Goal: Answer question/provide support: Share knowledge or assist other users

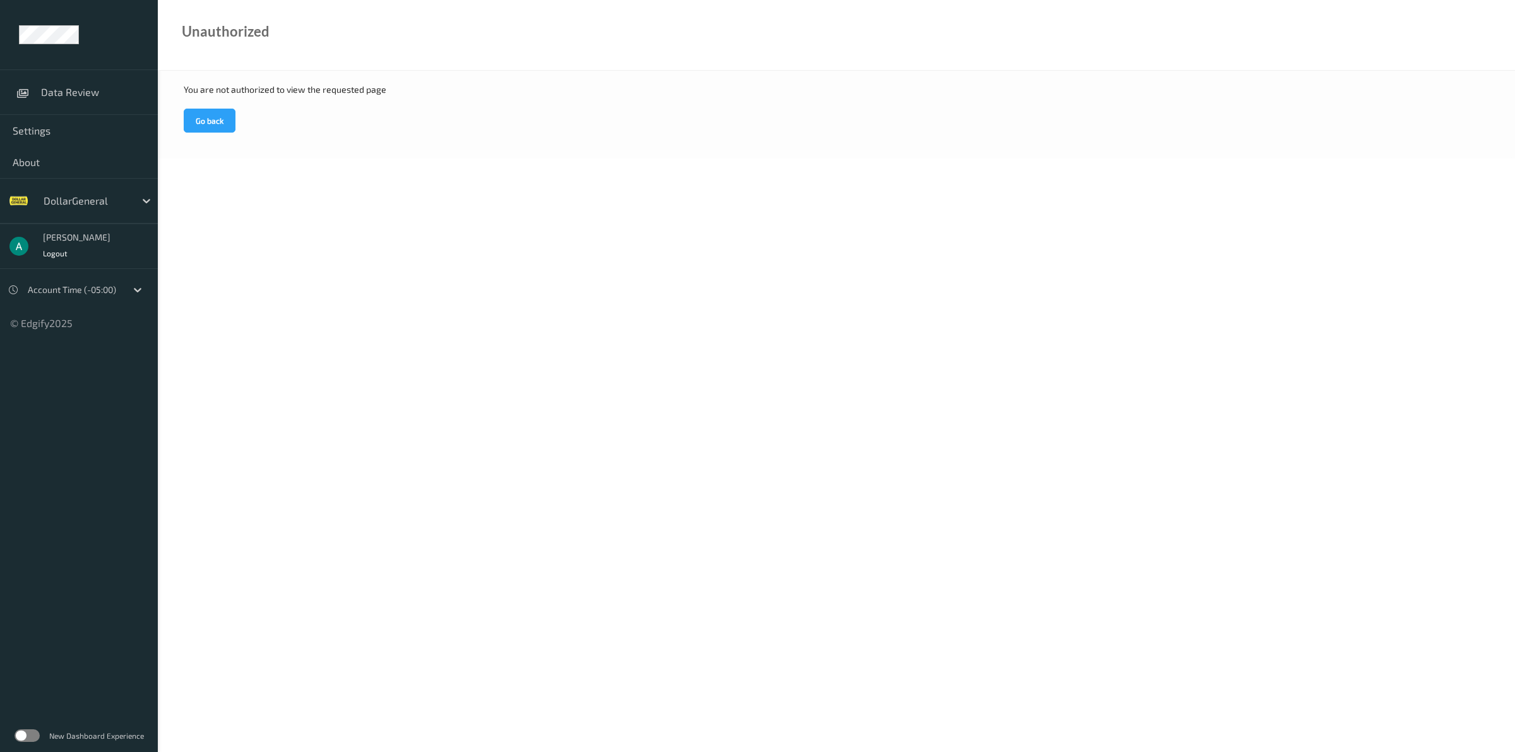
click at [106, 203] on div at bounding box center [86, 200] width 85 height 15
click at [97, 258] on span "GiantEagle" at bounding box center [90, 254] width 50 height 13
click at [23, 732] on label at bounding box center [27, 735] width 25 height 13
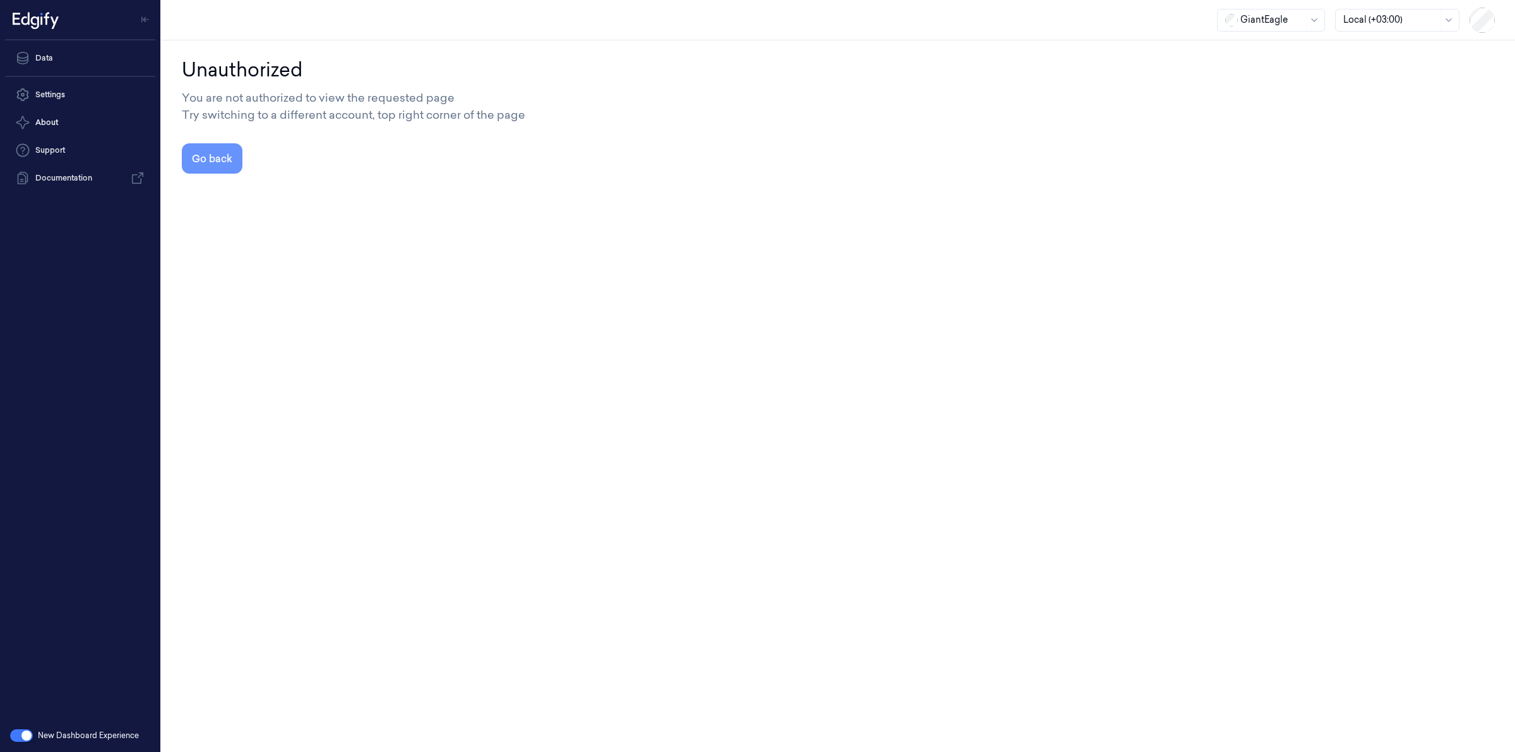
click at [218, 156] on button "Go back" at bounding box center [212, 158] width 61 height 30
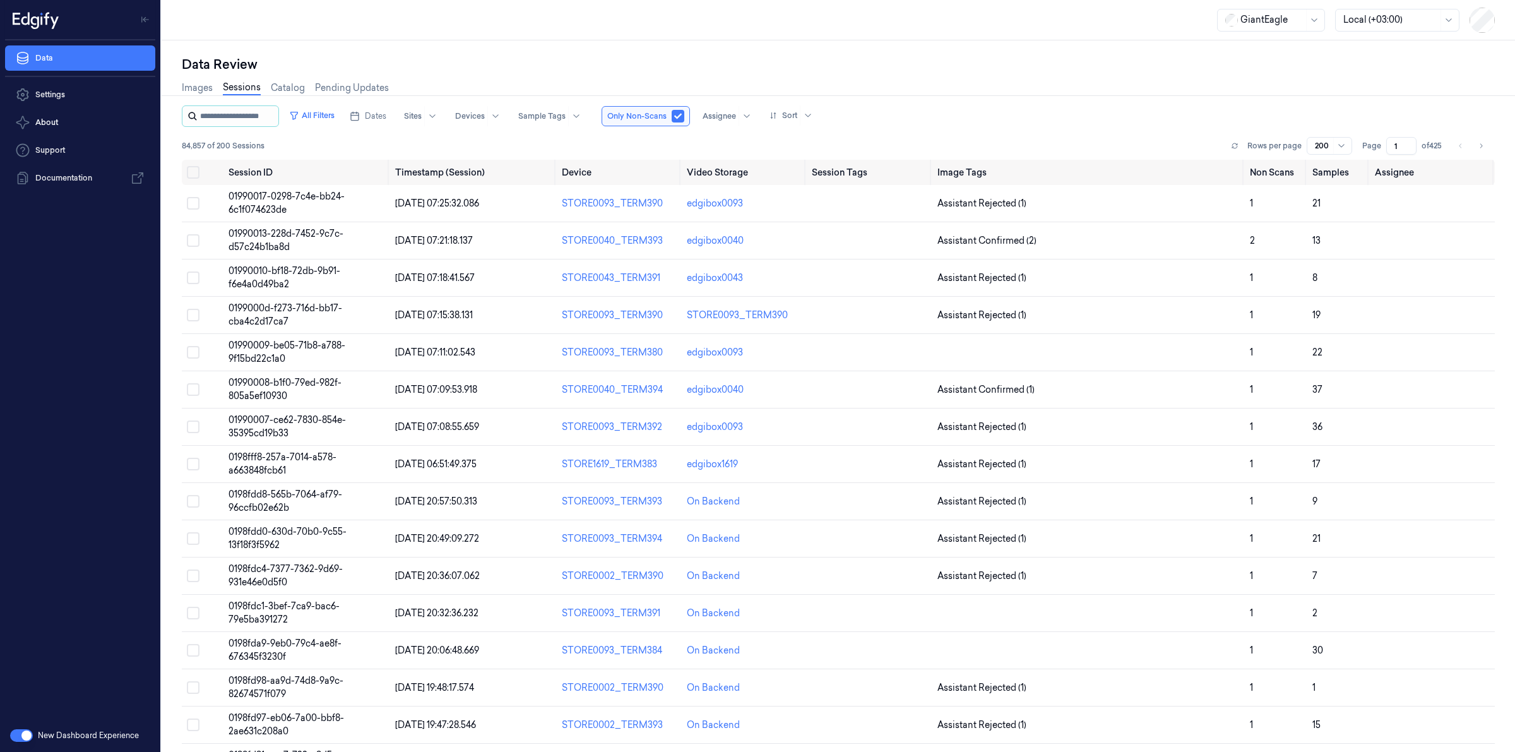
click at [263, 116] on input "string" at bounding box center [238, 116] width 76 height 20
click at [386, 110] on span "Dates" at bounding box center [375, 115] width 21 height 11
click at [391, 243] on button "11" at bounding box center [396, 243] width 20 height 20
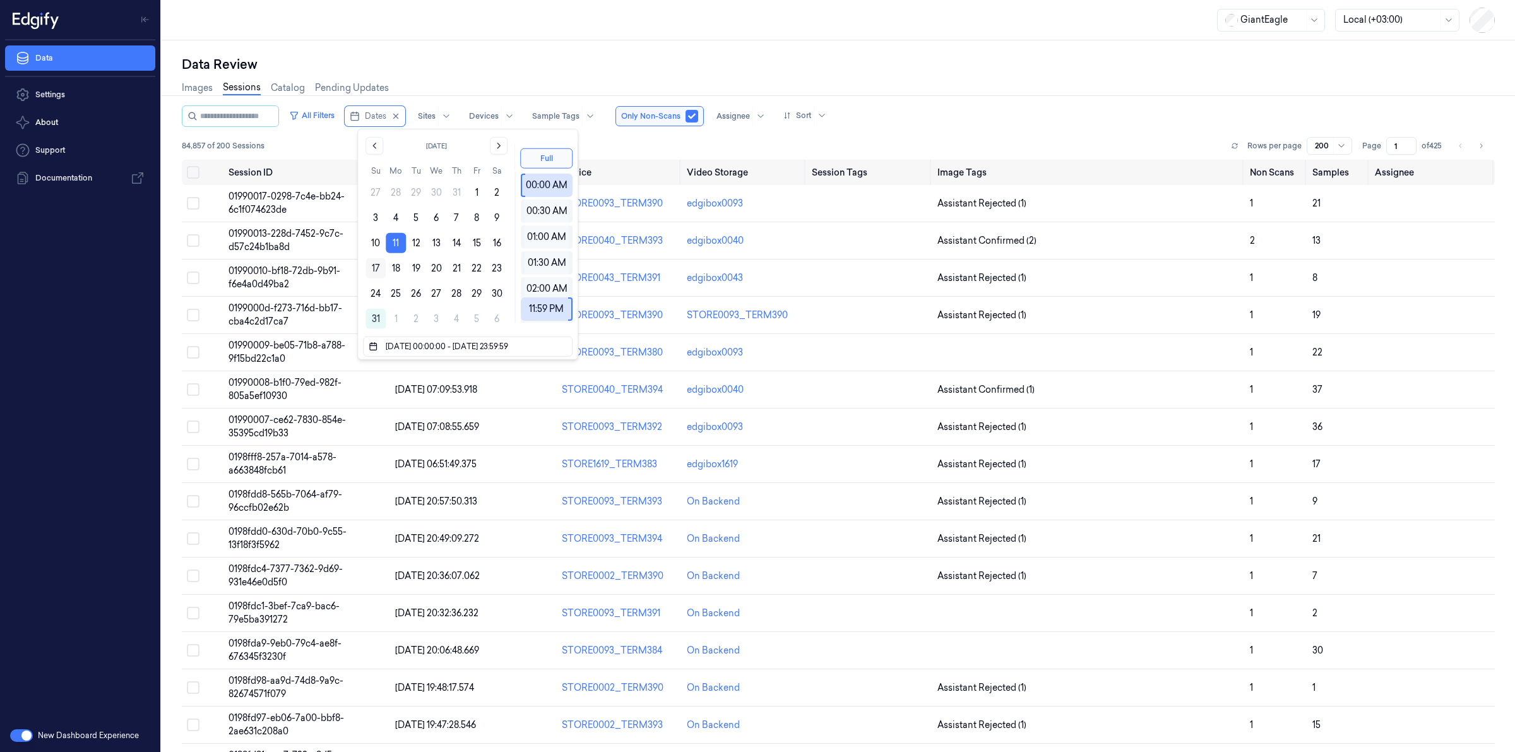
click at [372, 266] on button "17" at bounding box center [376, 268] width 20 height 20
type input "11/08/2025 00:00:00 - 17/08/2025 23:59:59"
click at [434, 44] on div "Data Review Images Sessions Catalog Pending Updates All Filters Dates Sites Dev…" at bounding box center [838, 395] width 1353 height 711
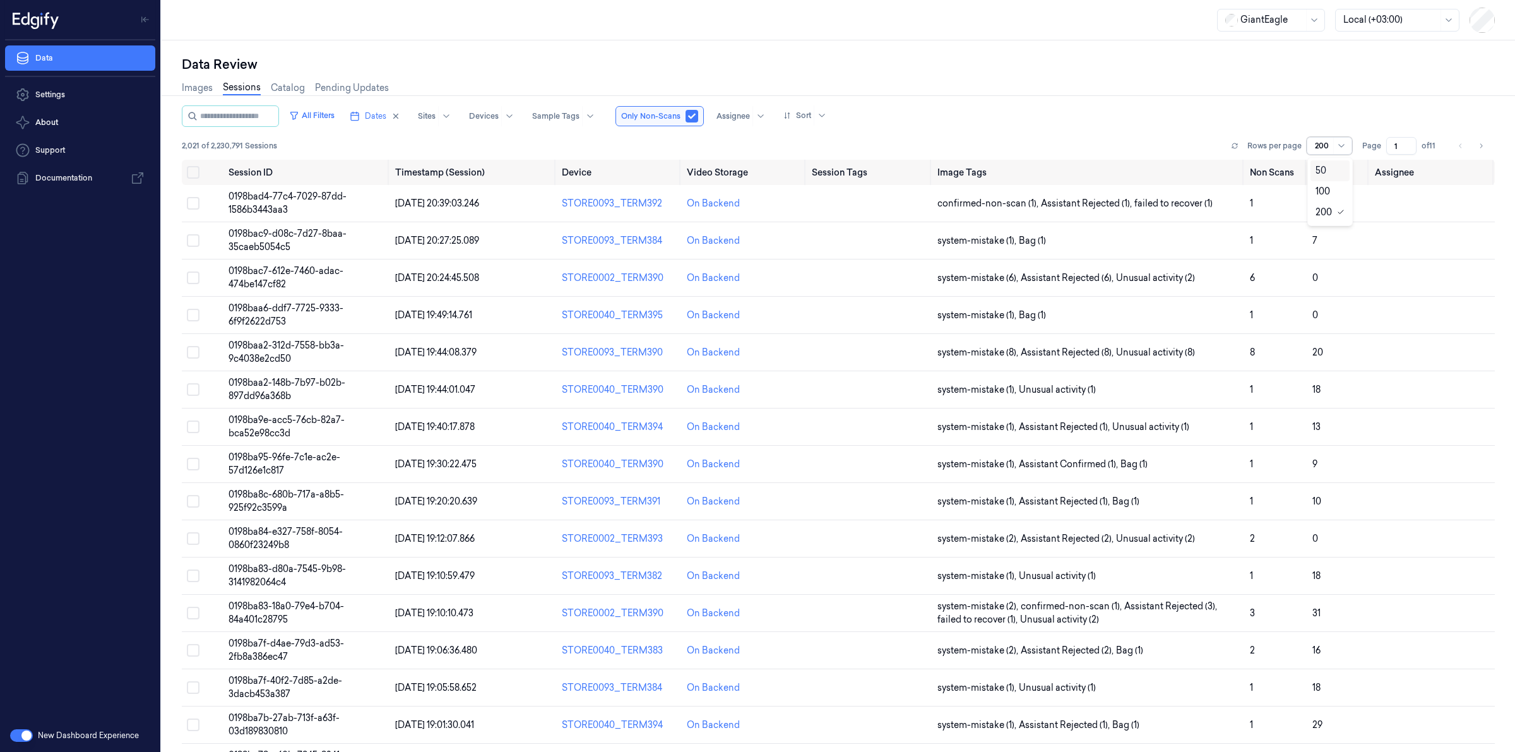
click at [1345, 141] on div at bounding box center [1342, 146] width 13 height 10
click at [1332, 171] on div "50" at bounding box center [1330, 170] width 29 height 13
click at [1214, 97] on div "Images Sessions Catalog Pending Updates" at bounding box center [838, 89] width 1313 height 32
click at [979, 95] on div at bounding box center [839, 95] width 1364 height 1
click at [28, 737] on button "button" at bounding box center [21, 735] width 23 height 13
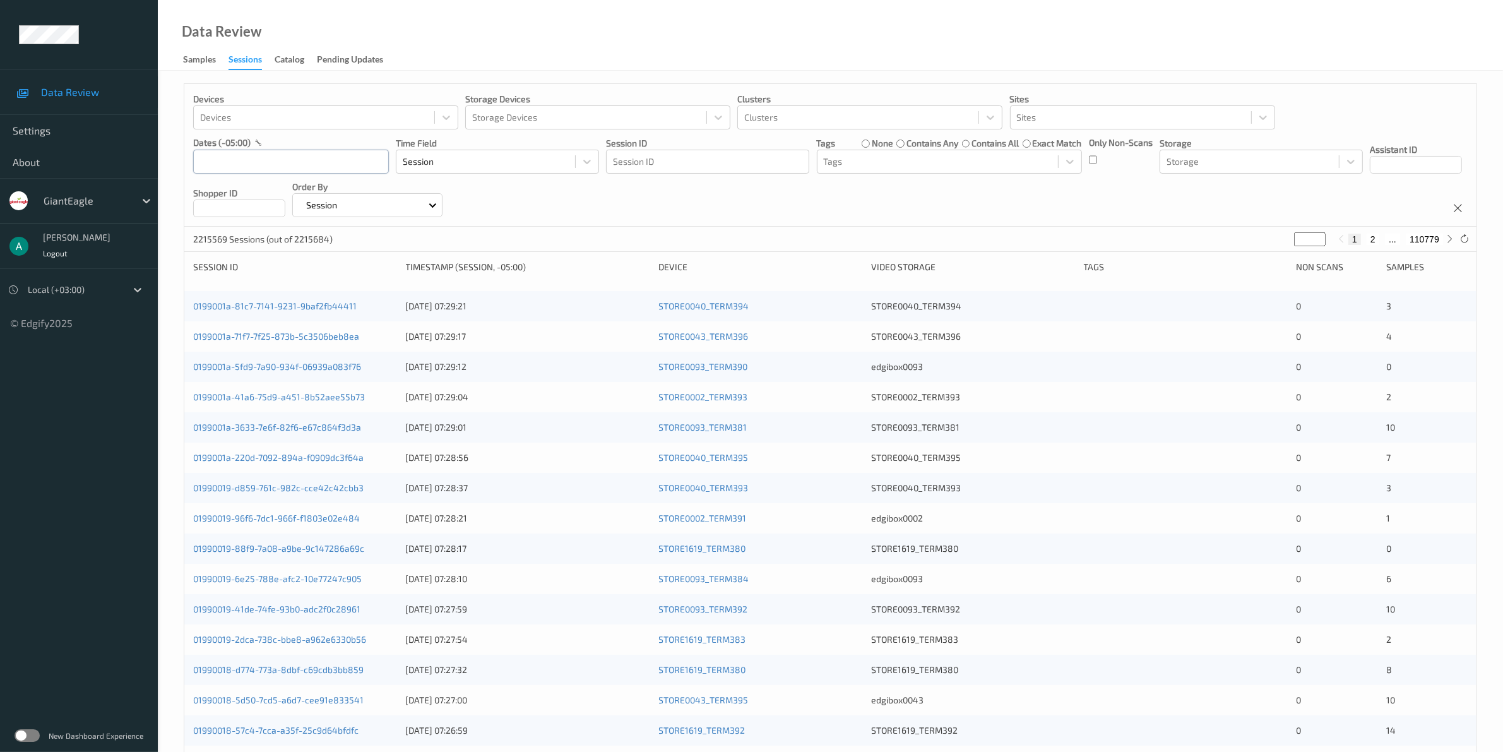
click at [270, 158] on input "text" at bounding box center [291, 162] width 196 height 24
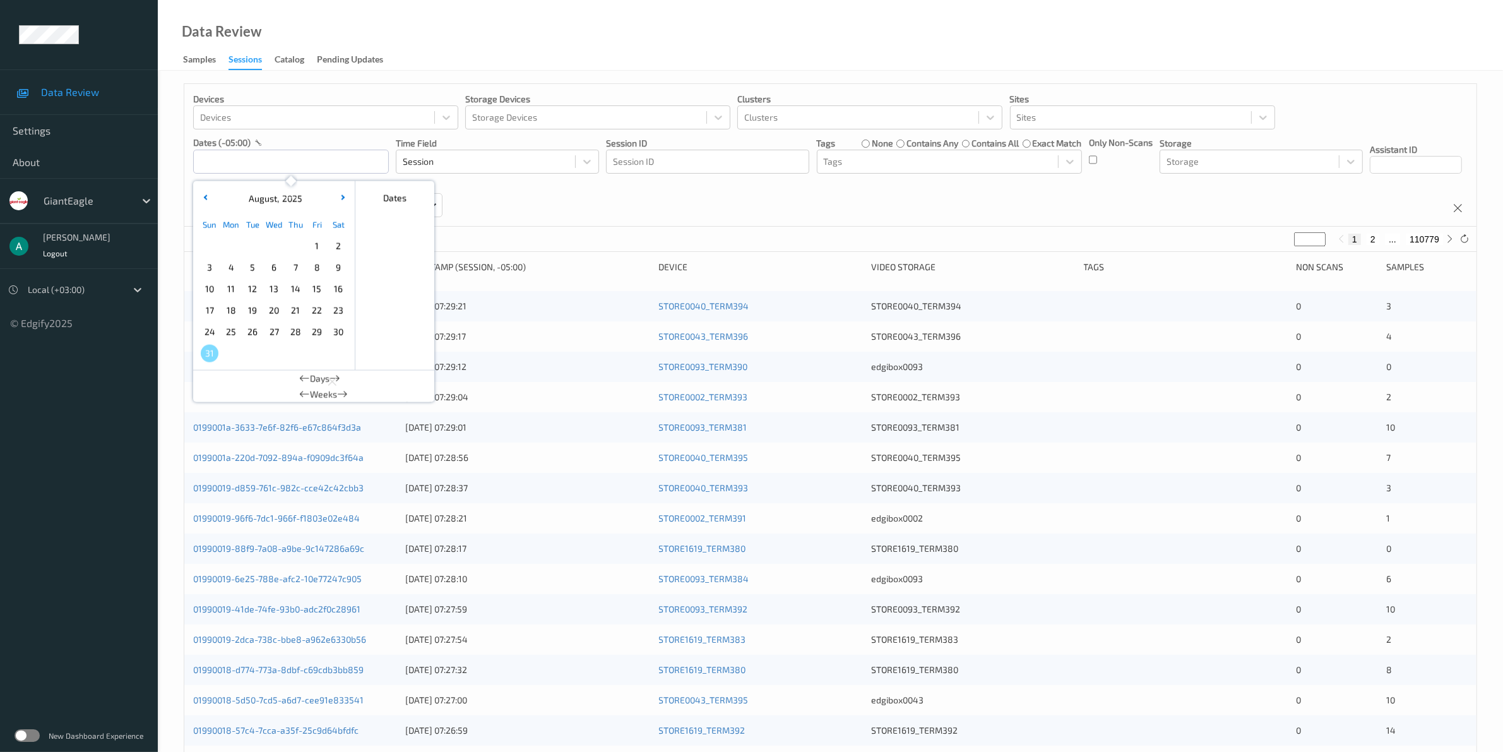
click at [224, 286] on span "11" at bounding box center [231, 289] width 18 height 18
click at [209, 306] on span "17" at bounding box center [210, 311] width 18 height 18
type input "[DATE] 00:00 -> [DATE] 23:59"
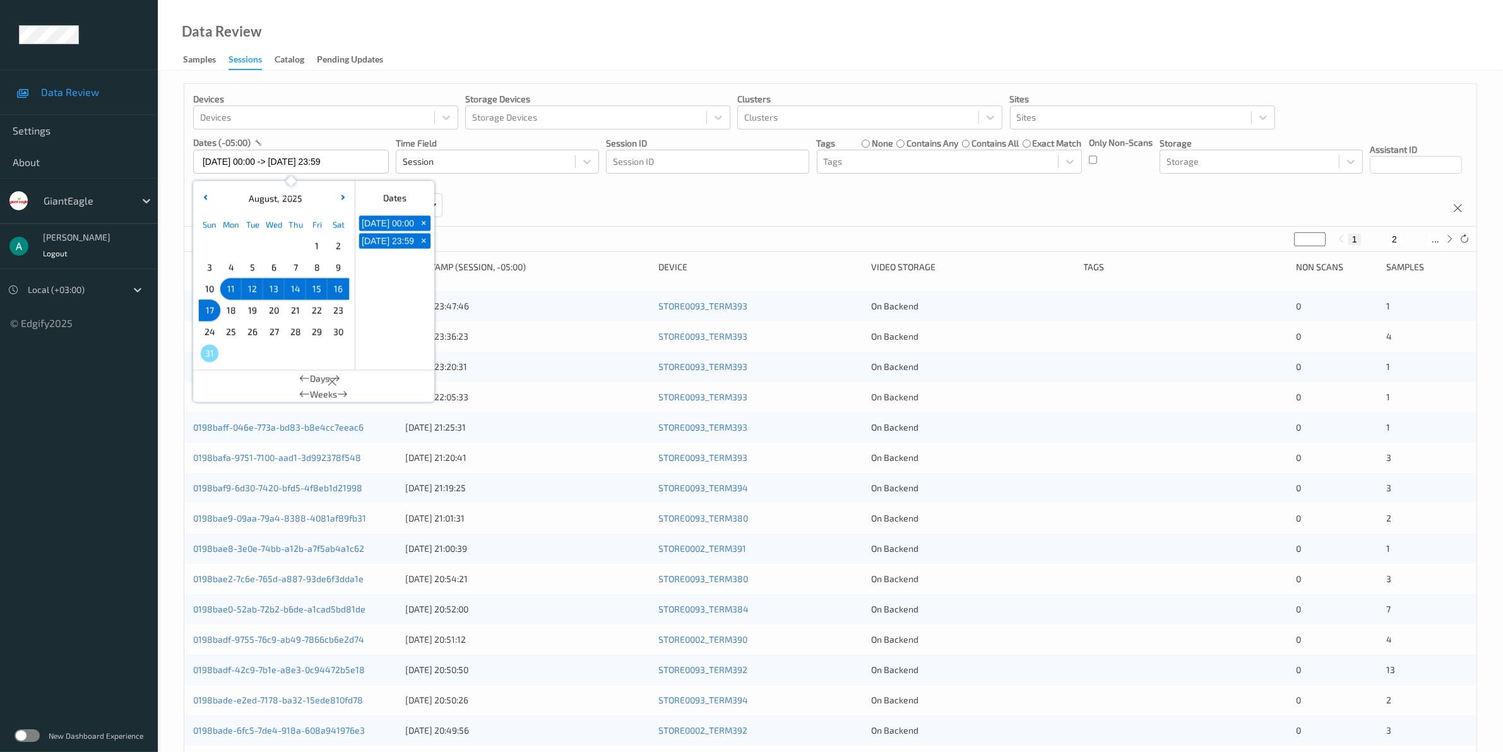
click at [518, 62] on div "Data Review Samples Sessions Catalog Pending Updates" at bounding box center [830, 35] width 1345 height 71
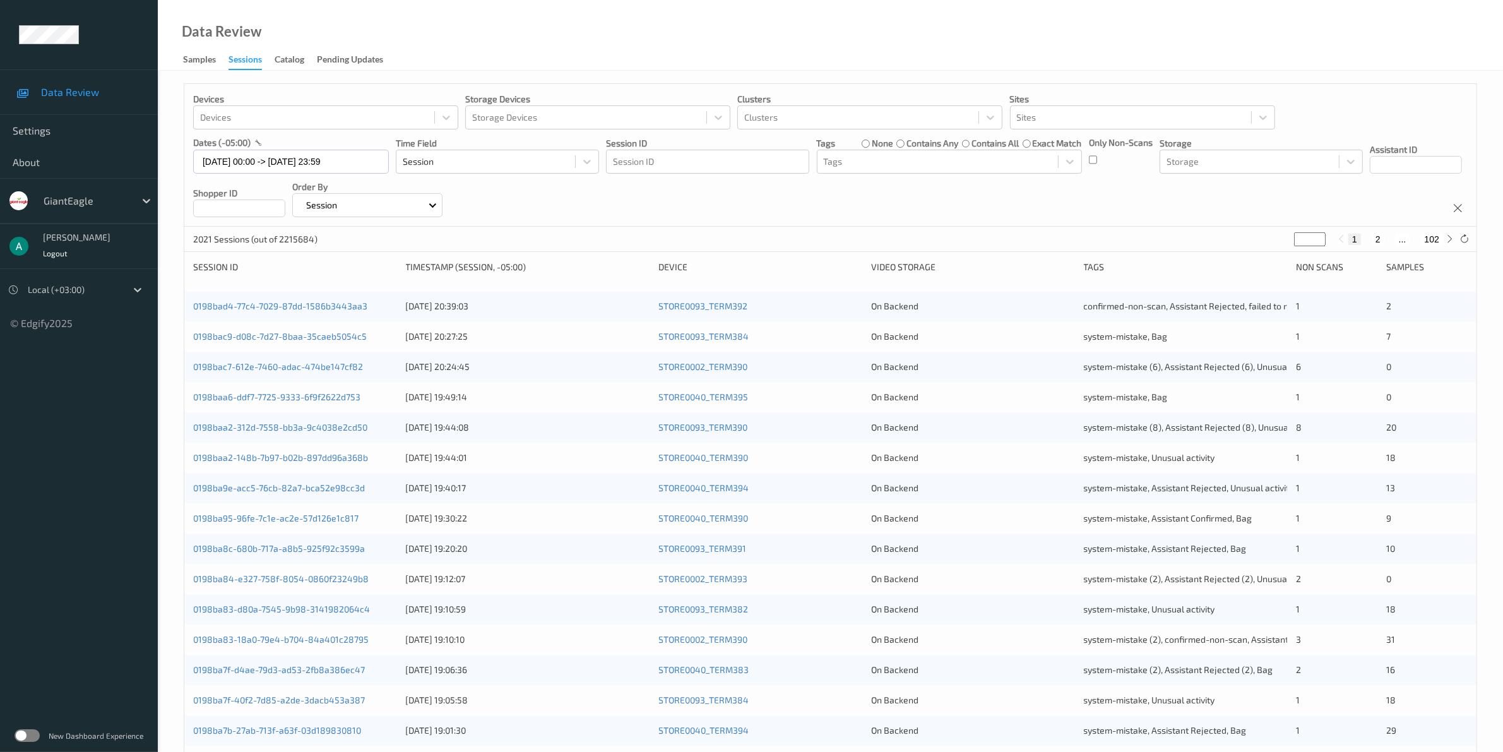
click at [1302, 237] on input "*" at bounding box center [1310, 239] width 32 height 14
type input "*"
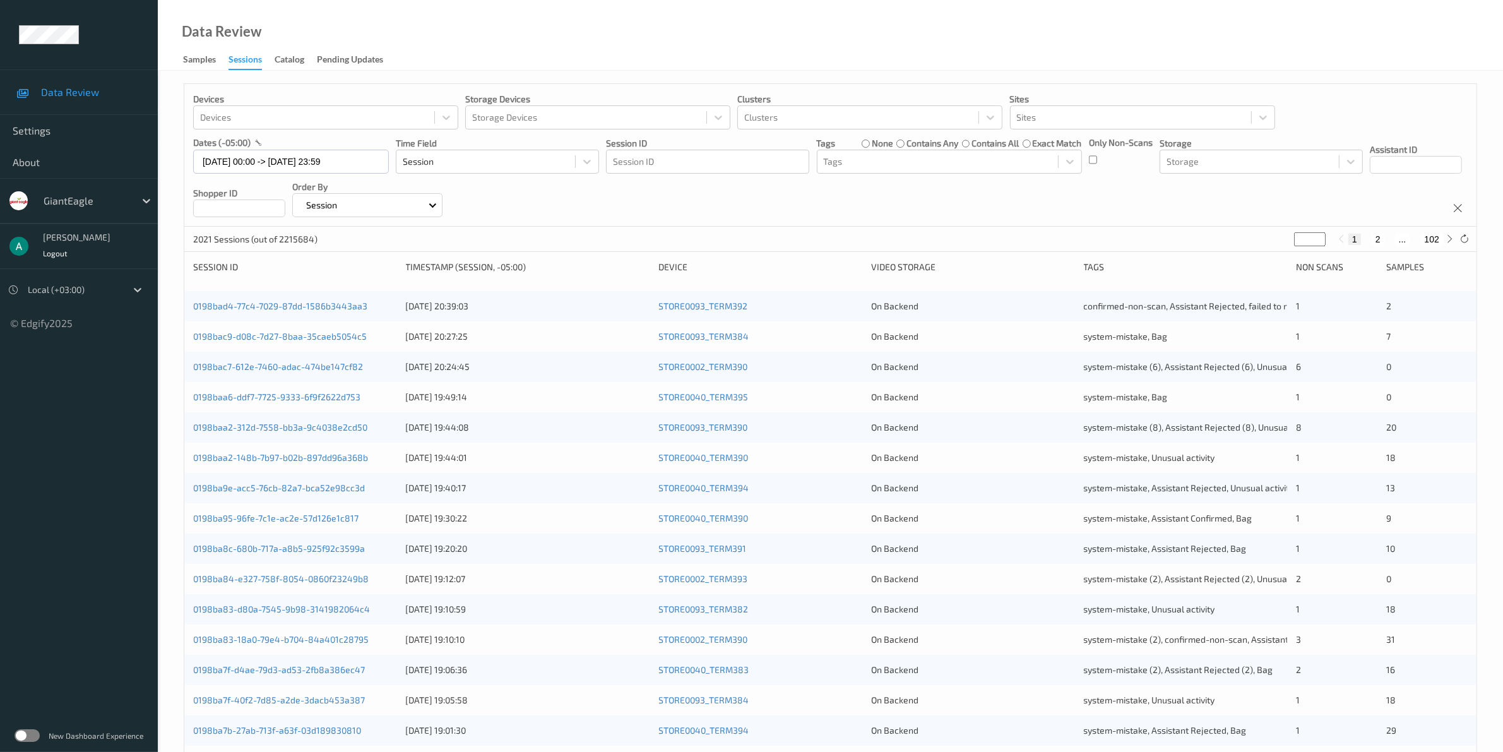
type input "**"
click at [1399, 237] on button "75" at bounding box center [1397, 239] width 18 height 11
type input "**"
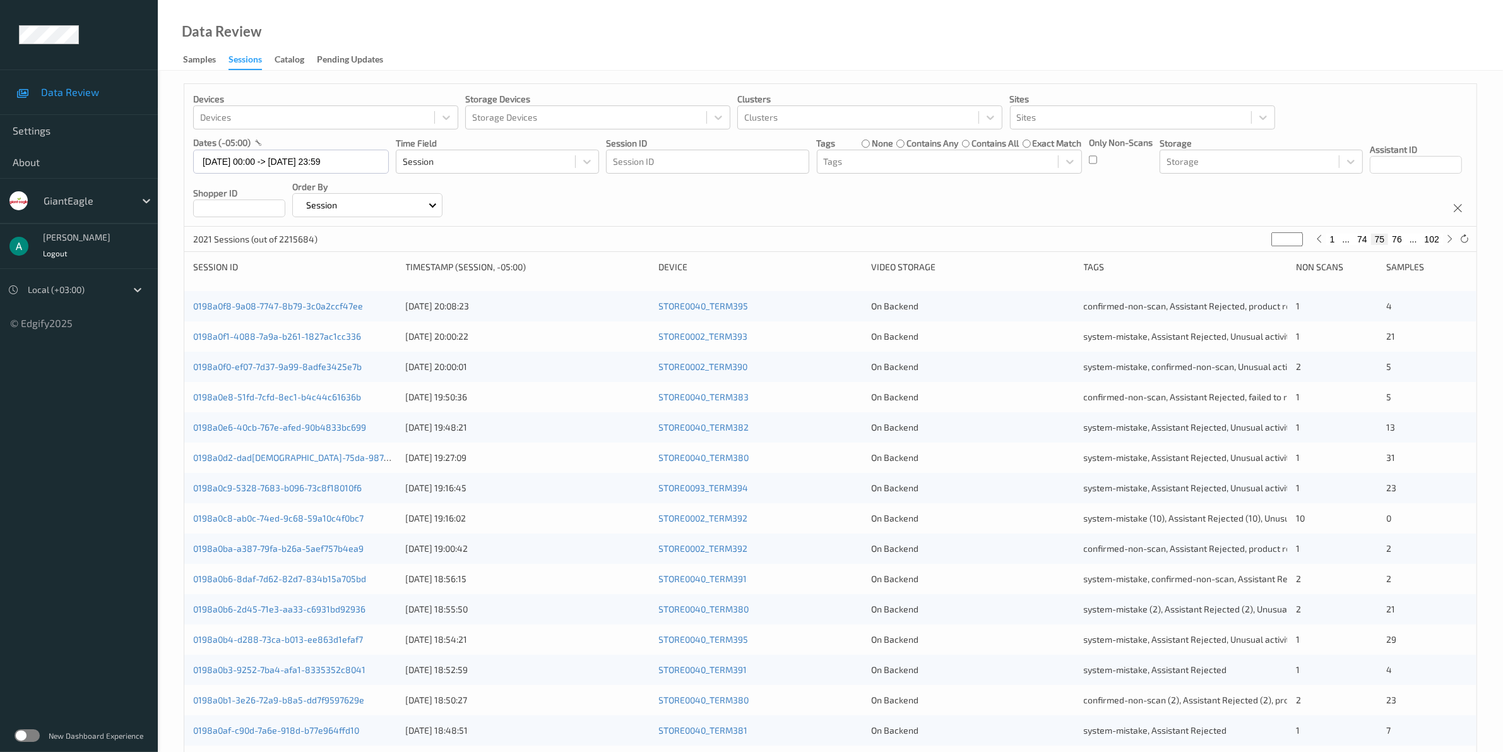
click at [1400, 240] on button "76" at bounding box center [1397, 239] width 18 height 11
type input "**"
click at [1400, 240] on button "77" at bounding box center [1397, 239] width 18 height 11
type input "**"
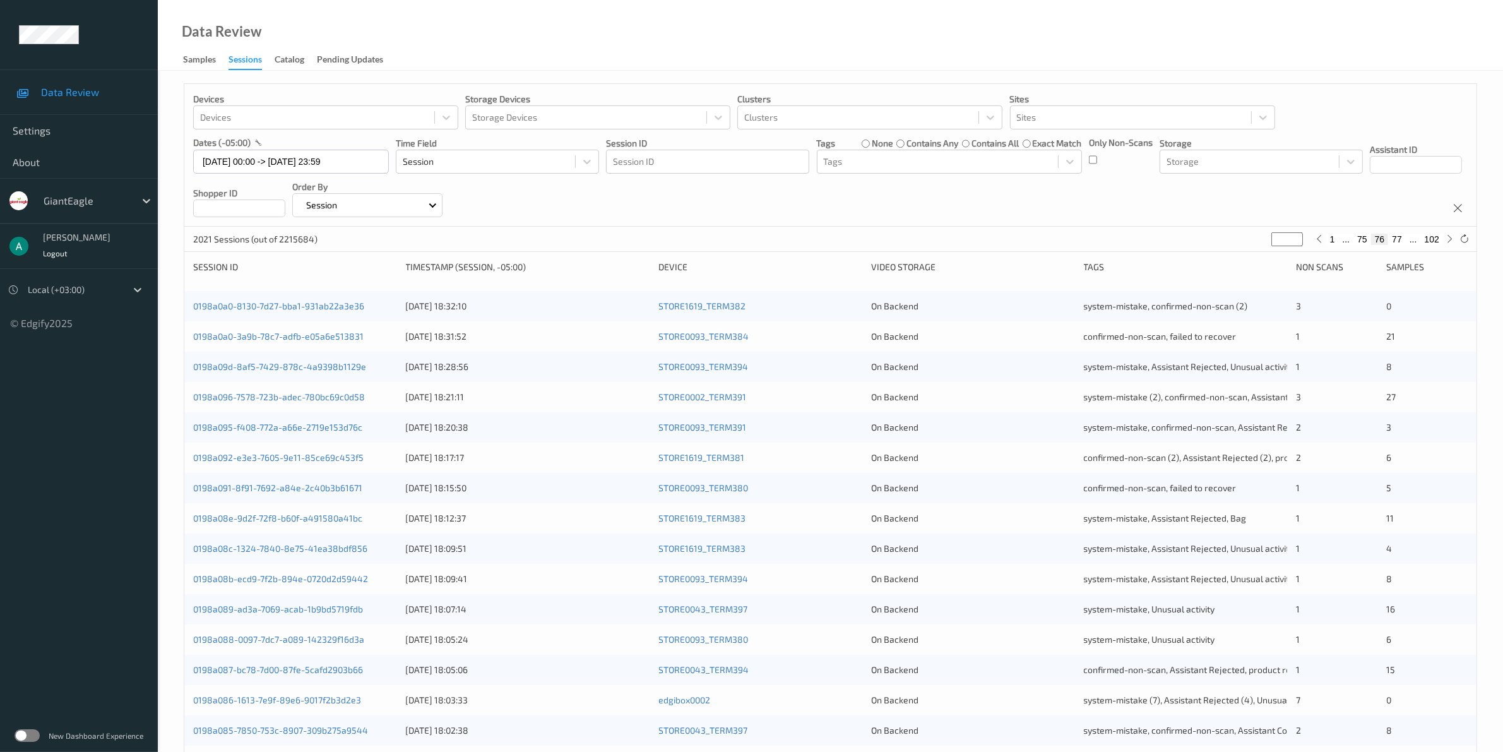
type input "**"
click at [1362, 237] on button "76" at bounding box center [1362, 239] width 18 height 11
type input "**"
click at [1362, 237] on button "75" at bounding box center [1362, 239] width 18 height 11
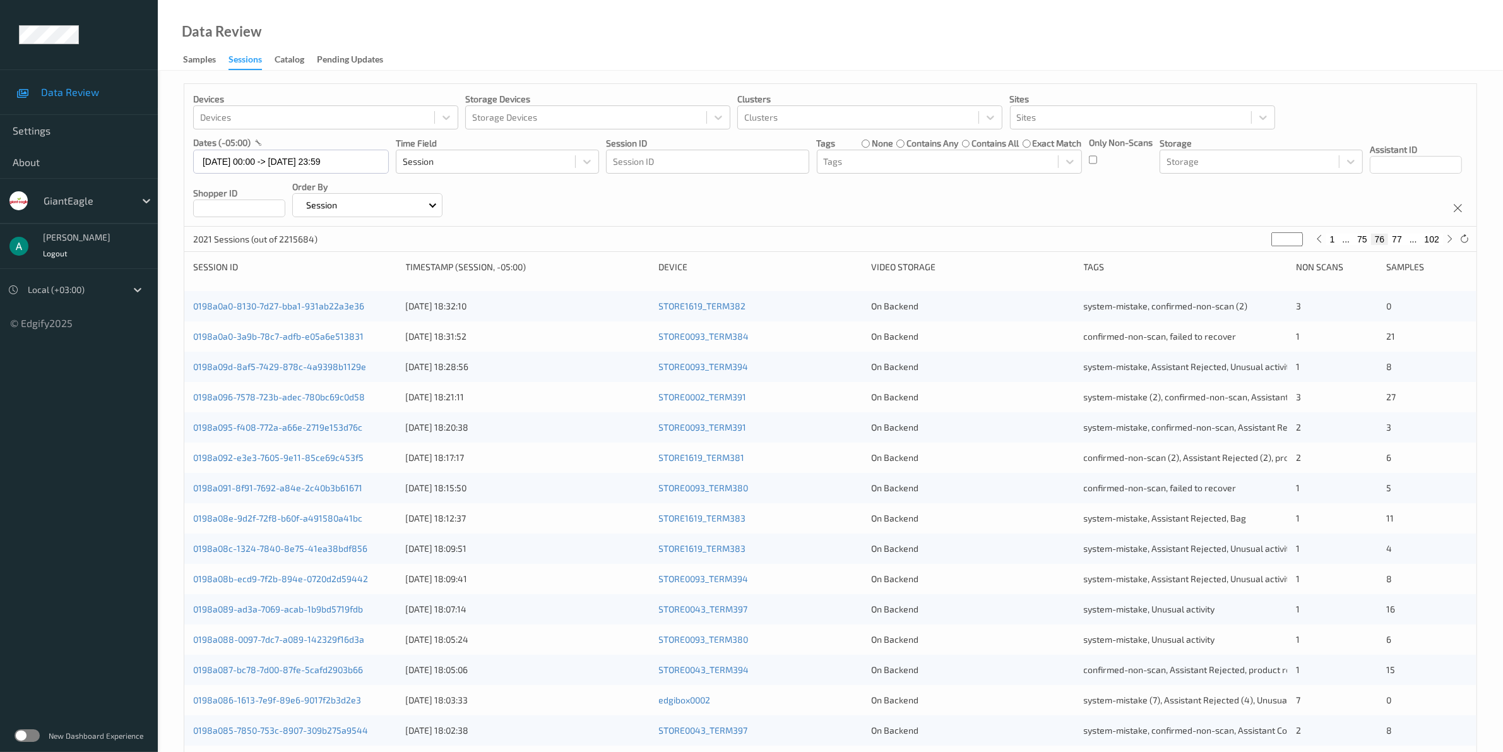
type input "**"
click at [1403, 237] on button "76" at bounding box center [1397, 239] width 18 height 11
type input "**"
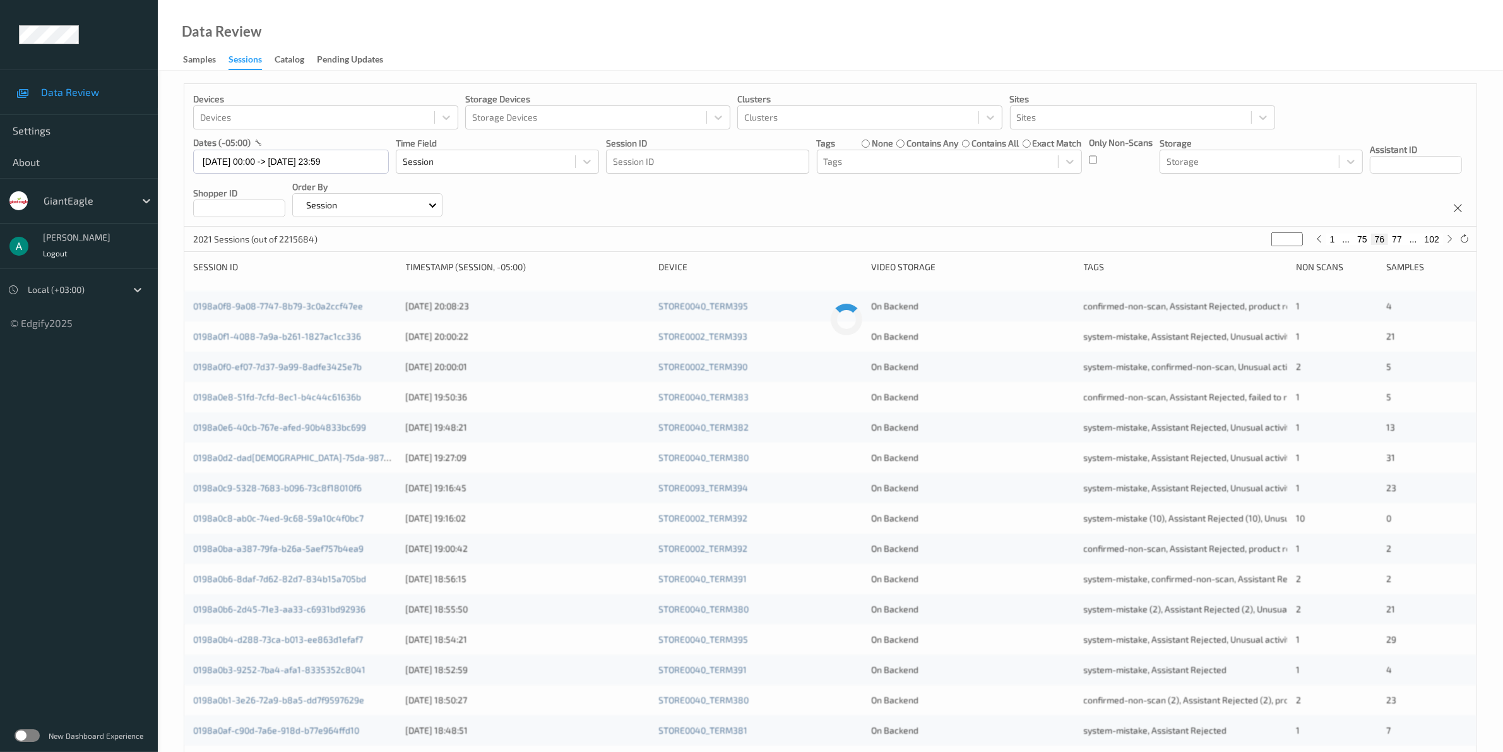
click at [1400, 239] on button "77" at bounding box center [1397, 239] width 18 height 11
type input "**"
click at [1400, 239] on button "78" at bounding box center [1397, 239] width 18 height 11
type input "**"
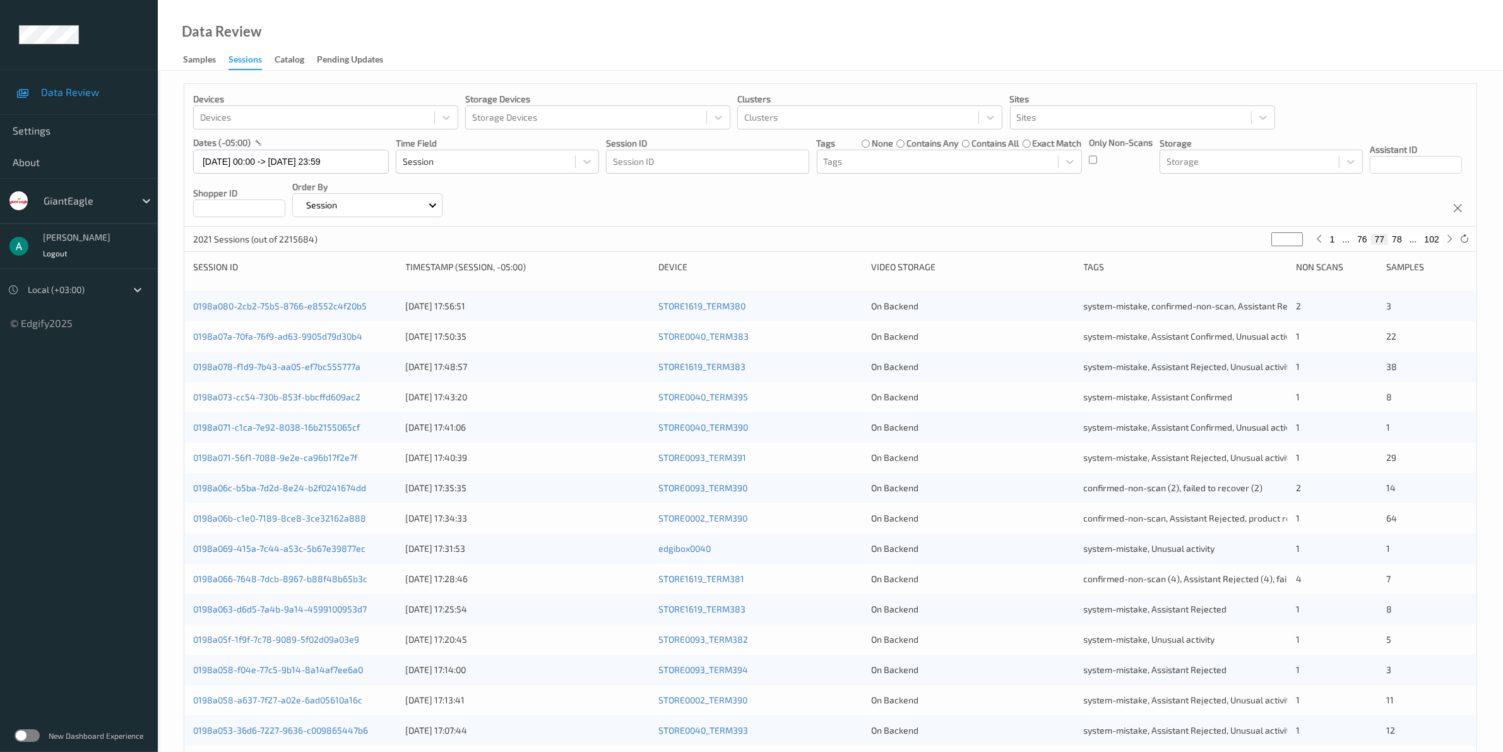
type input "**"
click at [1400, 239] on button "79" at bounding box center [1397, 239] width 18 height 11
type input "**"
click at [1400, 239] on button "80" at bounding box center [1397, 239] width 18 height 11
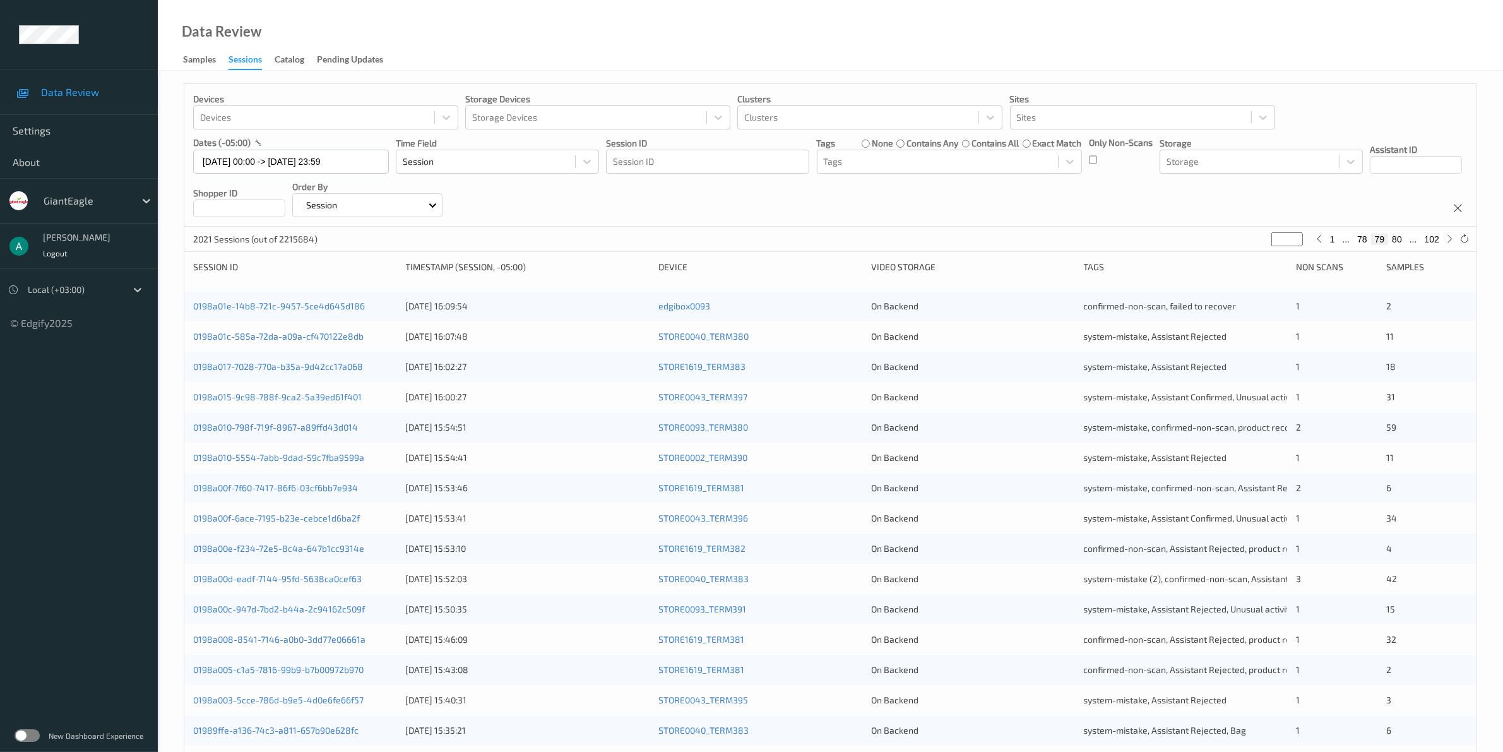
type input "**"
click at [1400, 239] on button "81" at bounding box center [1397, 239] width 18 height 11
type input "**"
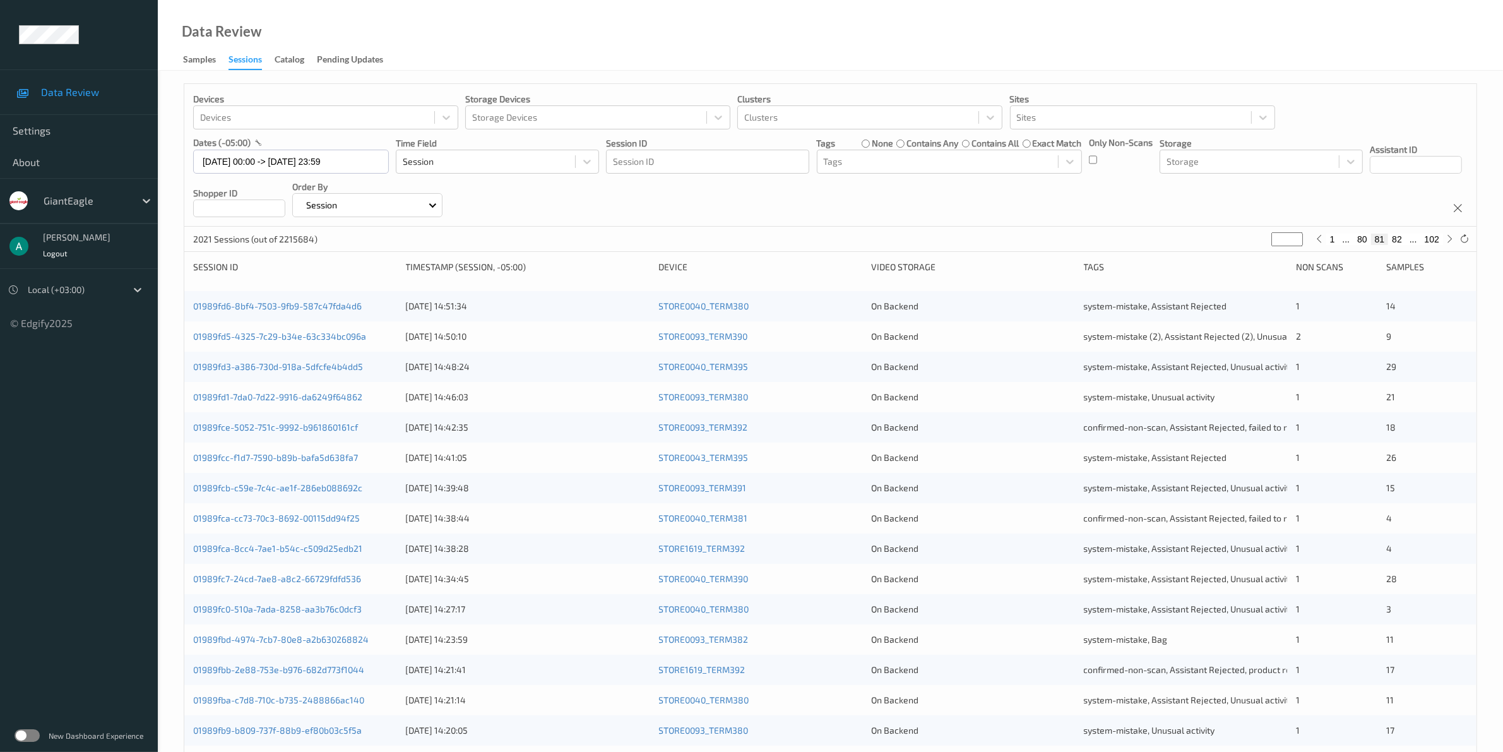
click at [1400, 239] on button "82" at bounding box center [1397, 239] width 18 height 11
type input "**"
click at [1400, 239] on button "83" at bounding box center [1397, 239] width 18 height 11
type input "**"
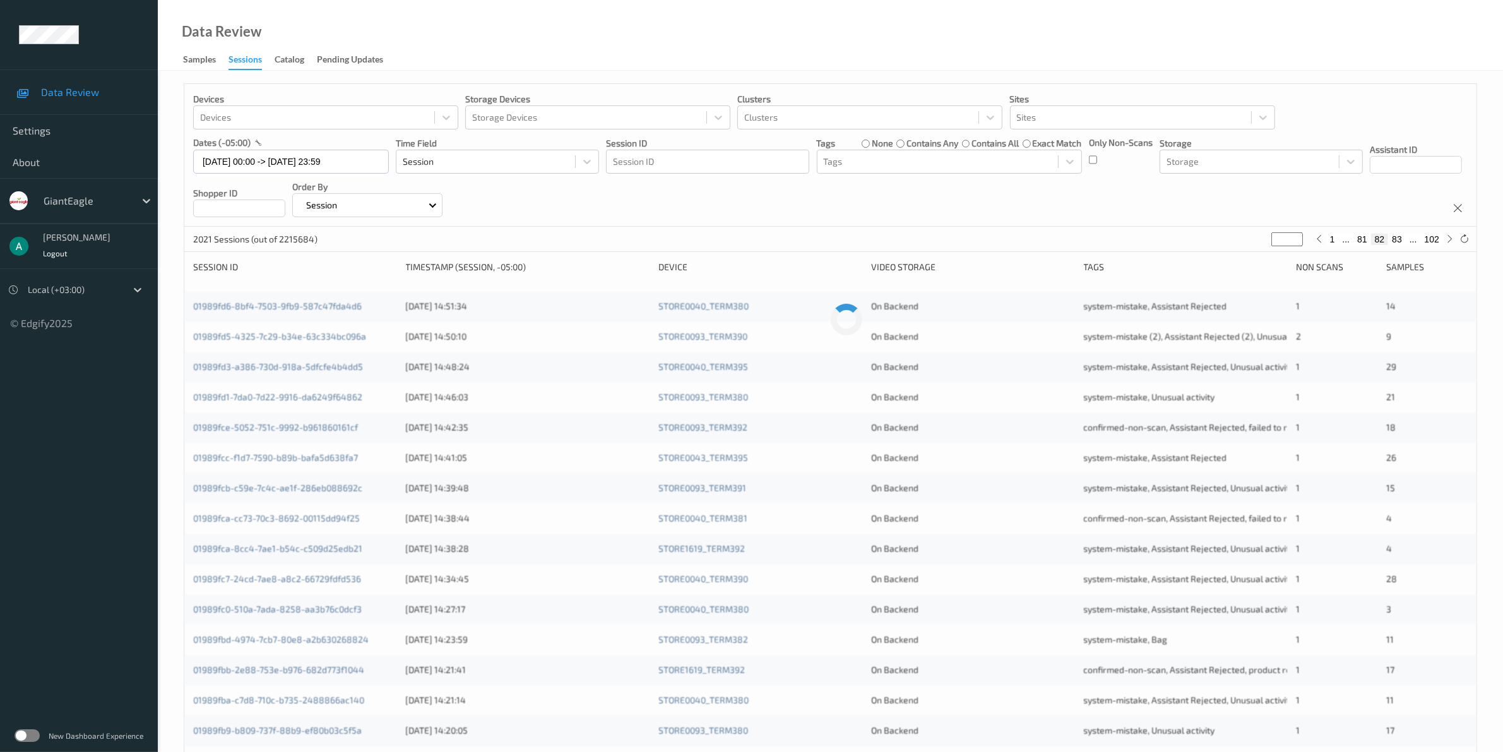
type input "**"
click at [1400, 239] on button "85" at bounding box center [1397, 239] width 18 height 11
type input "**"
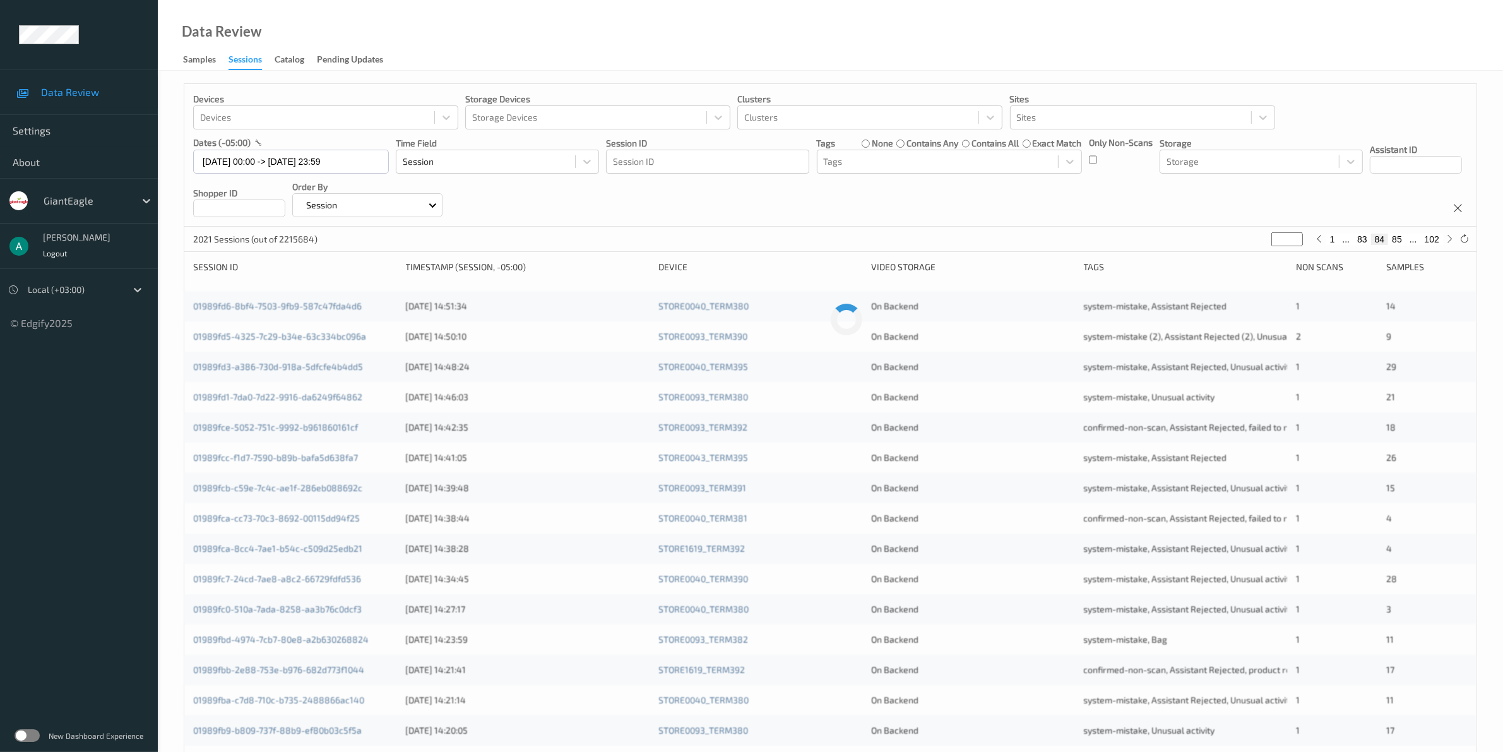
type input "**"
click at [1400, 239] on button "87" at bounding box center [1397, 239] width 18 height 11
type input "**"
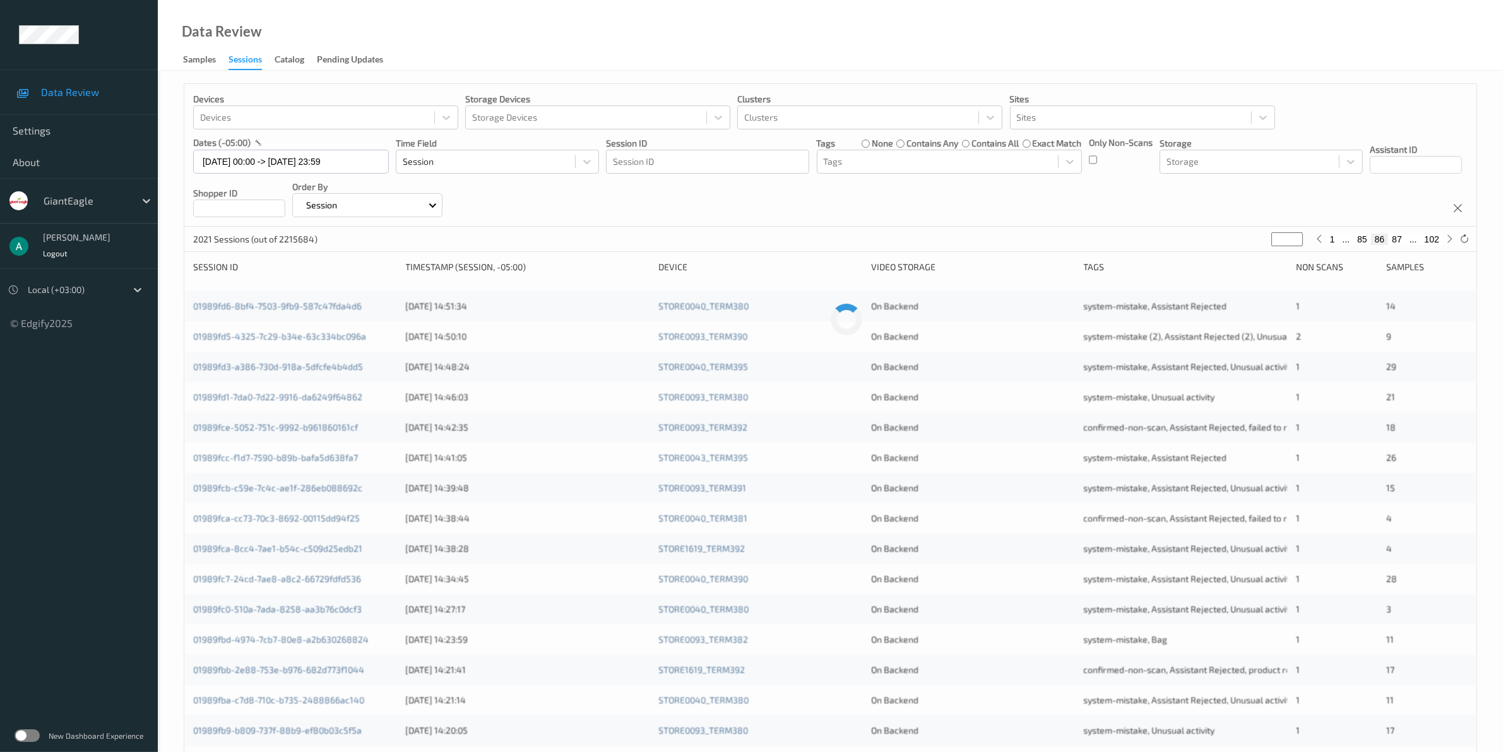
type input "**"
click at [1400, 239] on button "88" at bounding box center [1397, 239] width 18 height 11
type input "**"
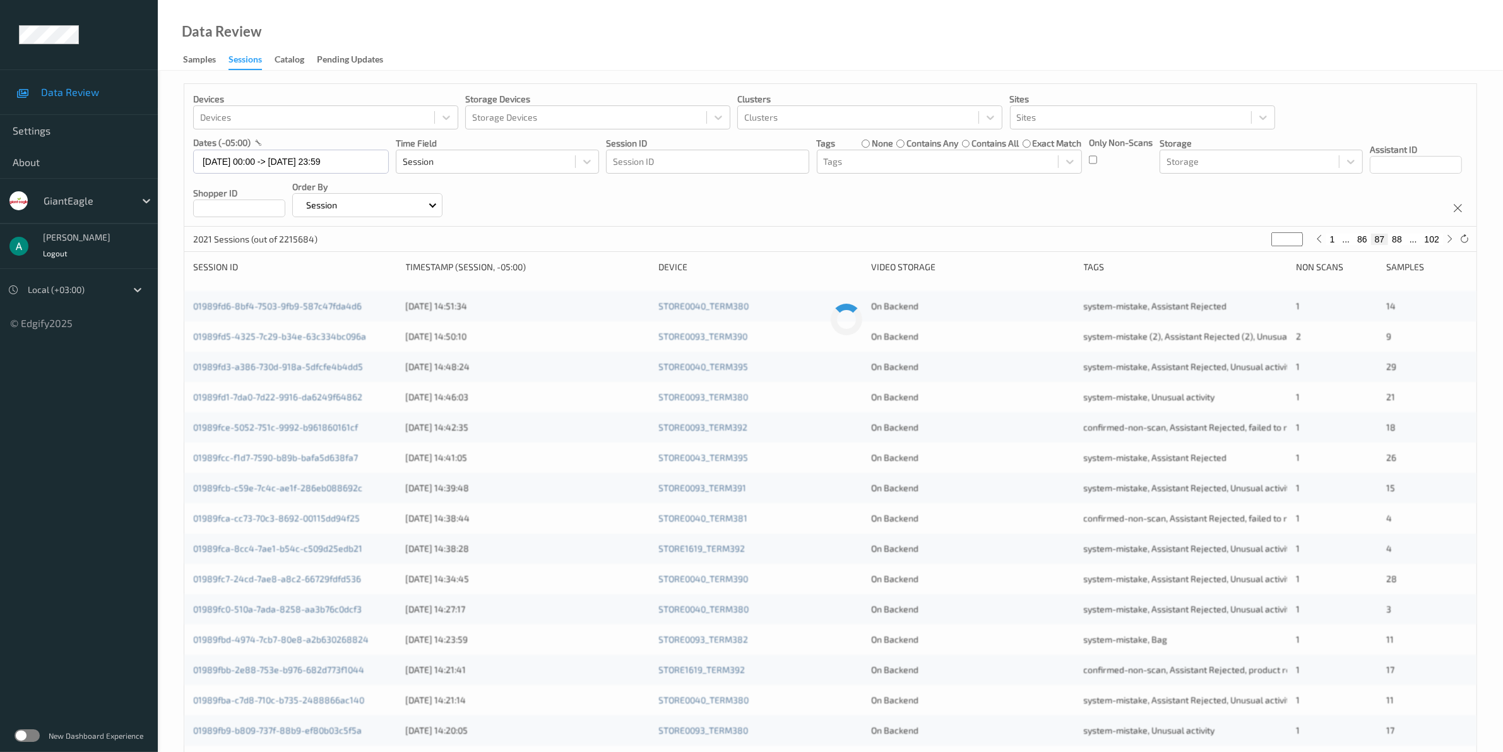
type input "**"
click at [1400, 239] on button "90" at bounding box center [1397, 239] width 18 height 11
type input "**"
click at [1064, 213] on div "Devices Devices Storage Devices Storage Devices Clusters Clusters Sites Sites d…" at bounding box center [830, 155] width 1292 height 143
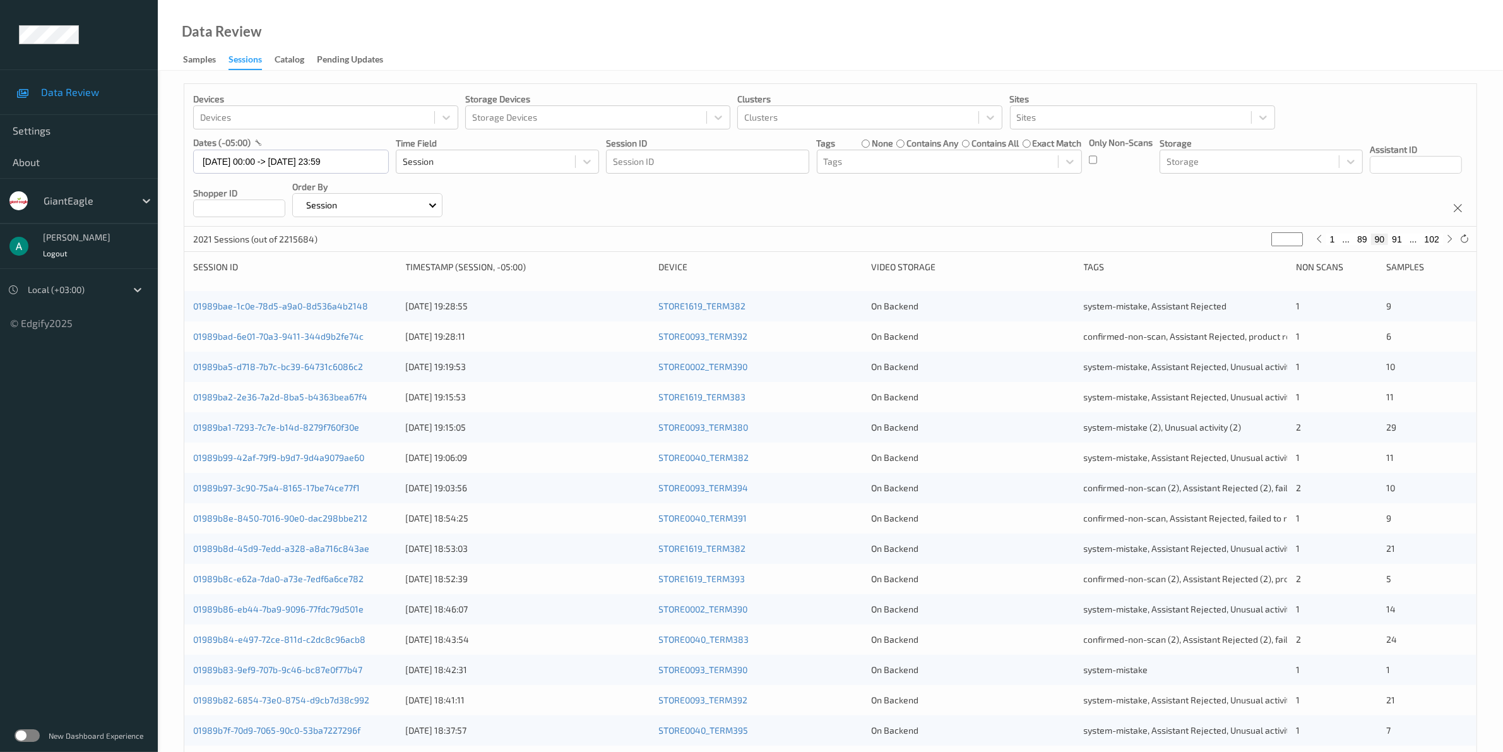
click at [1434, 237] on button "102" at bounding box center [1432, 239] width 22 height 11
type input "***"
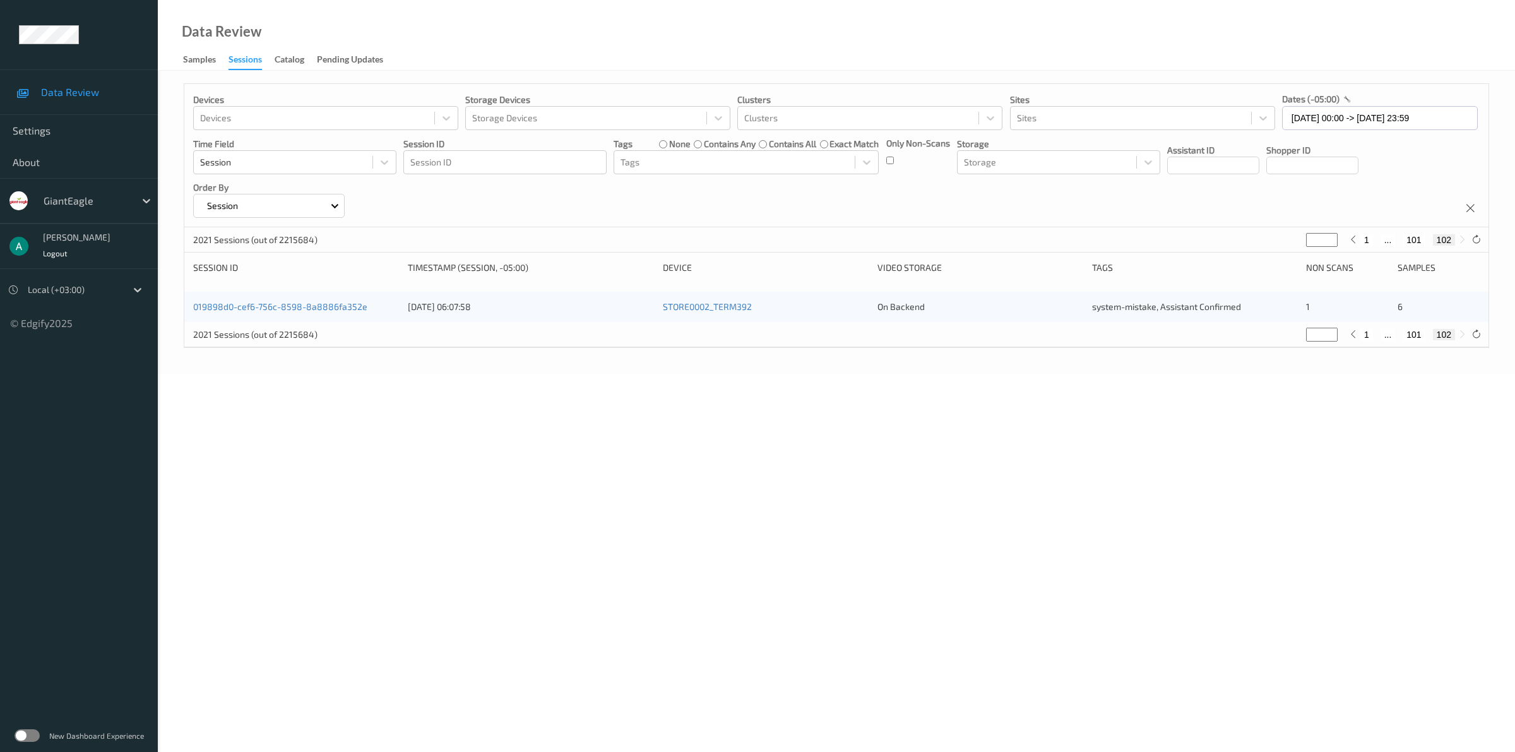
click at [125, 282] on div "Local (+03:00)" at bounding box center [73, 290] width 105 height 20
click at [126, 280] on div "Local (+03:00)" at bounding box center [73, 290] width 105 height 20
click at [332, 155] on div "Session" at bounding box center [283, 162] width 179 height 20
click at [333, 155] on div at bounding box center [283, 162] width 166 height 15
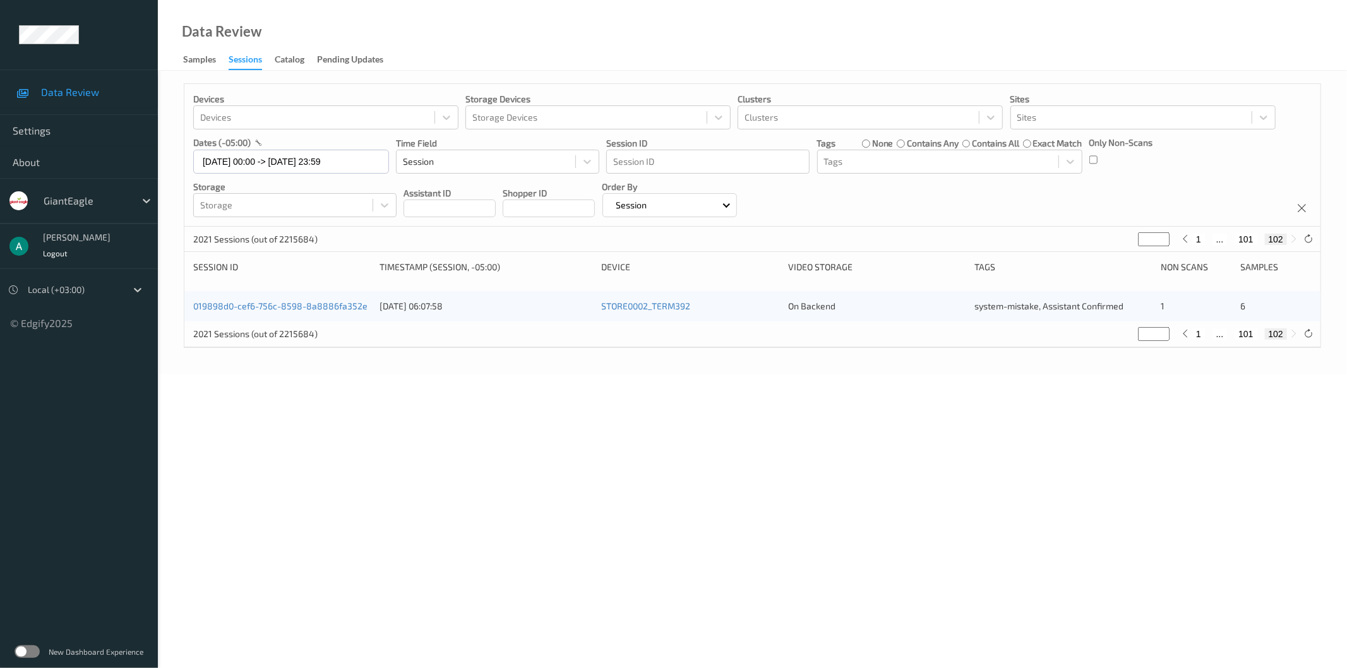
click at [563, 384] on body "Data Review Settings About GiantEagle Ariel Hasson Logout Local (+03:00) © Edgi…" at bounding box center [673, 334] width 1347 height 668
click at [1245, 335] on button "101" at bounding box center [1245, 333] width 22 height 11
type input "***"
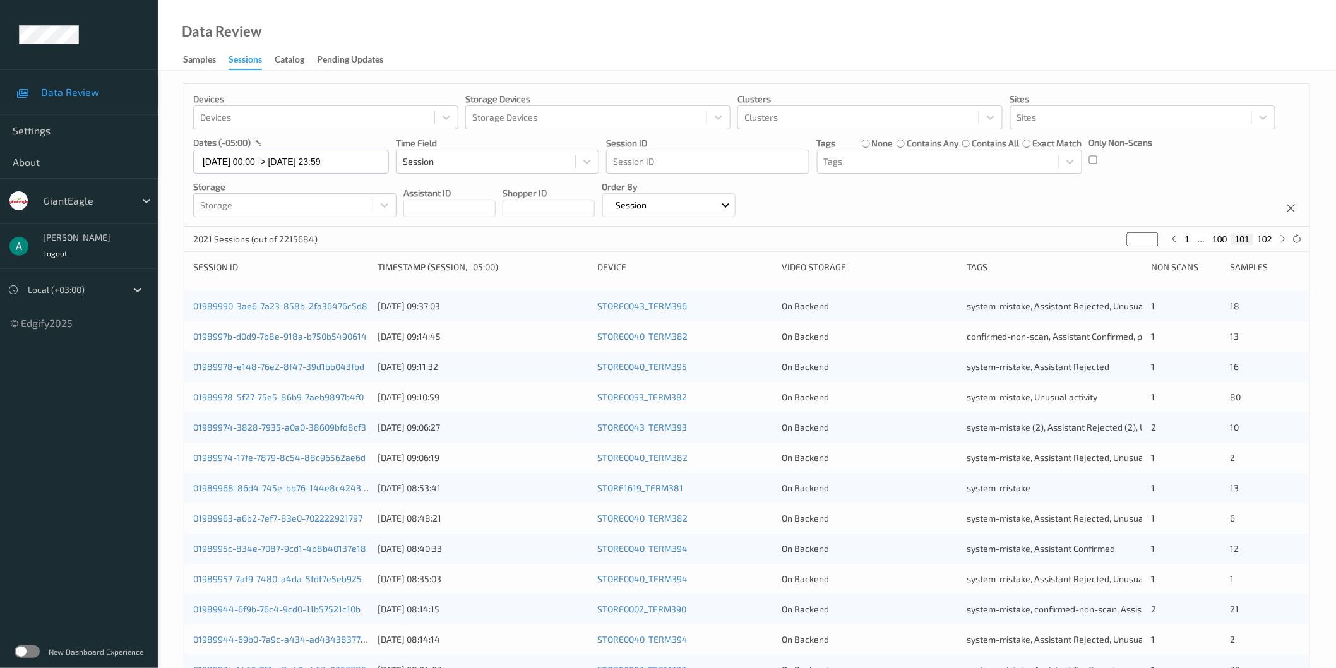
click at [836, 215] on div "Devices Devices Storage Devices Storage Devices Clusters Clusters Sites Sites d…" at bounding box center [746, 155] width 1125 height 143
click at [1263, 244] on button "102" at bounding box center [1265, 239] width 22 height 11
type input "***"
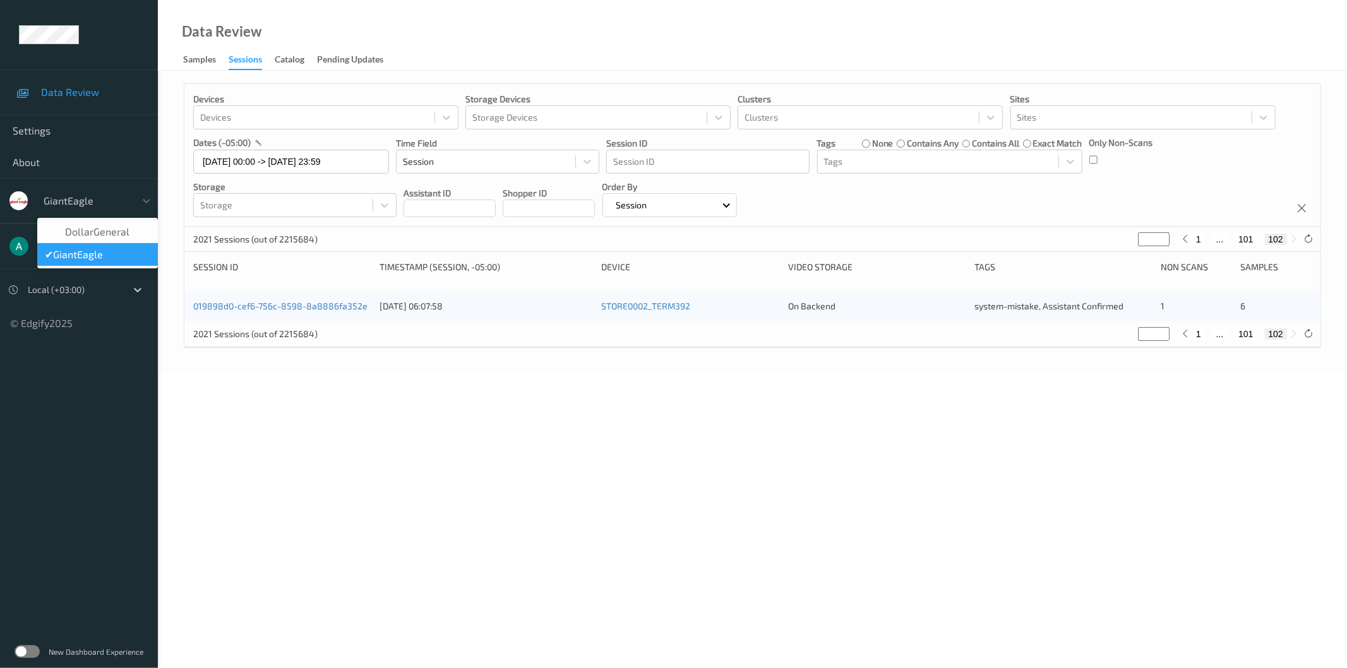
click at [99, 203] on div at bounding box center [86, 200] width 85 height 15
click at [107, 234] on span "DollarGeneral" at bounding box center [97, 231] width 64 height 13
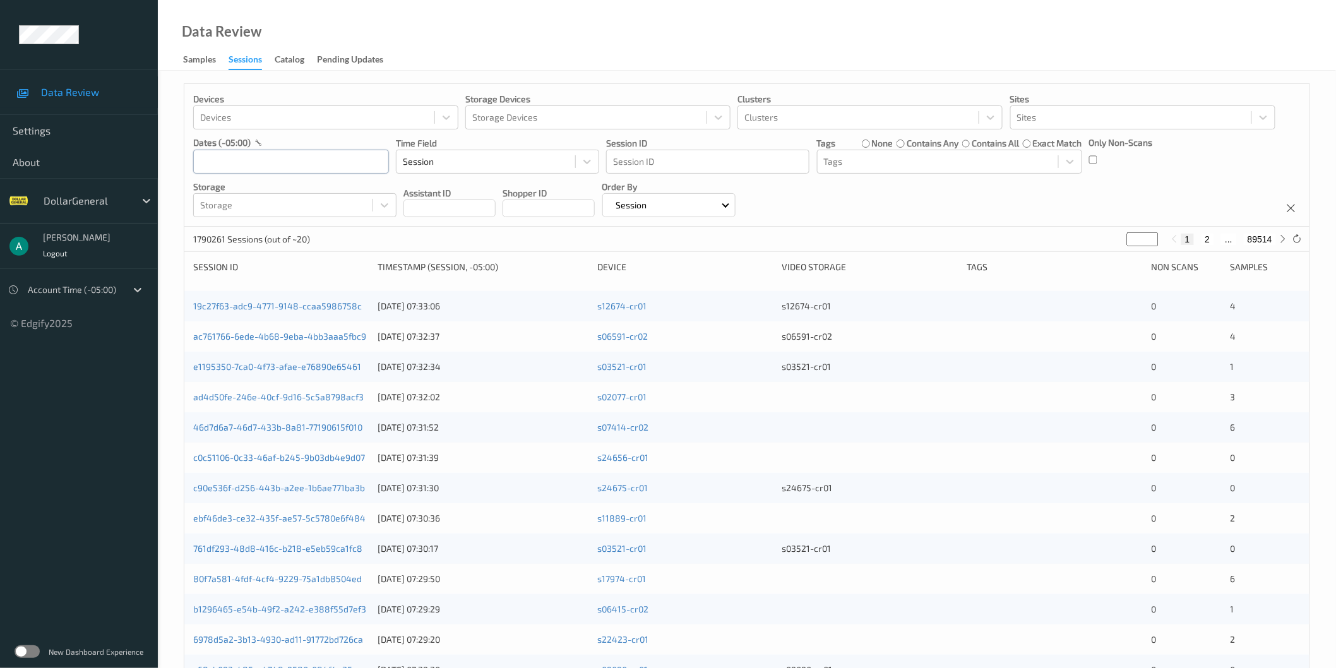
click at [271, 158] on input "text" at bounding box center [291, 162] width 196 height 24
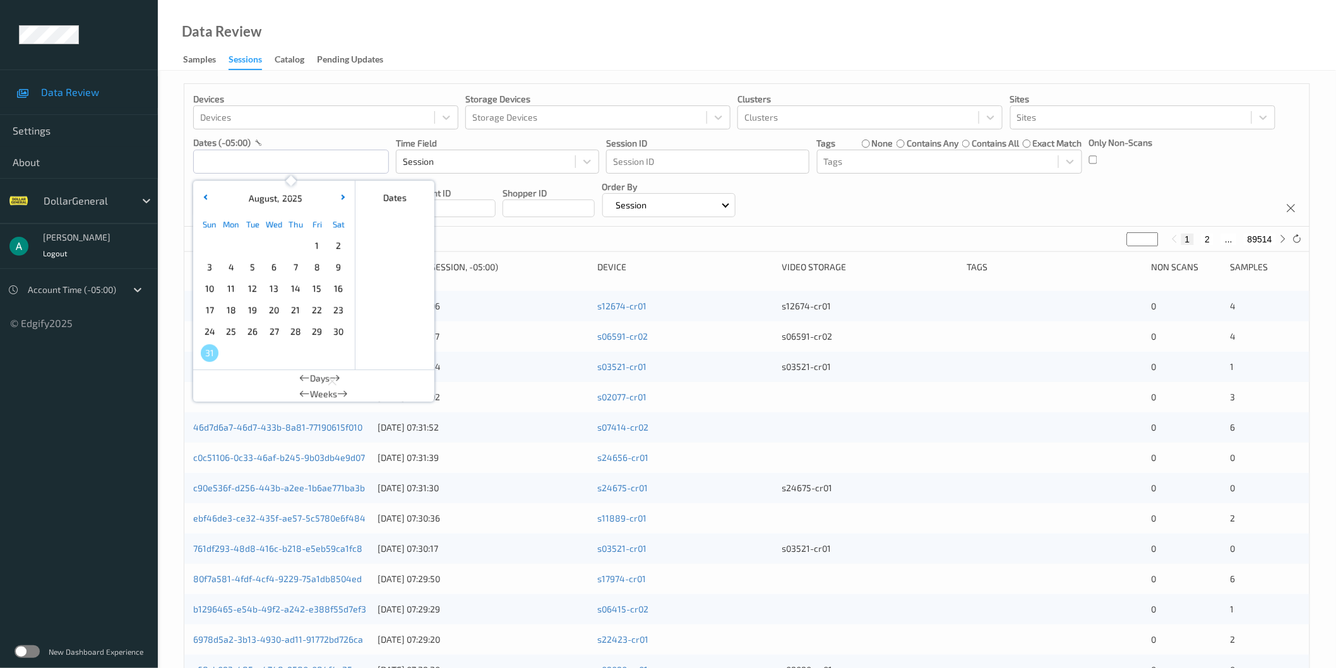
click at [234, 288] on span "11" at bounding box center [231, 289] width 18 height 18
click at [212, 309] on span "17" at bounding box center [210, 310] width 18 height 18
type input "[DATE] 00:00 -> [DATE] 23:59"
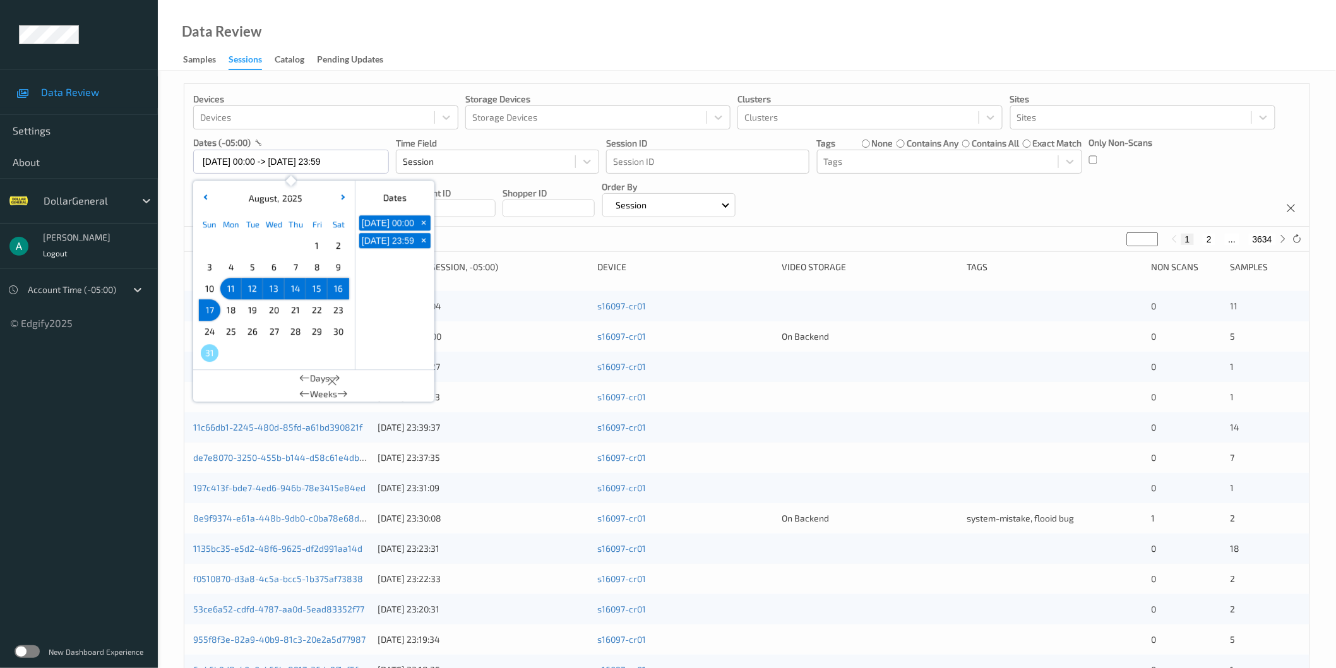
click at [395, 28] on div "Data Review Samples Sessions Catalog Pending Updates" at bounding box center [747, 35] width 1178 height 71
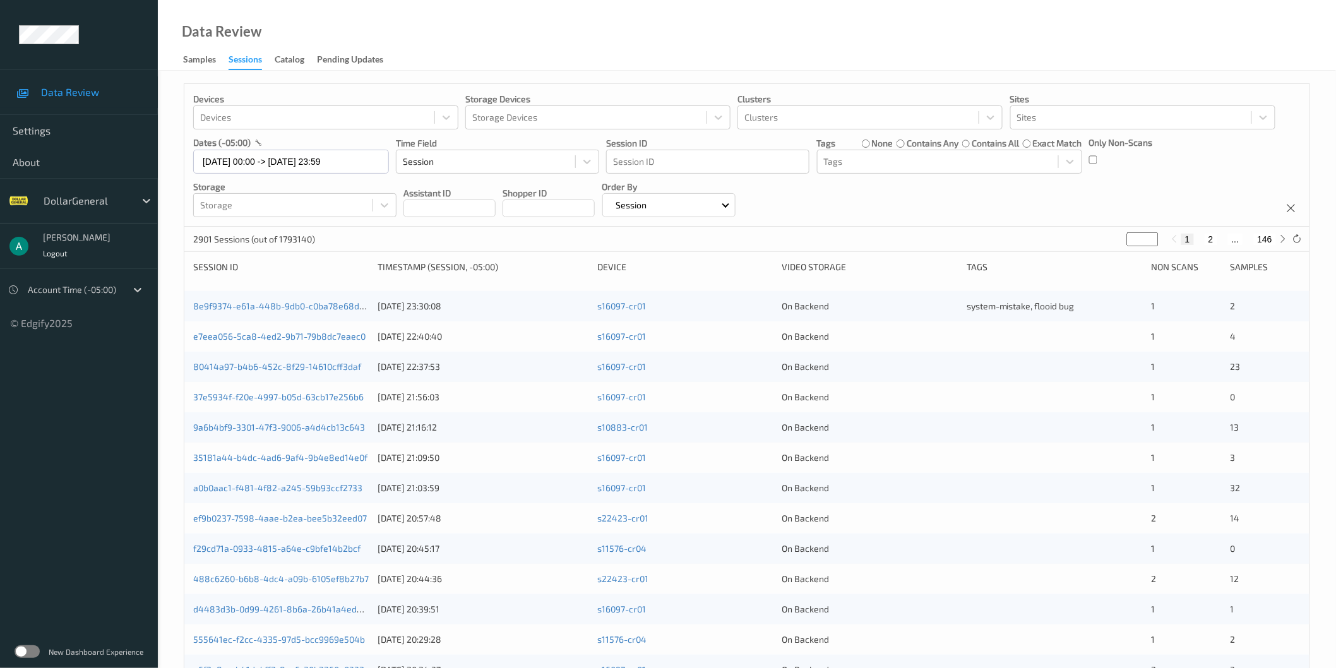
click at [1140, 237] on input "*" at bounding box center [1143, 239] width 32 height 14
click at [1137, 235] on input "*" at bounding box center [1143, 239] width 32 height 14
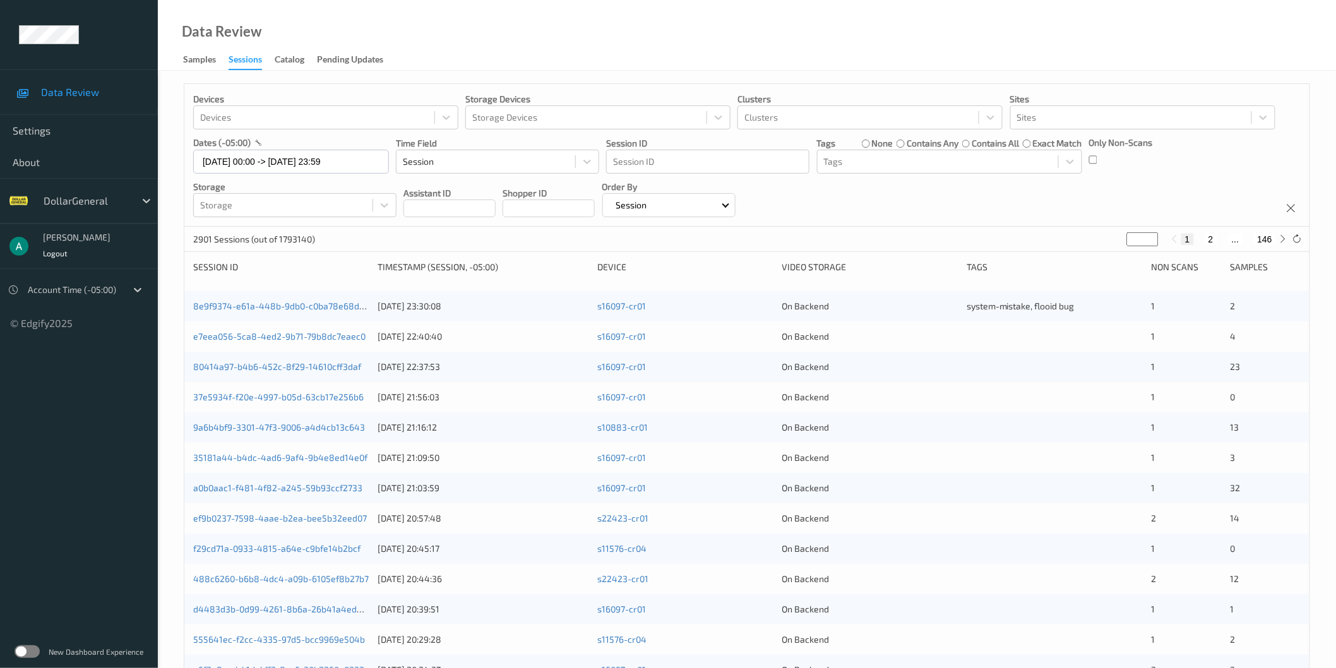
click at [1137, 235] on input "*" at bounding box center [1143, 239] width 32 height 14
type input "*"
type input "**"
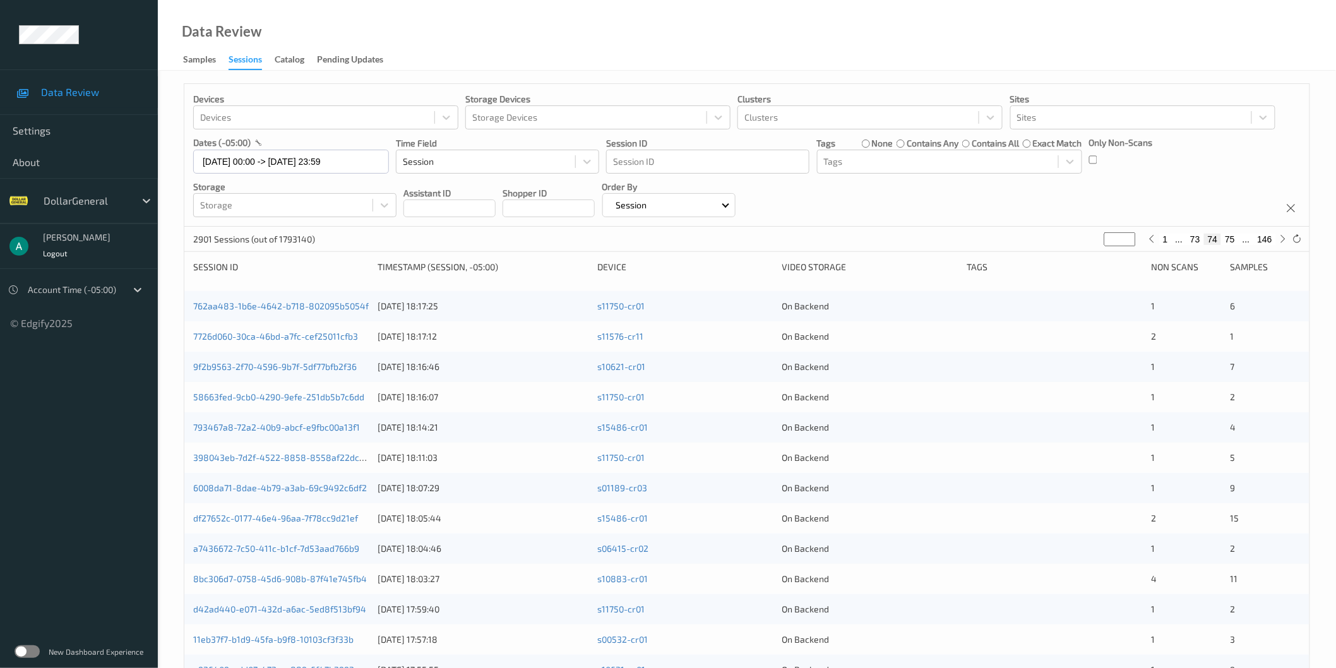
type input "**"
click at [235, 299] on div "762aa483-1b6e-4642-b718-802095b5054f [DATE] 18:17:25 s11750-cr01 On Backend 1 6" at bounding box center [746, 306] width 1125 height 30
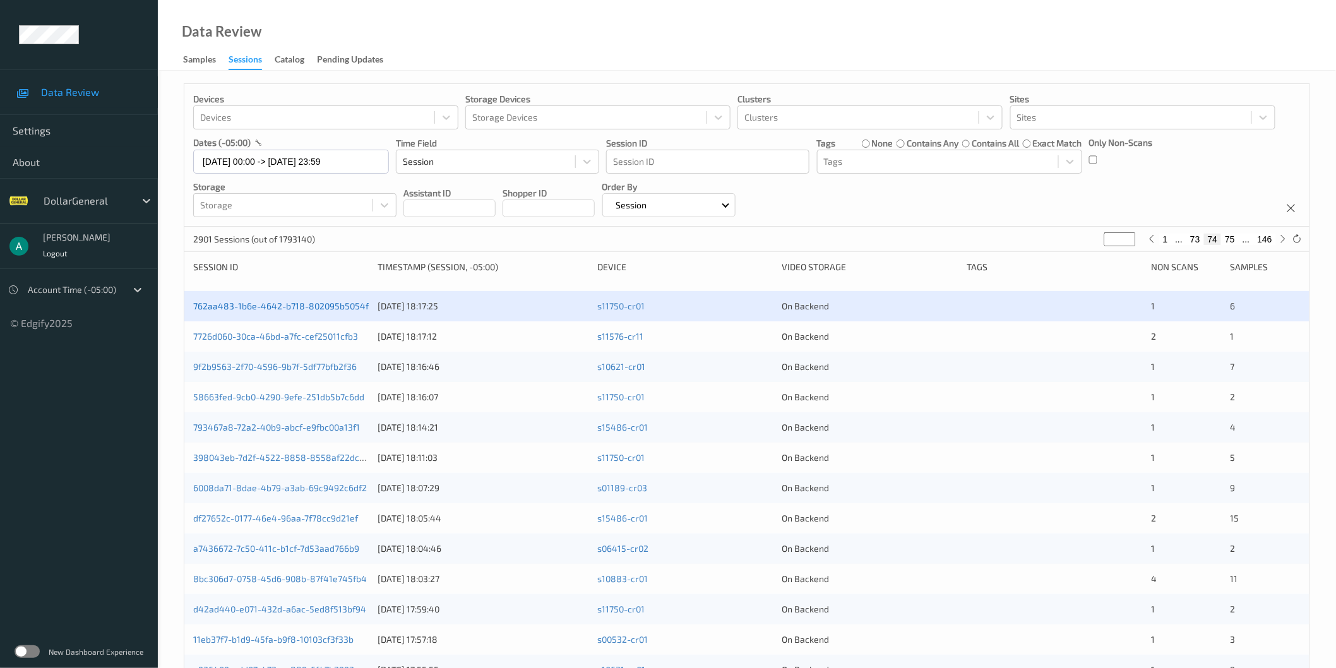
click at [243, 308] on link "762aa483-1b6e-4642-b718-802095b5054f" at bounding box center [280, 305] width 175 height 11
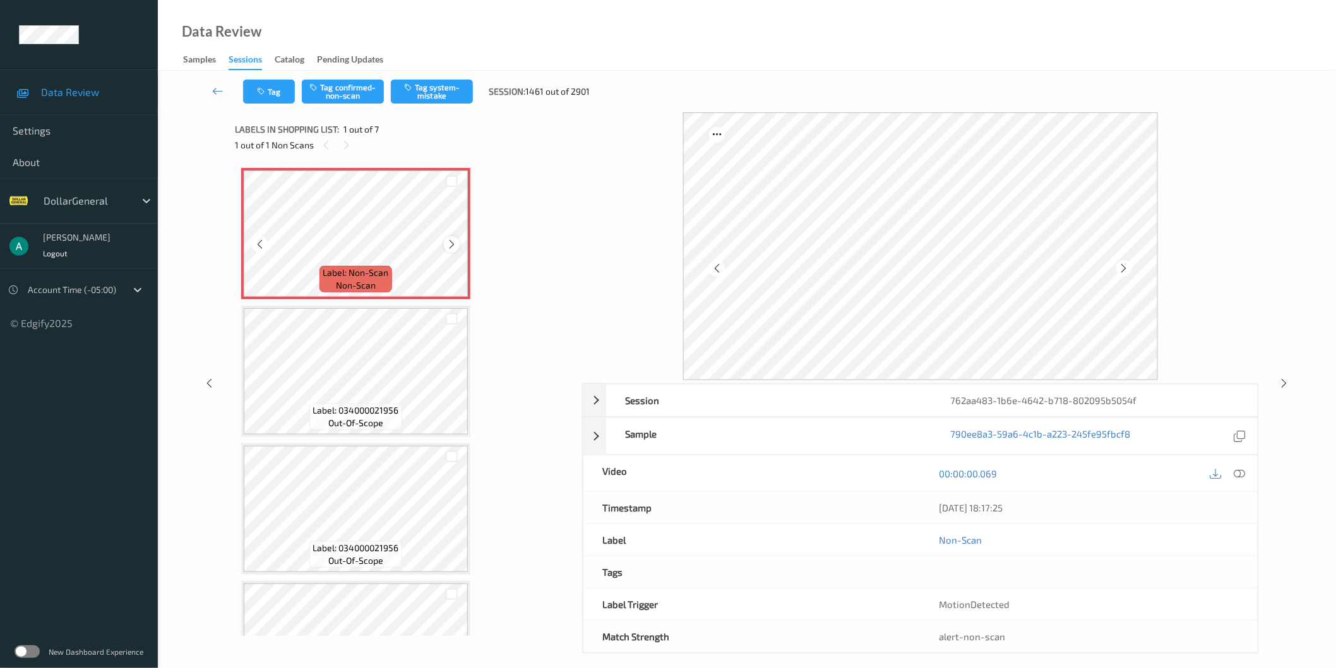
click at [446, 239] on icon at bounding box center [451, 244] width 11 height 11
click at [1240, 474] on icon at bounding box center [1239, 472] width 11 height 11
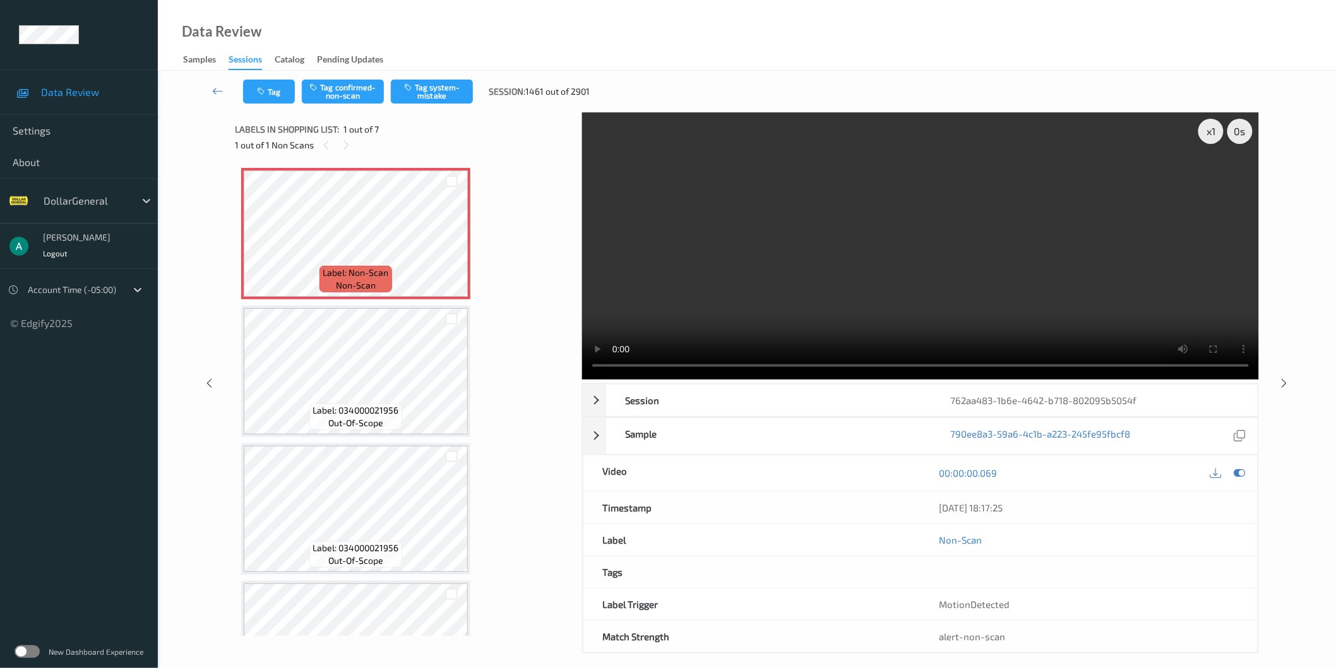
click at [642, 307] on video at bounding box center [920, 245] width 677 height 267
drag, startPoint x: 642, startPoint y: 307, endPoint x: 643, endPoint y: 369, distance: 61.2
click at [643, 307] on video at bounding box center [920, 245] width 677 height 267
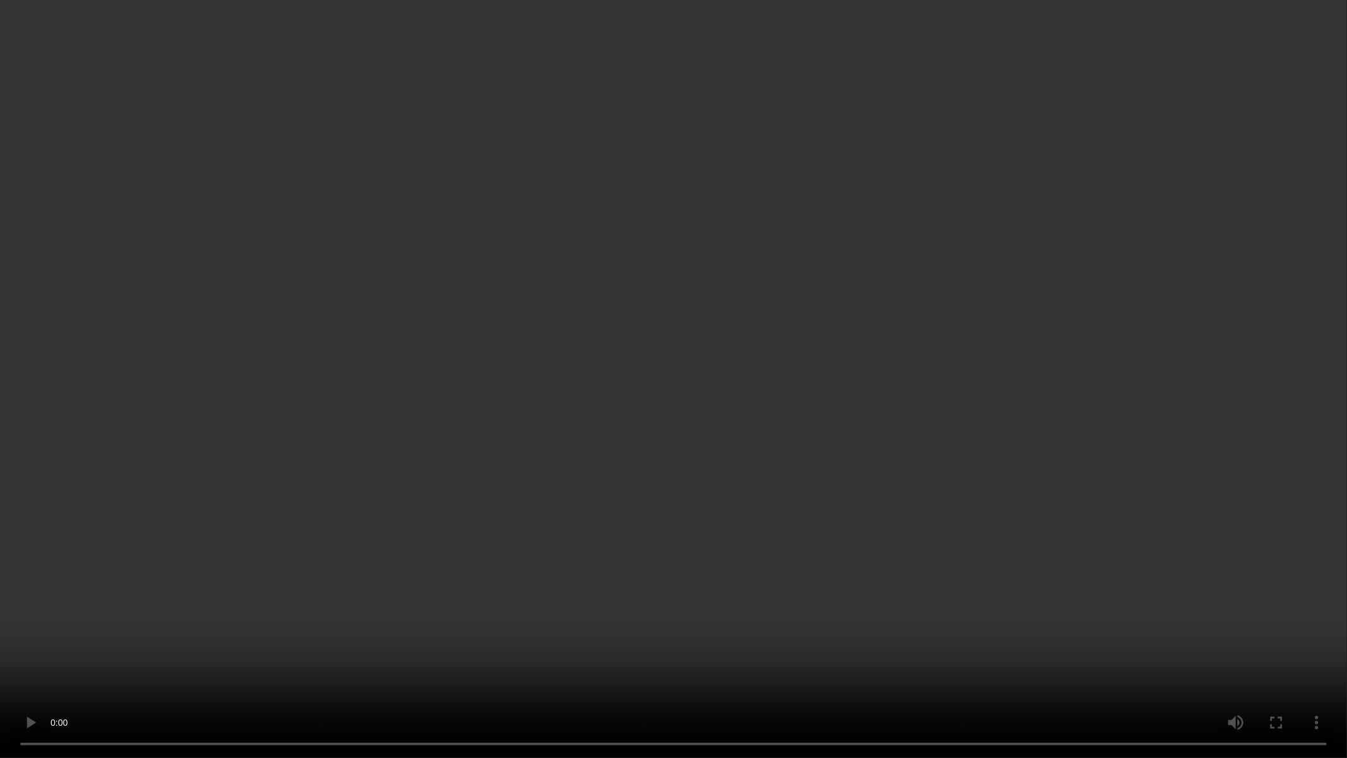
click at [606, 398] on video at bounding box center [673, 379] width 1347 height 758
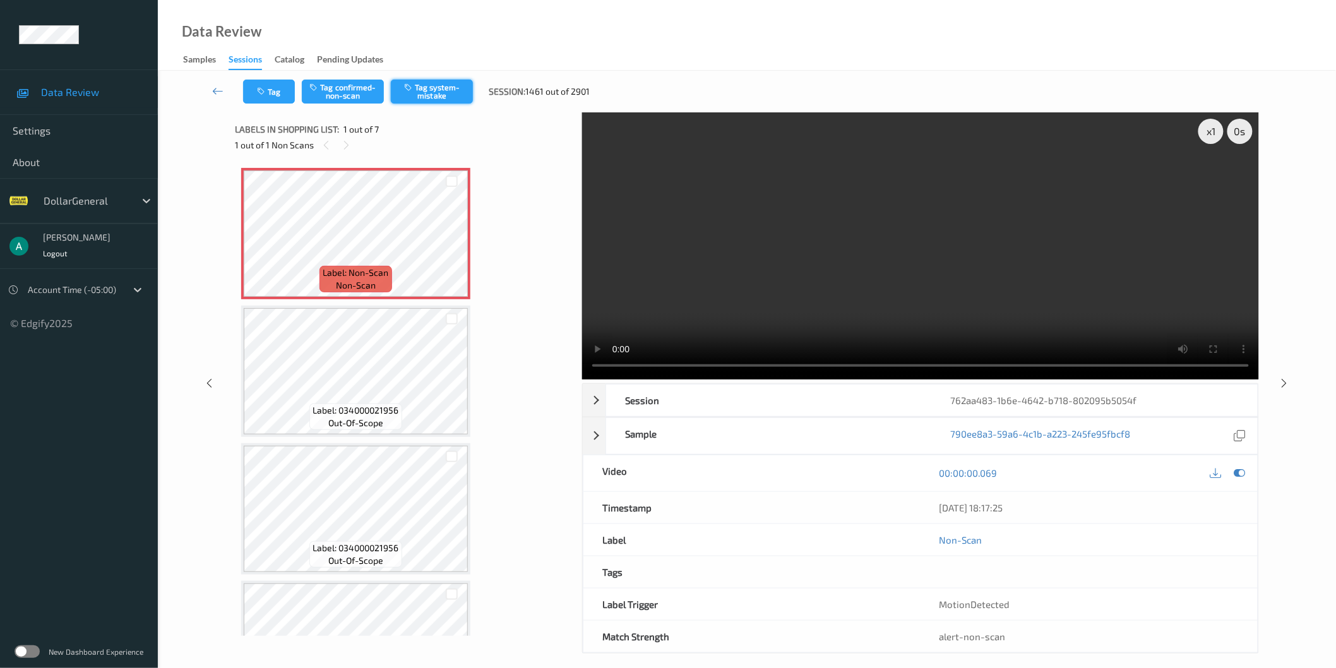
click at [436, 103] on button "Tag system-mistake" at bounding box center [432, 92] width 82 height 24
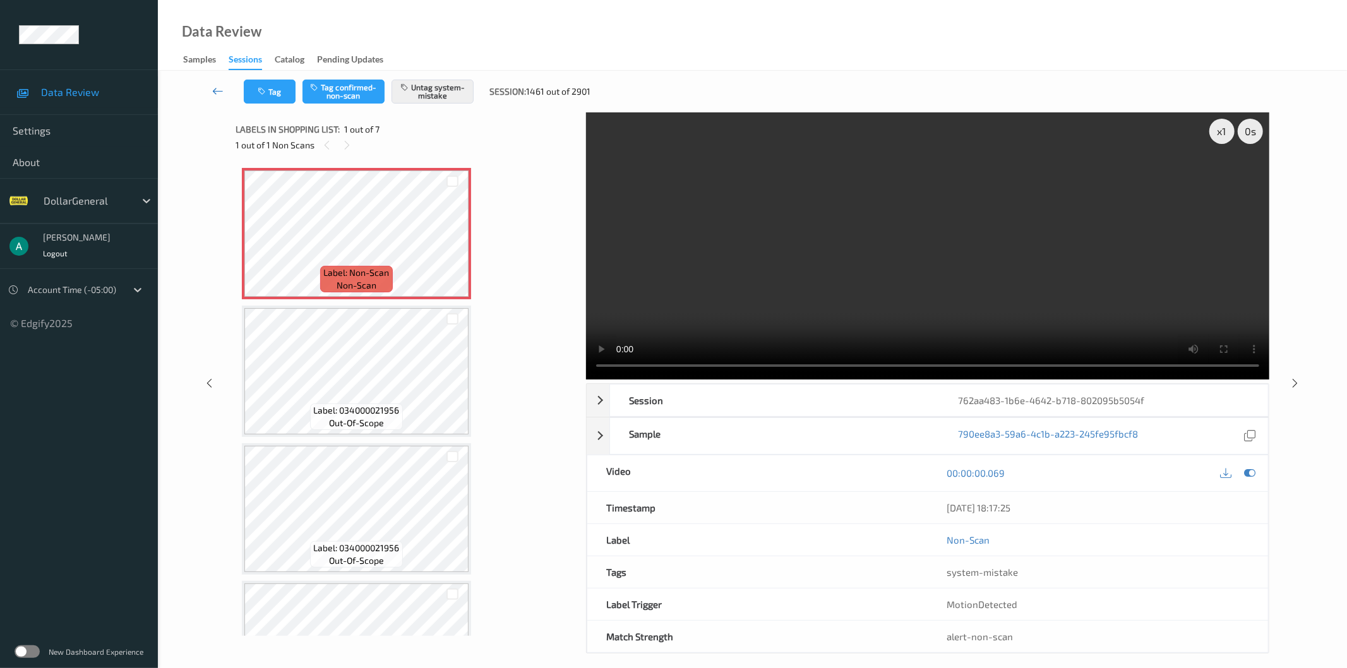
click at [218, 93] on icon at bounding box center [217, 91] width 11 height 13
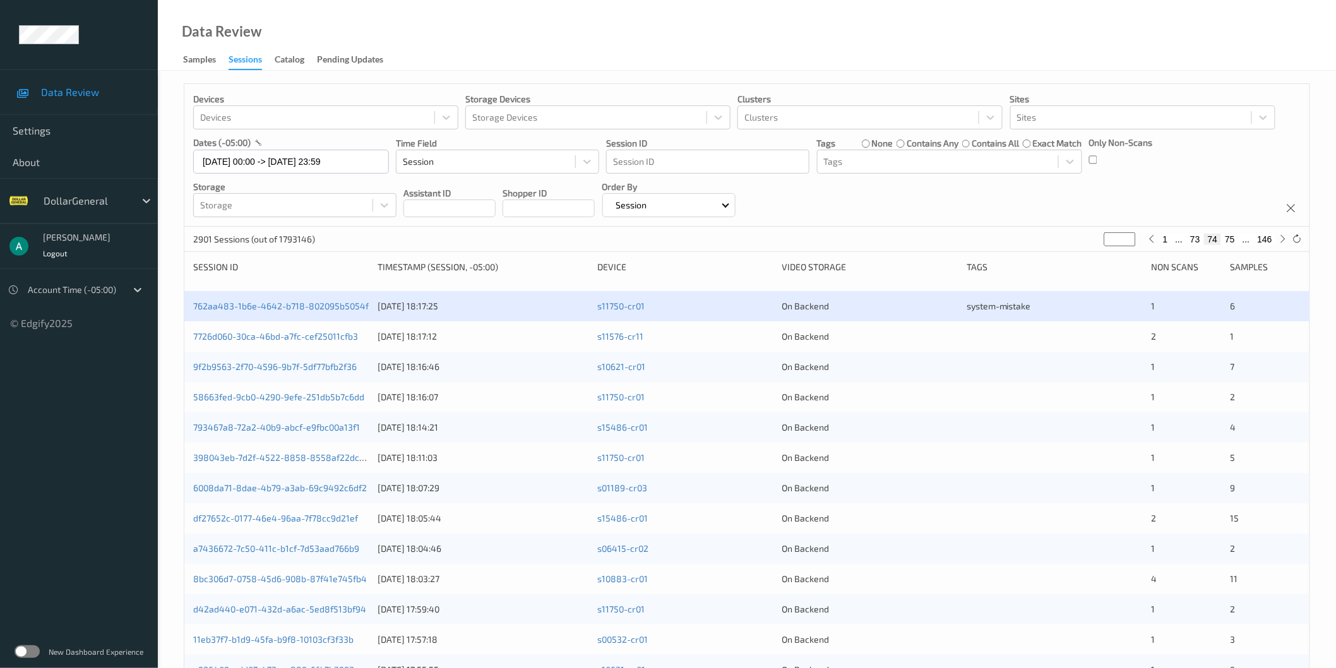
click at [991, 330] on div "7726d060-30ca-46bd-a7fc-cef25011cfb3 [DATE] 18:17:12 s11576-cr11 On Backend 2 1" at bounding box center [746, 336] width 1125 height 30
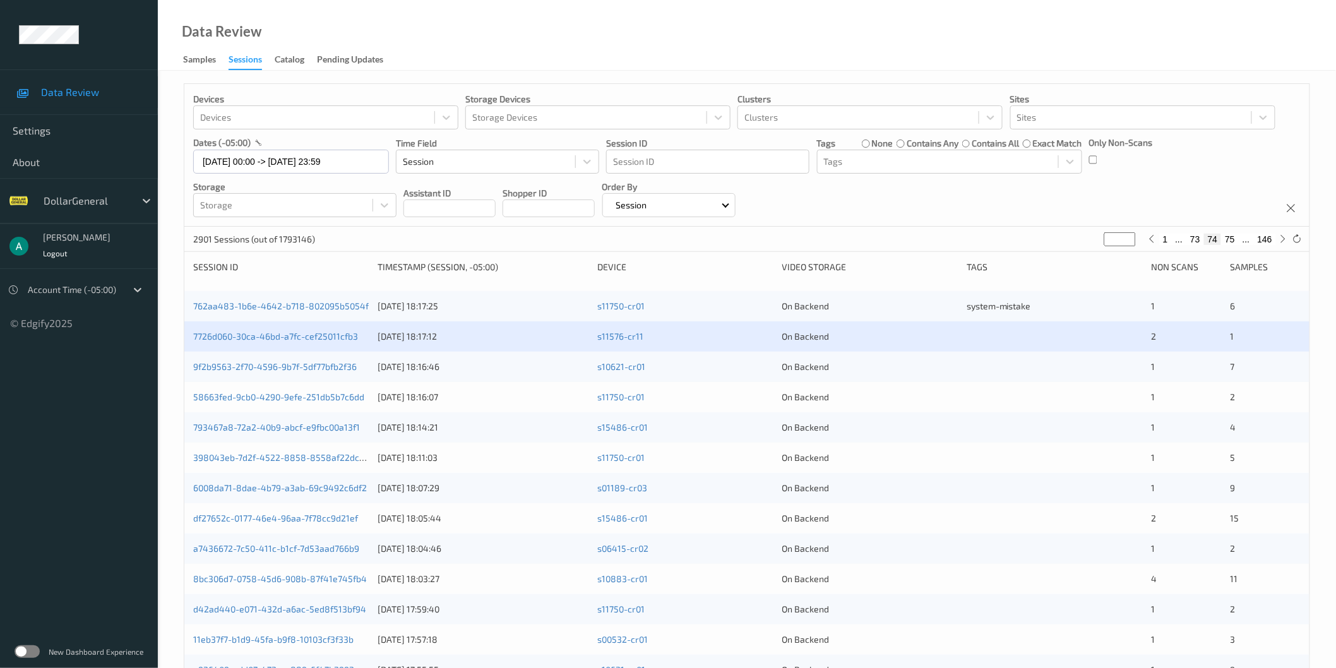
click at [1117, 234] on input "**" at bounding box center [1120, 239] width 32 height 14
type input "*"
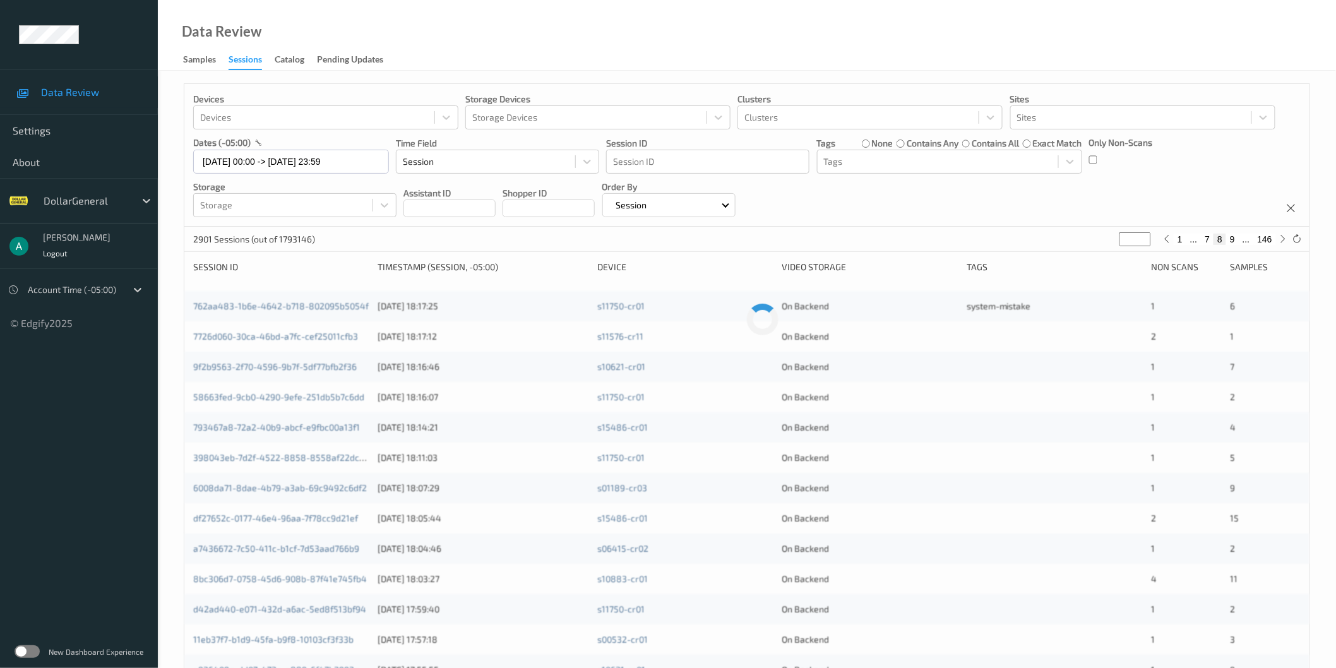
type input "**"
click at [326, 307] on link "0f29662a-53af-4680-9682-17c347f291e8" at bounding box center [278, 305] width 170 height 11
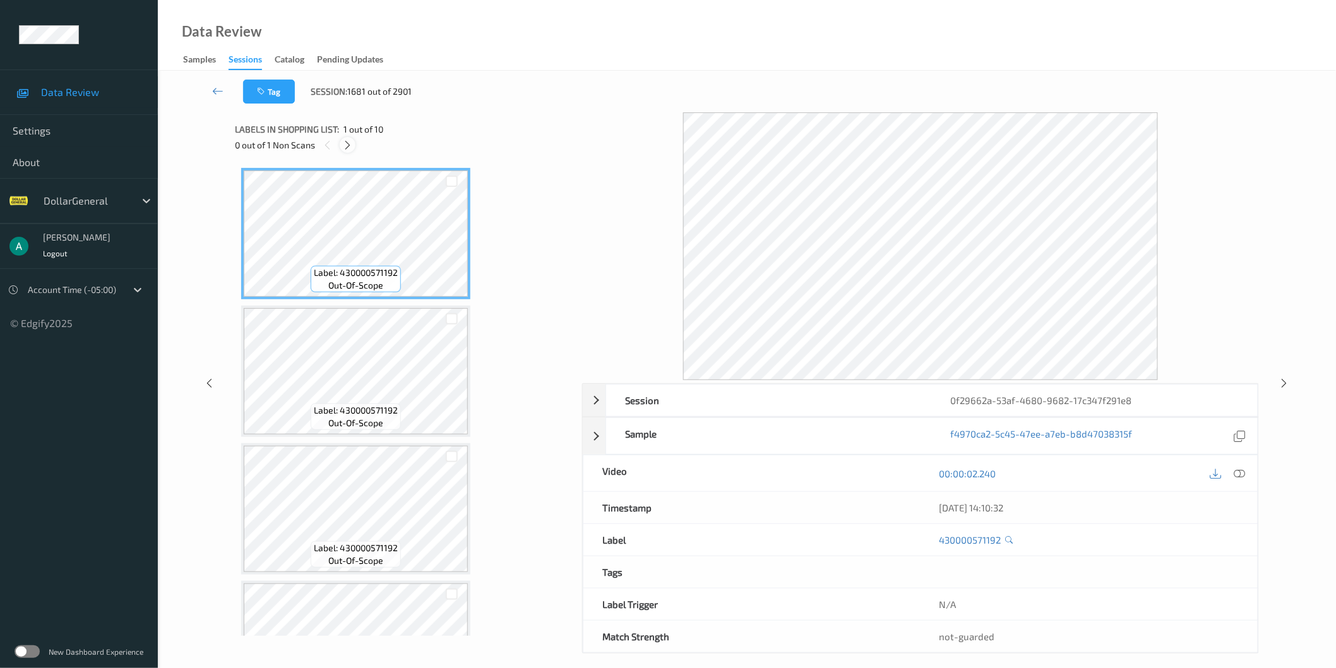
click at [348, 145] on icon at bounding box center [347, 145] width 11 height 11
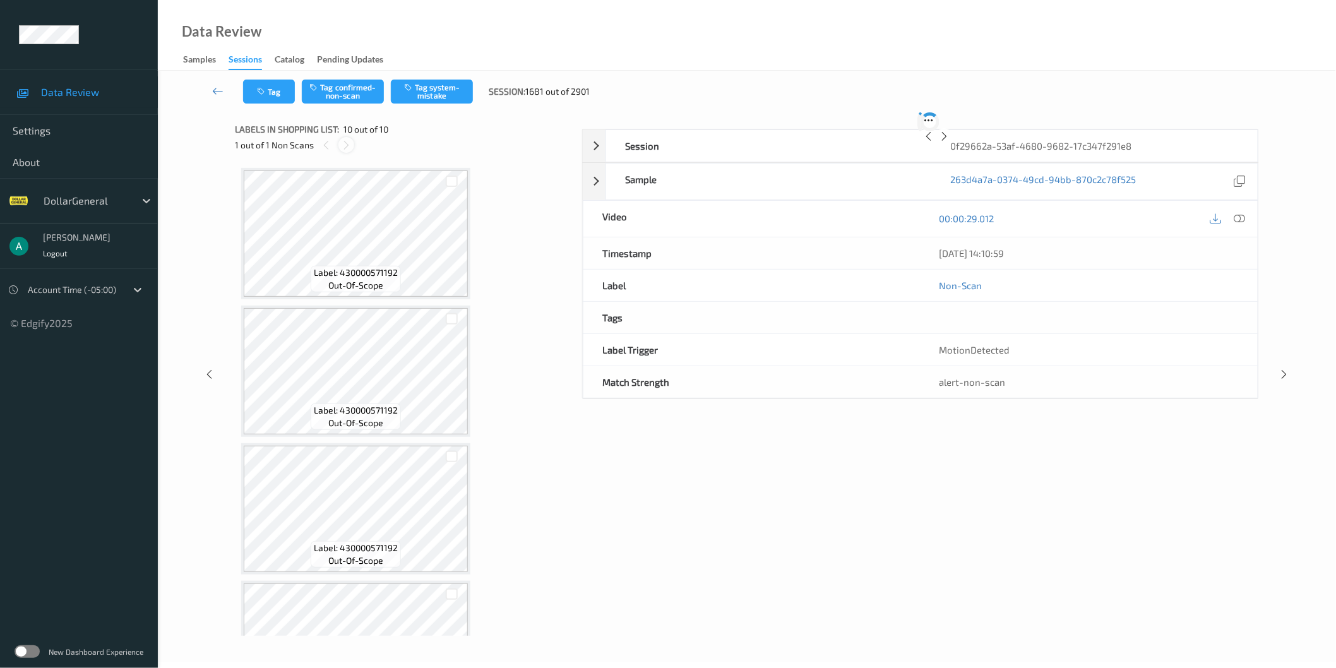
scroll to position [899, 0]
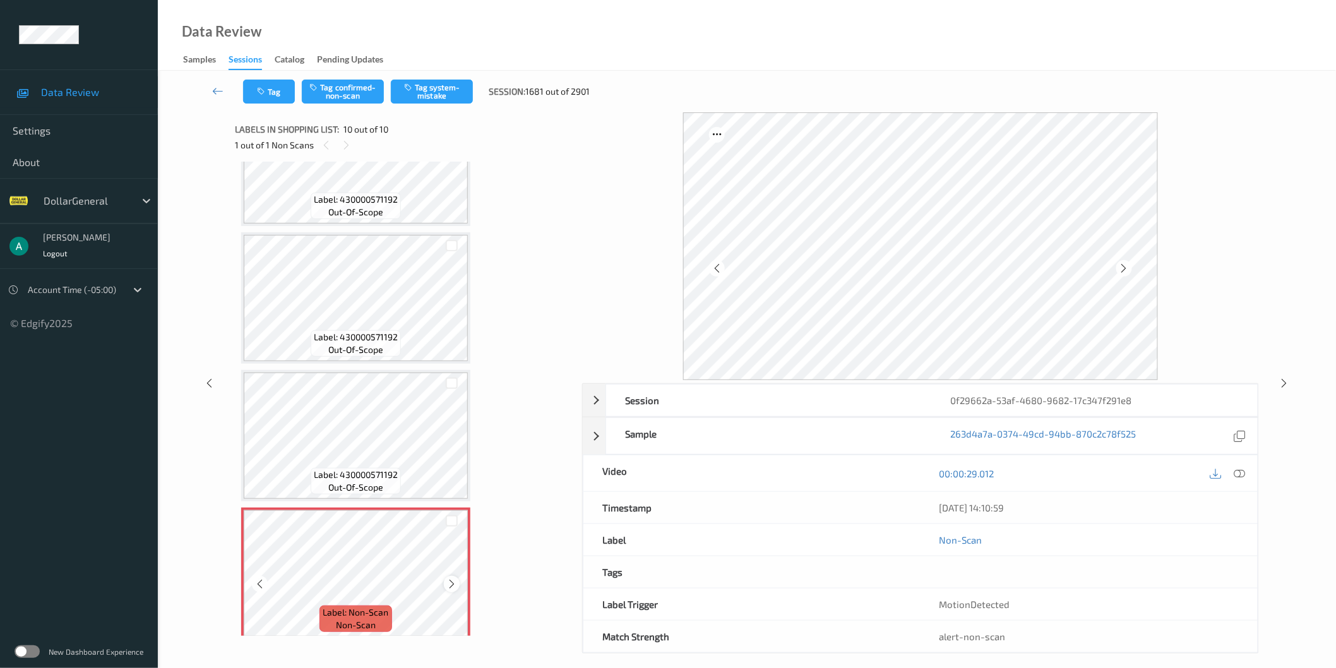
click at [451, 578] on icon at bounding box center [451, 583] width 11 height 11
click at [358, 370] on div "Label: 430000571192 out-of-scope" at bounding box center [355, 435] width 229 height 131
click at [436, 95] on button "Tag system-mistake" at bounding box center [432, 92] width 82 height 24
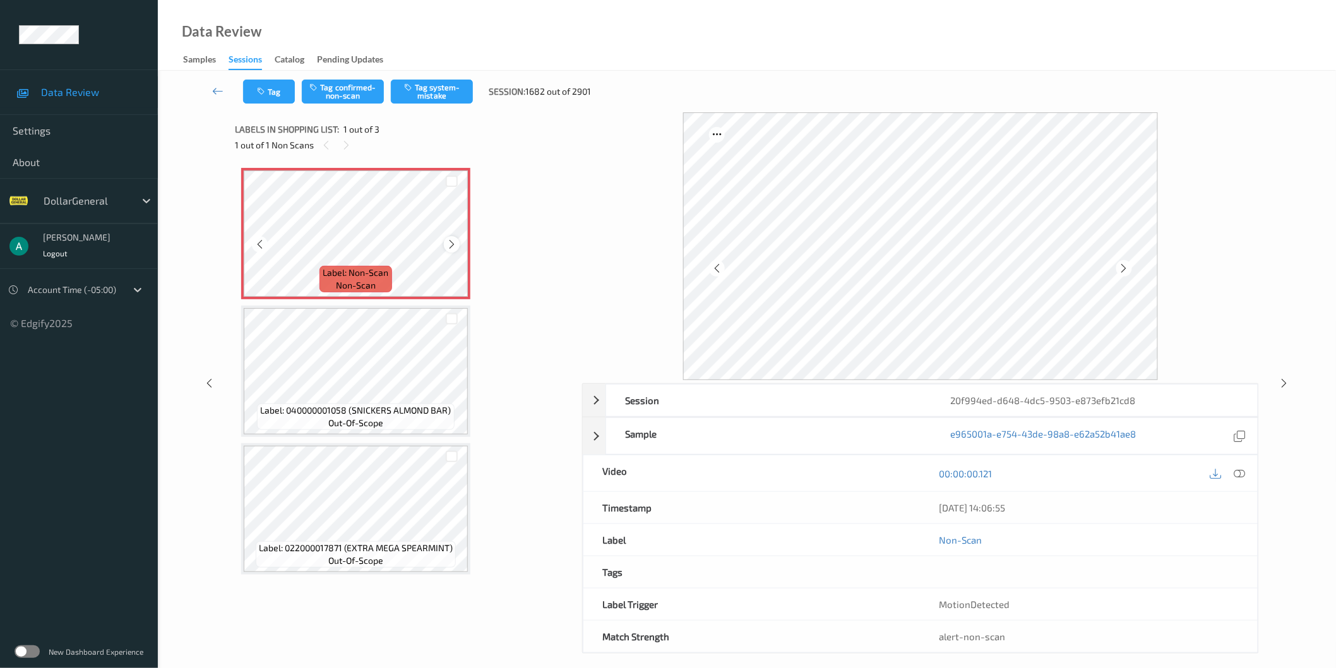
click at [449, 245] on icon at bounding box center [451, 244] width 11 height 11
click at [453, 244] on icon at bounding box center [451, 244] width 11 height 11
click at [430, 97] on button "Tag system-mistake" at bounding box center [432, 92] width 82 height 24
click at [456, 246] on icon at bounding box center [451, 244] width 11 height 11
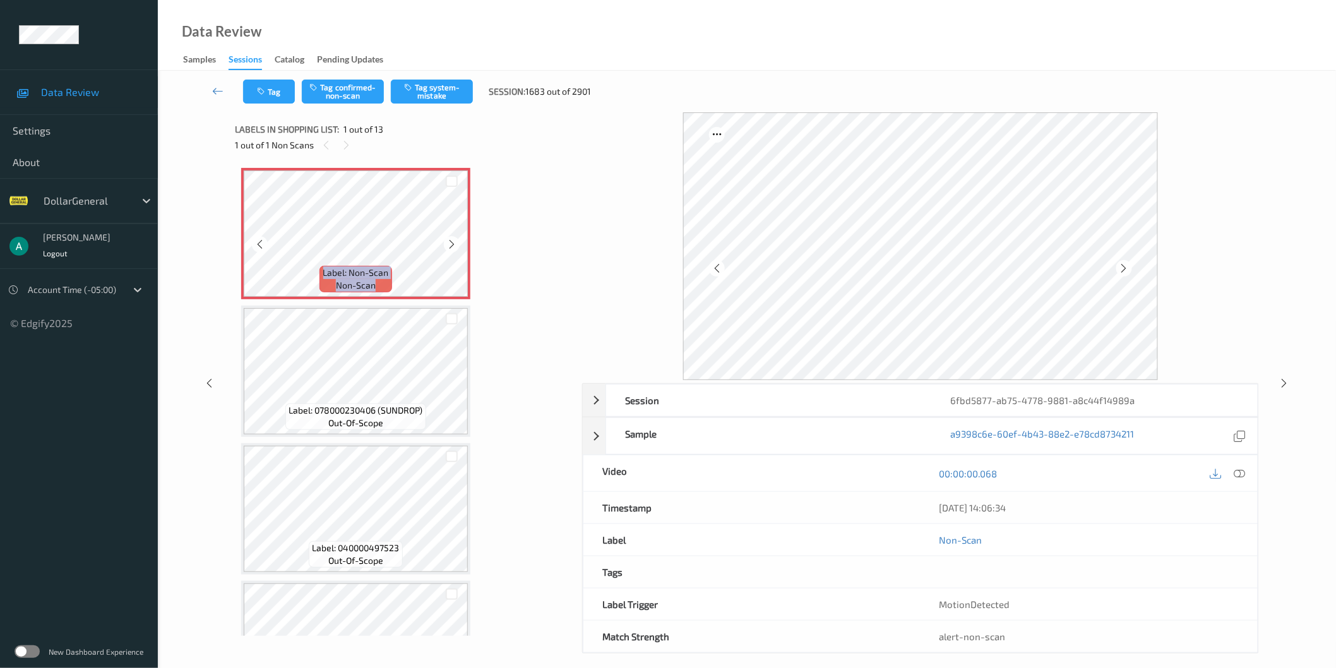
click at [456, 246] on icon at bounding box center [451, 244] width 11 height 11
click at [1235, 472] on icon at bounding box center [1239, 472] width 11 height 11
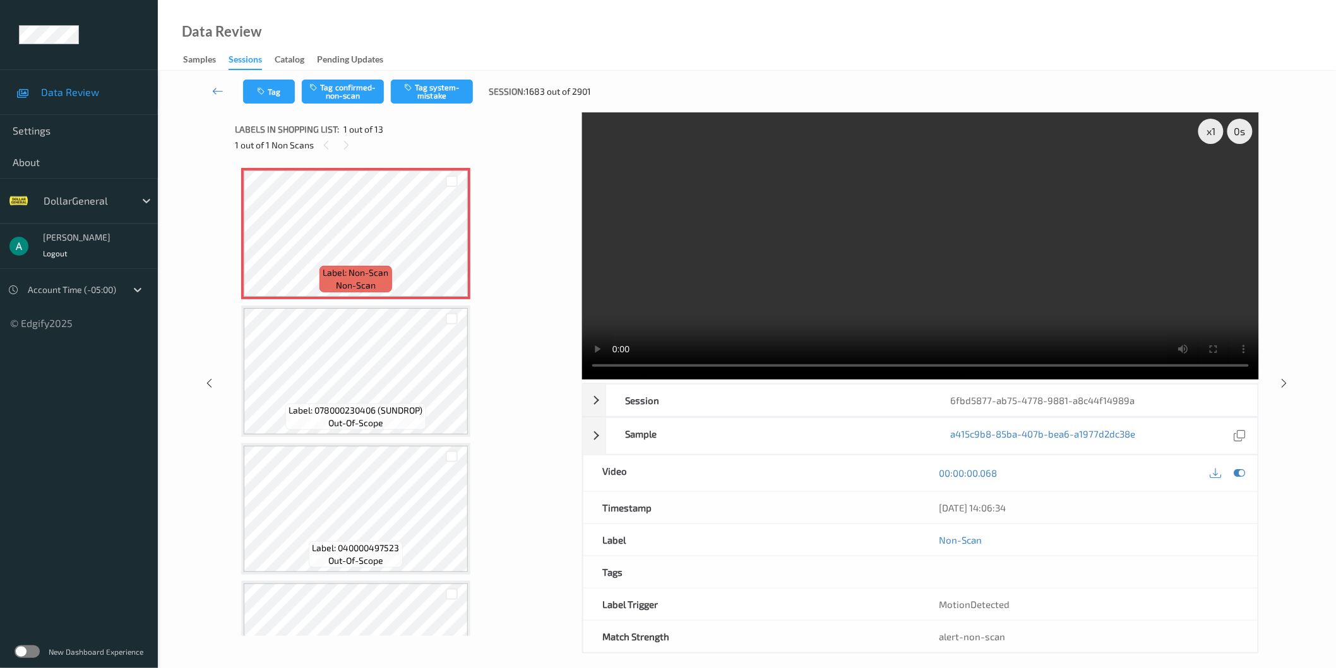
click at [428, 105] on div "Tag Tag confirmed-non-scan Tag system-mistake Session: 1683 out of 2901" at bounding box center [747, 92] width 1126 height 42
click at [431, 96] on button "Tag system-mistake" at bounding box center [432, 92] width 82 height 24
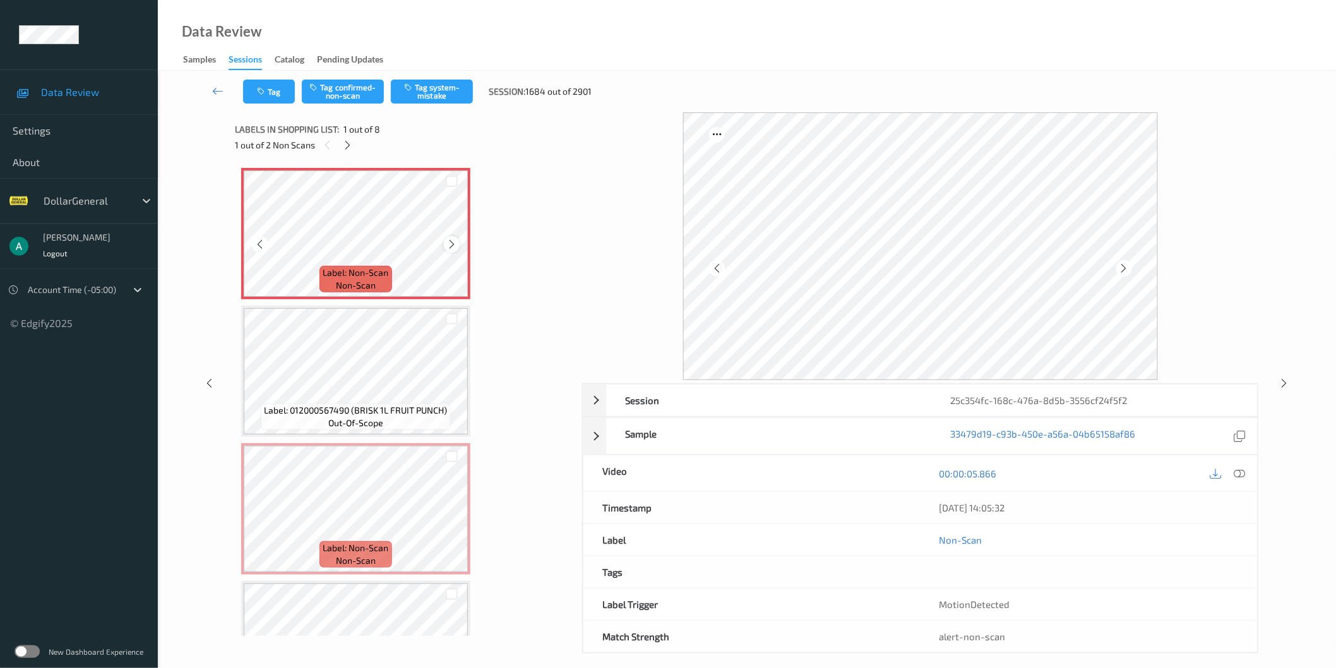
click at [451, 247] on icon at bounding box center [451, 244] width 11 height 11
click at [1240, 475] on icon at bounding box center [1239, 472] width 11 height 11
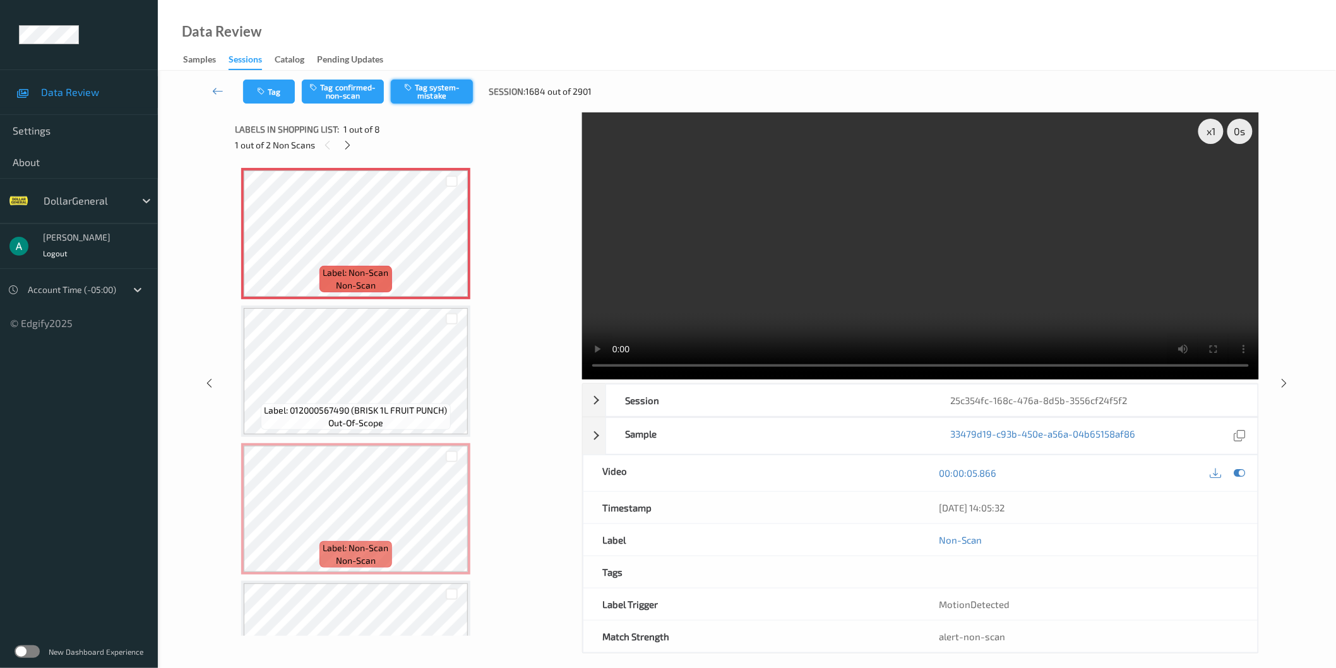
click at [432, 95] on button "Tag system-mistake" at bounding box center [432, 92] width 82 height 24
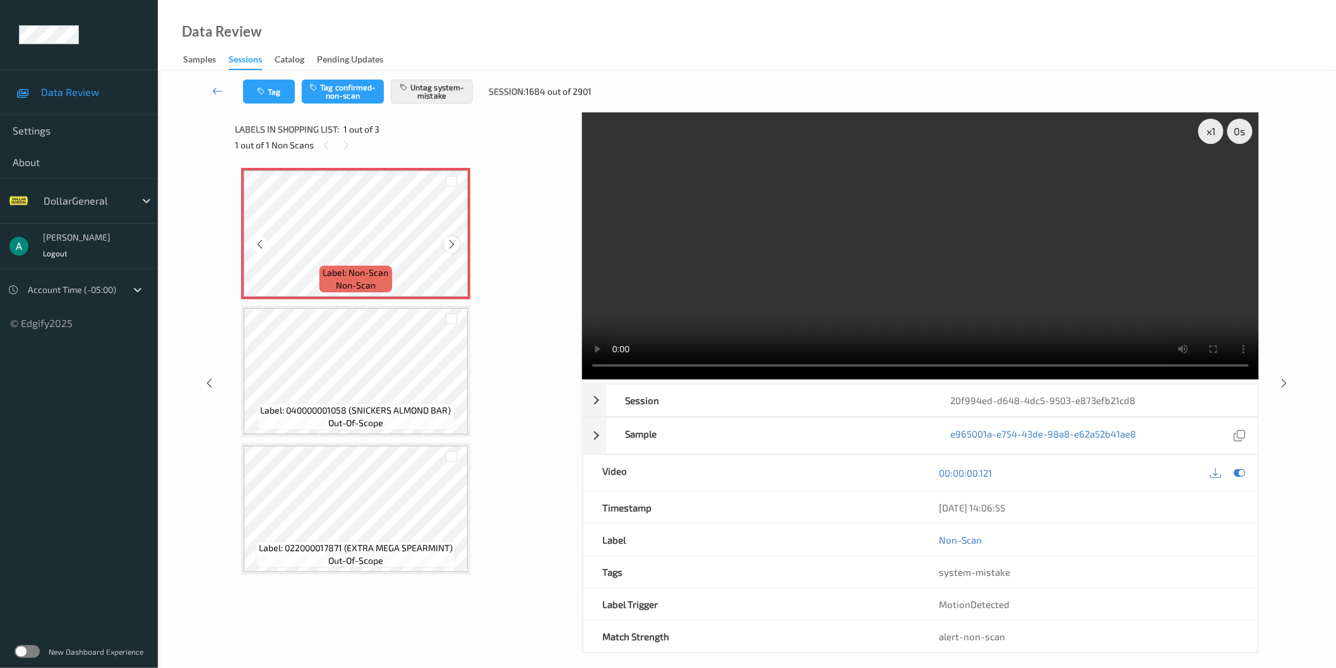
click at [449, 244] on icon at bounding box center [451, 244] width 11 height 11
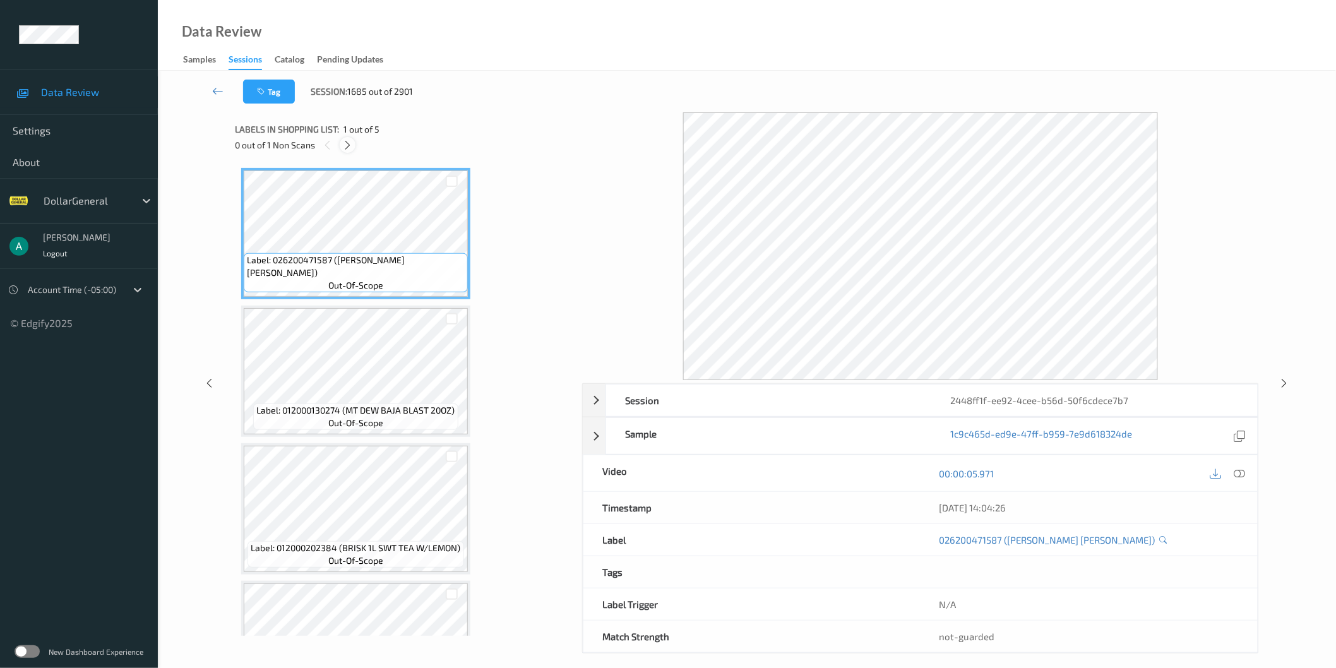
click at [348, 148] on icon at bounding box center [347, 145] width 11 height 11
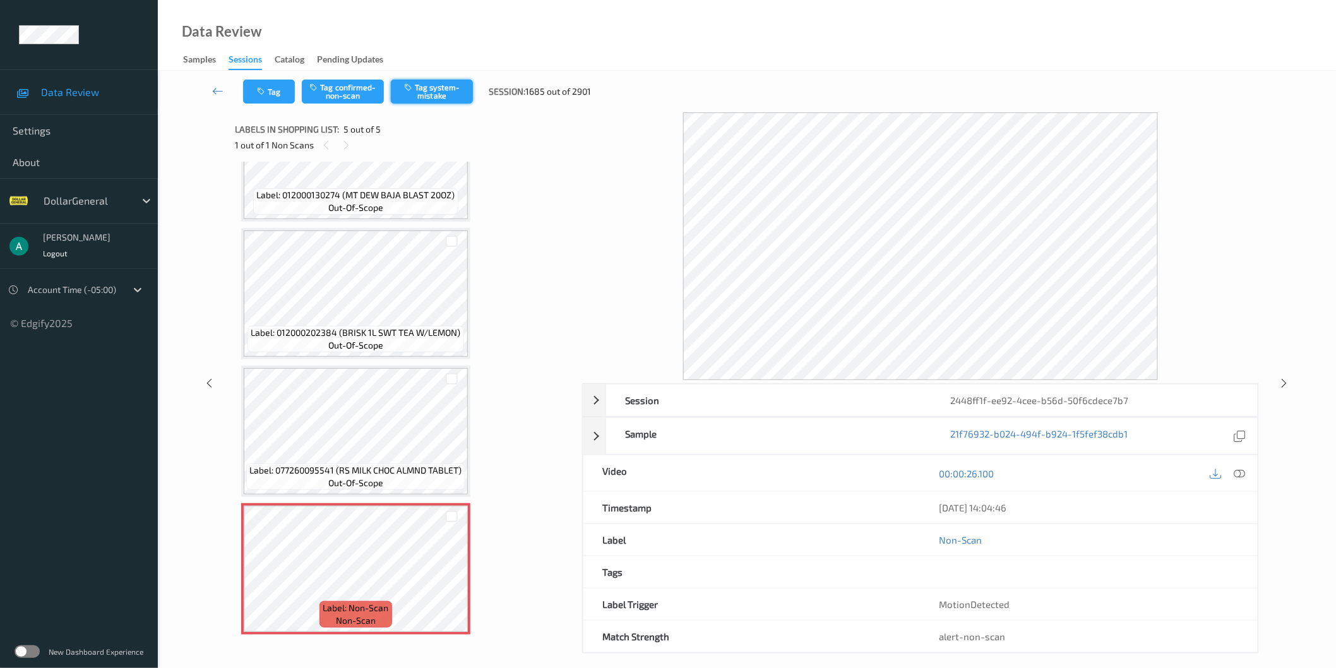
click at [438, 89] on button "Tag system-mistake" at bounding box center [432, 92] width 82 height 24
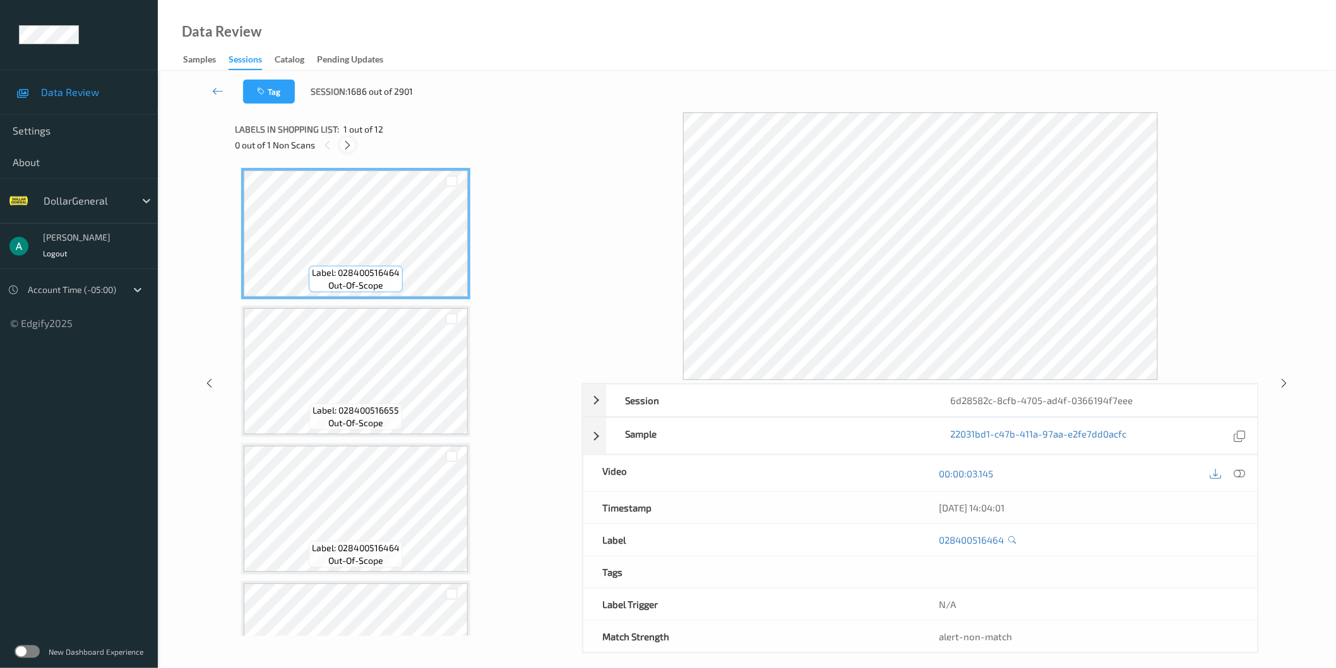
click at [345, 141] on icon at bounding box center [347, 145] width 11 height 11
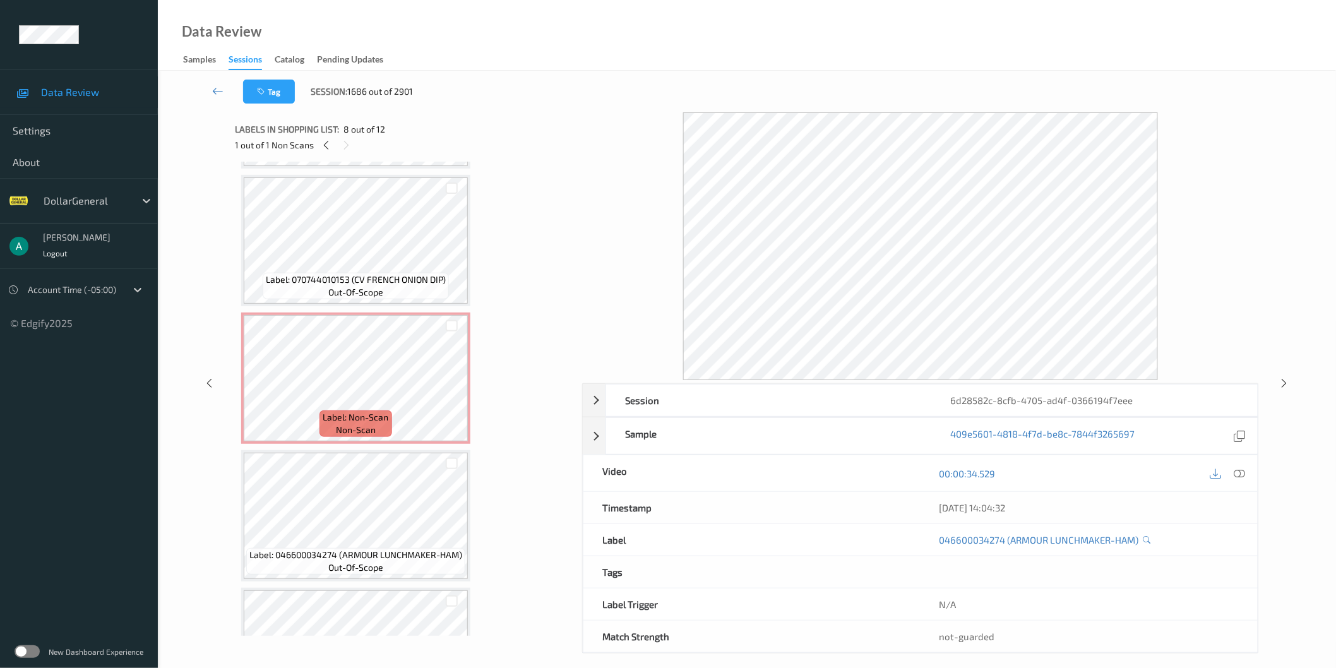
scroll to position [299, 0]
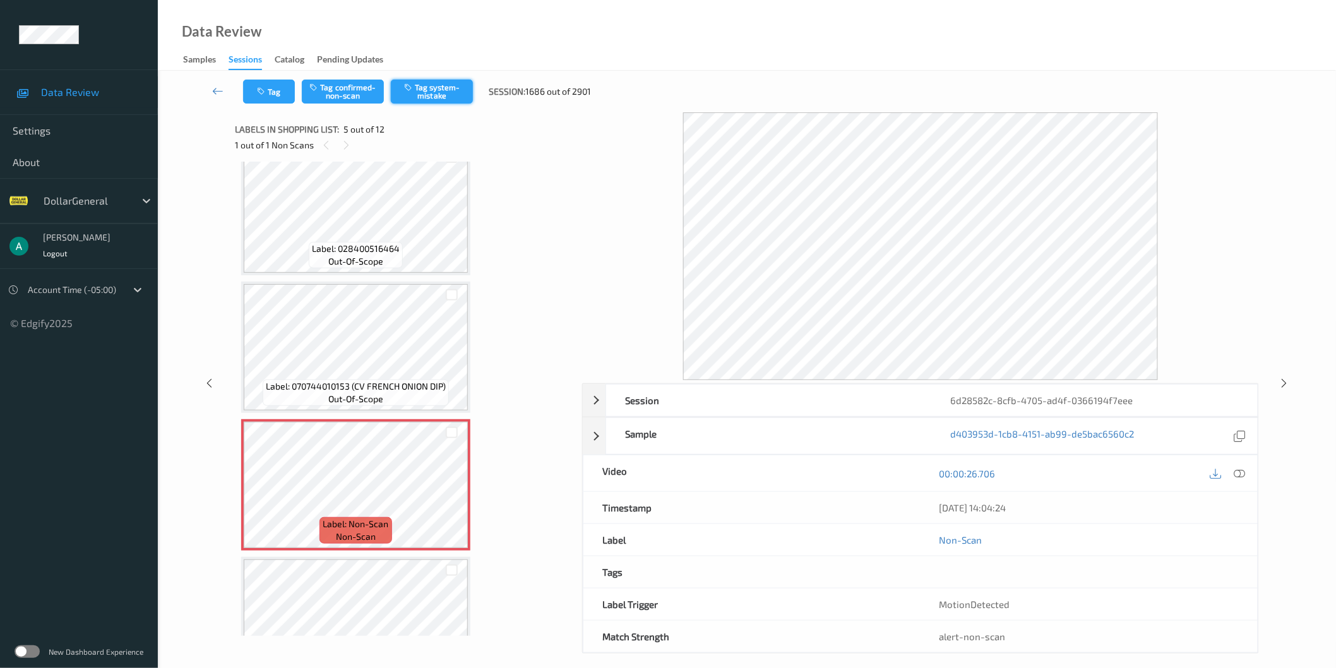
click at [437, 98] on button "Tag system-mistake" at bounding box center [432, 92] width 82 height 24
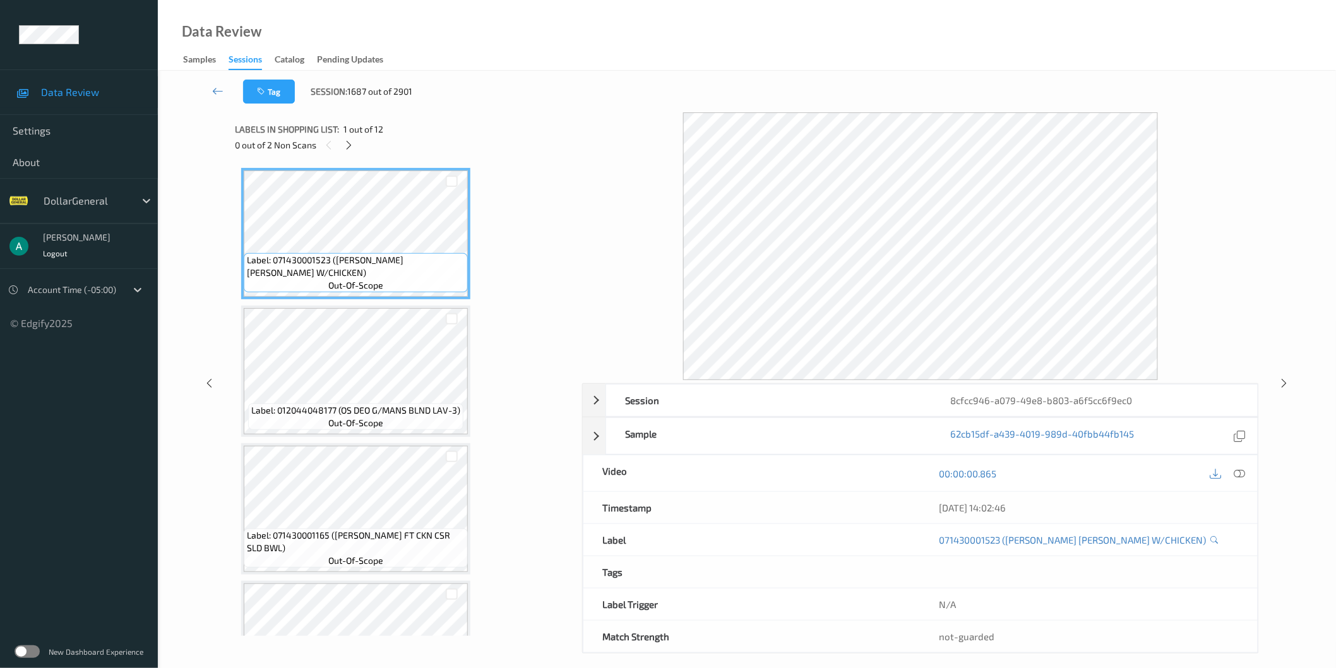
click at [538, 92] on div "Tag Session: 1687 out of 2901" at bounding box center [747, 92] width 1126 height 42
click at [344, 143] on icon at bounding box center [348, 145] width 11 height 11
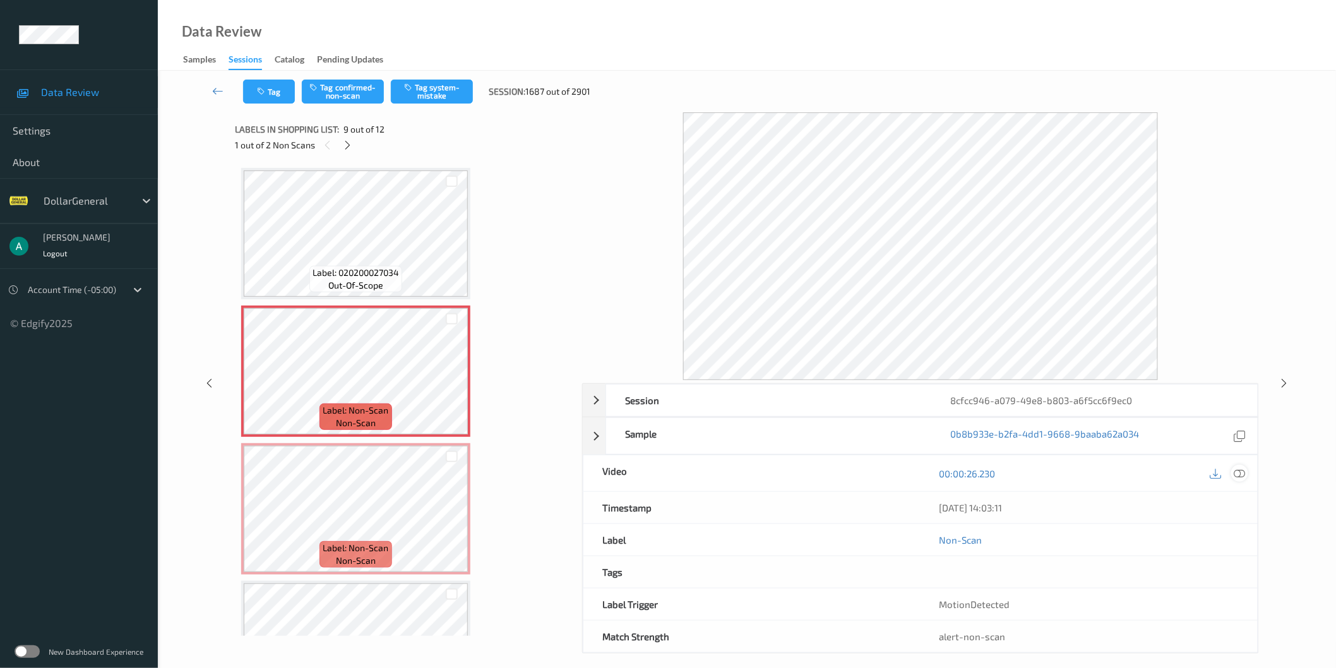
click at [1234, 471] on icon at bounding box center [1239, 472] width 11 height 11
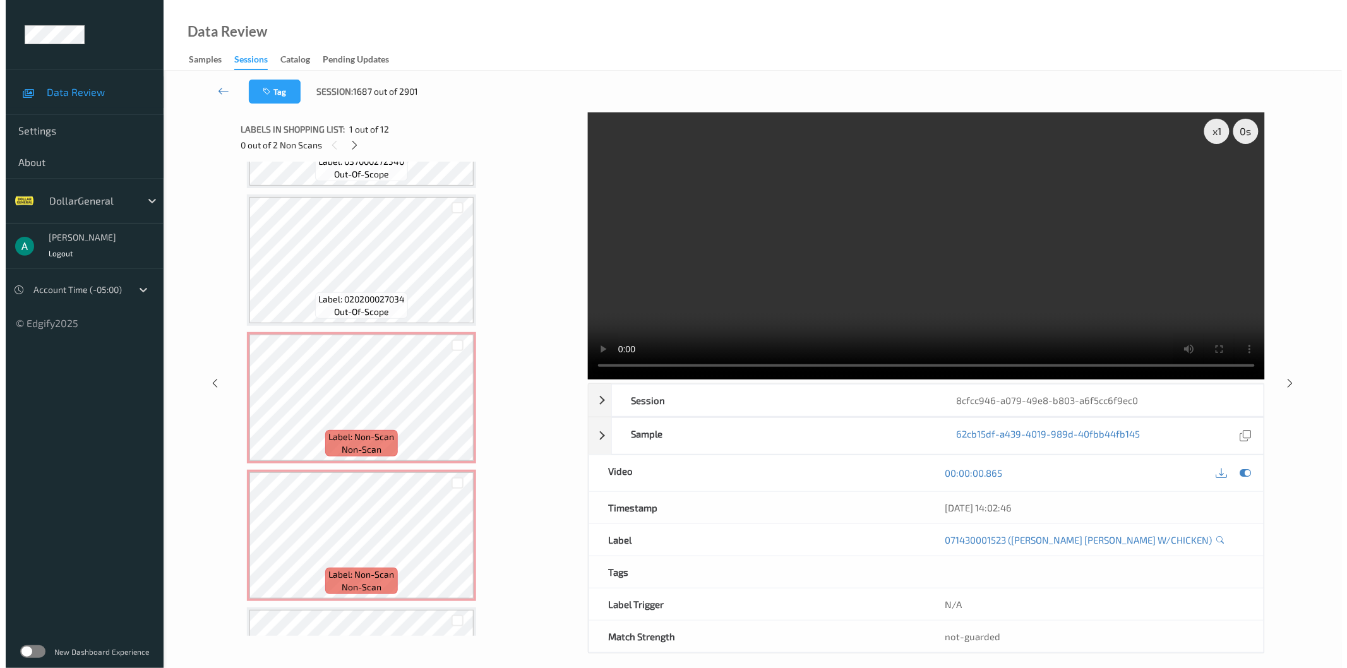
scroll to position [935, 0]
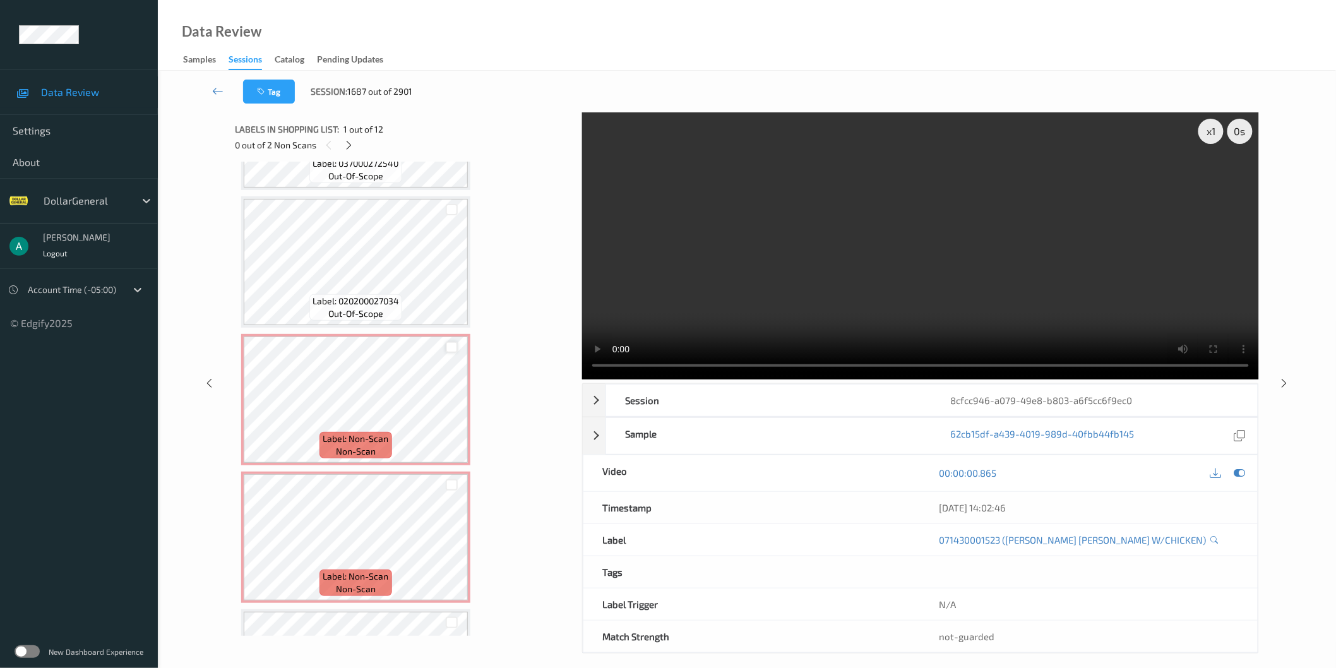
click at [451, 343] on div at bounding box center [452, 348] width 12 height 12
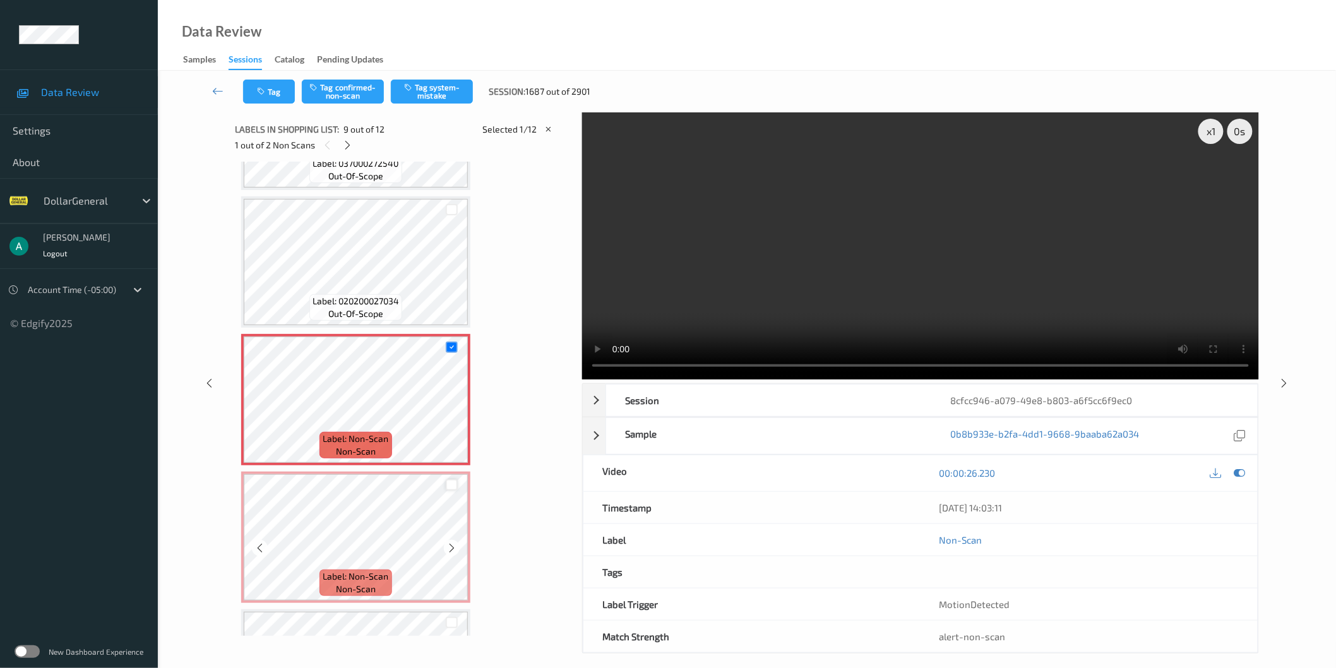
click at [453, 479] on div at bounding box center [452, 485] width 12 height 12
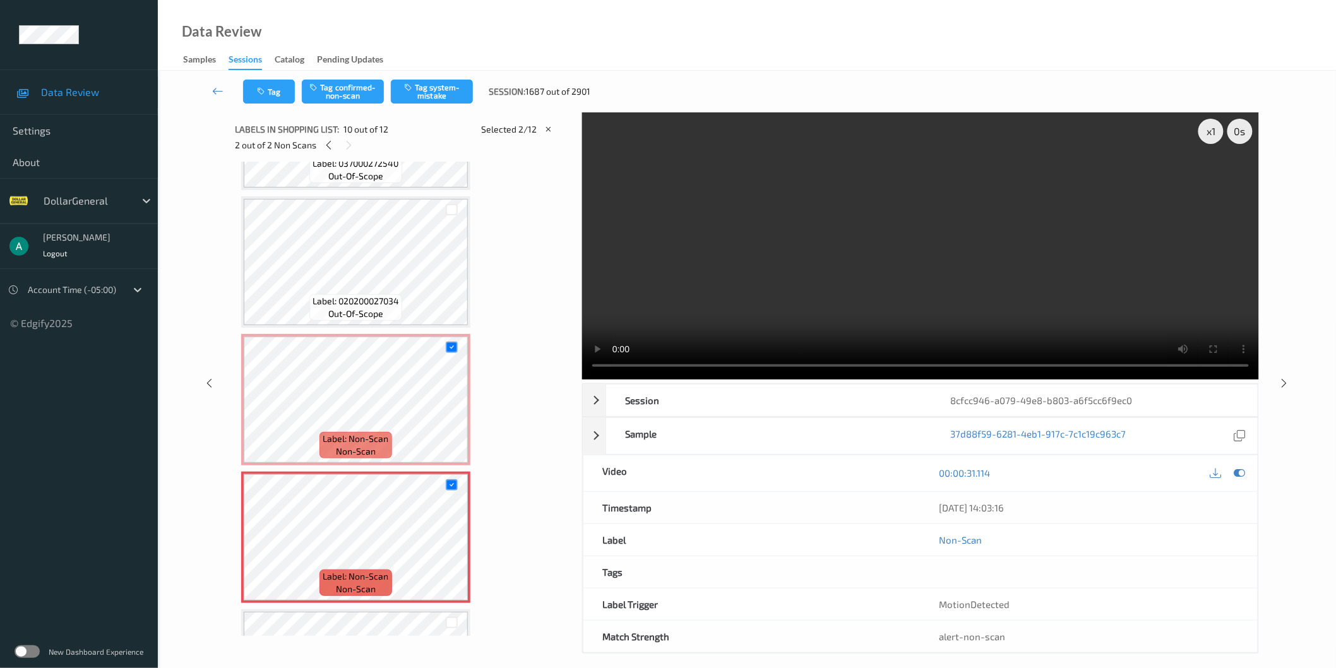
click at [443, 76] on div "Tag Tag confirmed-non-scan Tag system-mistake Session: 1687 out of 2901" at bounding box center [747, 92] width 1126 height 42
click at [443, 87] on button "Tag system-mistake" at bounding box center [432, 92] width 82 height 24
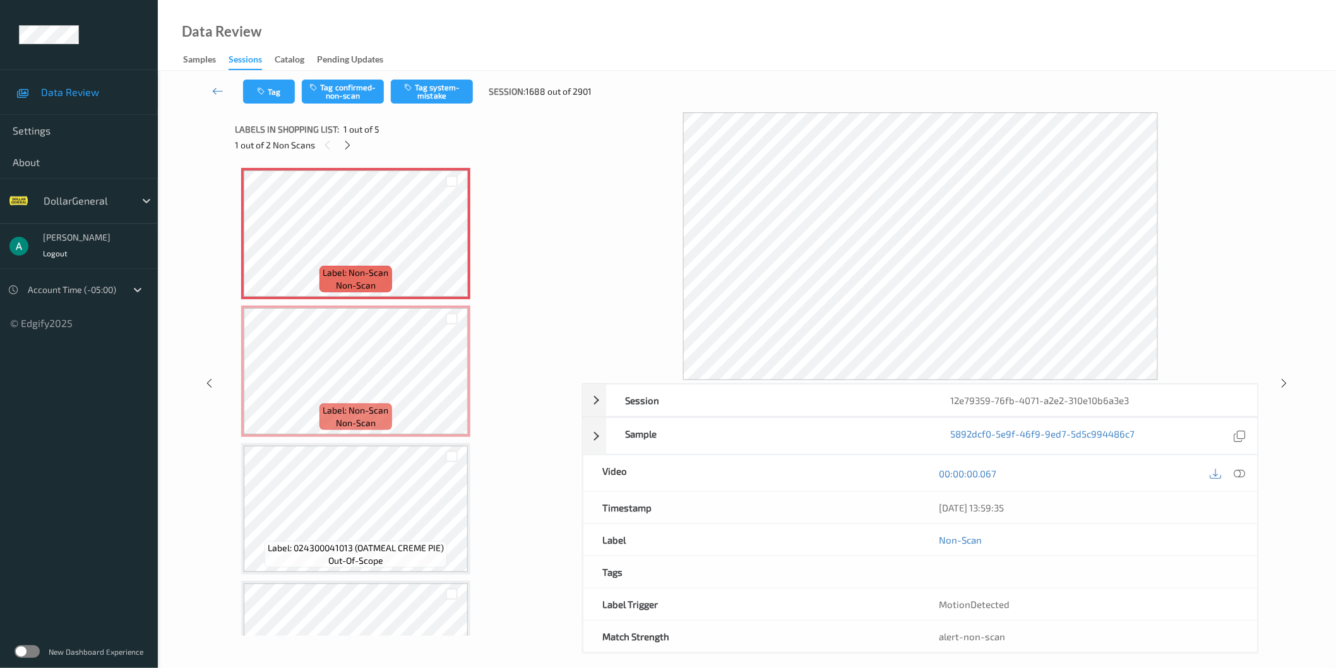
click at [354, 150] on div "1 out of 2 Non Scans" at bounding box center [404, 145] width 338 height 16
click at [352, 148] on icon at bounding box center [347, 145] width 11 height 11
click at [1240, 470] on icon at bounding box center [1239, 472] width 11 height 11
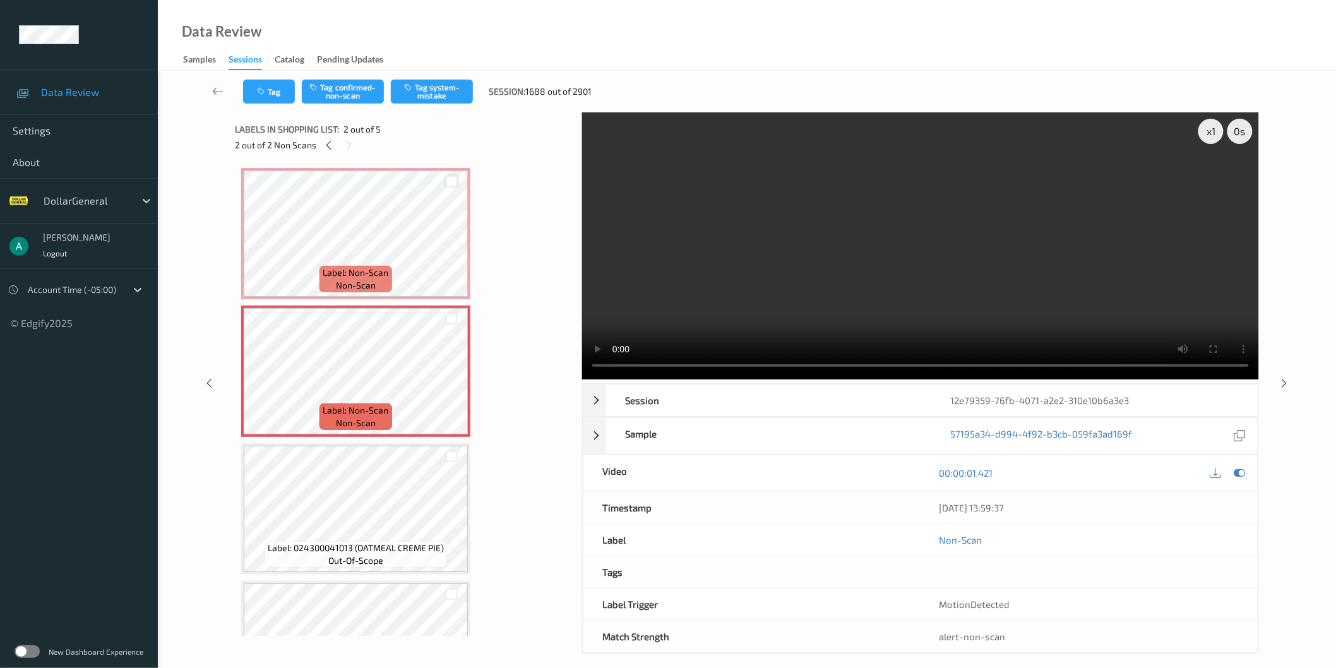
click at [449, 181] on div at bounding box center [452, 181] width 12 height 12
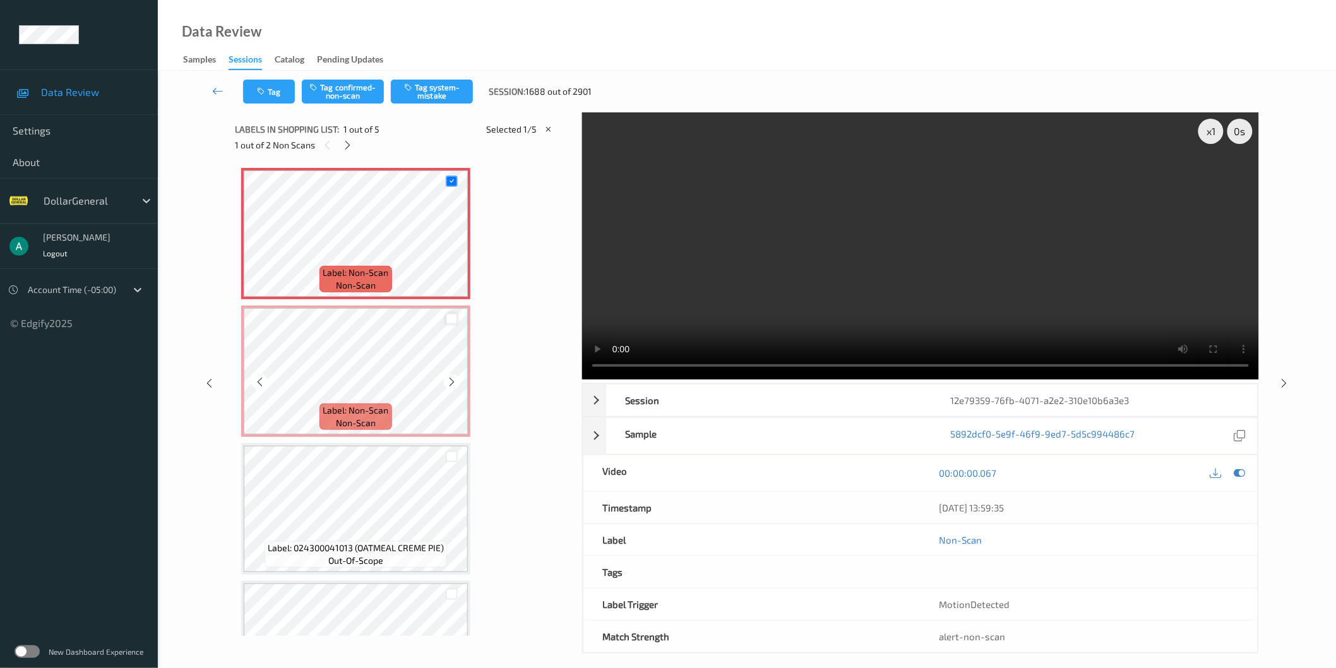
click at [452, 322] on div at bounding box center [452, 319] width 12 height 12
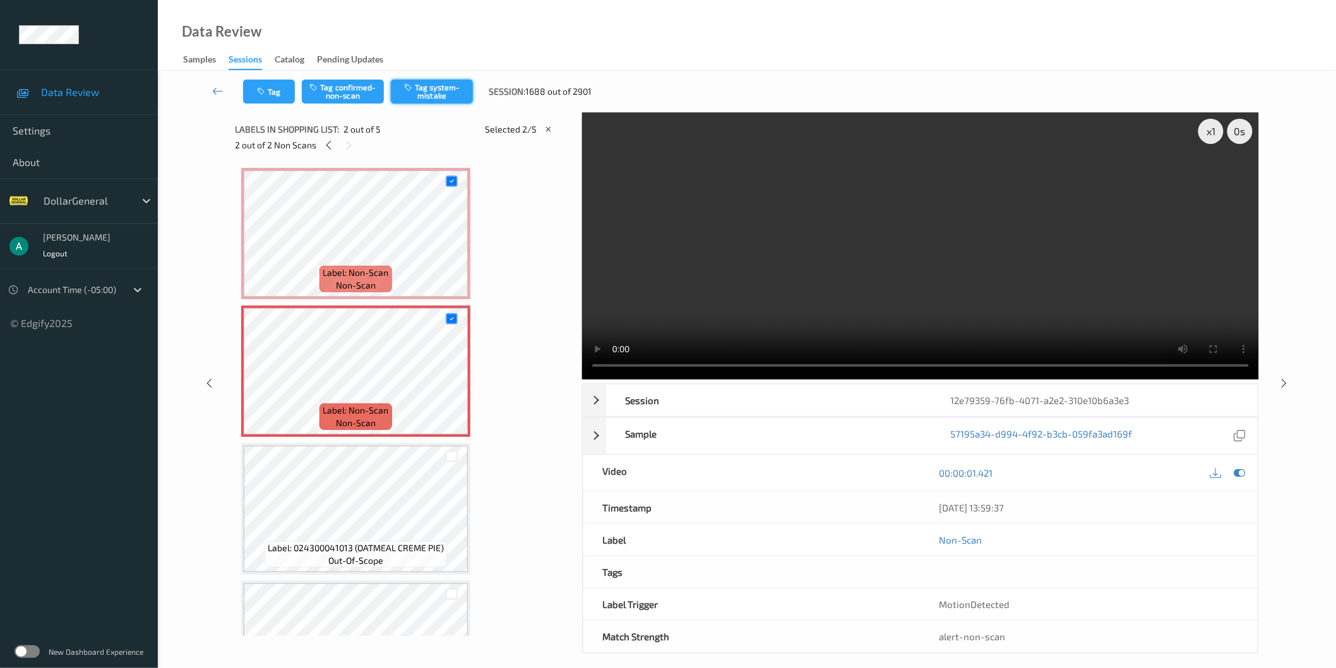
click at [431, 84] on button "Tag system-mistake" at bounding box center [432, 92] width 82 height 24
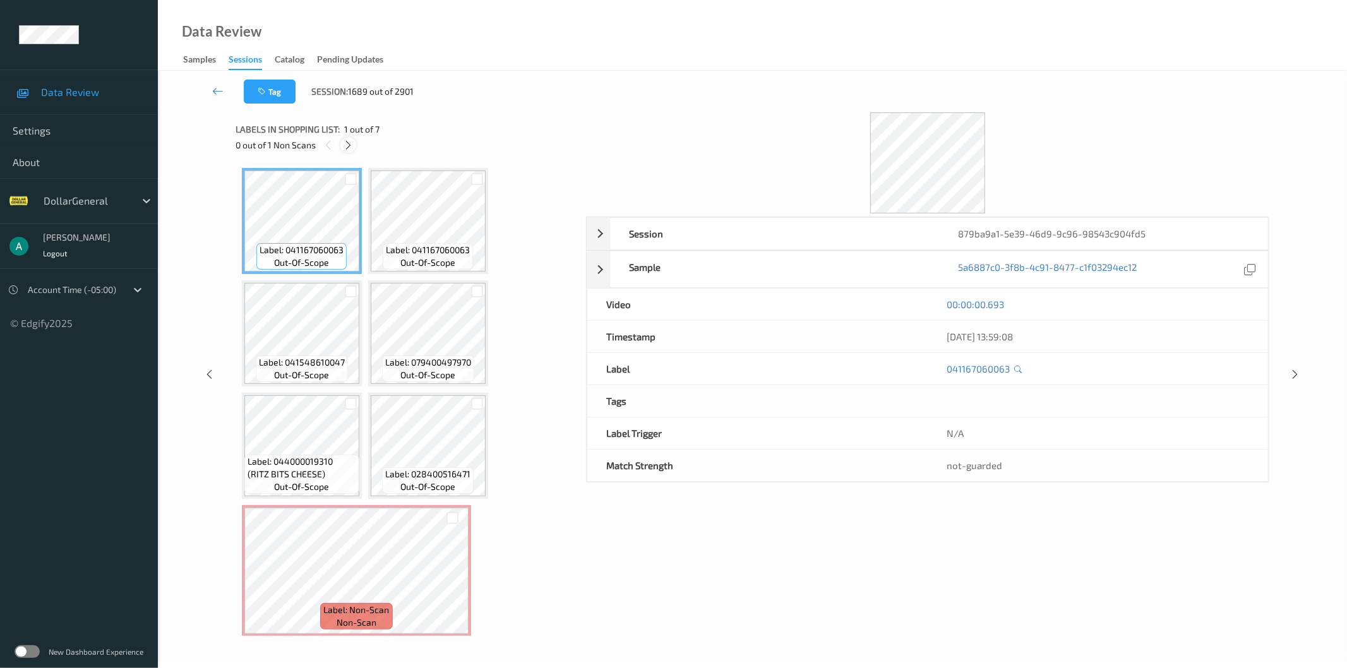
click at [346, 144] on icon at bounding box center [348, 145] width 11 height 11
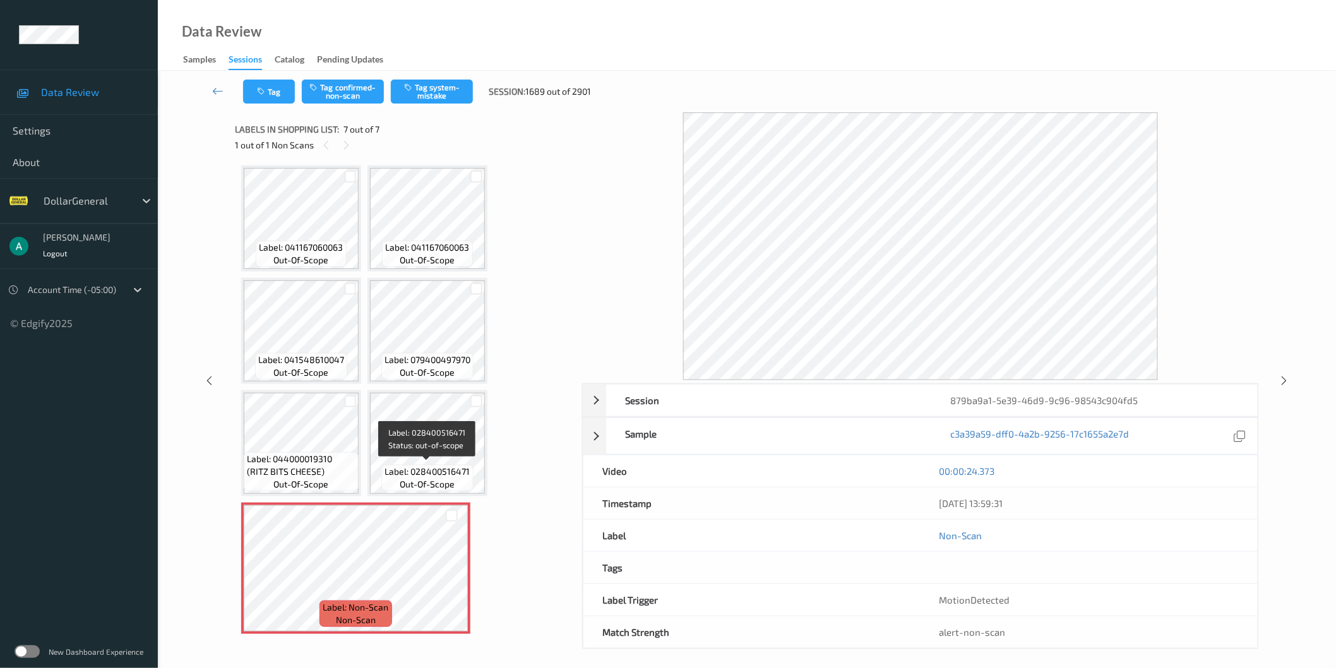
click at [412, 484] on span "out-of-scope" at bounding box center [427, 484] width 55 height 13
click at [461, 92] on button "Tag system-mistake" at bounding box center [432, 92] width 82 height 24
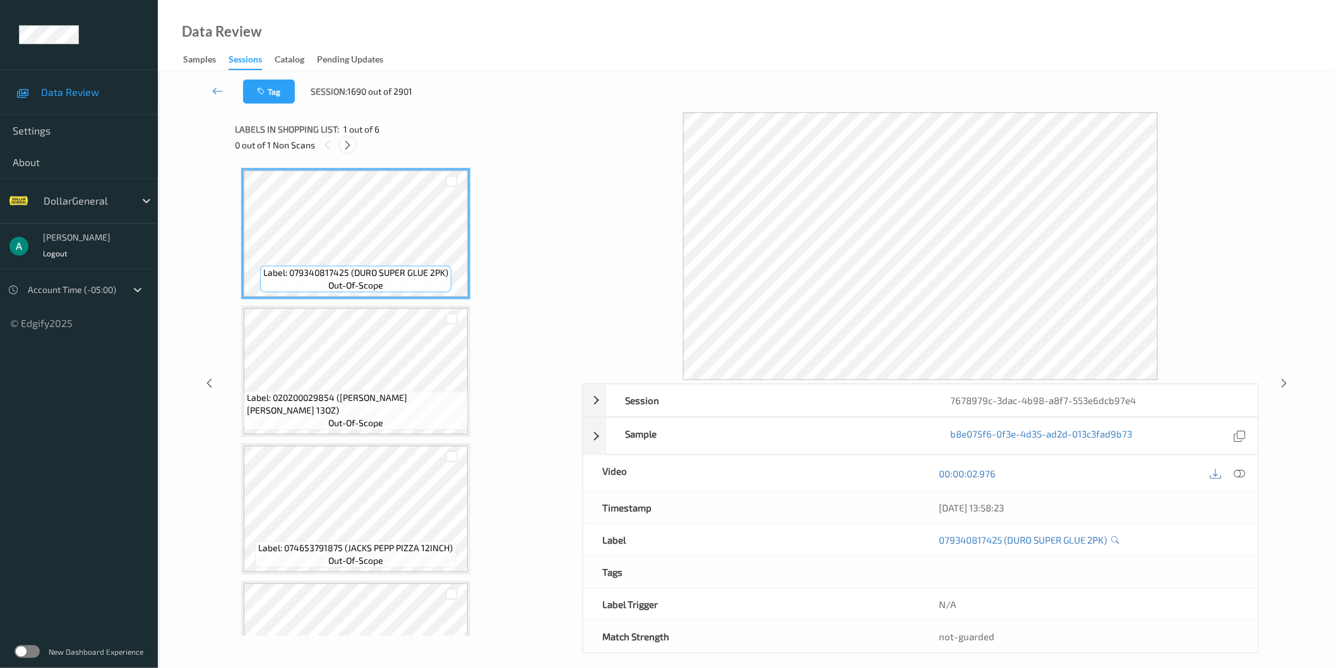
click at [350, 144] on icon at bounding box center [347, 145] width 11 height 11
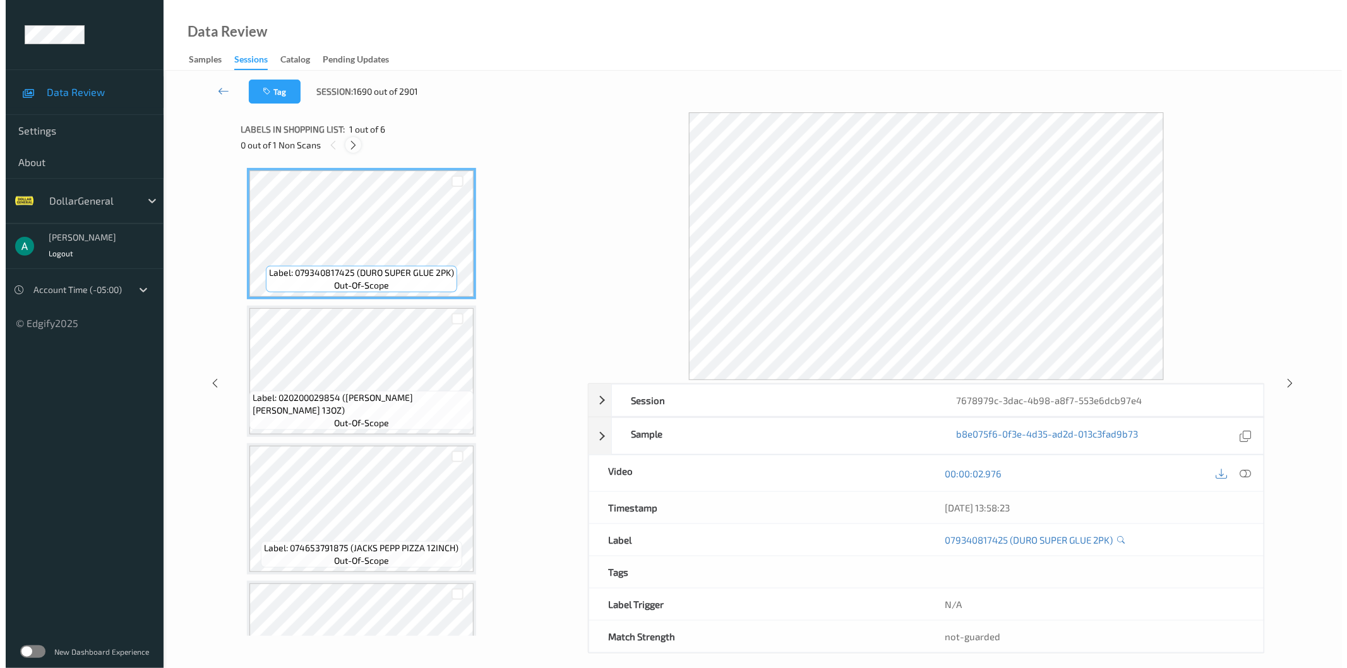
scroll to position [352, 0]
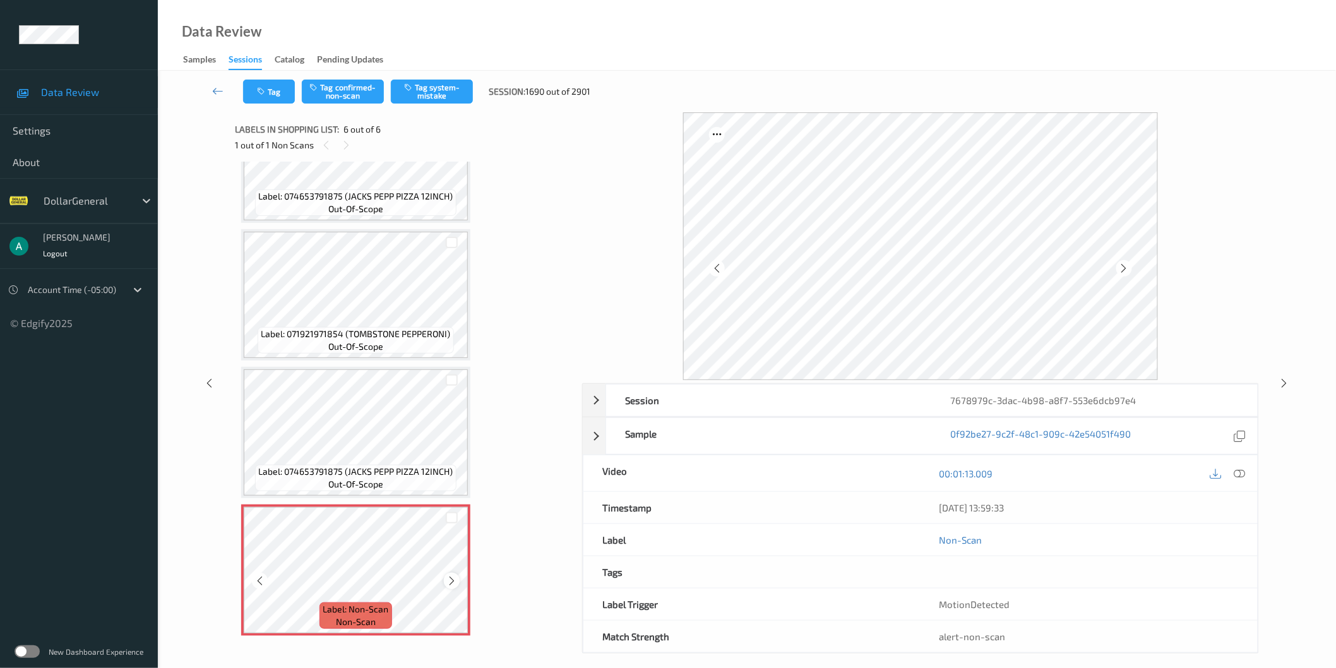
click at [452, 576] on icon at bounding box center [451, 580] width 11 height 11
click at [413, 481] on div "Label: 074653791875 (JACKS PEPP PIZZA 12INCH) out-of-scope" at bounding box center [355, 478] width 201 height 27
click at [457, 90] on button "Tag system-mistake" at bounding box center [432, 92] width 82 height 24
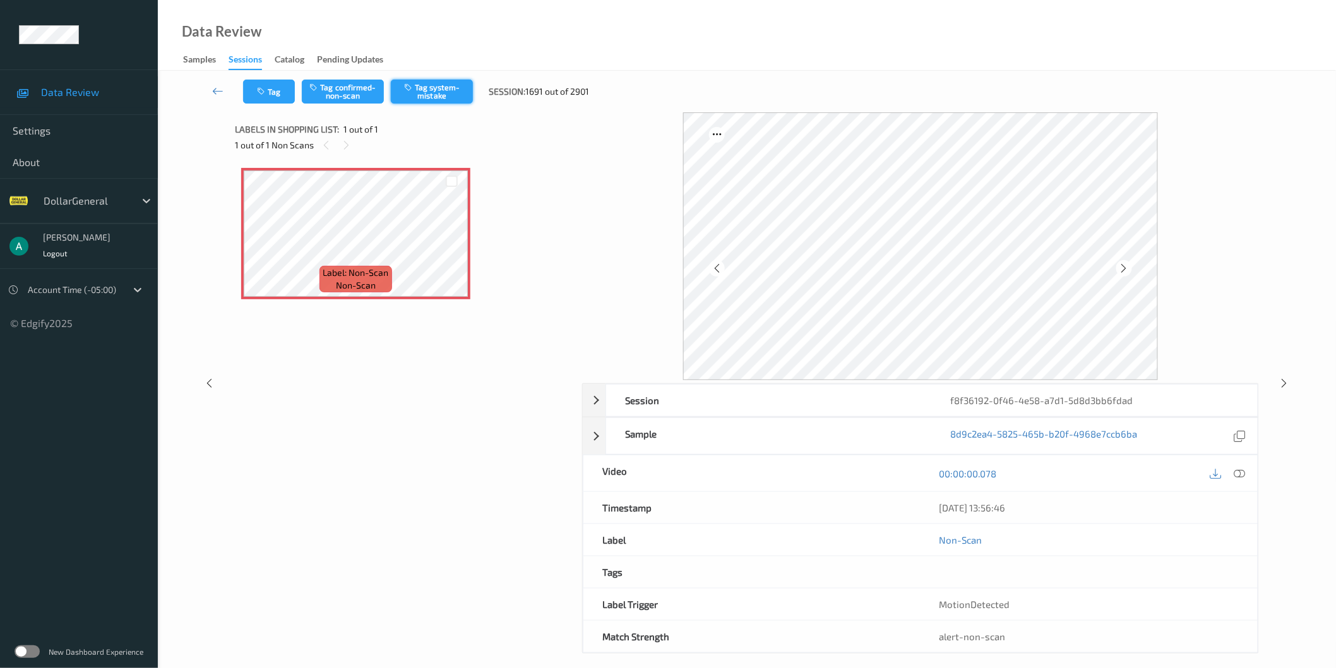
click at [444, 97] on button "Tag system-mistake" at bounding box center [432, 92] width 82 height 24
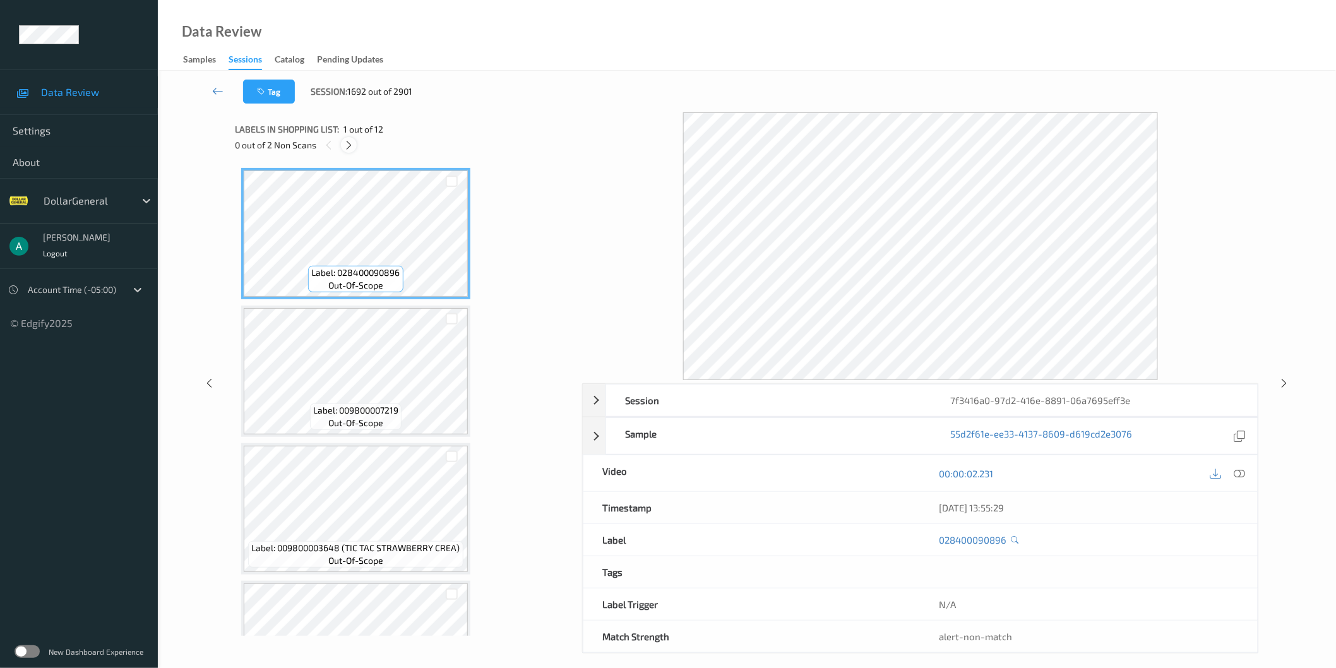
click at [347, 146] on icon at bounding box center [348, 145] width 11 height 11
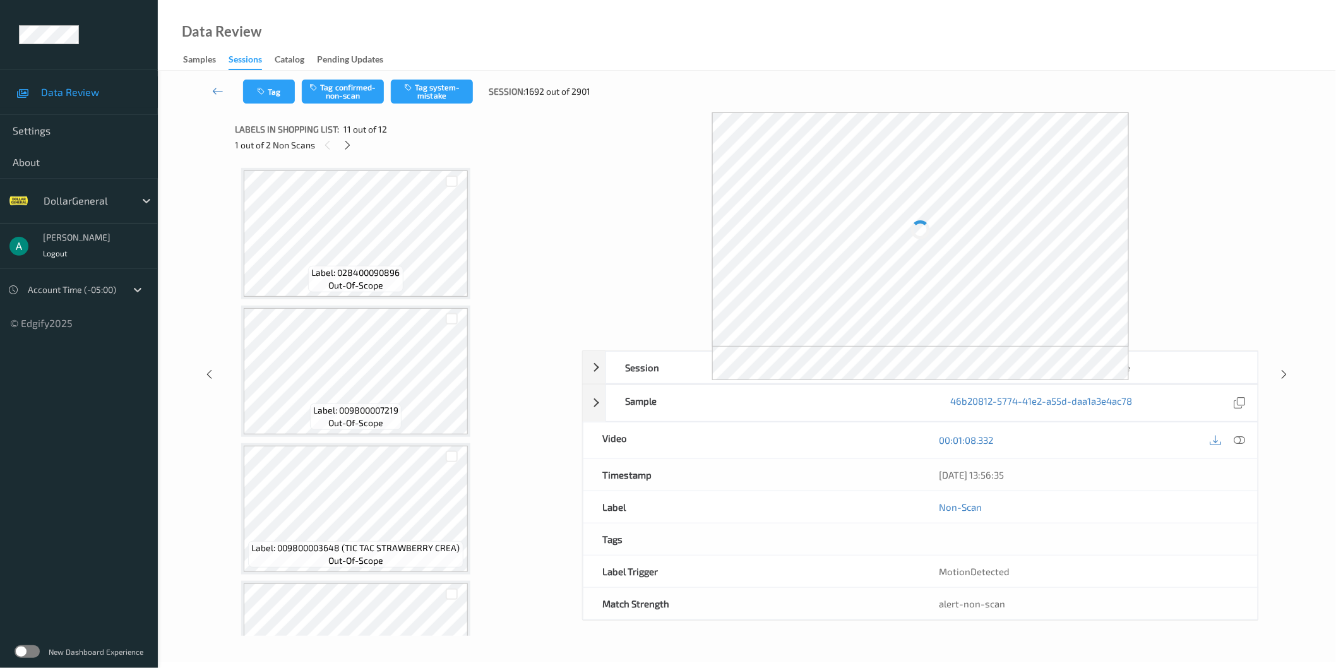
scroll to position [1172, 0]
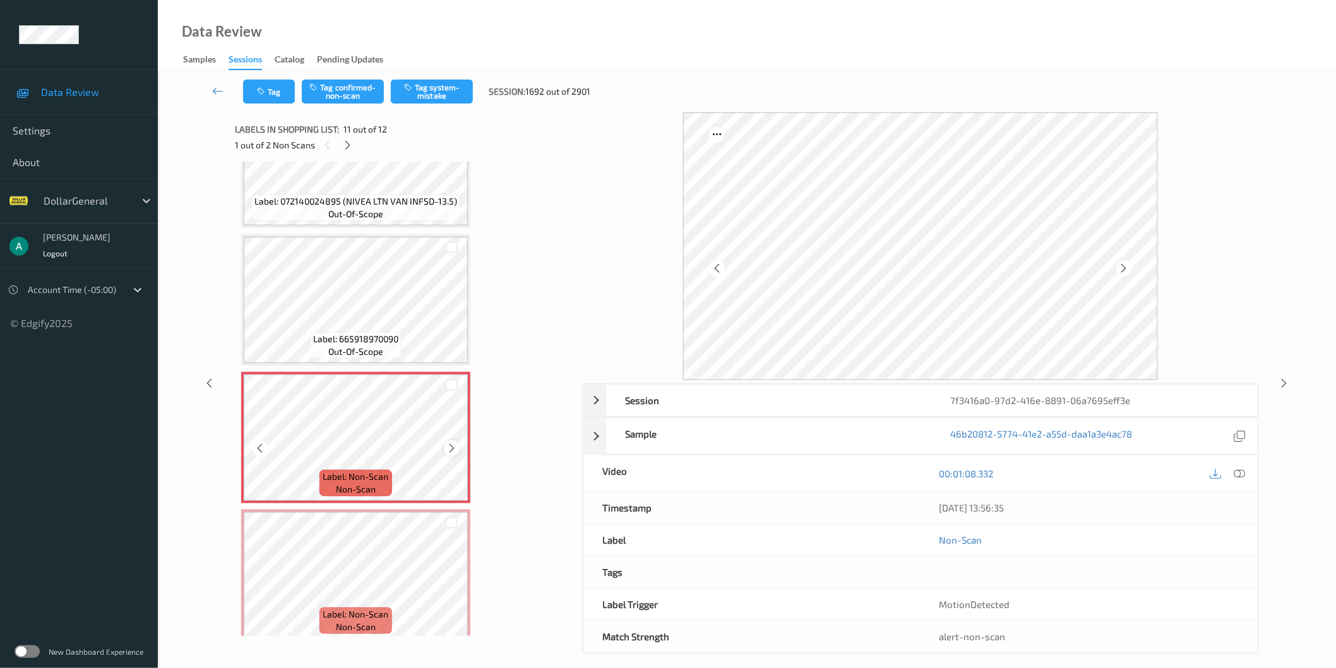
click at [455, 443] on icon at bounding box center [451, 448] width 11 height 11
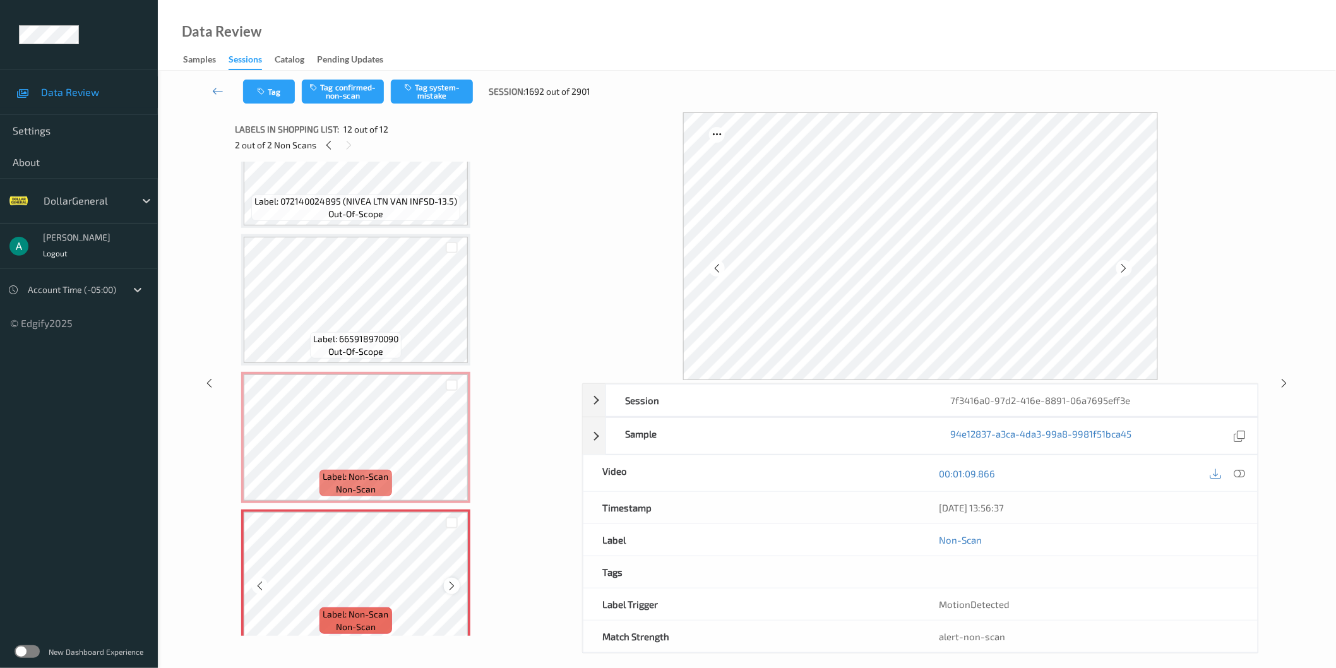
click at [452, 580] on icon at bounding box center [451, 585] width 11 height 11
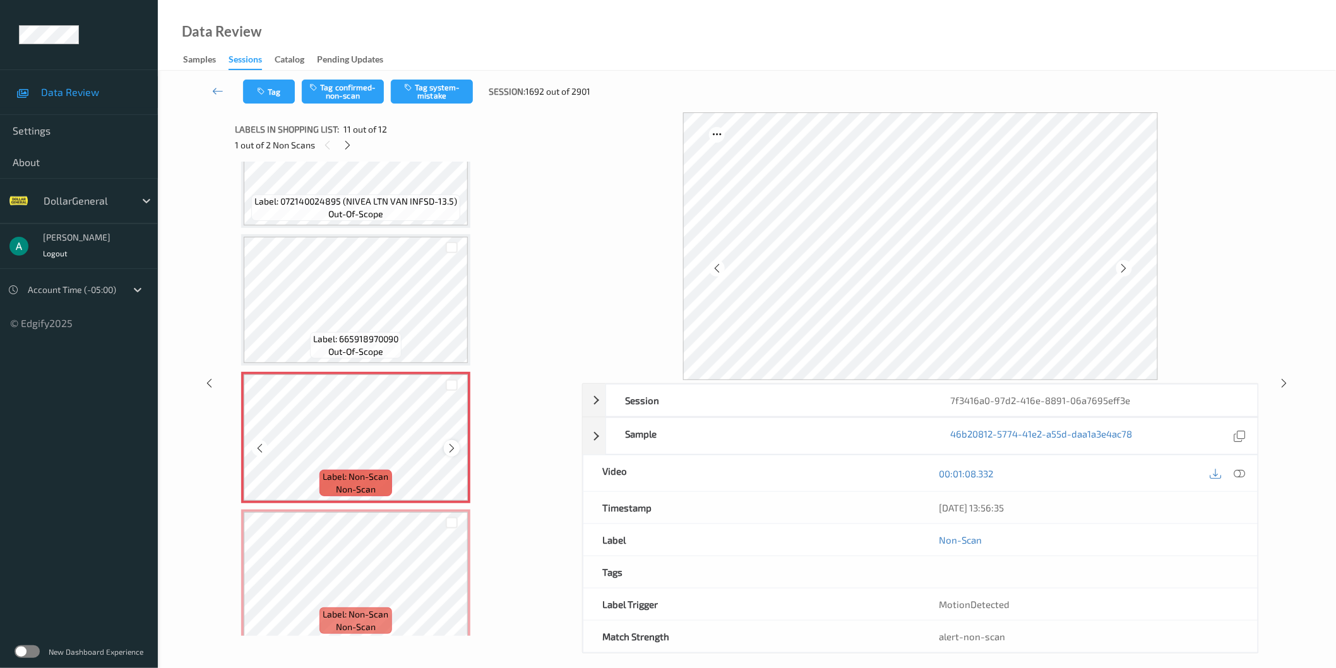
click at [451, 443] on icon at bounding box center [451, 448] width 11 height 11
click at [451, 379] on div at bounding box center [452, 385] width 12 height 12
click at [451, 518] on div at bounding box center [452, 523] width 12 height 12
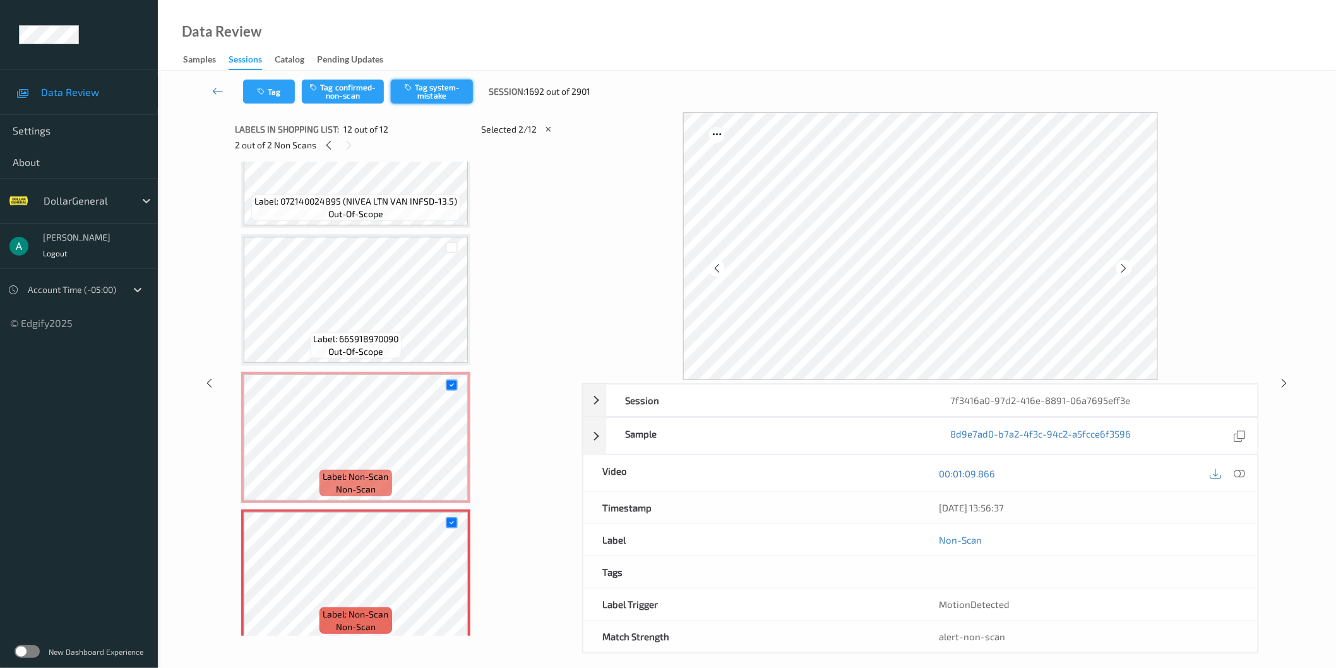
click at [451, 98] on button "Tag system-mistake" at bounding box center [432, 92] width 82 height 24
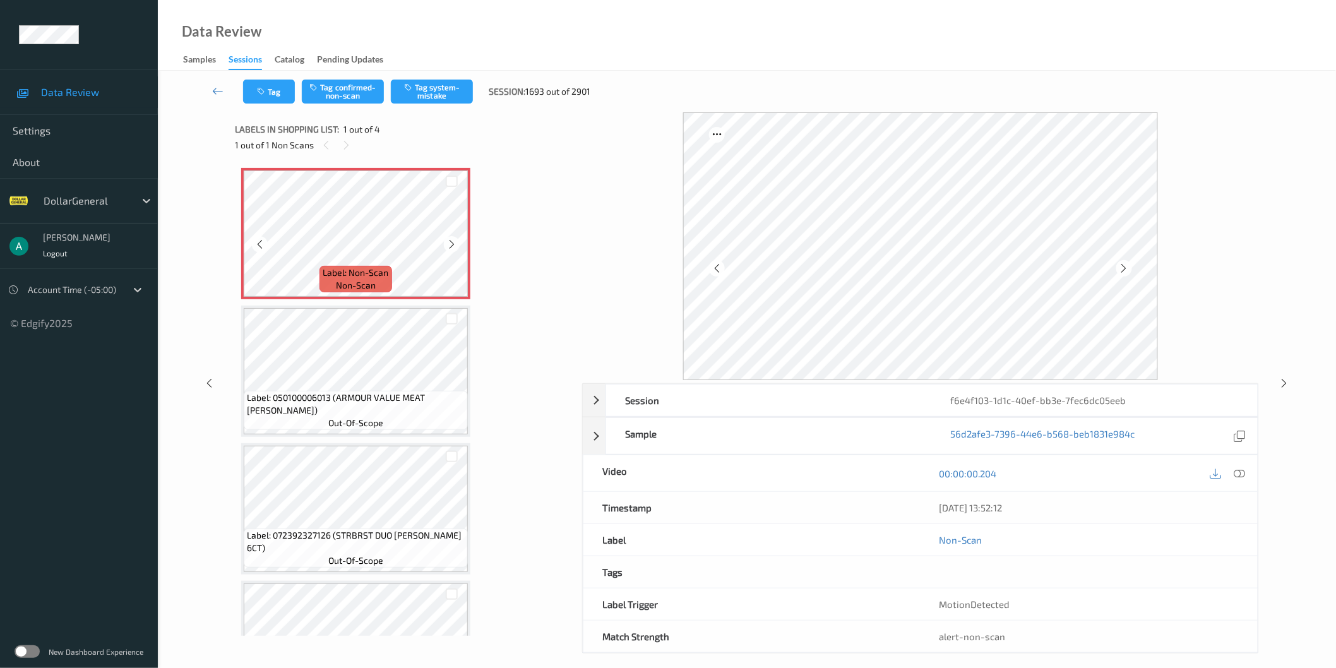
click at [456, 247] on icon at bounding box center [451, 244] width 11 height 11
click at [1242, 475] on icon at bounding box center [1239, 472] width 11 height 11
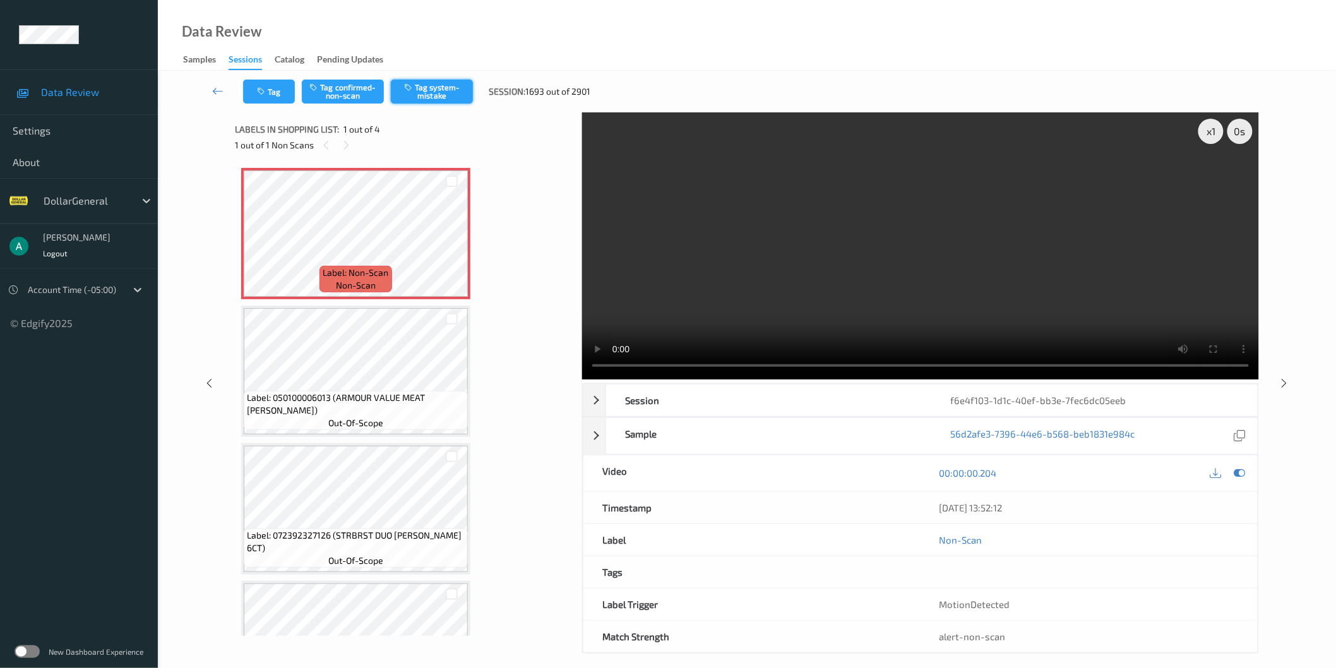
click at [436, 89] on button "Tag system-mistake" at bounding box center [432, 92] width 82 height 24
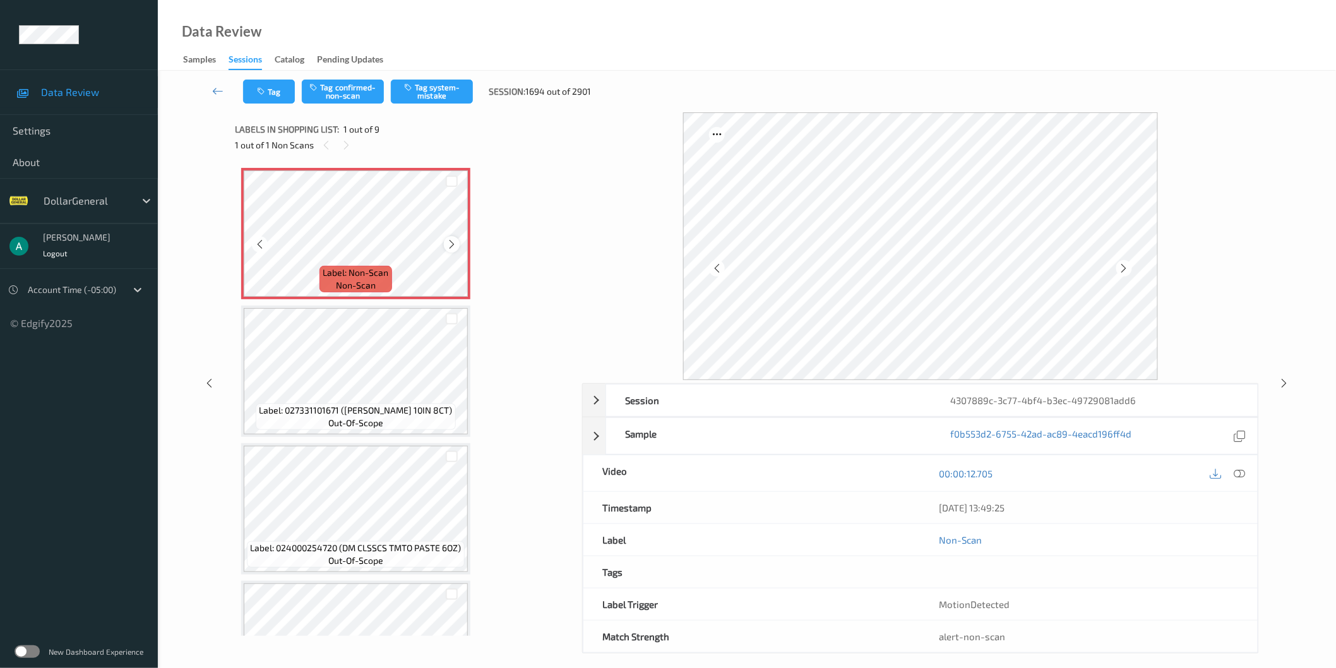
click at [453, 244] on icon at bounding box center [451, 244] width 11 height 11
click at [1239, 472] on icon at bounding box center [1239, 472] width 11 height 11
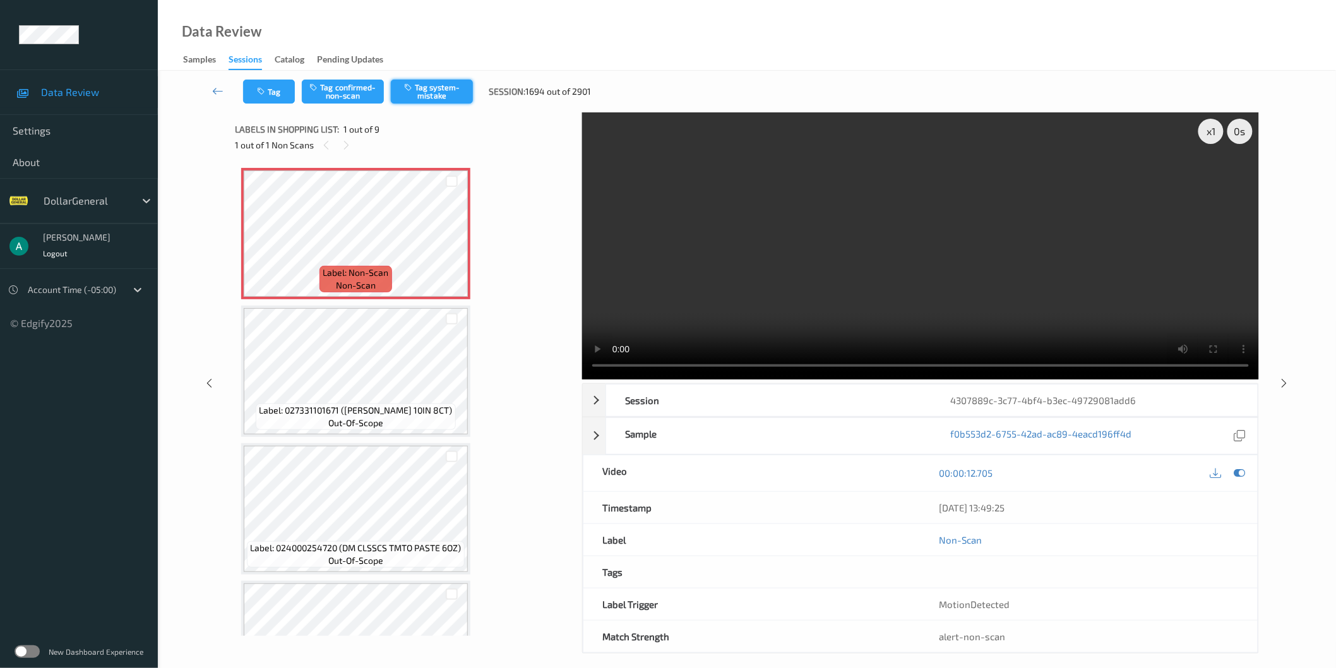
click at [446, 89] on button "Tag system-mistake" at bounding box center [432, 92] width 82 height 24
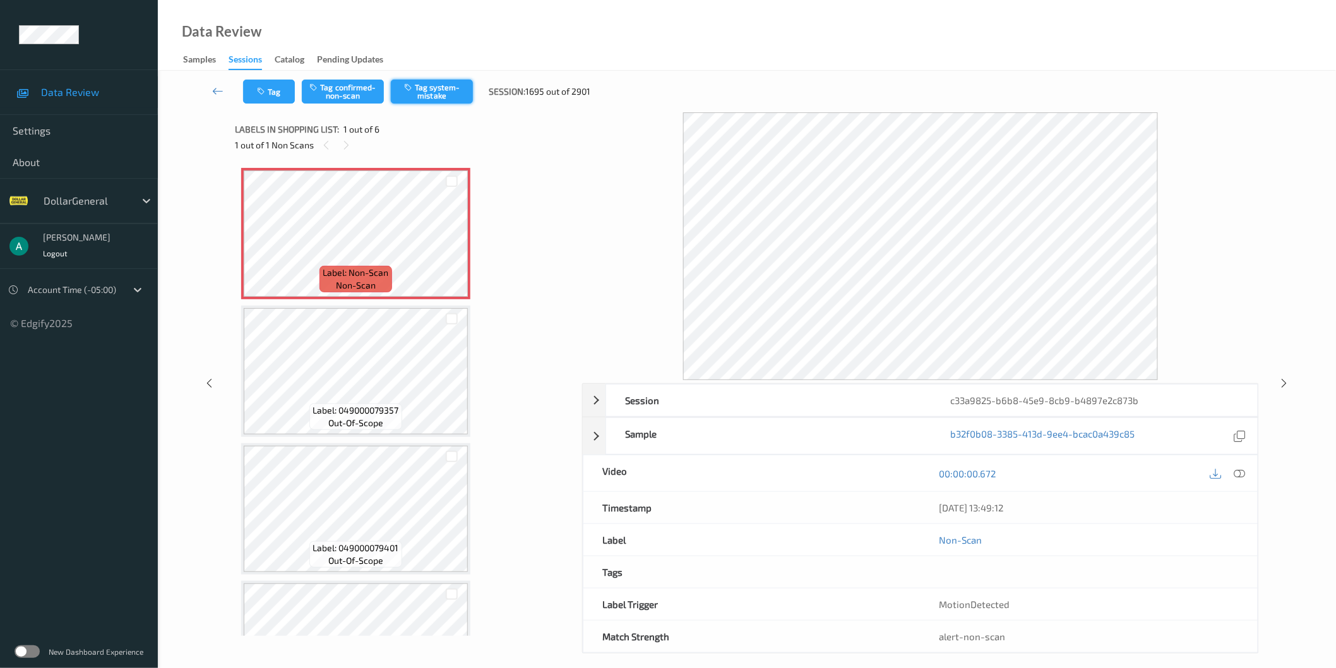
click at [425, 92] on button "Tag system-mistake" at bounding box center [432, 92] width 82 height 24
click at [450, 243] on icon at bounding box center [451, 244] width 11 height 11
click at [1244, 476] on icon at bounding box center [1239, 472] width 11 height 11
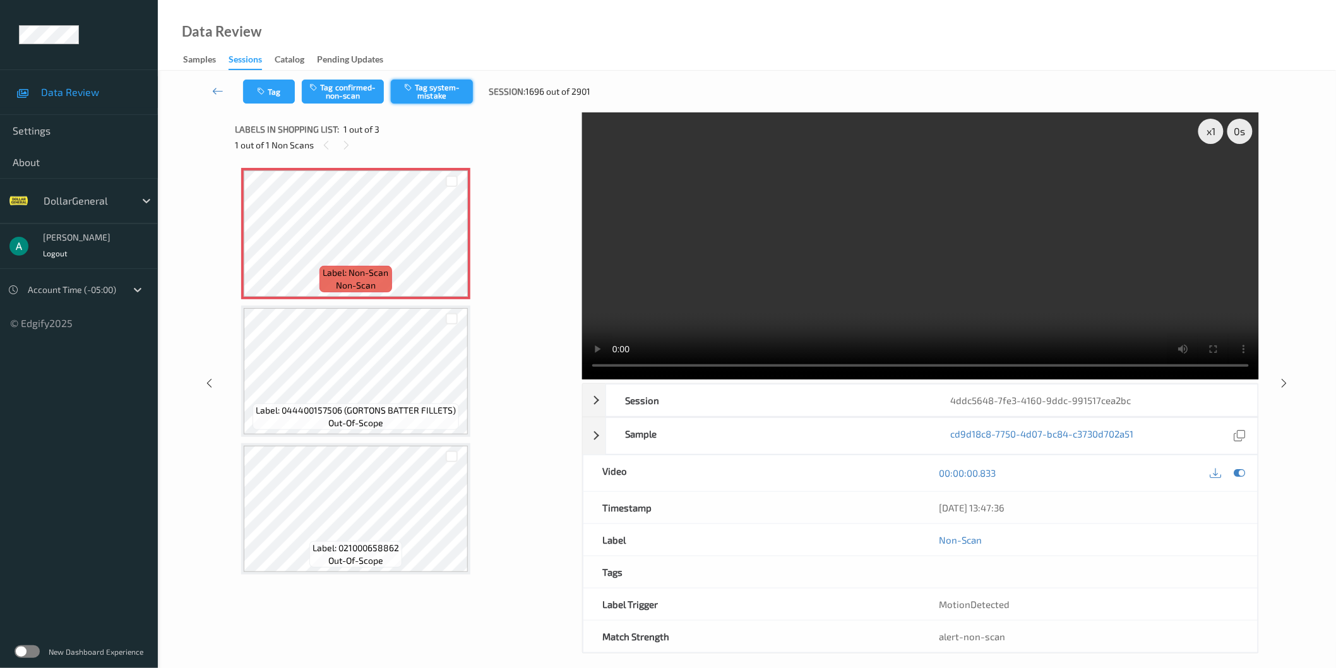
click at [434, 90] on button "Tag system-mistake" at bounding box center [432, 92] width 82 height 24
click at [1287, 388] on icon at bounding box center [1284, 382] width 11 height 11
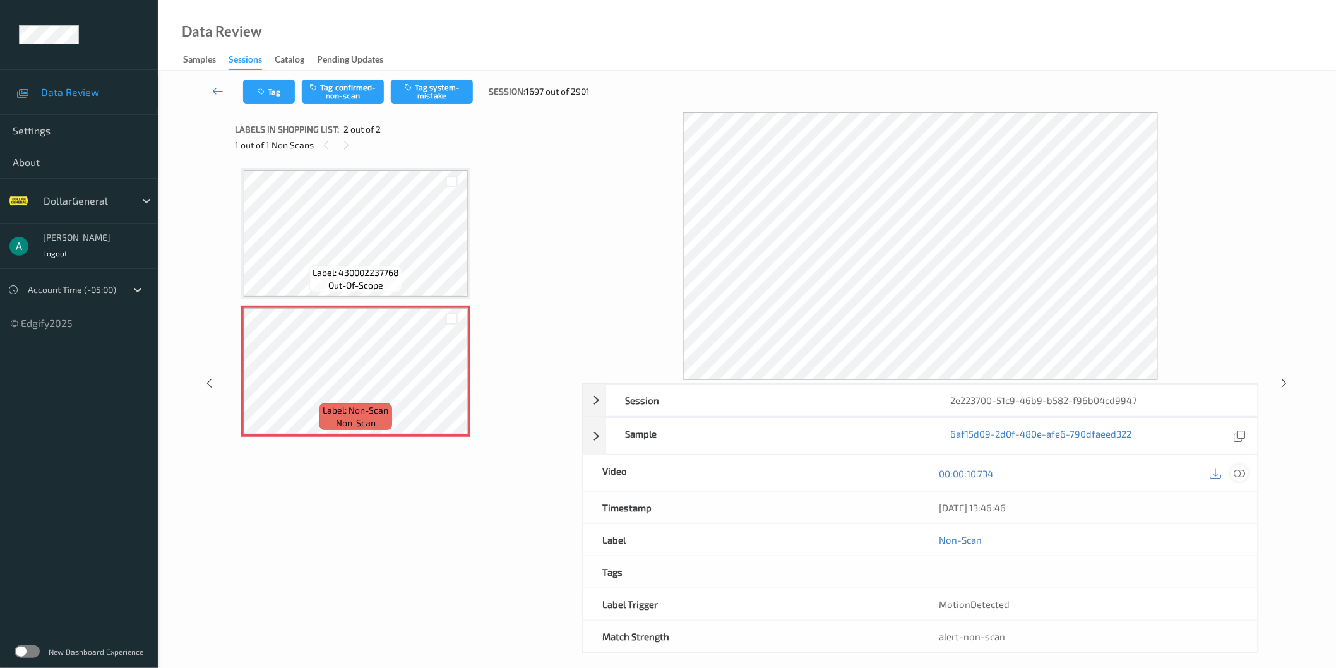
click at [1241, 469] on icon at bounding box center [1239, 472] width 11 height 11
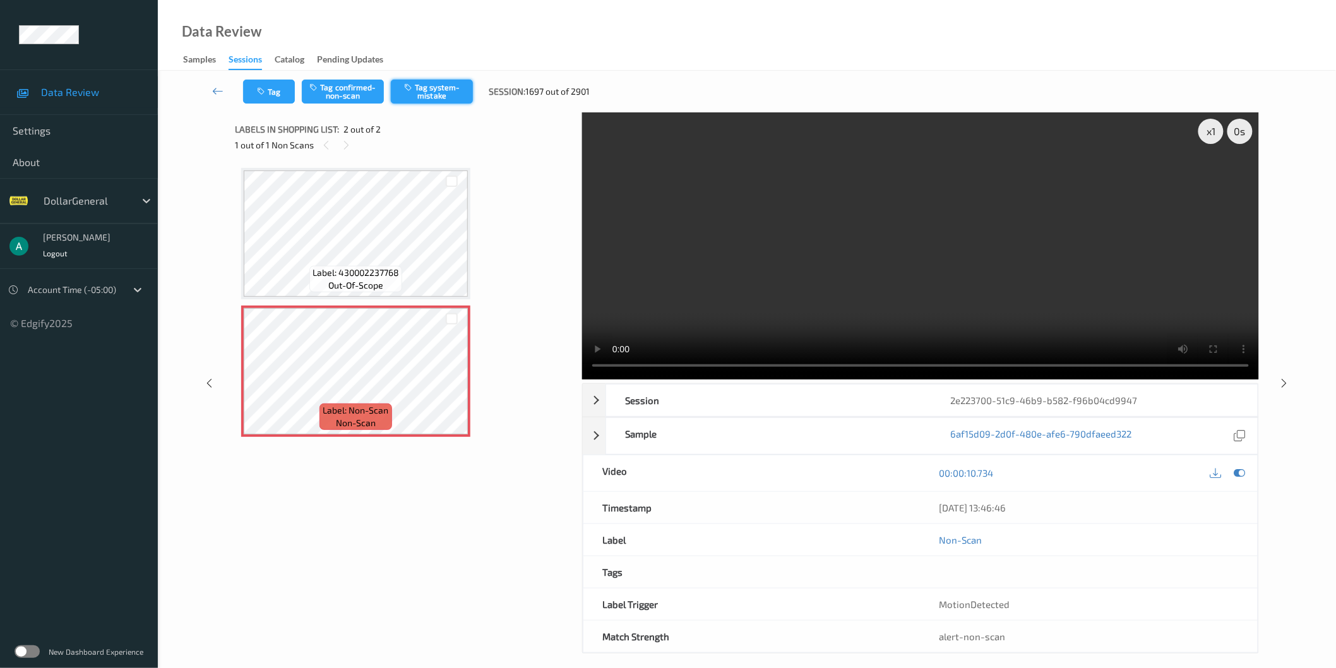
click at [434, 97] on button "Tag system-mistake" at bounding box center [432, 92] width 82 height 24
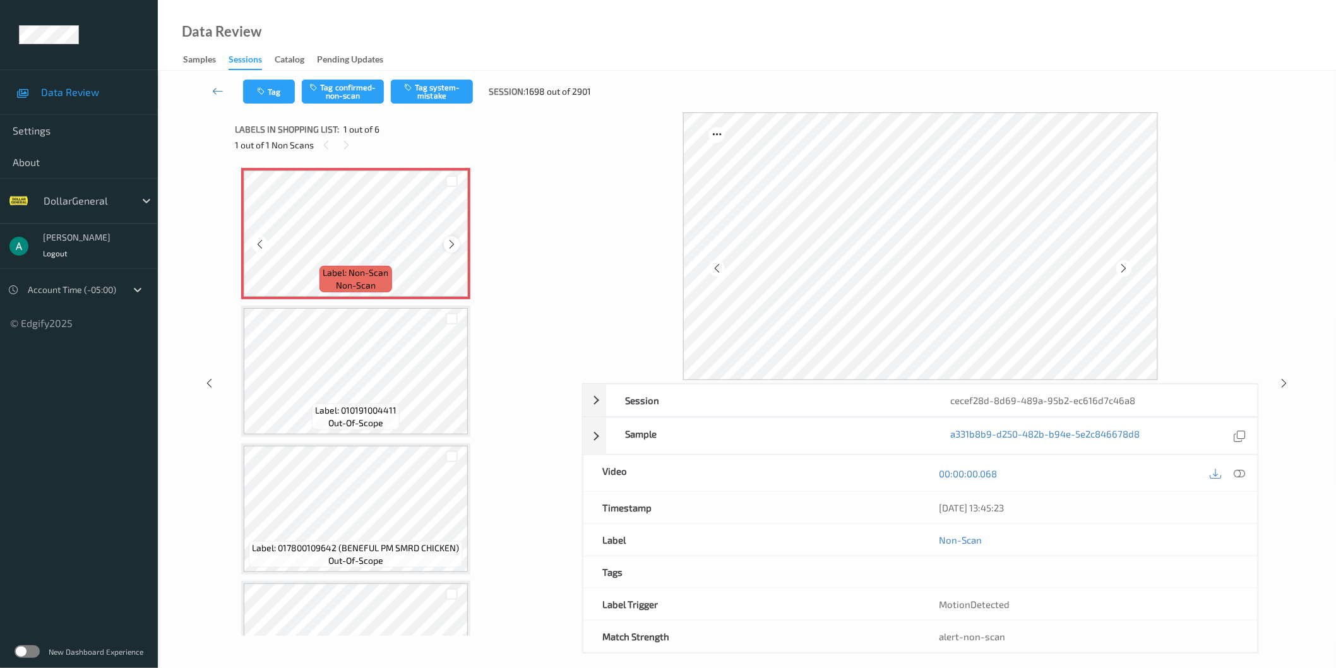
click at [448, 244] on icon at bounding box center [451, 244] width 11 height 11
click at [425, 97] on button "Tag system-mistake" at bounding box center [432, 92] width 82 height 24
click at [442, 87] on button "Tag system-mistake" at bounding box center [432, 92] width 82 height 24
click at [453, 249] on icon at bounding box center [451, 244] width 11 height 11
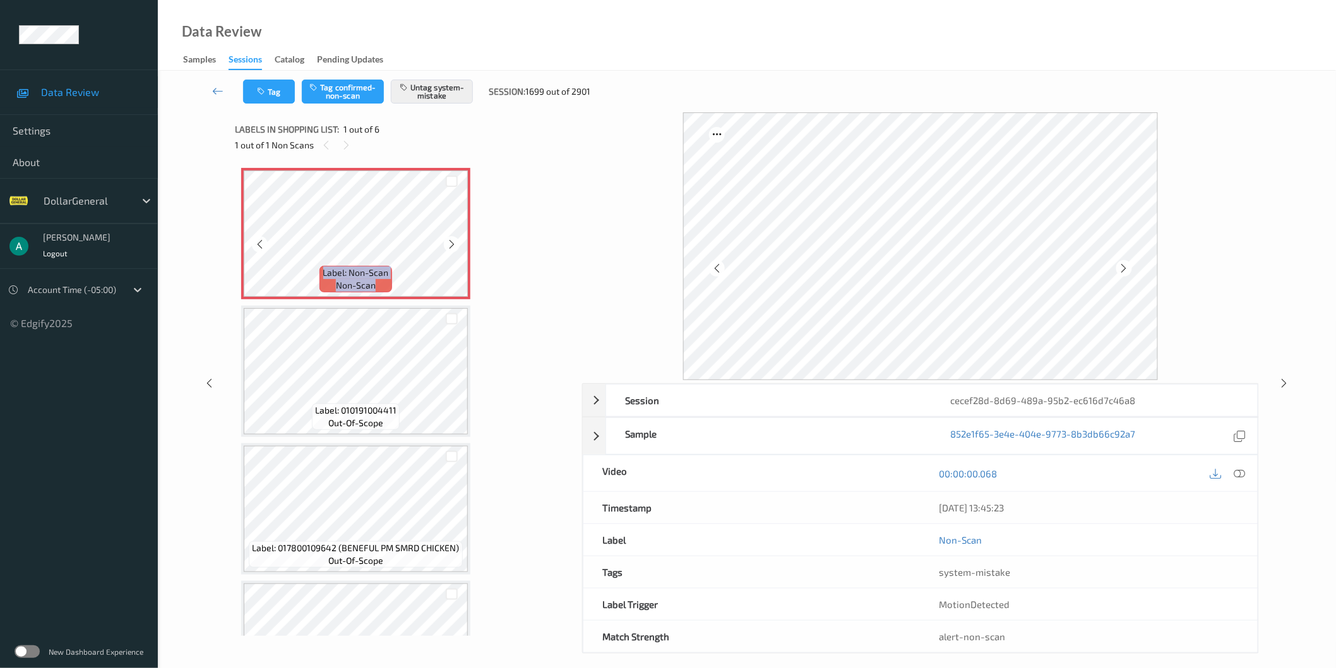
click at [453, 249] on icon at bounding box center [451, 244] width 11 height 11
click at [448, 251] on div at bounding box center [452, 244] width 16 height 16
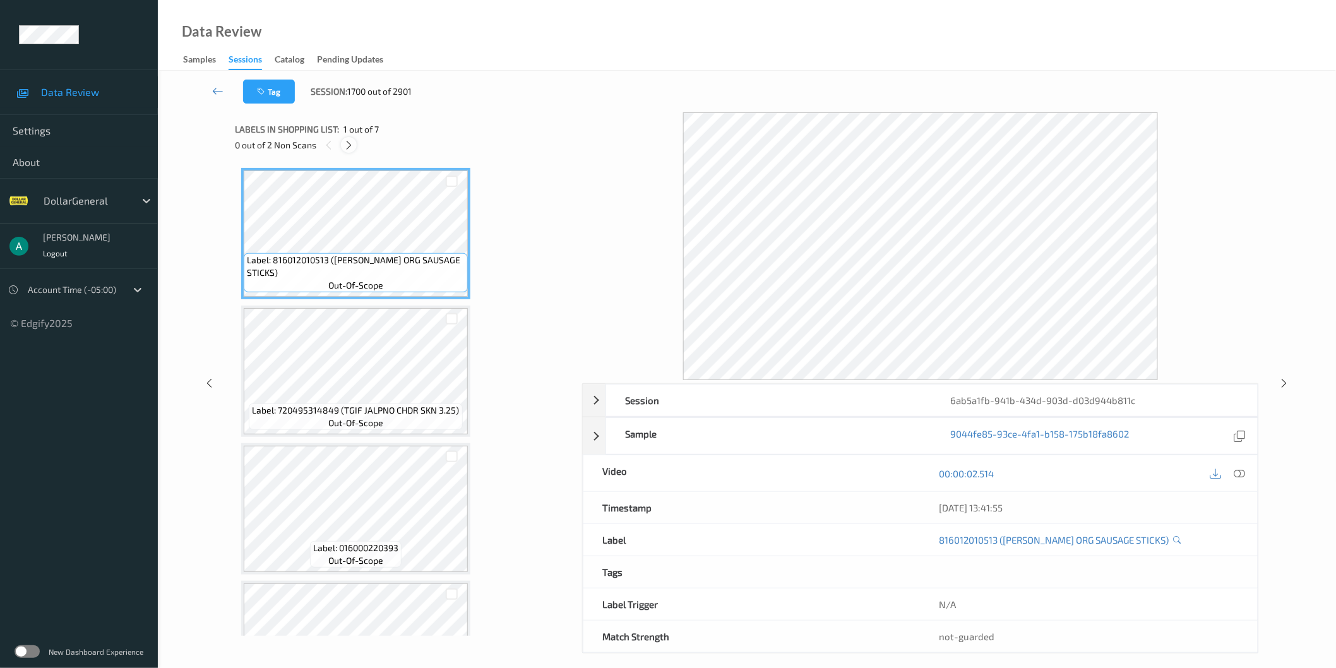
click at [346, 149] on icon at bounding box center [348, 145] width 11 height 11
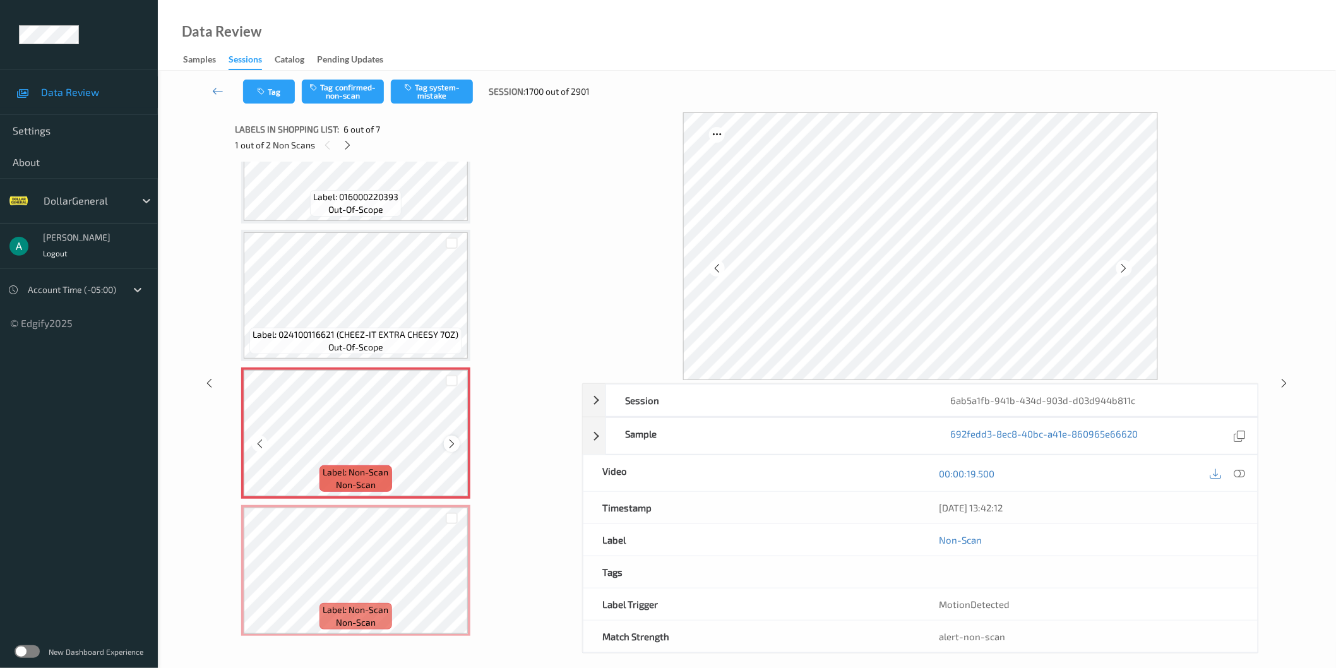
click at [451, 444] on icon at bounding box center [451, 443] width 11 height 11
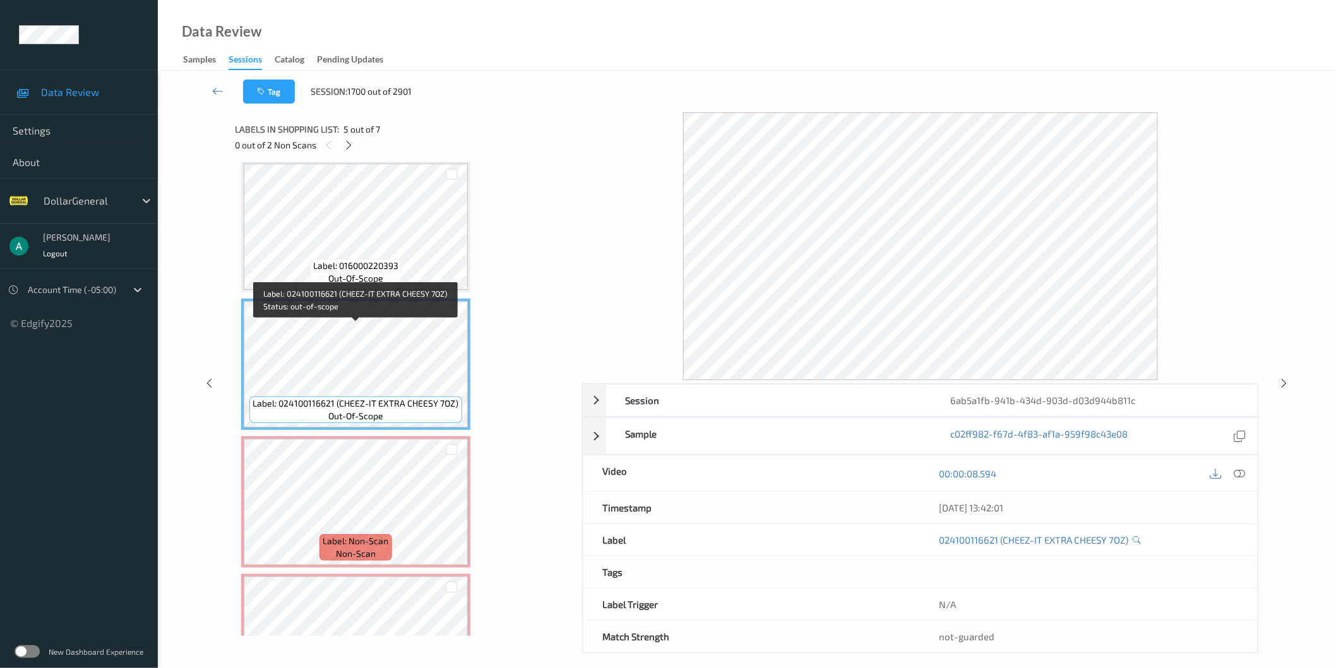
scroll to position [371, 0]
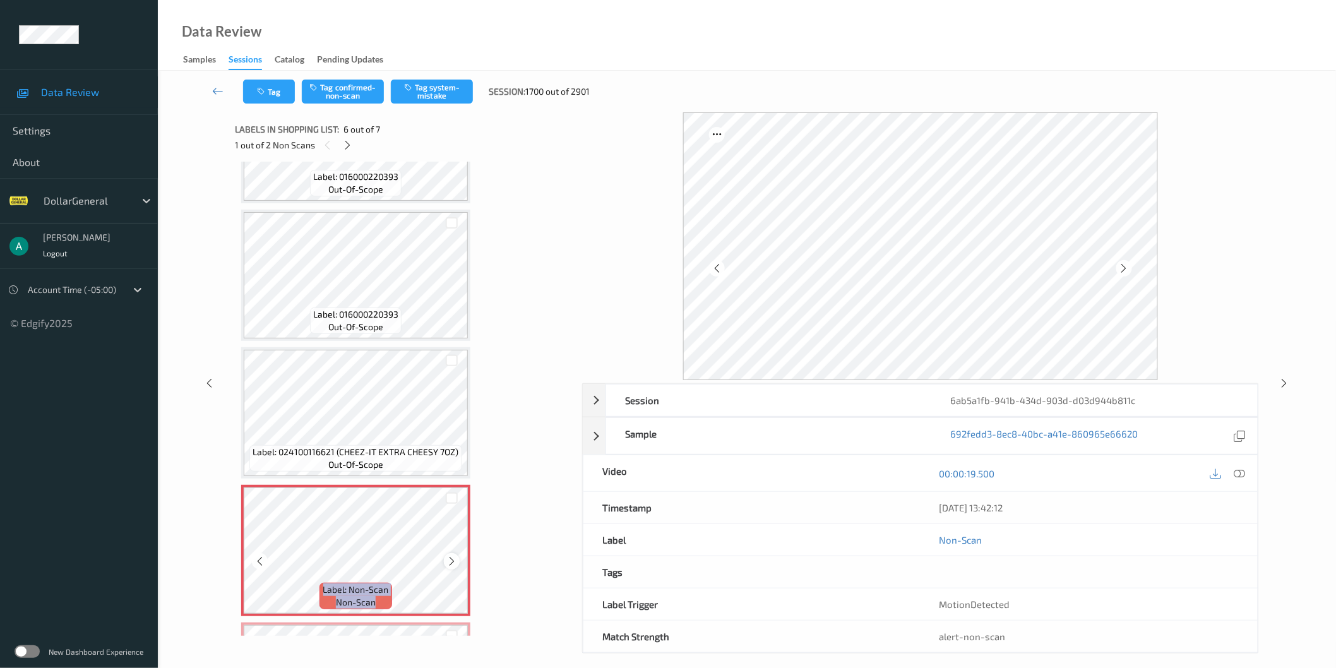
click at [449, 556] on icon at bounding box center [451, 561] width 11 height 11
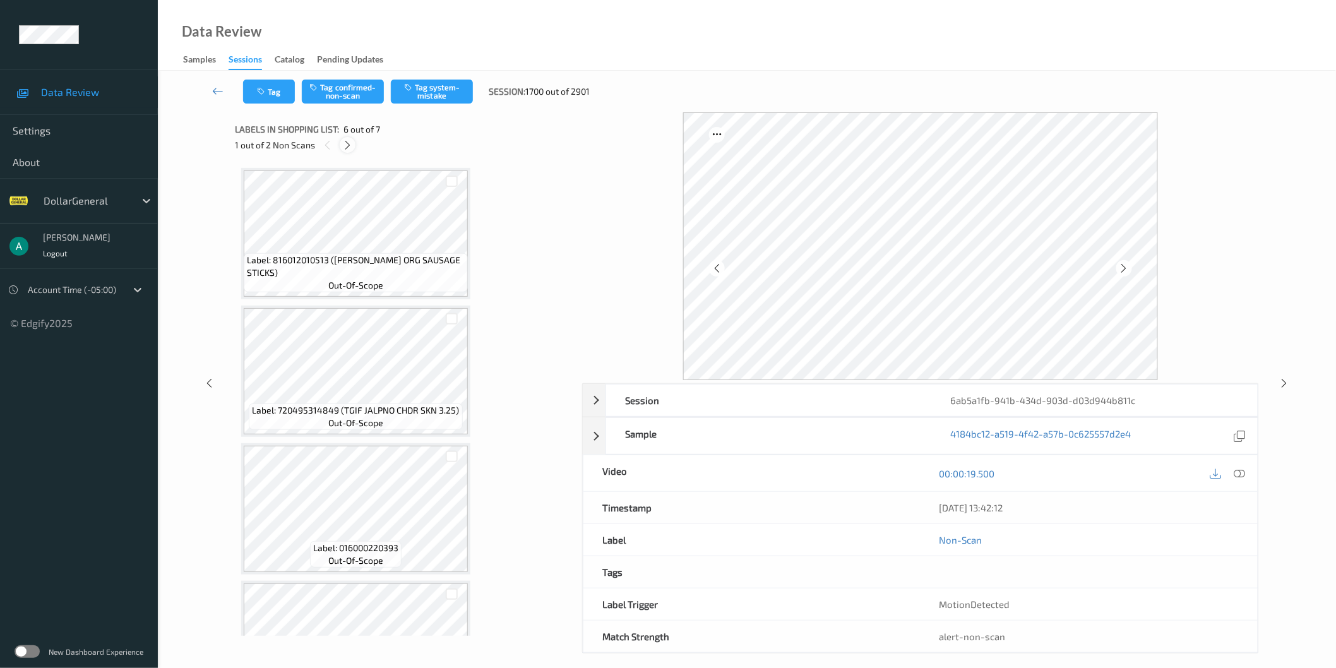
click at [345, 147] on icon at bounding box center [347, 145] width 11 height 11
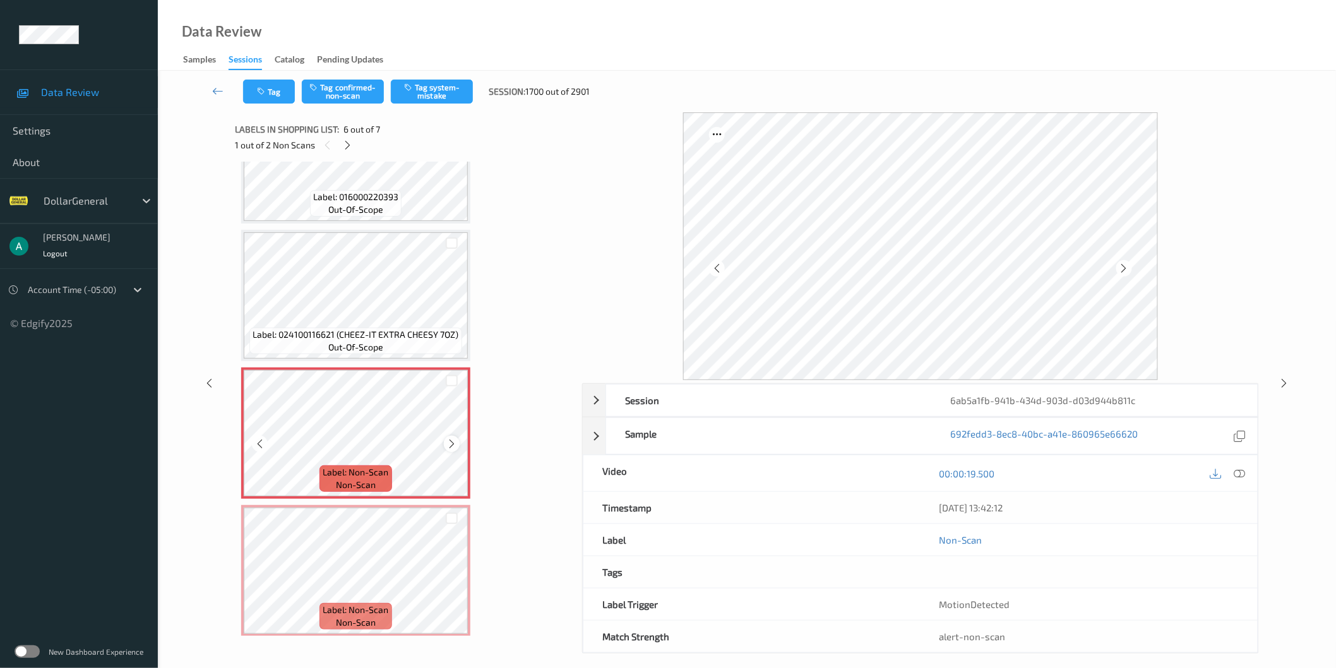
click at [448, 438] on icon at bounding box center [451, 443] width 11 height 11
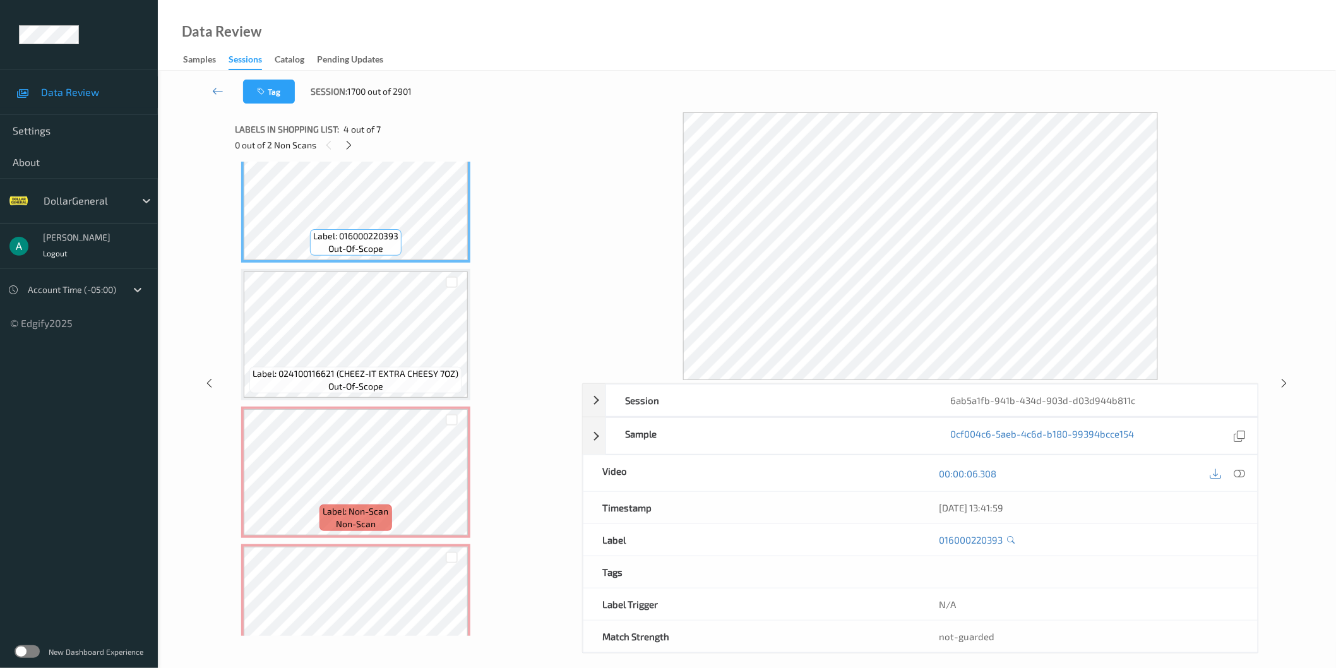
scroll to position [468, 0]
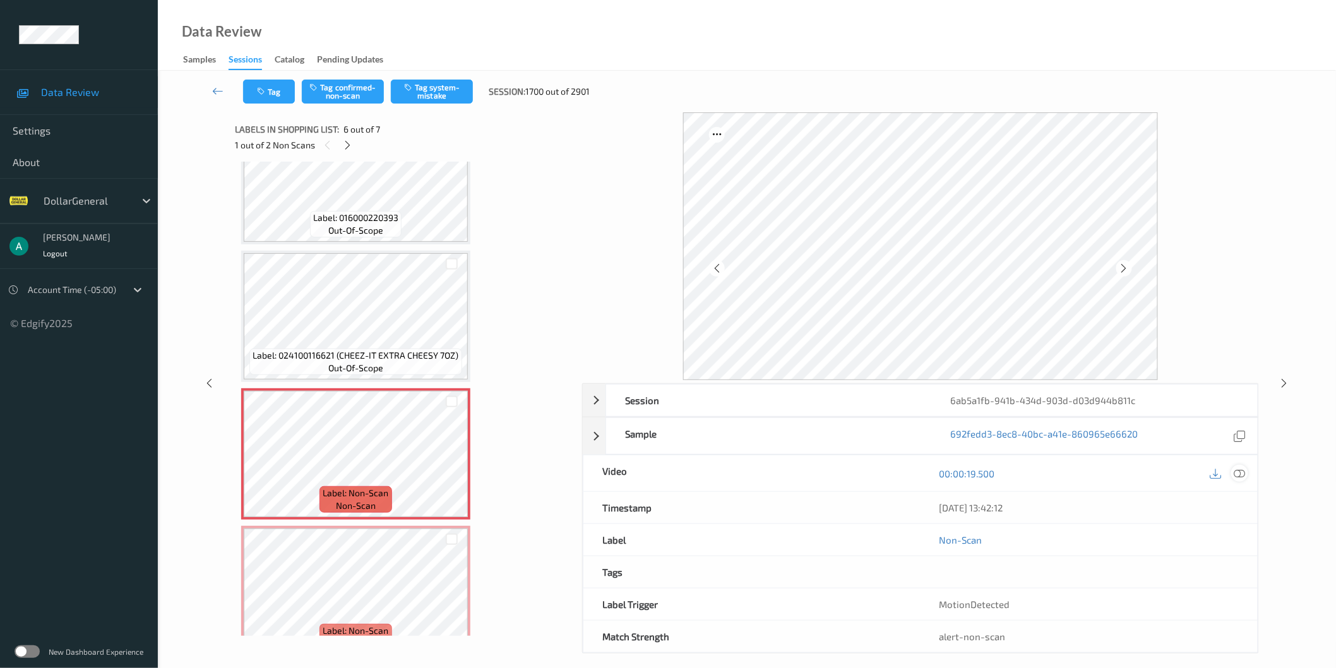
click at [1239, 475] on icon at bounding box center [1239, 472] width 11 height 11
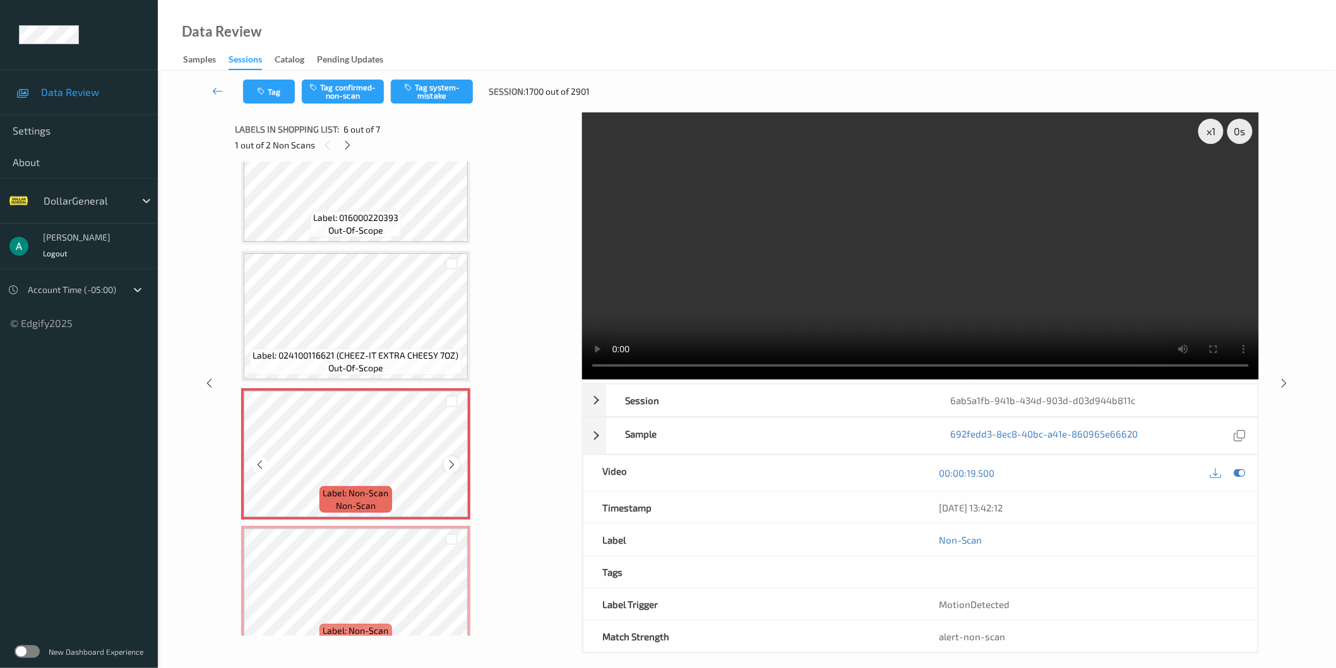
click at [450, 465] on icon at bounding box center [451, 464] width 11 height 11
click at [451, 464] on icon at bounding box center [451, 464] width 11 height 11
click at [1213, 136] on div "x 1" at bounding box center [1210, 131] width 25 height 25
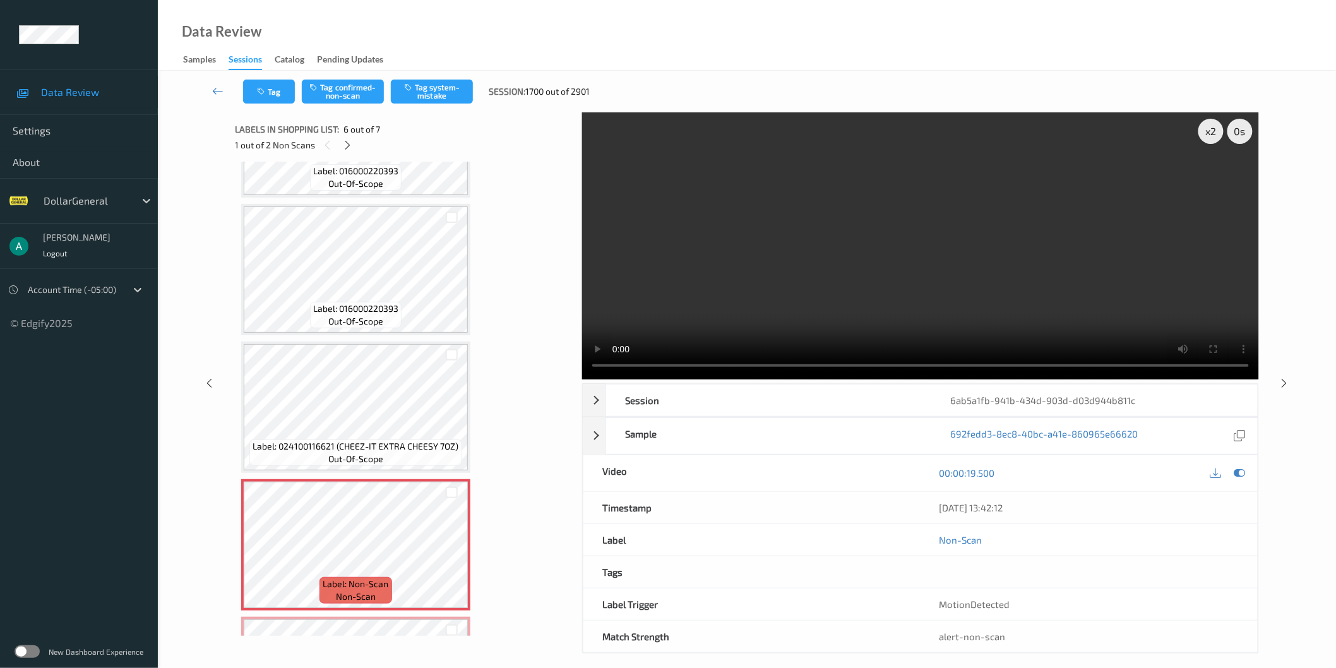
scroll to position [489, 0]
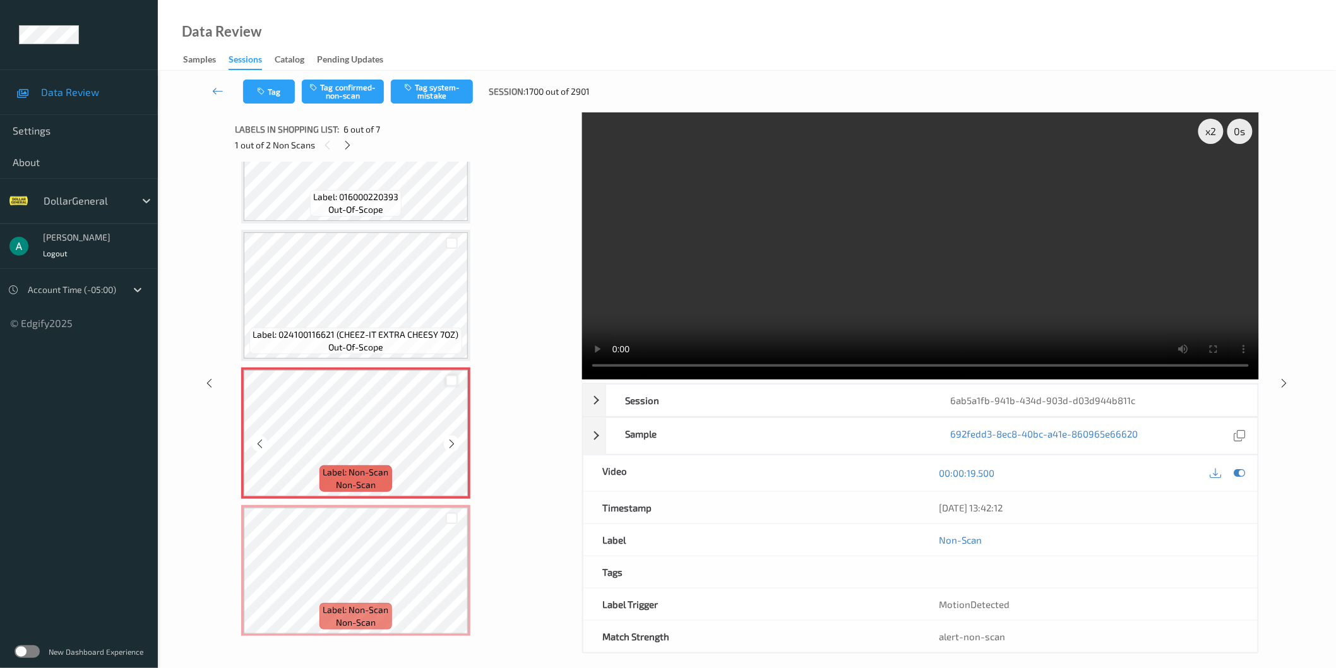
click at [451, 376] on div at bounding box center [452, 381] width 12 height 12
click at [449, 513] on div at bounding box center [452, 519] width 12 height 12
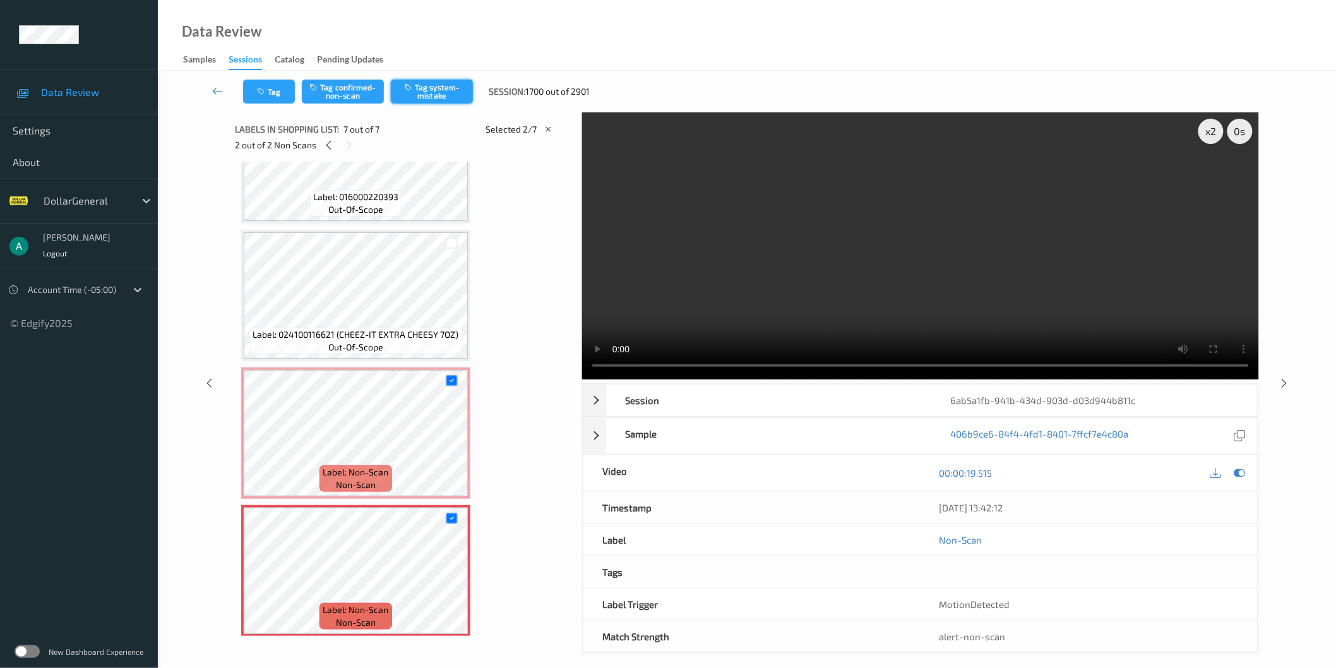
click at [439, 85] on button "Tag system-mistake" at bounding box center [432, 92] width 82 height 24
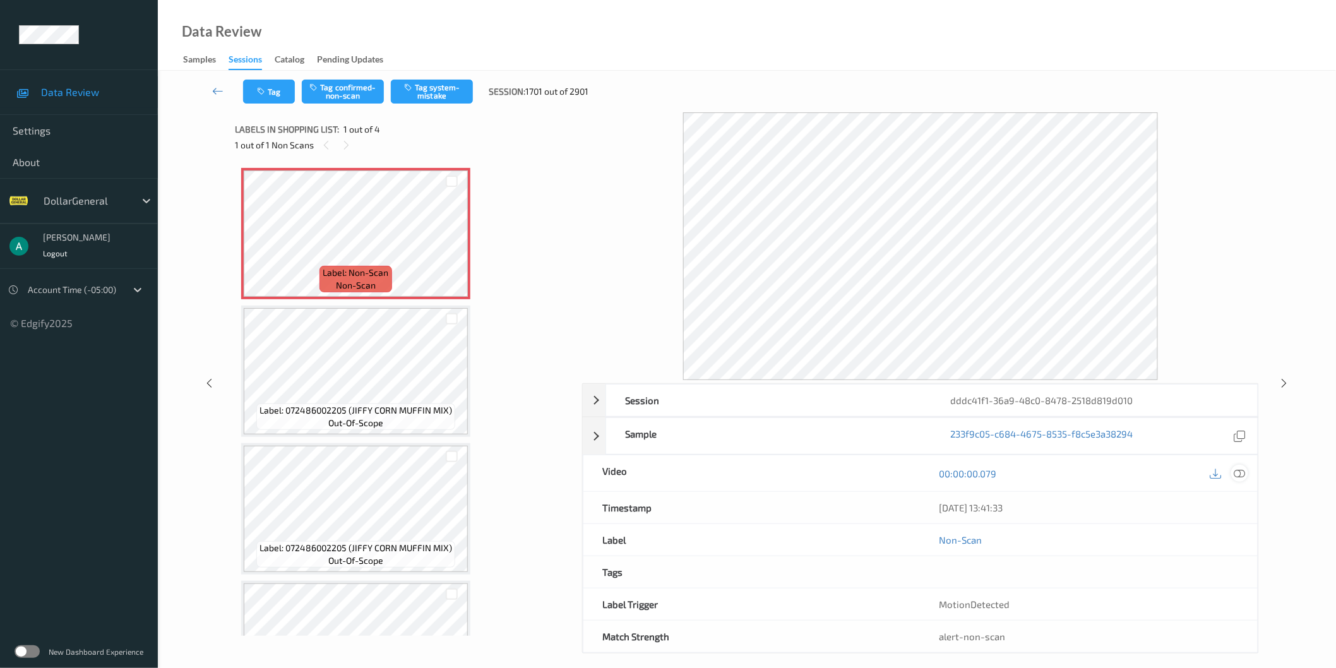
click at [1244, 471] on icon at bounding box center [1239, 472] width 11 height 11
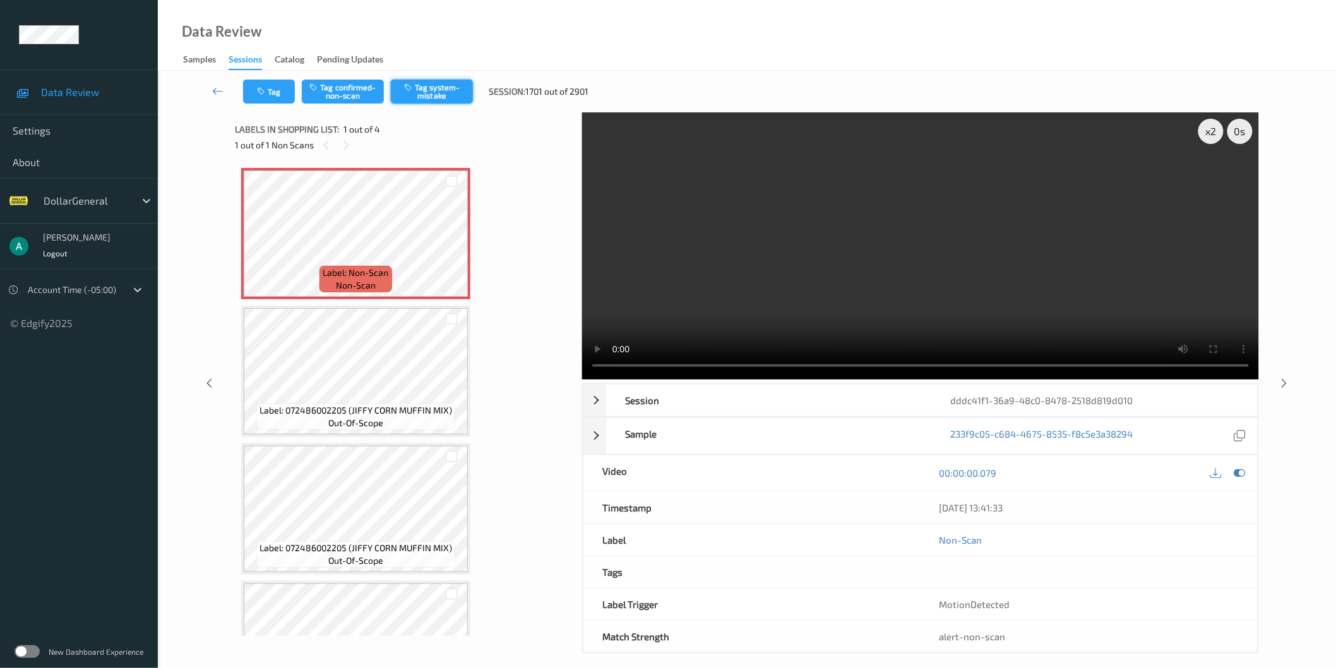
click at [470, 87] on button "Tag system-mistake" at bounding box center [432, 92] width 82 height 24
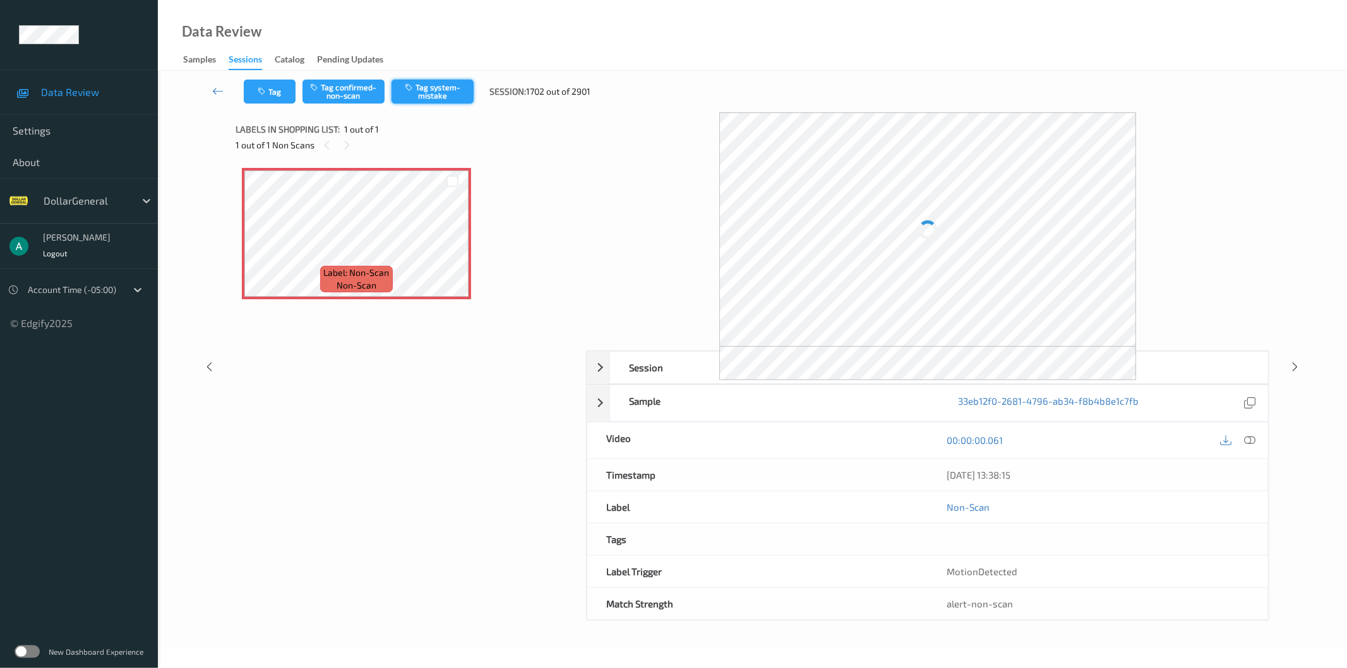
click at [424, 96] on button "Tag system-mistake" at bounding box center [432, 92] width 82 height 24
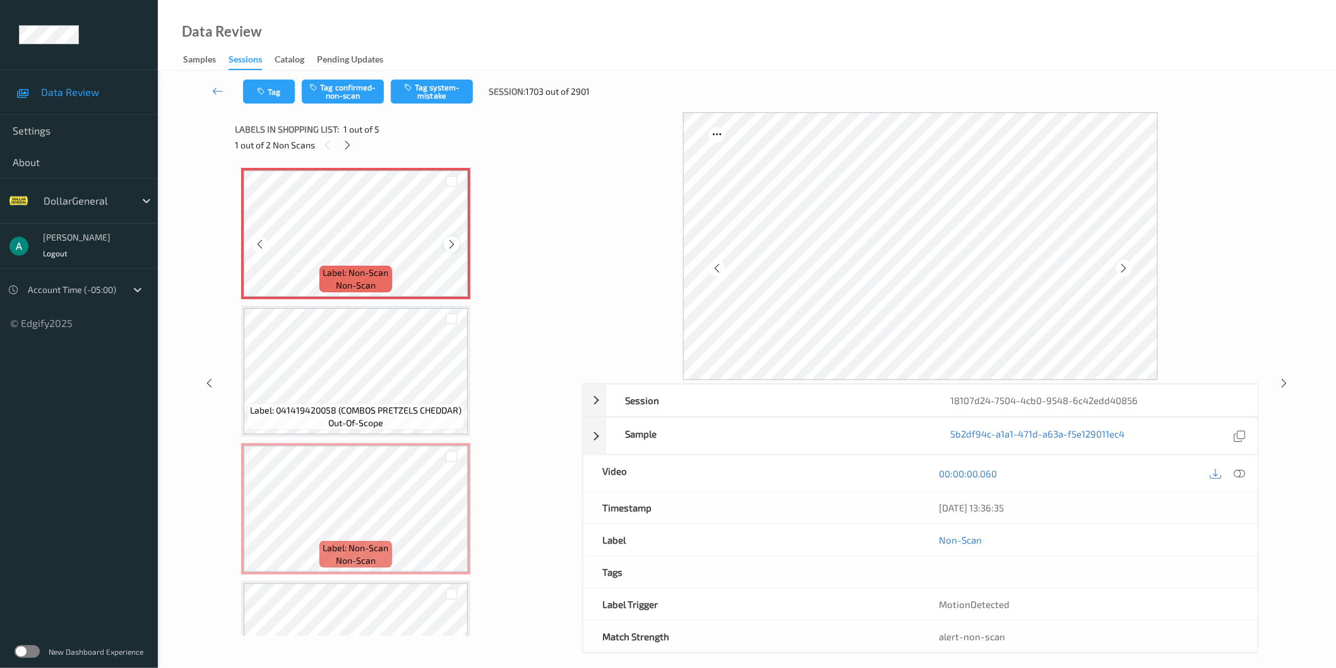
click at [446, 244] on icon at bounding box center [451, 244] width 11 height 11
click at [1236, 476] on icon at bounding box center [1239, 472] width 11 height 11
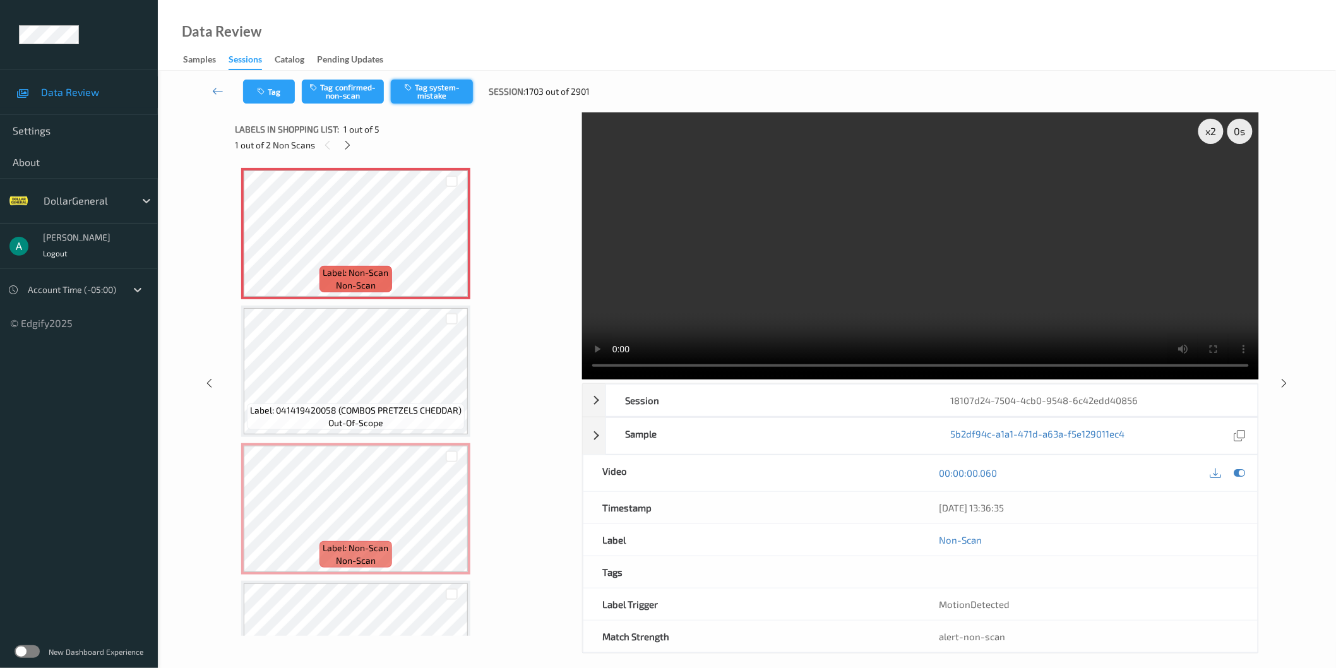
click at [441, 96] on button "Tag system-mistake" at bounding box center [432, 92] width 82 height 24
click at [348, 140] on icon at bounding box center [347, 145] width 11 height 11
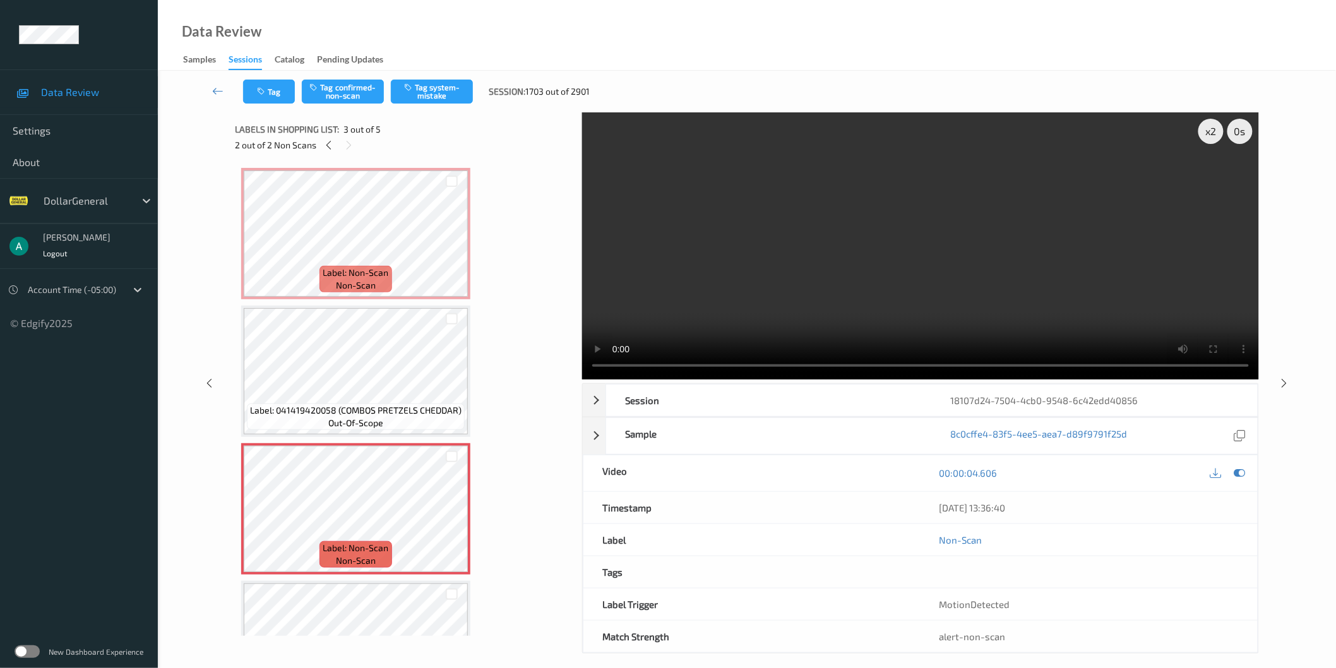
scroll to position [143, 0]
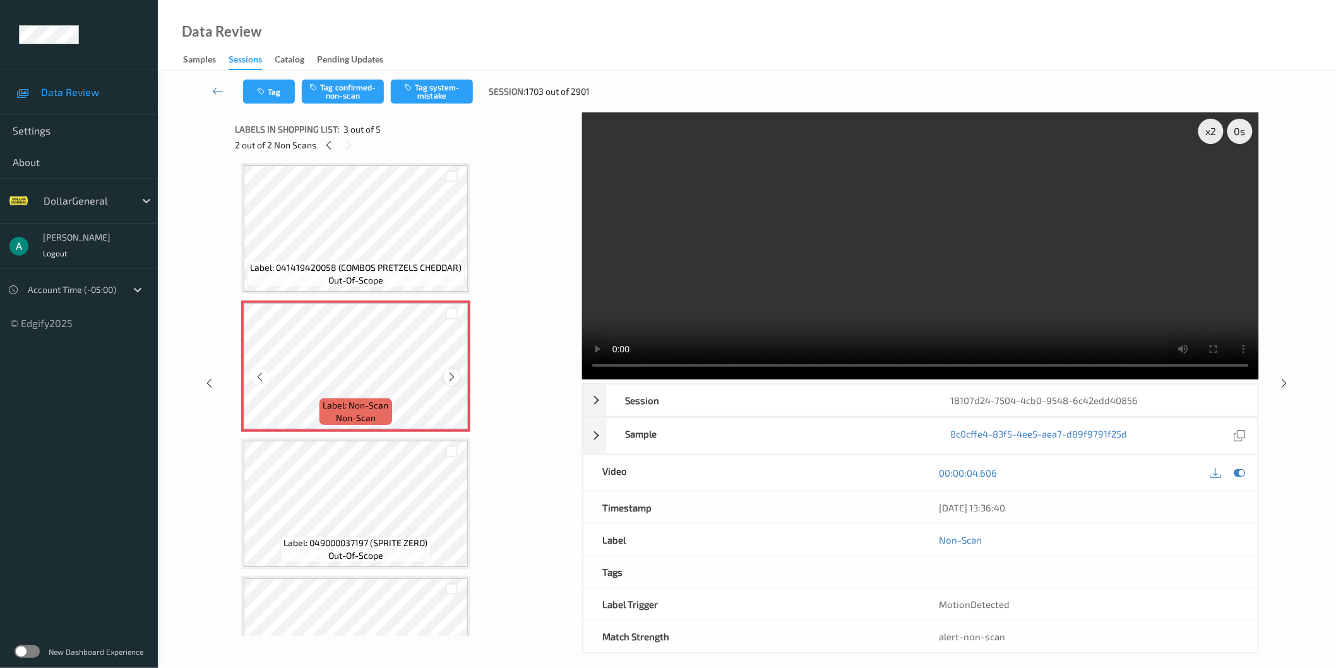
click at [456, 373] on icon at bounding box center [451, 376] width 11 height 11
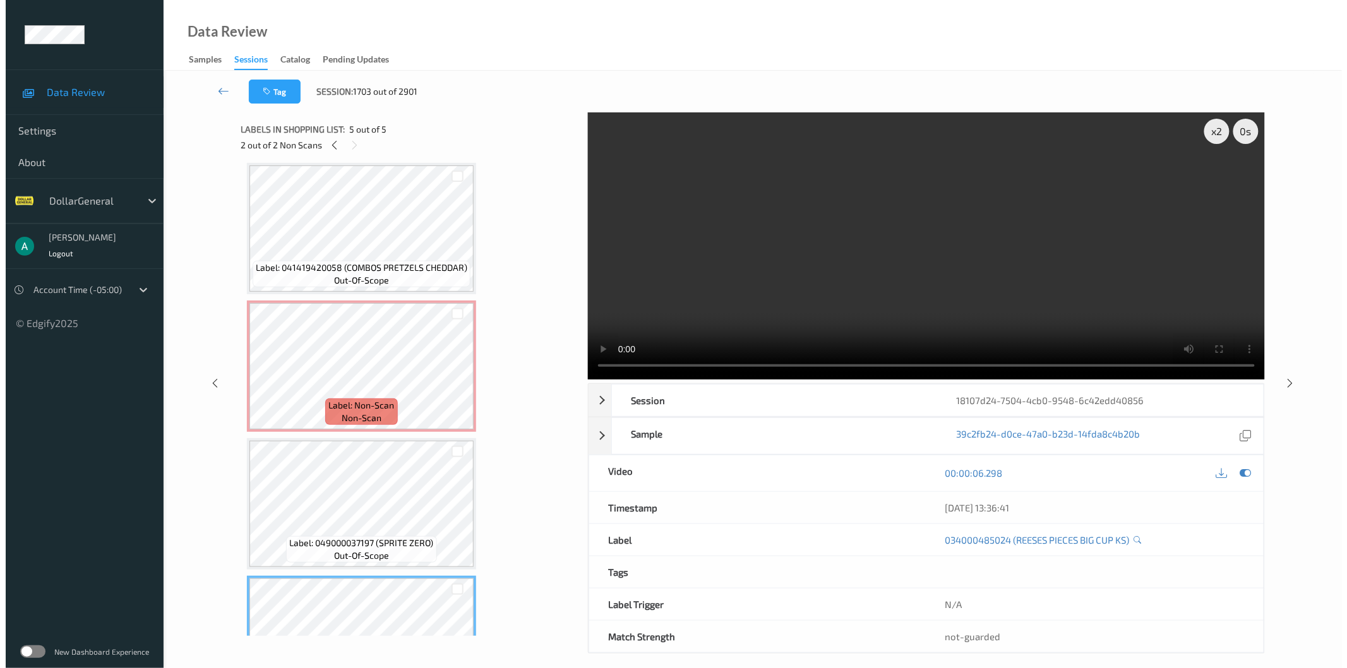
scroll to position [215, 0]
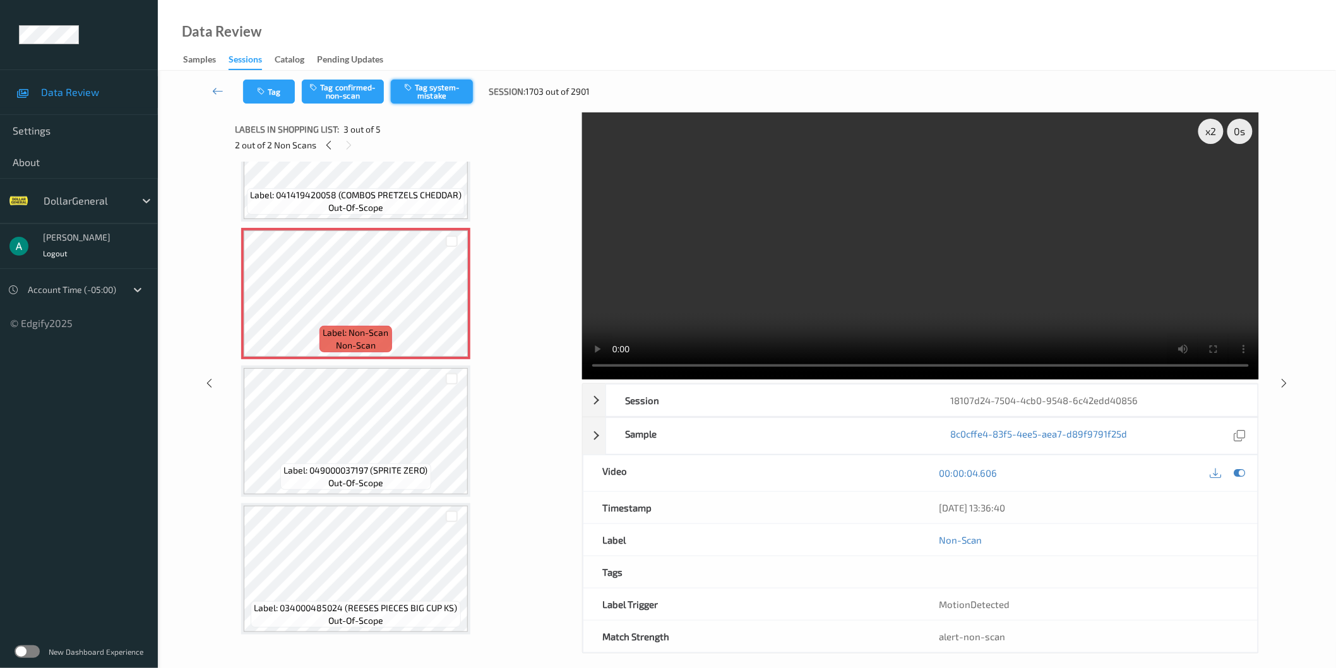
click at [453, 98] on button "Tag system-mistake" at bounding box center [432, 92] width 82 height 24
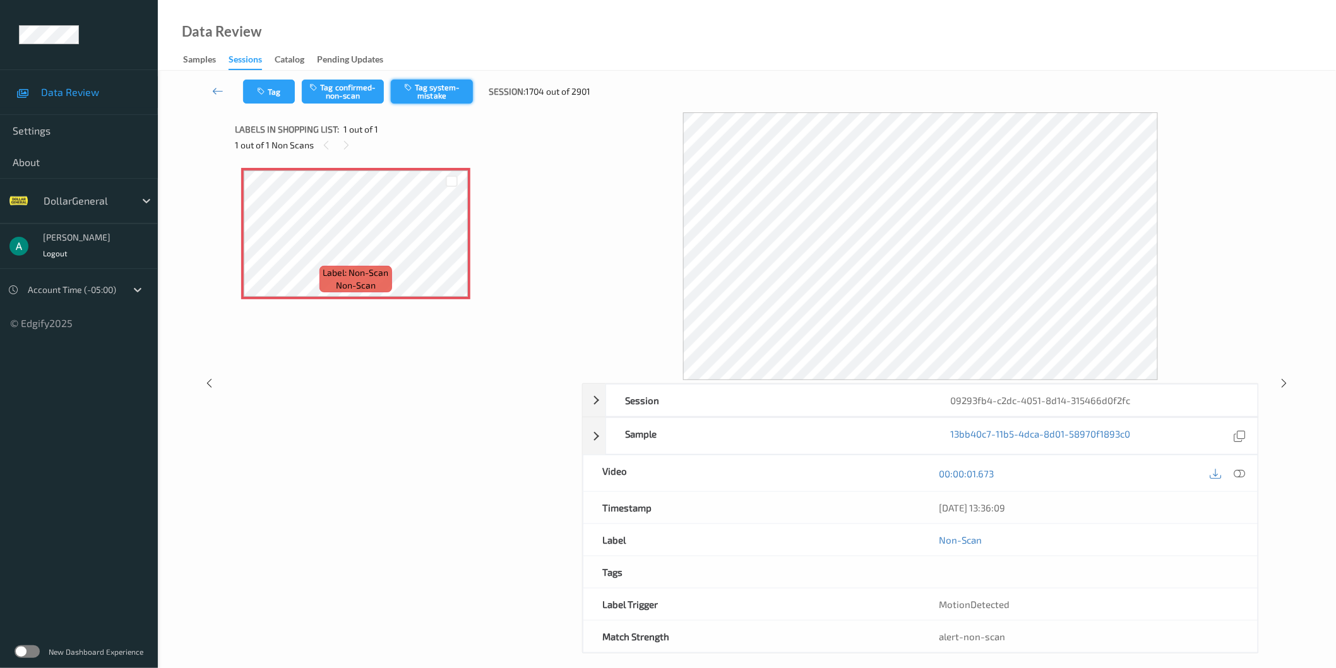
click at [441, 93] on button "Tag system-mistake" at bounding box center [432, 92] width 82 height 24
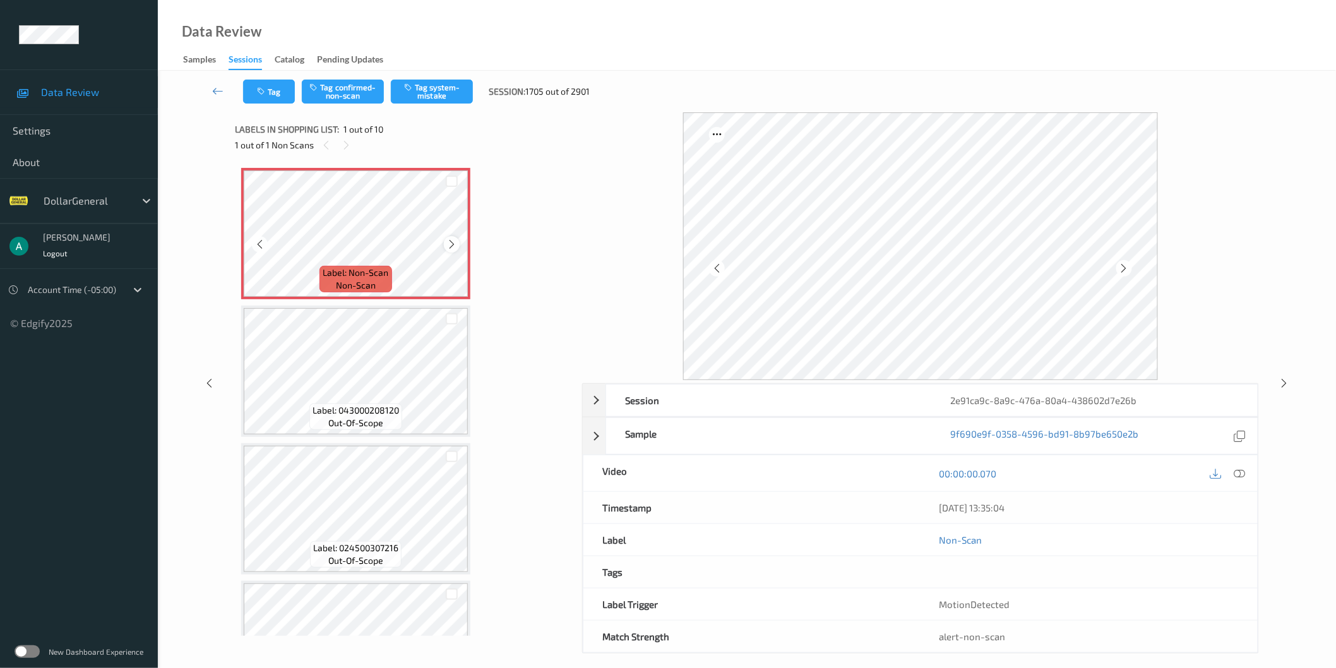
click at [449, 244] on icon at bounding box center [451, 244] width 11 height 11
click at [447, 241] on icon at bounding box center [451, 244] width 11 height 11
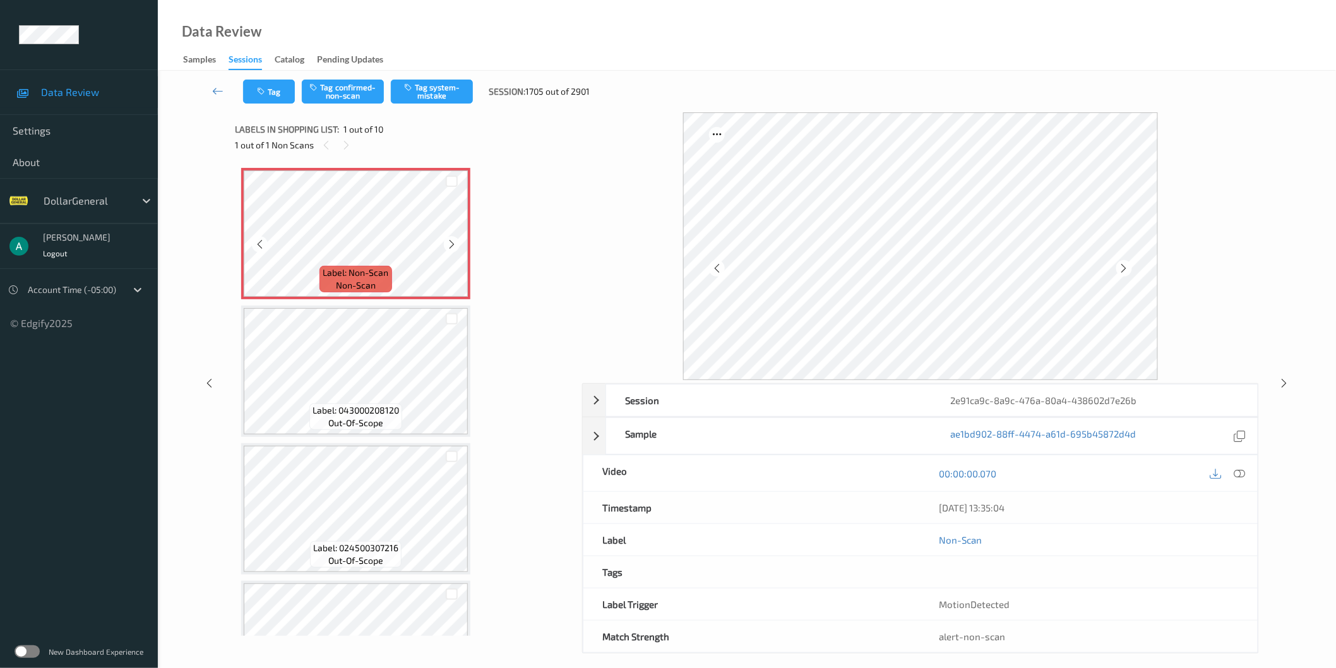
click at [447, 241] on icon at bounding box center [451, 244] width 11 height 11
click at [453, 247] on icon at bounding box center [451, 244] width 11 height 11
click at [427, 83] on button "Tag system-mistake" at bounding box center [432, 92] width 82 height 24
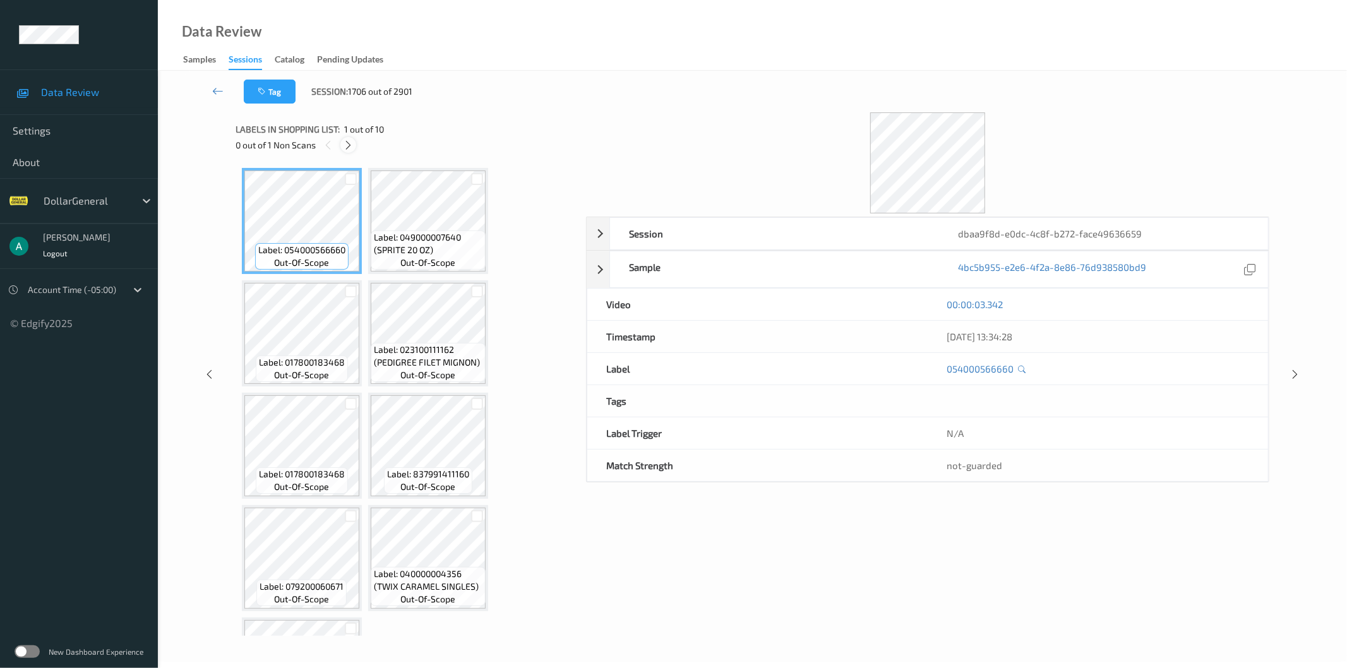
click at [345, 144] on icon at bounding box center [348, 145] width 11 height 11
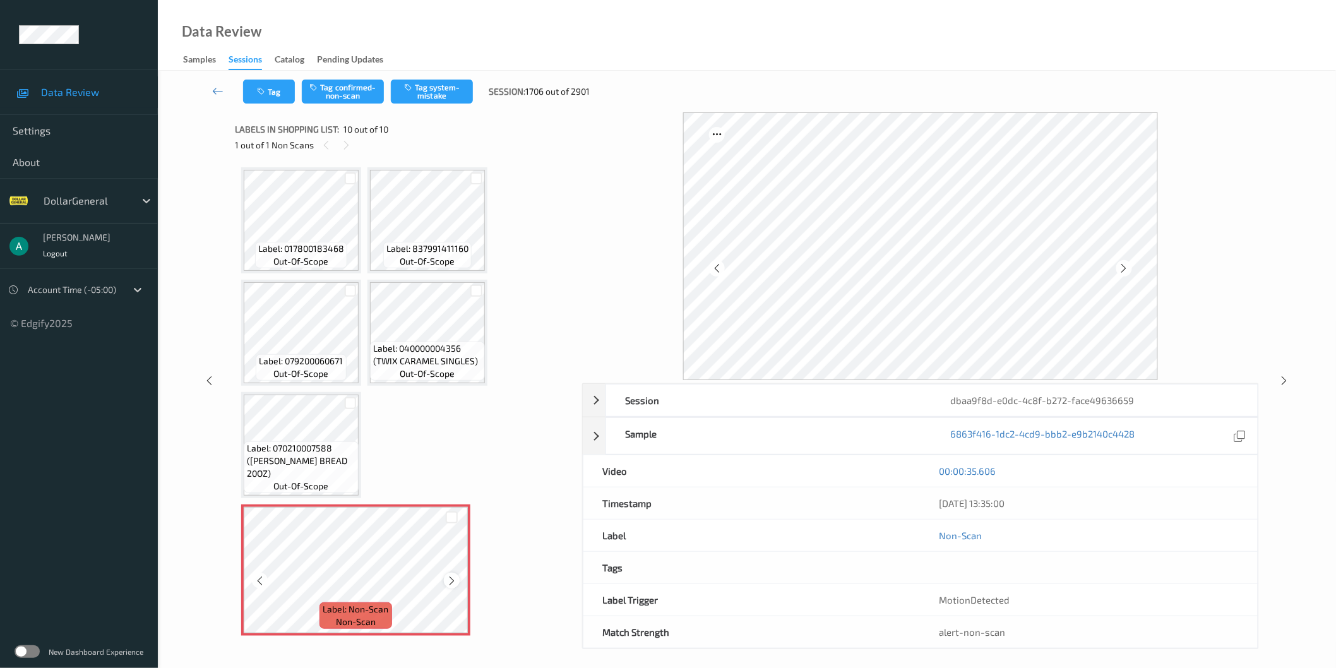
click at [449, 573] on div at bounding box center [452, 581] width 16 height 16
click at [449, 575] on icon at bounding box center [451, 580] width 11 height 11
click at [447, 95] on button "Tag system-mistake" at bounding box center [432, 92] width 82 height 24
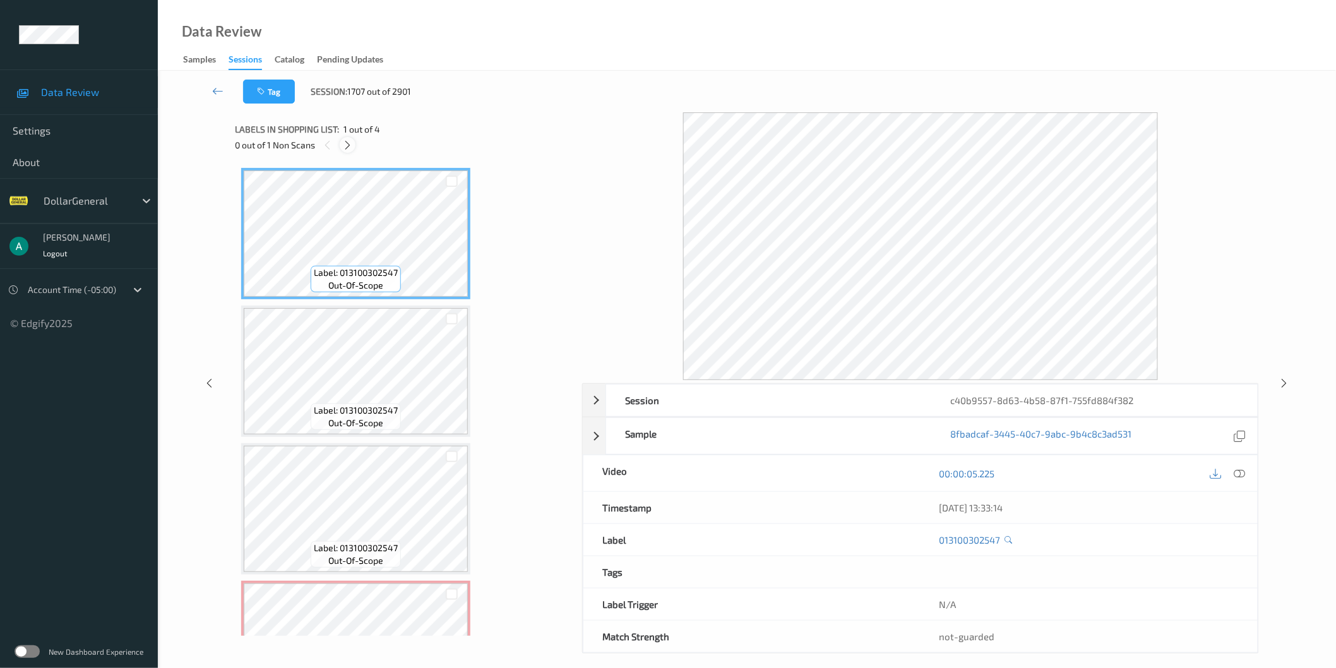
click at [347, 146] on icon at bounding box center [347, 145] width 11 height 11
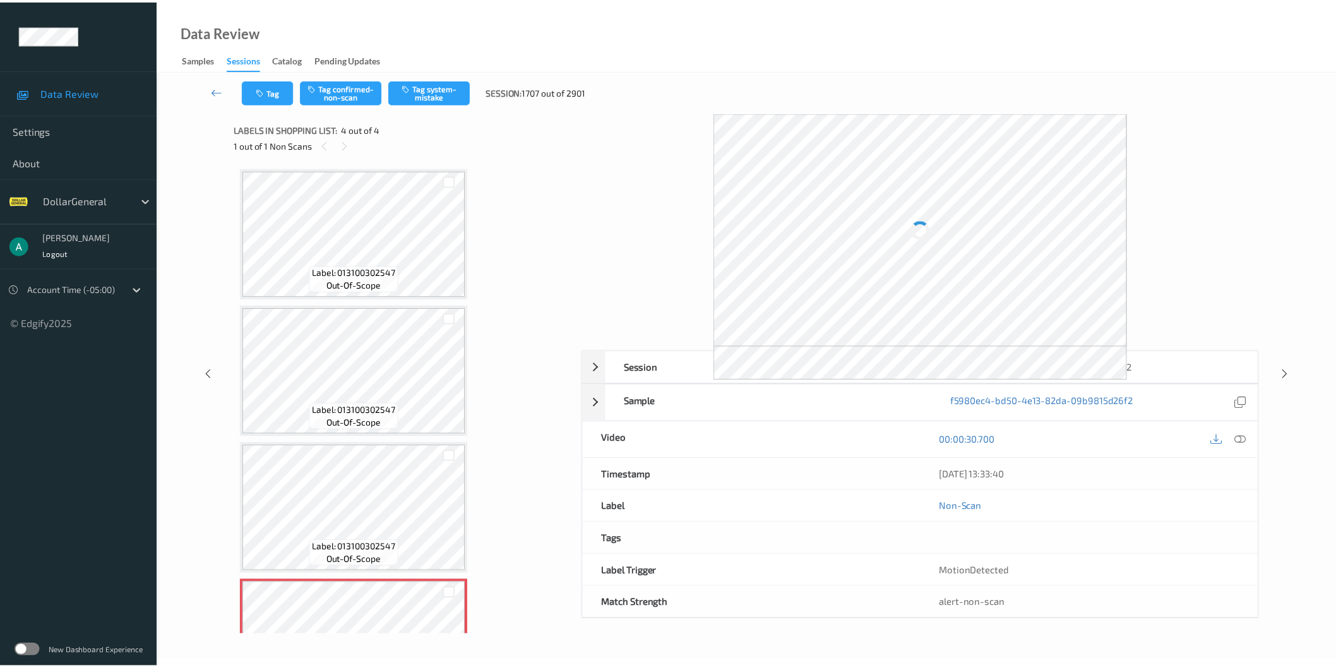
scroll to position [78, 0]
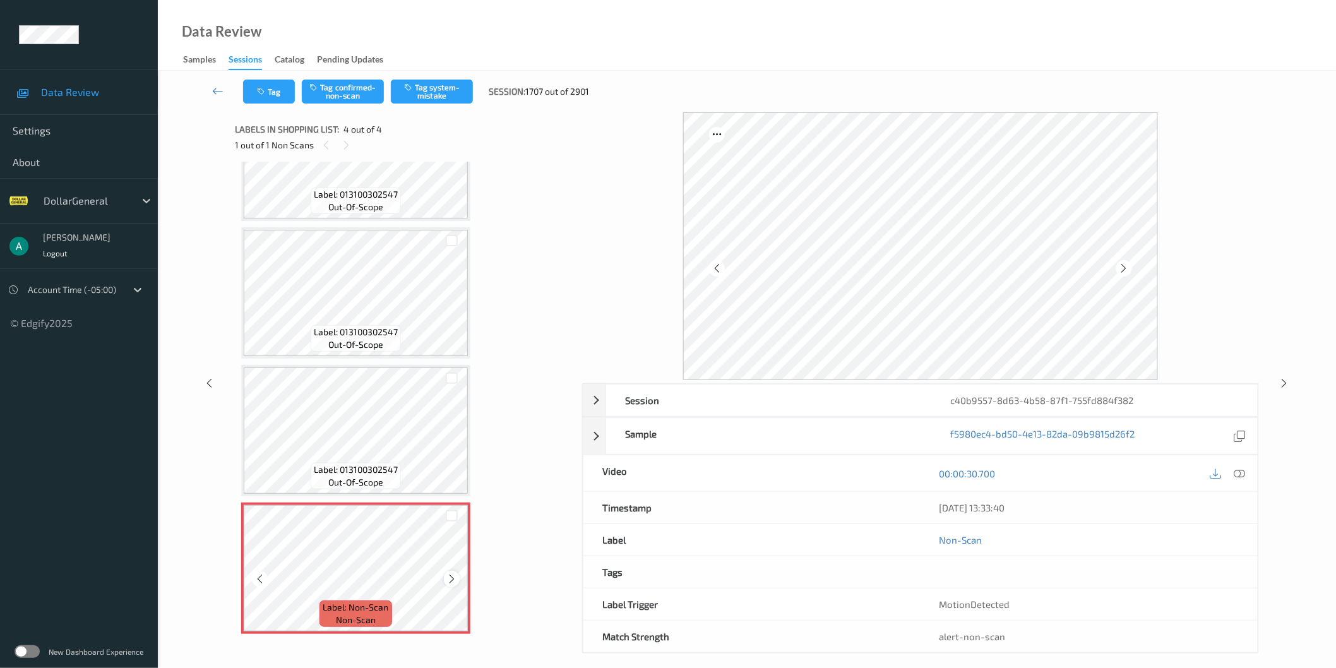
click at [452, 574] on icon at bounding box center [451, 578] width 11 height 11
click at [453, 574] on icon at bounding box center [451, 578] width 11 height 11
click at [437, 98] on button "Tag system-mistake" at bounding box center [432, 92] width 82 height 24
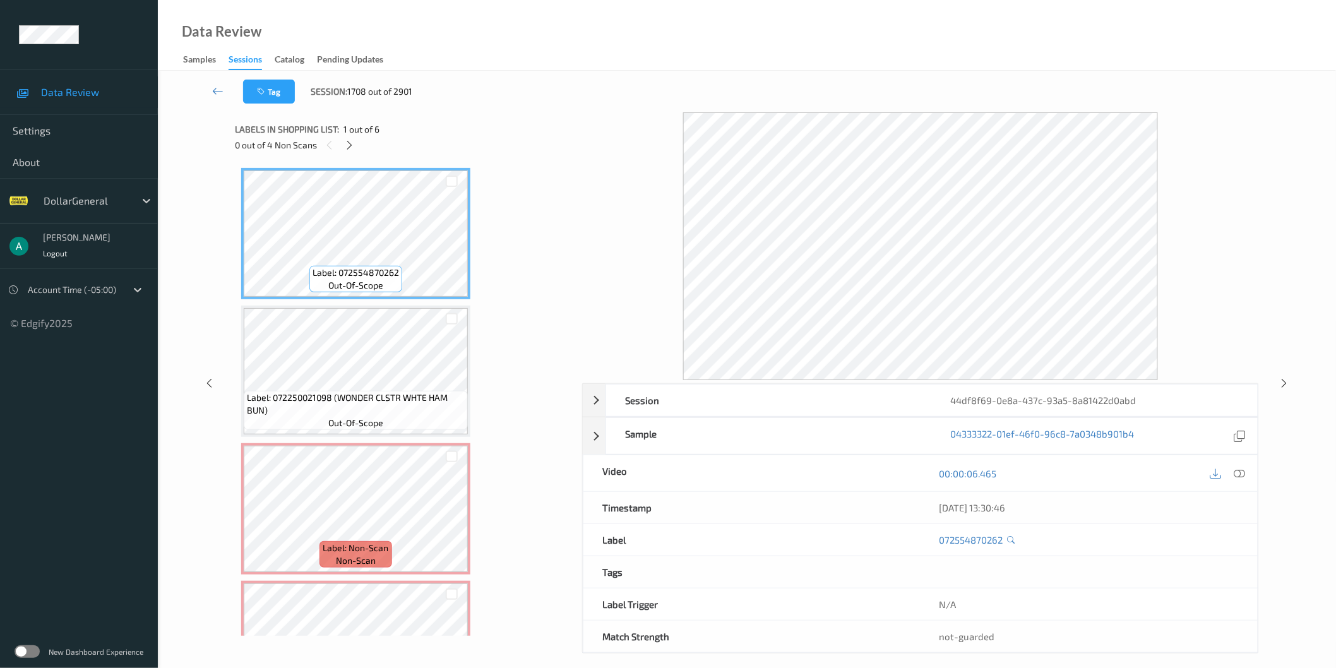
click at [357, 148] on div "0 out of 4 Non Scans" at bounding box center [404, 145] width 338 height 16
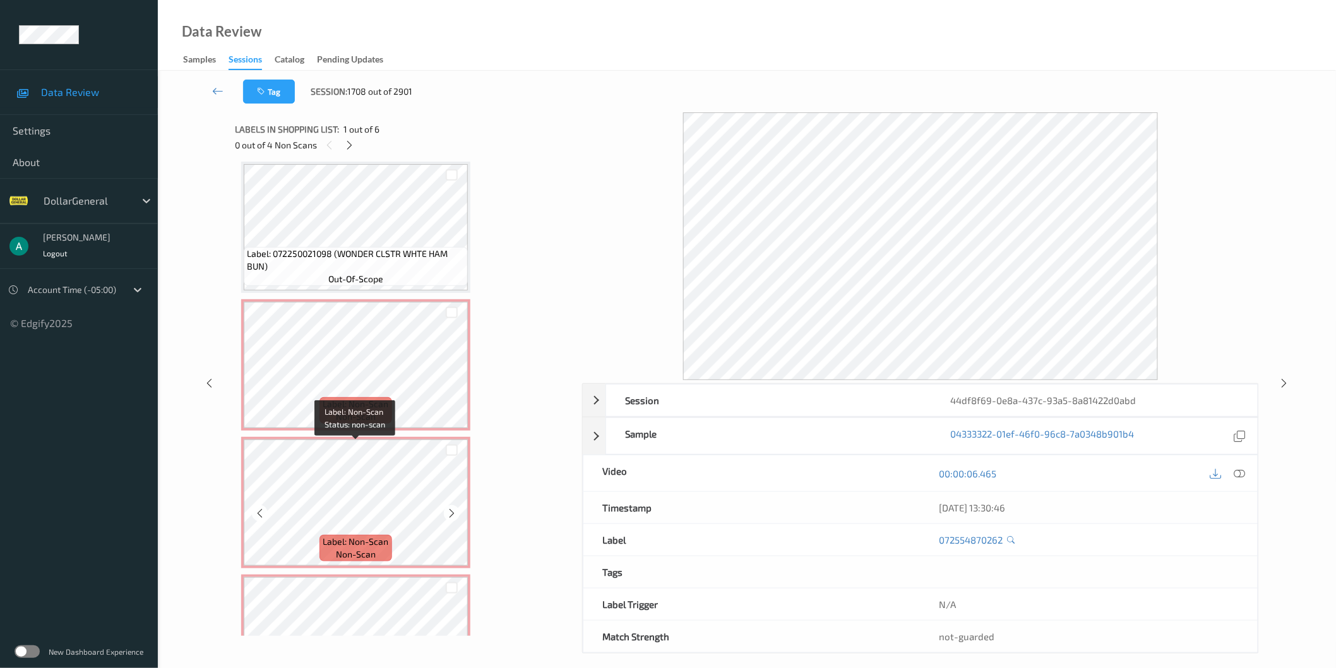
scroll to position [117, 0]
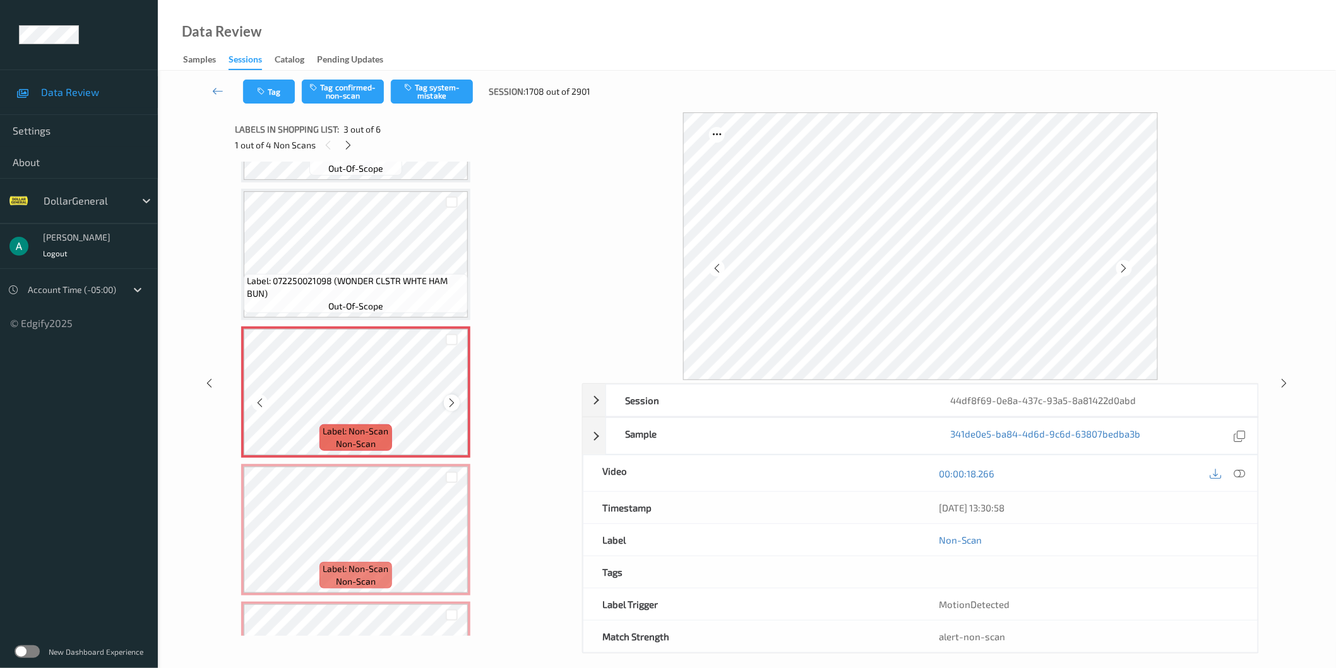
click at [450, 400] on icon at bounding box center [451, 402] width 11 height 11
click at [453, 399] on icon at bounding box center [451, 402] width 11 height 11
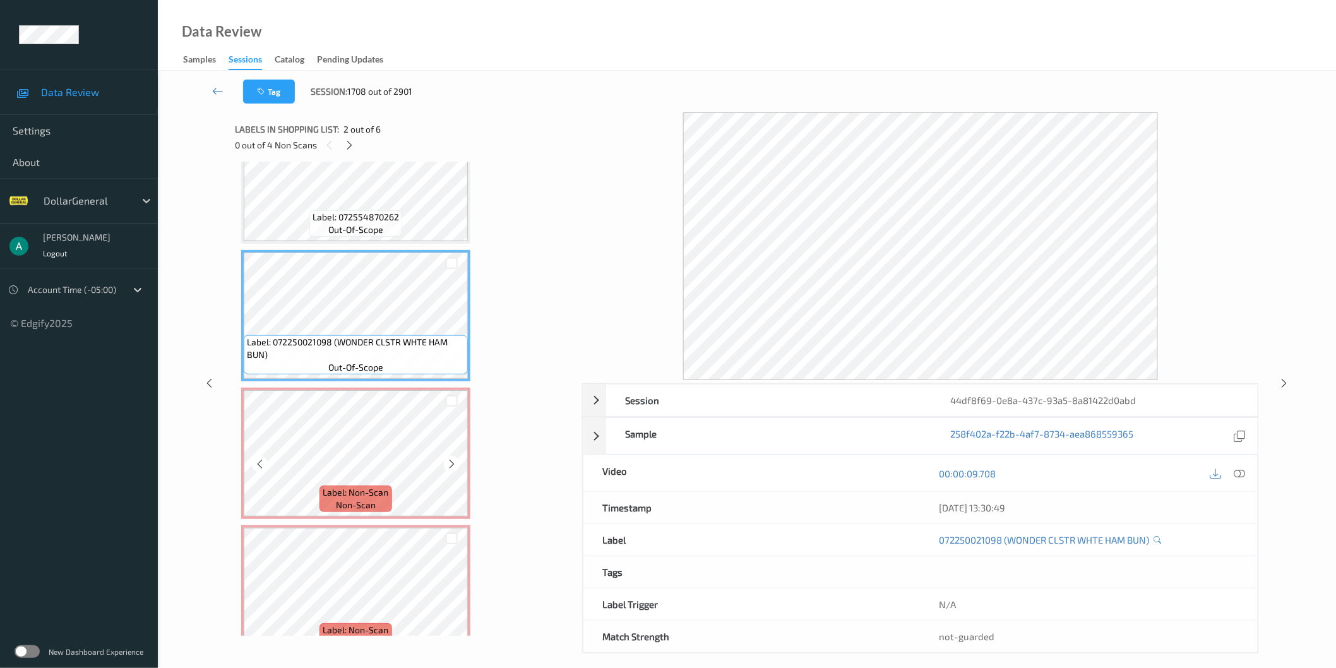
scroll to position [0, 0]
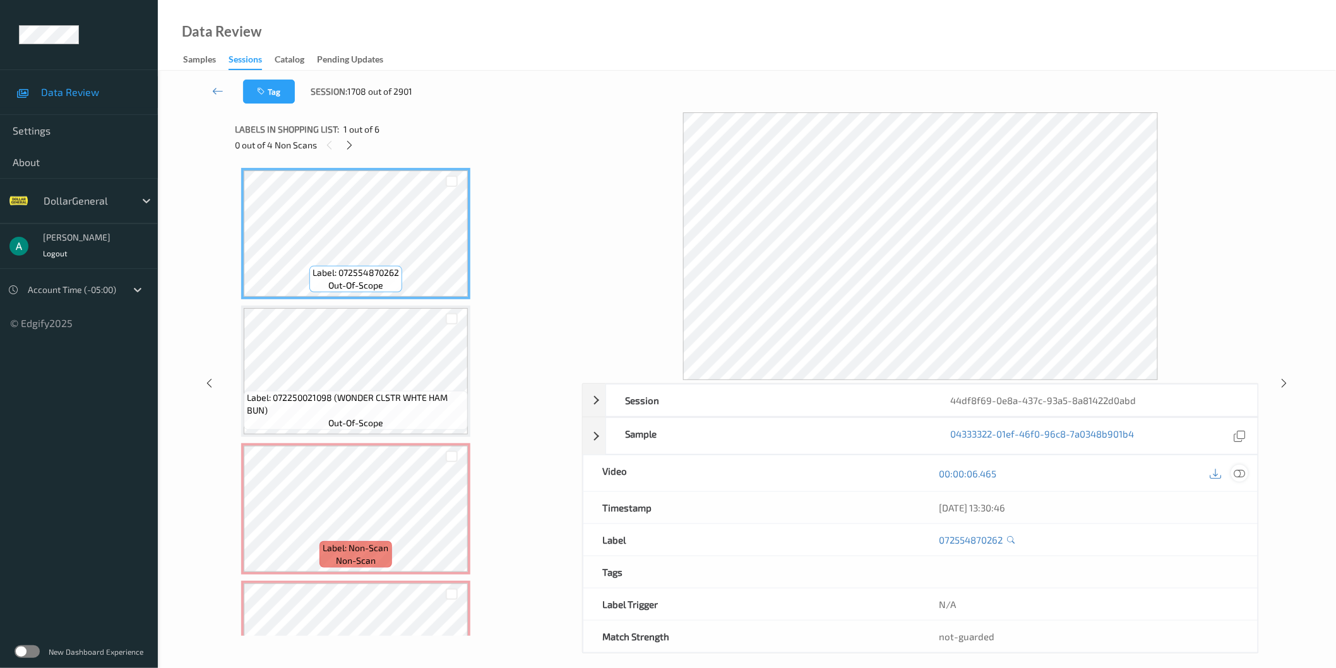
click at [1236, 471] on icon at bounding box center [1239, 472] width 11 height 11
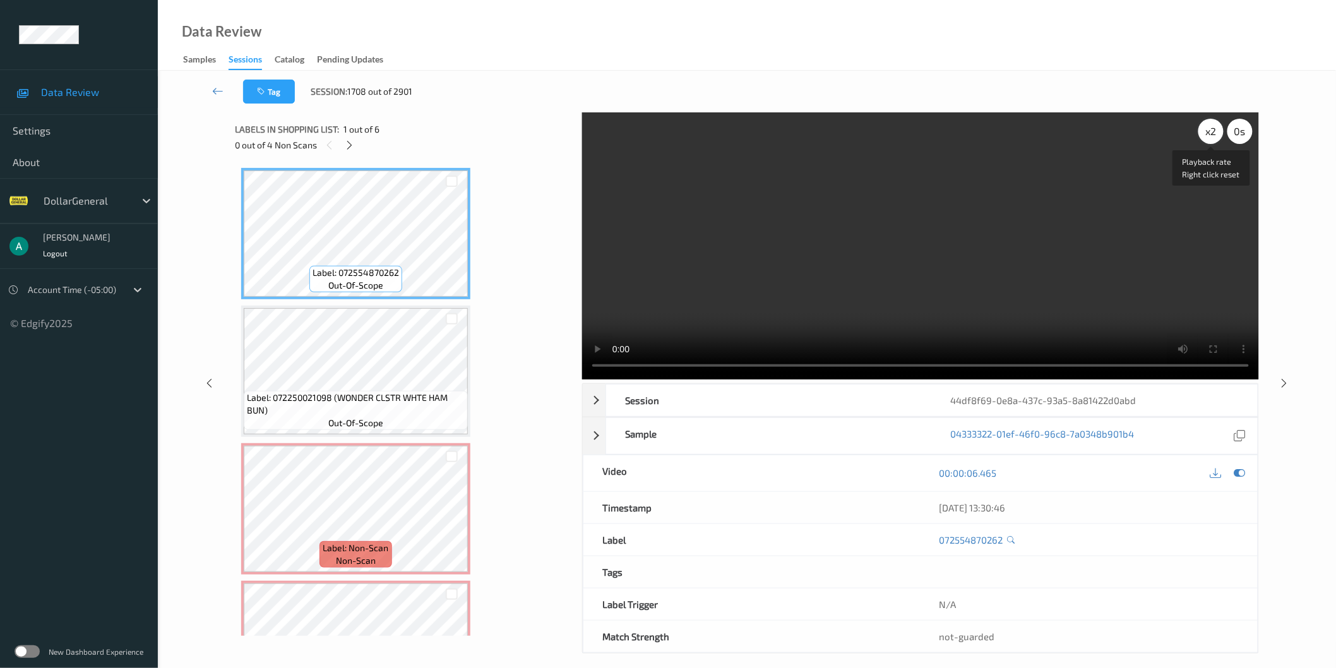
click at [1209, 128] on div "x 2" at bounding box center [1210, 131] width 25 height 25
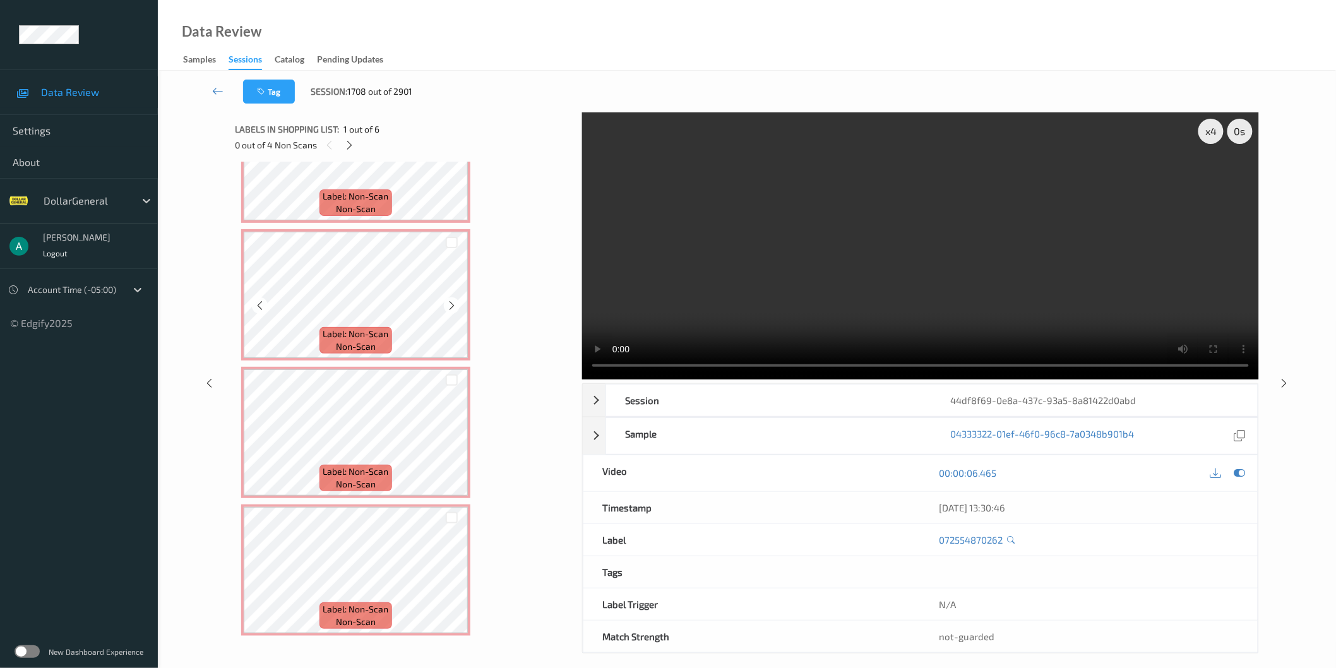
scroll to position [235, 0]
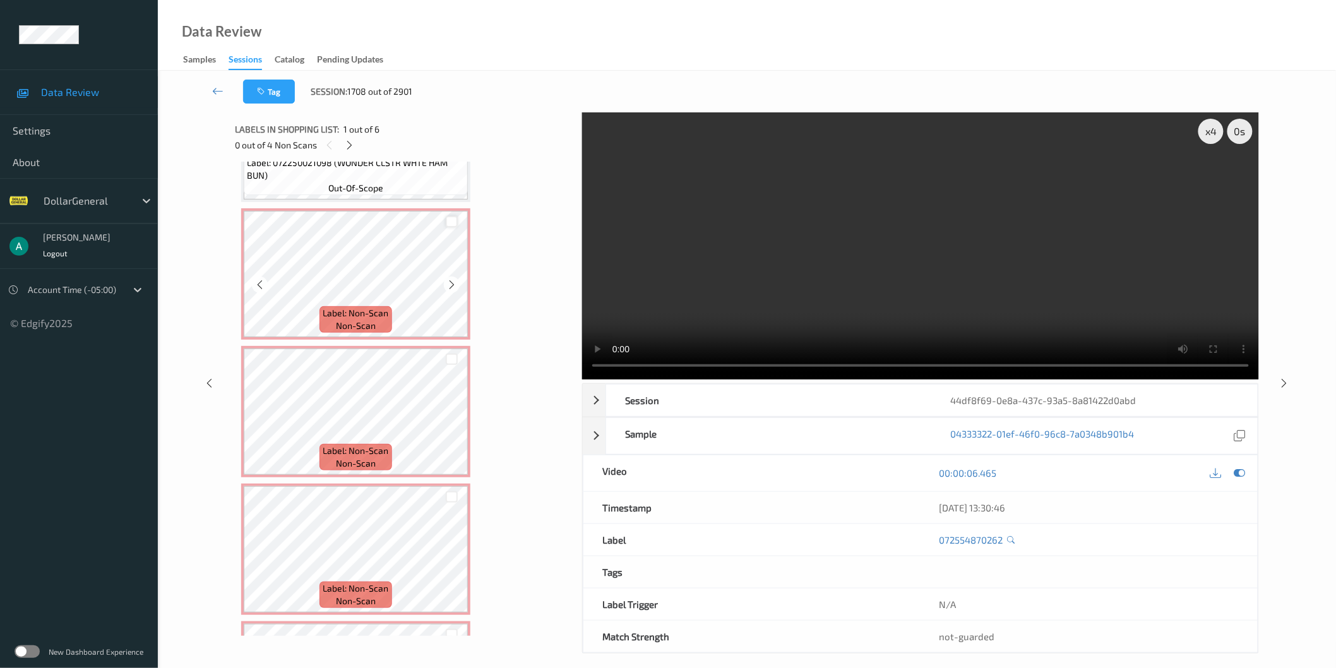
click at [450, 221] on div at bounding box center [452, 222] width 12 height 12
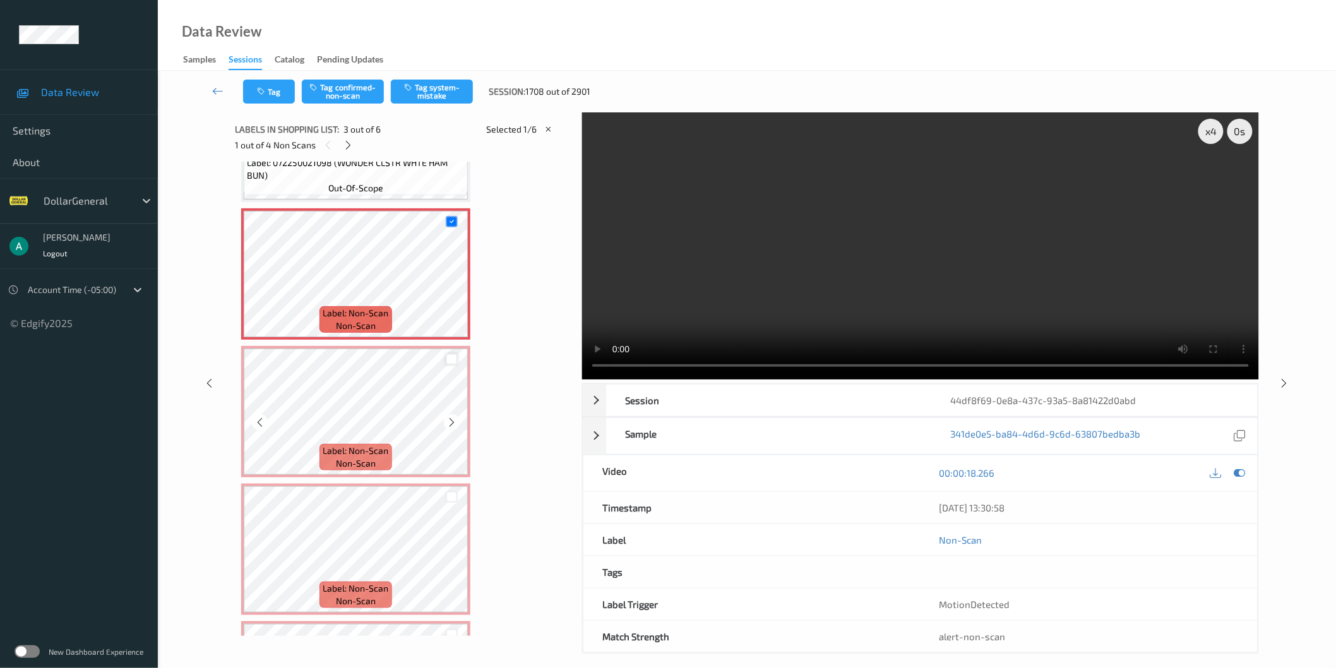
click at [450, 360] on div at bounding box center [452, 360] width 12 height 12
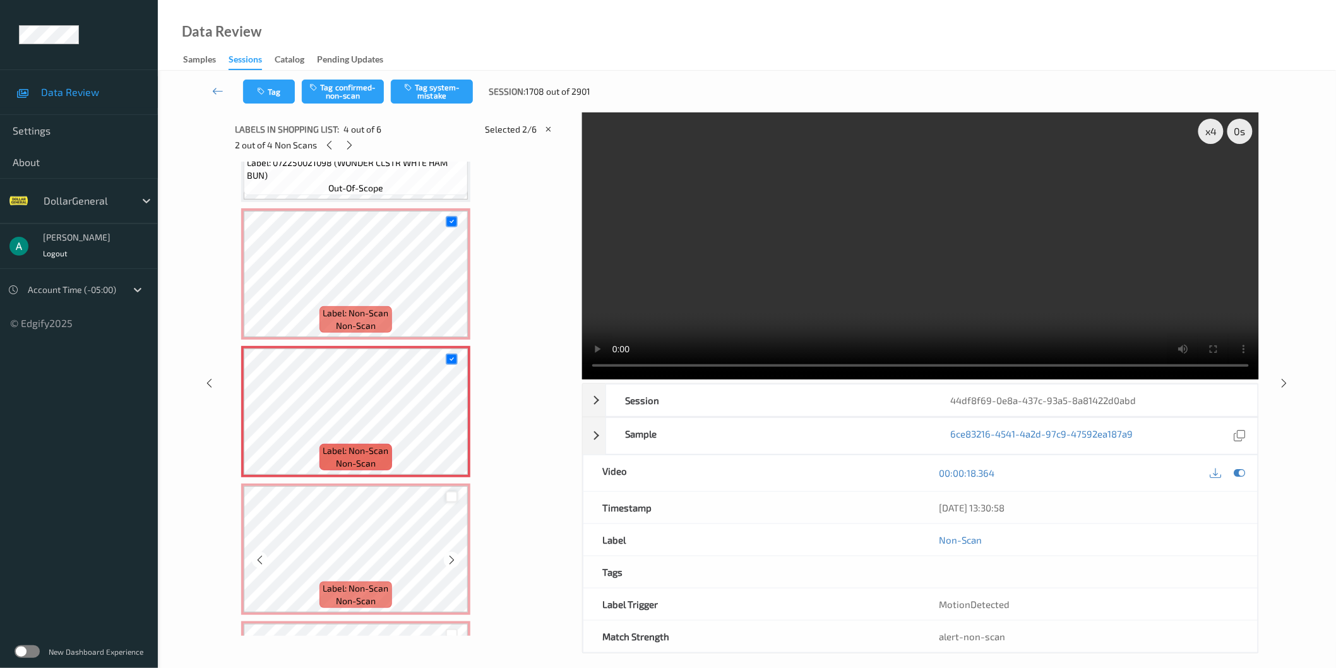
click at [446, 497] on div at bounding box center [452, 497] width 12 height 12
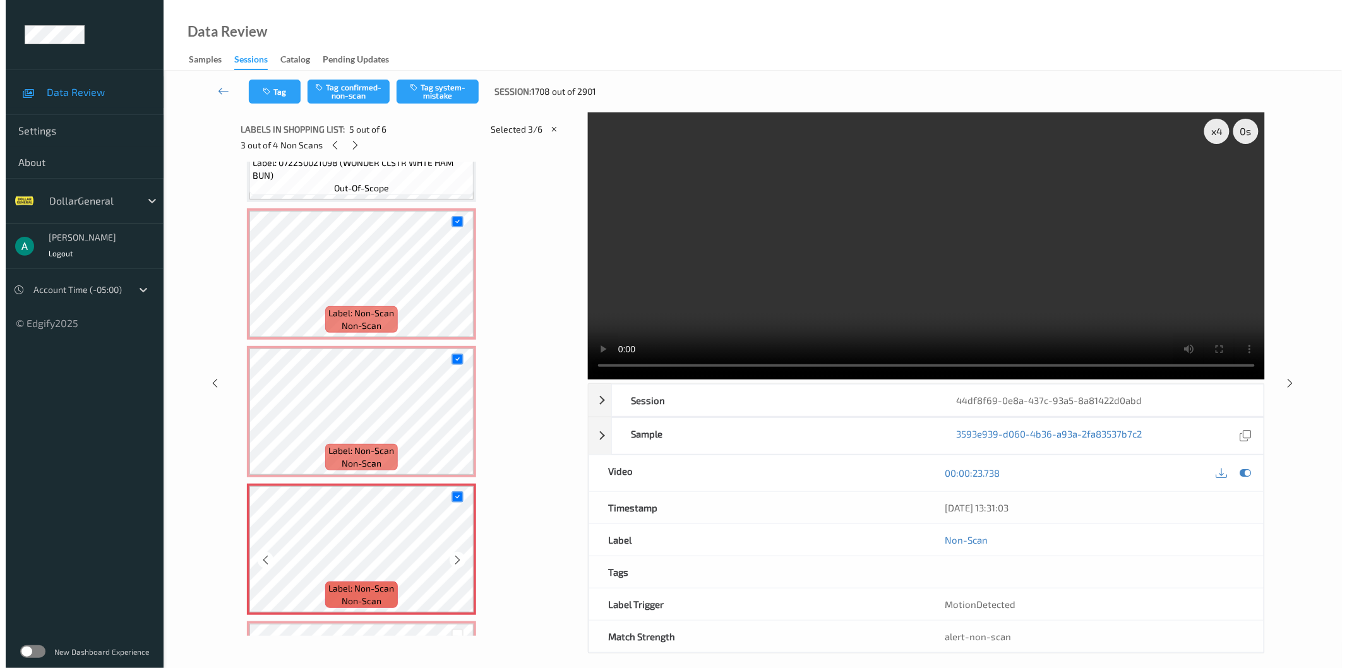
scroll to position [352, 0]
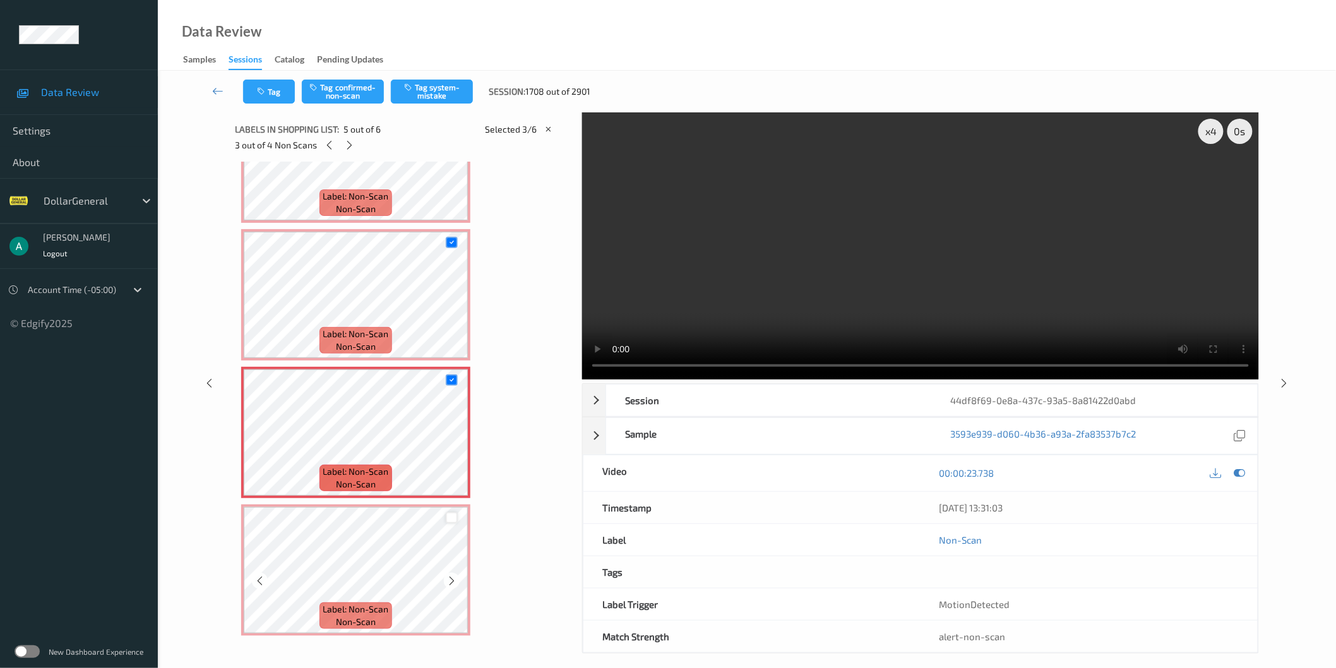
click at [451, 512] on div at bounding box center [452, 518] width 12 height 12
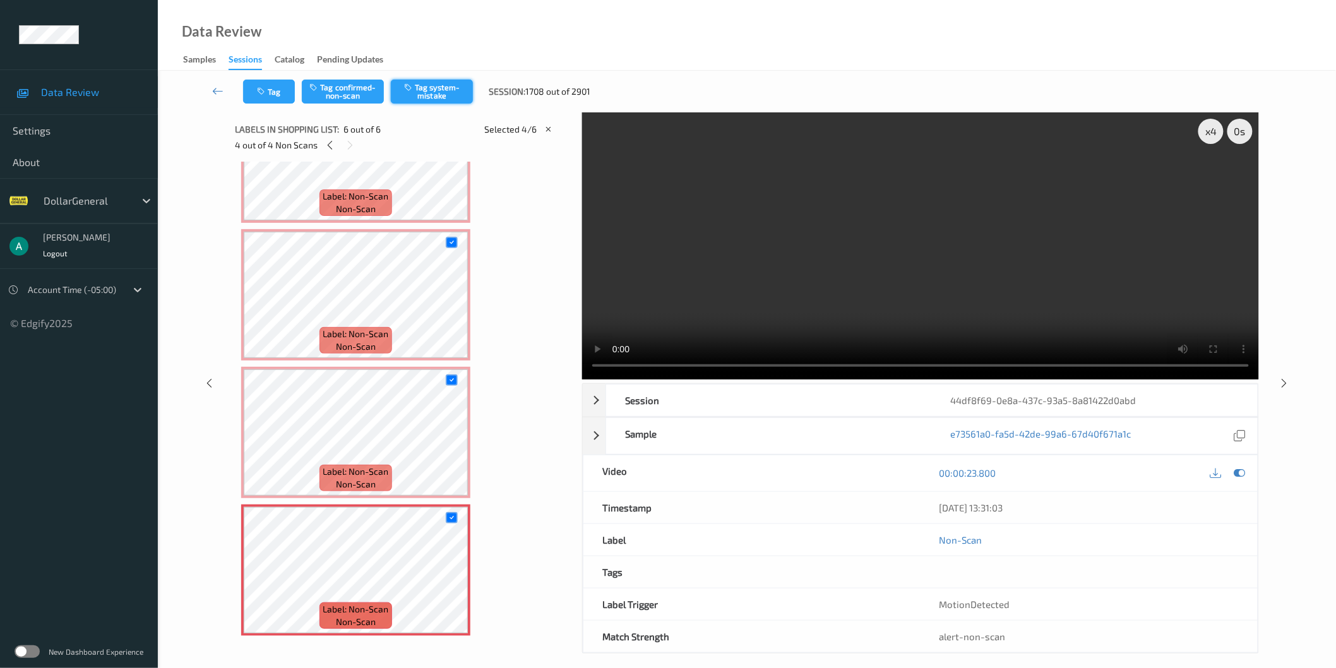
click at [449, 95] on button "Tag system-mistake" at bounding box center [432, 92] width 82 height 24
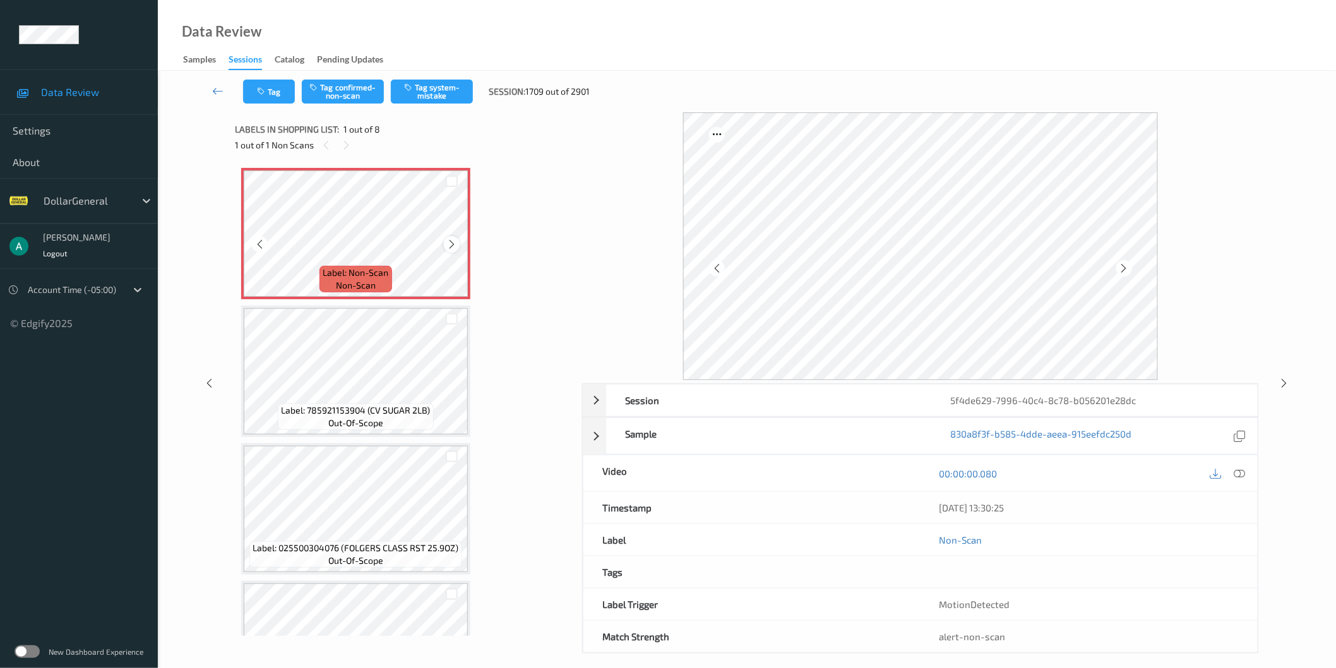
click at [452, 244] on icon at bounding box center [451, 244] width 11 height 11
click at [1246, 472] on div at bounding box center [1239, 473] width 17 height 17
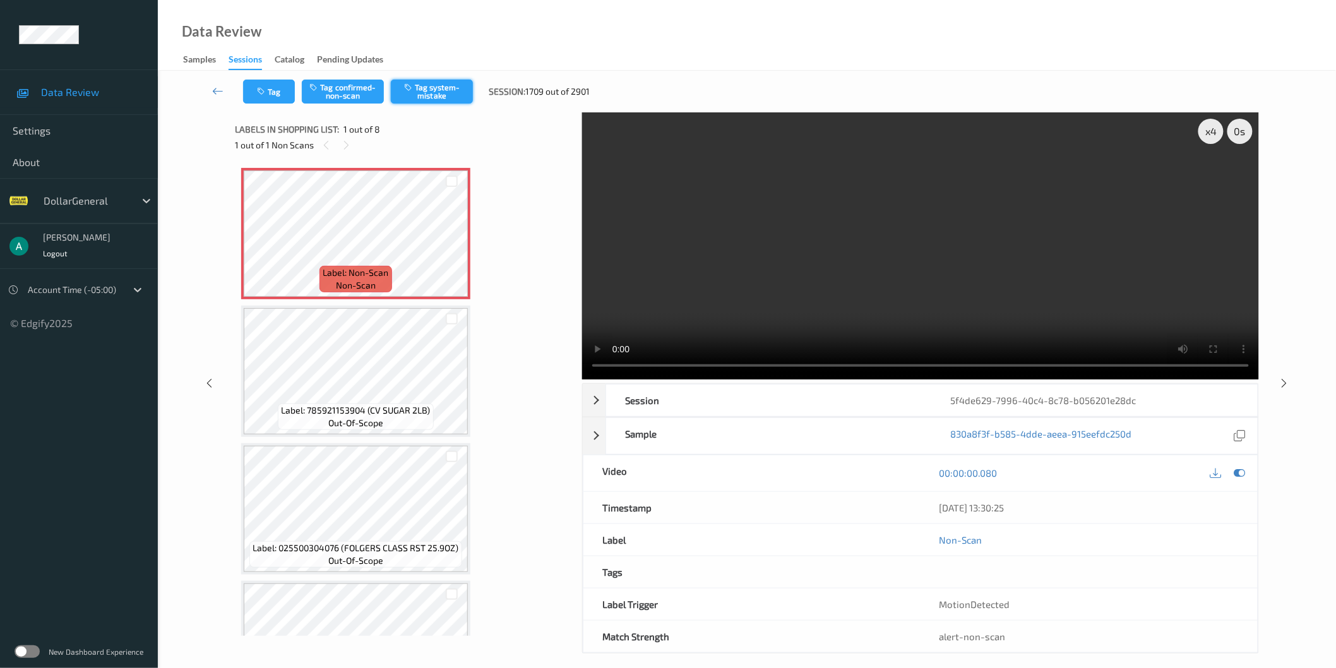
click at [436, 96] on button "Tag system-mistake" at bounding box center [432, 92] width 82 height 24
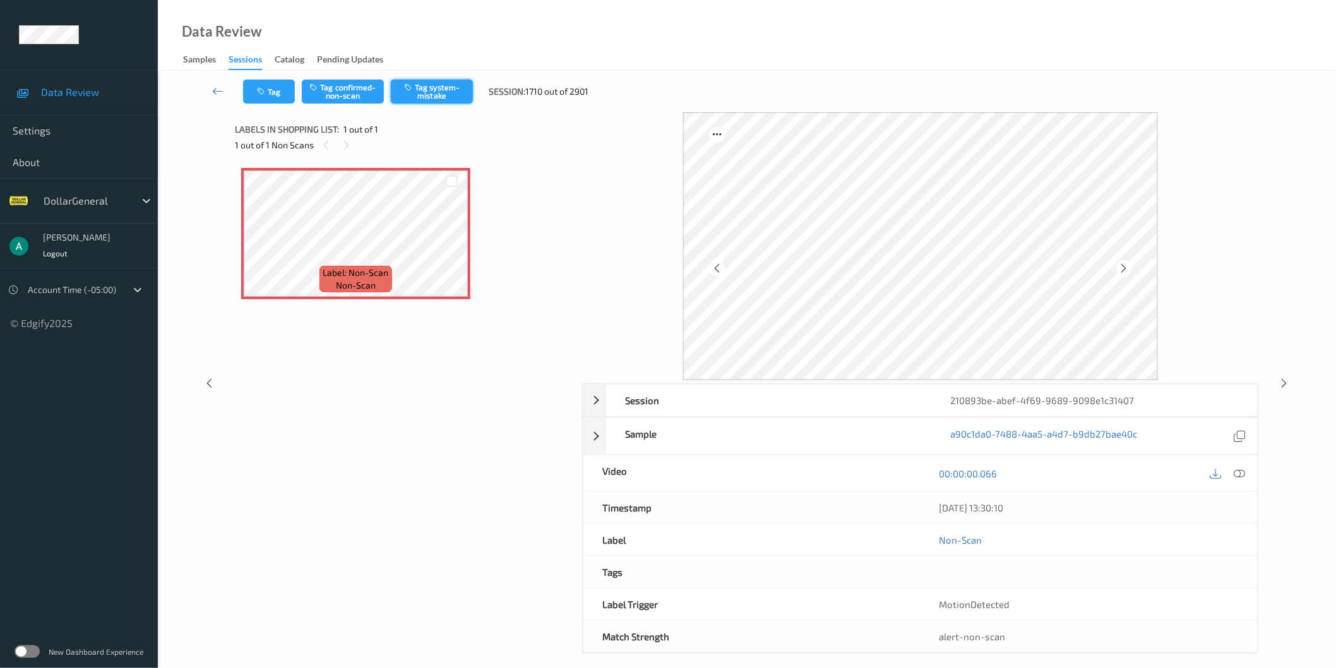
click at [456, 100] on button "Tag system-mistake" at bounding box center [432, 92] width 82 height 24
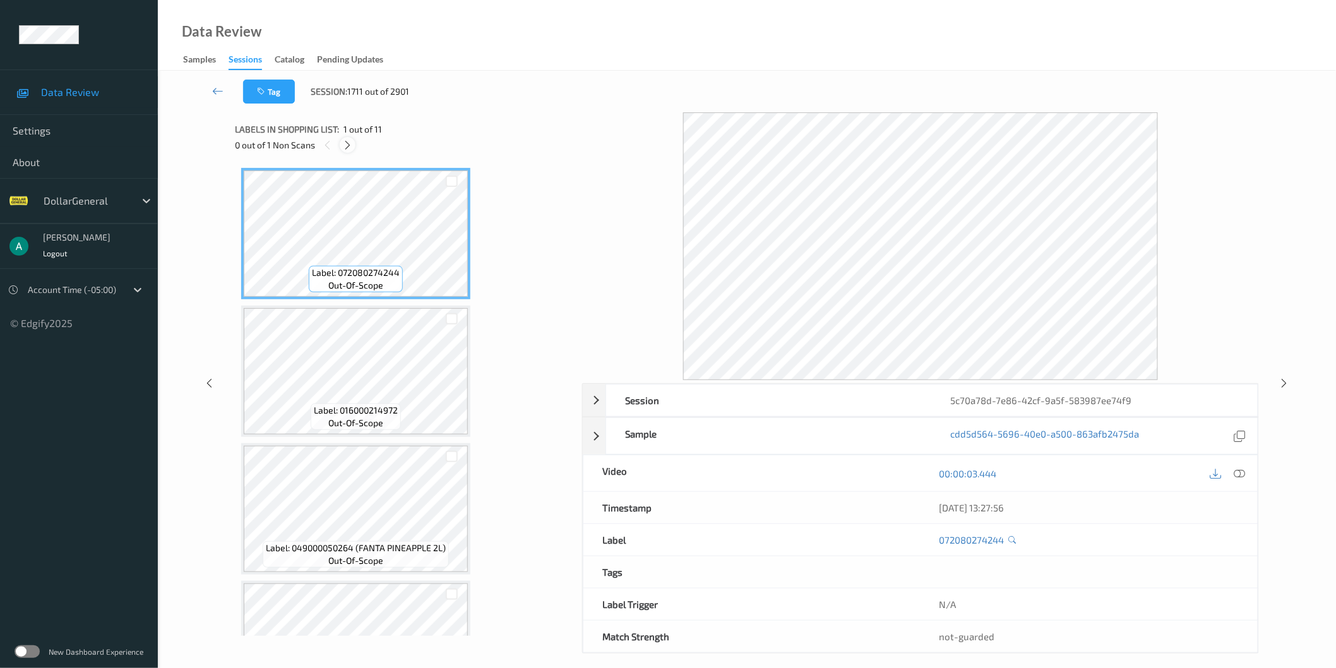
click at [342, 146] on icon at bounding box center [347, 145] width 11 height 11
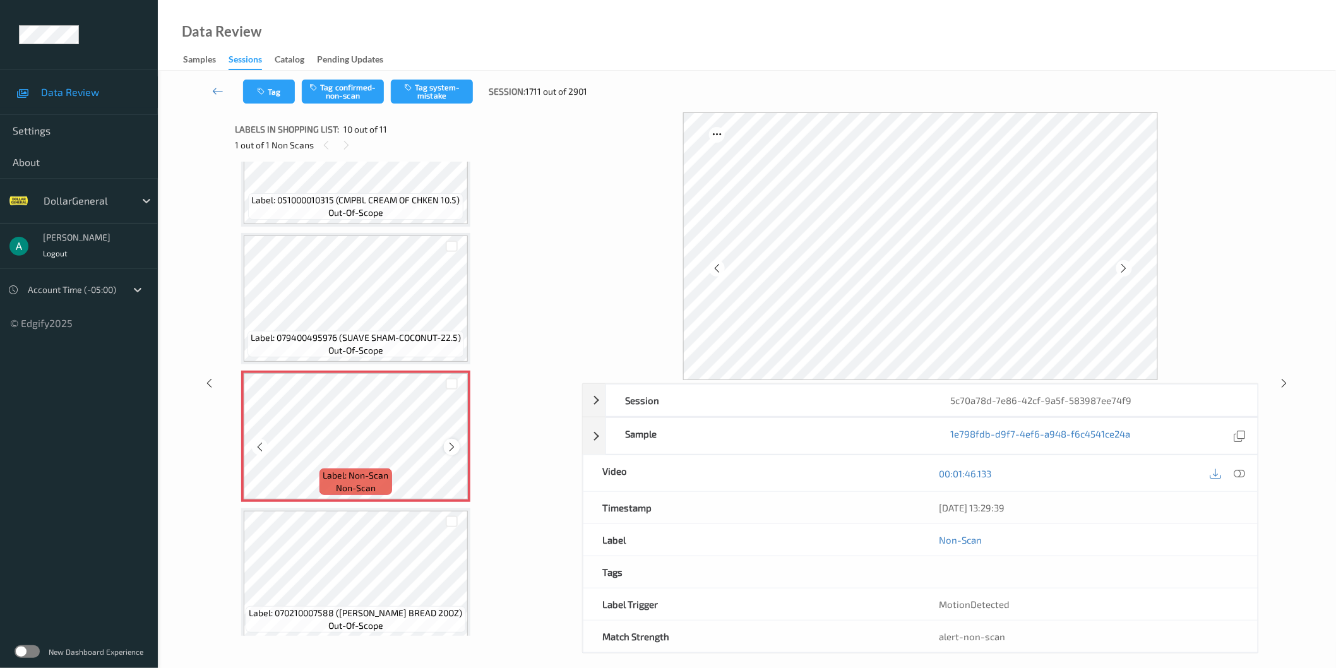
click at [449, 441] on icon at bounding box center [451, 446] width 11 height 11
click at [1242, 472] on icon at bounding box center [1239, 472] width 11 height 11
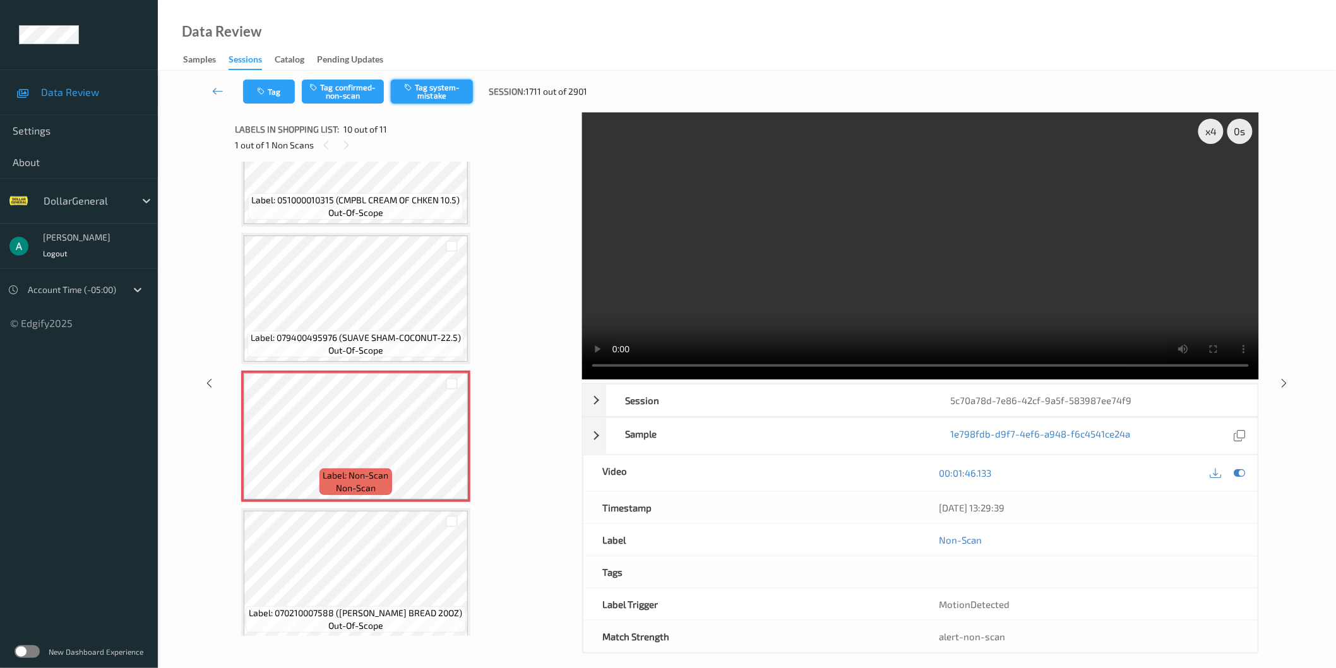
click at [455, 82] on button "Tag system-mistake" at bounding box center [432, 92] width 82 height 24
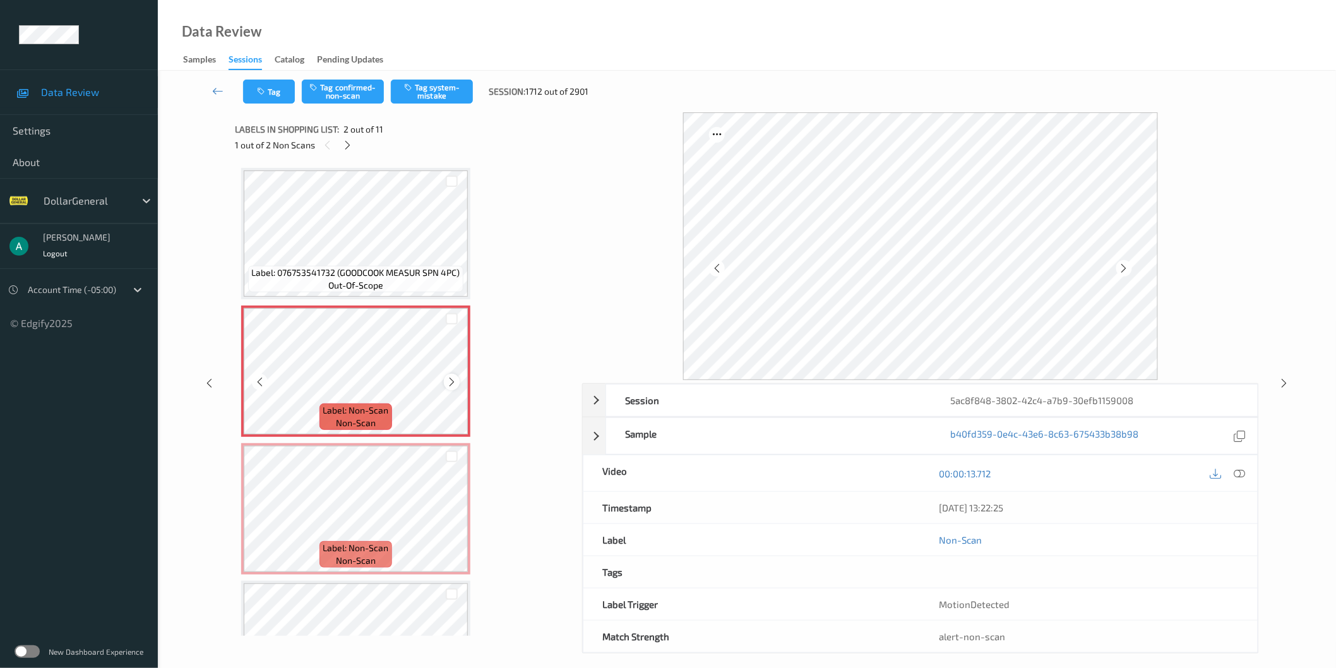
click at [457, 386] on div at bounding box center [452, 382] width 16 height 16
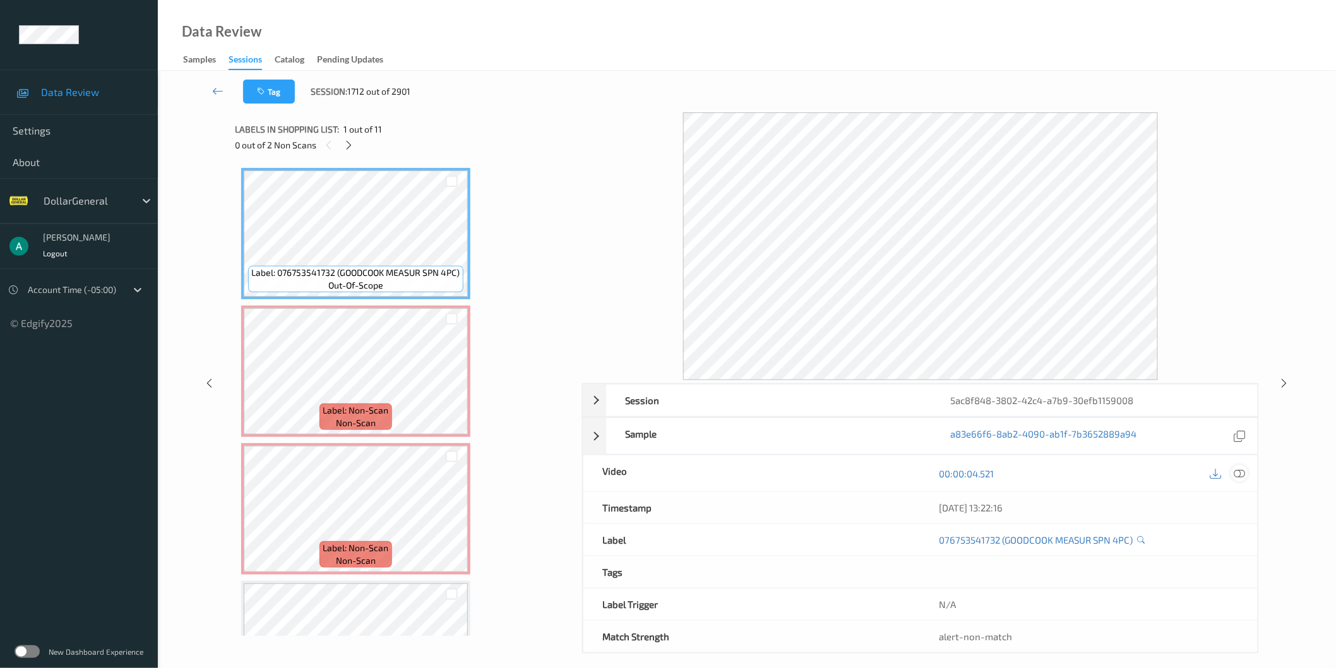
click at [1242, 477] on icon at bounding box center [1239, 472] width 11 height 11
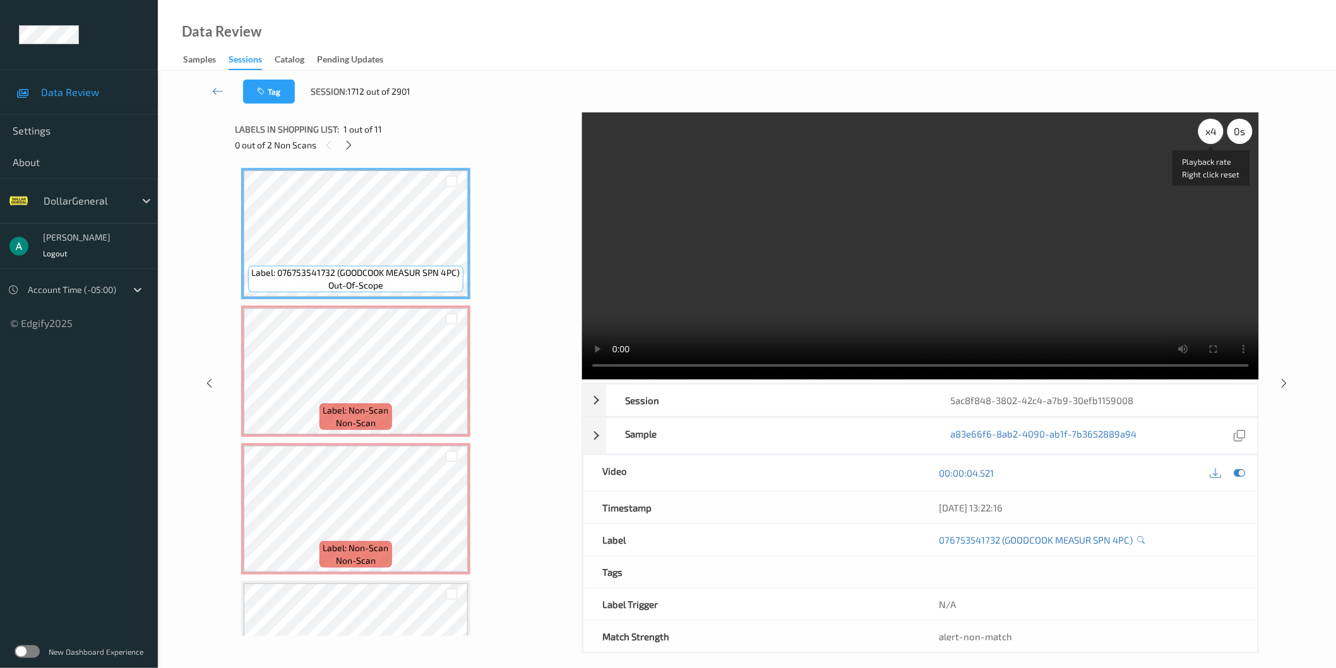
click at [1207, 127] on div "x 4" at bounding box center [1210, 131] width 25 height 25
click at [1207, 127] on div "x 8" at bounding box center [1210, 131] width 25 height 25
click at [1211, 124] on div "x 2" at bounding box center [1210, 131] width 25 height 25
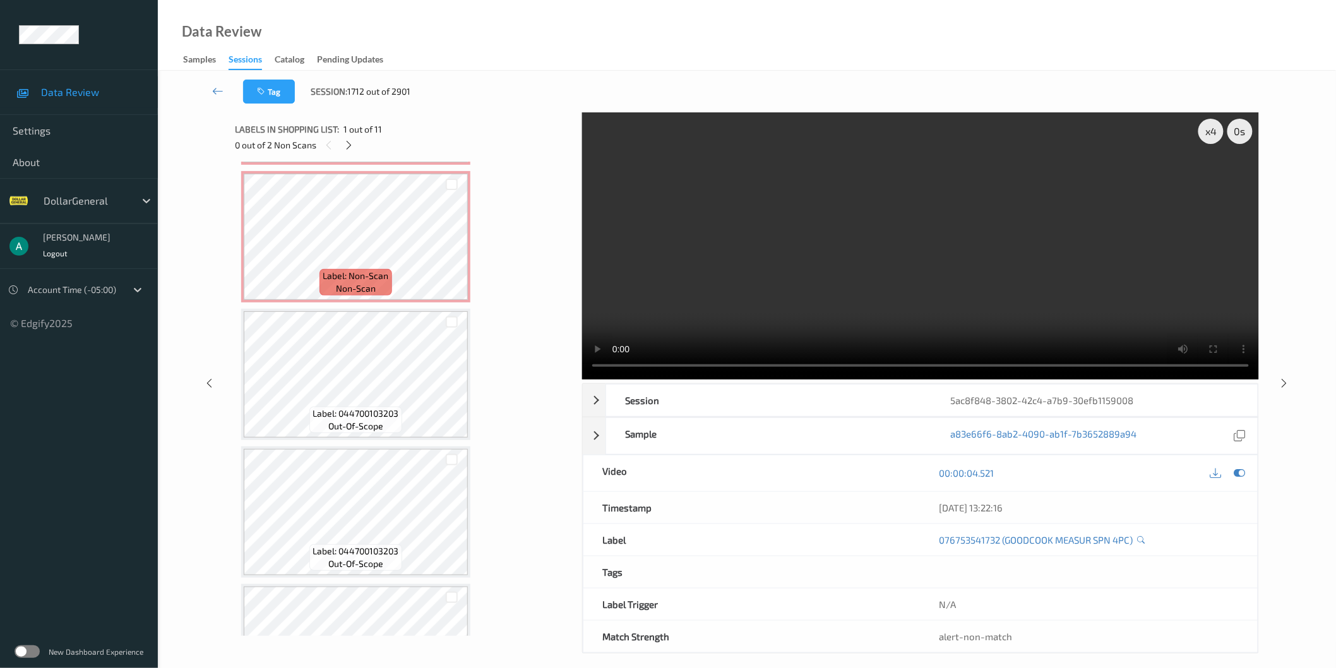
scroll to position [223, 0]
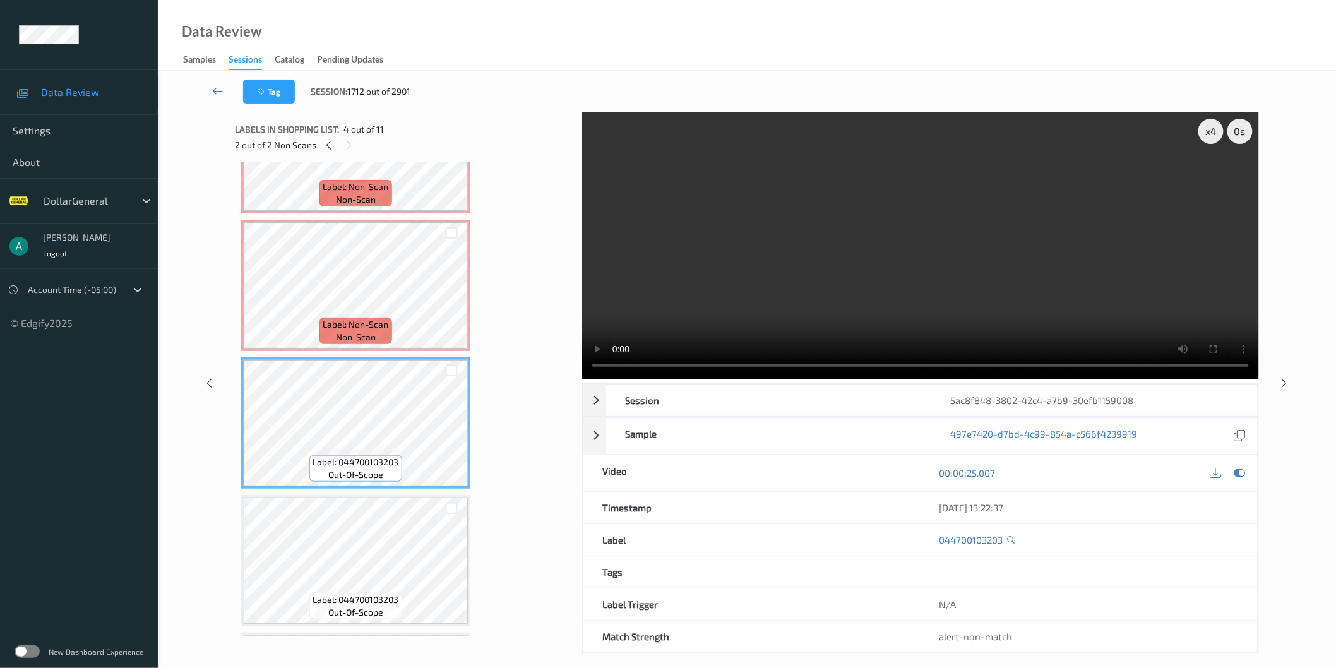
click at [405, 484] on div "Label: 044700103203 out-of-scope" at bounding box center [355, 422] width 229 height 131
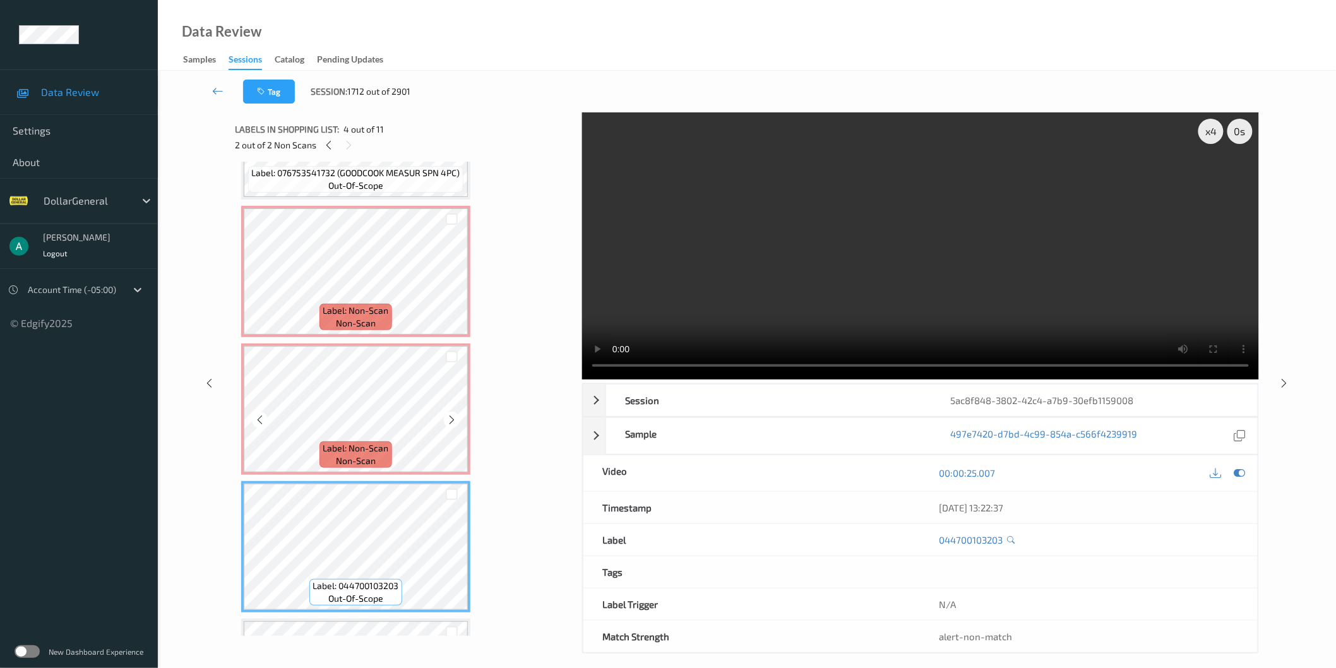
scroll to position [0, 0]
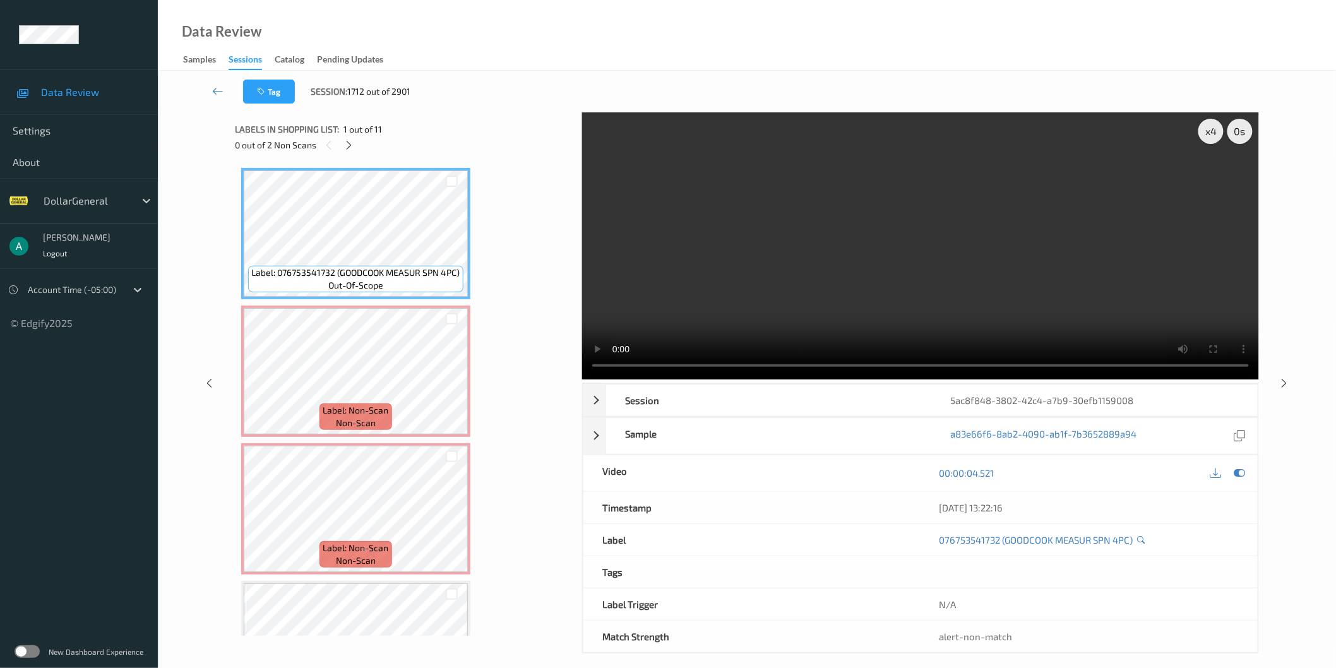
click at [1143, 537] on icon at bounding box center [1142, 540] width 8 height 8
drag, startPoint x: 646, startPoint y: 277, endPoint x: 672, endPoint y: 227, distance: 55.3
click at [672, 227] on video at bounding box center [920, 245] width 677 height 267
click at [875, 225] on video at bounding box center [920, 245] width 677 height 267
click at [876, 225] on video at bounding box center [920, 245] width 677 height 267
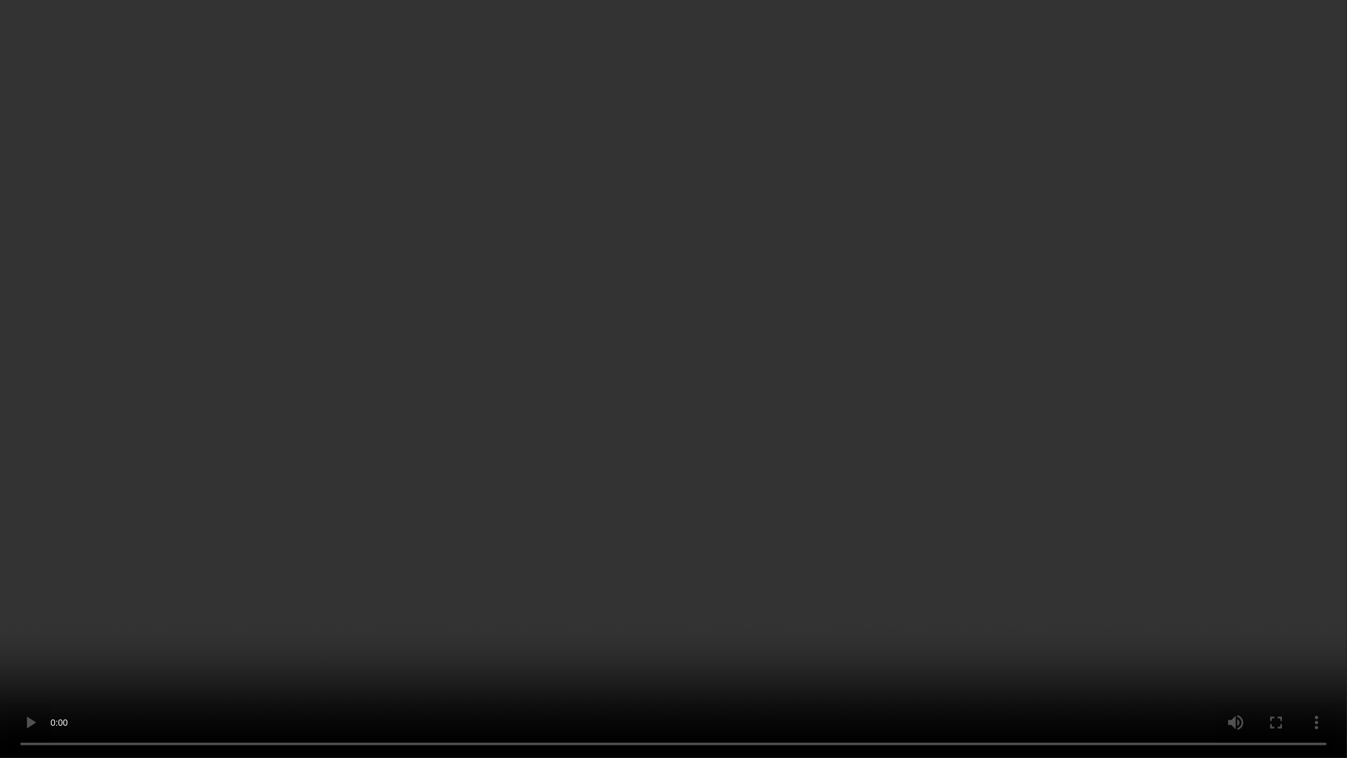
click at [891, 311] on video at bounding box center [673, 379] width 1347 height 758
click at [809, 263] on video at bounding box center [673, 379] width 1347 height 758
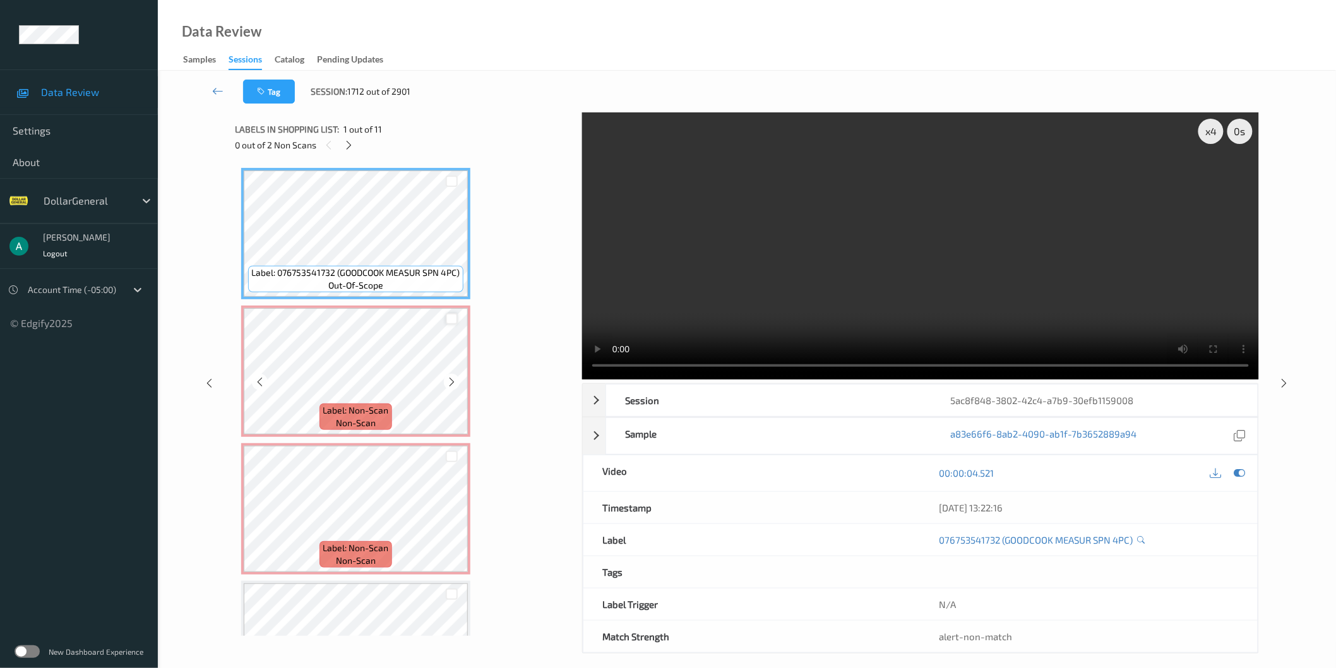
click at [451, 319] on div at bounding box center [452, 319] width 12 height 12
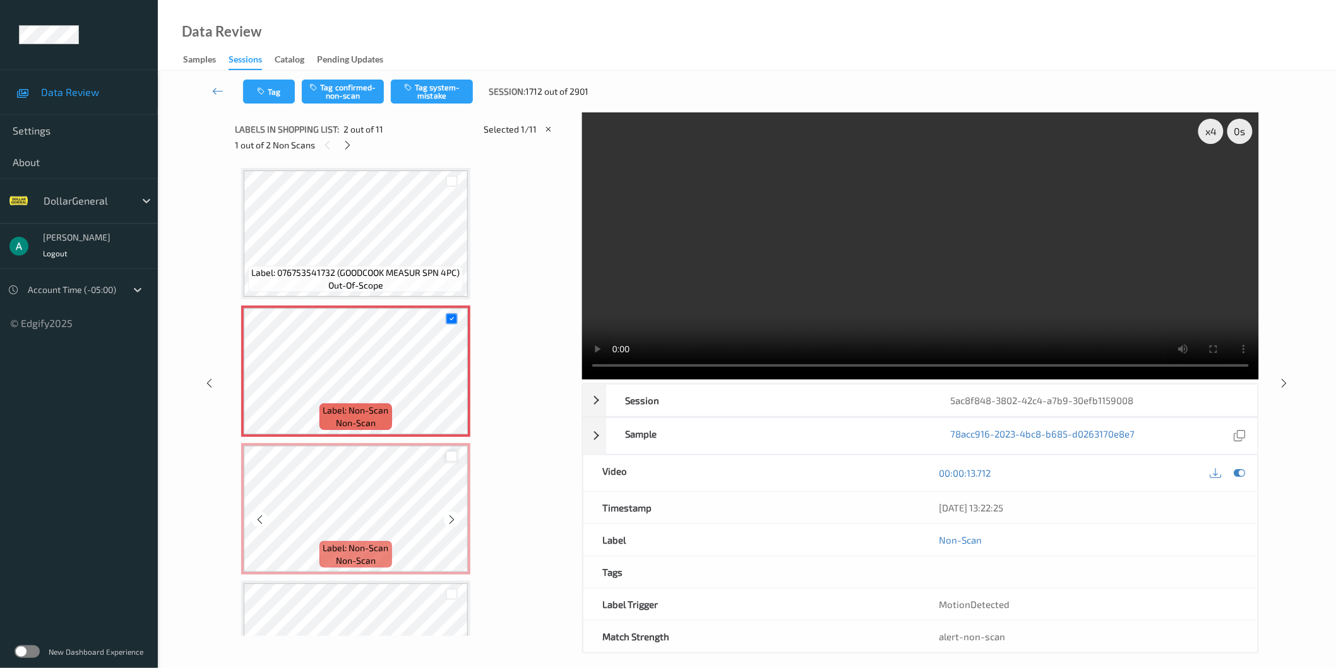
click at [455, 455] on div at bounding box center [452, 457] width 12 height 12
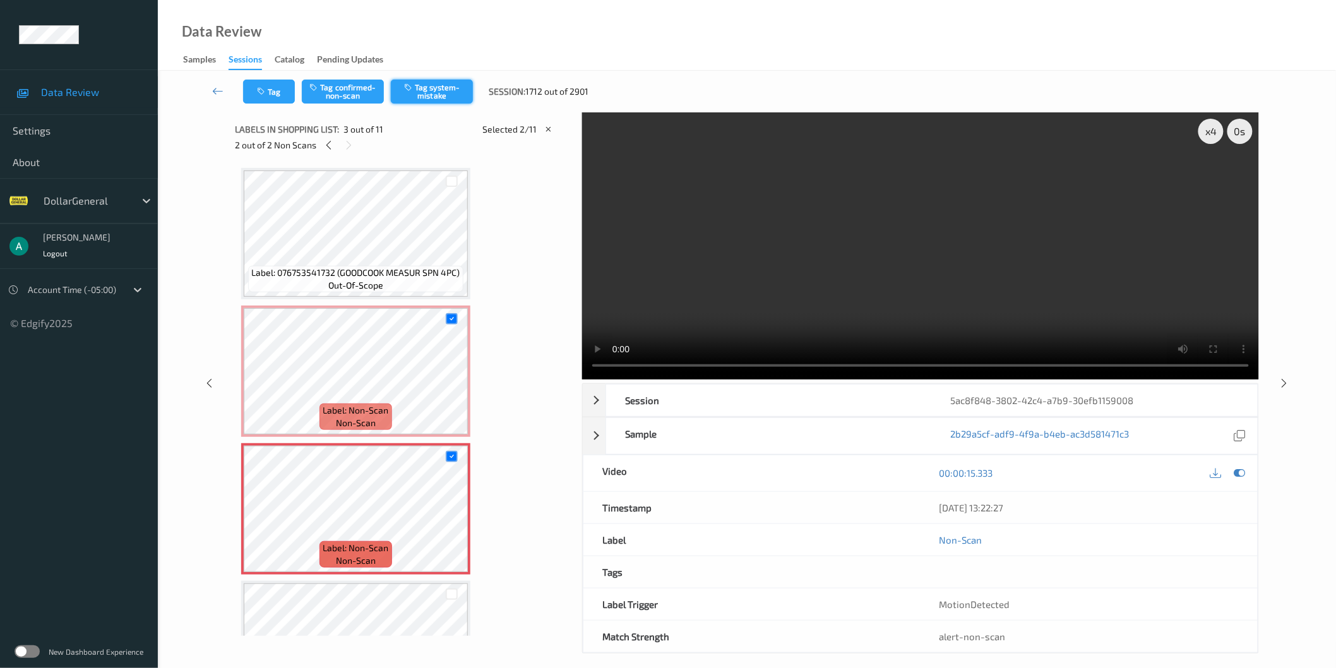
click at [412, 100] on button "Tag system-mistake" at bounding box center [432, 92] width 82 height 24
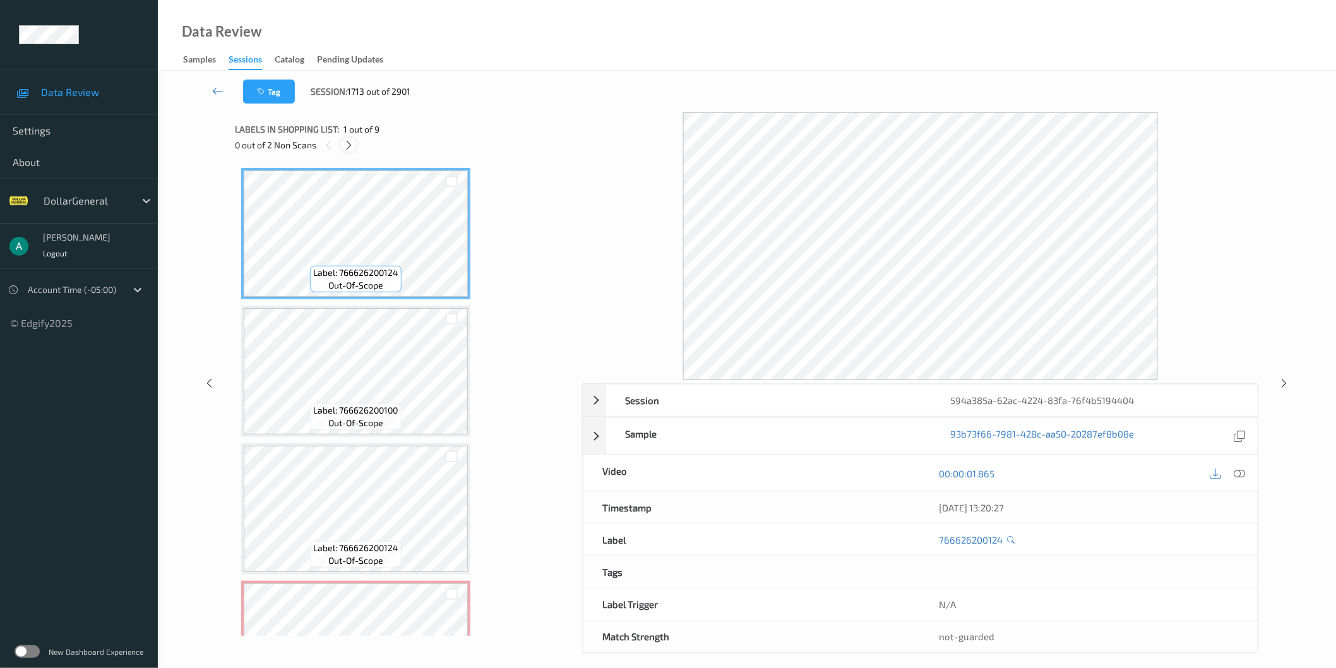
click at [348, 145] on icon at bounding box center [348, 145] width 11 height 11
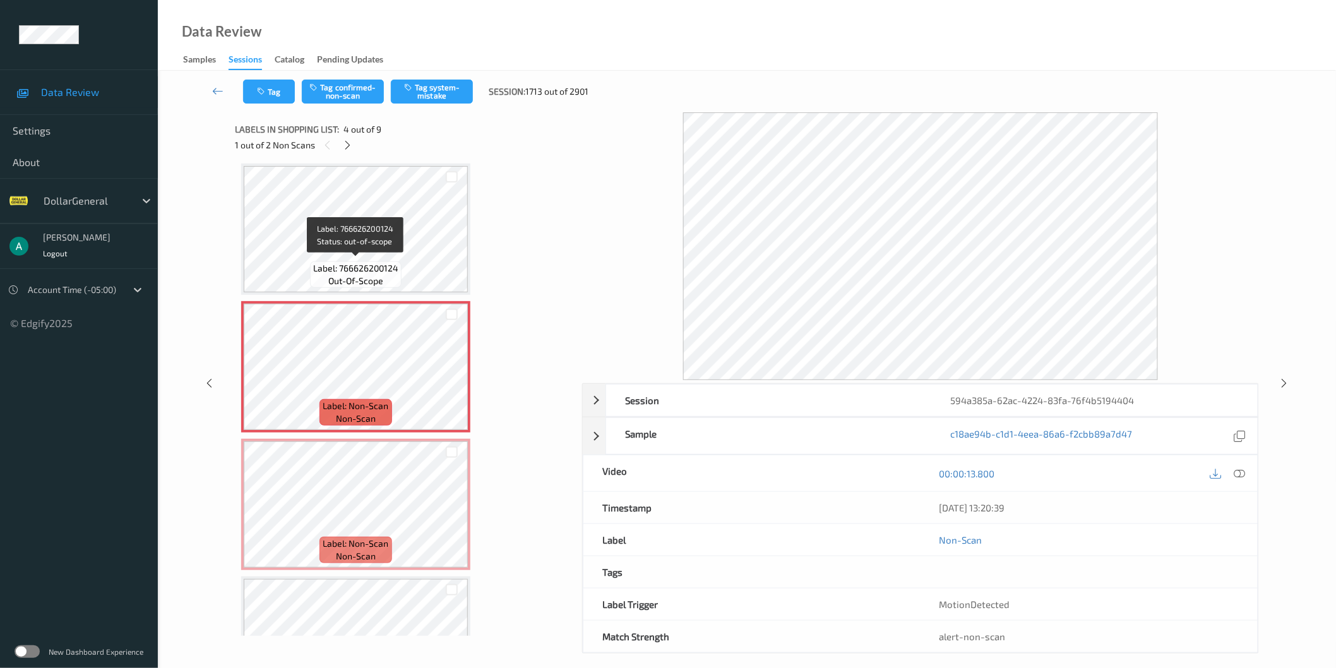
scroll to position [162, 0]
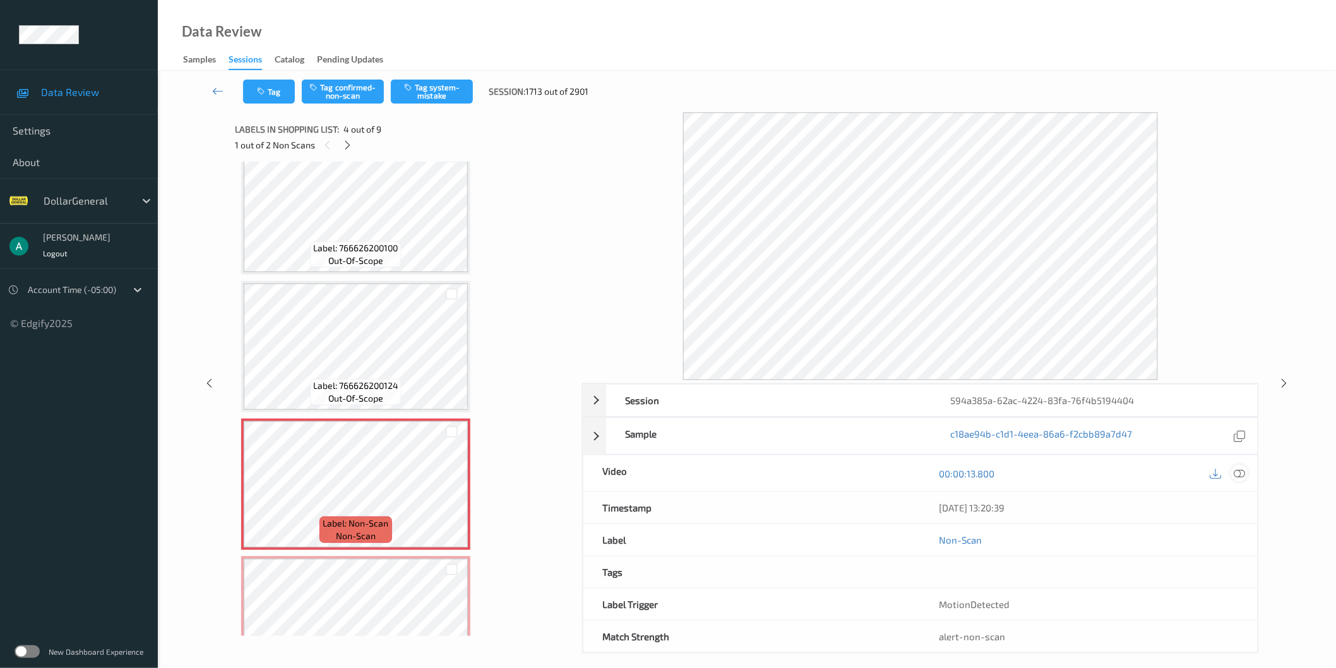
click at [1239, 471] on icon at bounding box center [1239, 472] width 11 height 11
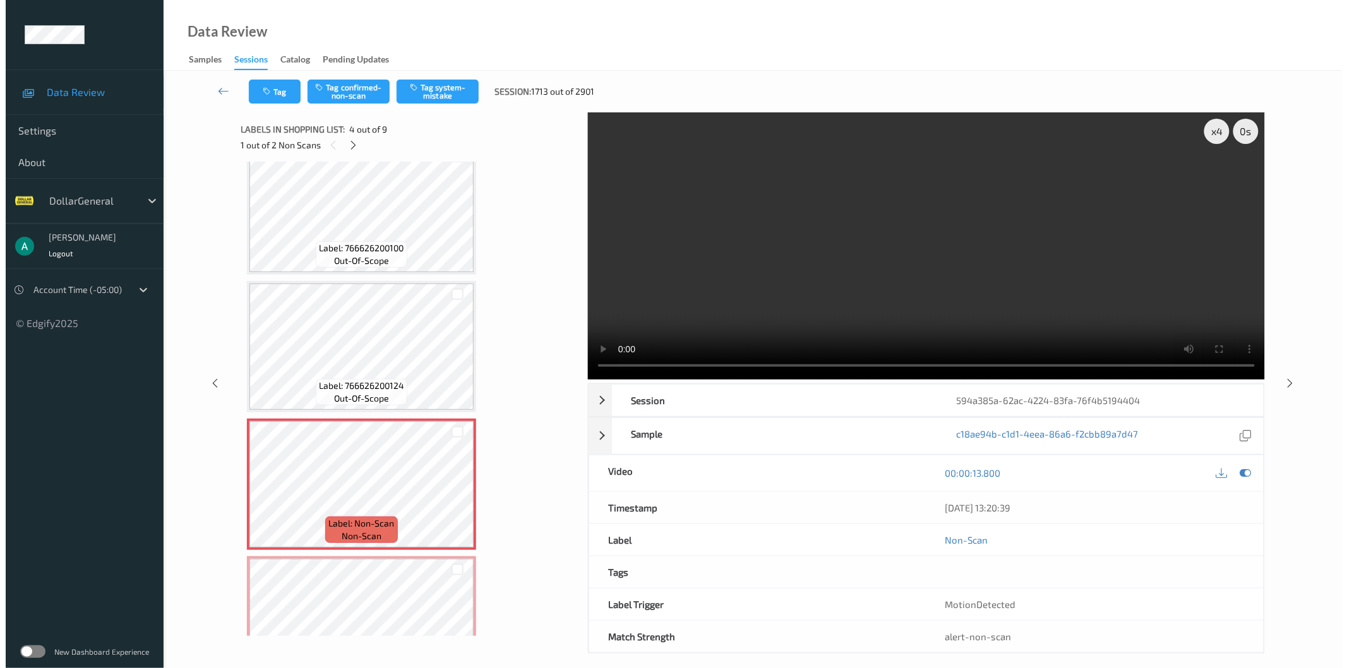
scroll to position [280, 0]
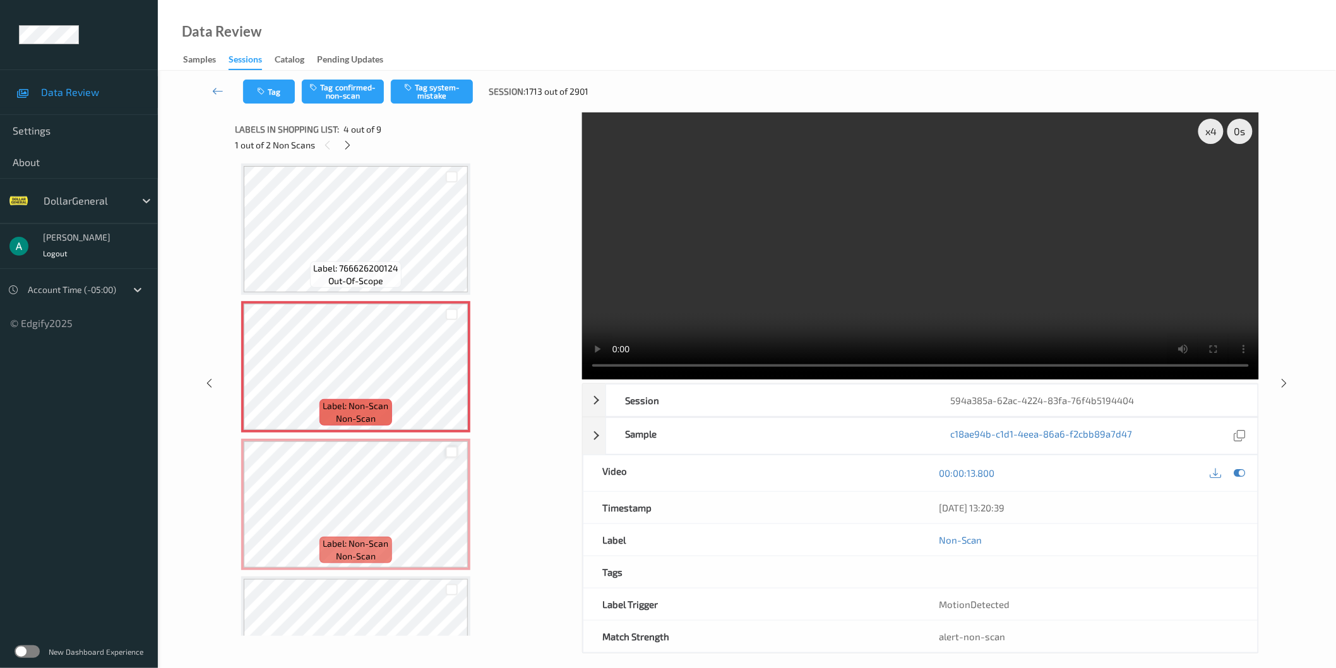
click at [447, 452] on div at bounding box center [452, 452] width 12 height 12
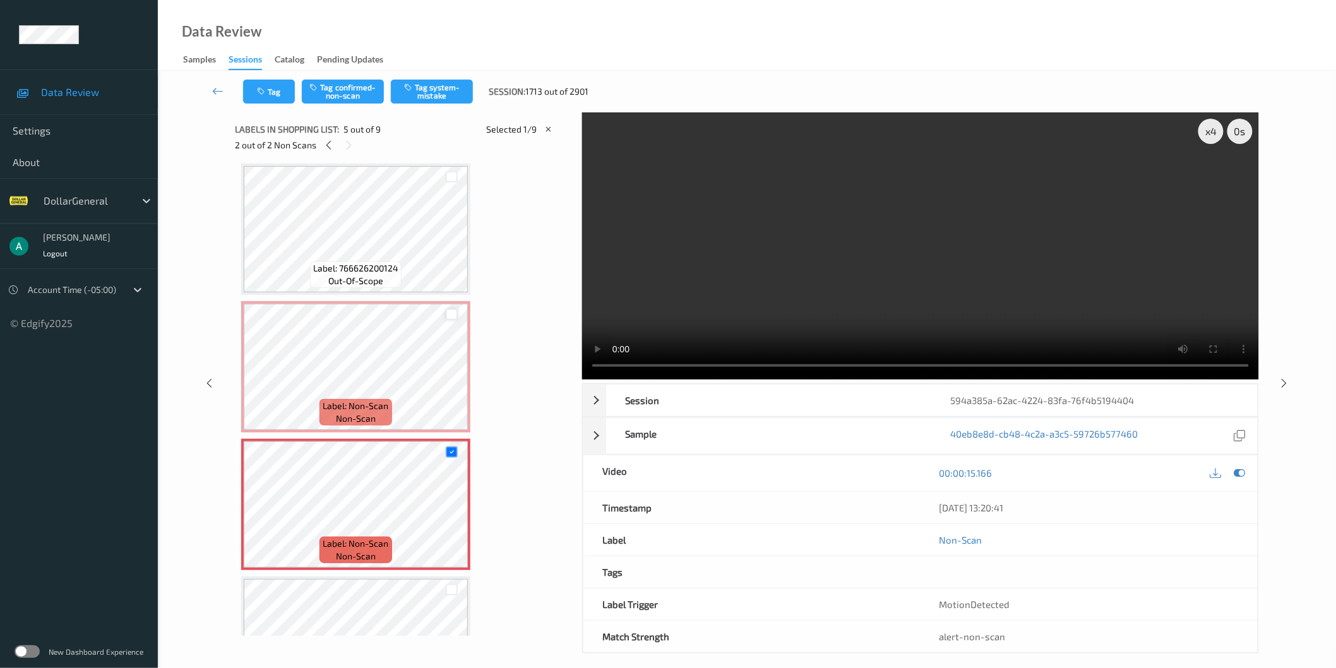
click at [455, 313] on div at bounding box center [452, 315] width 12 height 12
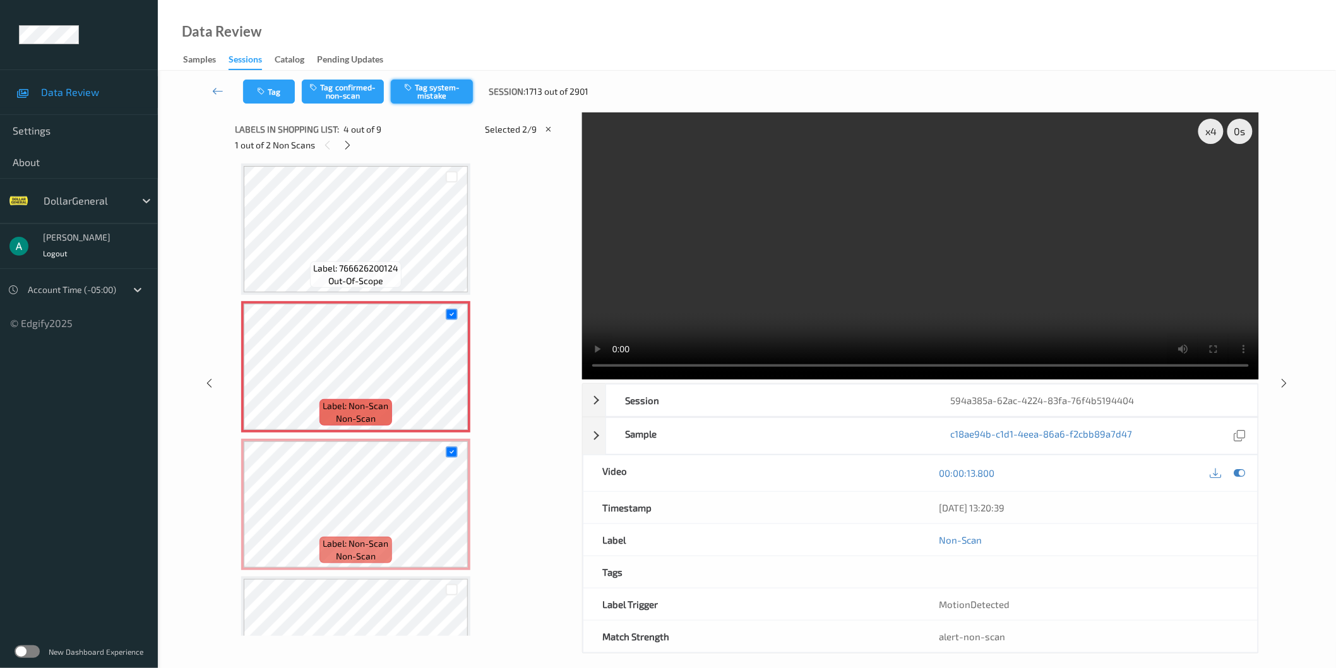
click at [446, 95] on button "Tag system-mistake" at bounding box center [432, 92] width 82 height 24
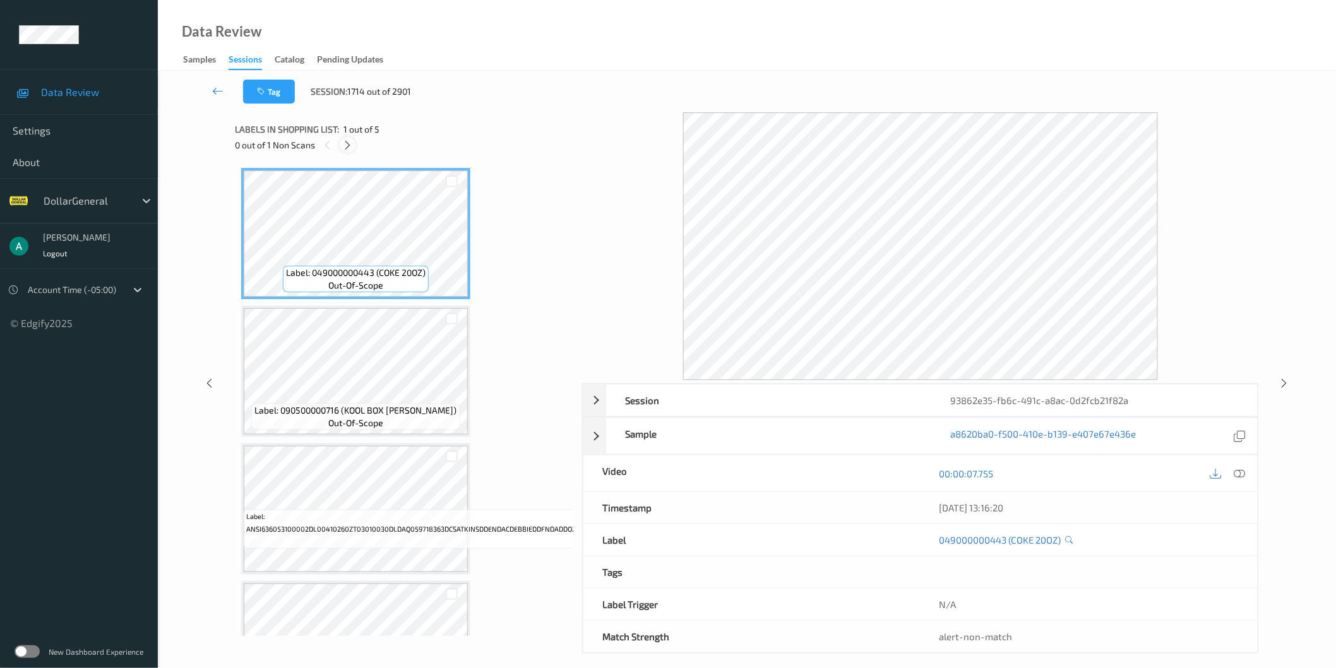
click at [347, 143] on icon at bounding box center [347, 145] width 11 height 11
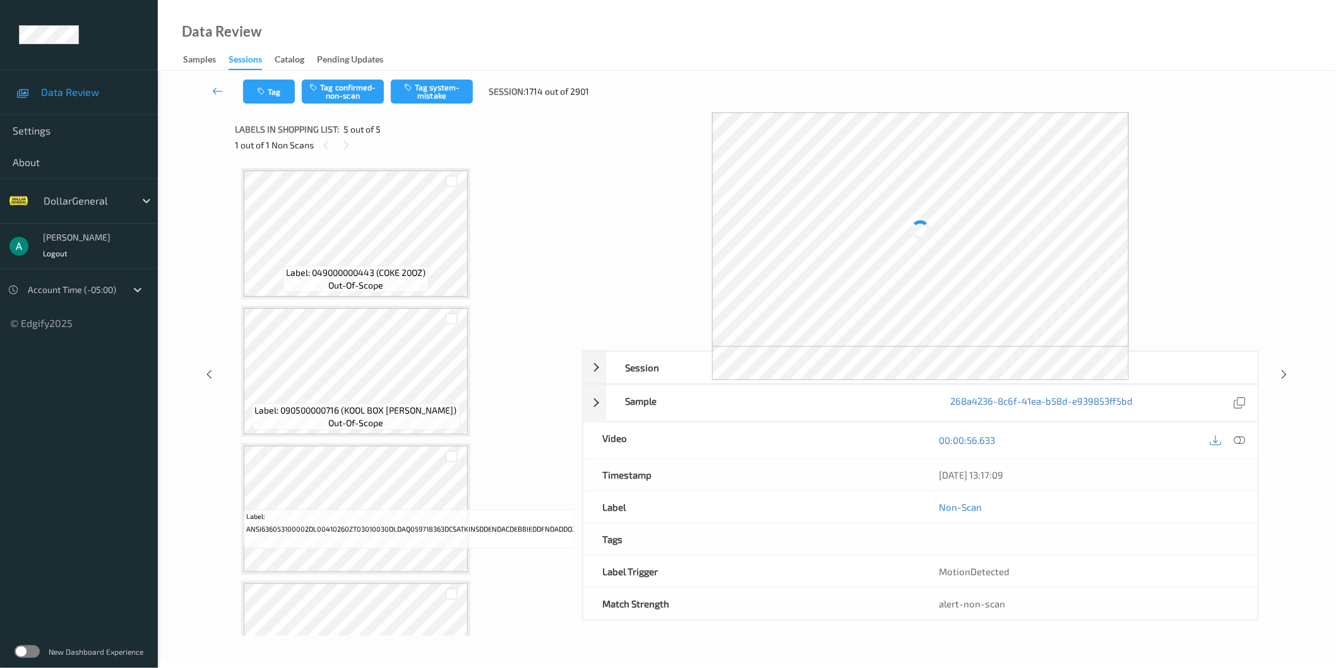
scroll to position [222, 0]
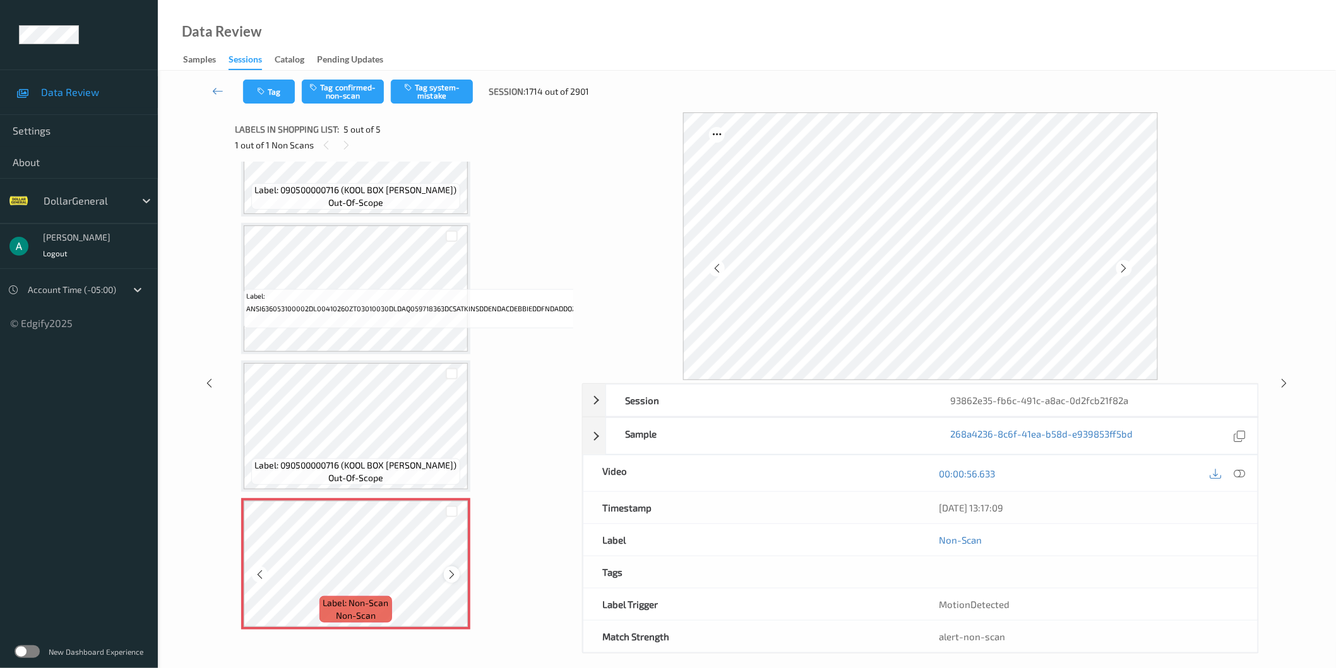
click at [455, 571] on icon at bounding box center [451, 574] width 11 height 11
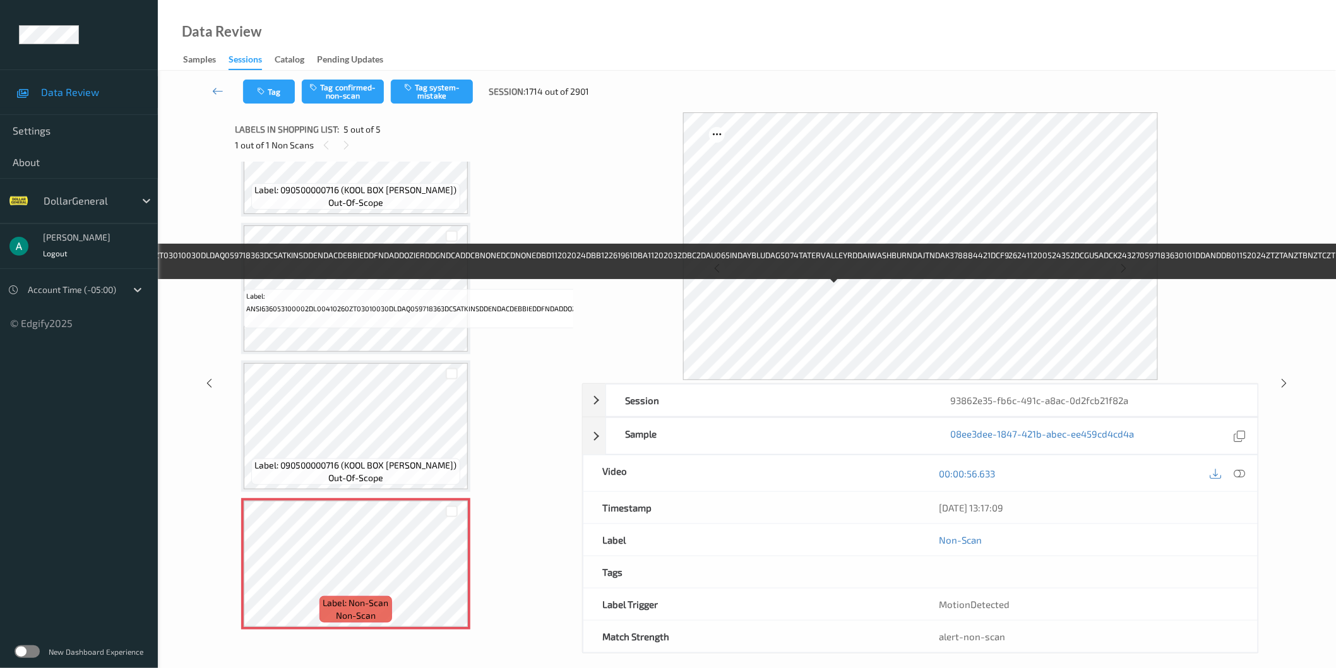
click at [383, 290] on span "Label: ANSI636053100002DL00410260ZT03010030DLDAQ059718363DCSATKINSDDENDACDEBBIE…" at bounding box center [831, 302] width 1170 height 25
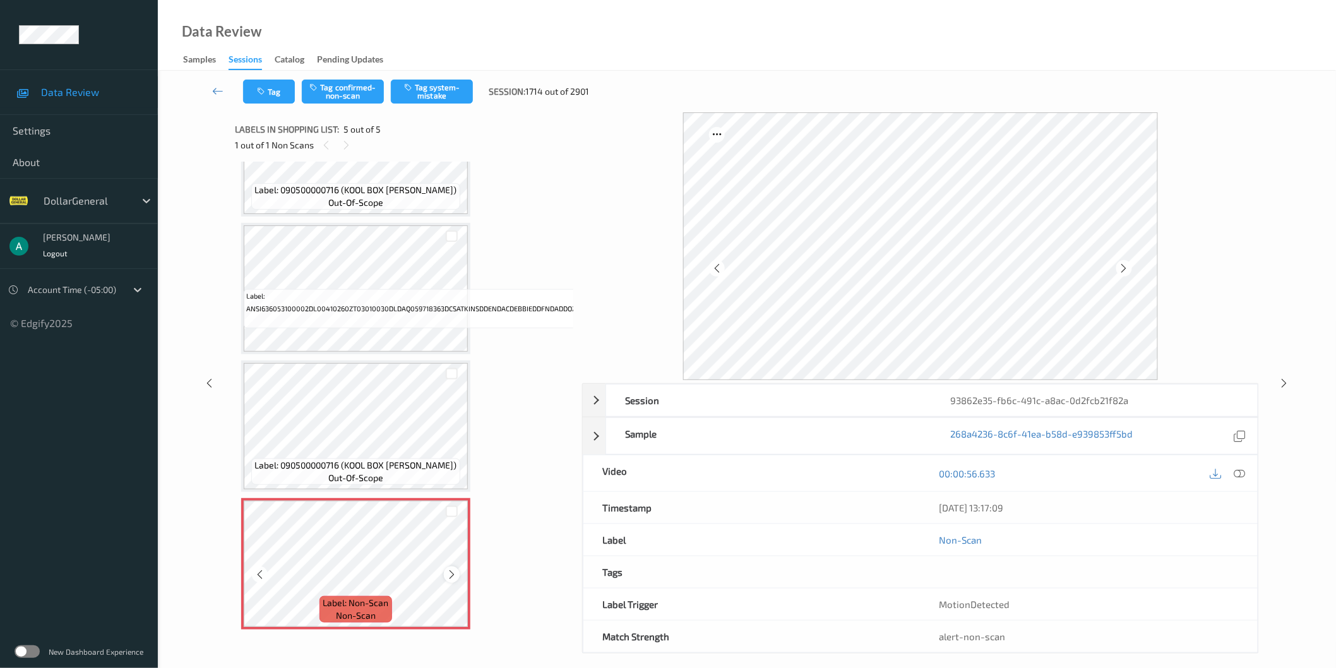
click at [453, 569] on icon at bounding box center [451, 574] width 11 height 11
click at [465, 105] on div "Tag Tag confirmed-non-scan Tag system-mistake Session: 1714 out of 2901" at bounding box center [747, 92] width 1126 height 42
click at [462, 98] on button "Tag system-mistake" at bounding box center [432, 92] width 82 height 24
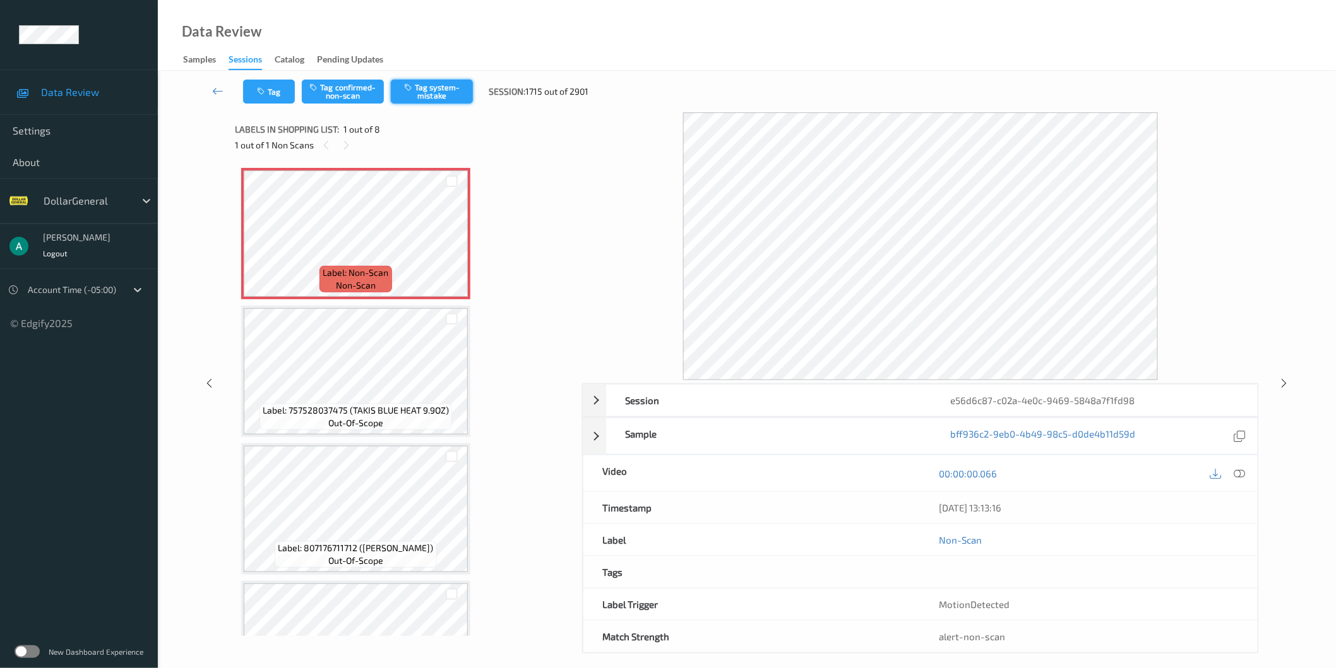
click at [436, 93] on button "Tag system-mistake" at bounding box center [432, 92] width 82 height 24
click at [432, 101] on button "Tag system-mistake" at bounding box center [432, 92] width 82 height 24
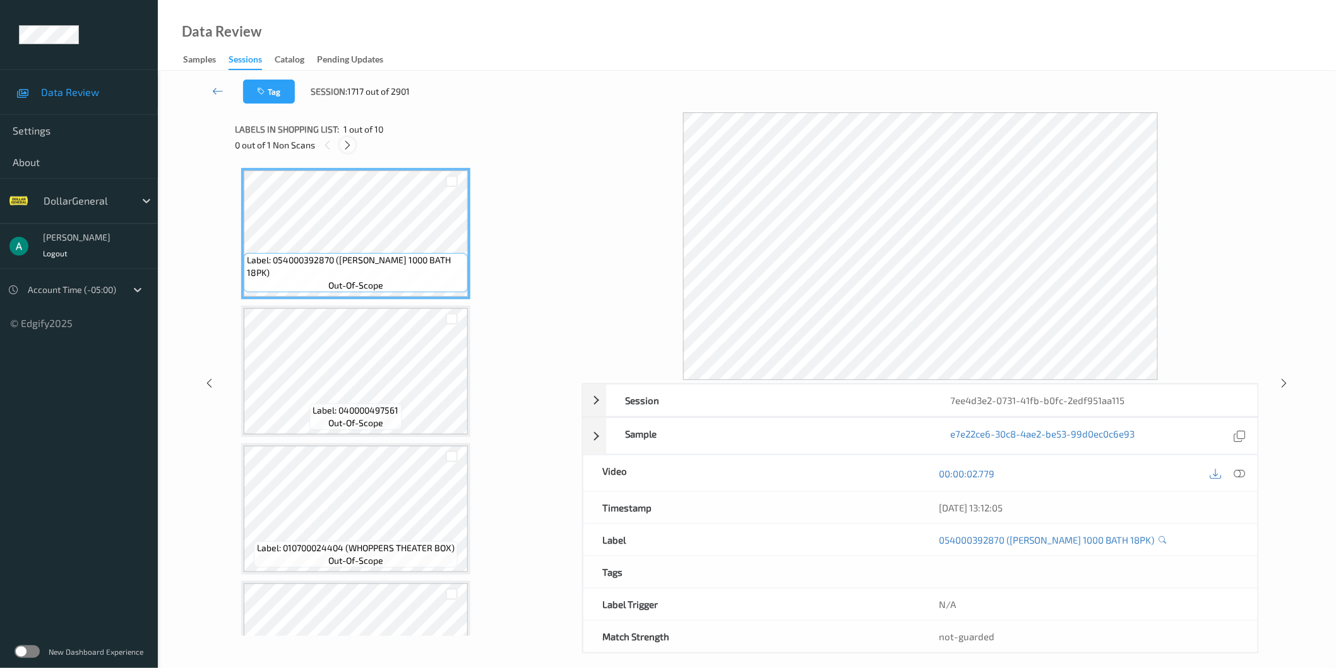
click at [350, 144] on icon at bounding box center [347, 145] width 11 height 11
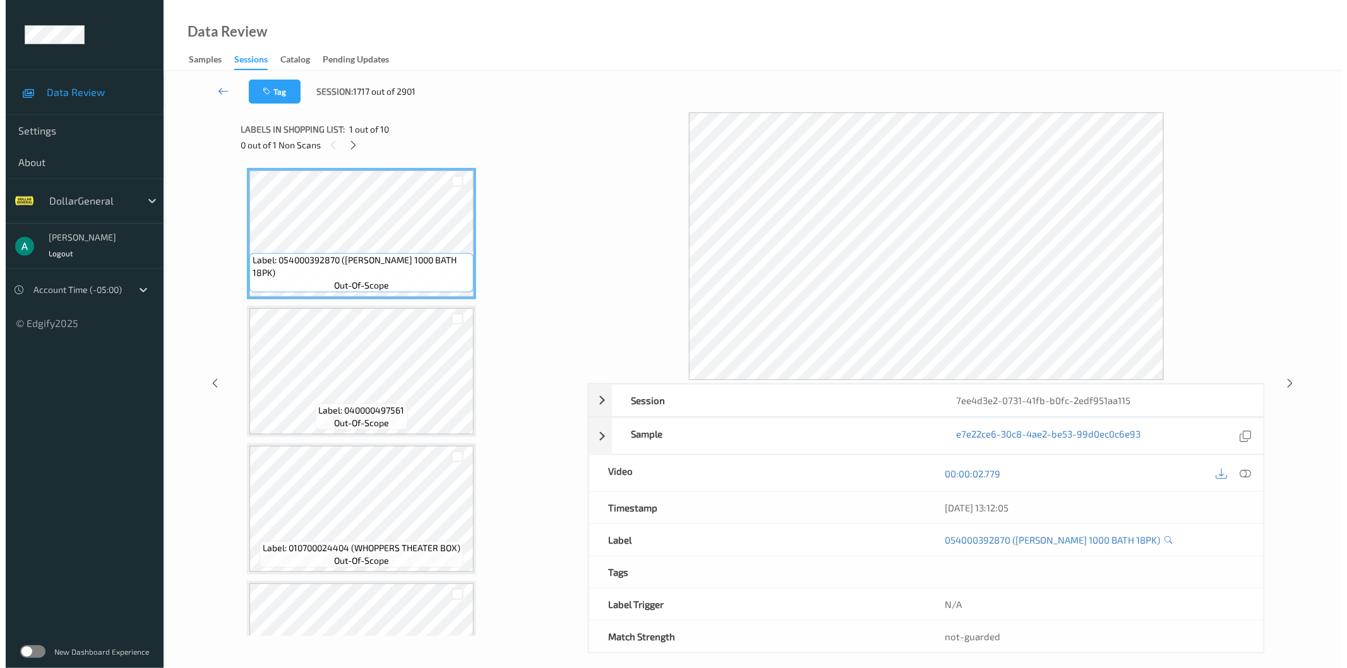
scroll to position [690, 0]
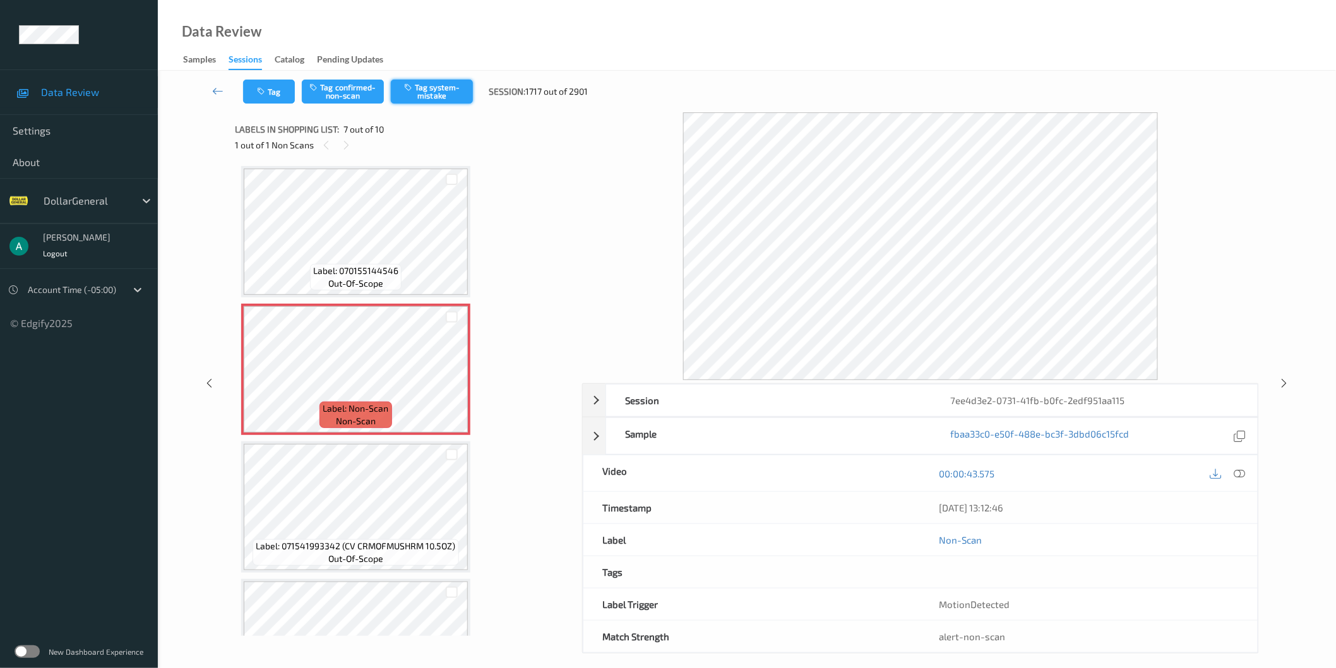
click at [445, 98] on button "Tag system-mistake" at bounding box center [432, 92] width 82 height 24
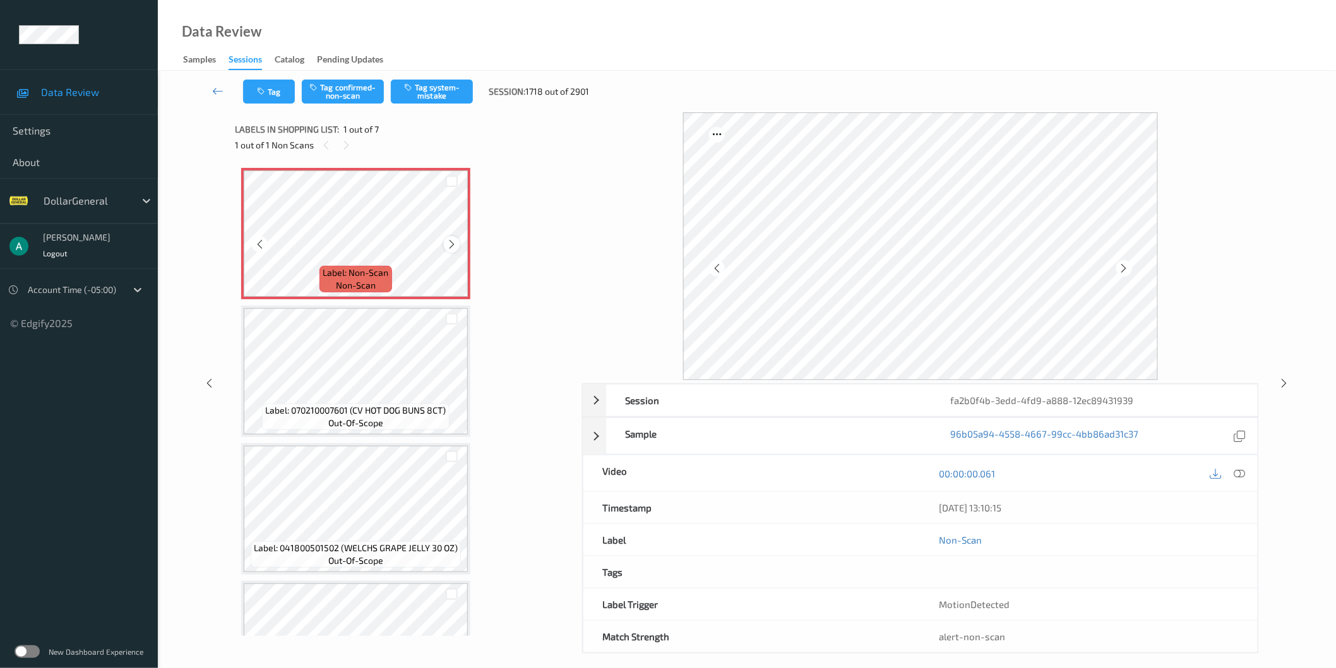
click at [449, 239] on icon at bounding box center [451, 244] width 11 height 11
click at [455, 242] on icon at bounding box center [451, 244] width 11 height 11
click at [439, 93] on button "Tag system-mistake" at bounding box center [432, 92] width 82 height 24
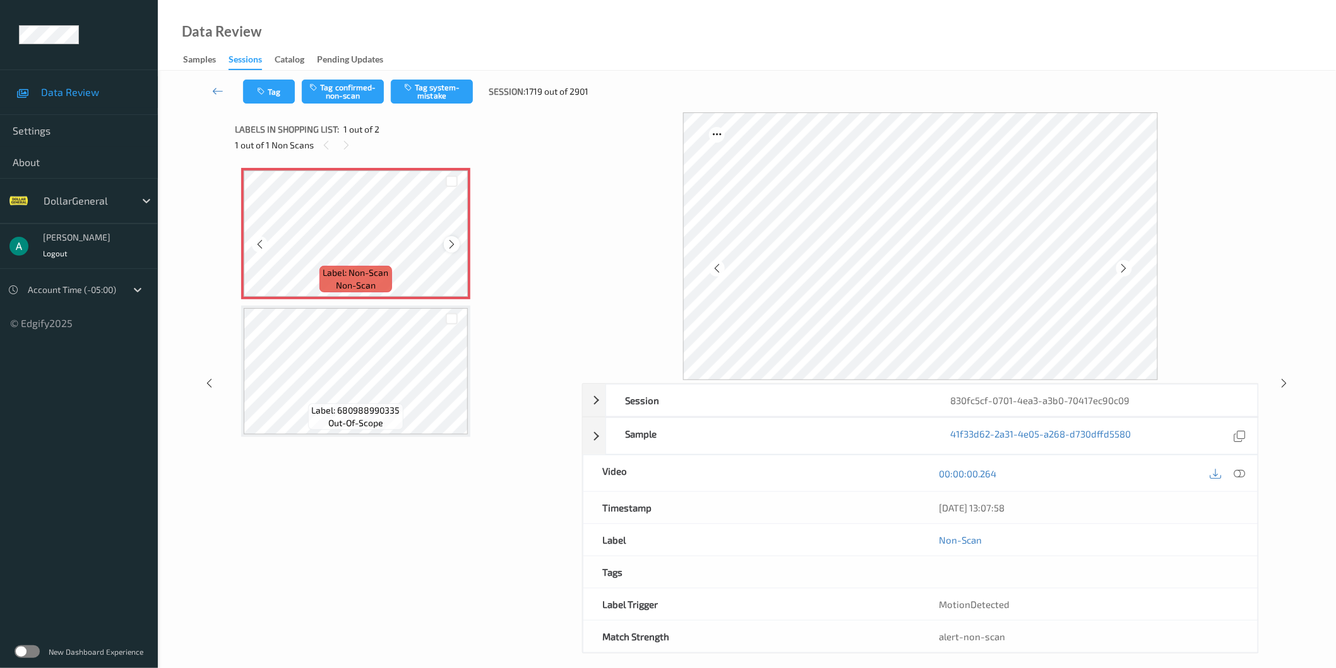
click at [453, 242] on icon at bounding box center [451, 244] width 11 height 11
click at [445, 92] on button "Tag system-mistake" at bounding box center [432, 92] width 82 height 24
click at [449, 249] on icon at bounding box center [451, 244] width 11 height 11
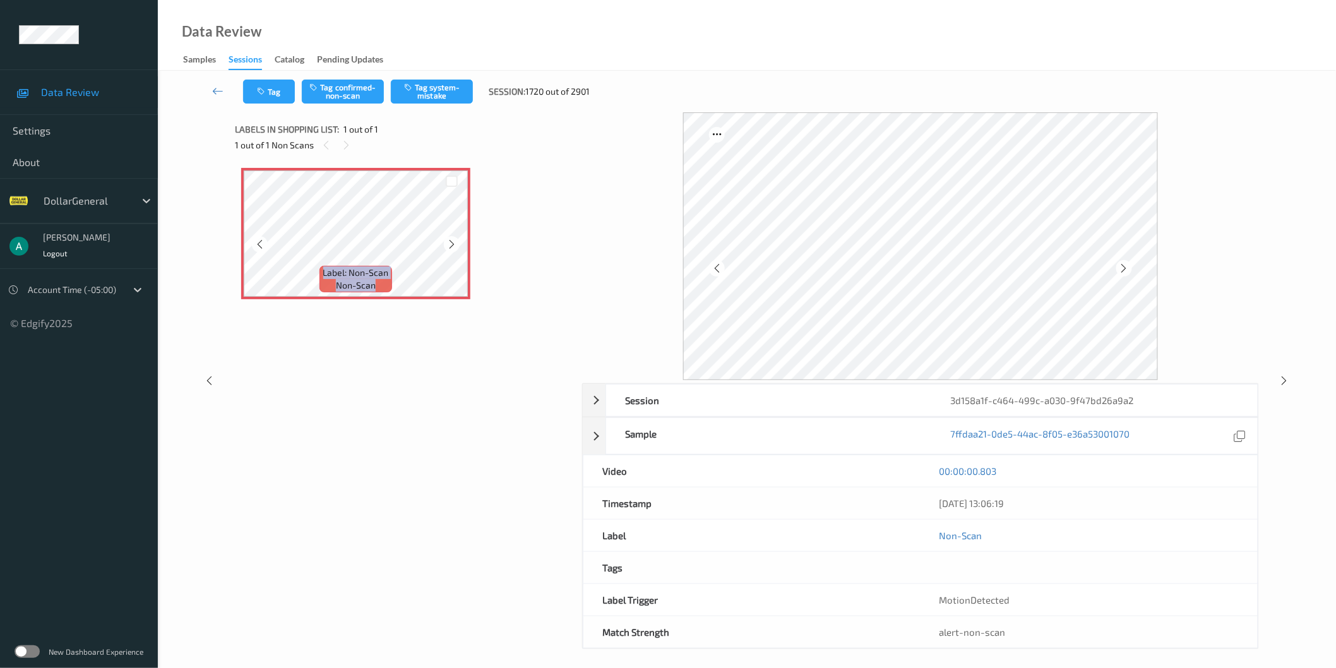
click at [449, 249] on icon at bounding box center [451, 244] width 11 height 11
click at [436, 91] on button "Tag system-mistake" at bounding box center [432, 92] width 82 height 24
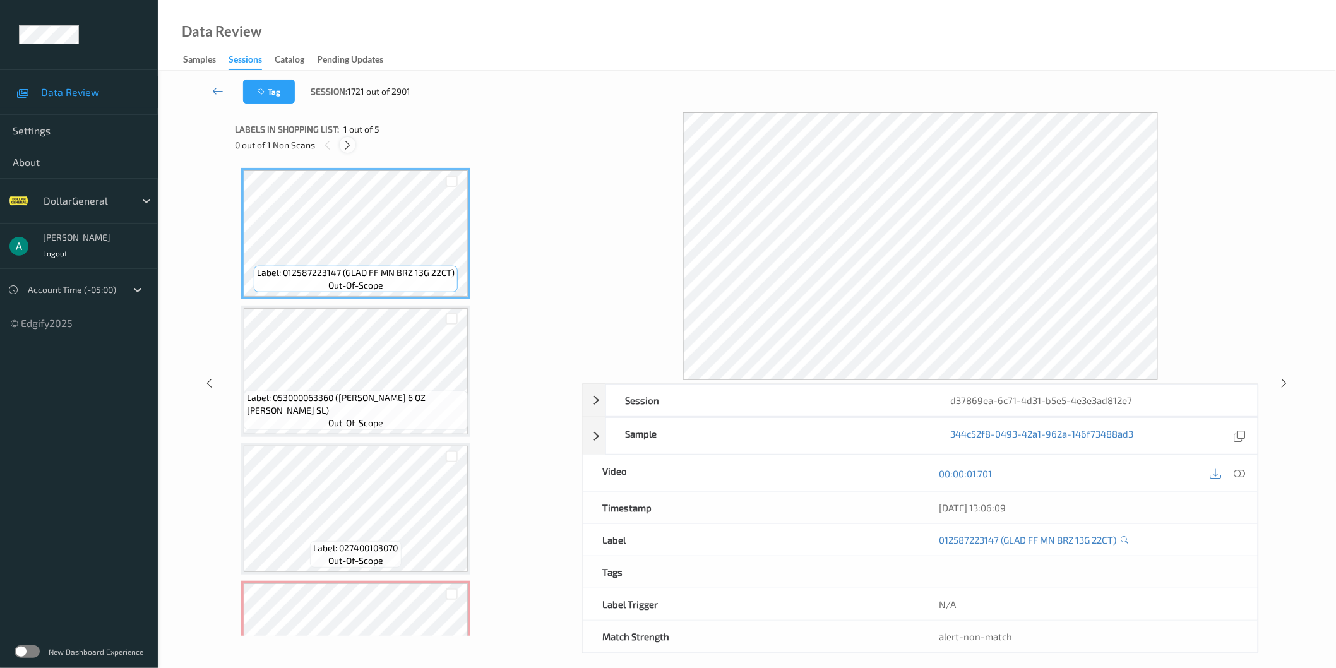
click at [341, 148] on div at bounding box center [348, 145] width 16 height 16
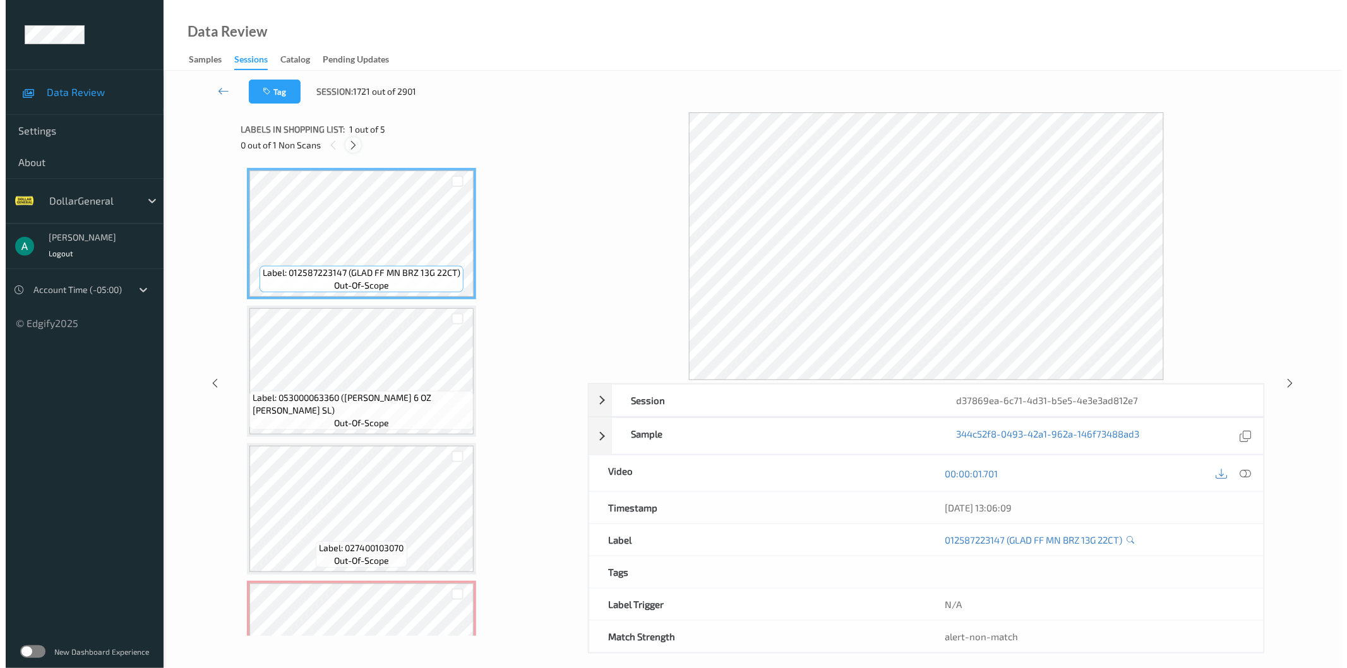
scroll to position [215, 0]
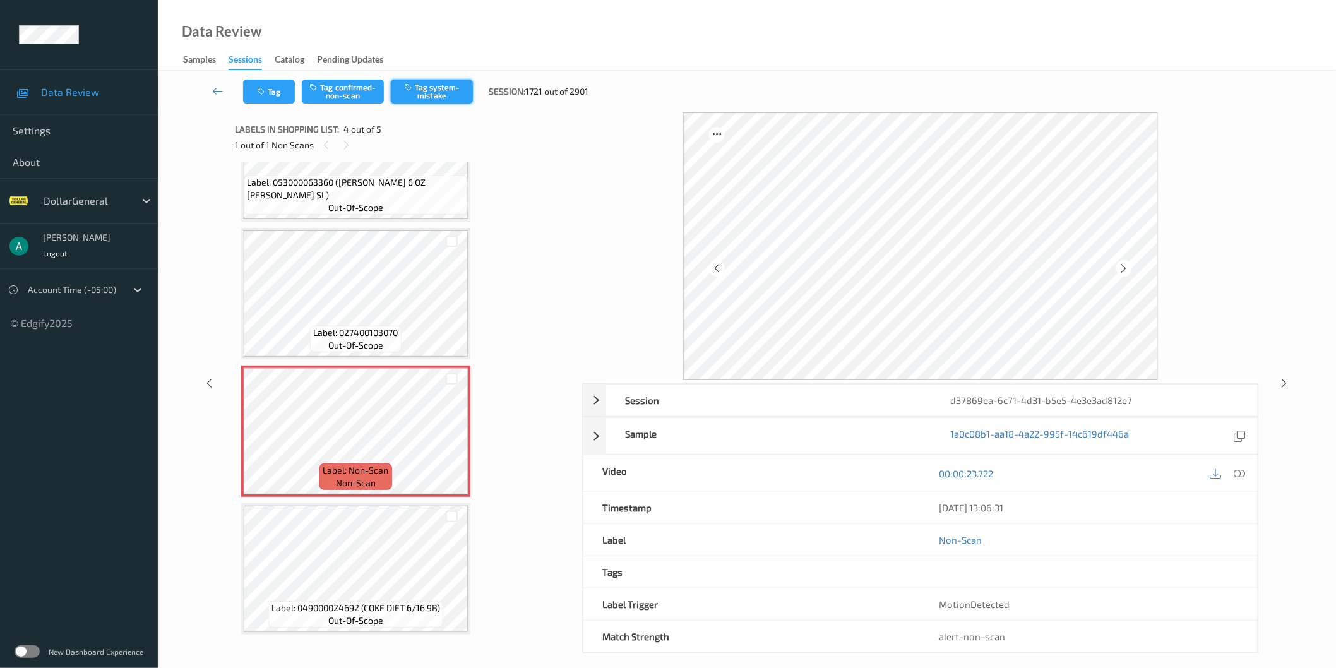
click at [463, 98] on button "Tag system-mistake" at bounding box center [432, 92] width 82 height 24
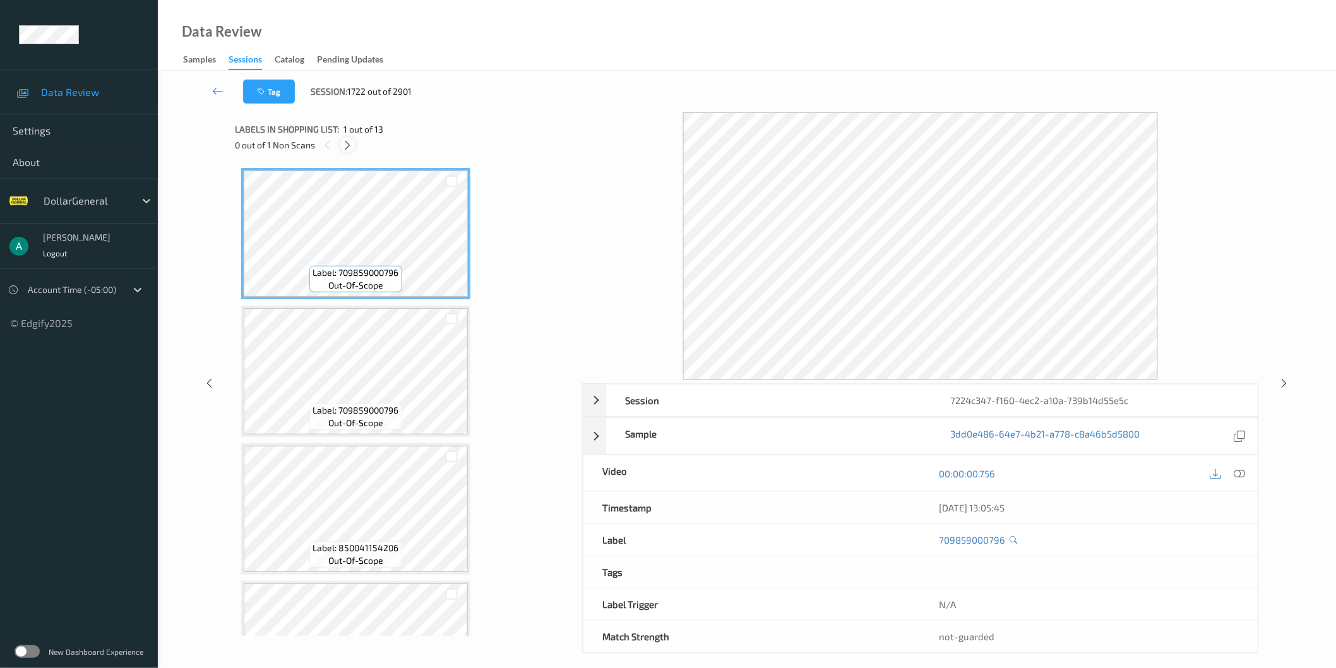
click at [354, 143] on div at bounding box center [348, 145] width 16 height 16
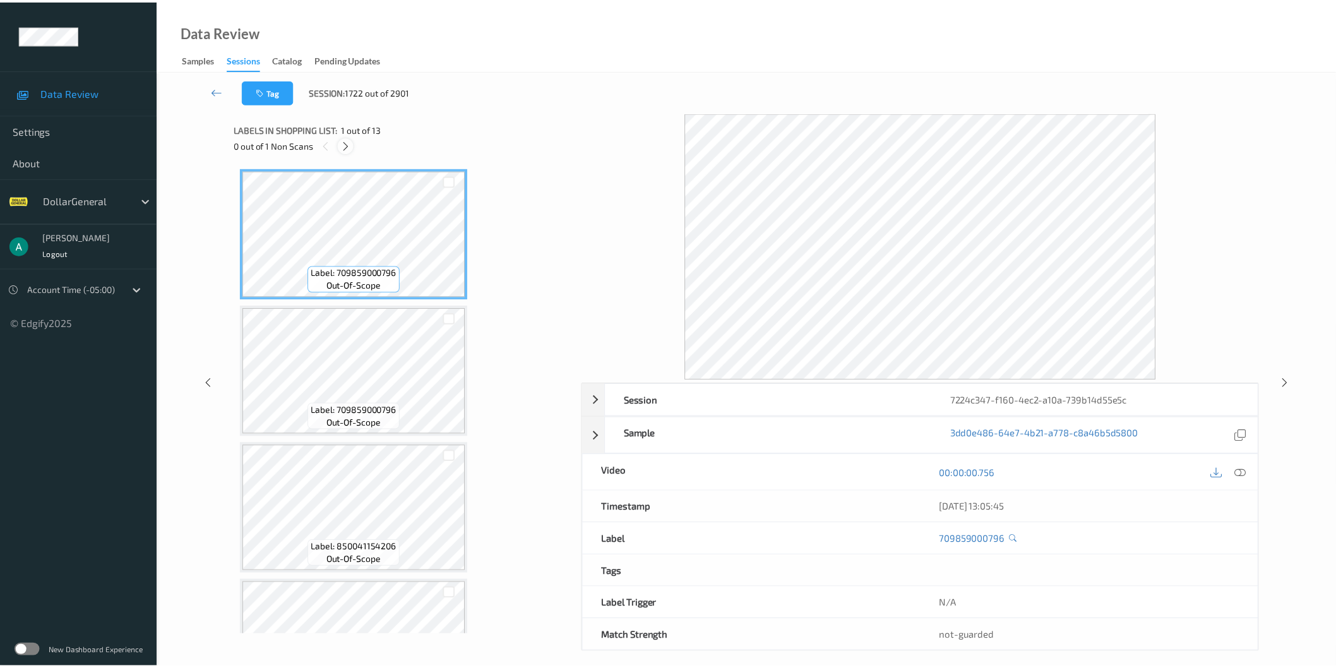
scroll to position [1309, 0]
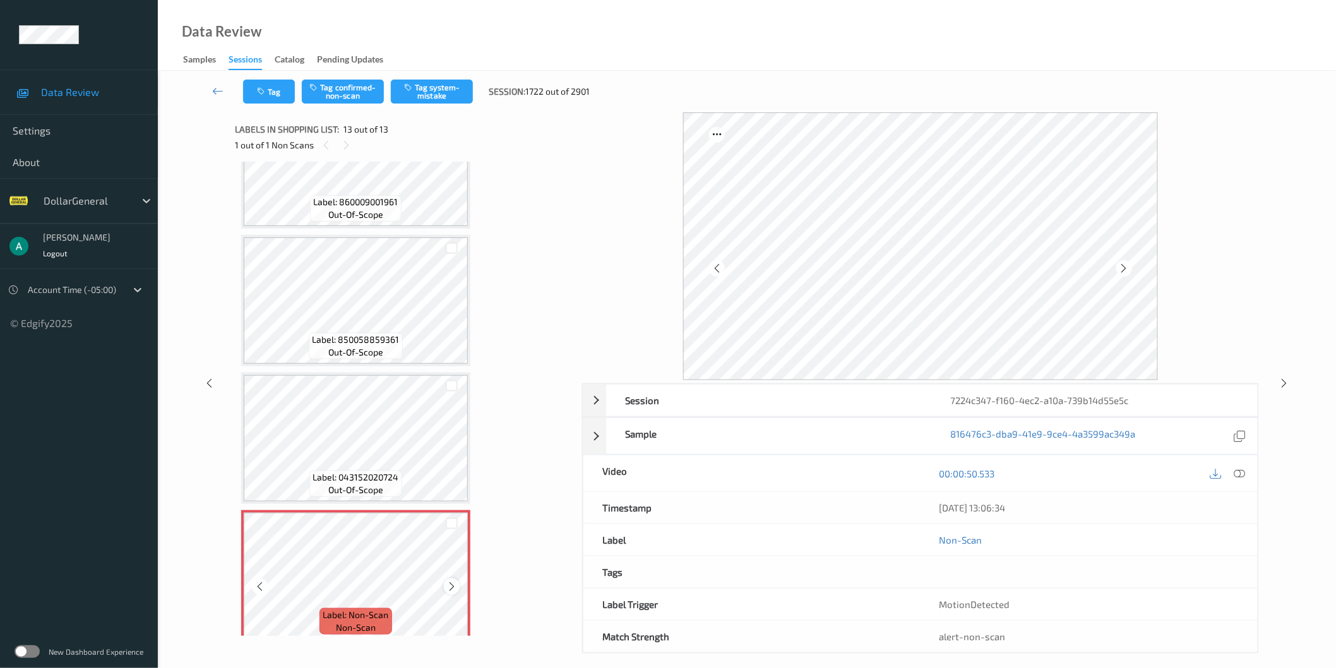
click at [453, 581] on icon at bounding box center [451, 586] width 11 height 11
click at [463, 89] on button "Tag system-mistake" at bounding box center [432, 92] width 82 height 24
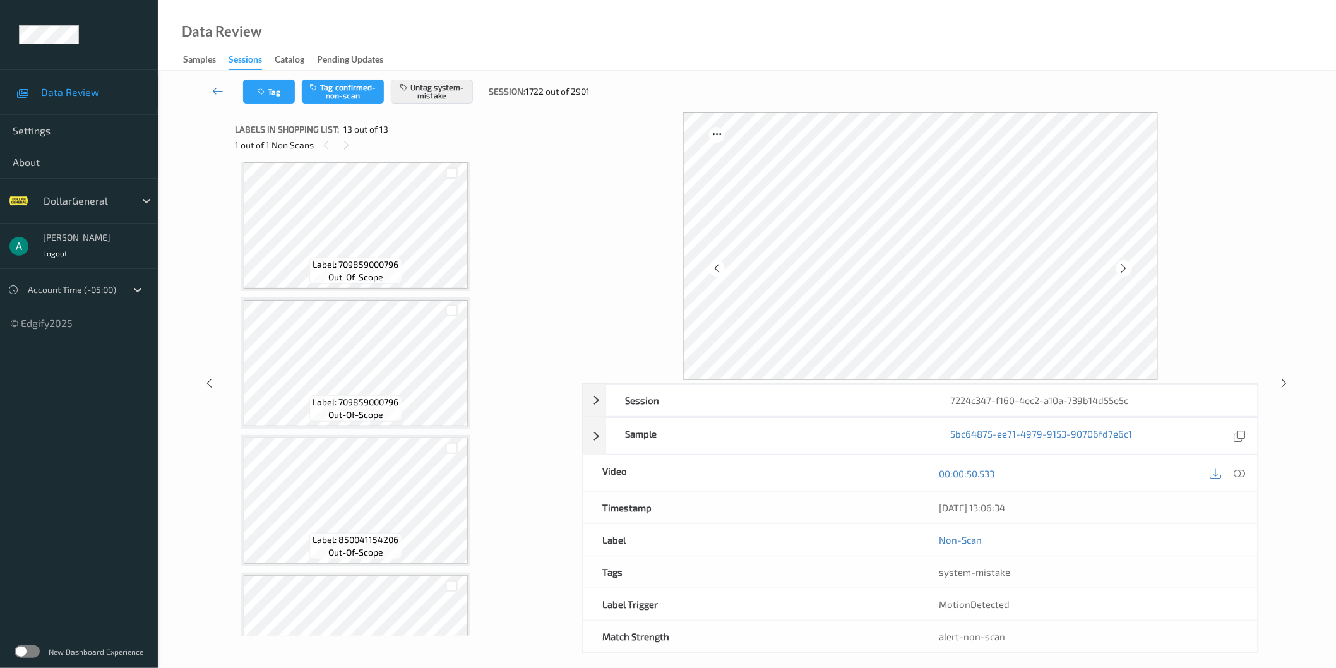
scroll to position [0, 0]
click at [1288, 385] on icon at bounding box center [1284, 383] width 11 height 11
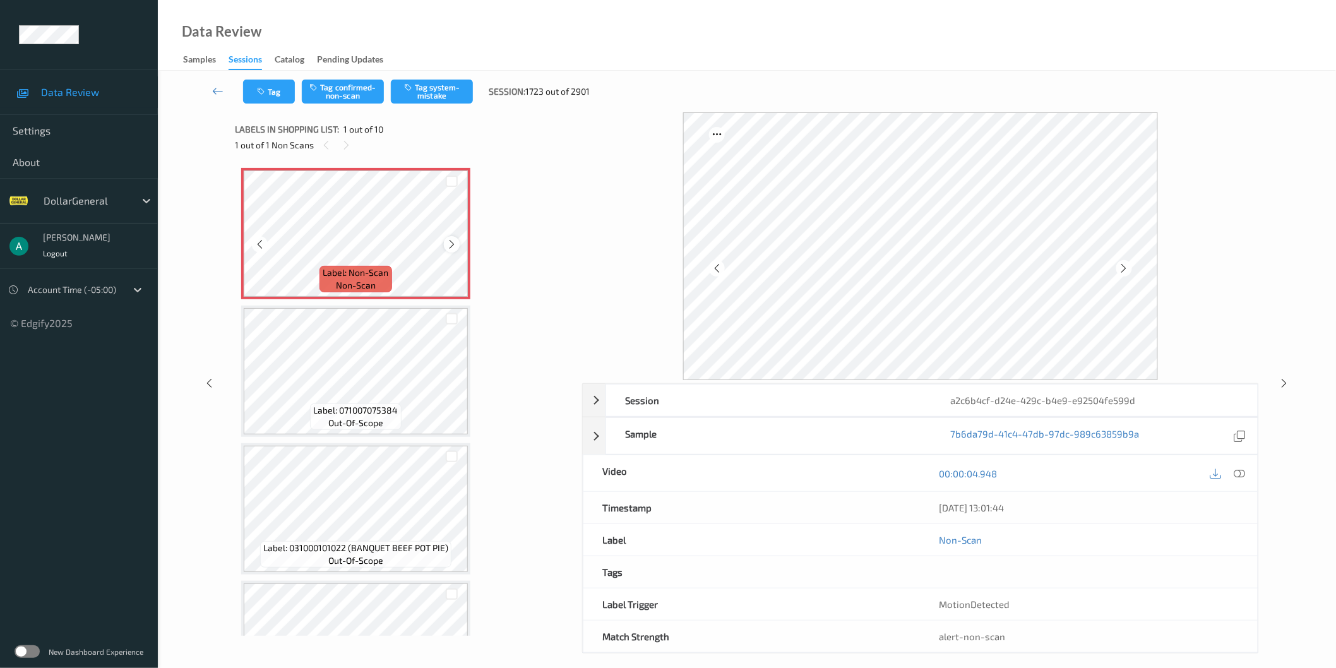
click at [453, 249] on icon at bounding box center [451, 244] width 11 height 11
click at [455, 249] on icon at bounding box center [451, 244] width 11 height 11
click at [451, 242] on icon at bounding box center [451, 244] width 11 height 11
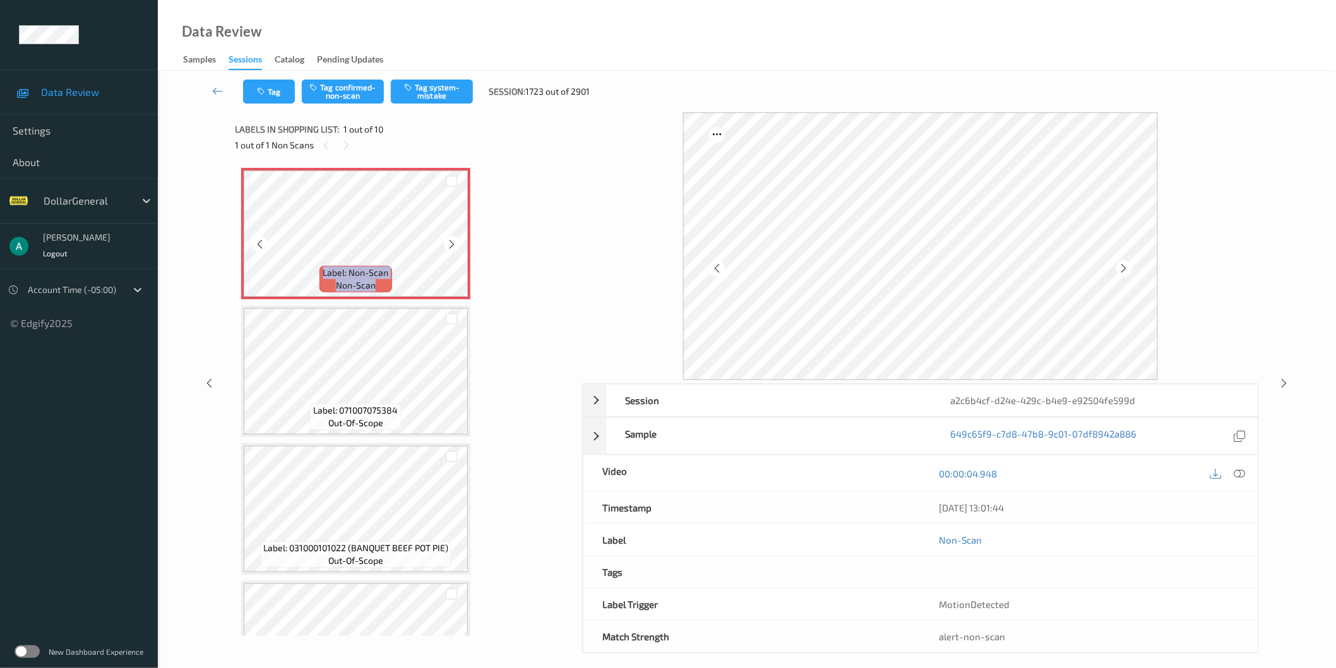
click at [451, 242] on icon at bounding box center [451, 244] width 11 height 11
click at [458, 93] on button "Tag system-mistake" at bounding box center [432, 92] width 82 height 24
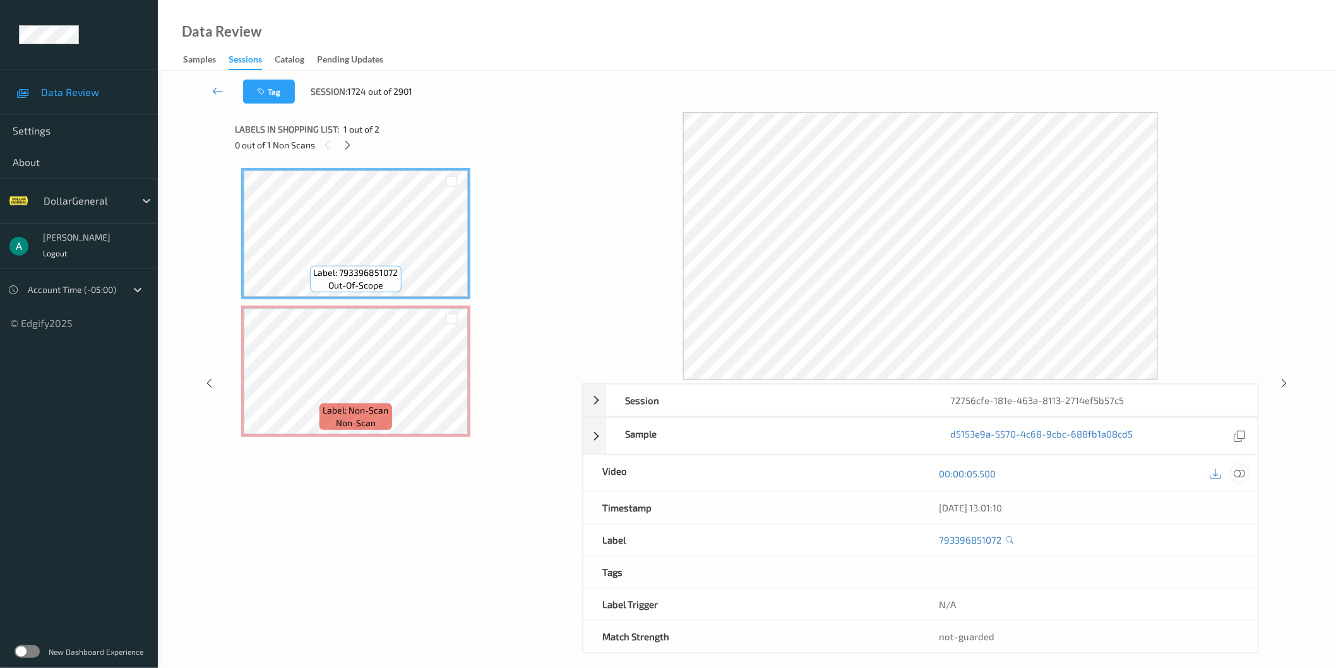
click at [1240, 474] on icon at bounding box center [1239, 472] width 11 height 11
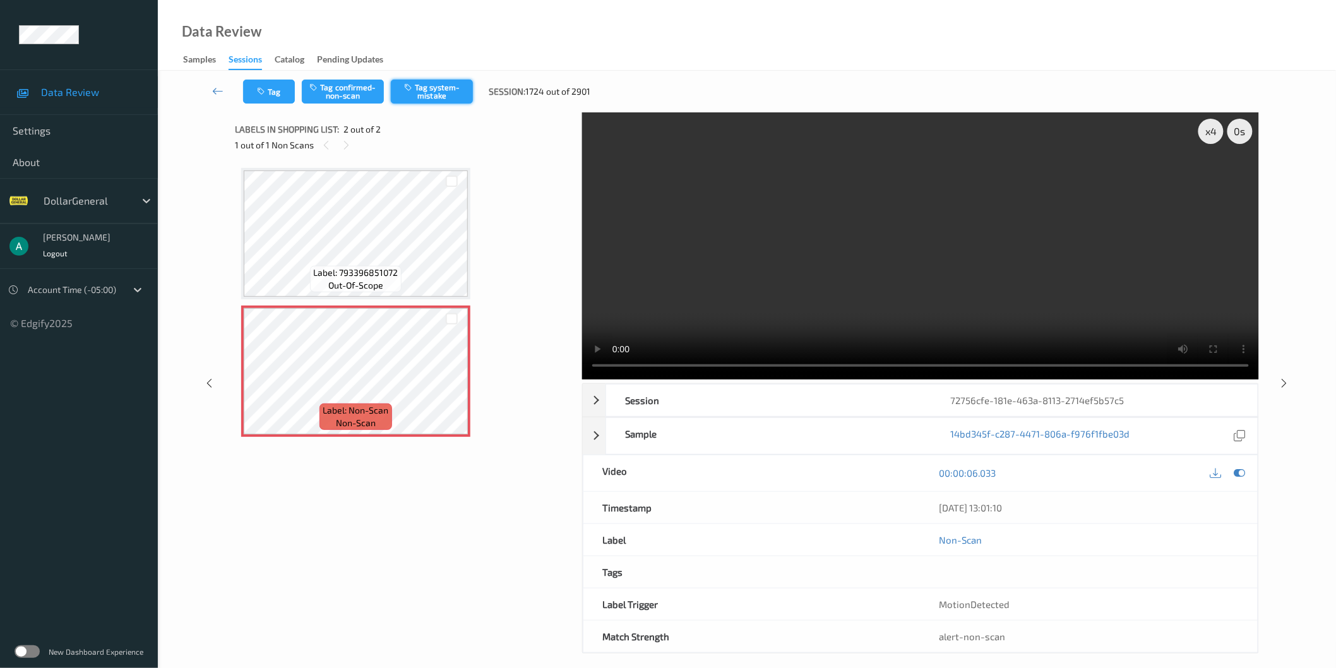
click at [432, 80] on button "Tag system-mistake" at bounding box center [432, 92] width 82 height 24
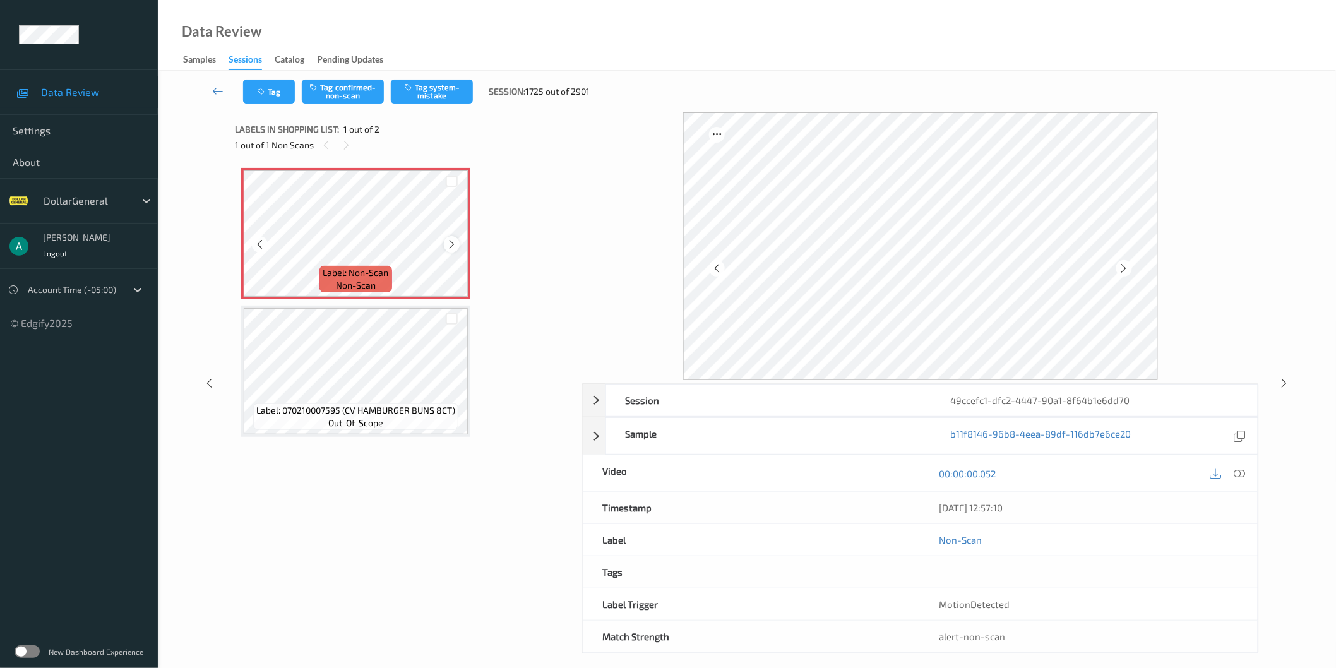
click at [452, 241] on icon at bounding box center [451, 244] width 11 height 11
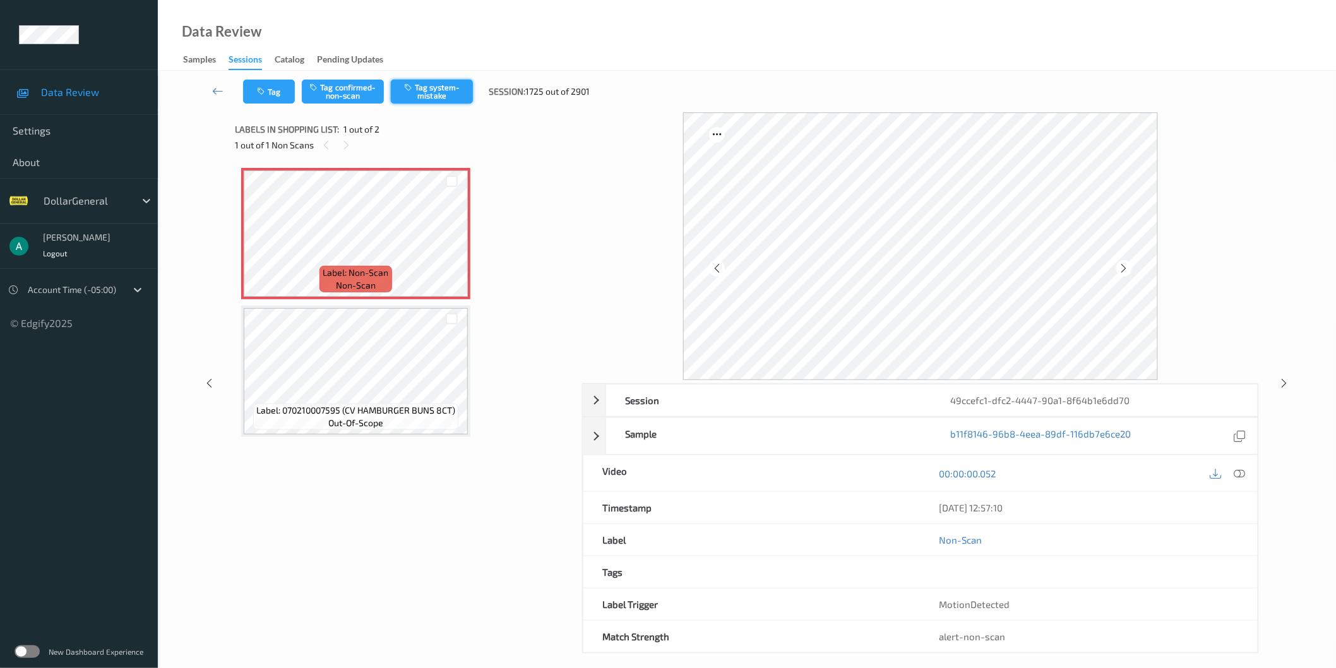
click at [439, 90] on button "Tag system-mistake" at bounding box center [432, 92] width 82 height 24
click at [210, 96] on link at bounding box center [218, 92] width 51 height 24
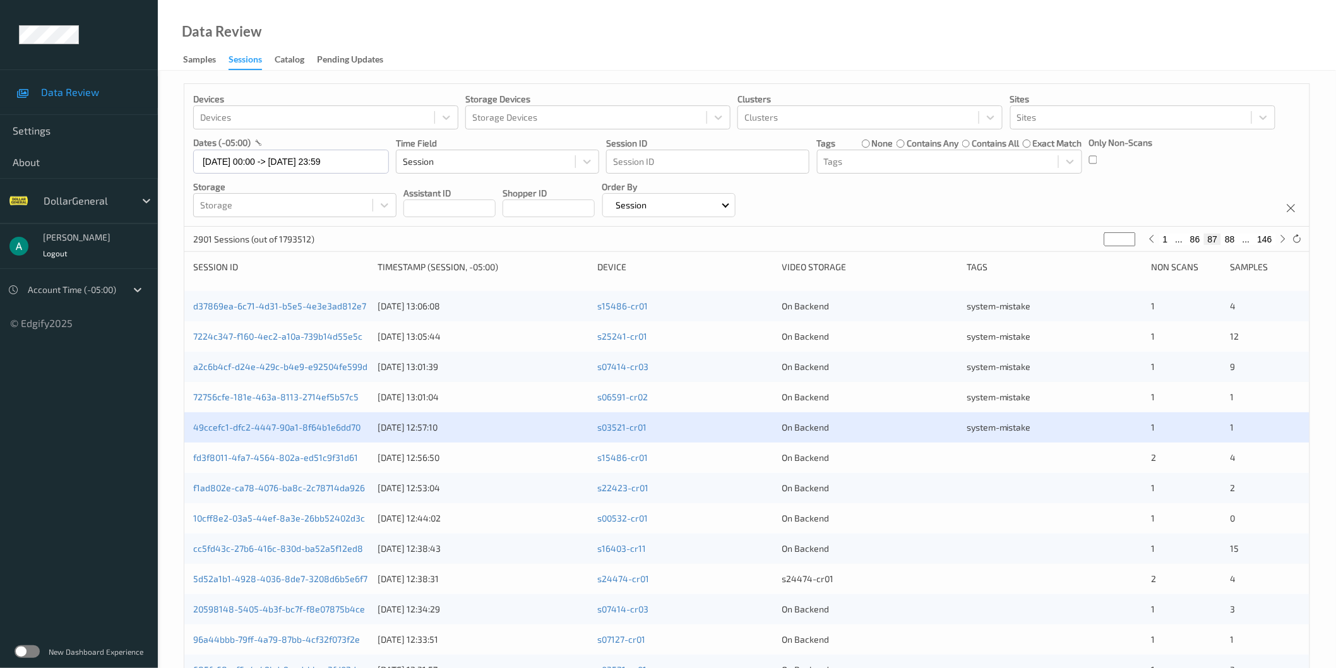
click at [1196, 237] on button "86" at bounding box center [1195, 239] width 18 height 11
type input "**"
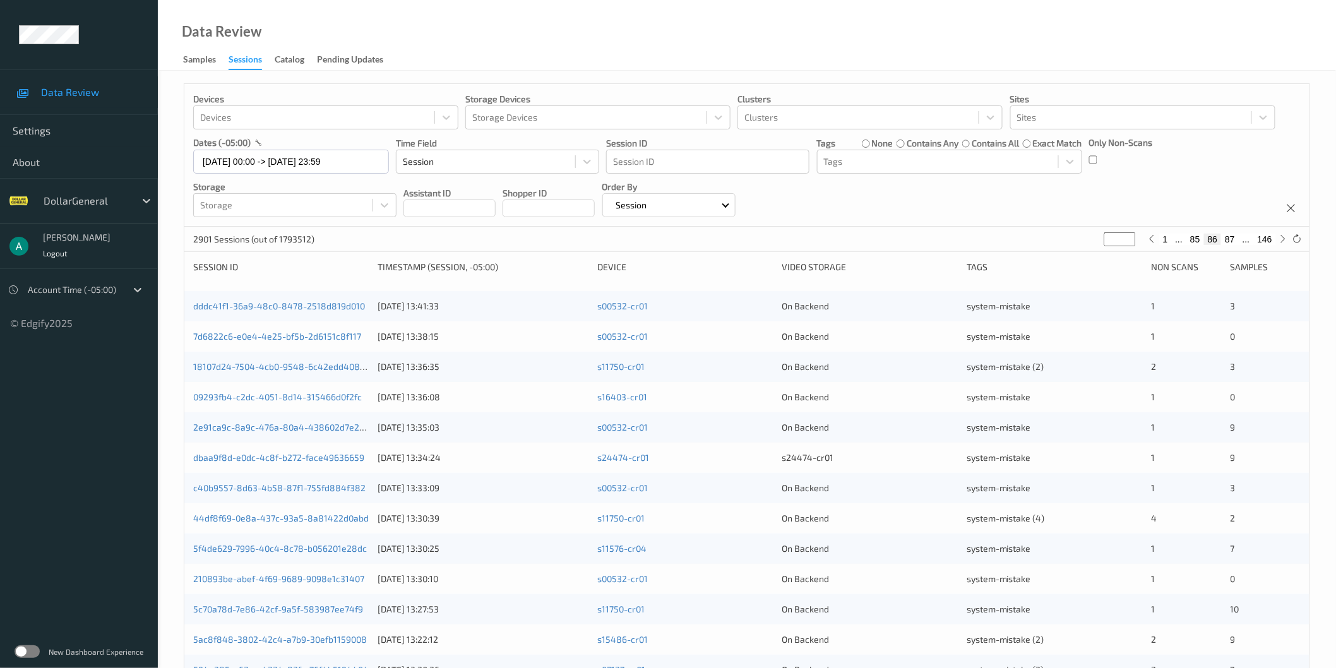
click at [1196, 237] on button "85" at bounding box center [1195, 239] width 18 height 11
type input "**"
click at [1196, 237] on button "84" at bounding box center [1195, 239] width 18 height 11
type input "**"
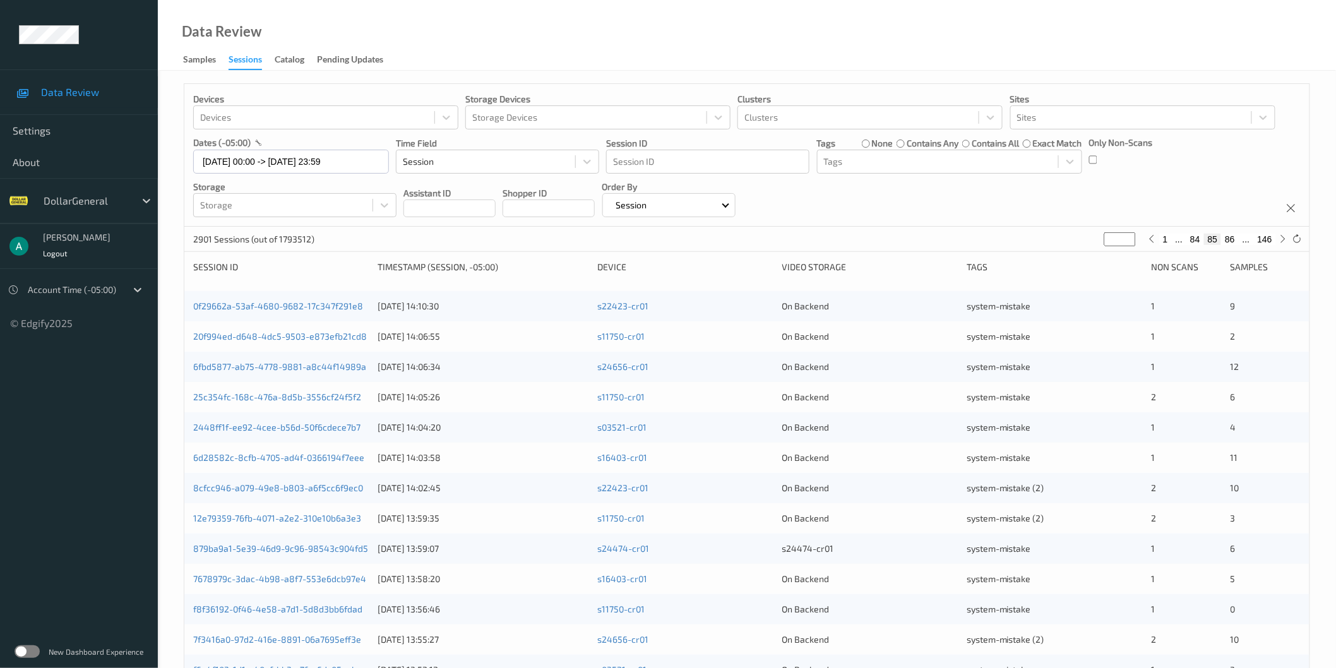
type input "**"
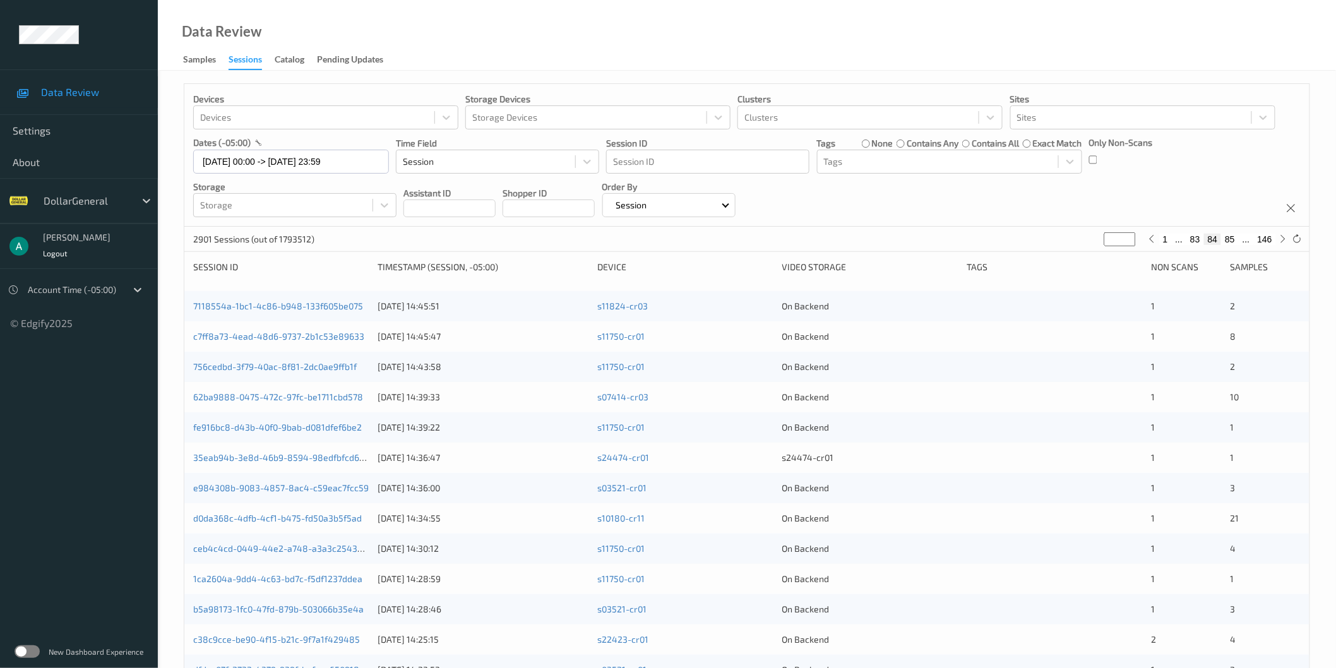
click at [1228, 236] on button "85" at bounding box center [1230, 239] width 18 height 11
type input "**"
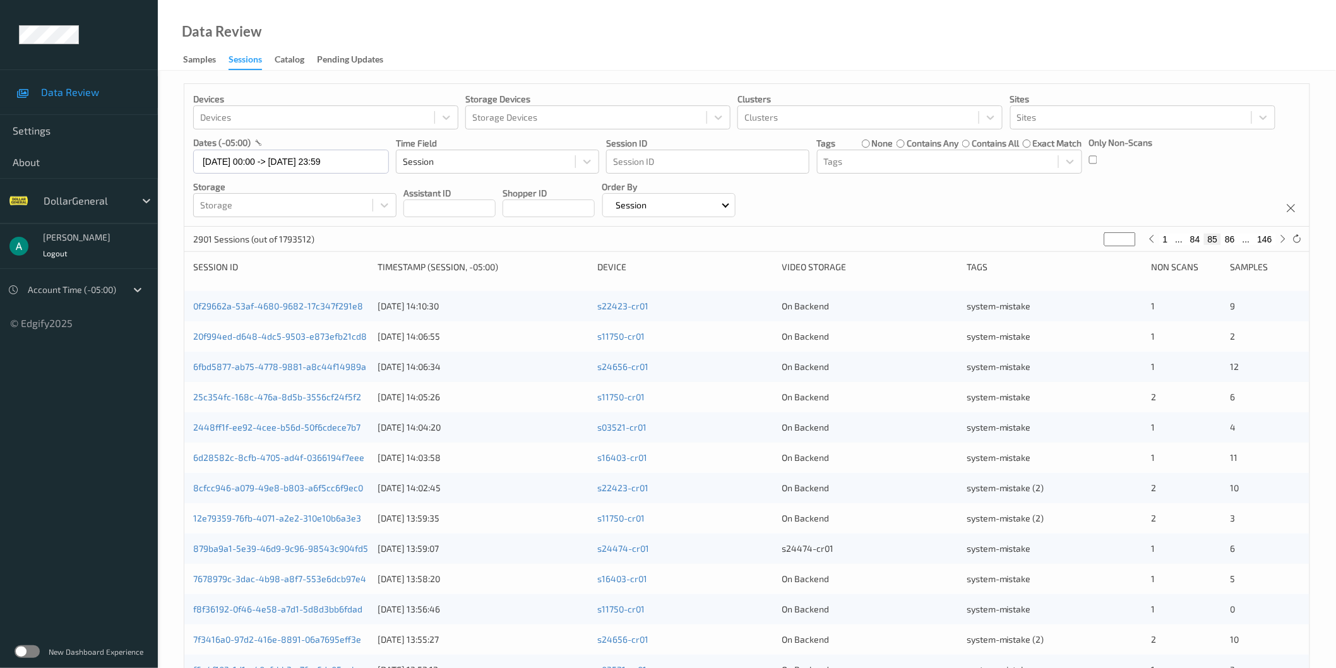
click at [1228, 236] on button "86" at bounding box center [1230, 239] width 18 height 11
type input "**"
click at [1228, 234] on button "87" at bounding box center [1230, 239] width 18 height 11
type input "**"
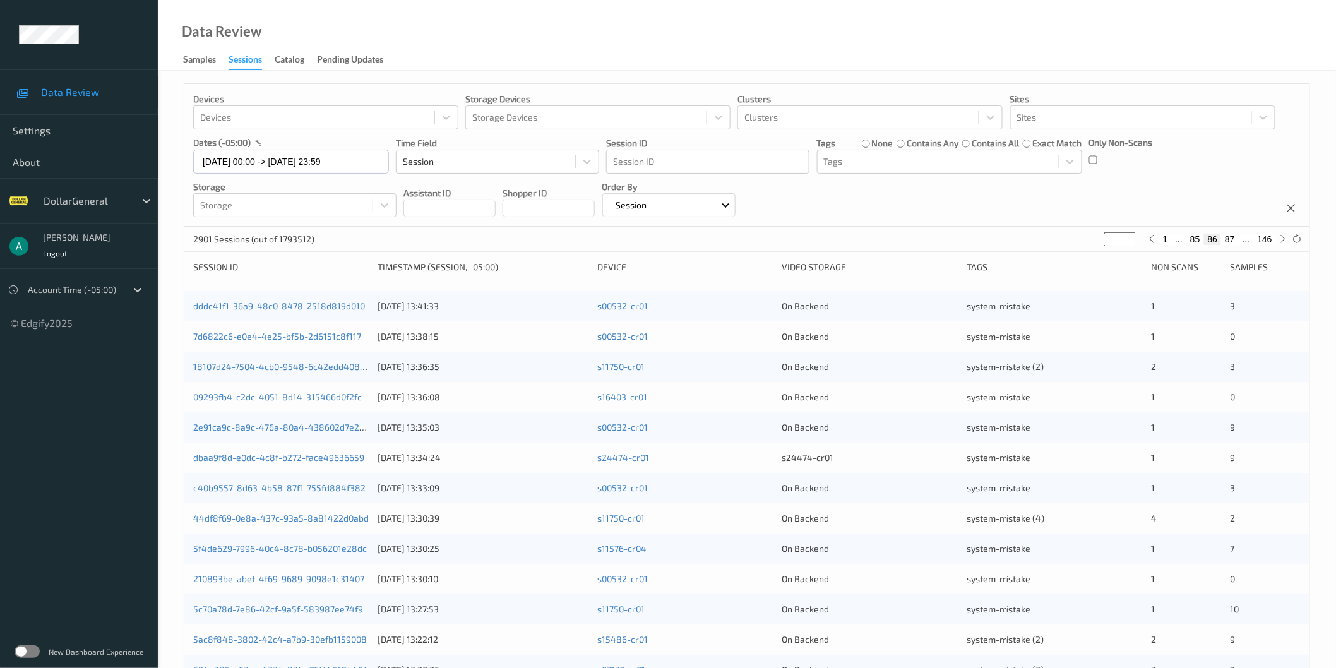
type input "**"
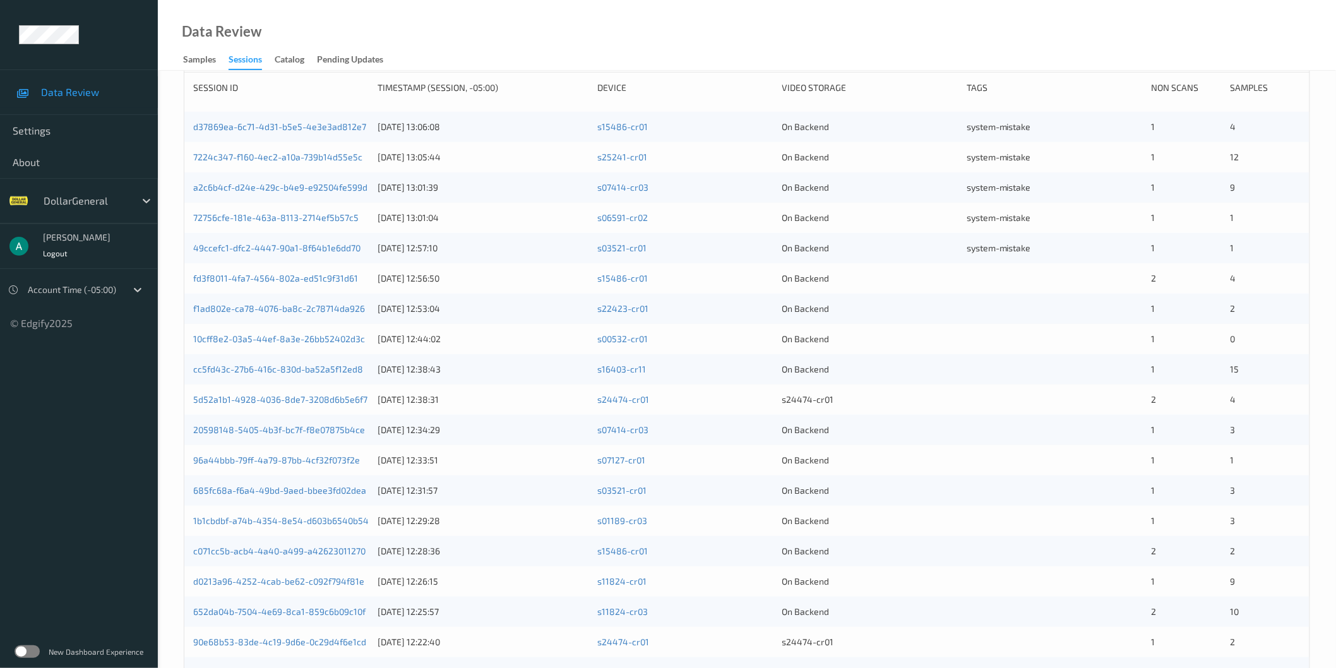
scroll to position [281, 0]
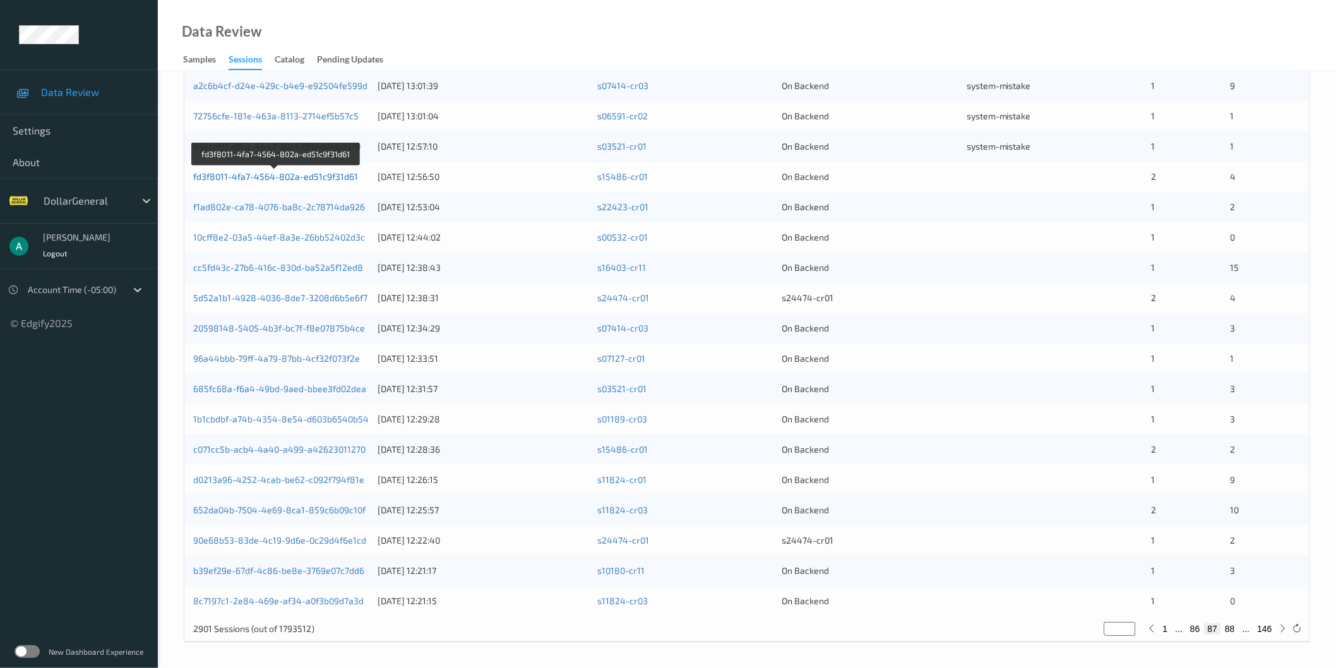
click at [326, 175] on link "fd3f8011-4fa7-4564-802a-ed51c9f31d61" at bounding box center [275, 176] width 165 height 11
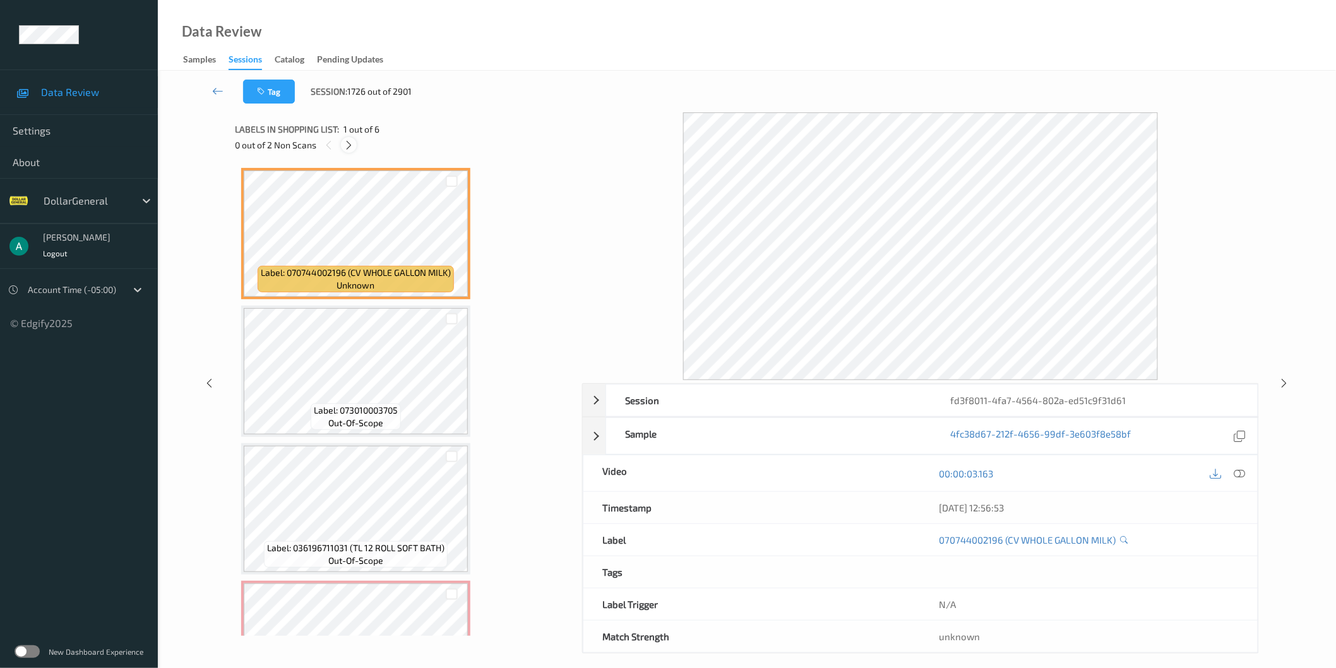
click at [348, 143] on icon at bounding box center [348, 145] width 11 height 11
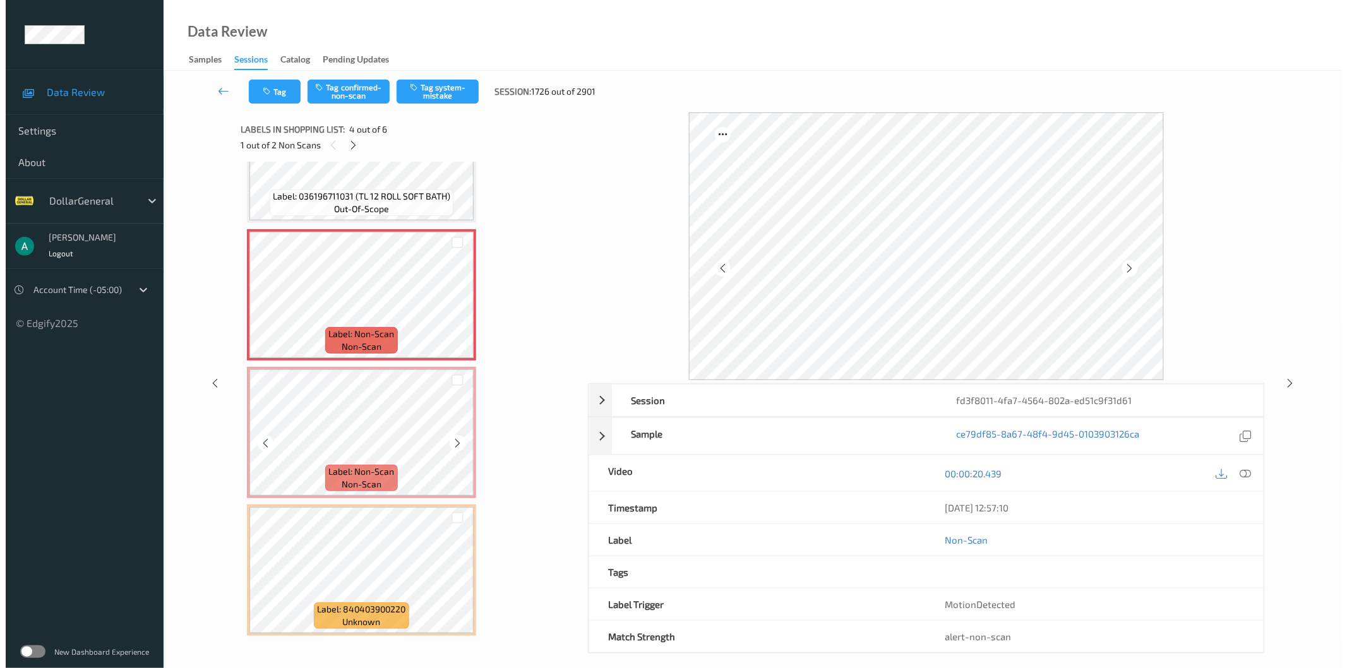
scroll to position [235, 0]
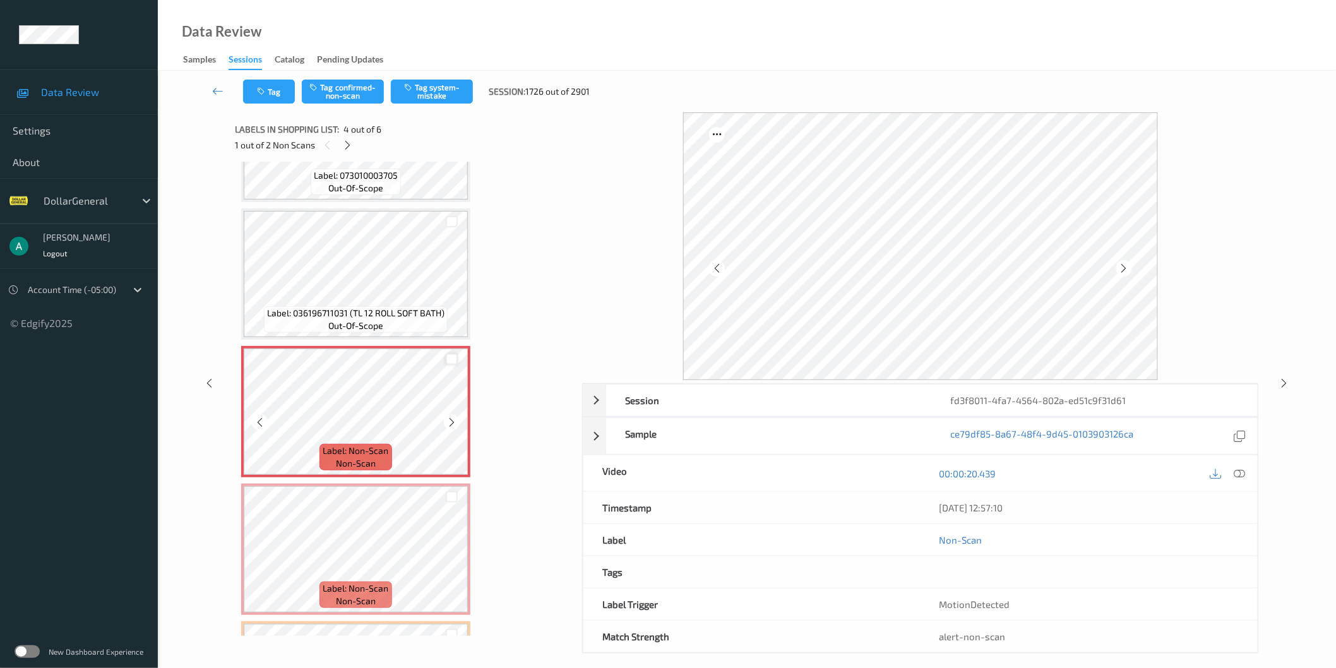
click at [449, 356] on div at bounding box center [452, 360] width 12 height 12
click at [451, 495] on div at bounding box center [452, 497] width 12 height 12
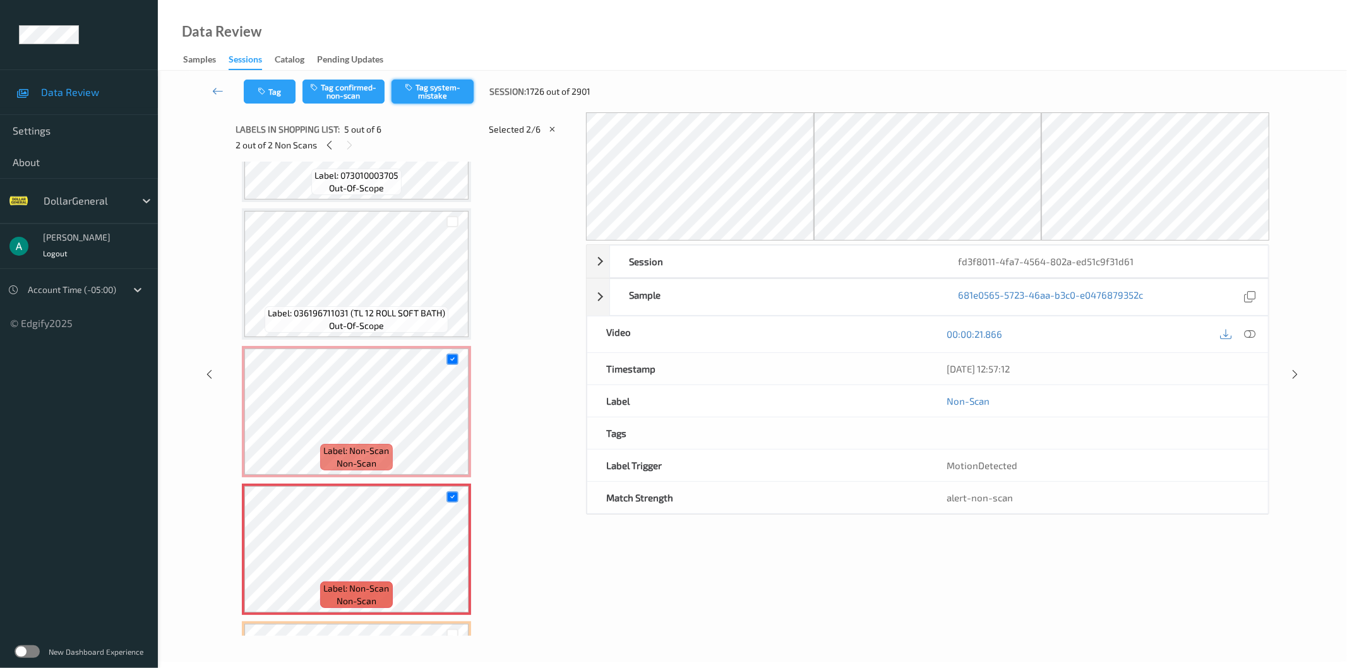
click at [450, 96] on button "Tag system-mistake" at bounding box center [432, 92] width 82 height 24
click at [362, 447] on span "Label: Non-Scan" at bounding box center [356, 450] width 66 height 13
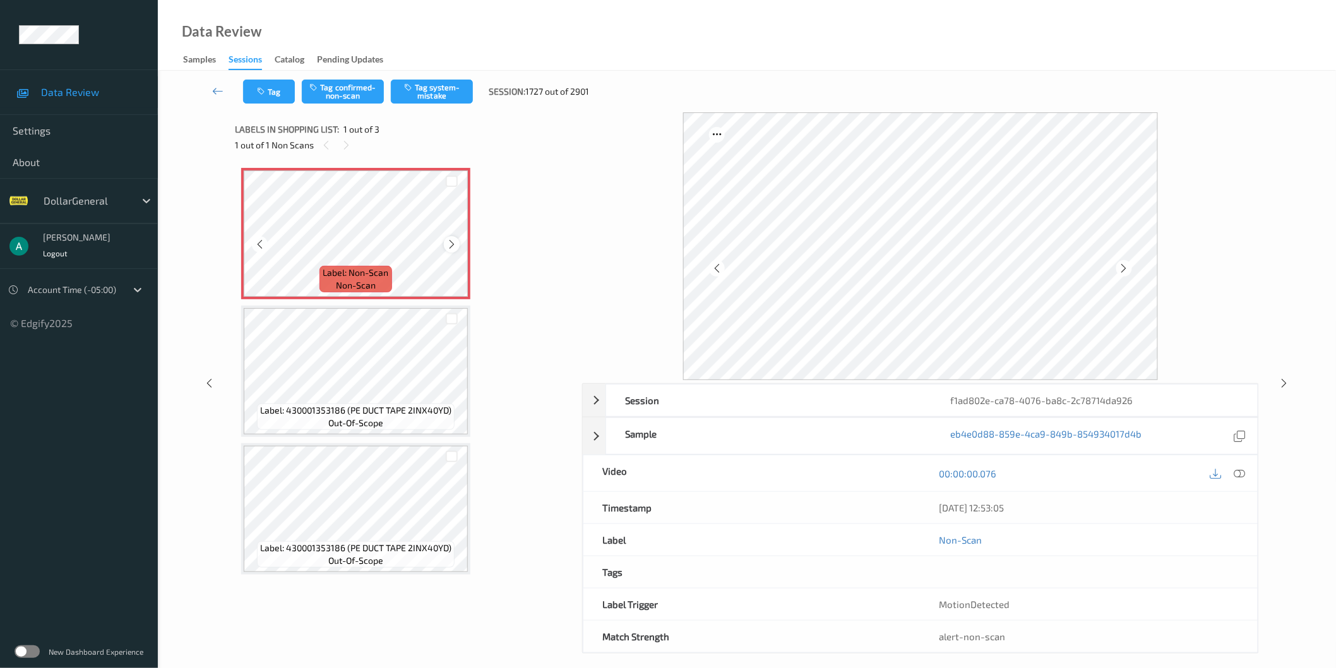
click at [452, 241] on icon at bounding box center [451, 244] width 11 height 11
click at [1241, 475] on icon at bounding box center [1239, 472] width 11 height 11
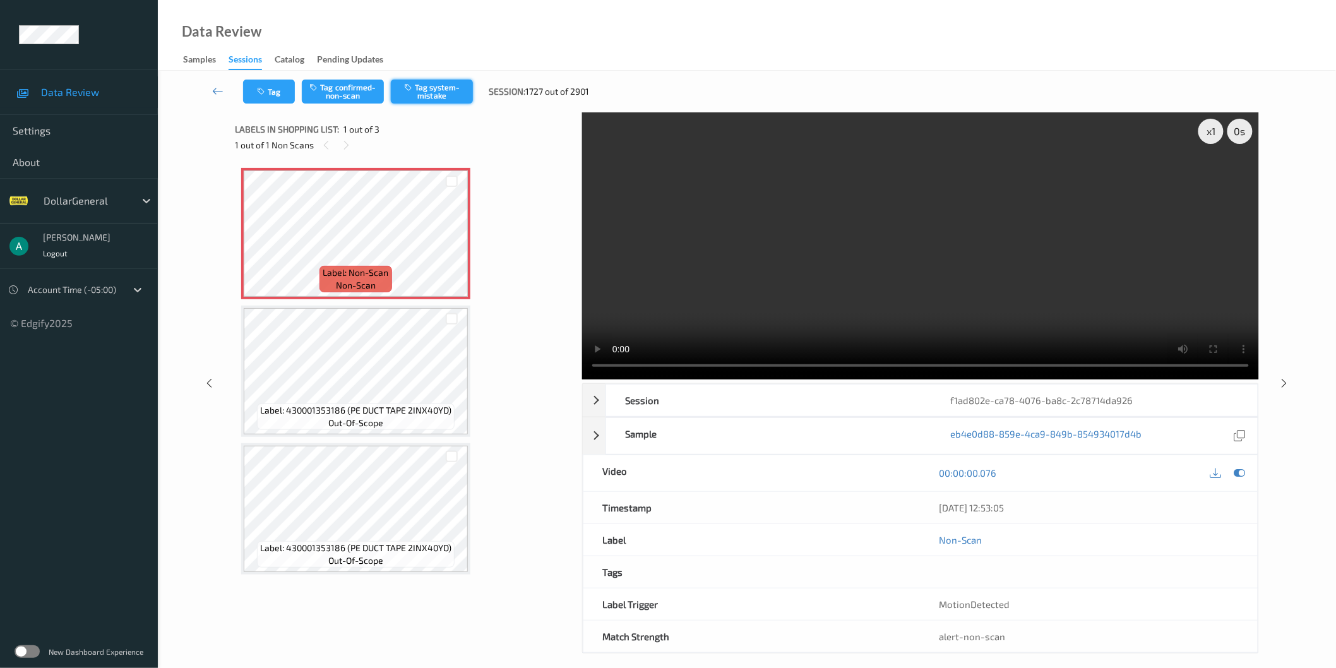
click at [424, 86] on button "Tag system-mistake" at bounding box center [432, 92] width 82 height 24
click at [340, 268] on span "Label: Non-Scan" at bounding box center [356, 272] width 66 height 13
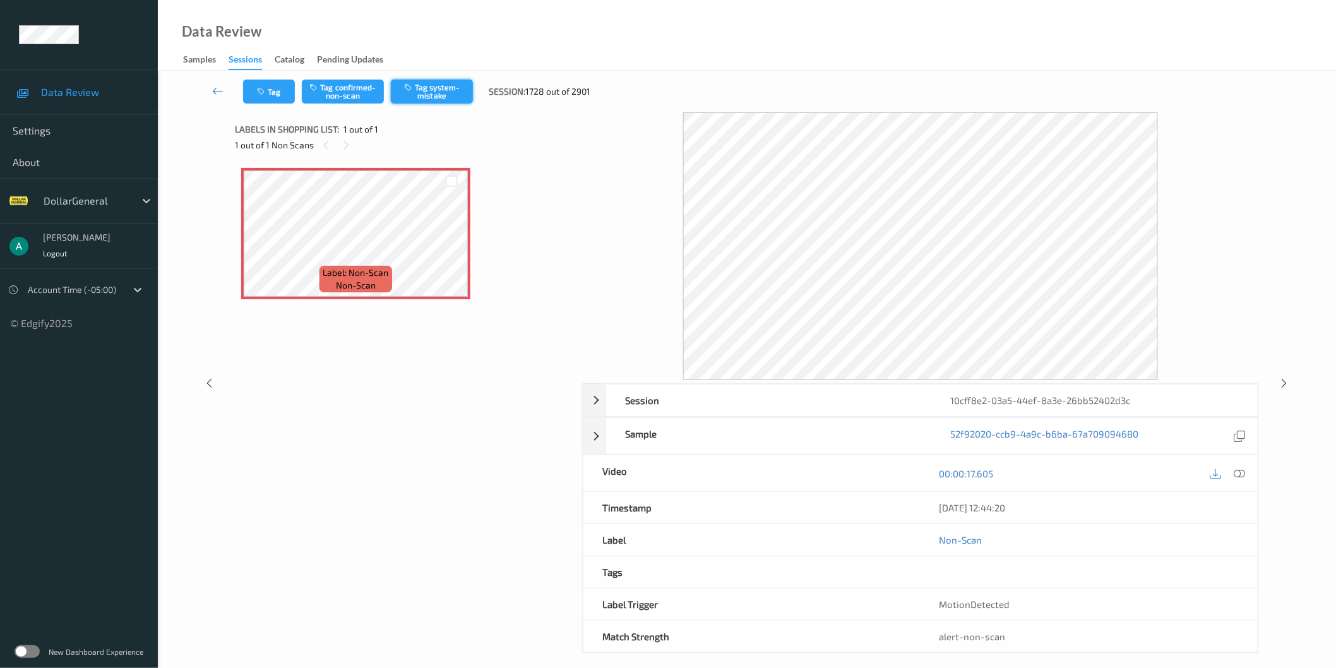
click at [414, 83] on icon "button" at bounding box center [409, 87] width 11 height 9
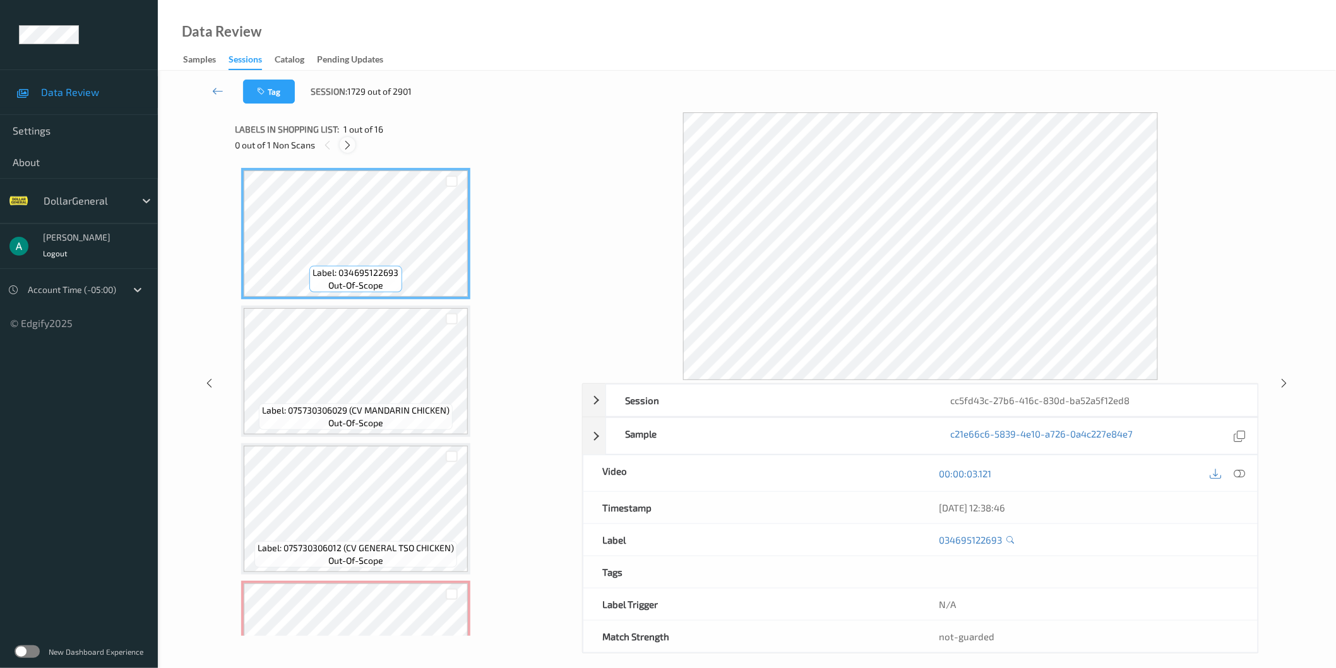
click at [349, 147] on icon at bounding box center [347, 145] width 11 height 11
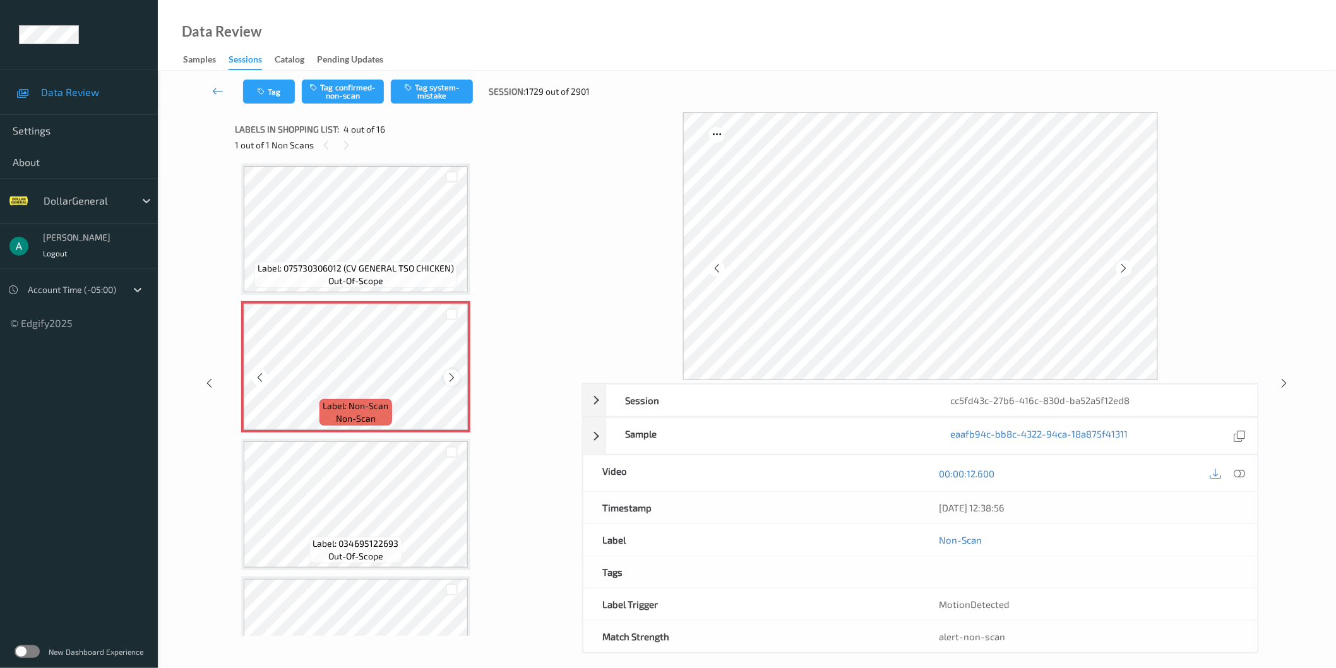
click at [451, 376] on icon at bounding box center [451, 377] width 11 height 11
click at [1242, 470] on icon at bounding box center [1239, 472] width 11 height 11
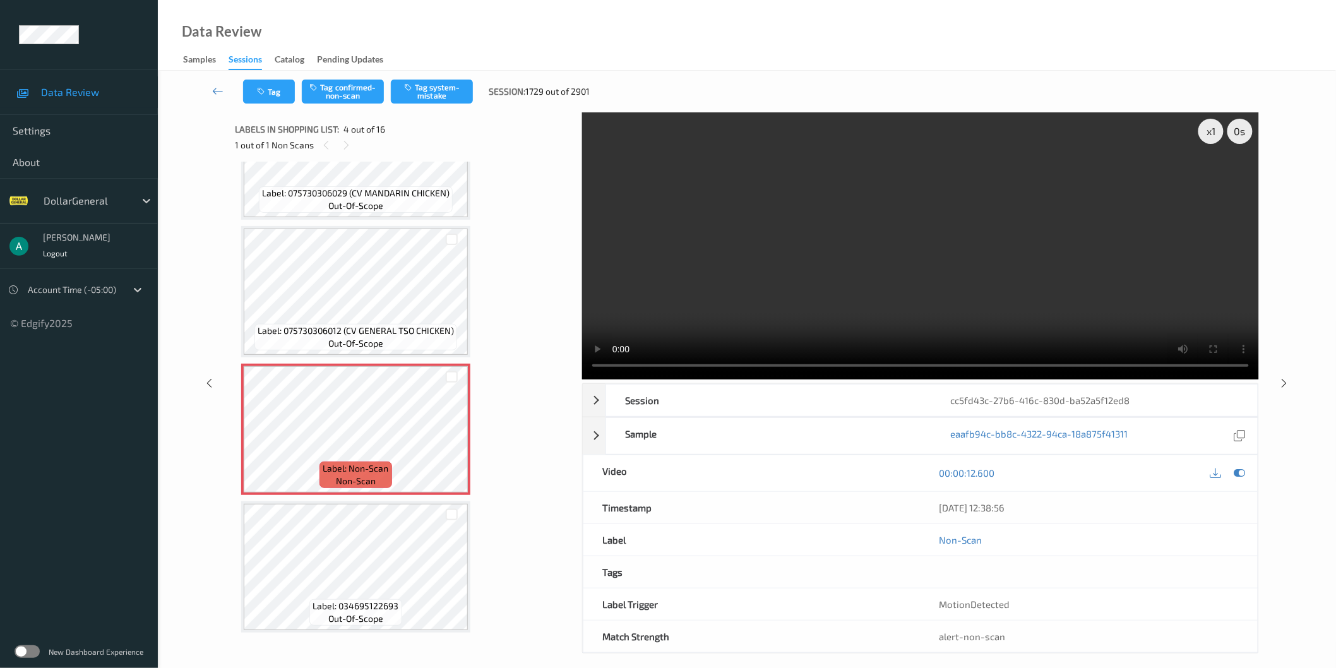
scroll to position [350, 0]
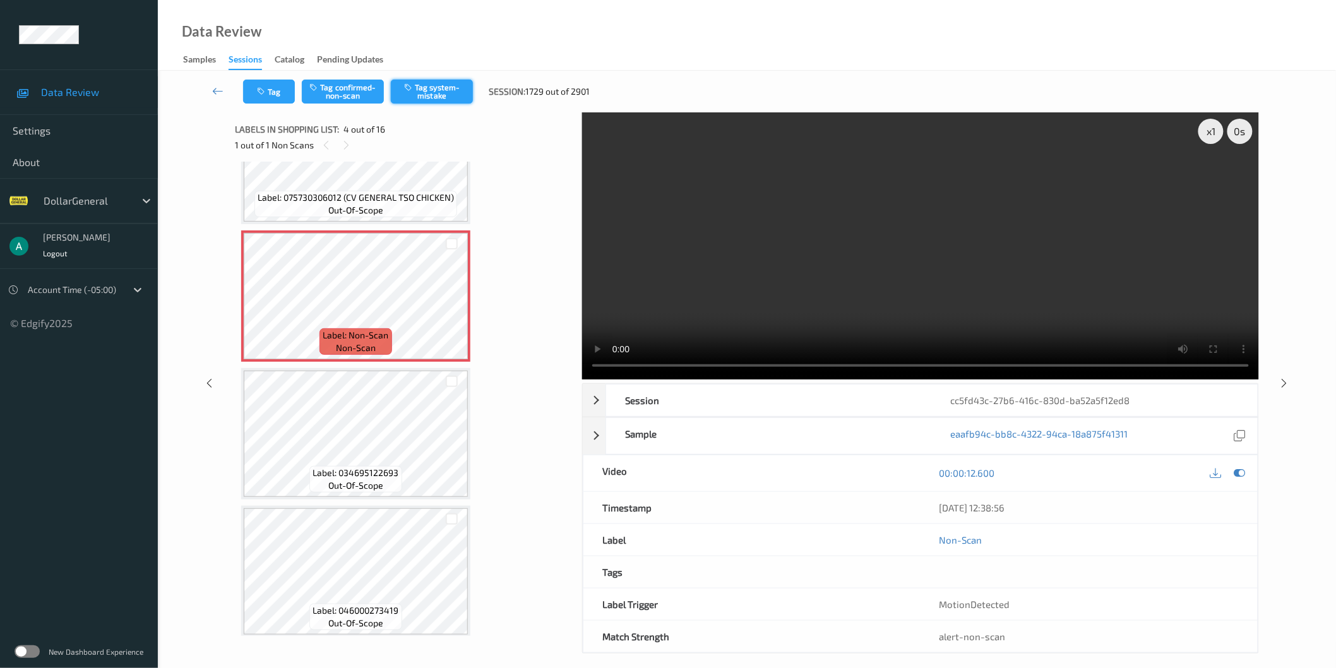
click at [423, 93] on button "Tag system-mistake" at bounding box center [432, 92] width 82 height 24
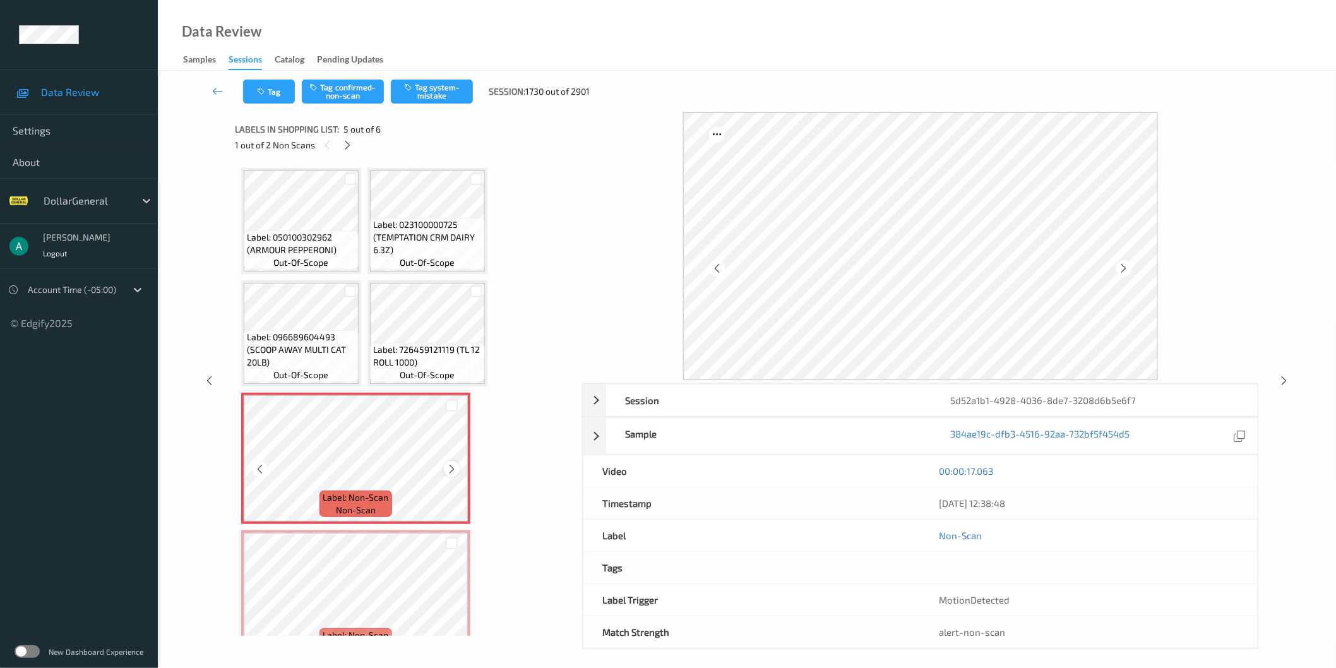
click at [447, 465] on icon at bounding box center [451, 468] width 11 height 11
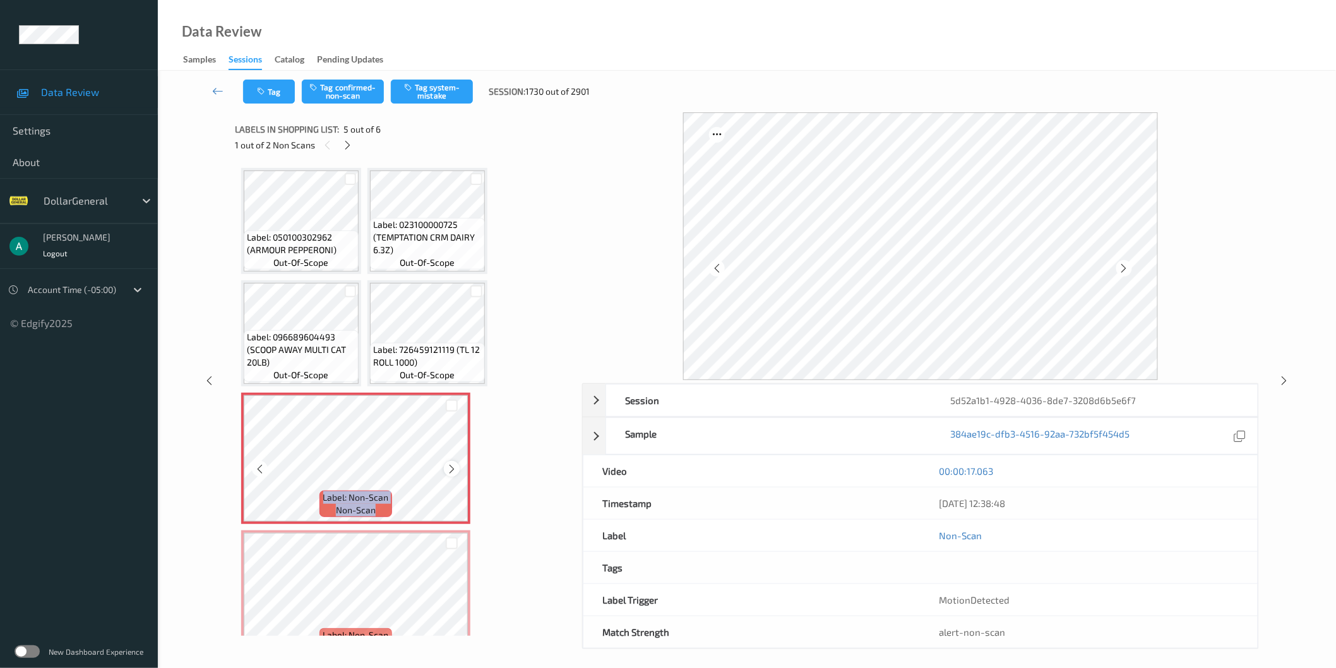
click at [453, 464] on icon at bounding box center [451, 468] width 11 height 11
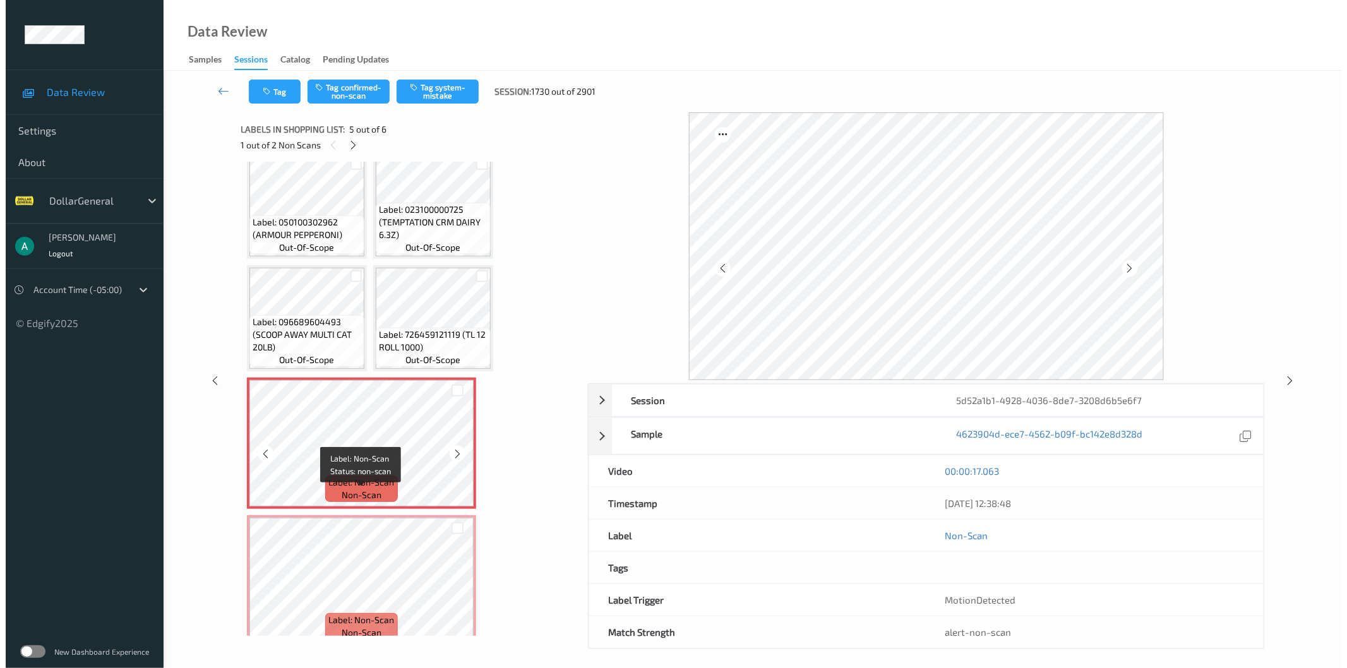
scroll to position [28, 0]
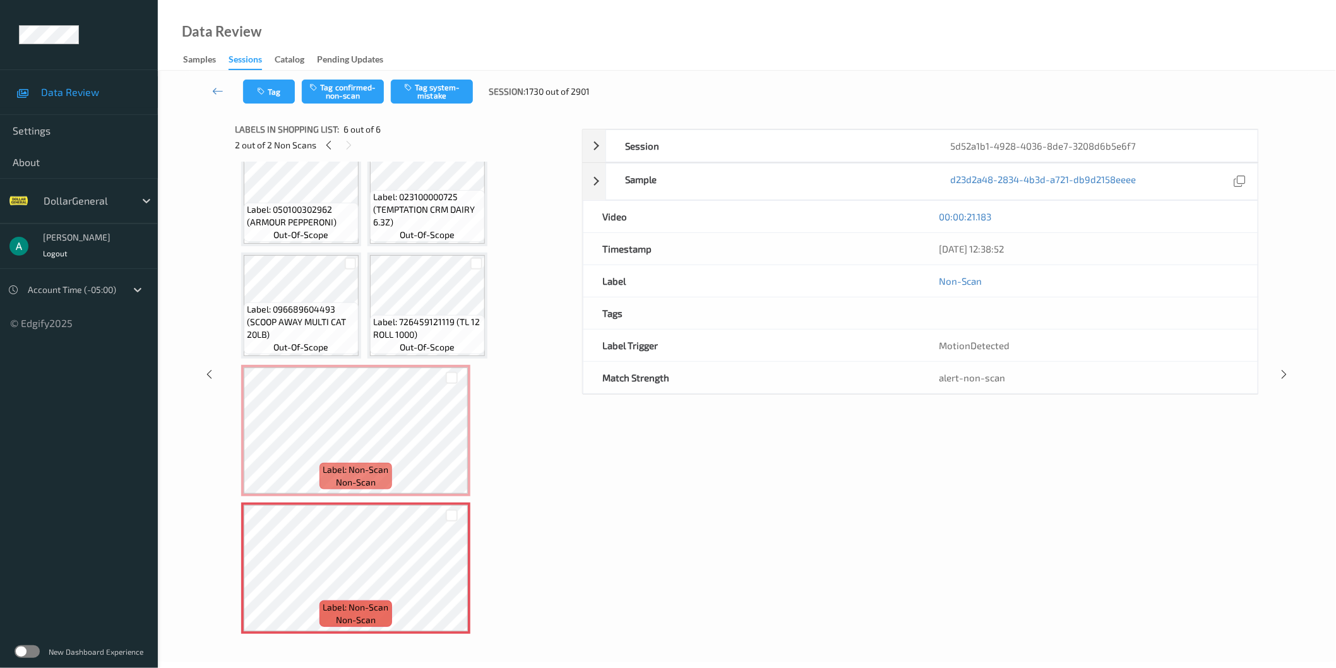
click at [459, 513] on div at bounding box center [452, 515] width 32 height 21
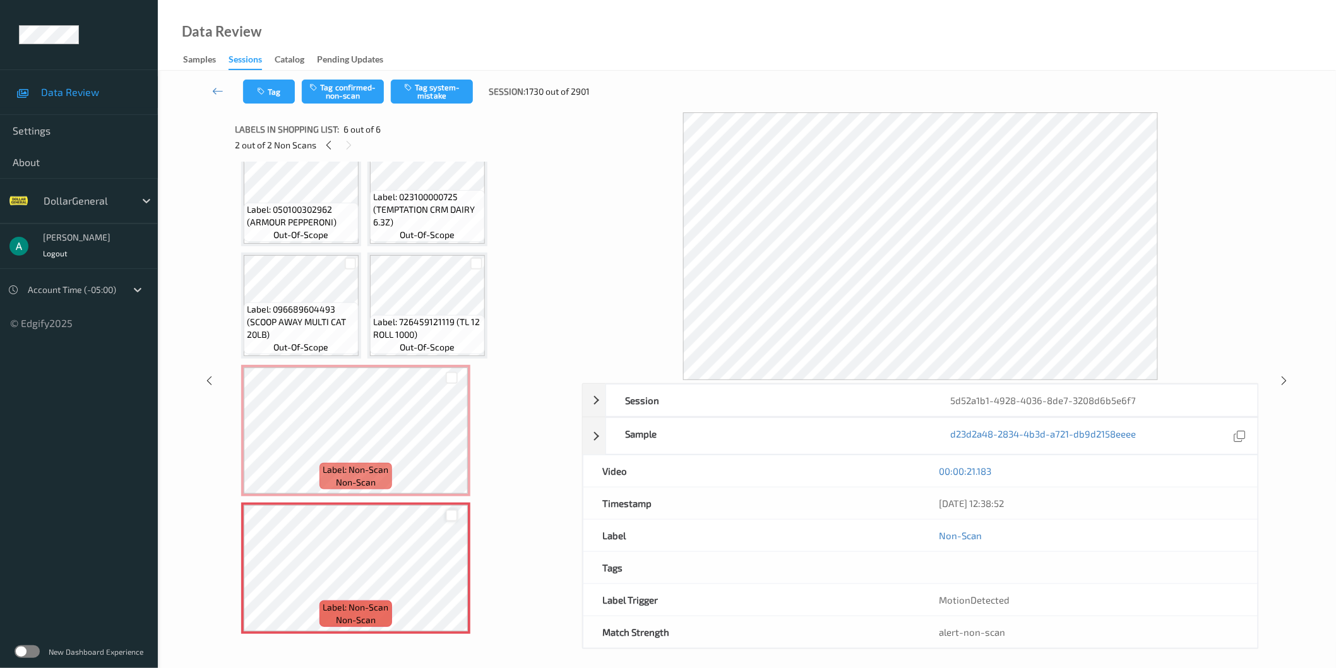
click at [451, 514] on div at bounding box center [452, 515] width 12 height 12
click at [451, 372] on div at bounding box center [452, 378] width 12 height 12
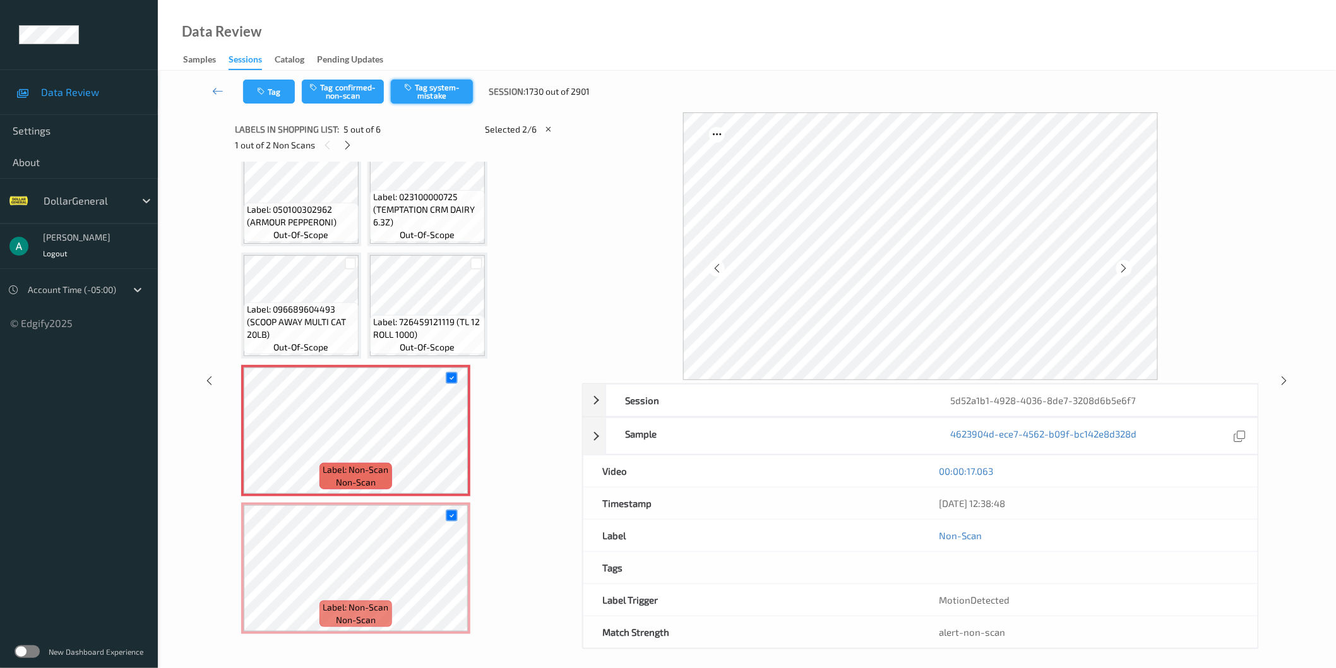
click at [428, 95] on button "Tag system-mistake" at bounding box center [432, 92] width 82 height 24
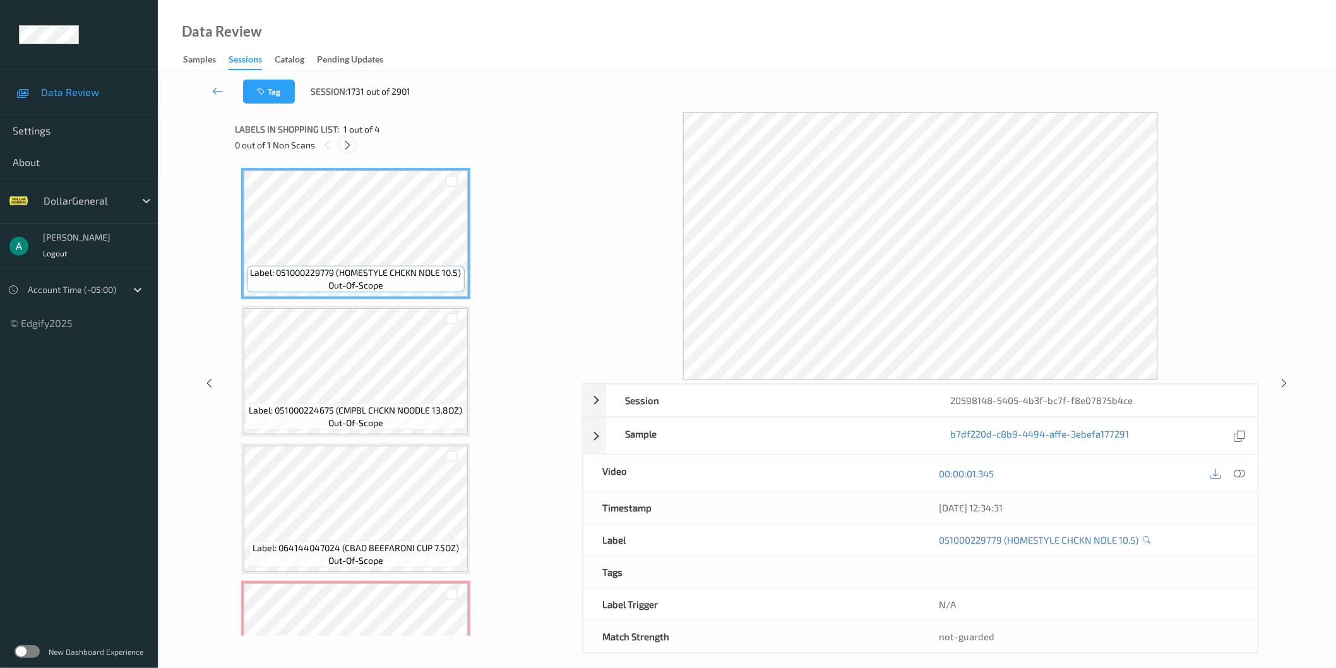
click at [346, 146] on icon at bounding box center [347, 145] width 11 height 11
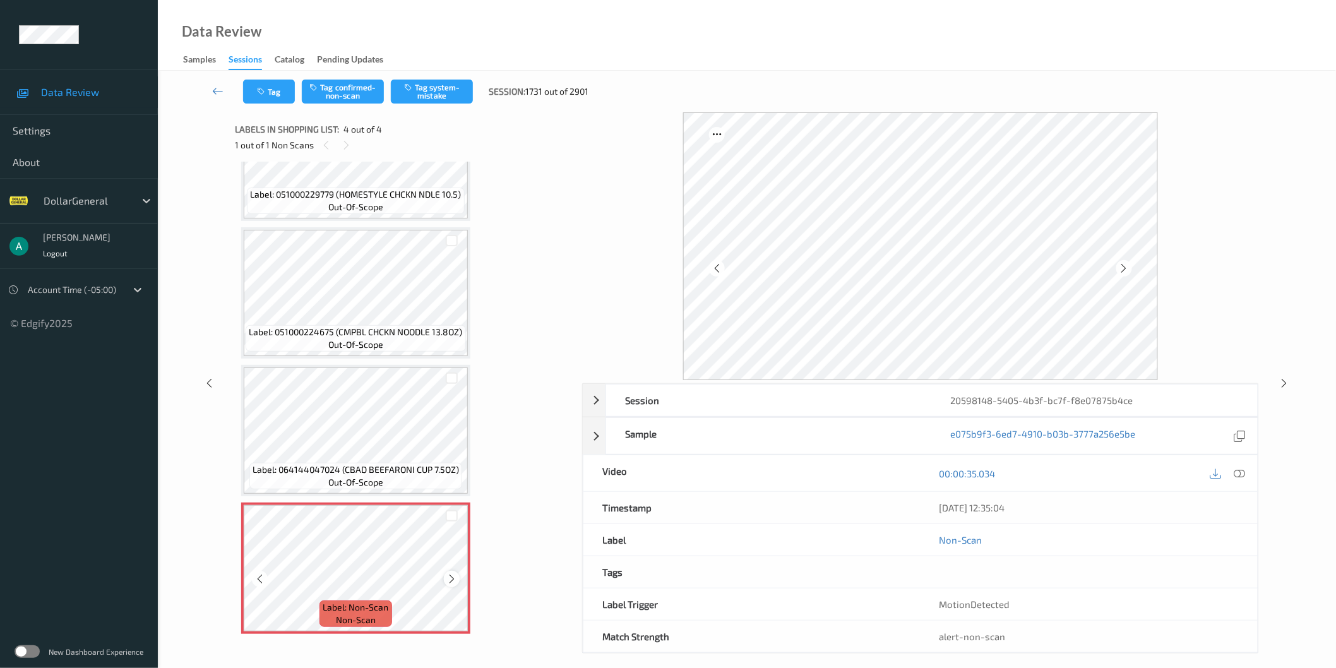
click at [450, 576] on icon at bounding box center [451, 578] width 11 height 11
click at [446, 573] on icon at bounding box center [451, 578] width 11 height 11
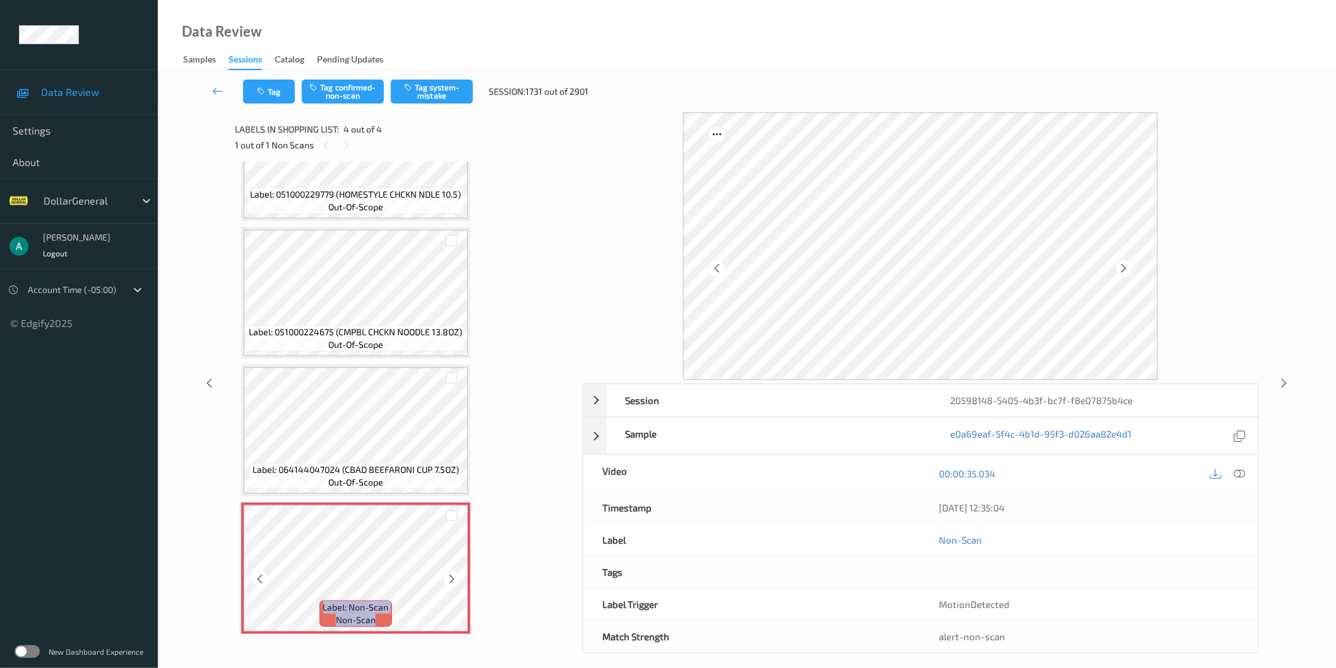
click at [446, 573] on icon at bounding box center [451, 578] width 11 height 11
click at [410, 85] on icon "button" at bounding box center [409, 87] width 11 height 9
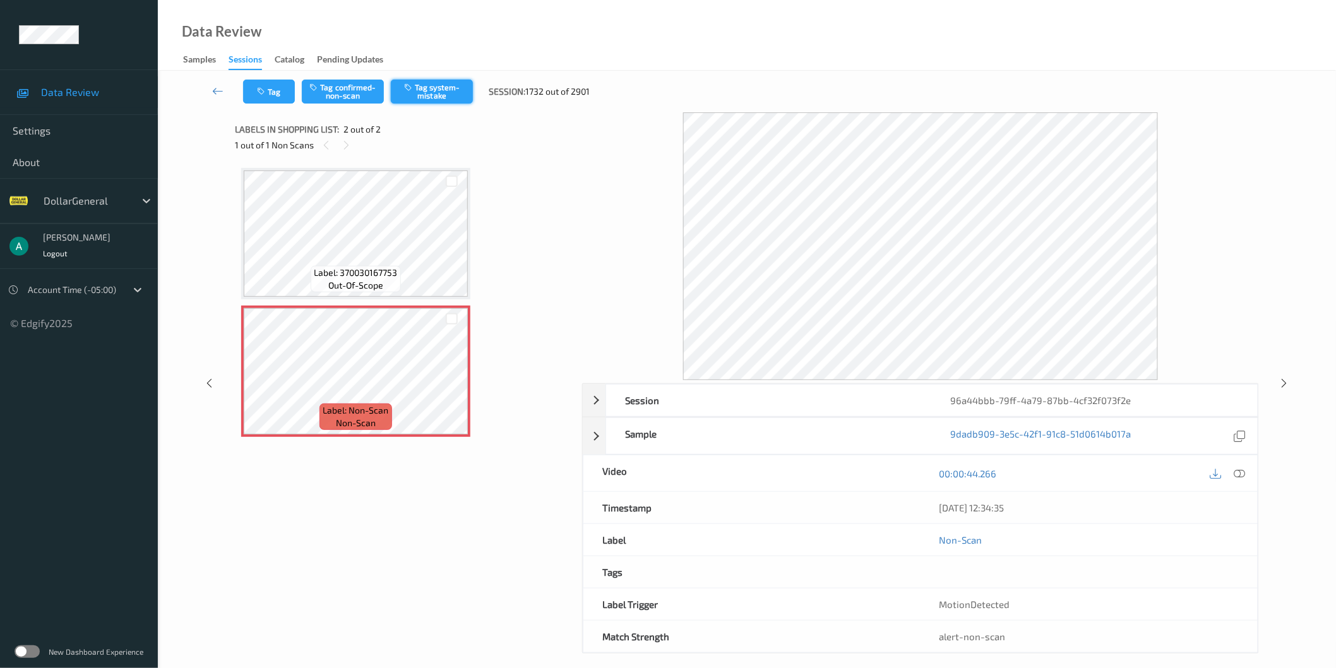
click at [445, 81] on button "Tag system-mistake" at bounding box center [432, 92] width 82 height 24
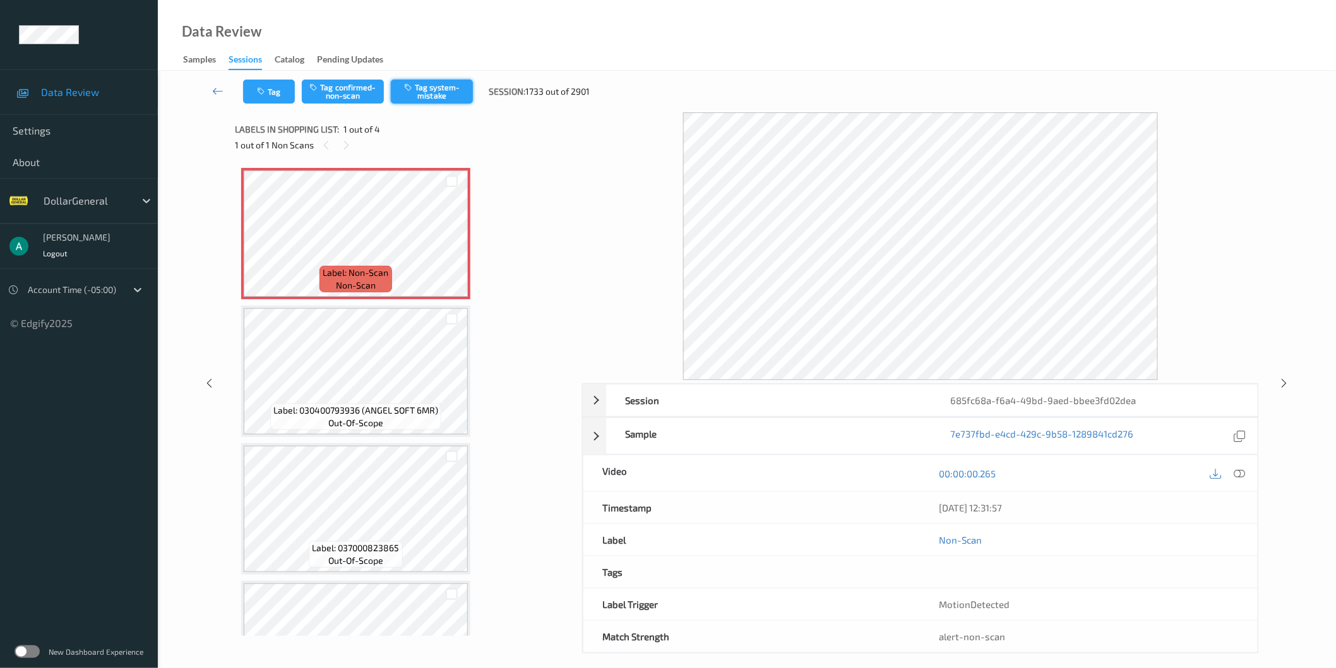
click at [440, 83] on button "Tag system-mistake" at bounding box center [432, 92] width 82 height 24
click at [436, 93] on button "Tag system-mistake" at bounding box center [432, 92] width 82 height 24
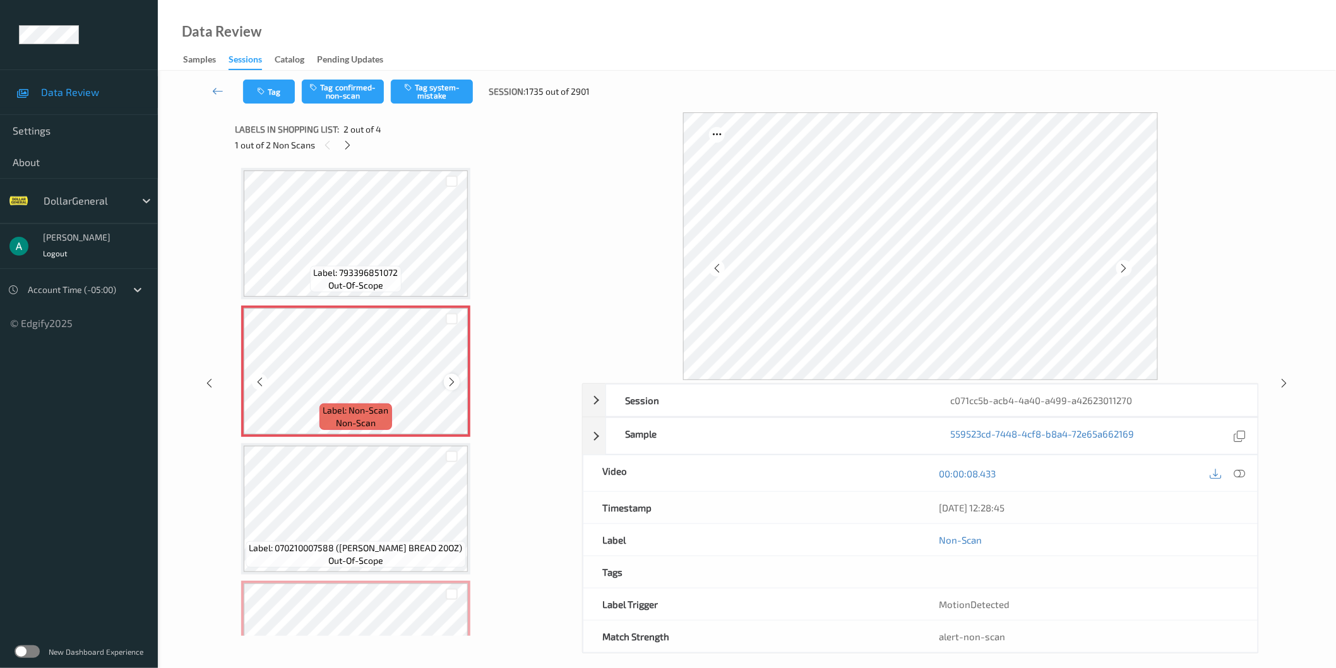
click at [453, 381] on icon at bounding box center [451, 381] width 11 height 11
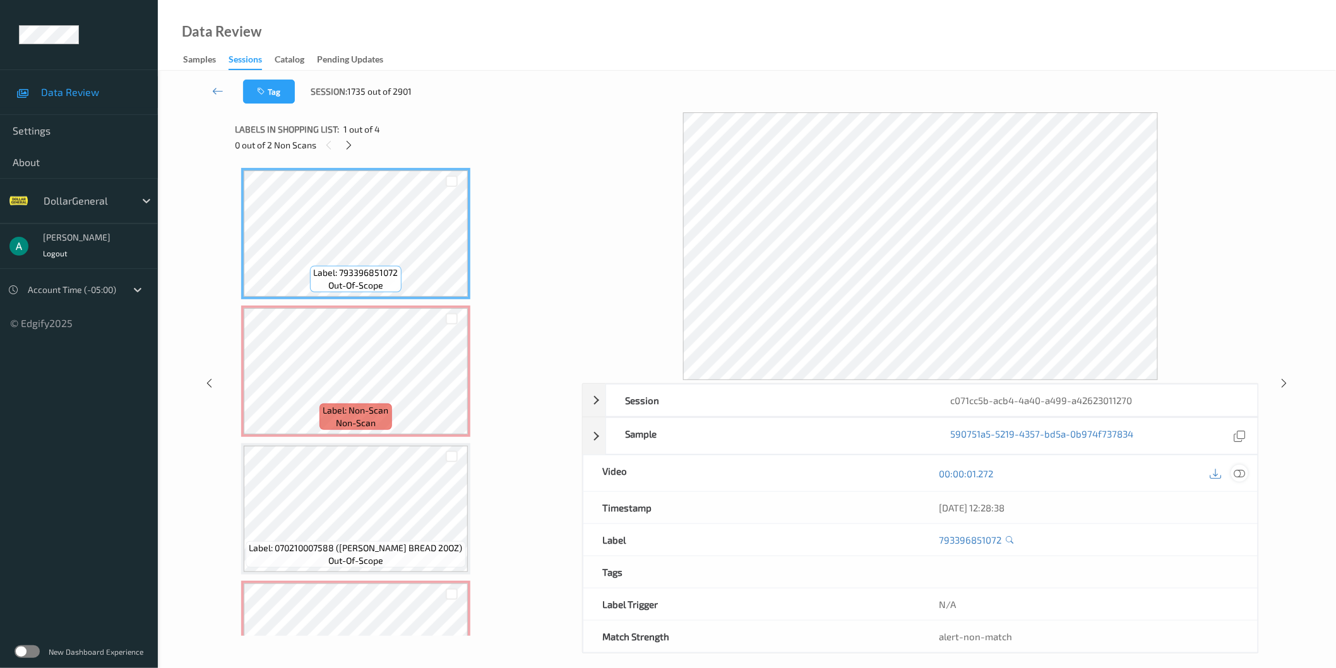
click at [1239, 471] on icon at bounding box center [1239, 472] width 11 height 11
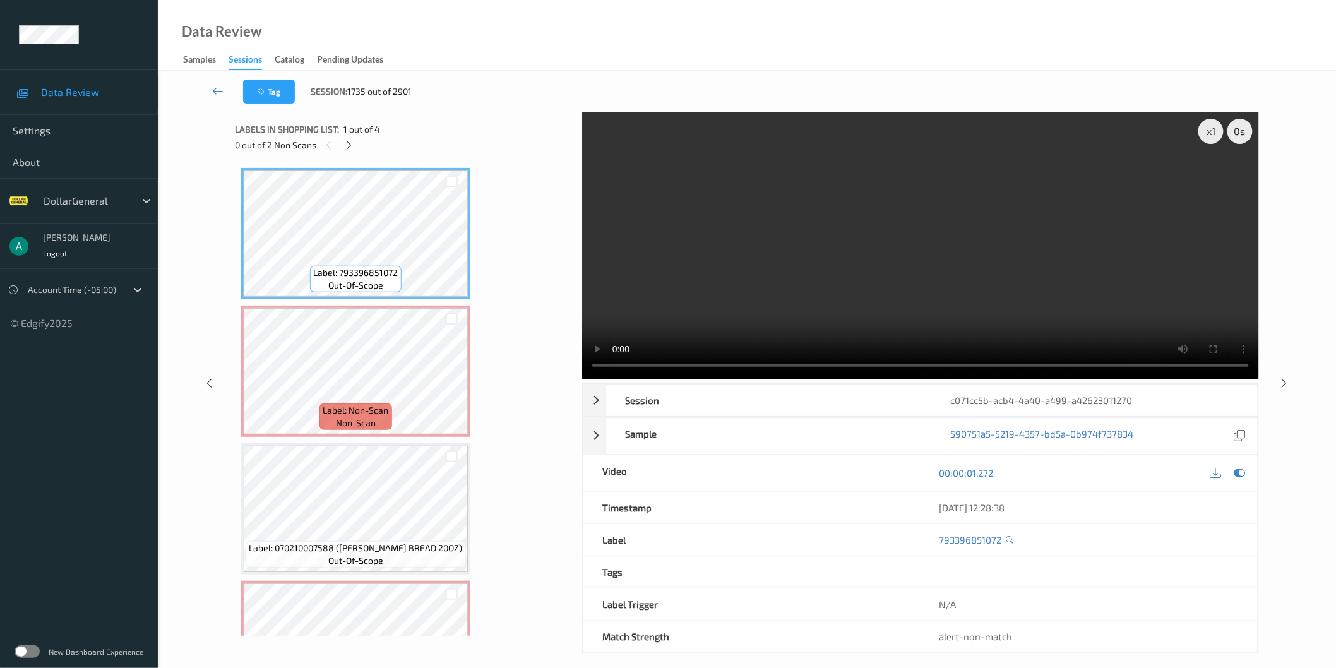
click at [579, 371] on div "x 1 0 s Session c071cc5b-acb4-4a40-a499-a42623011270 Session ID c071cc5b-acb4-4…" at bounding box center [747, 382] width 1024 height 541
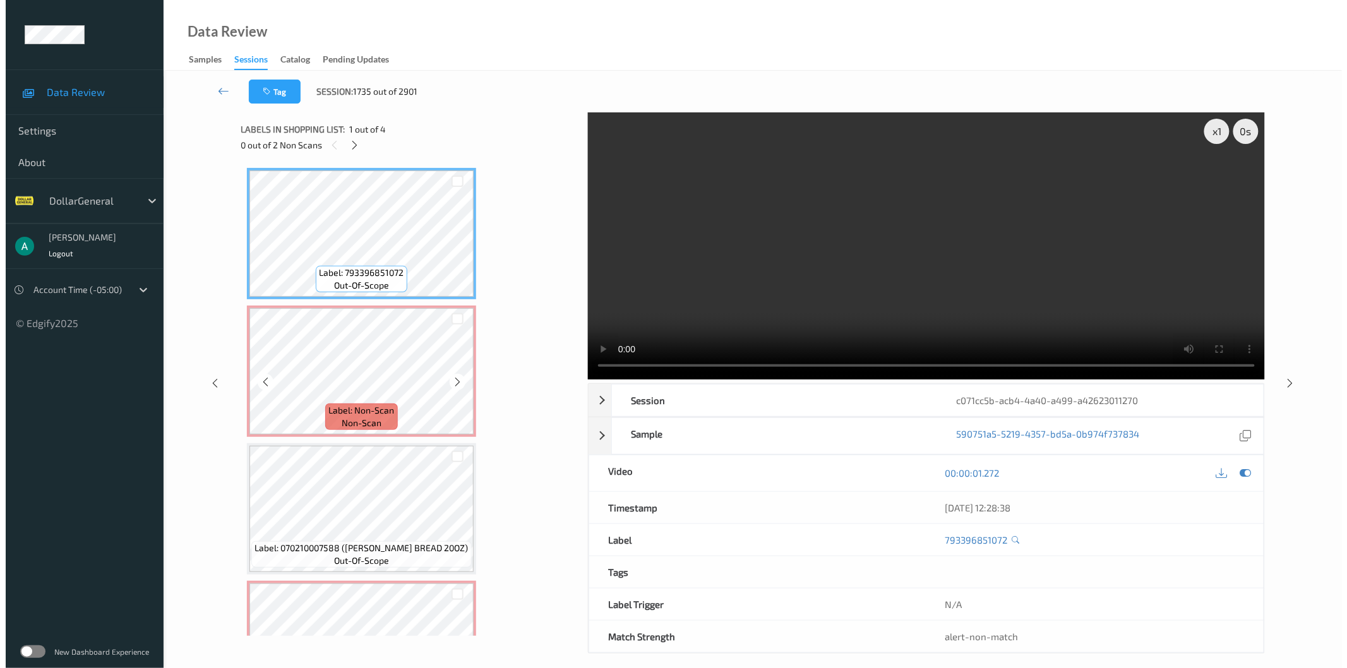
scroll to position [78, 0]
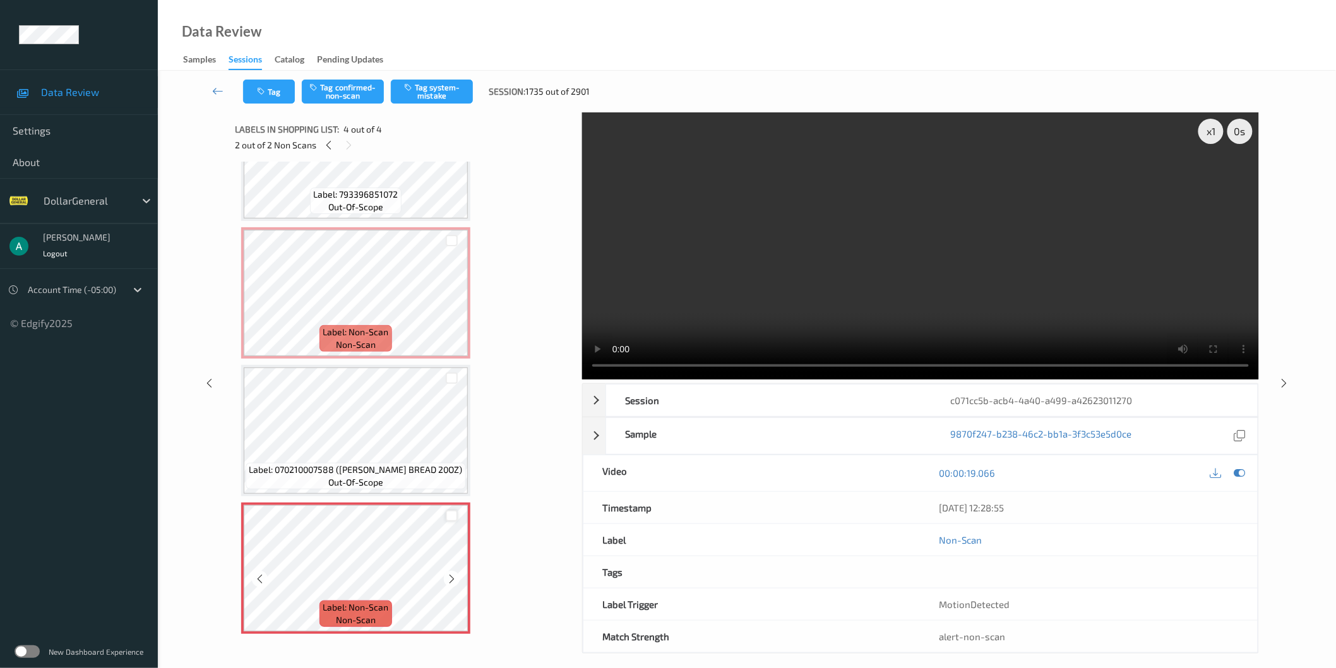
click at [449, 516] on div at bounding box center [452, 516] width 12 height 12
click at [455, 242] on div at bounding box center [452, 241] width 12 height 12
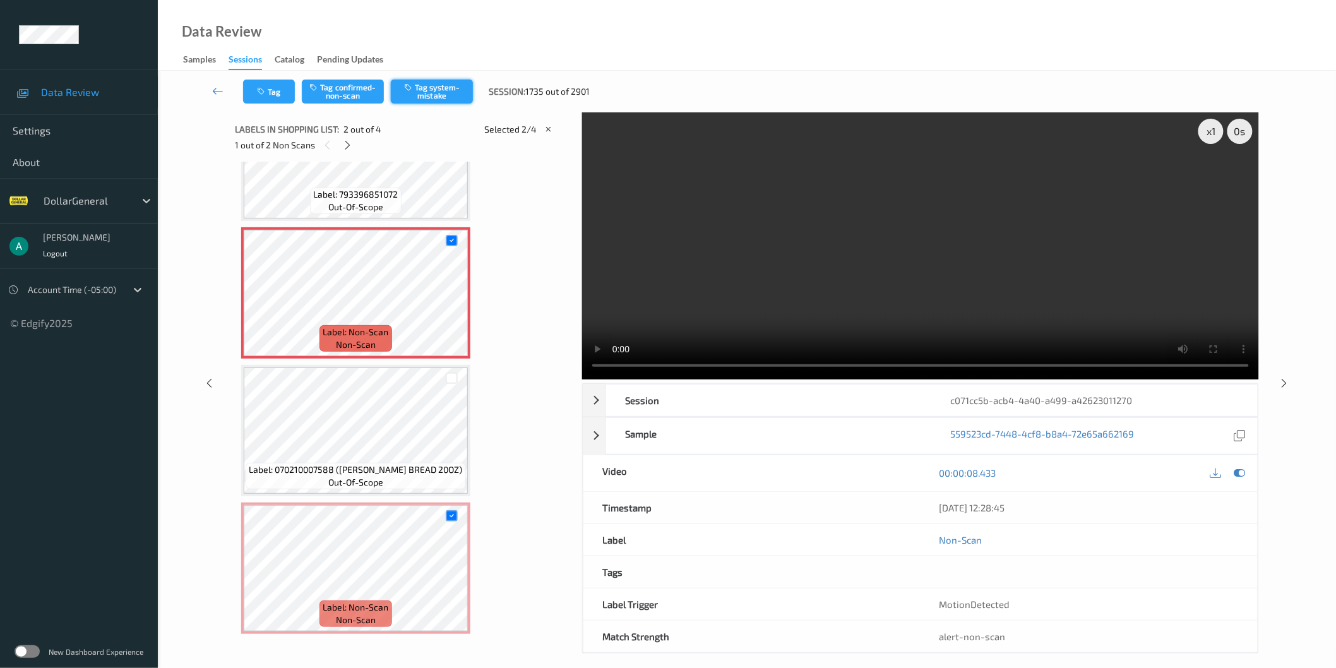
click at [431, 92] on button "Tag system-mistake" at bounding box center [432, 92] width 82 height 24
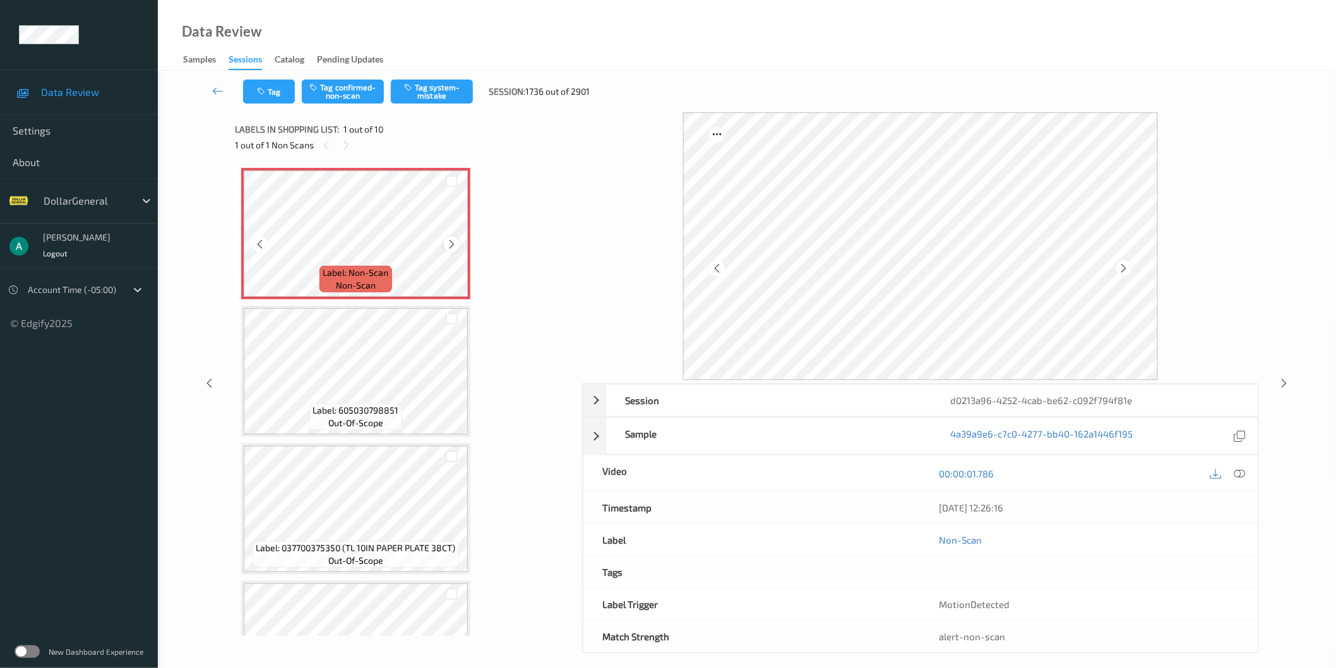
click at [453, 247] on icon at bounding box center [451, 244] width 11 height 11
click at [424, 97] on button "Tag system-mistake" at bounding box center [432, 92] width 82 height 24
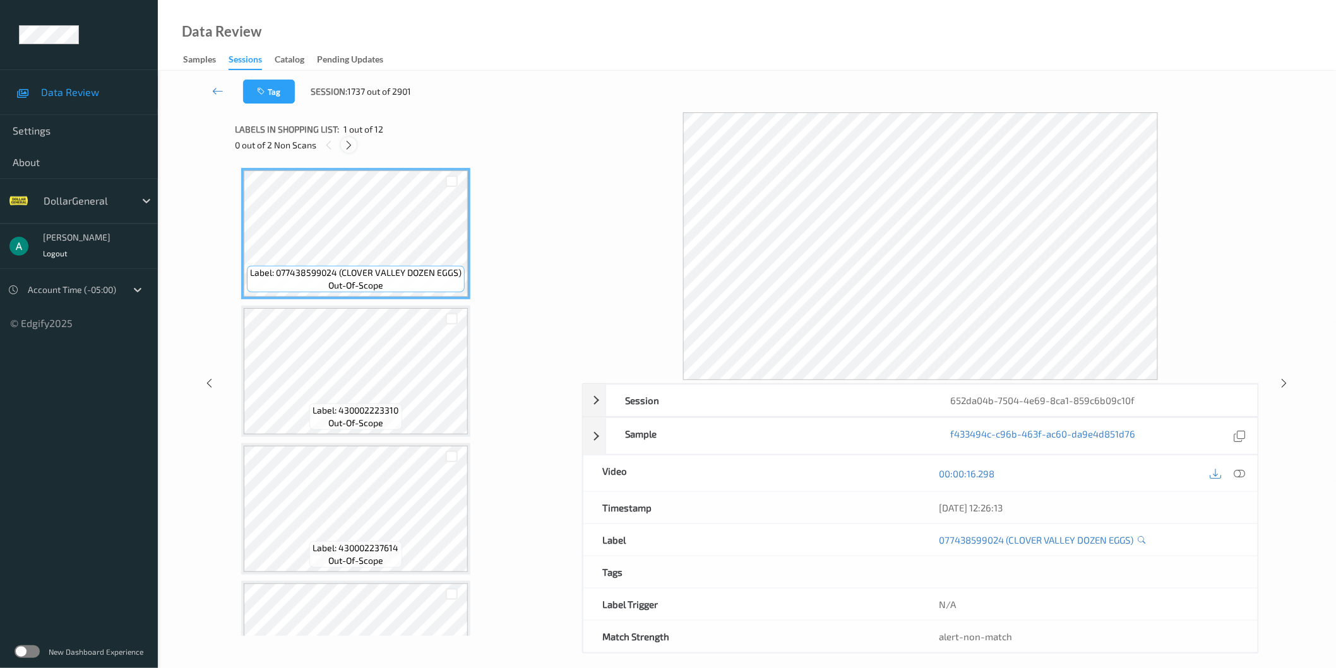
click at [348, 148] on icon at bounding box center [348, 145] width 11 height 11
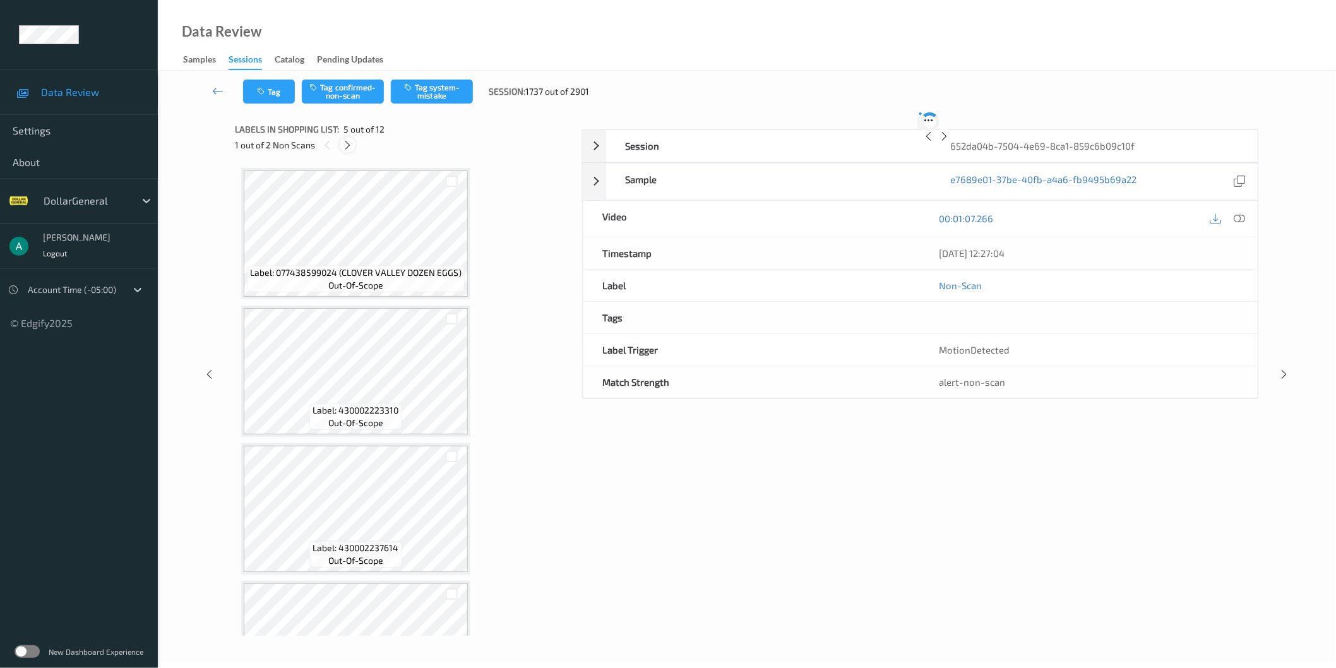
scroll to position [417, 0]
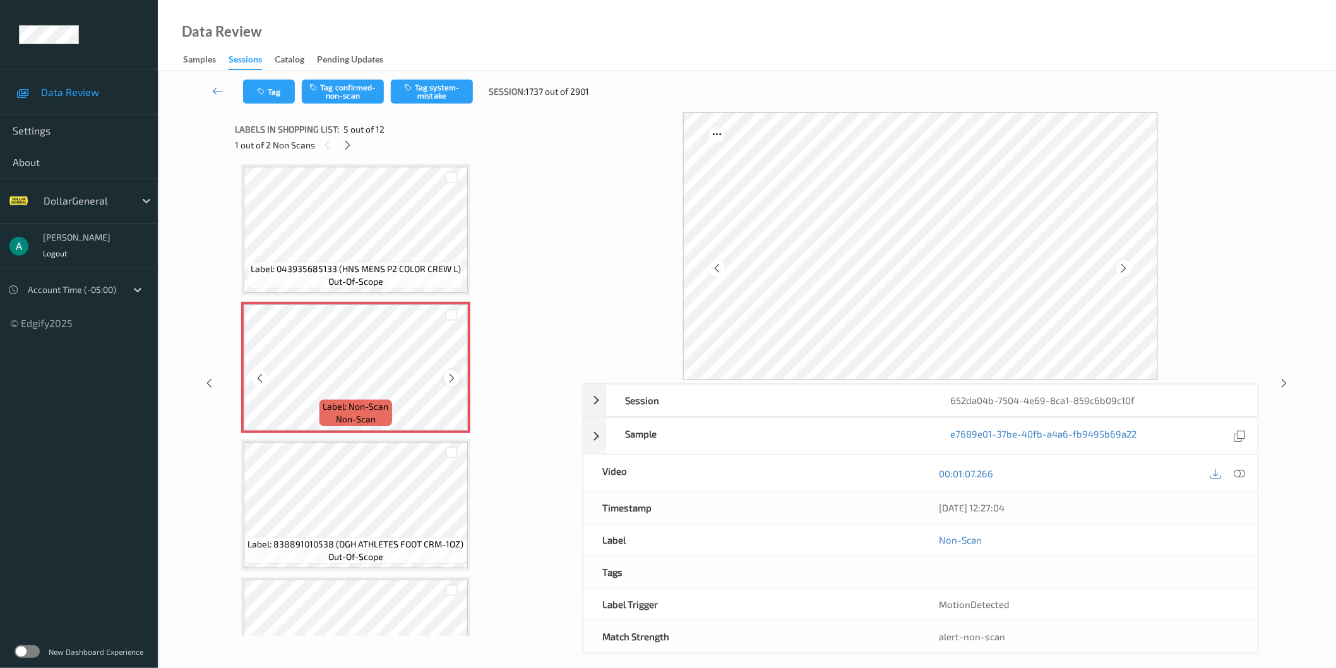
click at [447, 376] on icon at bounding box center [451, 377] width 11 height 11
click at [443, 93] on button "Tag system-mistake" at bounding box center [432, 92] width 82 height 24
click at [350, 144] on icon at bounding box center [347, 145] width 11 height 11
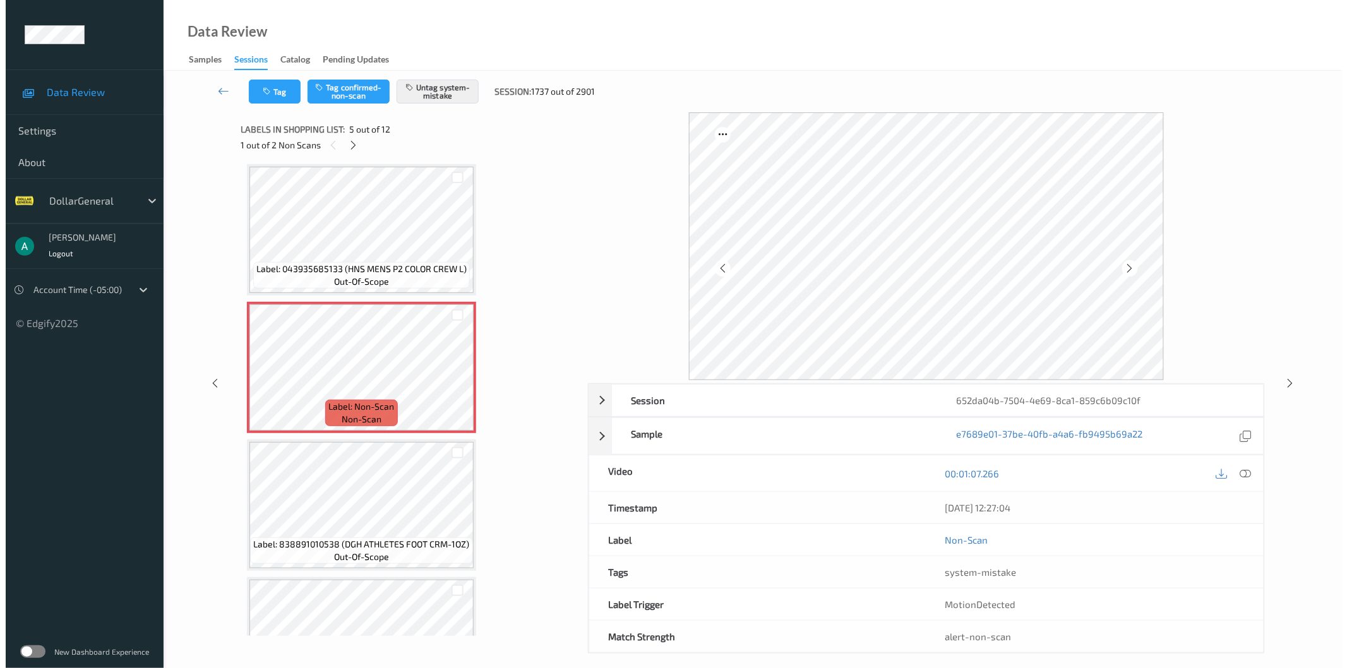
scroll to position [1172, 0]
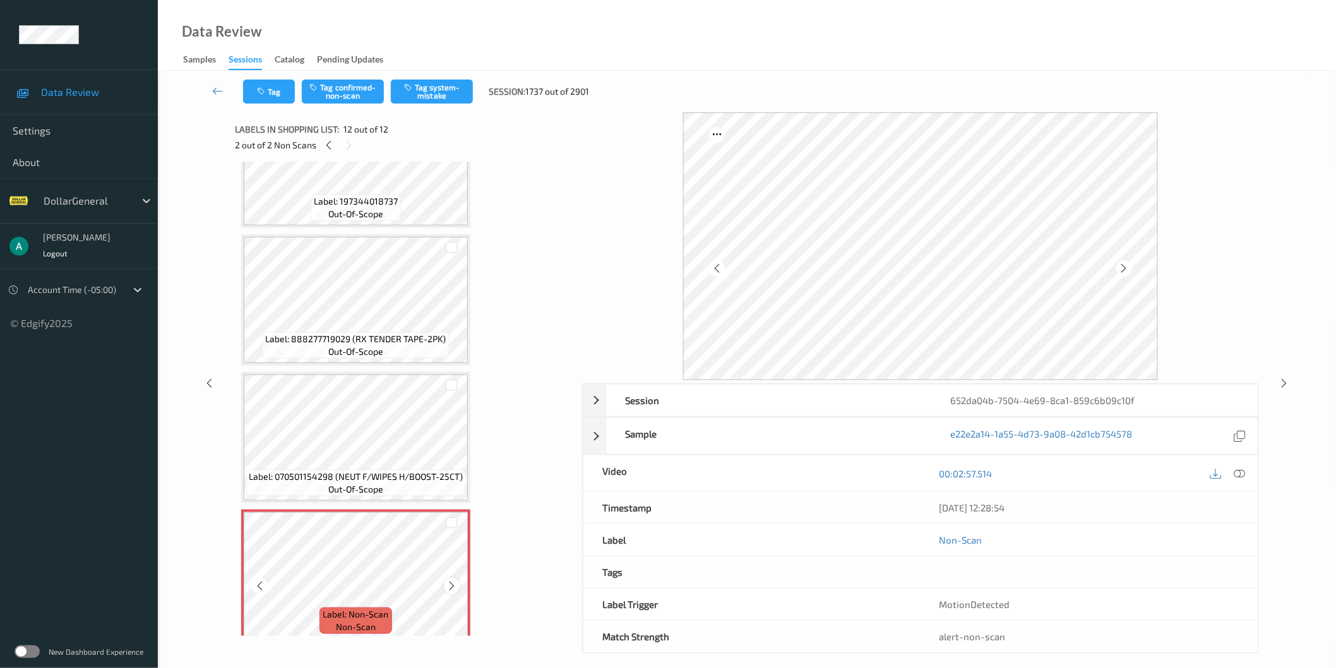
click at [451, 580] on icon at bounding box center [451, 585] width 11 height 11
click at [451, 87] on button "Tag system-mistake" at bounding box center [432, 92] width 82 height 24
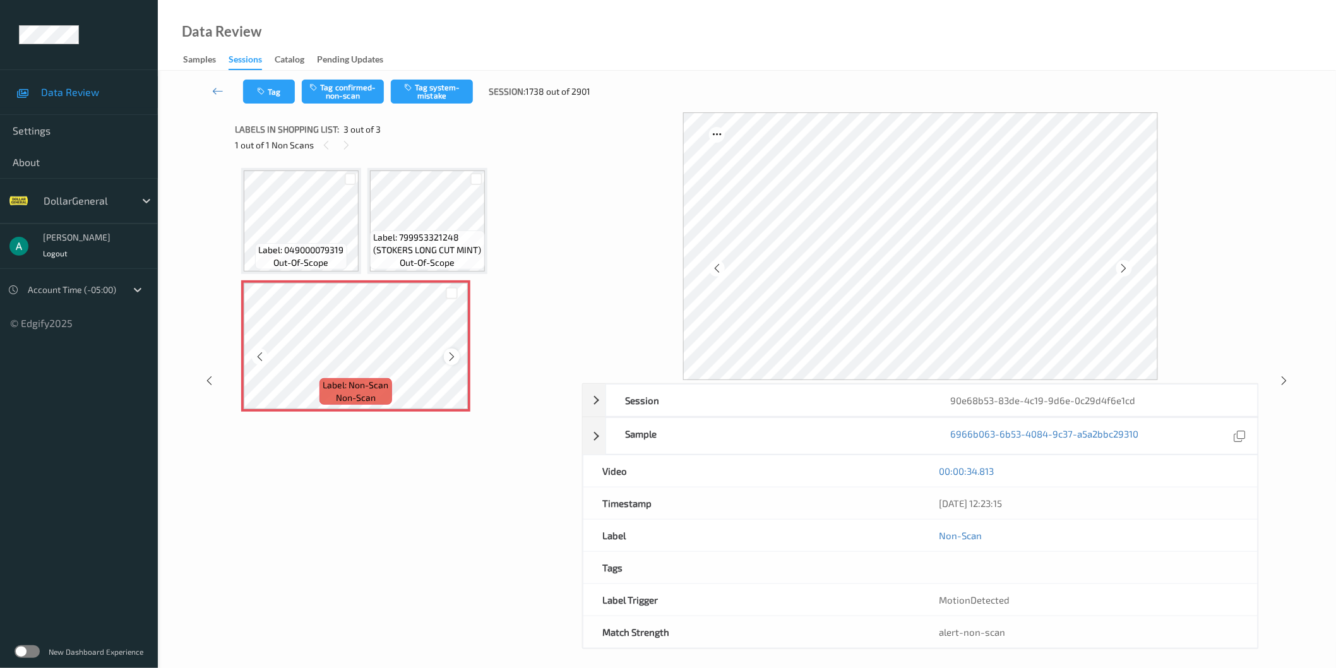
click at [448, 351] on icon at bounding box center [451, 356] width 11 height 11
click at [407, 231] on span "Label: 799953321248 (STOKERS LONG CUT MINT)" at bounding box center [427, 243] width 109 height 25
drag, startPoint x: 392, startPoint y: 239, endPoint x: 381, endPoint y: 232, distance: 12.5
click at [392, 235] on span "Label: 799953321248 (STOKERS LONG CUT MINT)" at bounding box center [427, 243] width 109 height 25
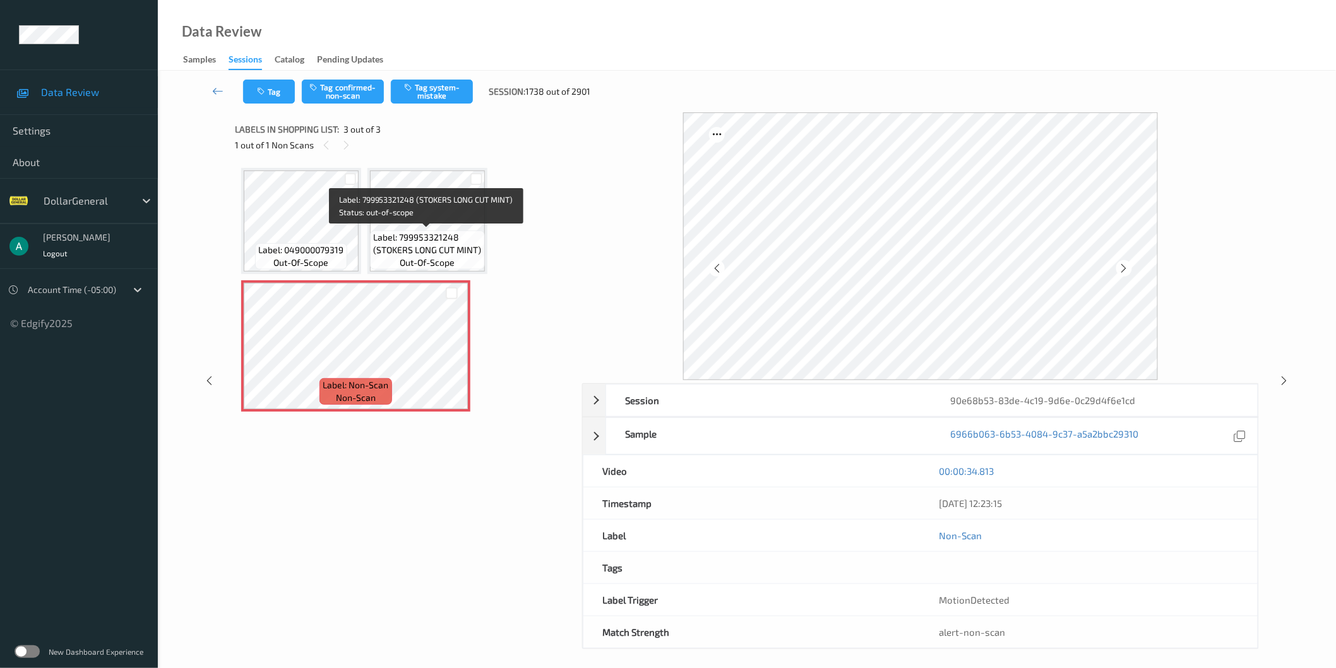
click at [425, 238] on span "Label: 799953321248 (STOKERS LONG CUT MINT)" at bounding box center [427, 243] width 109 height 25
click at [331, 92] on button "Tag confirmed-non-scan" at bounding box center [343, 92] width 82 height 24
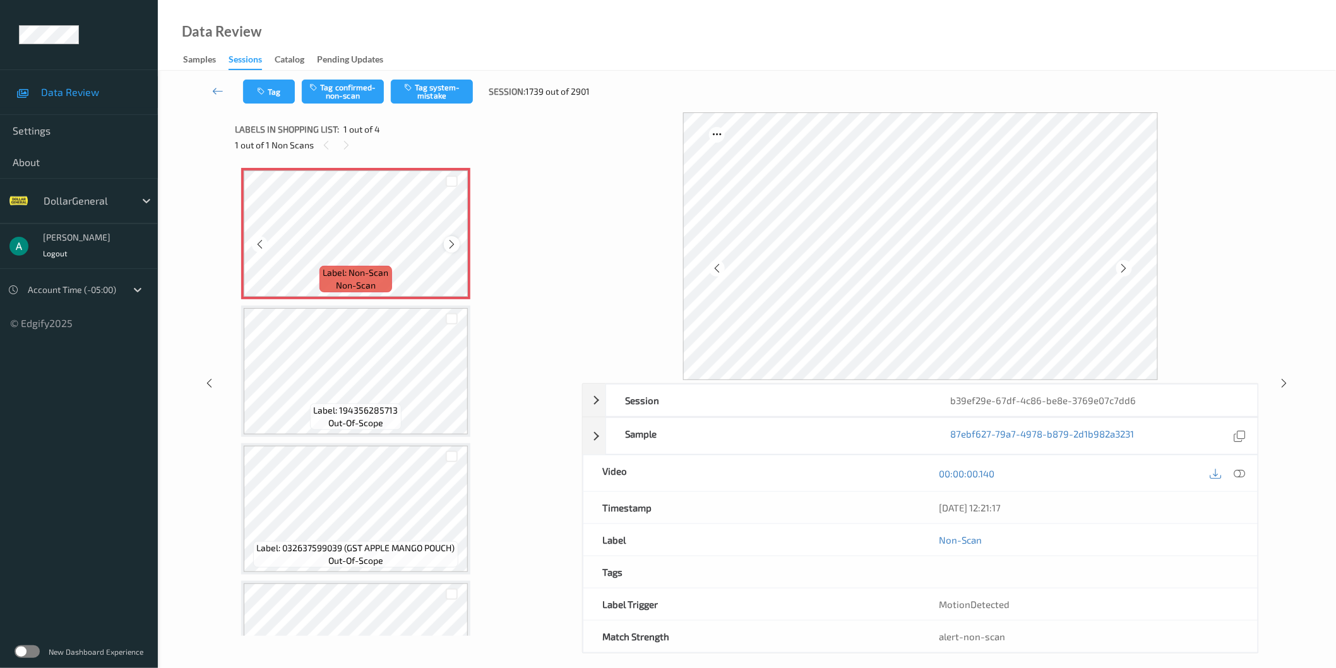
click at [449, 246] on icon at bounding box center [451, 244] width 11 height 11
click at [459, 102] on button "Tag system-mistake" at bounding box center [432, 92] width 82 height 24
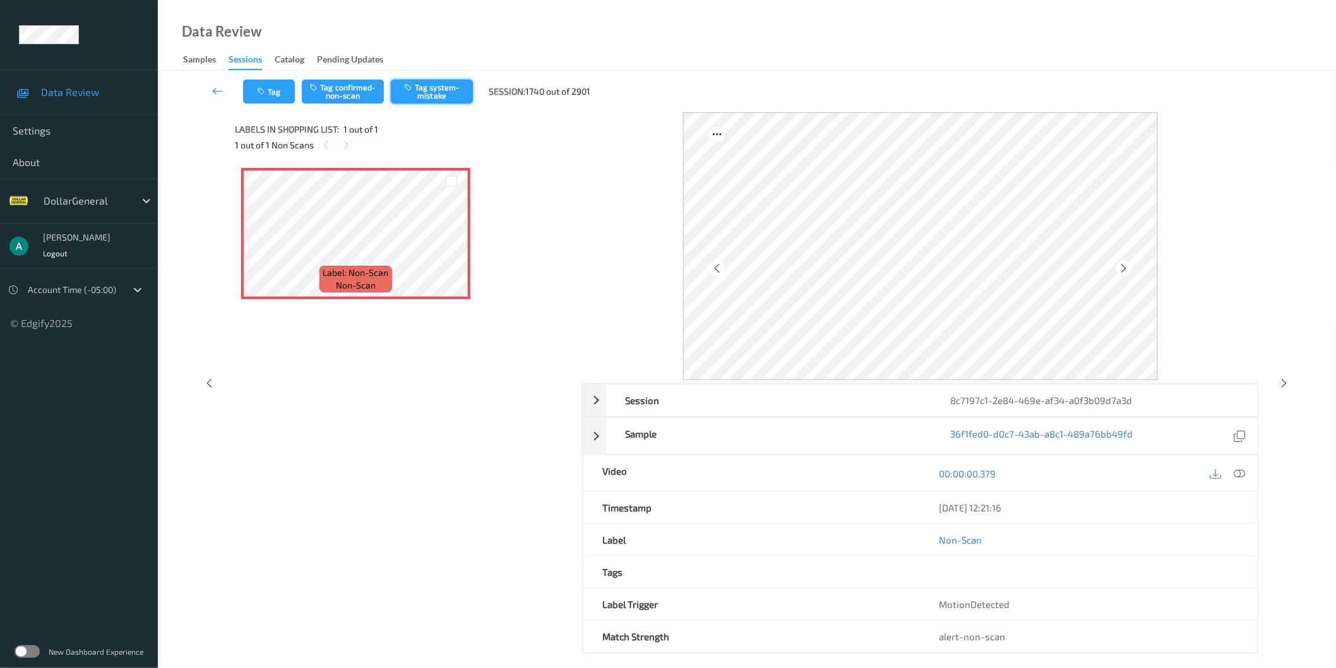
click at [427, 93] on button "Tag system-mistake" at bounding box center [432, 92] width 82 height 24
click at [429, 95] on button "Tag system-mistake" at bounding box center [432, 92] width 82 height 24
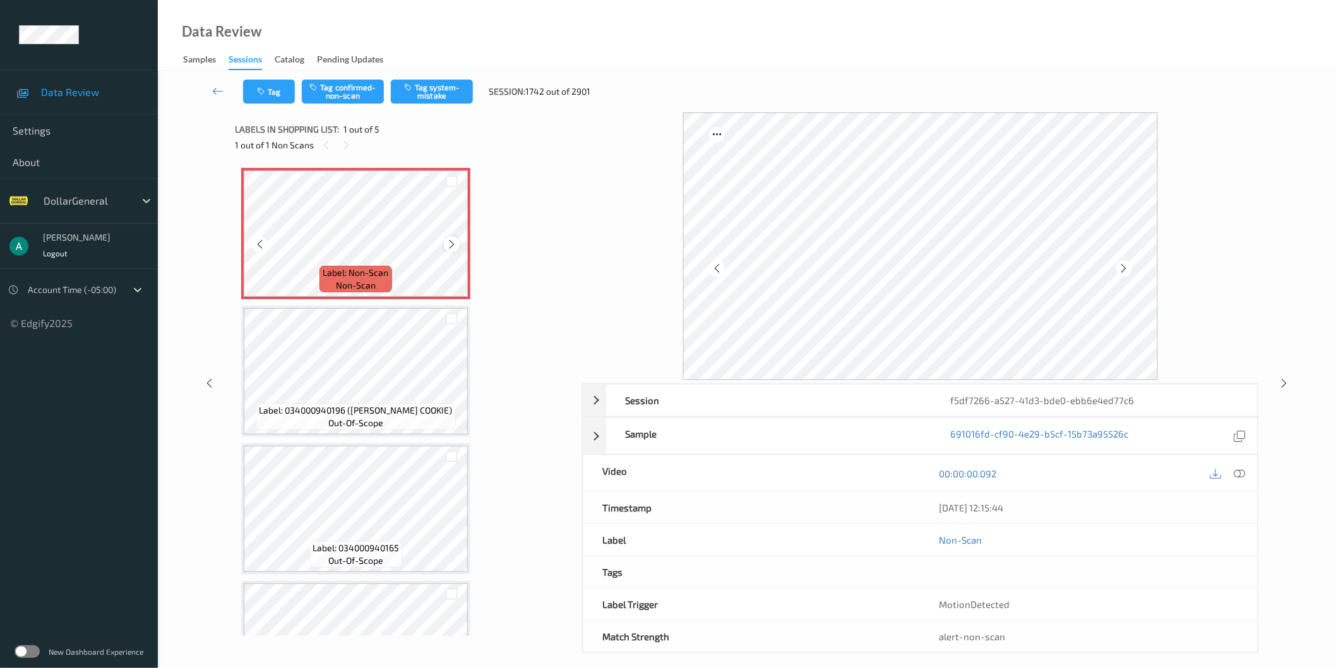
click at [452, 247] on icon at bounding box center [451, 244] width 11 height 11
click at [437, 96] on button "Tag system-mistake" at bounding box center [432, 92] width 82 height 24
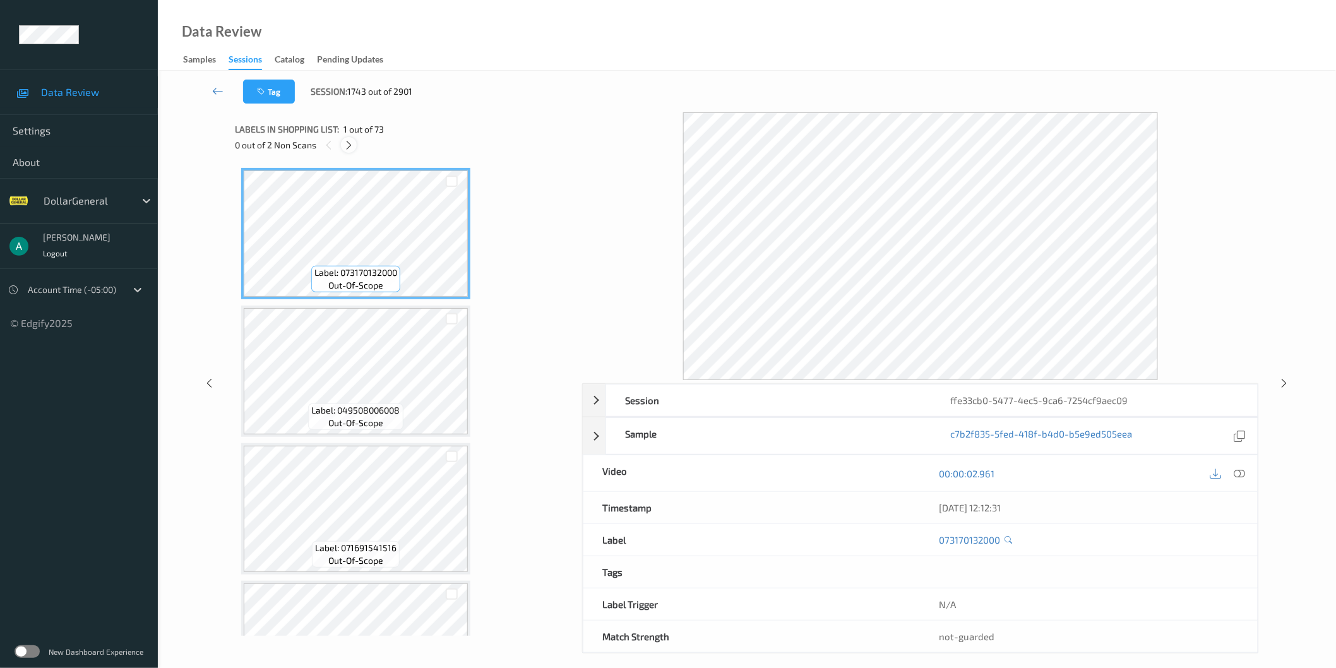
click at [355, 143] on div at bounding box center [349, 145] width 16 height 16
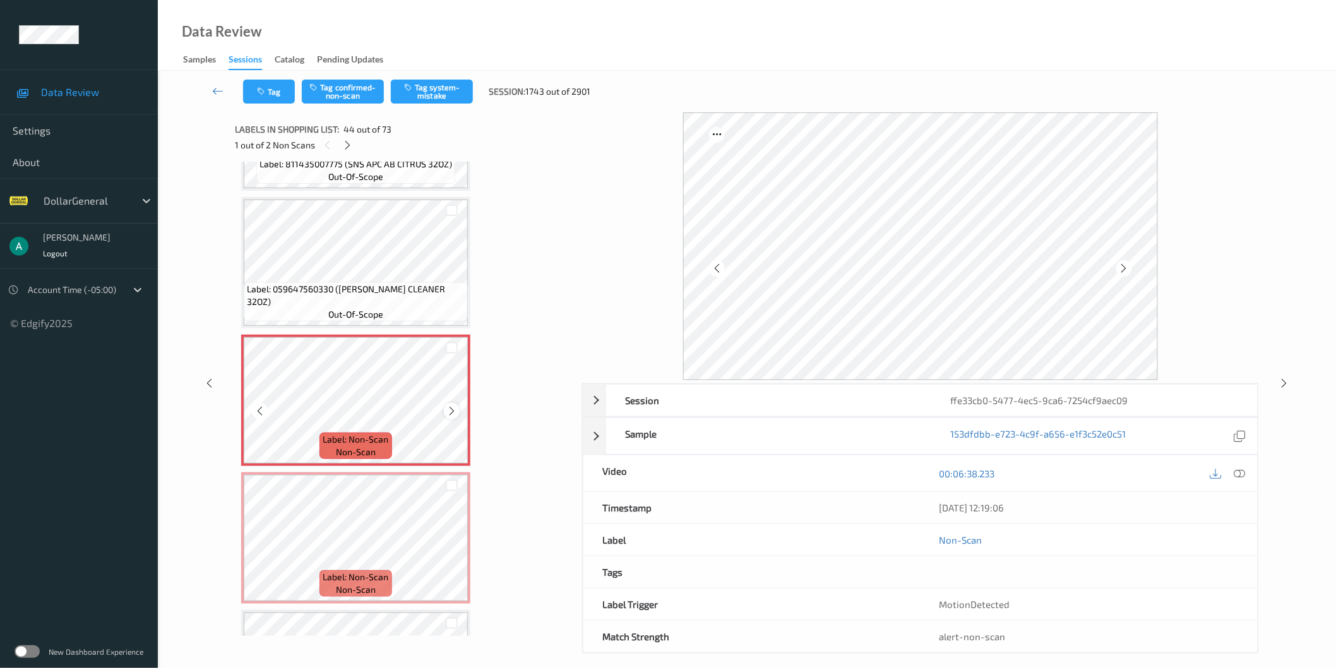
click at [453, 405] on icon at bounding box center [451, 410] width 11 height 11
click at [447, 405] on icon at bounding box center [451, 410] width 11 height 11
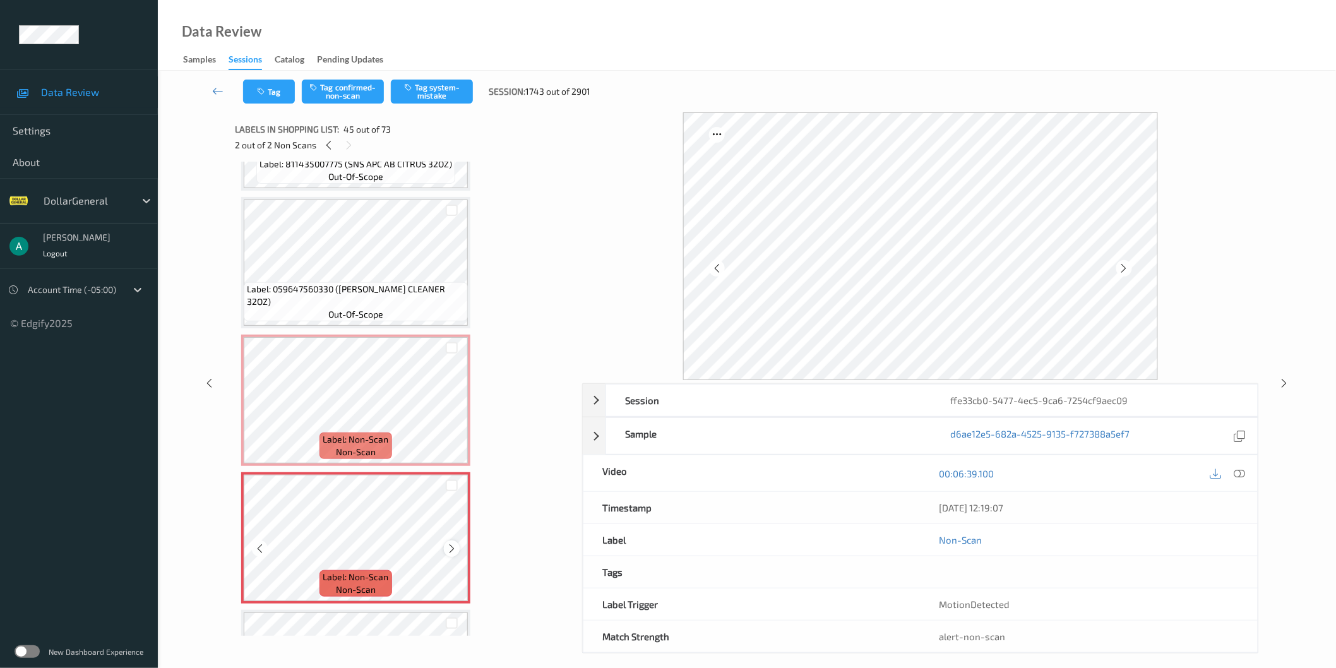
click at [451, 543] on icon at bounding box center [451, 548] width 11 height 11
click at [453, 342] on div at bounding box center [452, 348] width 12 height 12
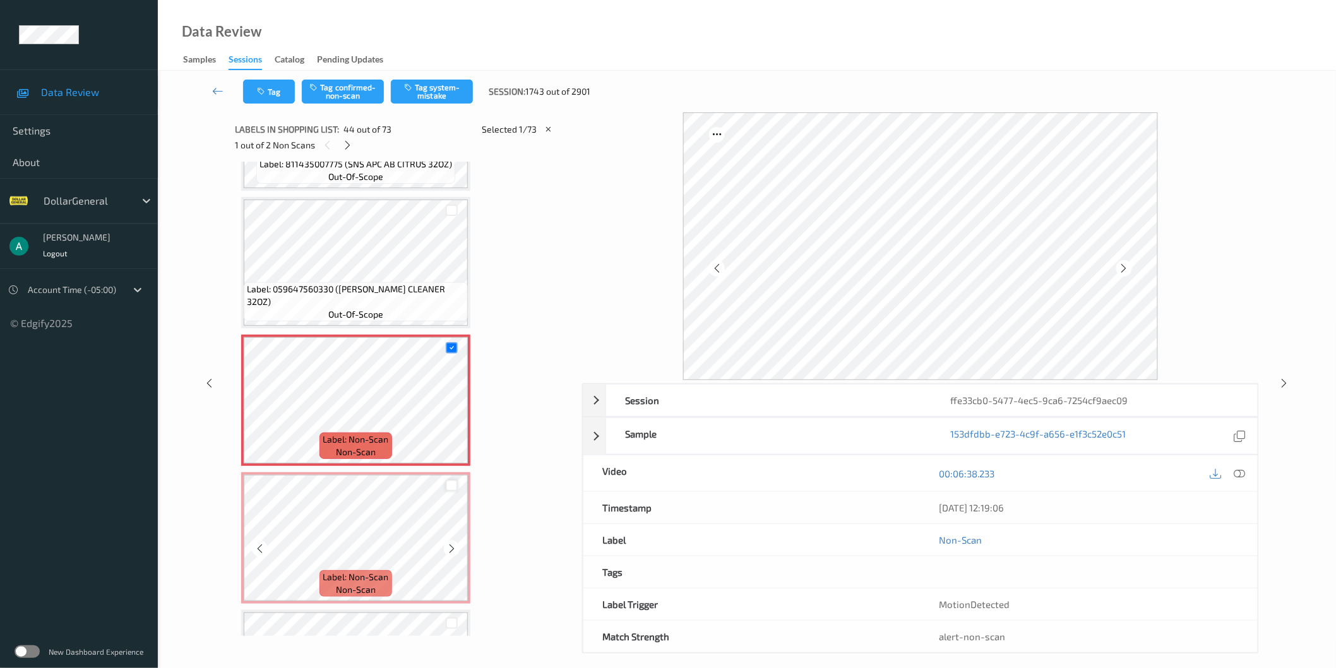
click at [451, 480] on div at bounding box center [452, 486] width 12 height 12
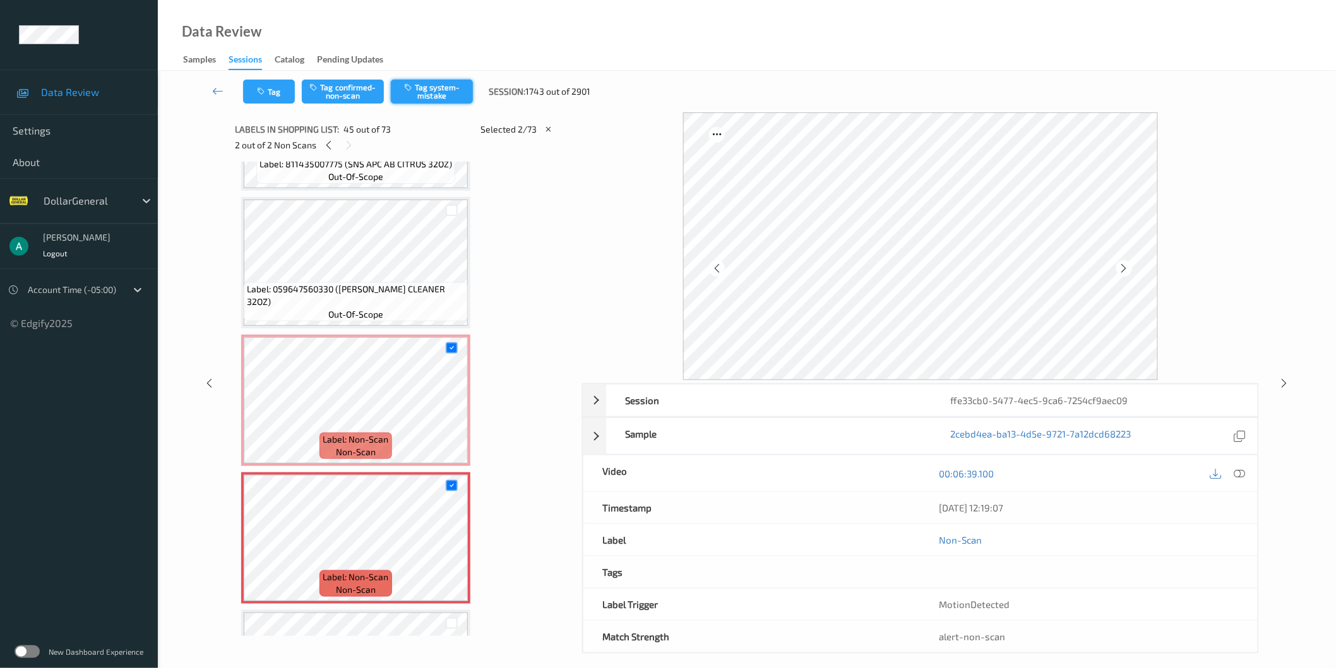
click at [436, 95] on button "Tag system-mistake" at bounding box center [432, 92] width 82 height 24
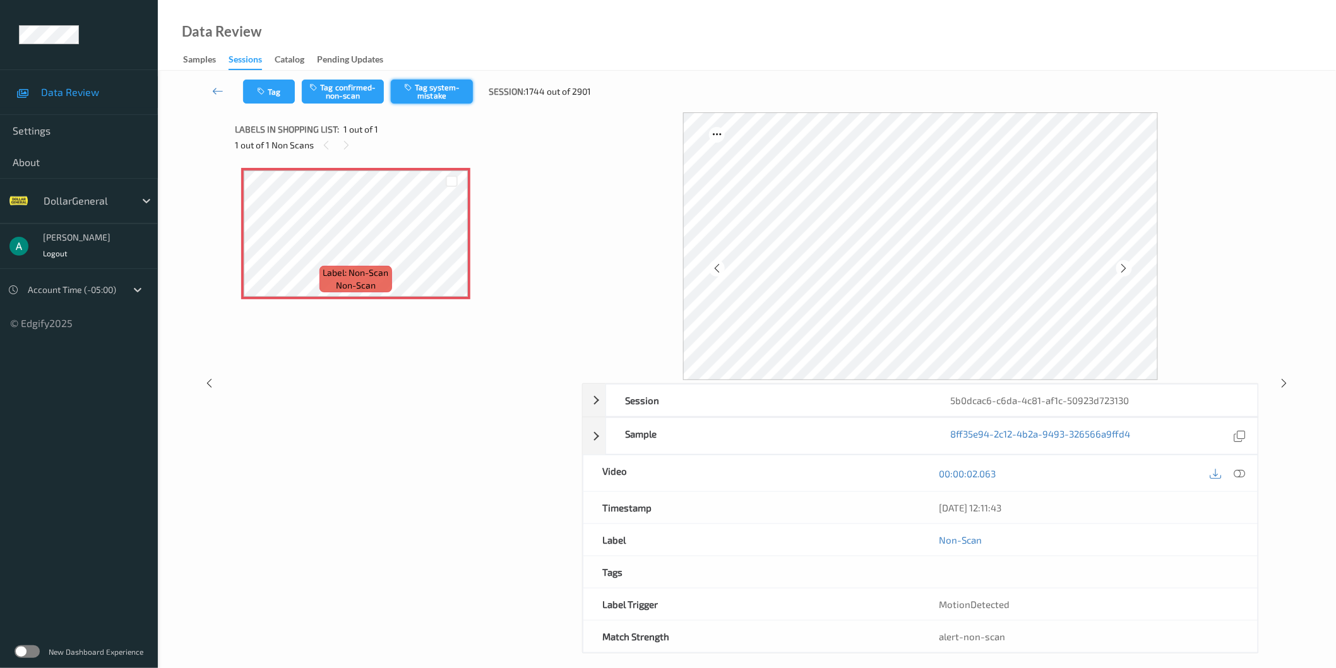
click at [427, 87] on button "Tag system-mistake" at bounding box center [432, 92] width 82 height 24
click at [433, 90] on button "Tag system-mistake" at bounding box center [432, 92] width 82 height 24
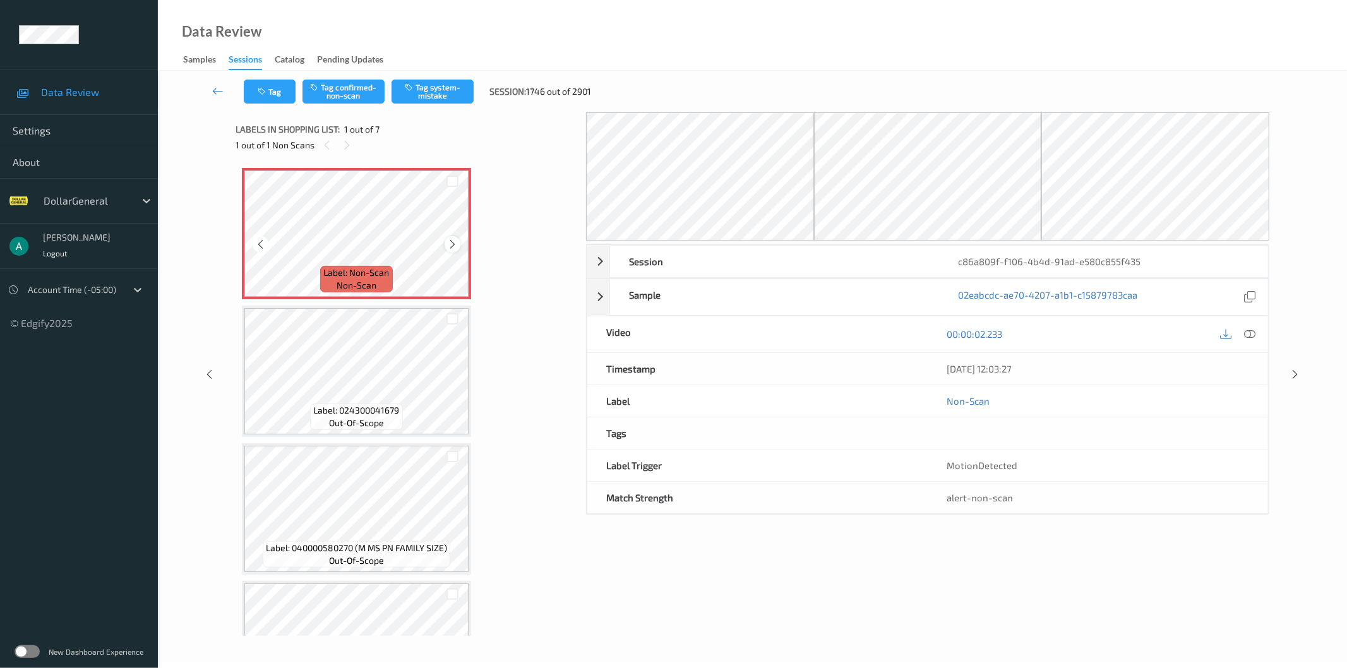
click at [453, 247] on icon at bounding box center [452, 244] width 11 height 11
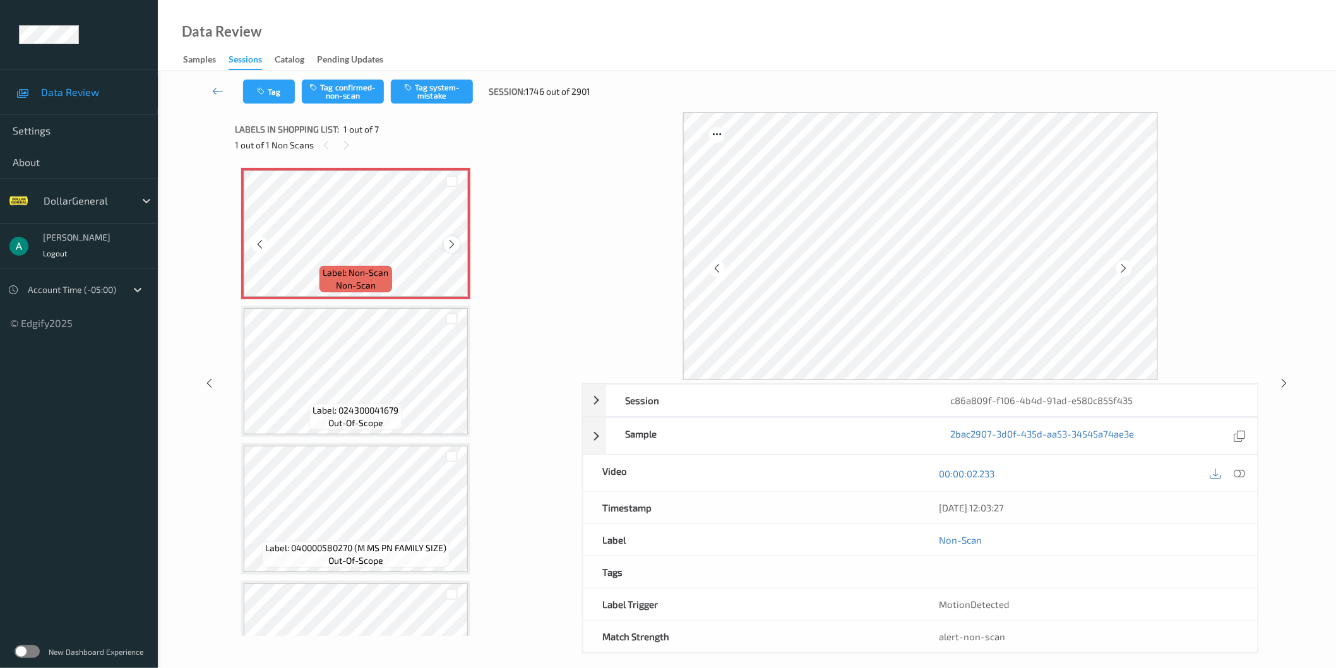
click at [453, 247] on icon at bounding box center [451, 244] width 11 height 11
click at [1245, 476] on icon at bounding box center [1239, 472] width 11 height 11
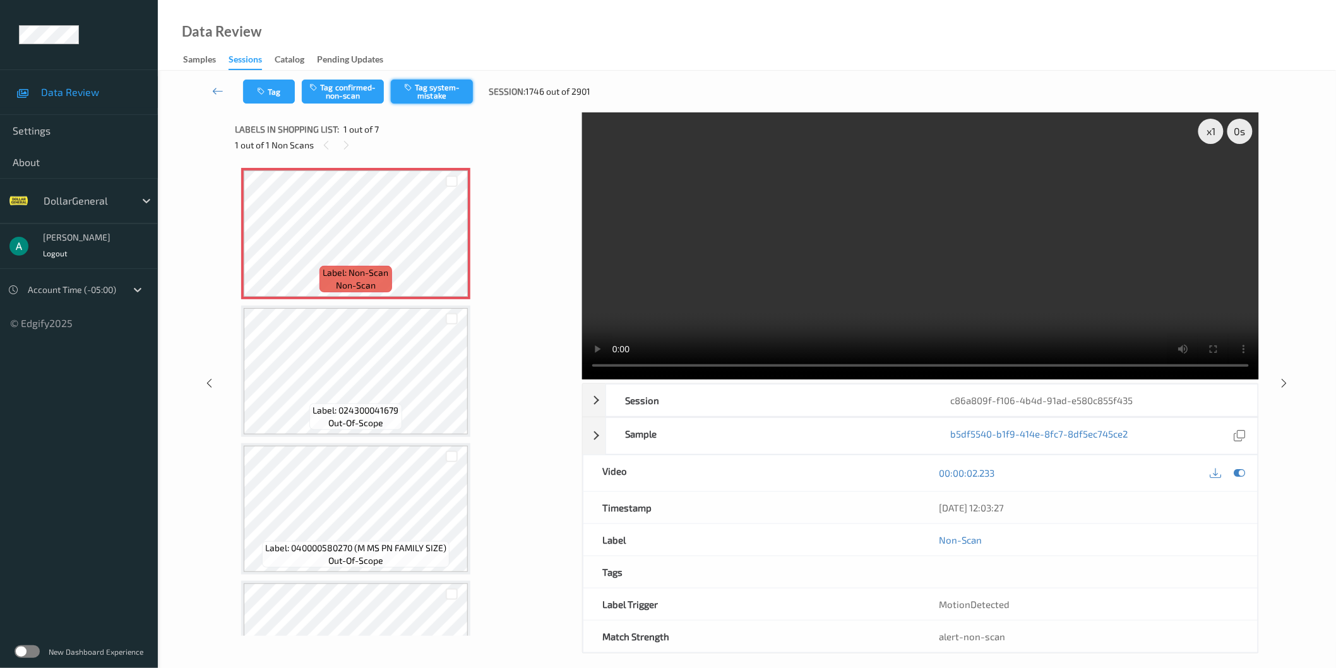
click at [418, 88] on button "Tag system-mistake" at bounding box center [432, 92] width 82 height 24
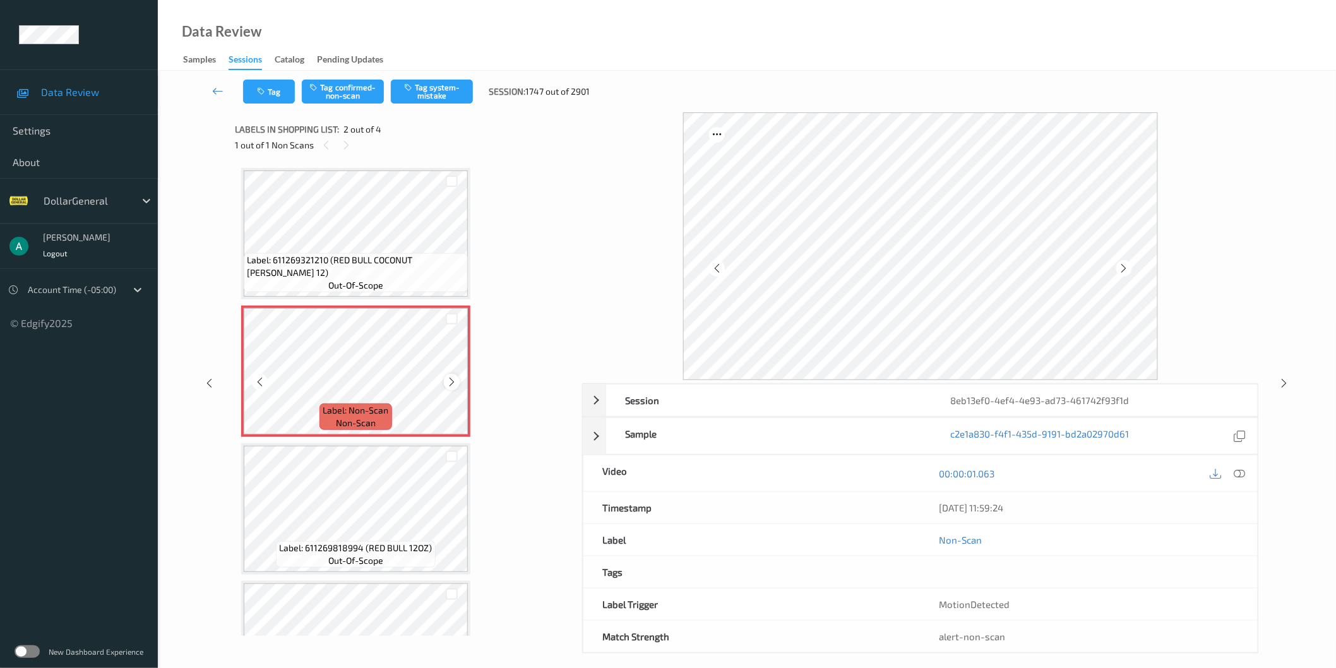
click at [451, 379] on icon at bounding box center [451, 381] width 11 height 11
click at [428, 95] on button "Tag system-mistake" at bounding box center [432, 92] width 82 height 24
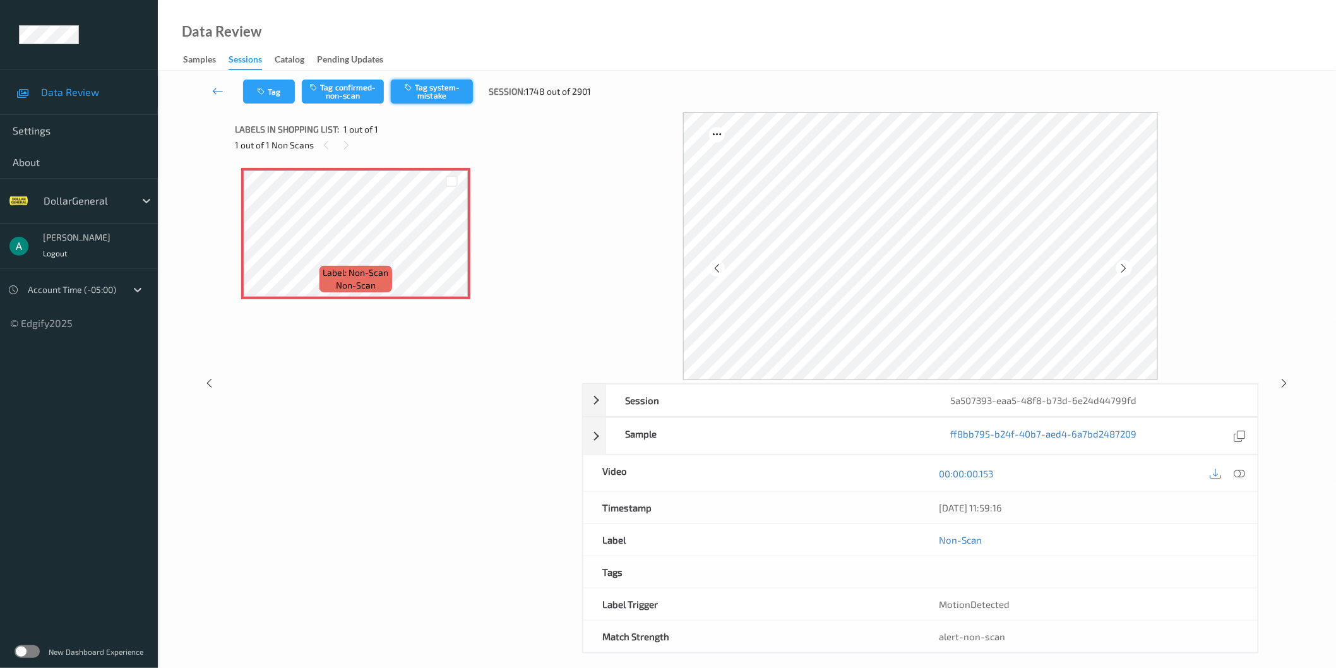
click at [419, 93] on button "Tag system-mistake" at bounding box center [432, 92] width 82 height 24
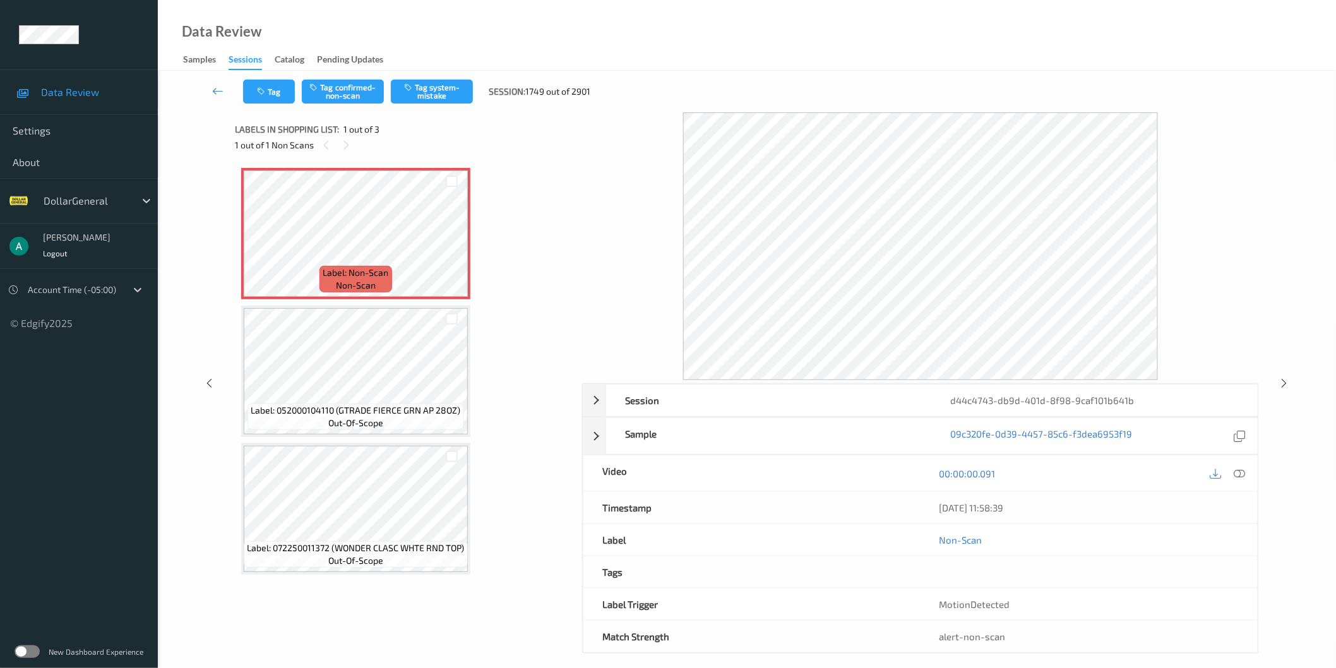
click at [442, 76] on div "Tag Tag confirmed-non-scan Tag system-mistake Session: 1749 out of 2901" at bounding box center [747, 92] width 1126 height 42
click at [440, 86] on button "Tag system-mistake" at bounding box center [432, 92] width 82 height 24
click at [431, 88] on button "Tag system-mistake" at bounding box center [432, 92] width 82 height 24
click at [342, 140] on icon at bounding box center [346, 145] width 11 height 11
click at [351, 149] on icon at bounding box center [348, 145] width 11 height 11
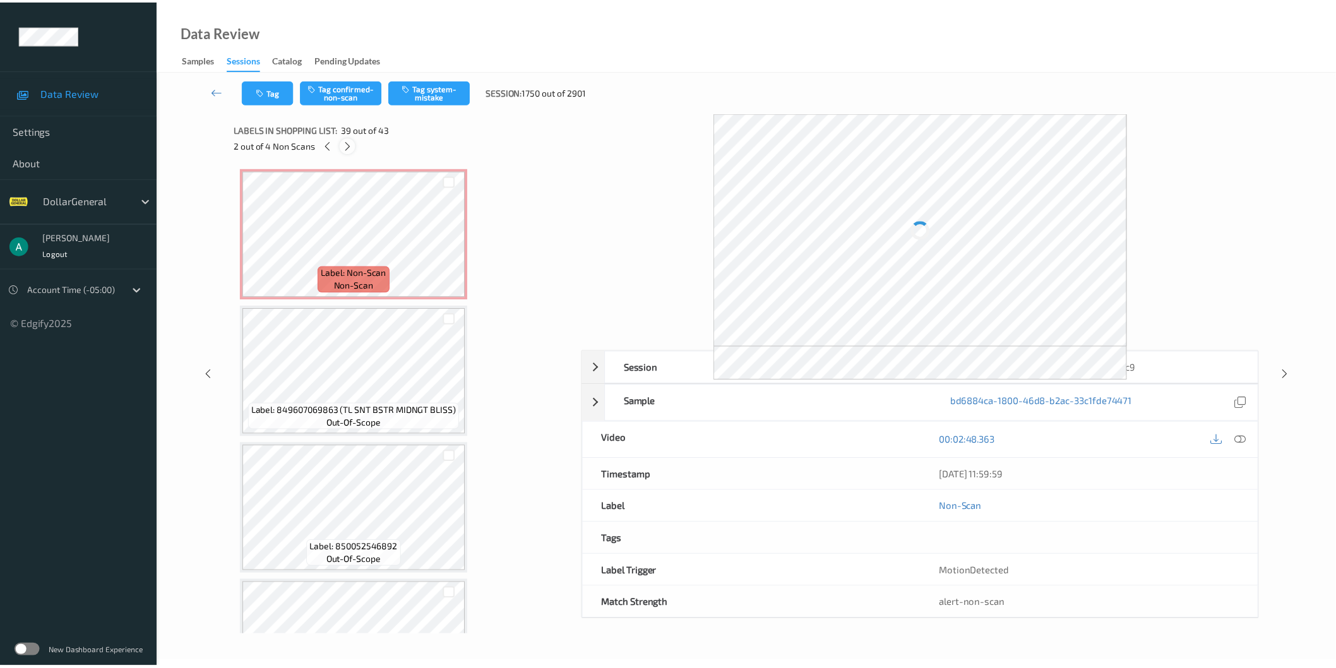
scroll to position [5067, 0]
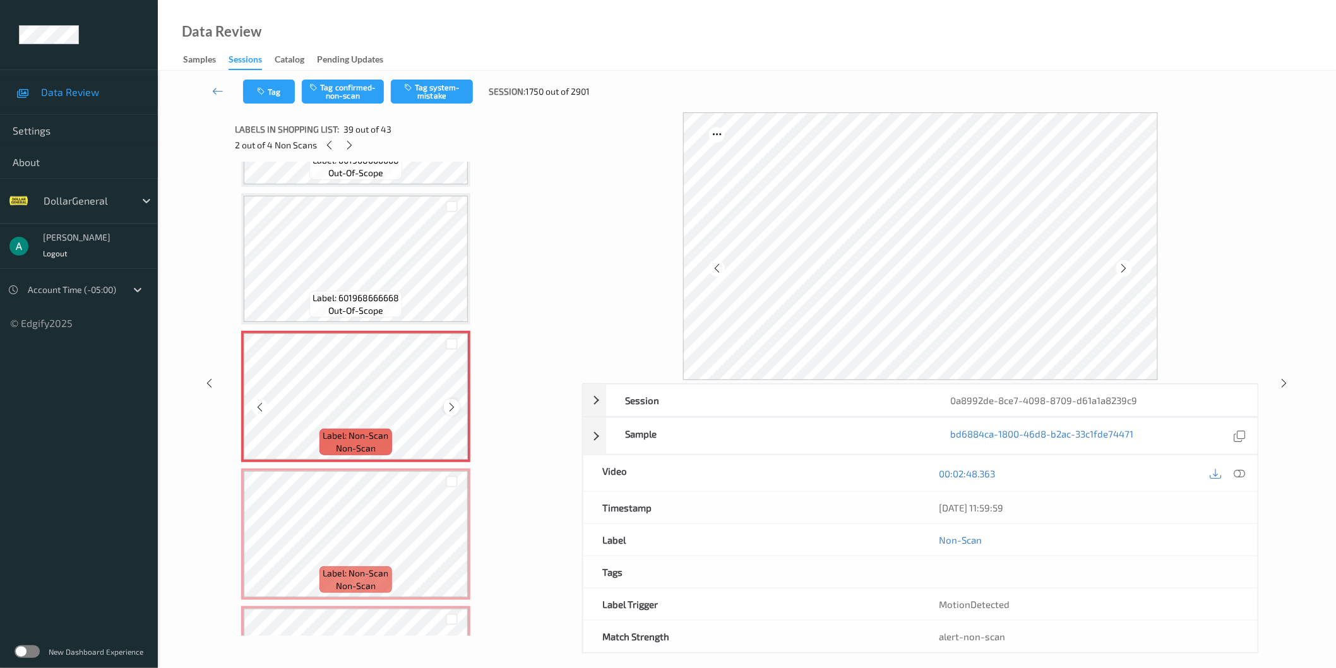
click at [448, 401] on icon at bounding box center [451, 406] width 11 height 11
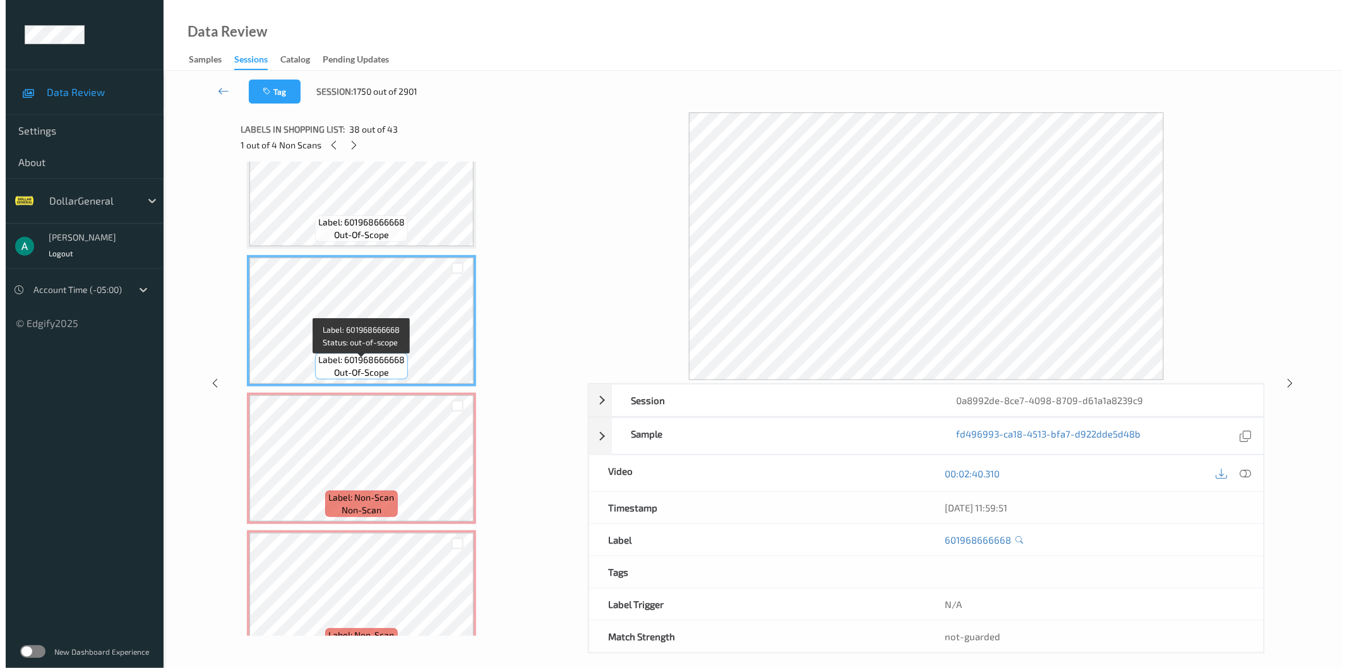
scroll to position [5180, 0]
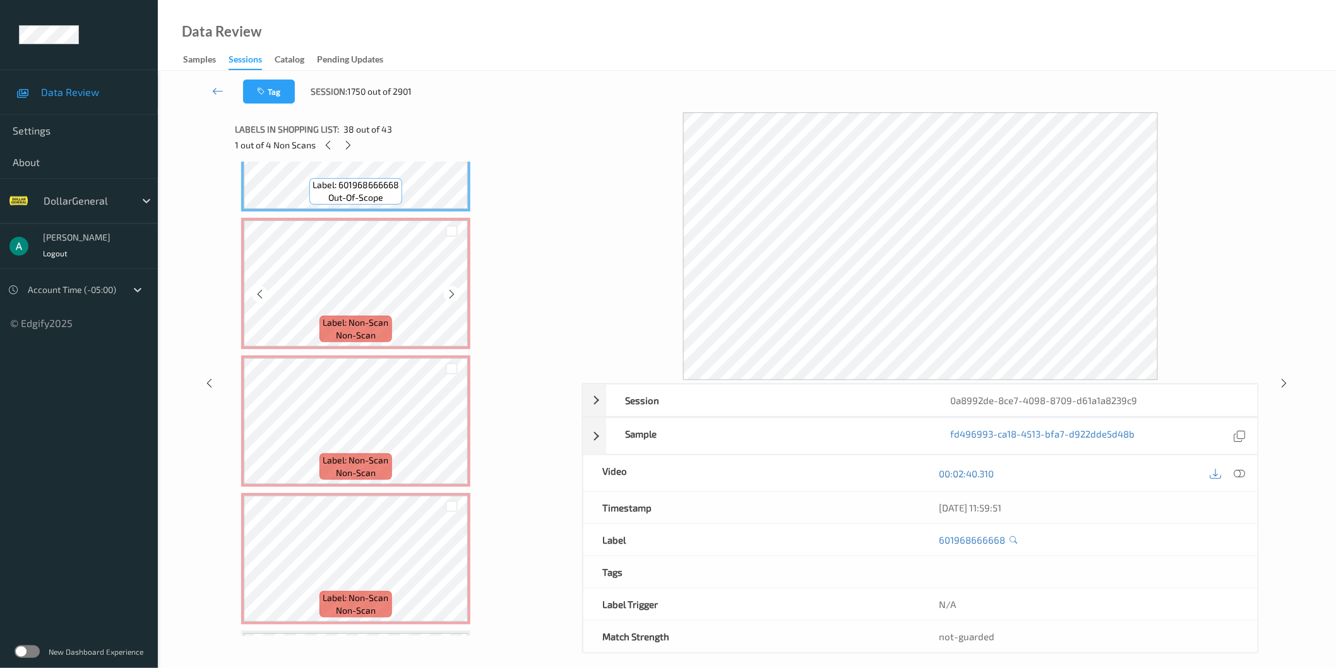
click at [452, 225] on div at bounding box center [452, 231] width 12 height 12
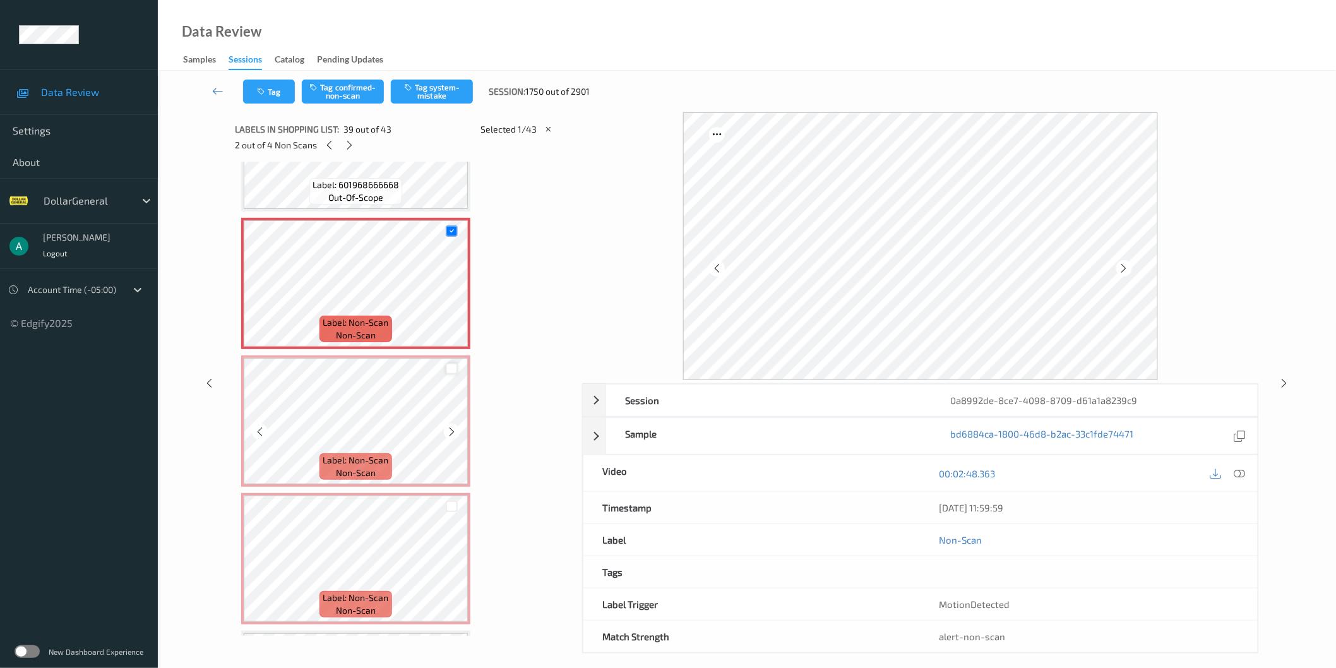
click at [453, 363] on div at bounding box center [452, 369] width 12 height 12
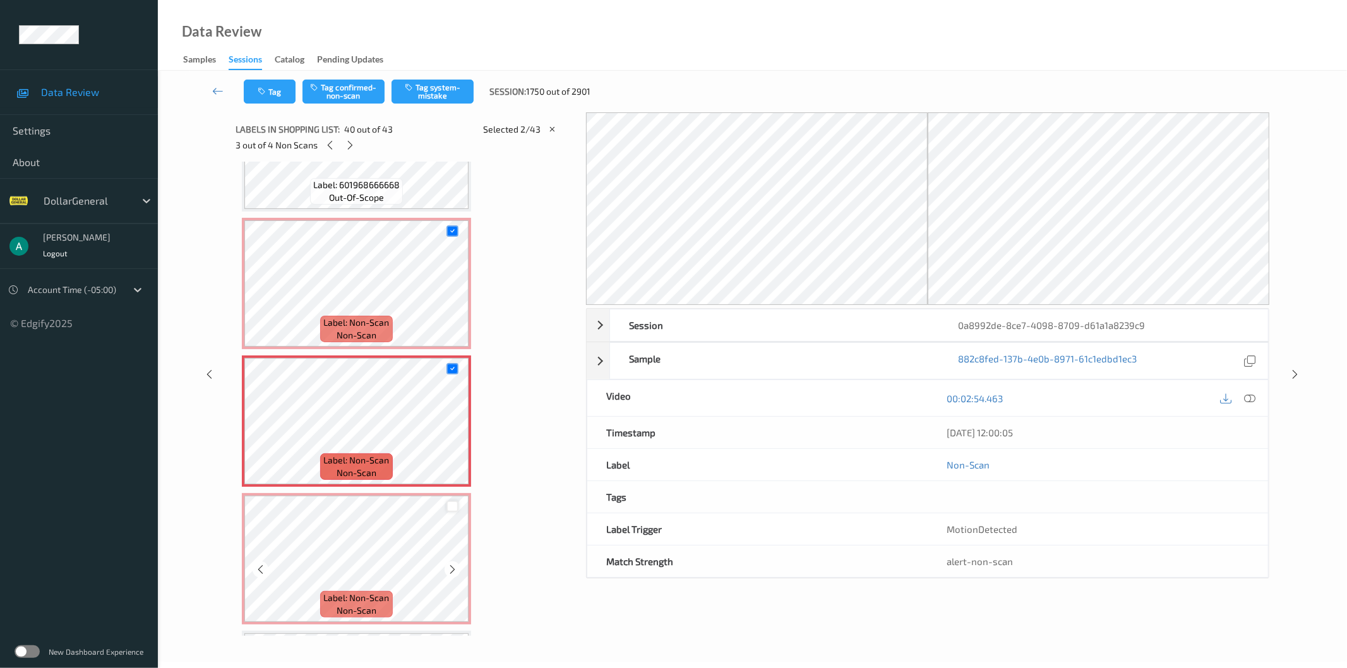
click at [456, 501] on div at bounding box center [452, 507] width 12 height 12
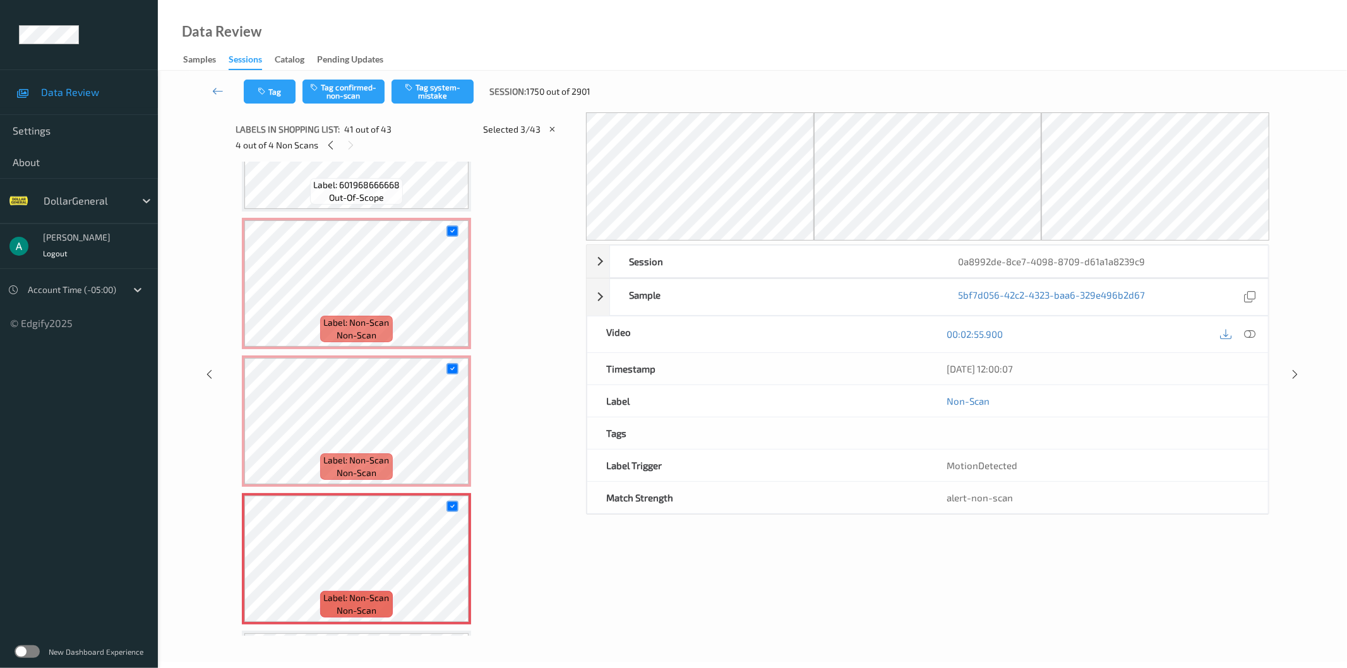
click at [440, 105] on div "Tag Tag confirmed-non-scan Tag system-mistake Session: 1750 out of 2901" at bounding box center [752, 92] width 1137 height 42
click at [443, 99] on button "Tag system-mistake" at bounding box center [432, 92] width 82 height 24
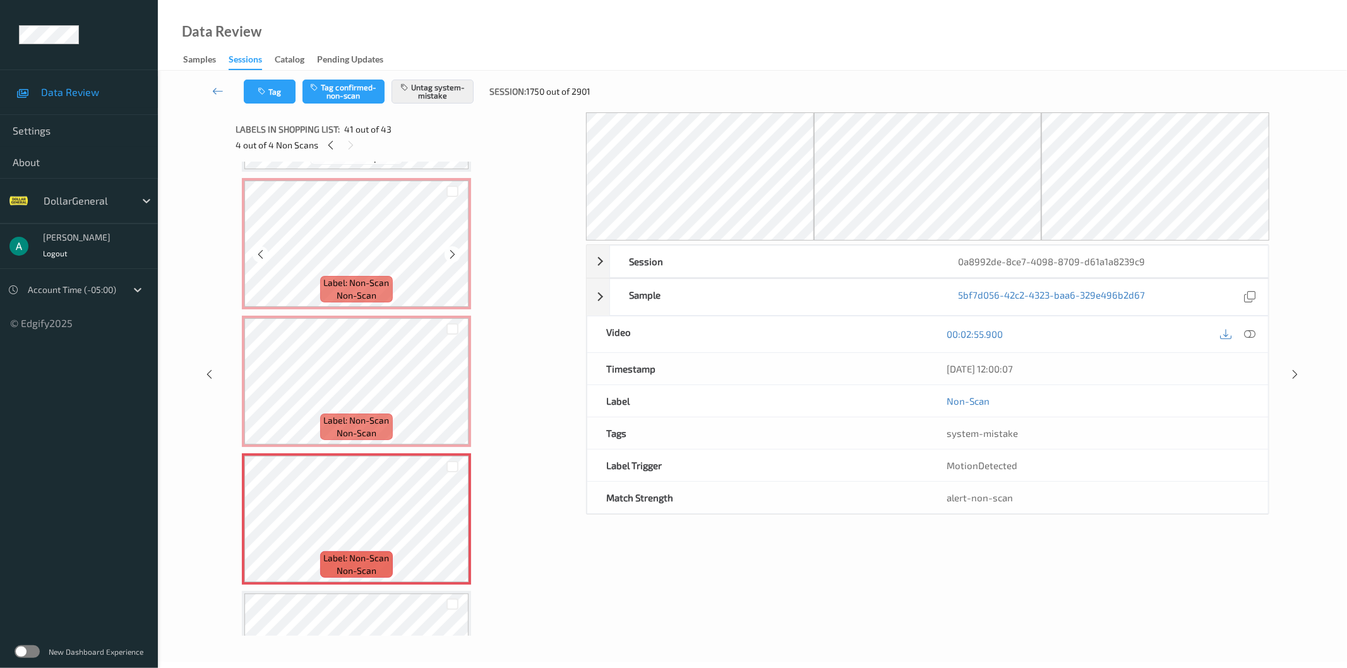
scroll to position [5179, 0]
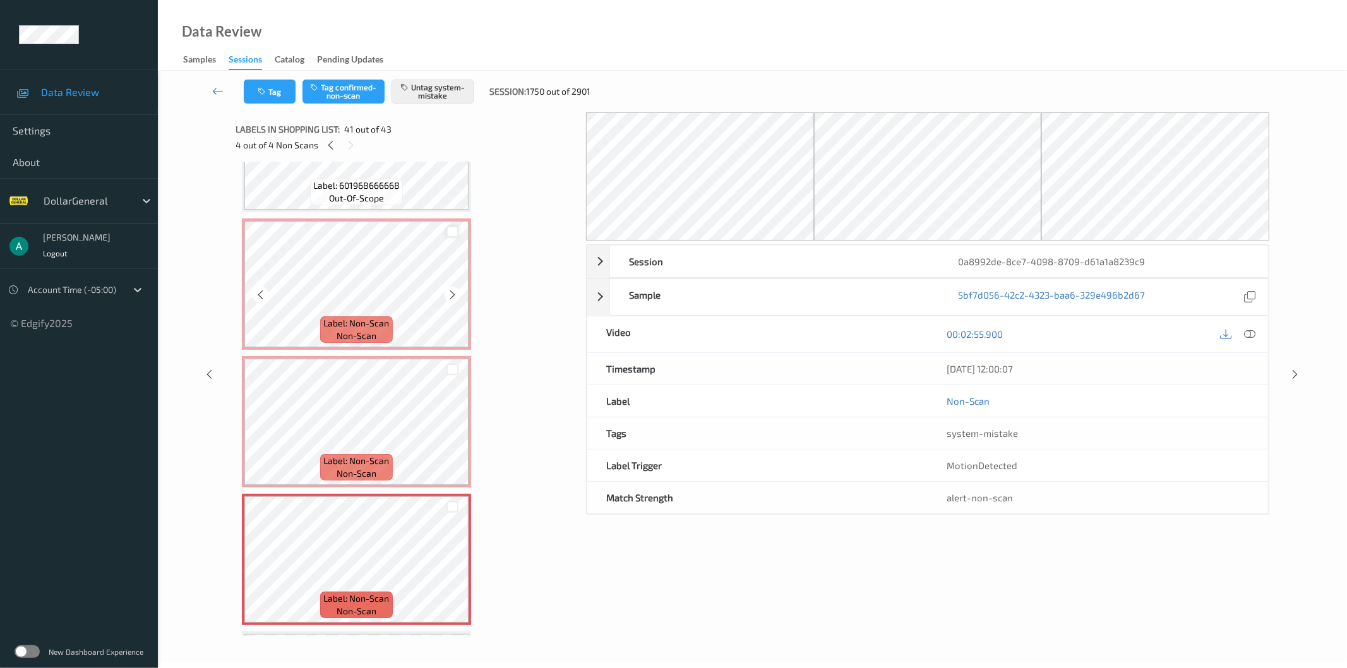
click at [449, 226] on div at bounding box center [452, 232] width 12 height 12
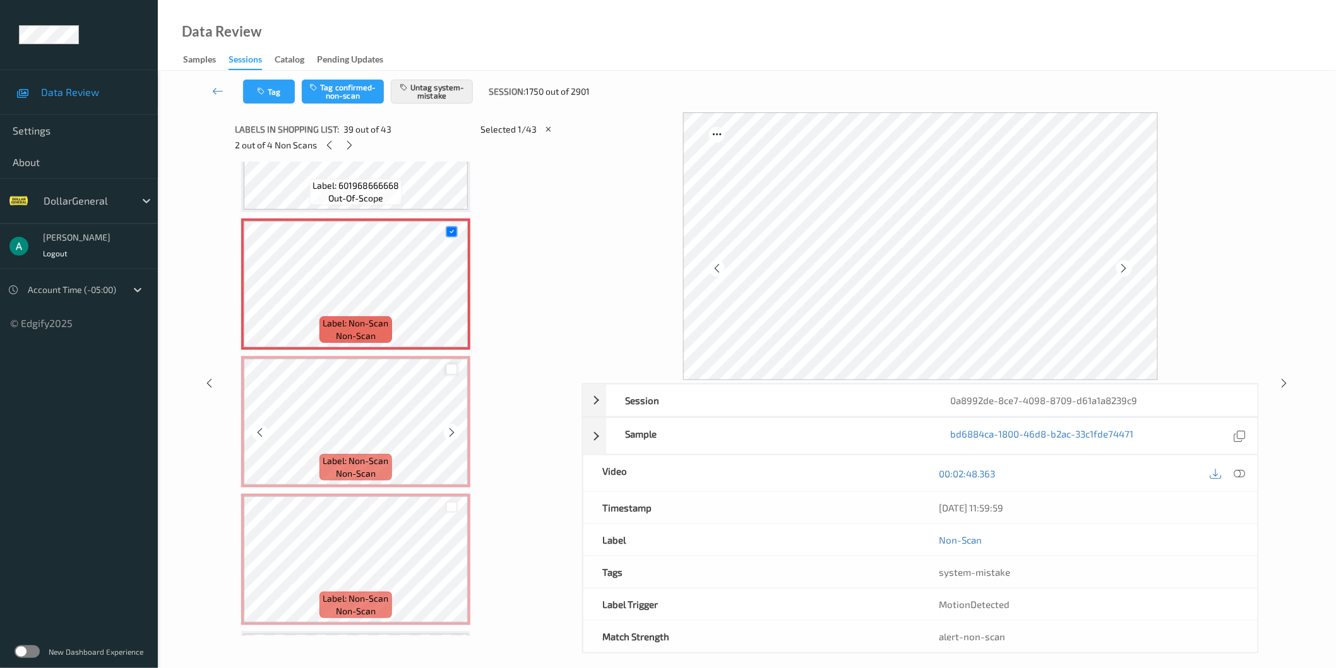
click at [450, 364] on div at bounding box center [452, 370] width 12 height 12
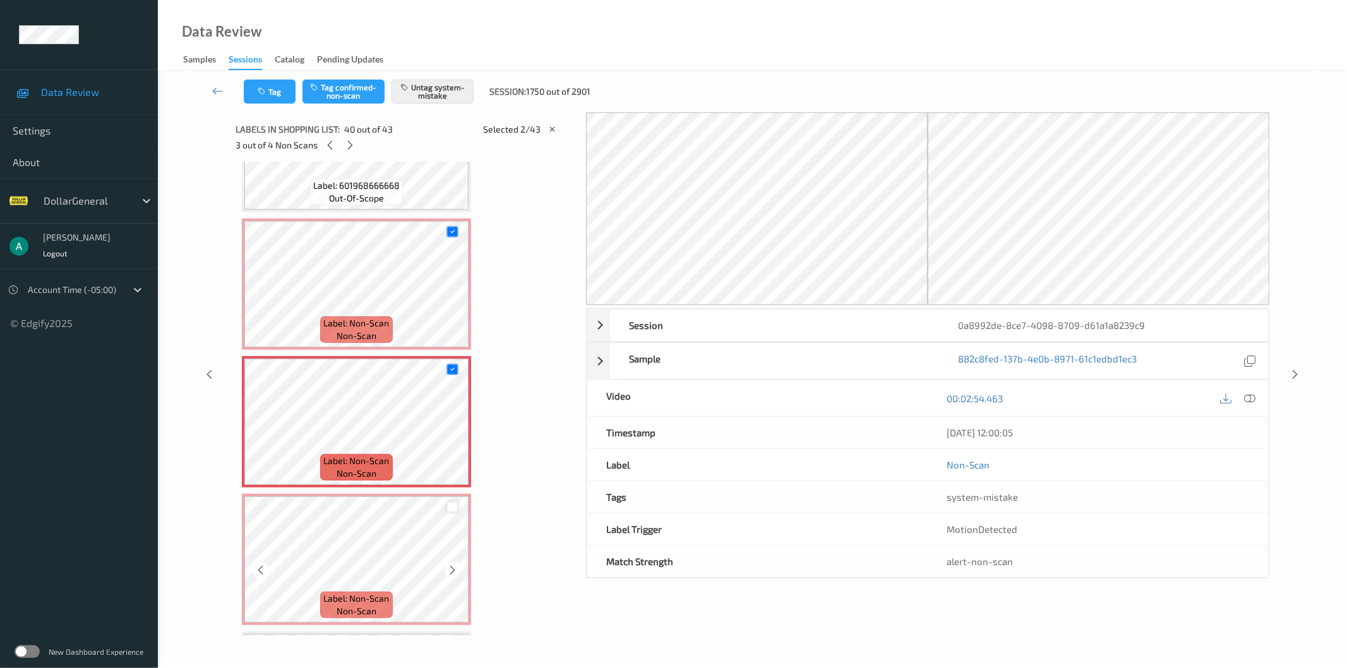
click at [455, 501] on div at bounding box center [452, 507] width 12 height 12
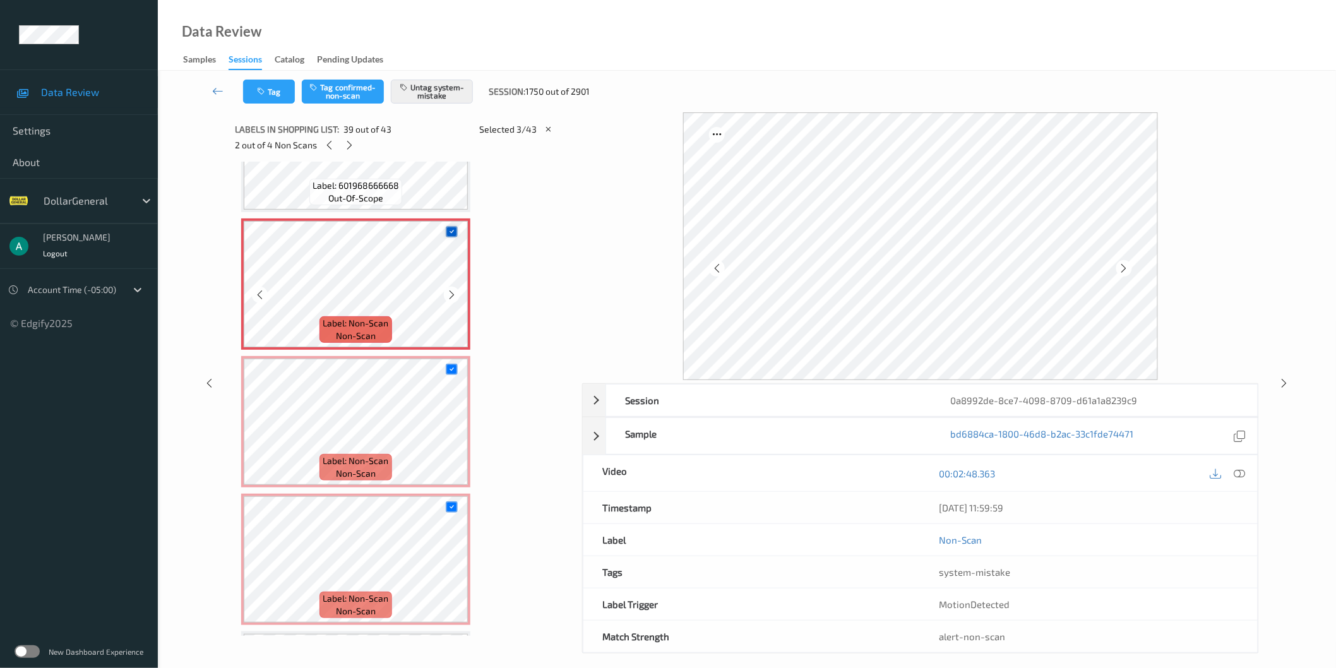
click at [448, 227] on icon at bounding box center [452, 231] width 8 height 8
click at [451, 365] on icon at bounding box center [452, 369] width 8 height 8
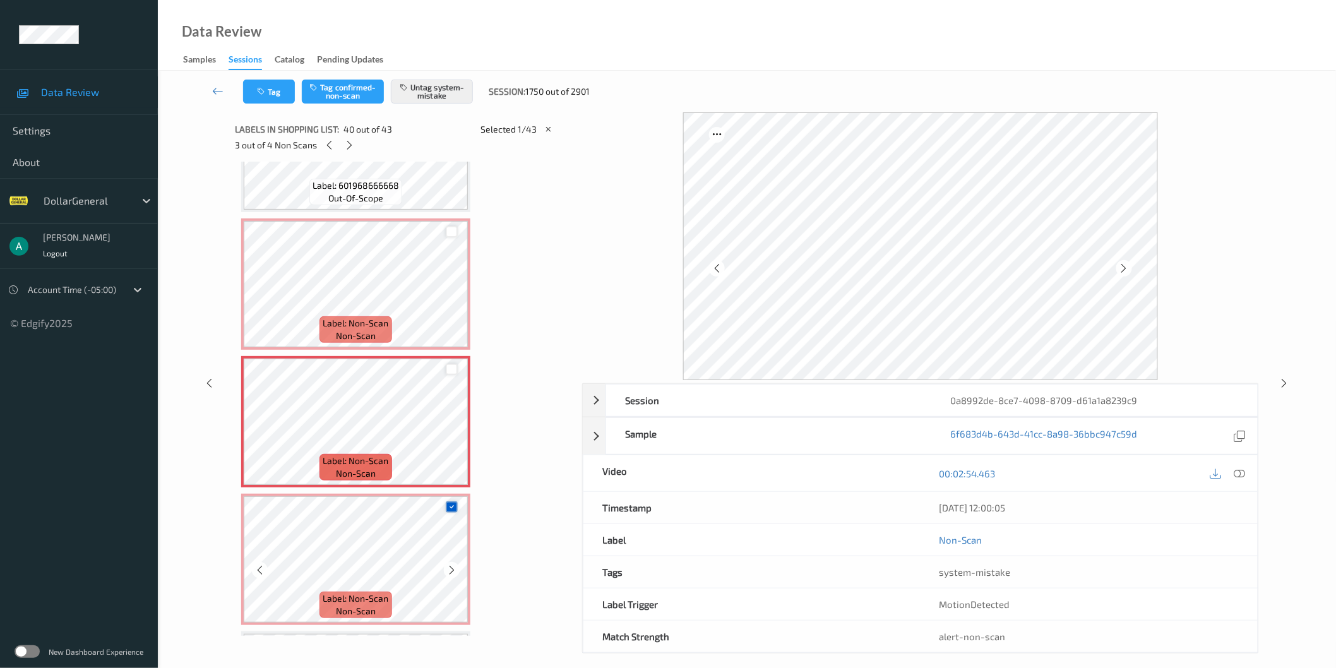
click at [453, 502] on icon at bounding box center [452, 506] width 8 height 8
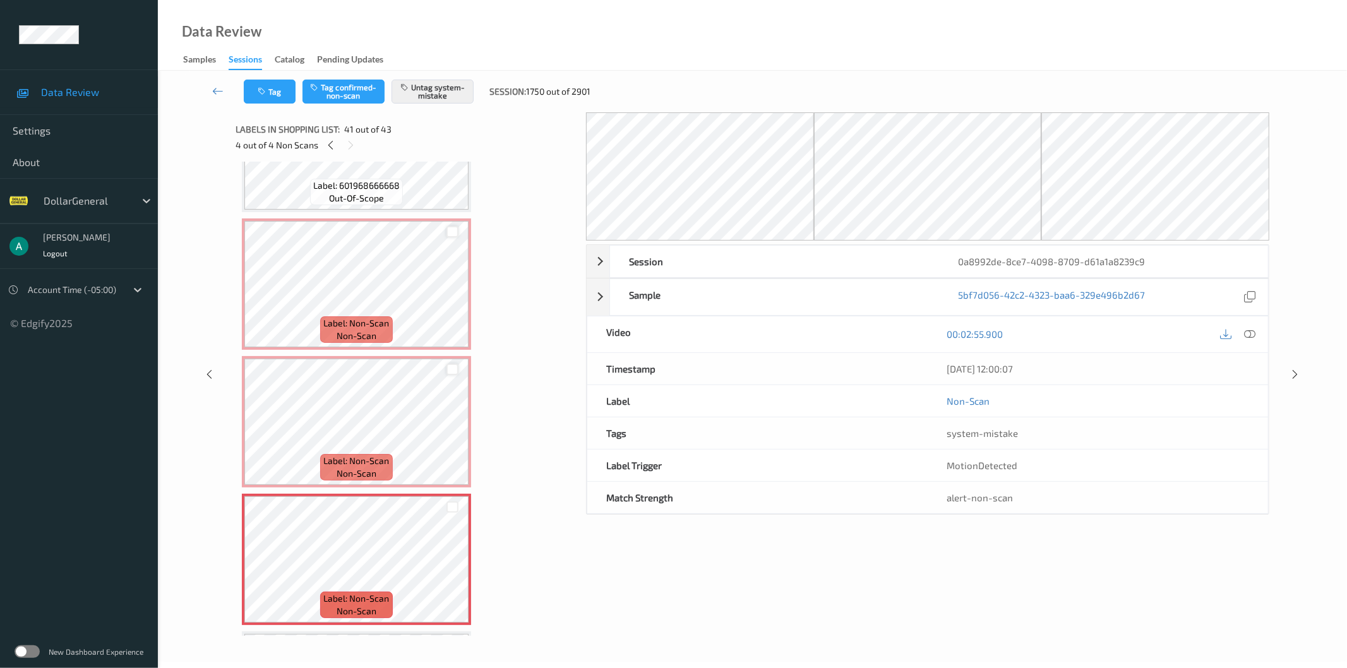
click at [780, 586] on div "Session 0a8992de-8ce7-4098-8709-d61a1a8239c9 Session ID 0a8992de-8ce7-4098-8709…" at bounding box center [927, 373] width 683 height 523
click at [1294, 376] on icon at bounding box center [1295, 374] width 11 height 11
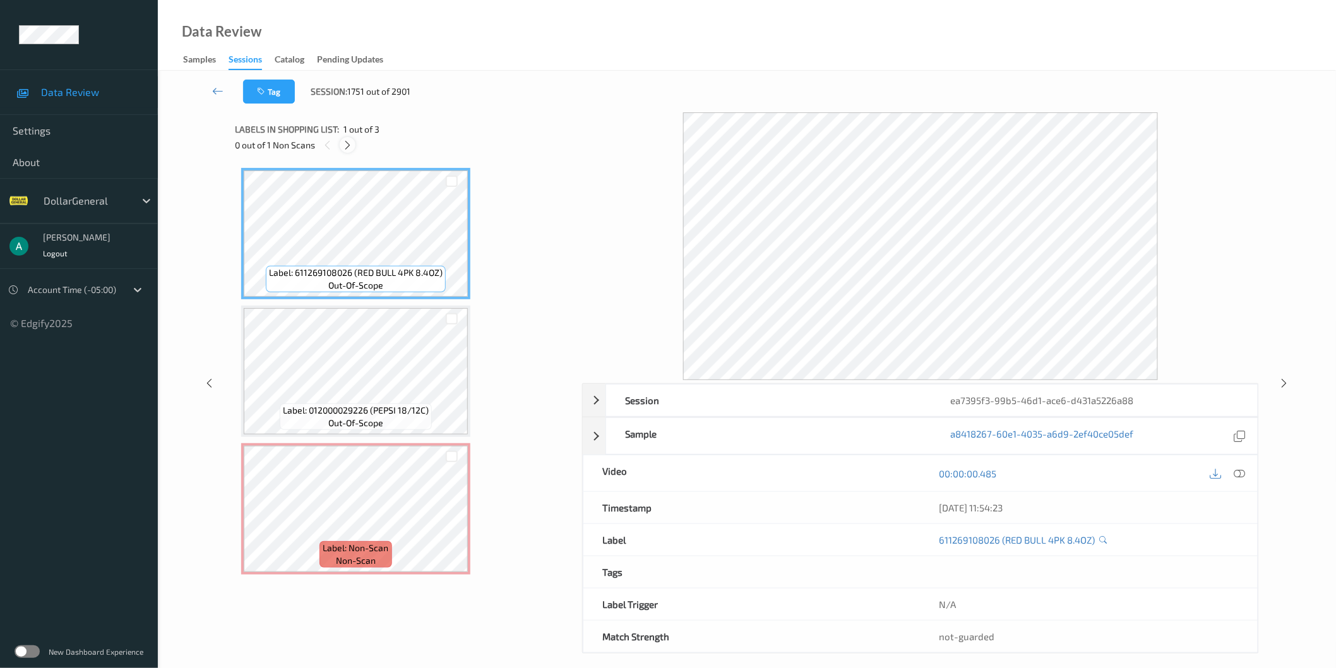
click at [342, 141] on icon at bounding box center [347, 145] width 11 height 11
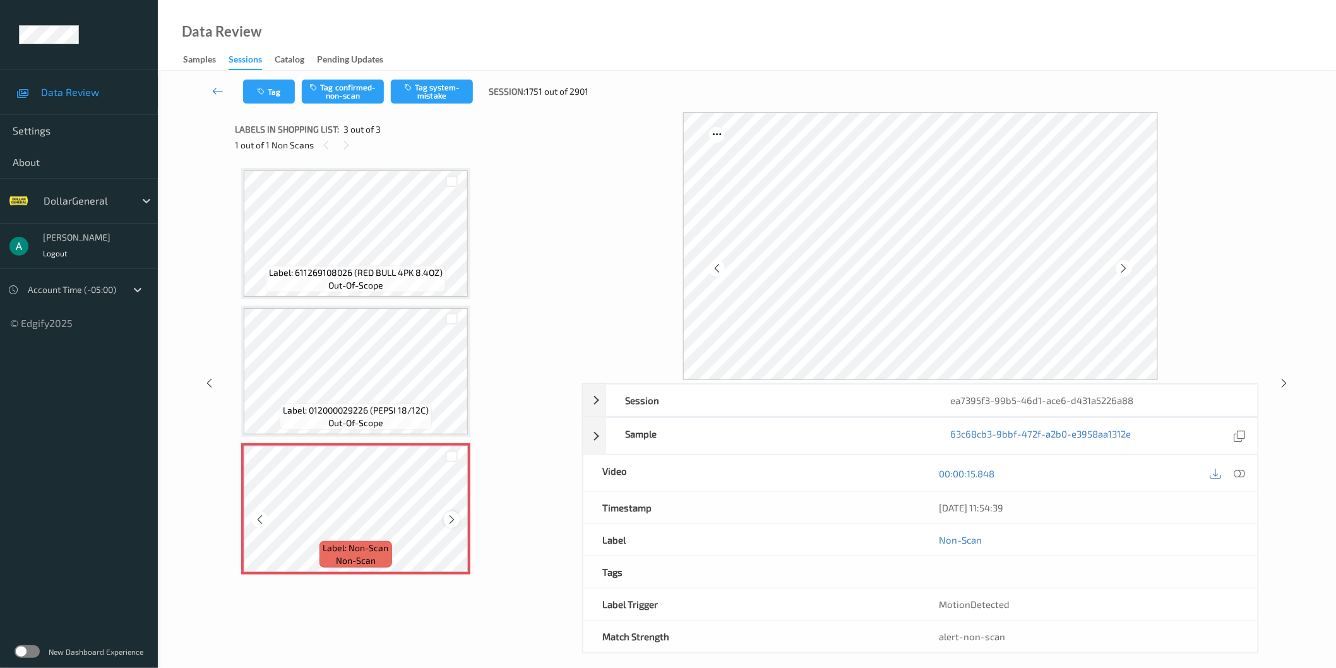
click at [452, 520] on icon at bounding box center [451, 519] width 11 height 11
click at [451, 520] on icon at bounding box center [451, 519] width 11 height 11
click at [449, 516] on icon at bounding box center [451, 519] width 11 height 11
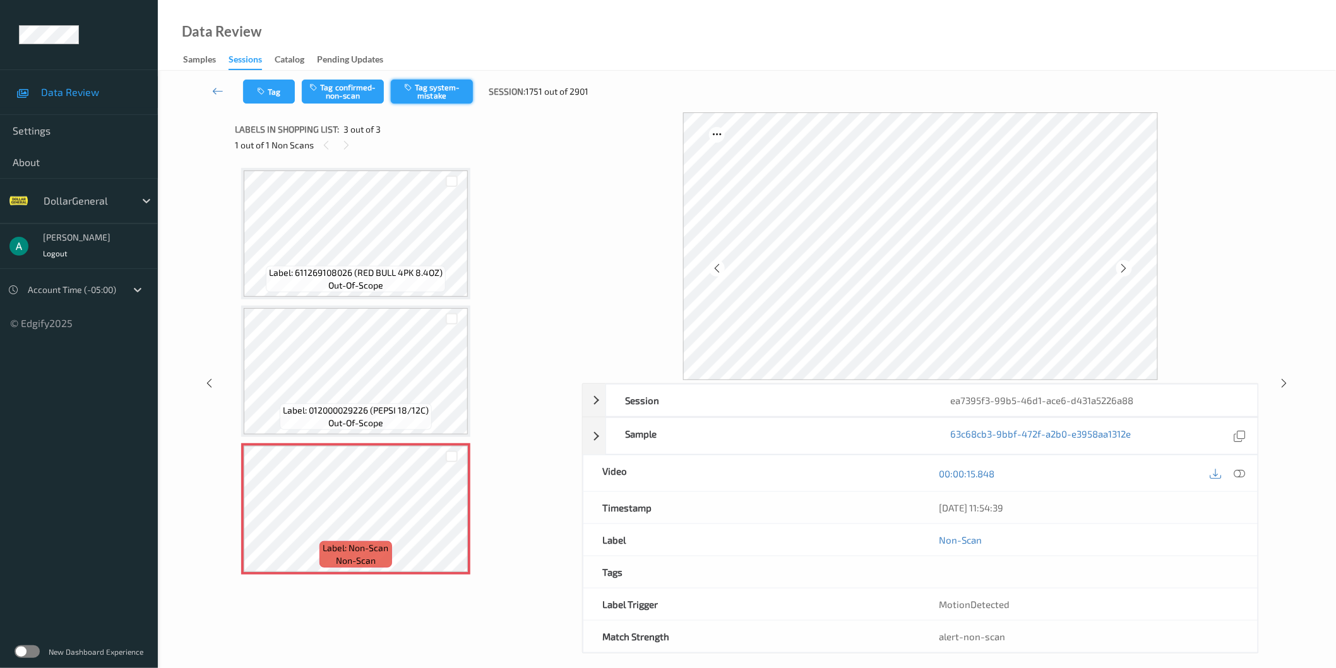
click at [460, 95] on button "Tag system-mistake" at bounding box center [432, 92] width 82 height 24
click at [1170, 216] on div at bounding box center [920, 246] width 677 height 268
click at [1285, 382] on icon at bounding box center [1284, 383] width 11 height 11
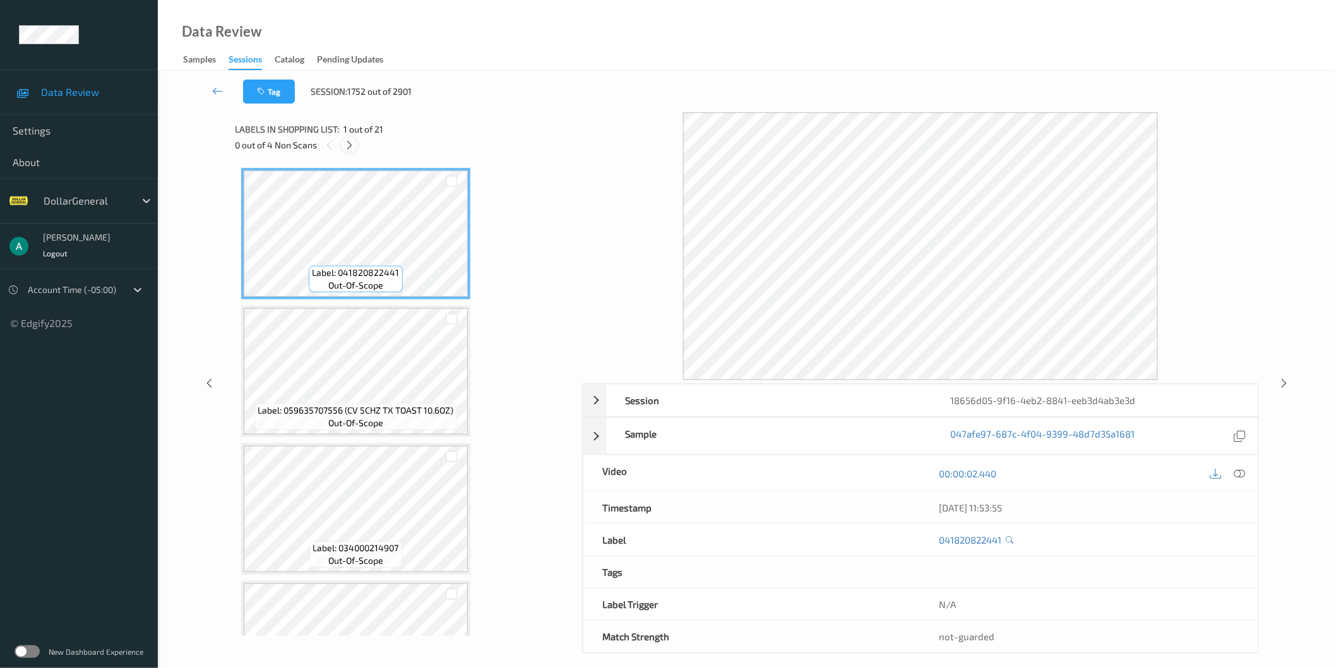
click at [346, 142] on icon at bounding box center [349, 145] width 11 height 11
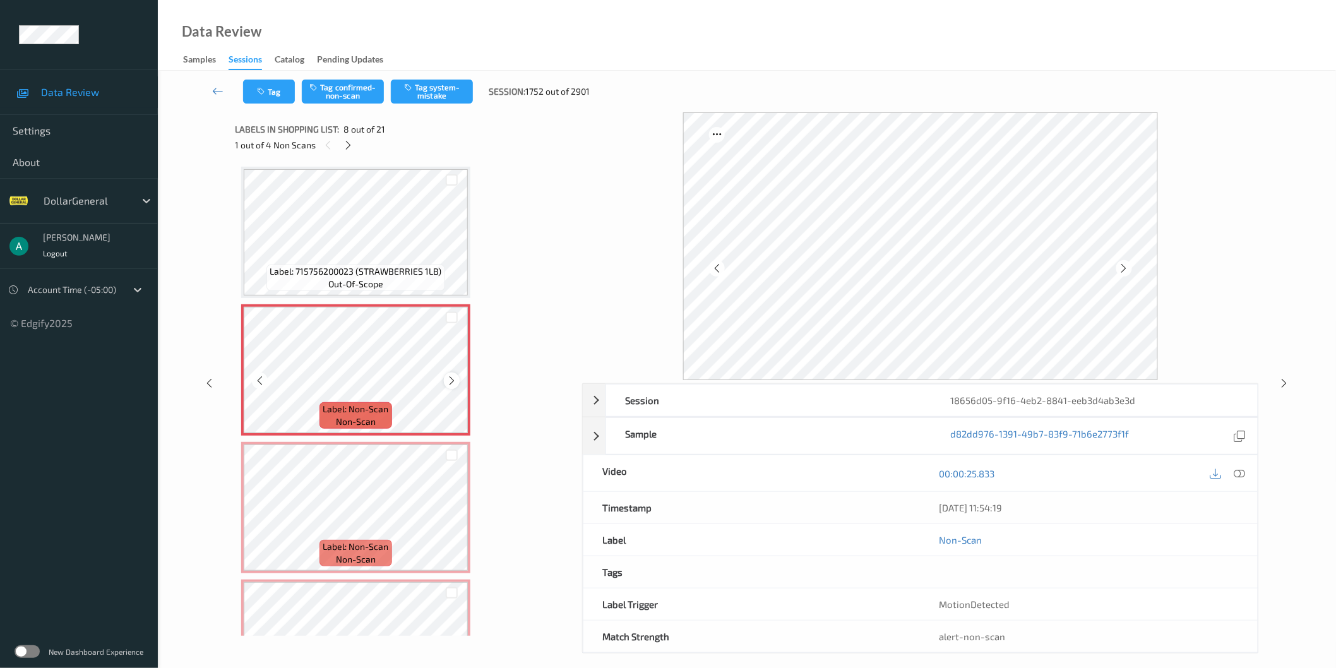
click at [449, 372] on div at bounding box center [452, 380] width 16 height 16
click at [452, 314] on div at bounding box center [452, 318] width 12 height 12
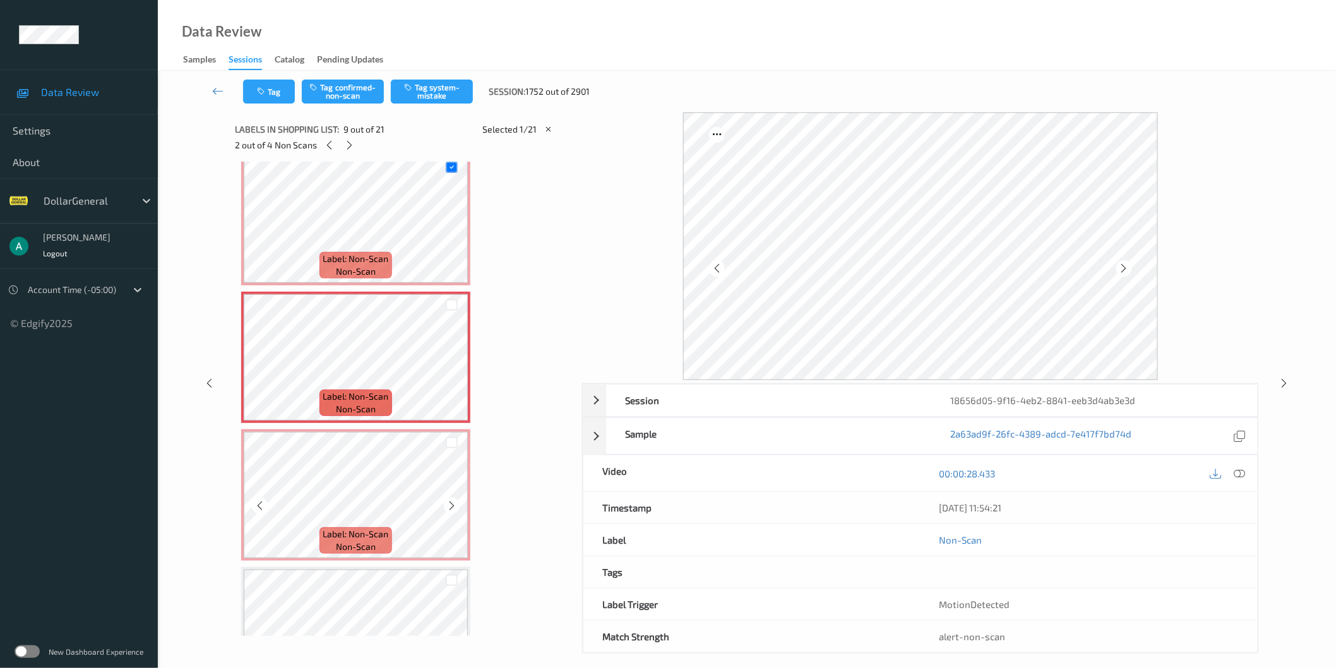
scroll to position [944, 0]
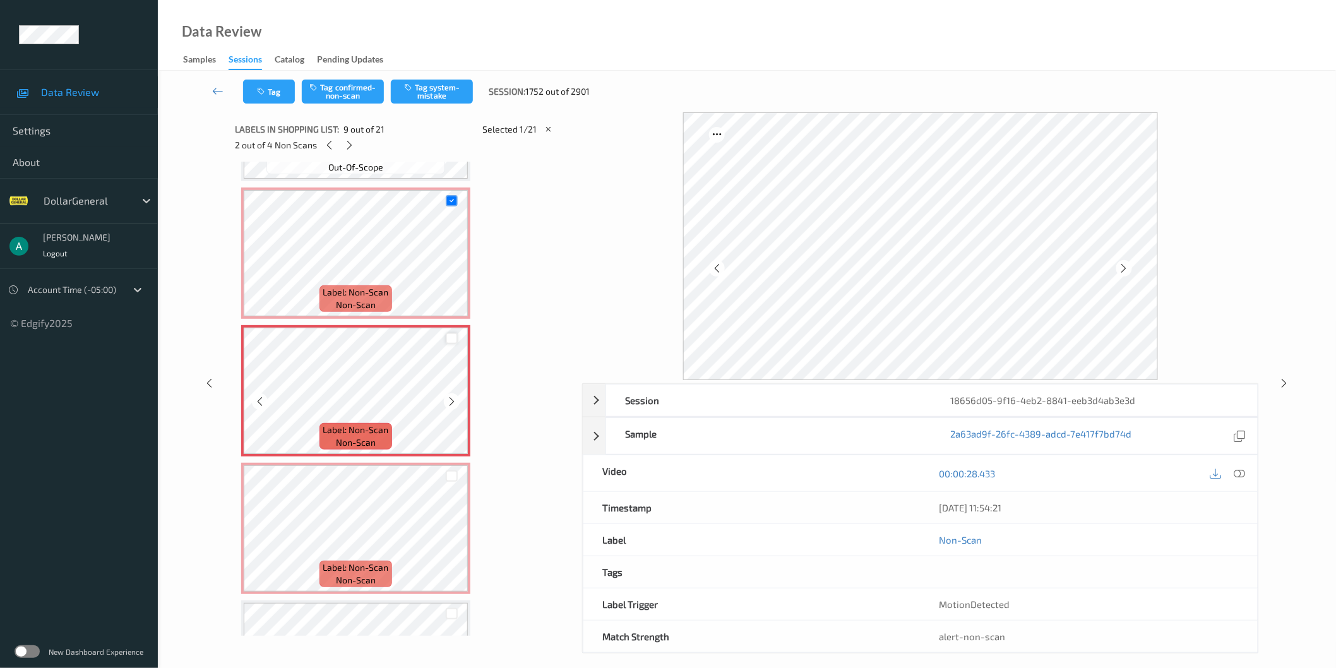
click at [450, 333] on div at bounding box center [452, 339] width 12 height 12
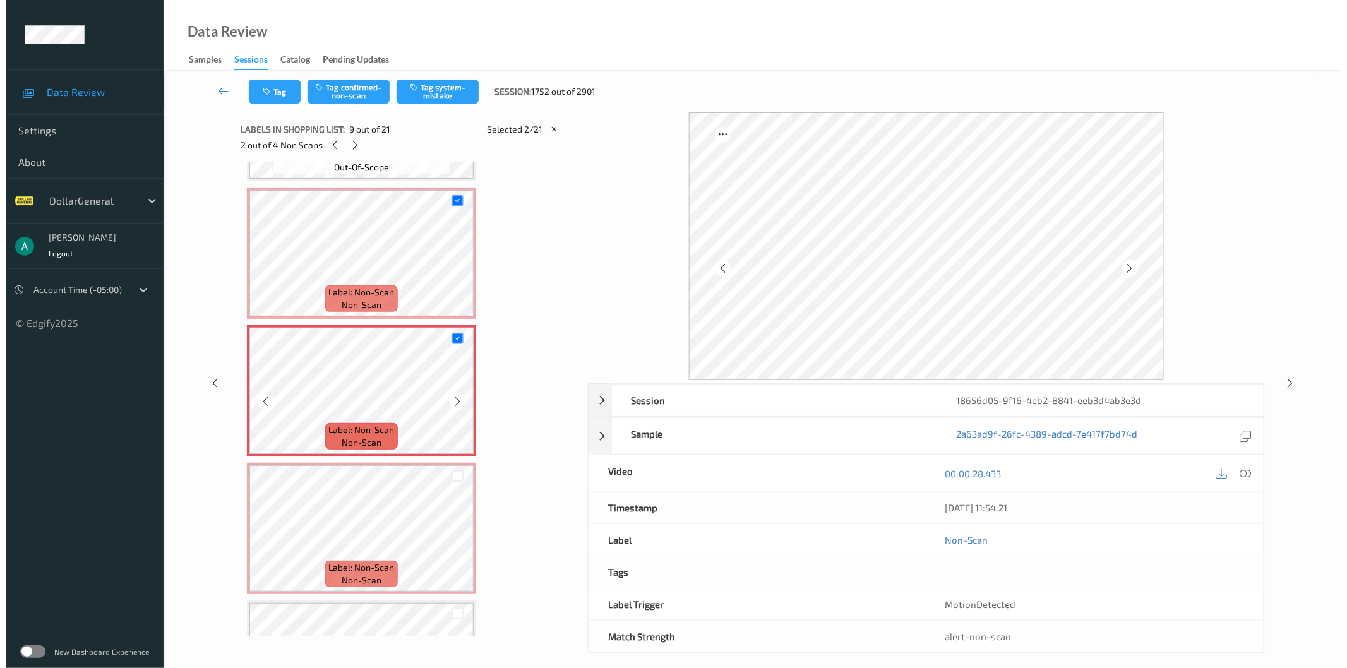
scroll to position [1061, 0]
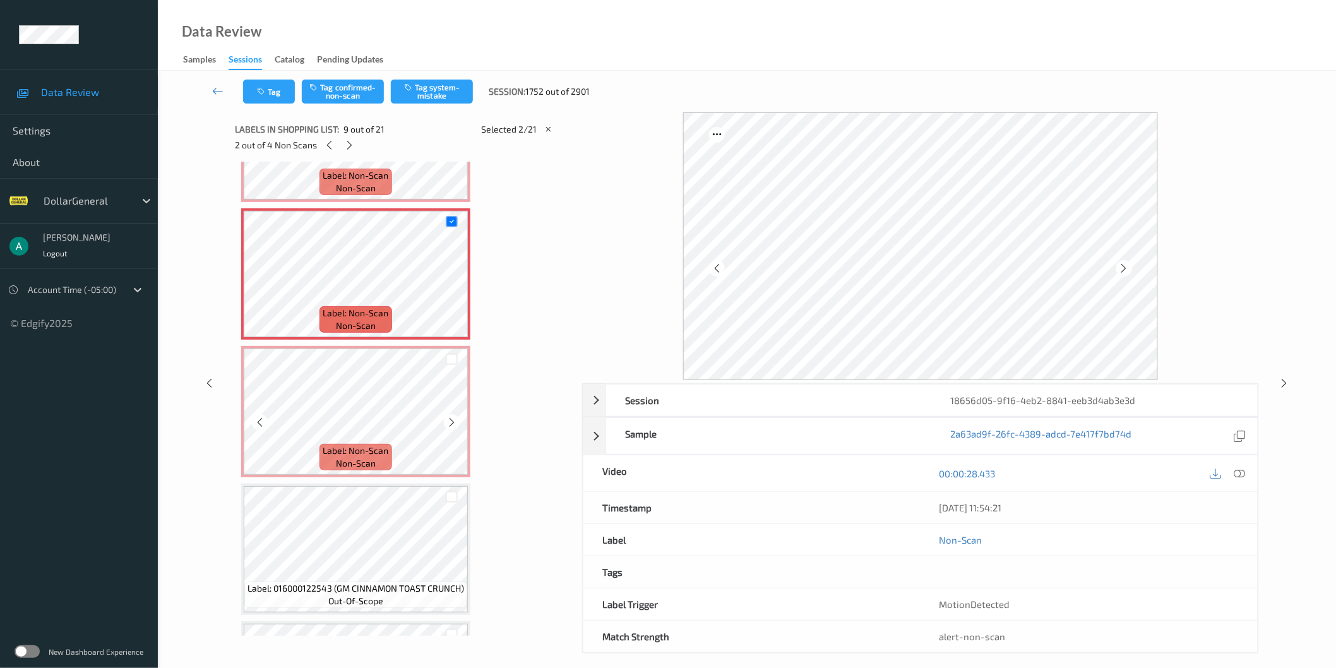
drag, startPoint x: 453, startPoint y: 351, endPoint x: 452, endPoint y: 357, distance: 6.3
click at [452, 357] on div at bounding box center [452, 358] width 32 height 21
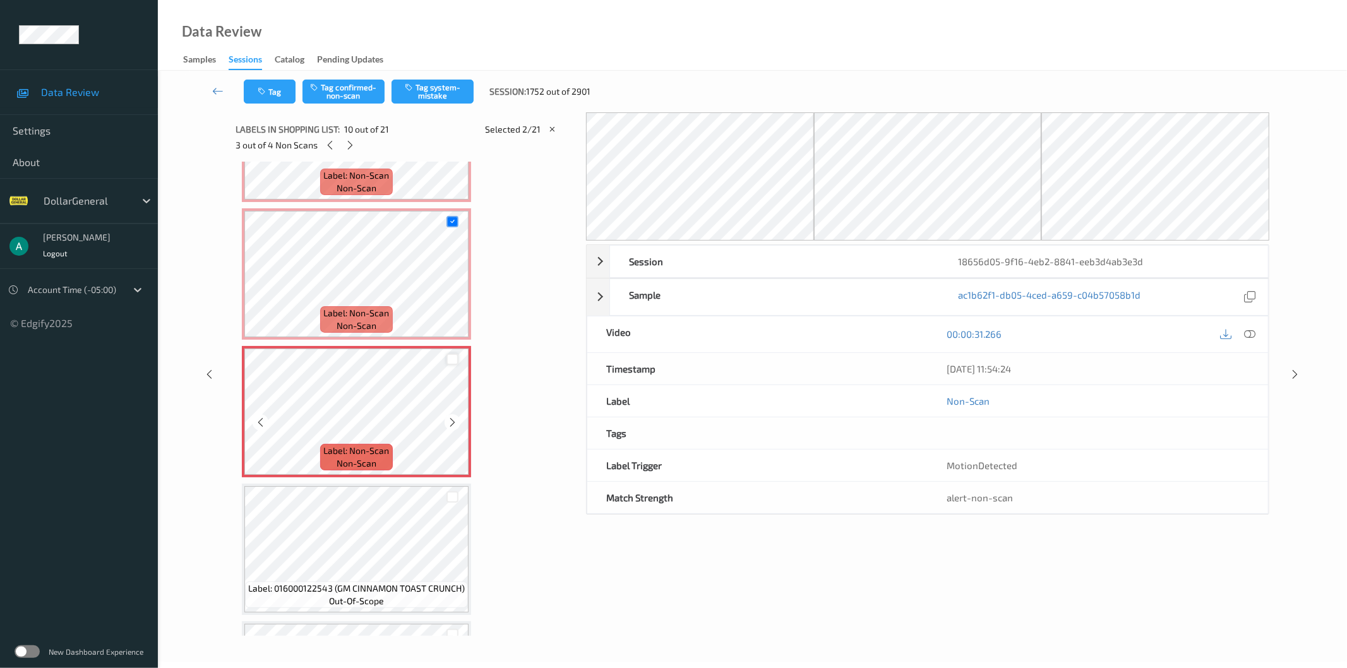
click at [451, 355] on div at bounding box center [452, 360] width 12 height 12
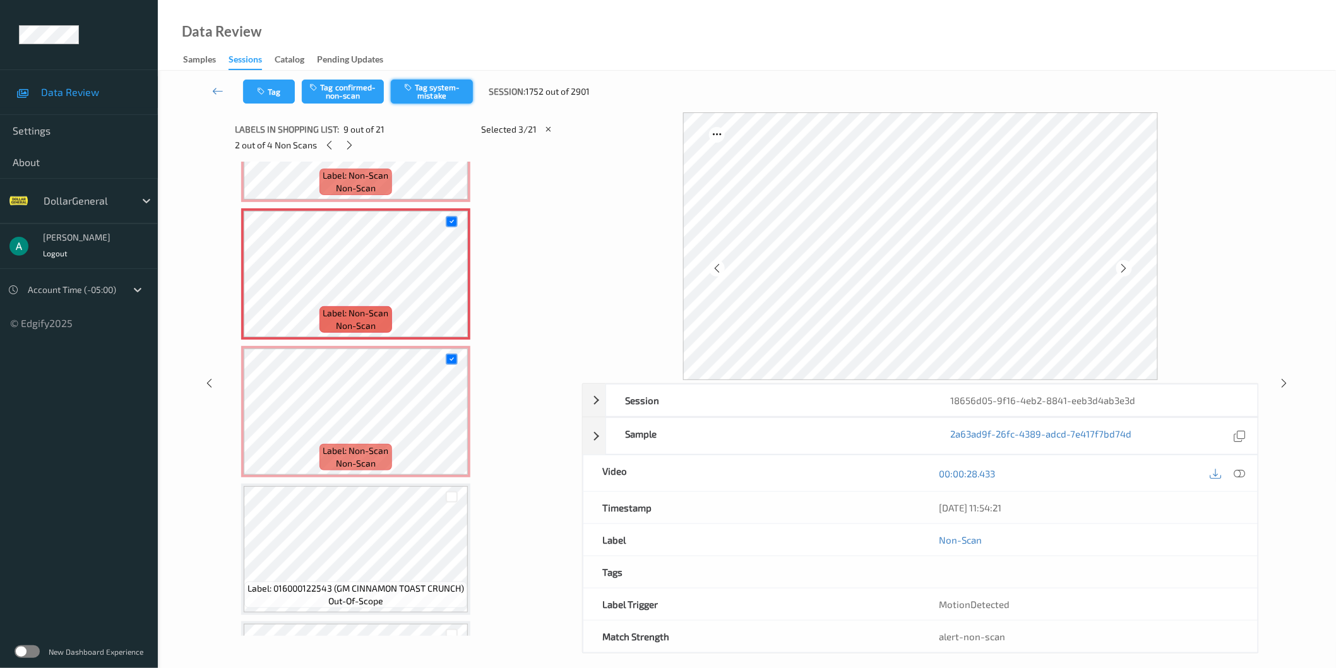
click at [426, 83] on button "Tag system-mistake" at bounding box center [432, 92] width 82 height 24
click at [350, 148] on icon at bounding box center [349, 145] width 11 height 11
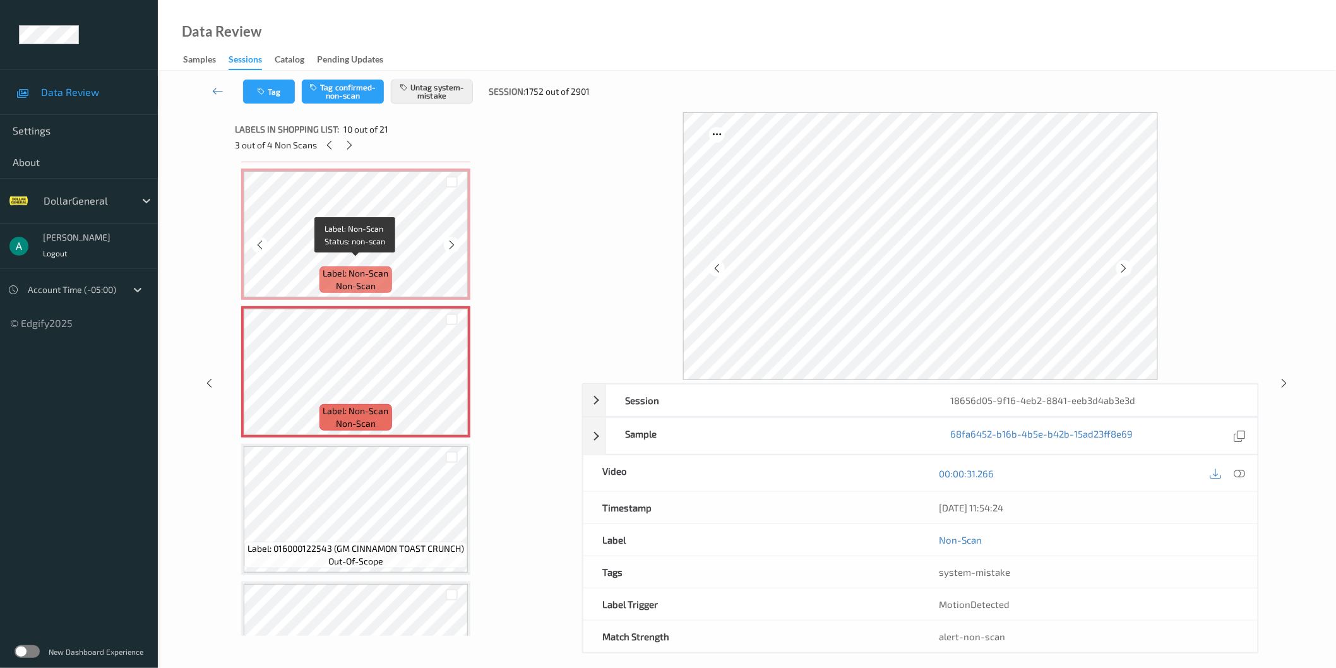
click at [355, 280] on span "non-scan" at bounding box center [356, 286] width 40 height 13
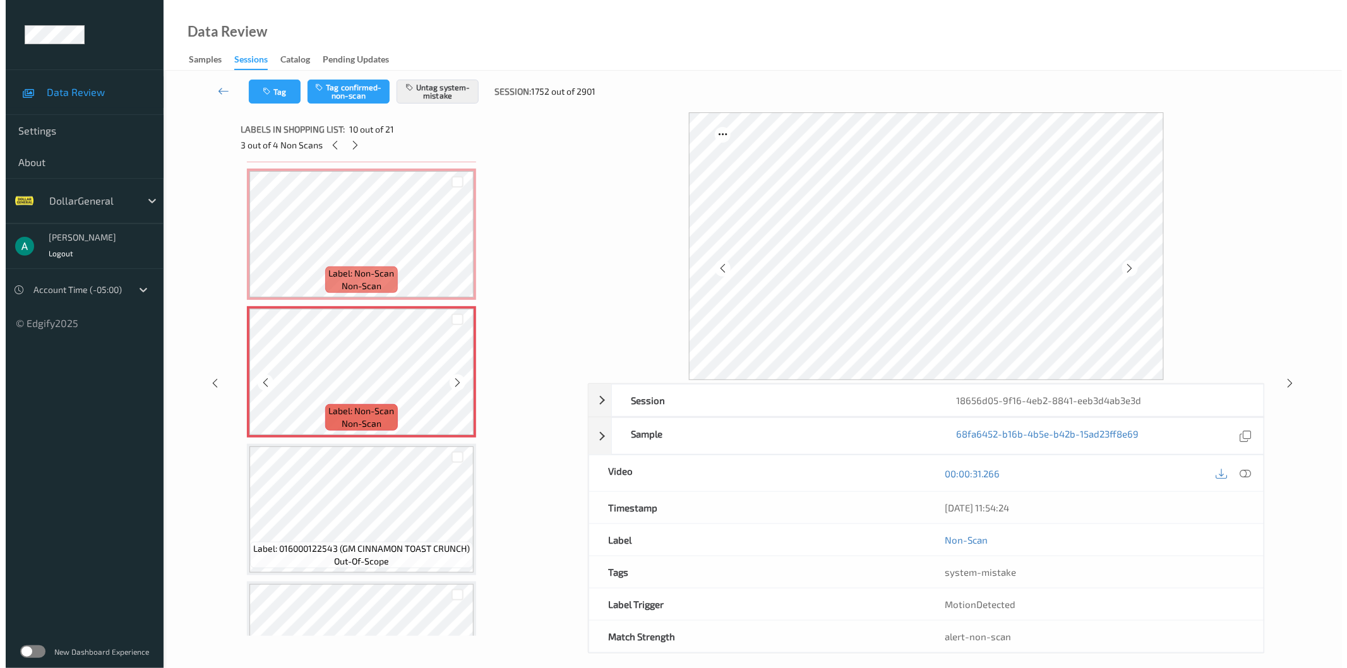
scroll to position [984, 0]
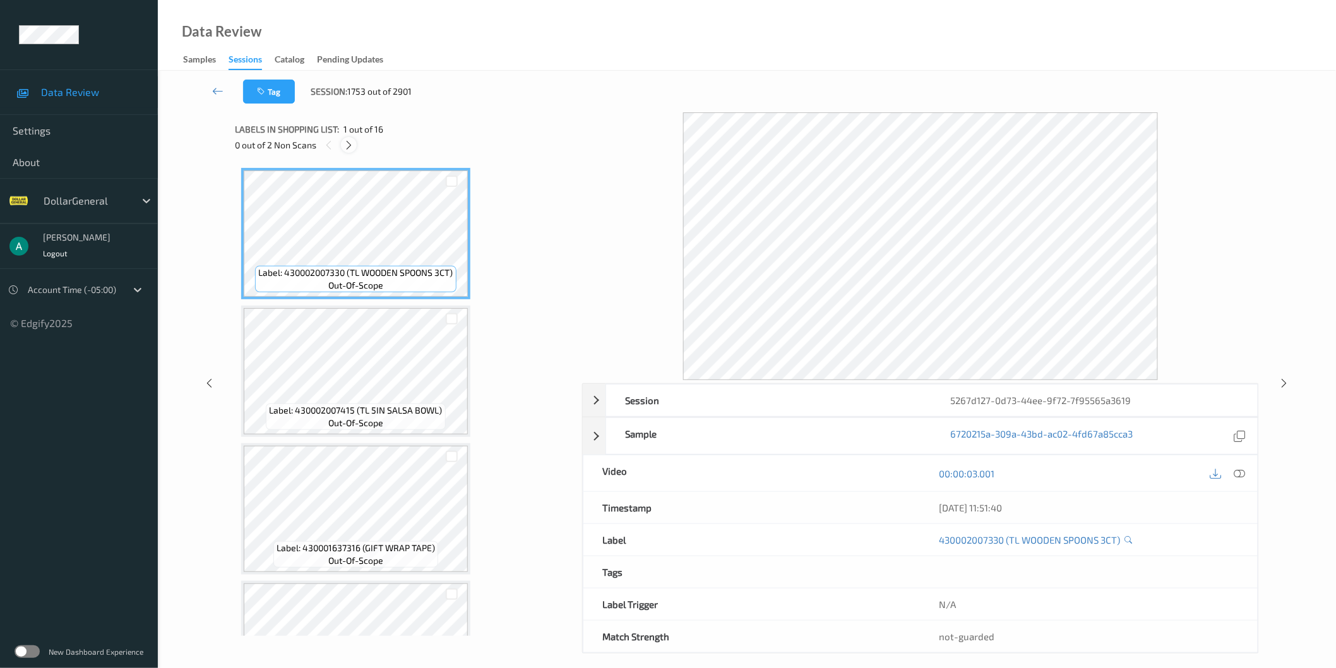
click at [354, 139] on div at bounding box center [349, 145] width 16 height 16
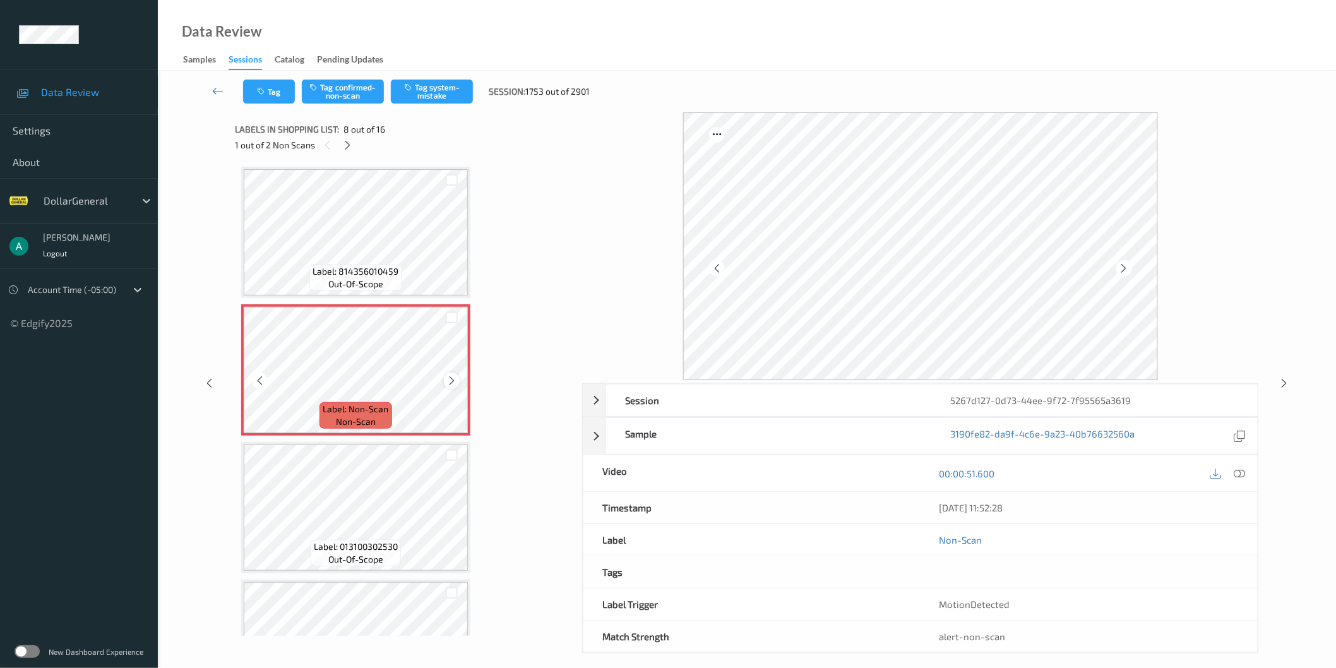
click at [451, 379] on icon at bounding box center [451, 380] width 11 height 11
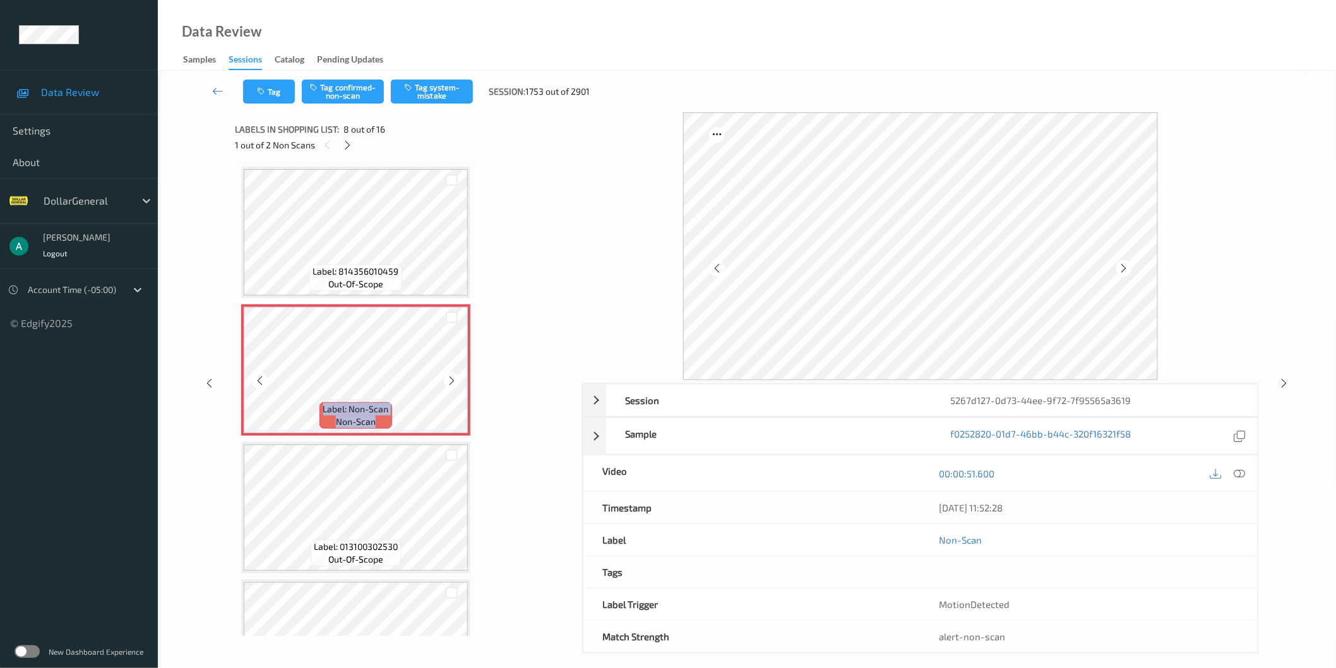
click at [451, 379] on icon at bounding box center [451, 380] width 11 height 11
click at [440, 80] on button "Tag system-mistake" at bounding box center [432, 92] width 82 height 24
click at [343, 141] on icon at bounding box center [347, 145] width 11 height 11
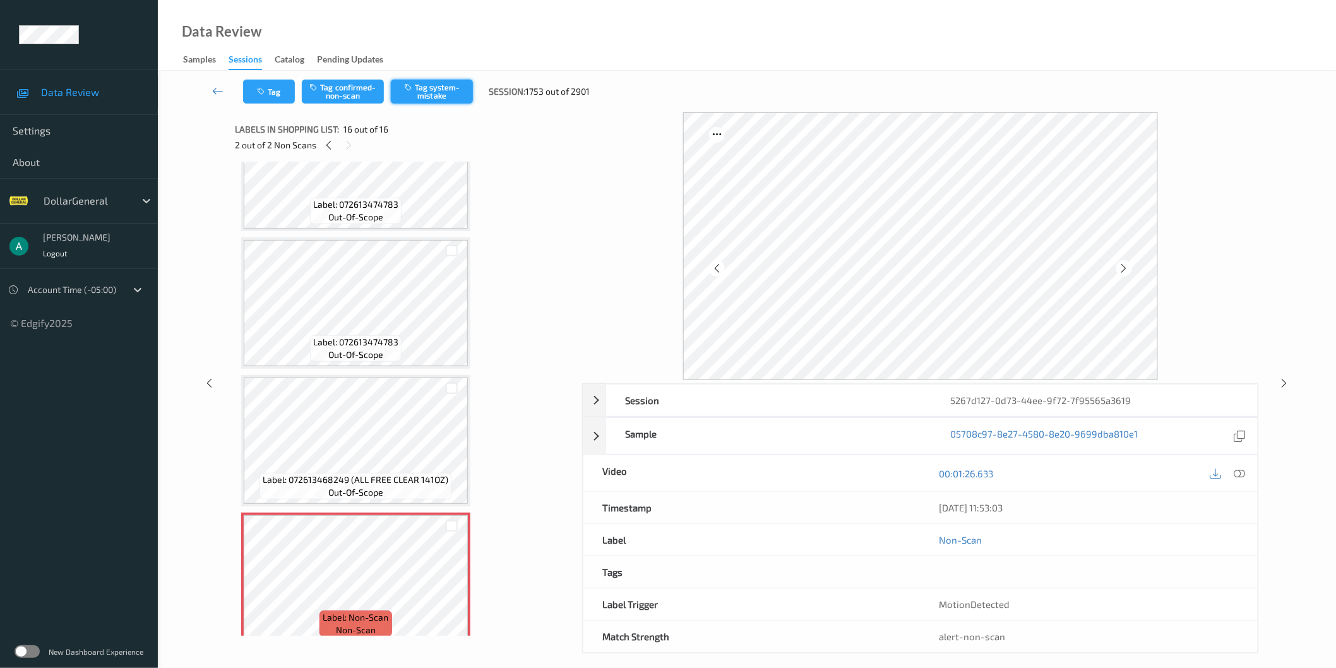
click at [424, 89] on button "Tag system-mistake" at bounding box center [432, 92] width 82 height 24
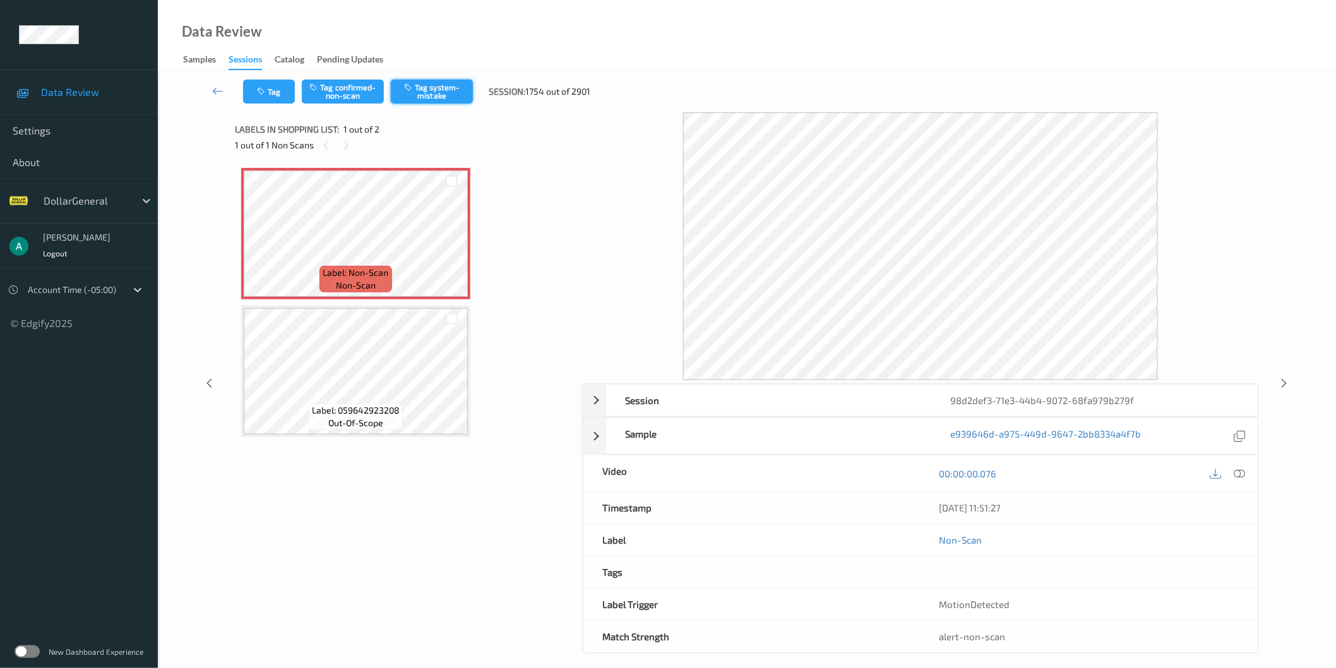
click at [443, 91] on button "Tag system-mistake" at bounding box center [432, 92] width 82 height 24
click at [425, 105] on div "Tag Tag confirmed-non-scan Tag system-mistake Session: 1755 out of 2901" at bounding box center [747, 92] width 1126 height 42
click at [434, 93] on button "Tag system-mistake" at bounding box center [432, 92] width 82 height 24
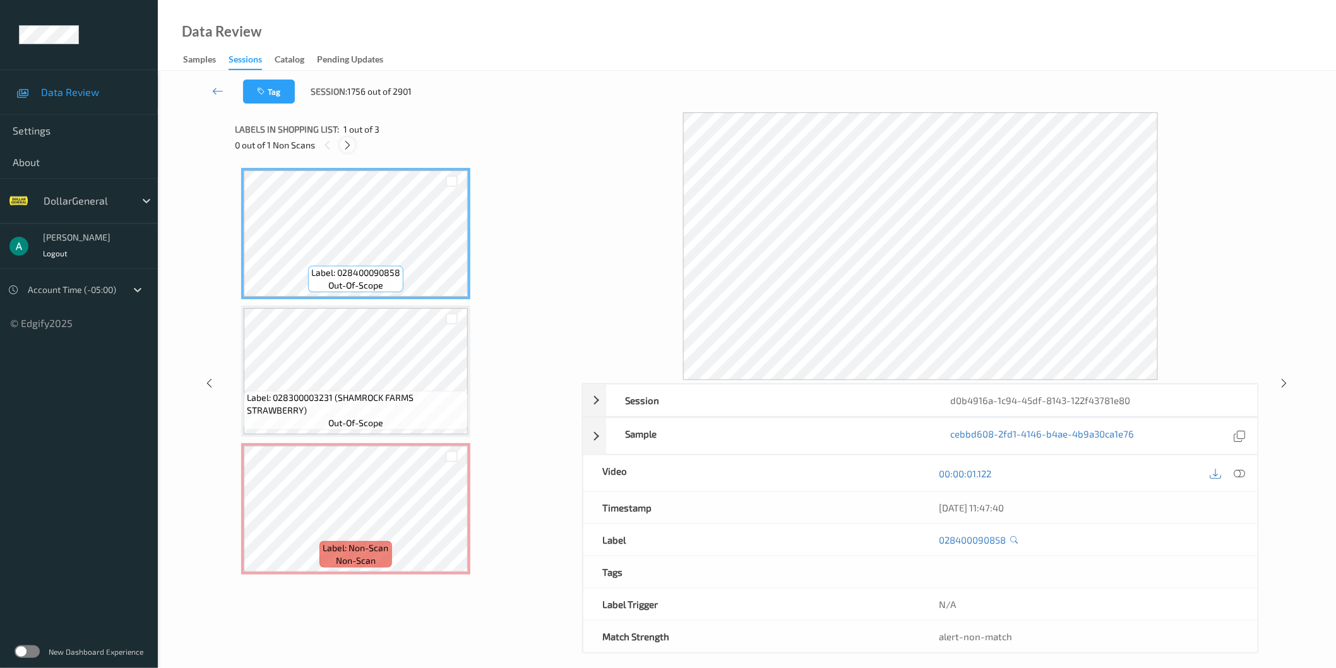
click at [348, 146] on icon at bounding box center [347, 145] width 11 height 11
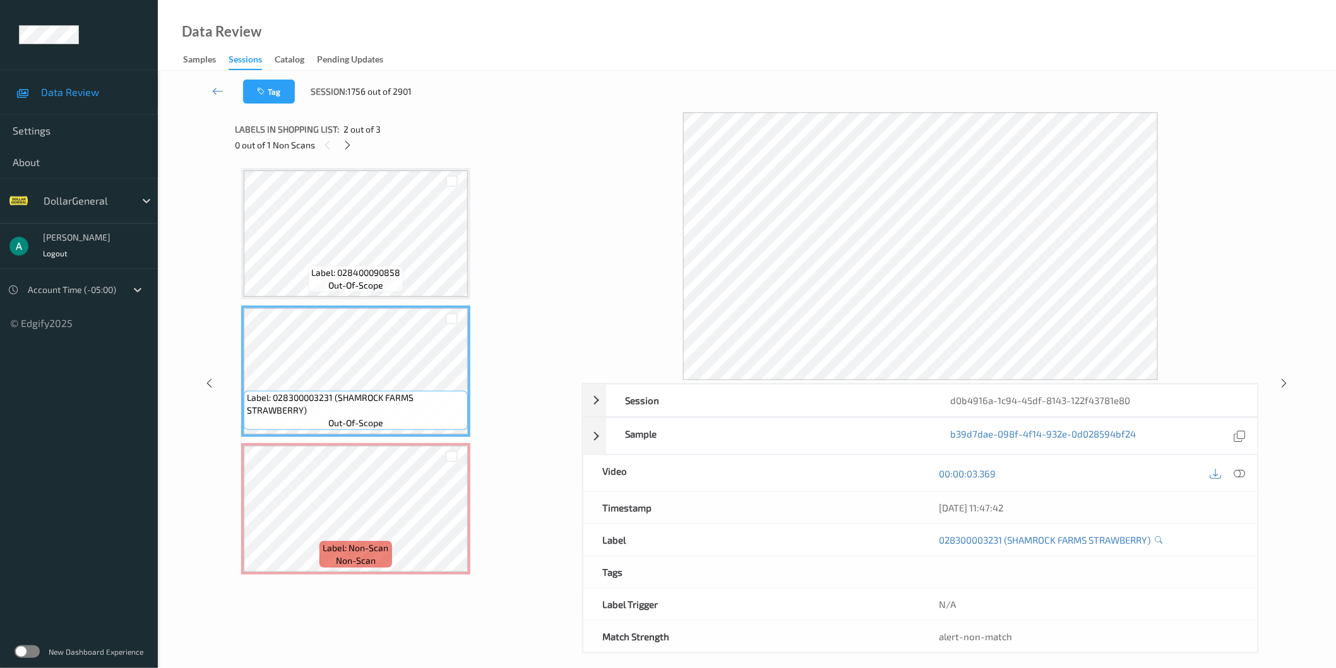
click at [380, 291] on span "out-of-scope" at bounding box center [355, 285] width 55 height 13
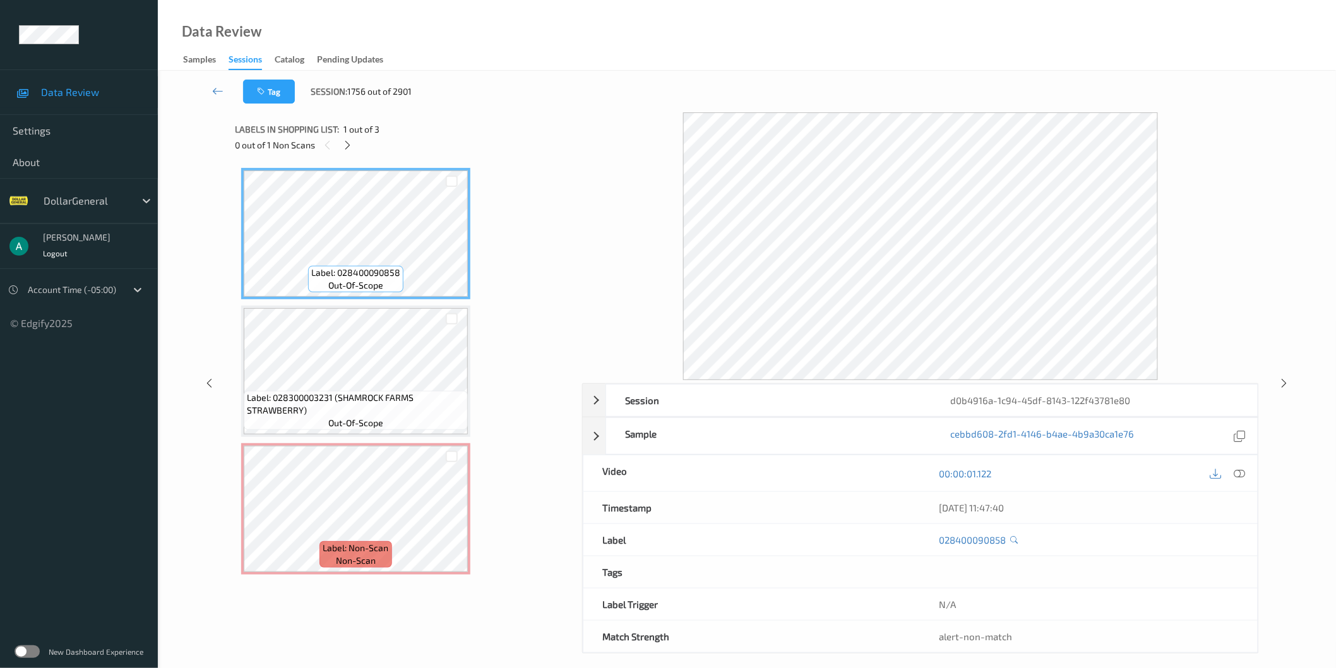
click at [377, 401] on span "Label: 028300003231 (SHAMROCK FARMS STRAWBERRY)" at bounding box center [356, 403] width 218 height 25
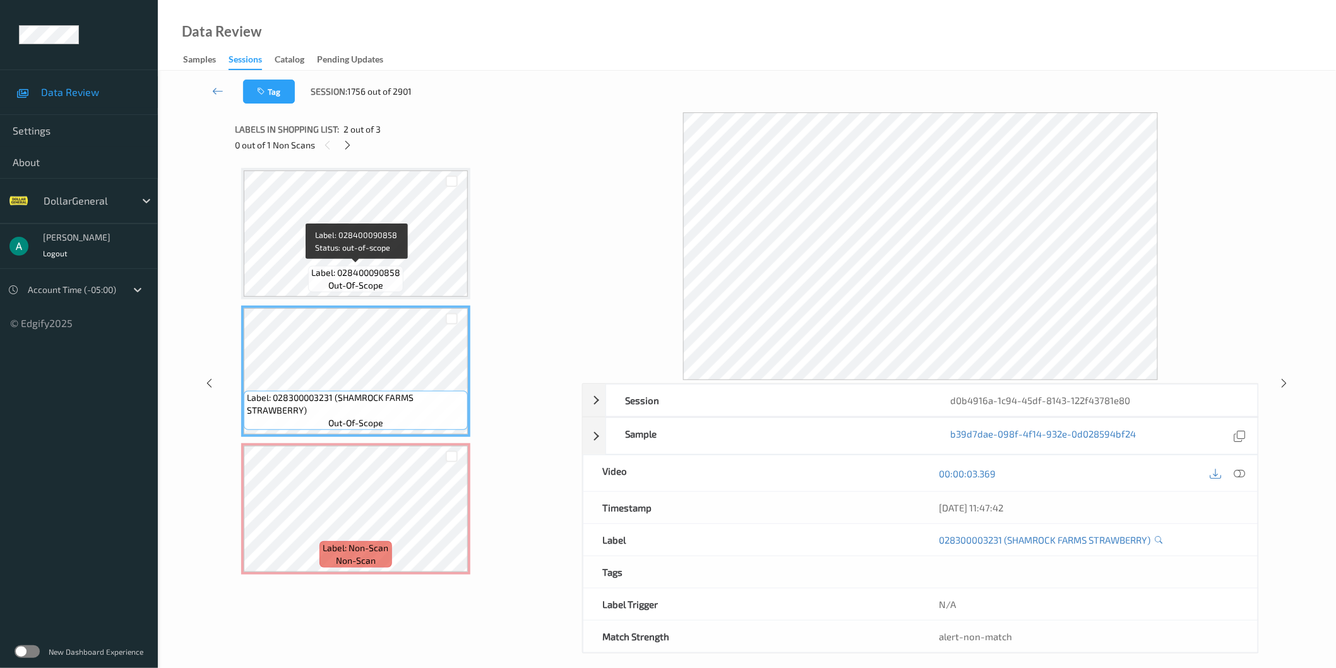
click at [348, 280] on span "out-of-scope" at bounding box center [355, 285] width 55 height 13
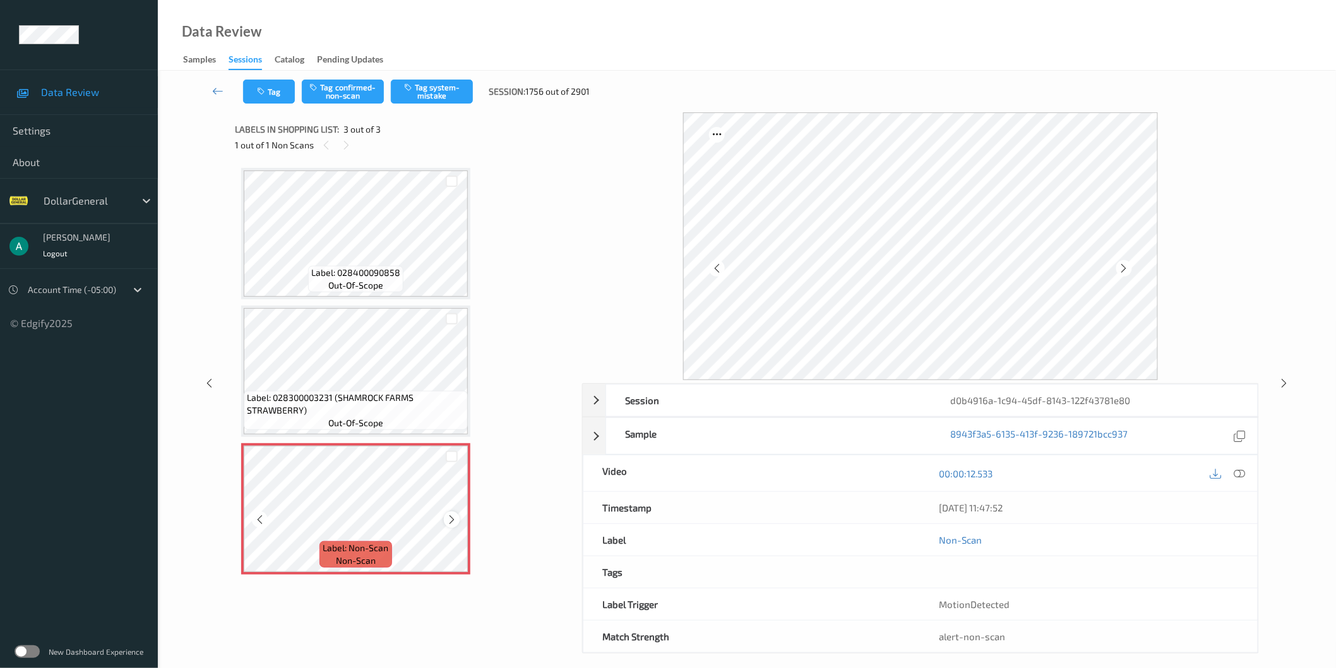
click at [453, 519] on icon at bounding box center [451, 519] width 11 height 11
click at [455, 520] on icon at bounding box center [451, 519] width 11 height 11
click at [382, 282] on span "out-of-scope" at bounding box center [355, 285] width 55 height 13
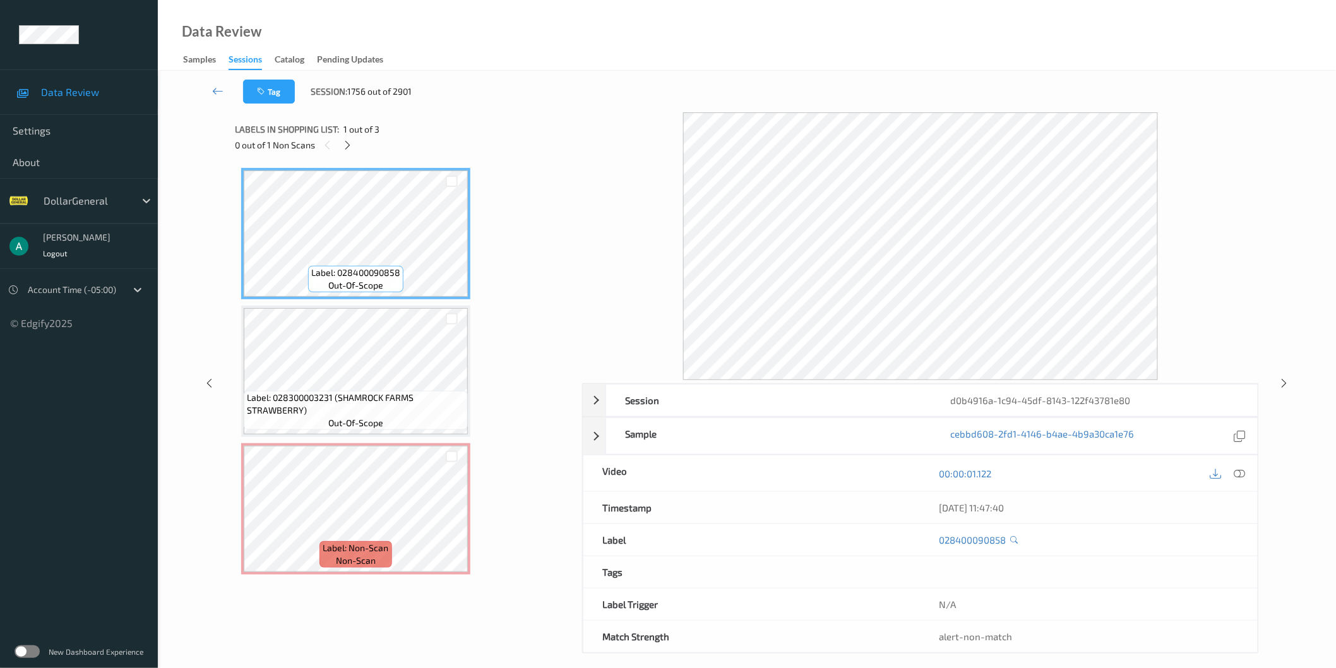
click at [365, 407] on span "Label: 028300003231 (SHAMROCK FARMS STRAWBERRY)" at bounding box center [356, 403] width 218 height 25
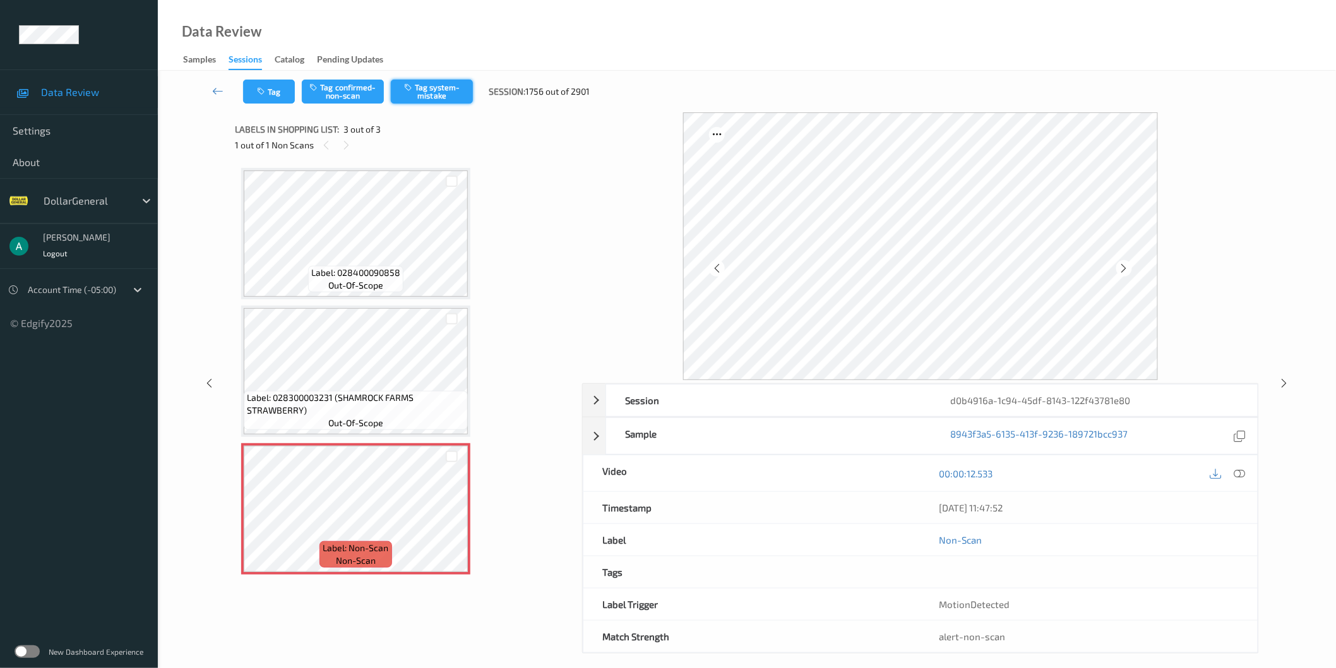
click at [451, 97] on button "Tag system-mistake" at bounding box center [432, 92] width 82 height 24
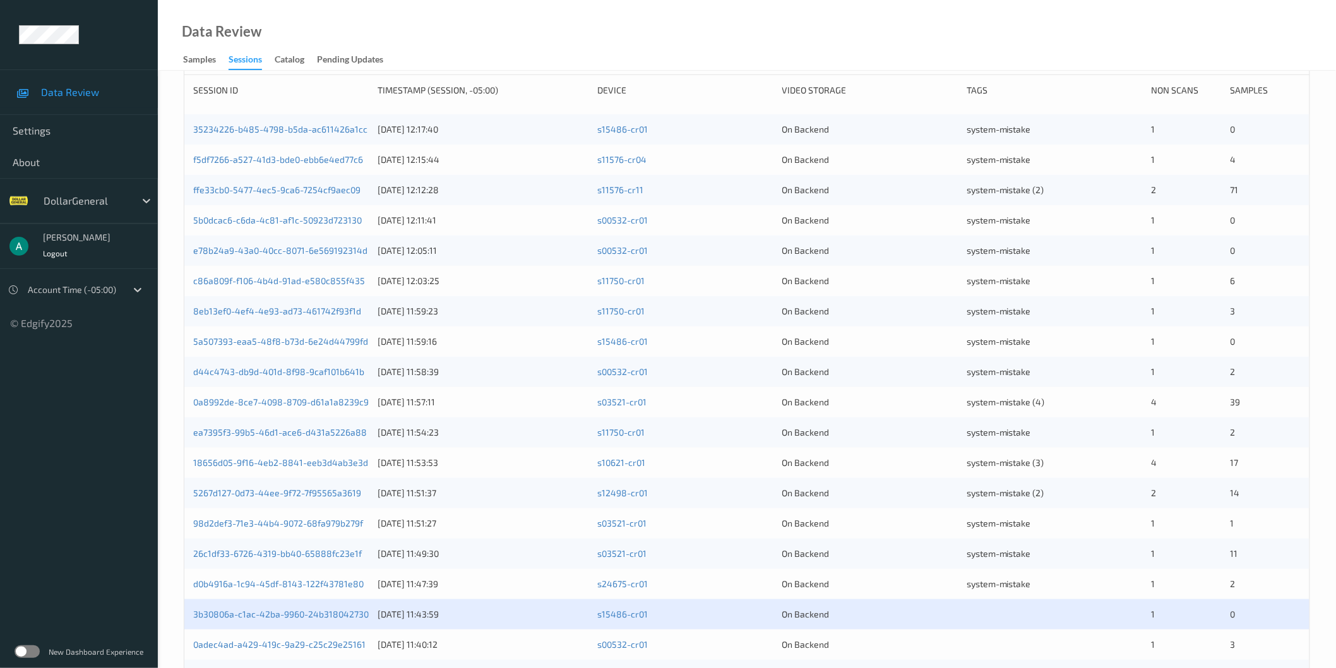
scroll to position [281, 0]
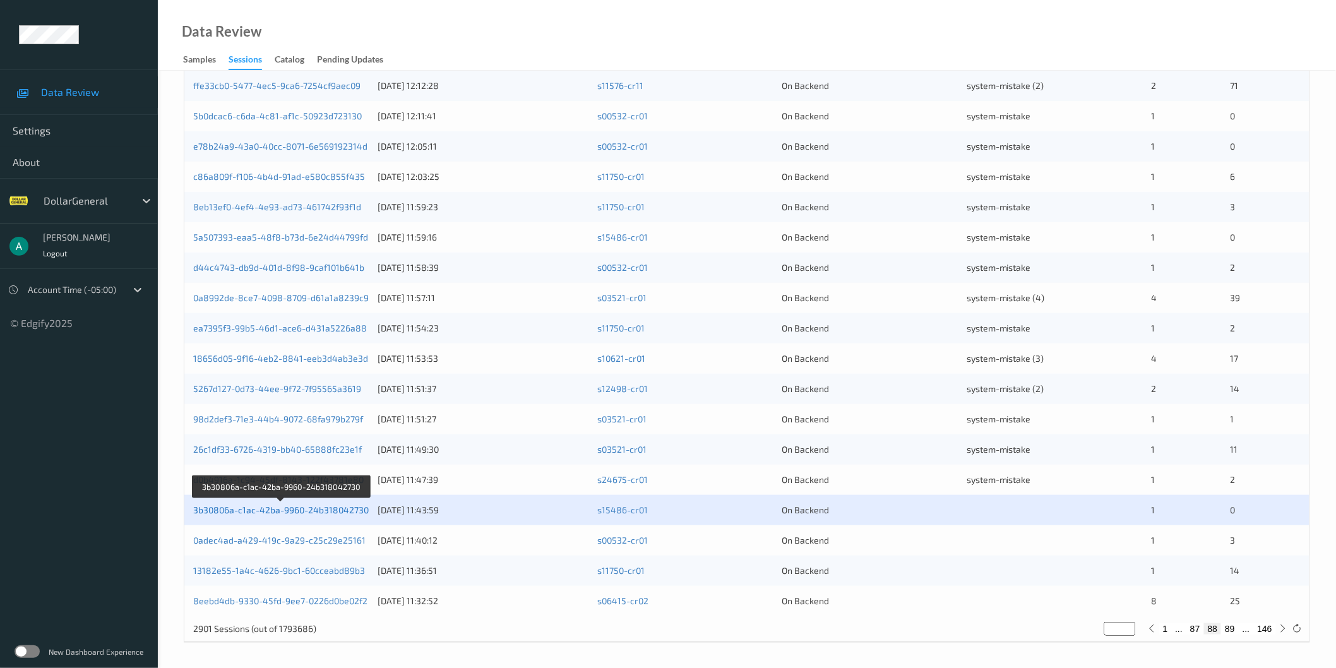
click at [319, 507] on link "3b30806a-c1ac-42ba-9960-24b318042730" at bounding box center [280, 509] width 175 height 11
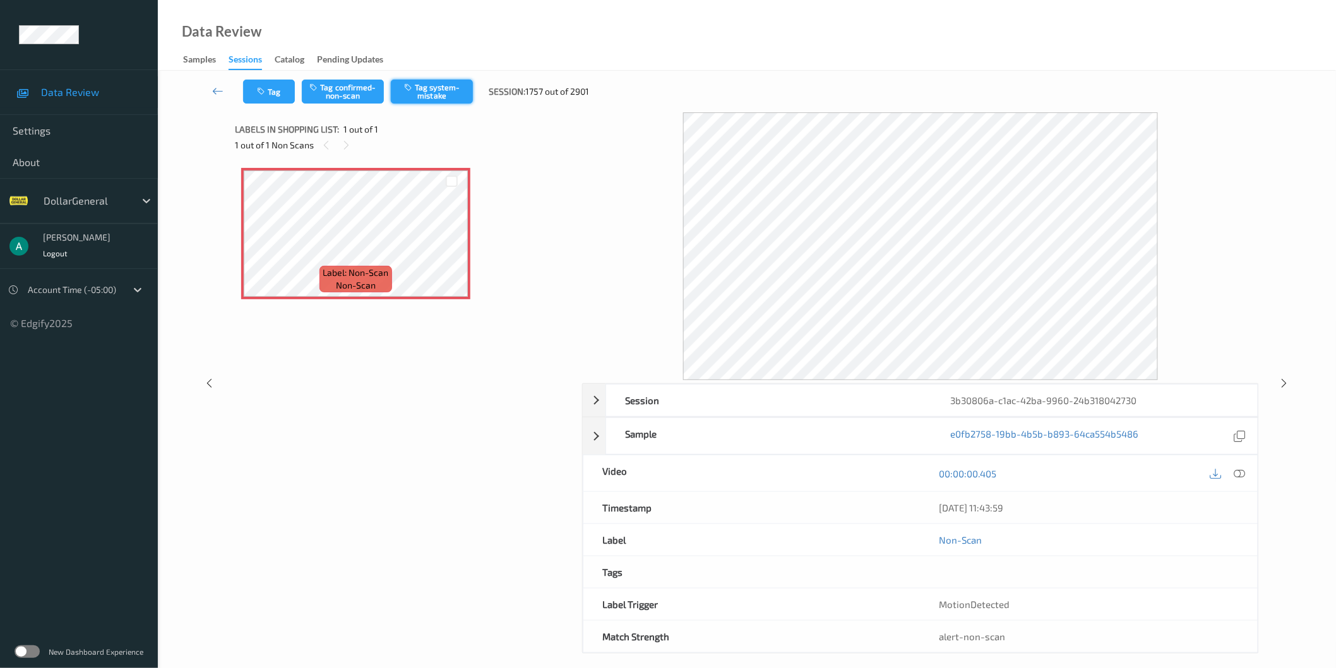
click at [448, 95] on button "Tag system-mistake" at bounding box center [432, 92] width 82 height 24
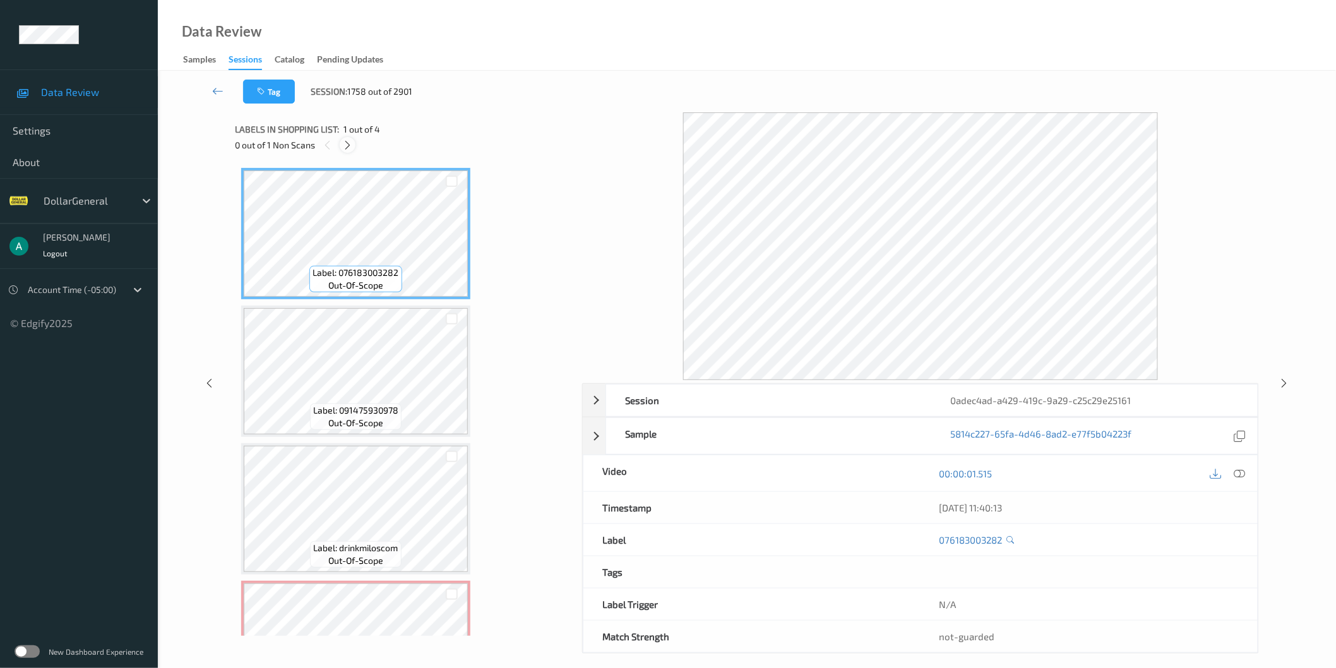
click at [346, 140] on icon at bounding box center [347, 145] width 11 height 11
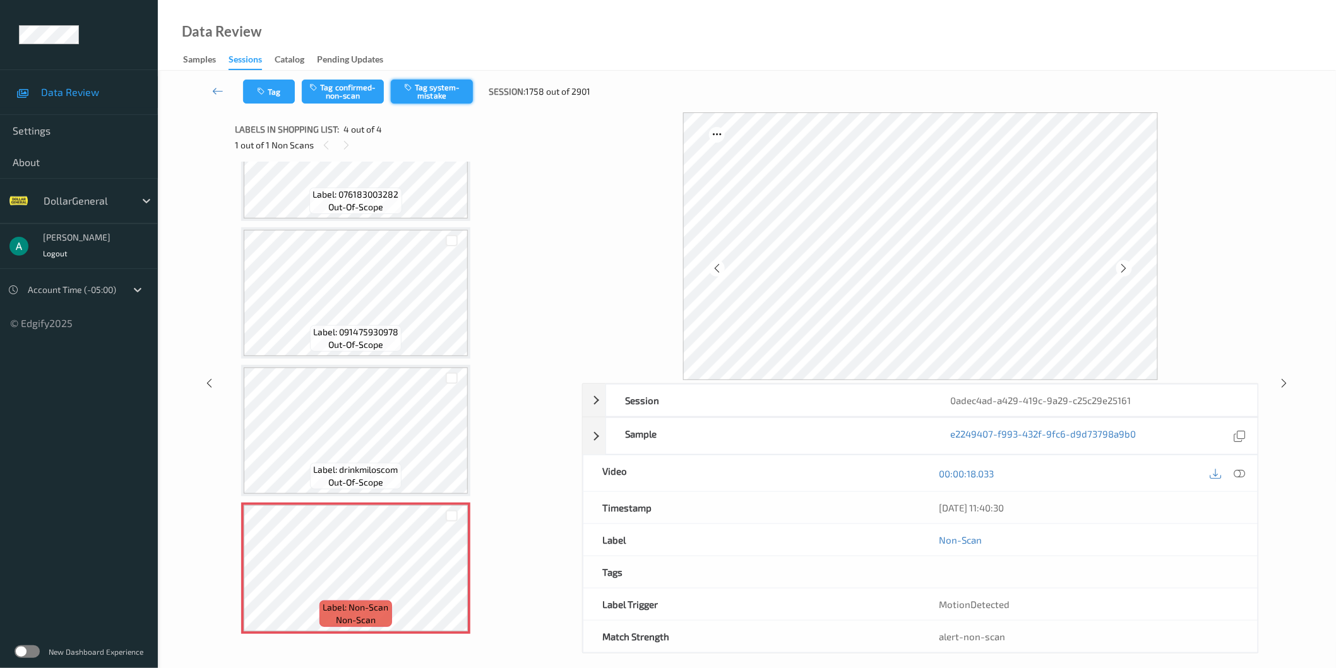
click at [434, 95] on button "Tag system-mistake" at bounding box center [432, 92] width 82 height 24
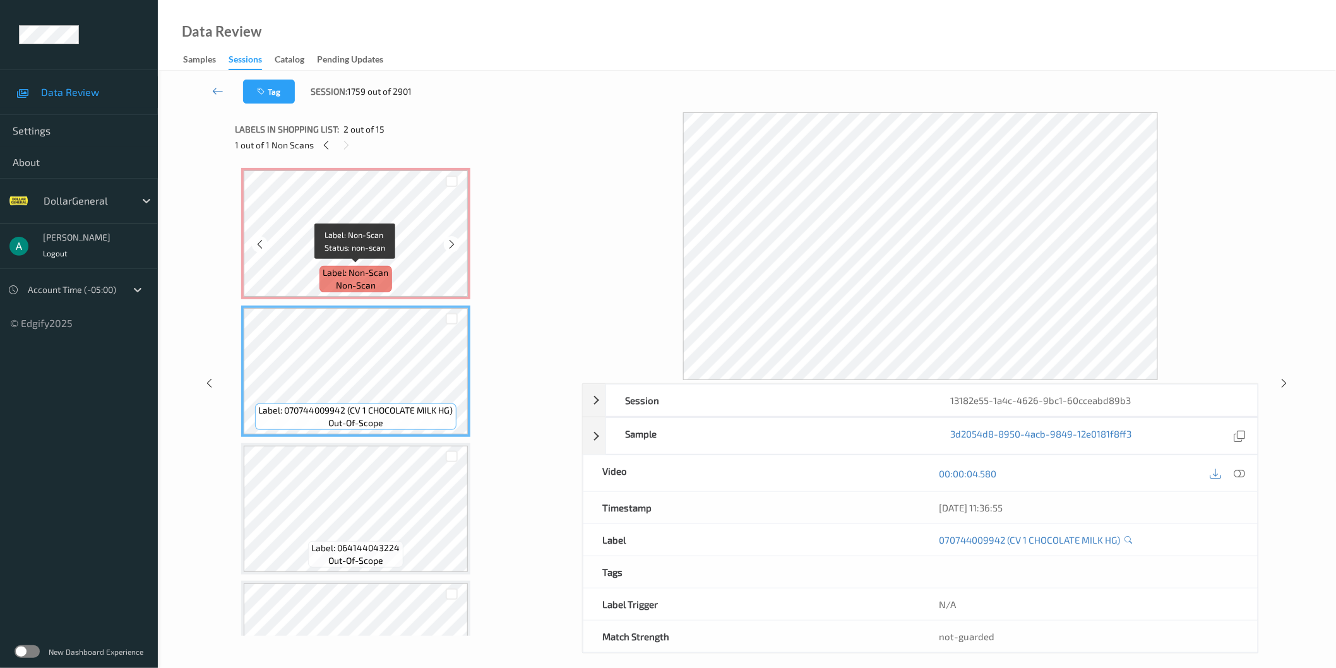
click at [341, 280] on span "non-scan" at bounding box center [356, 285] width 40 height 13
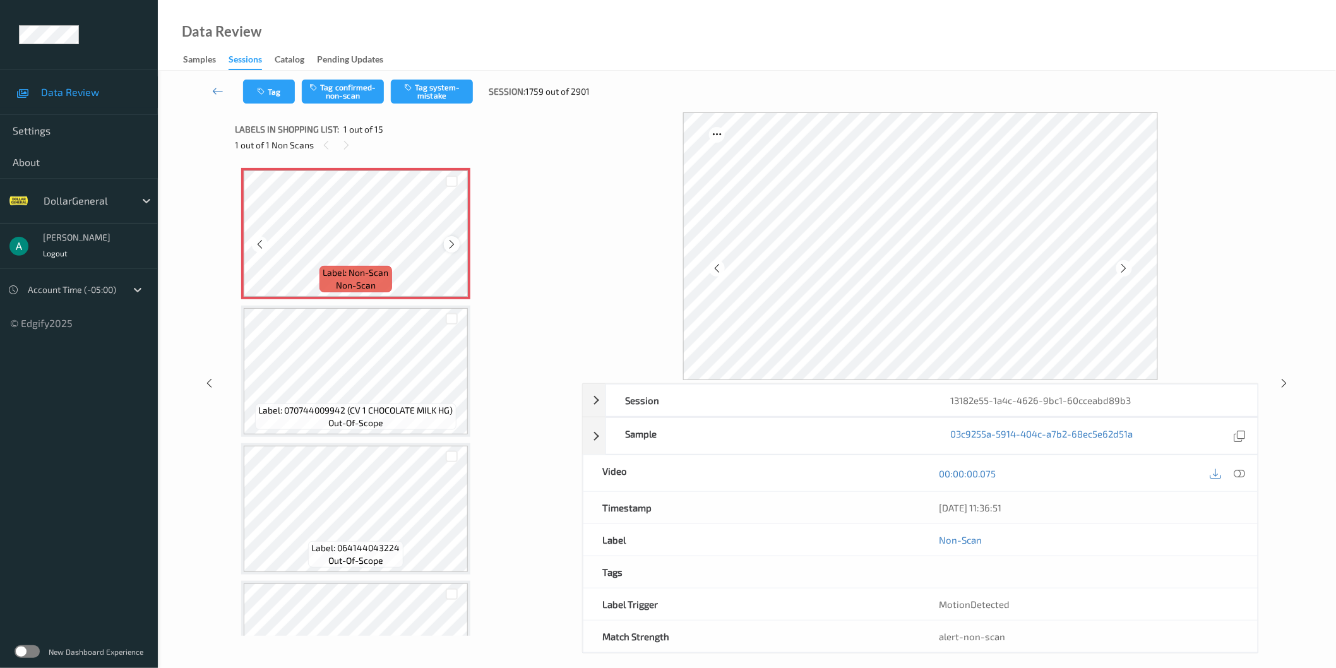
click at [450, 245] on icon at bounding box center [451, 244] width 11 height 11
click at [446, 247] on icon at bounding box center [451, 244] width 11 height 11
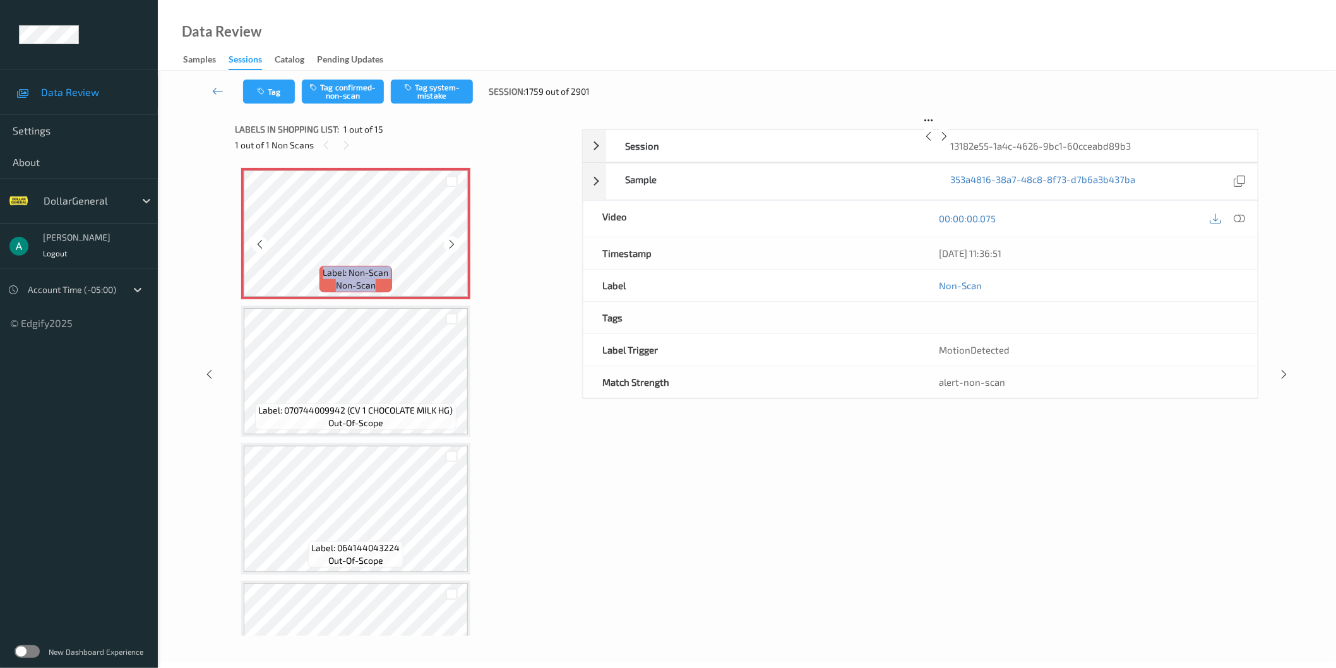
click at [446, 247] on icon at bounding box center [451, 244] width 11 height 11
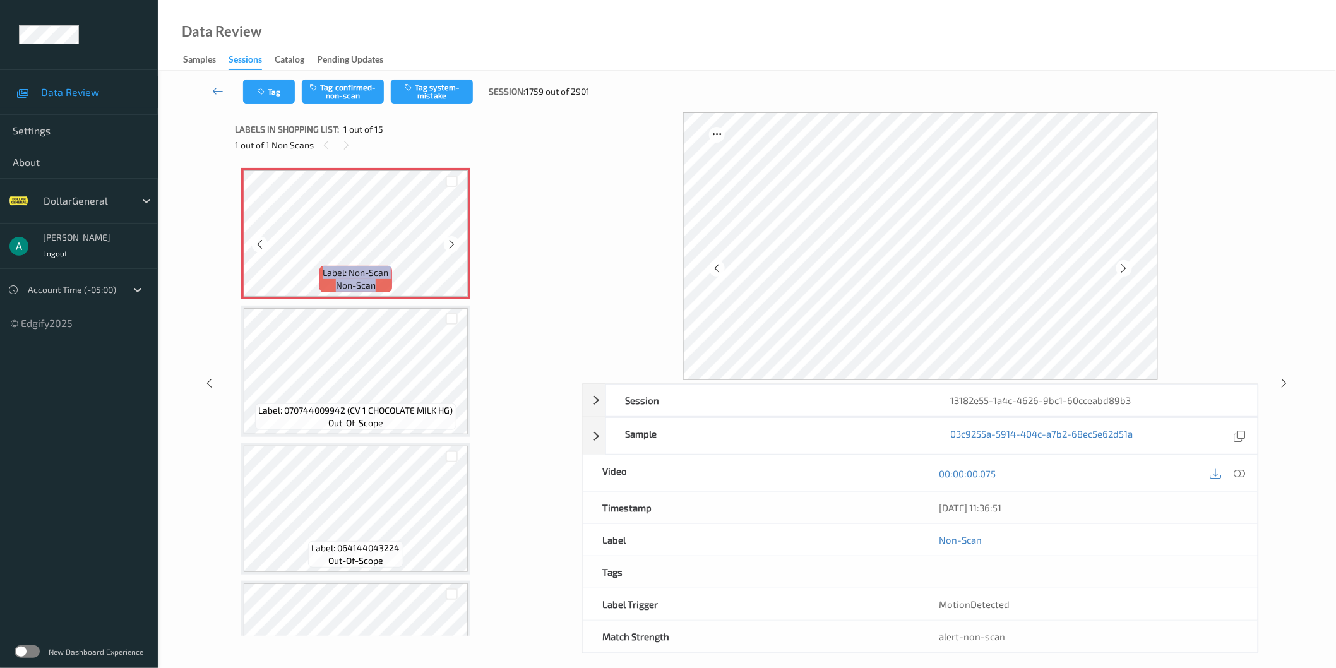
click at [446, 247] on icon at bounding box center [451, 244] width 11 height 11
click at [425, 101] on button "Tag system-mistake" at bounding box center [432, 92] width 82 height 24
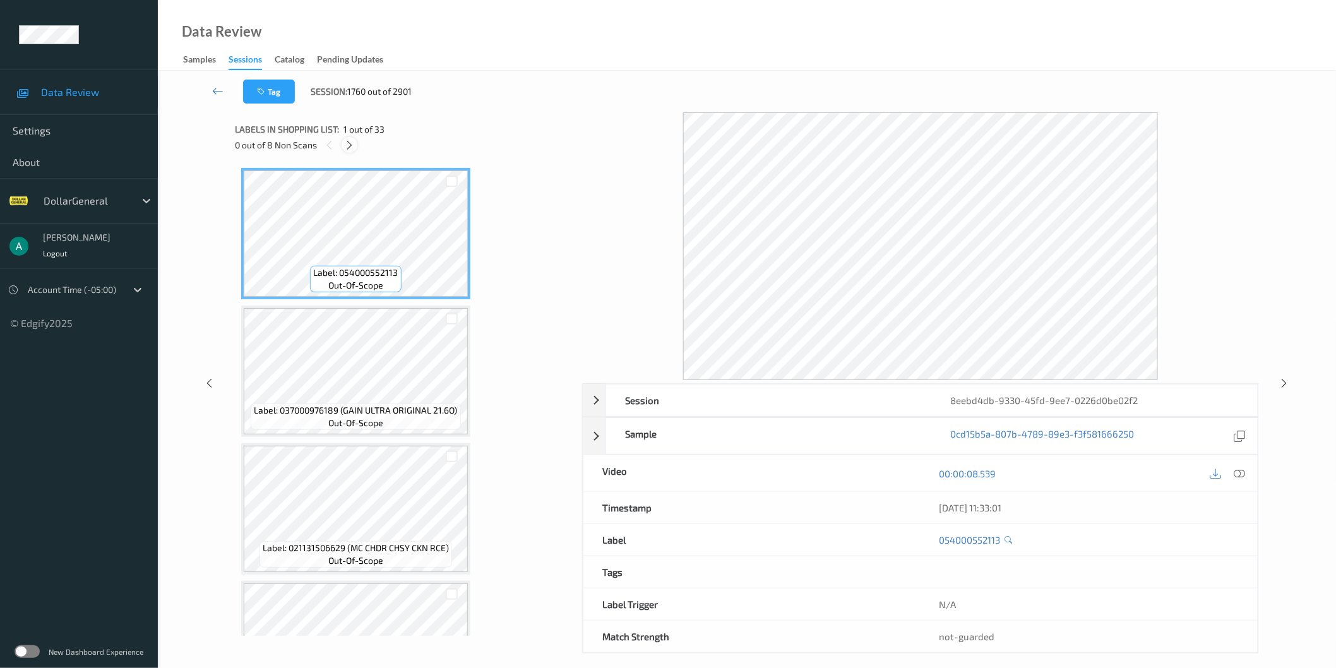
click at [356, 147] on div at bounding box center [350, 145] width 16 height 16
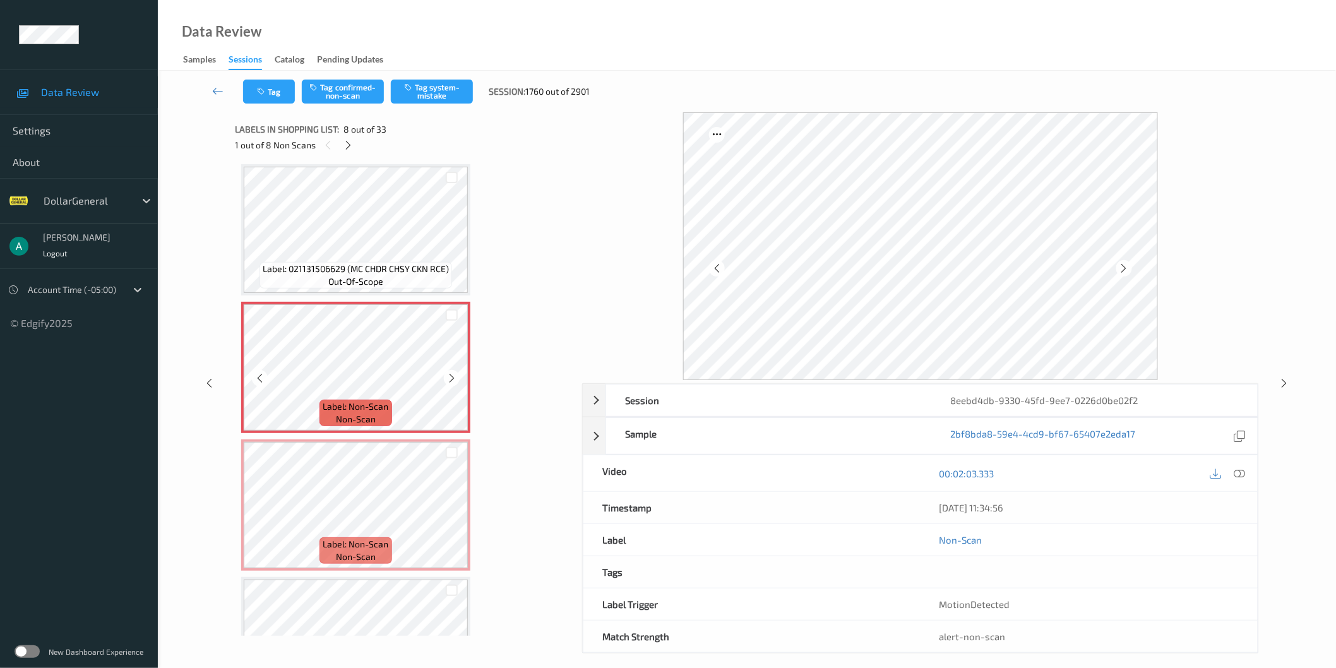
scroll to position [827, 0]
click at [453, 372] on div at bounding box center [452, 380] width 16 height 16
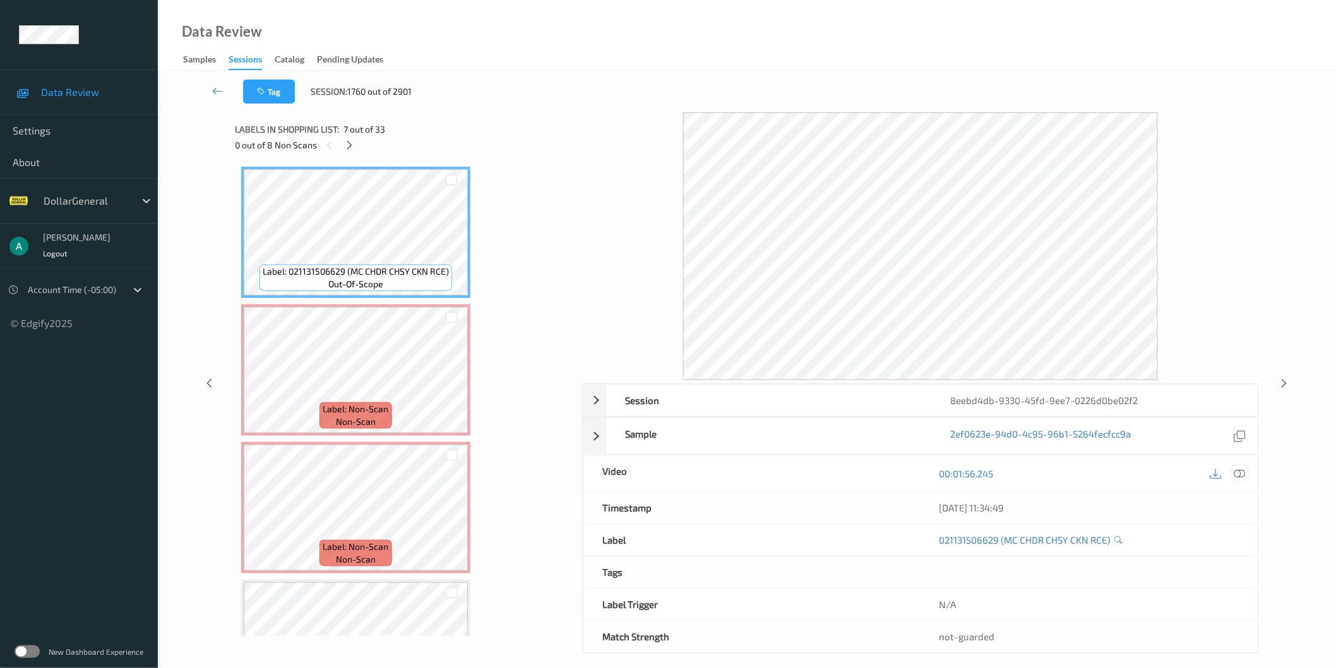
click at [1239, 473] on icon at bounding box center [1239, 472] width 11 height 11
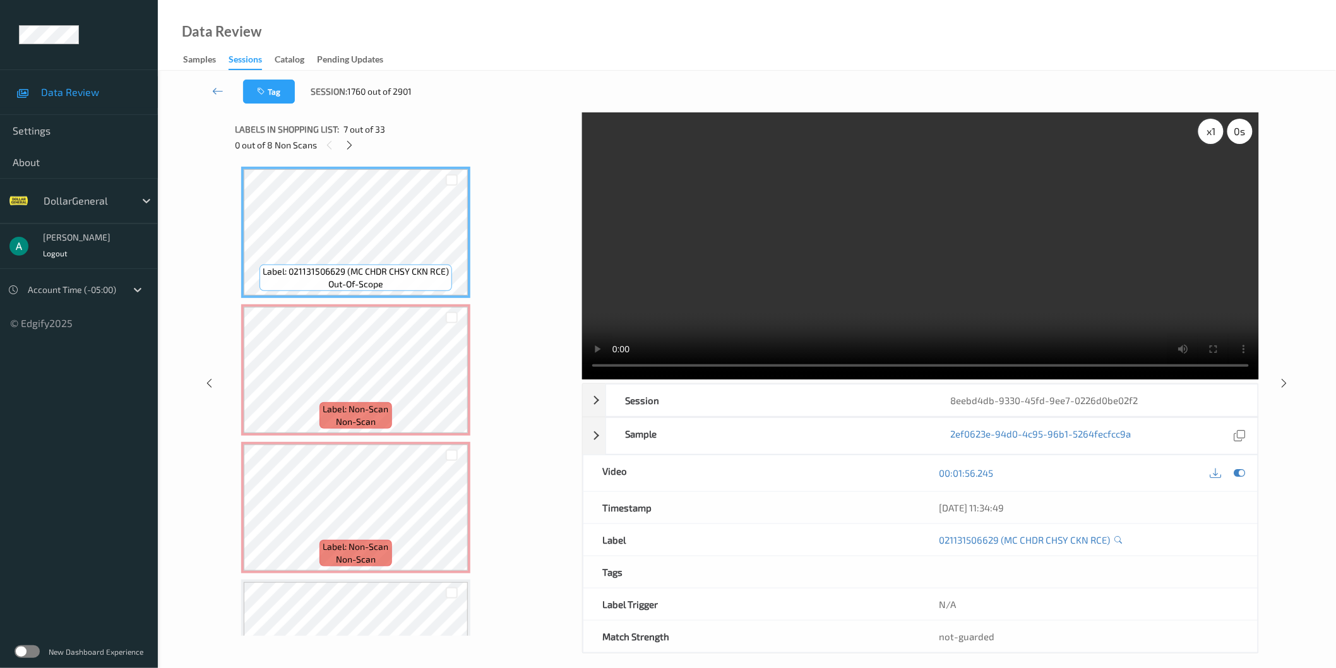
click at [1214, 128] on div "x 1" at bounding box center [1210, 131] width 25 height 25
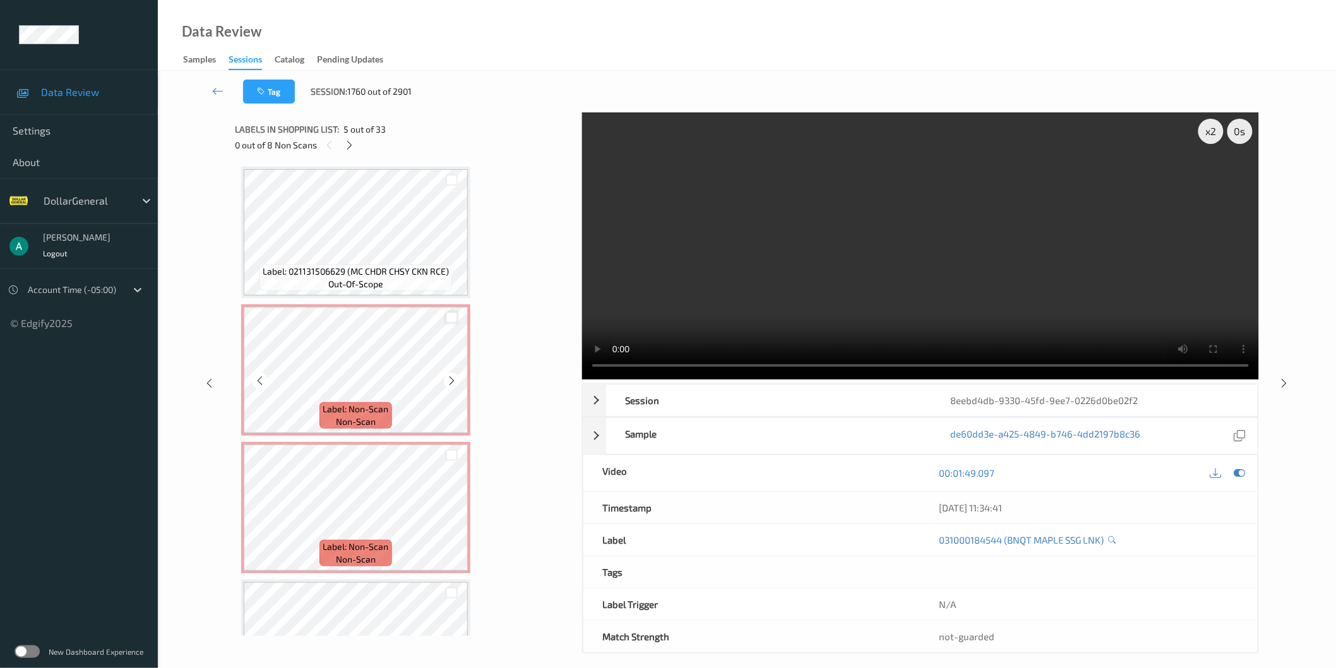
click at [451, 312] on div at bounding box center [452, 318] width 12 height 12
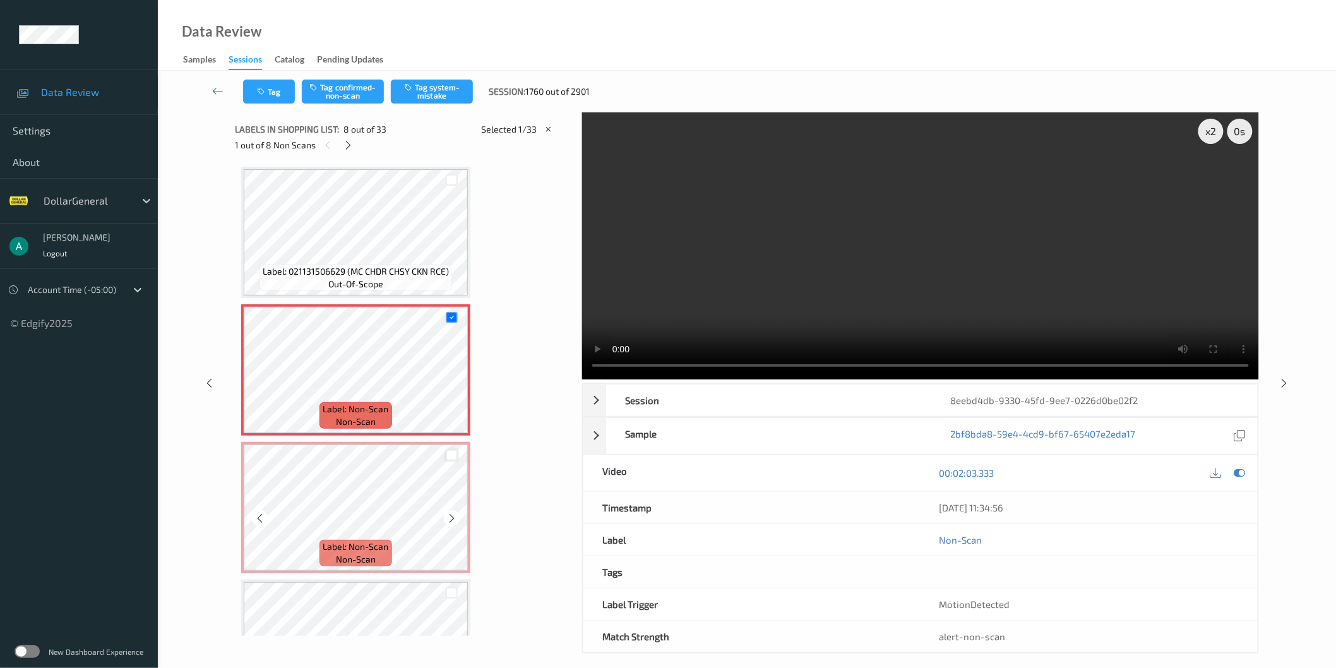
click at [448, 451] on div at bounding box center [452, 455] width 12 height 12
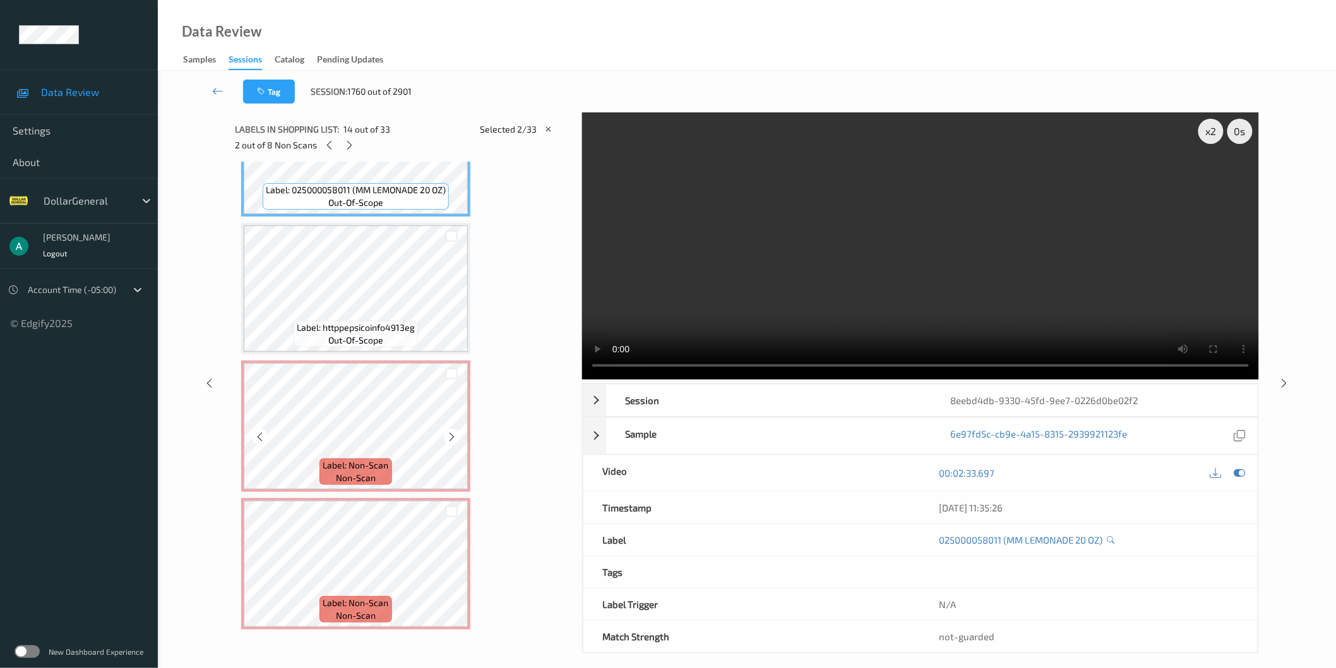
scroll to position [1645, 0]
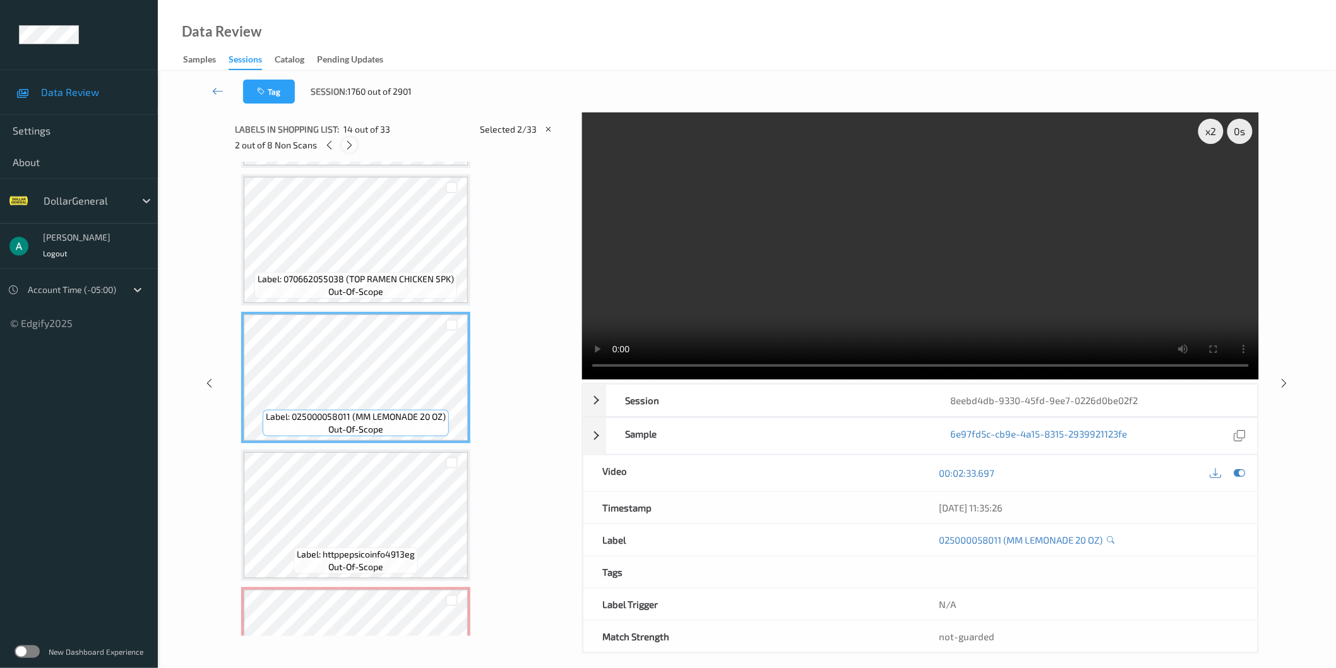
click at [349, 146] on icon at bounding box center [349, 145] width 11 height 11
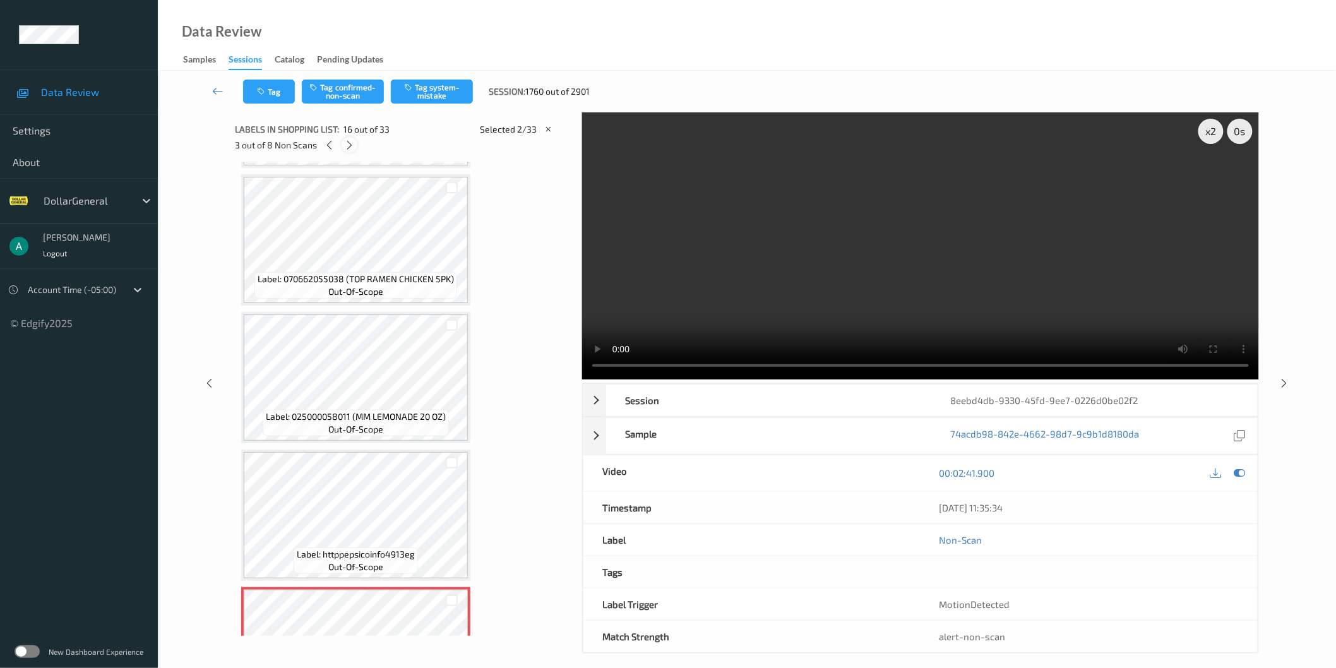
scroll to position [1921, 0]
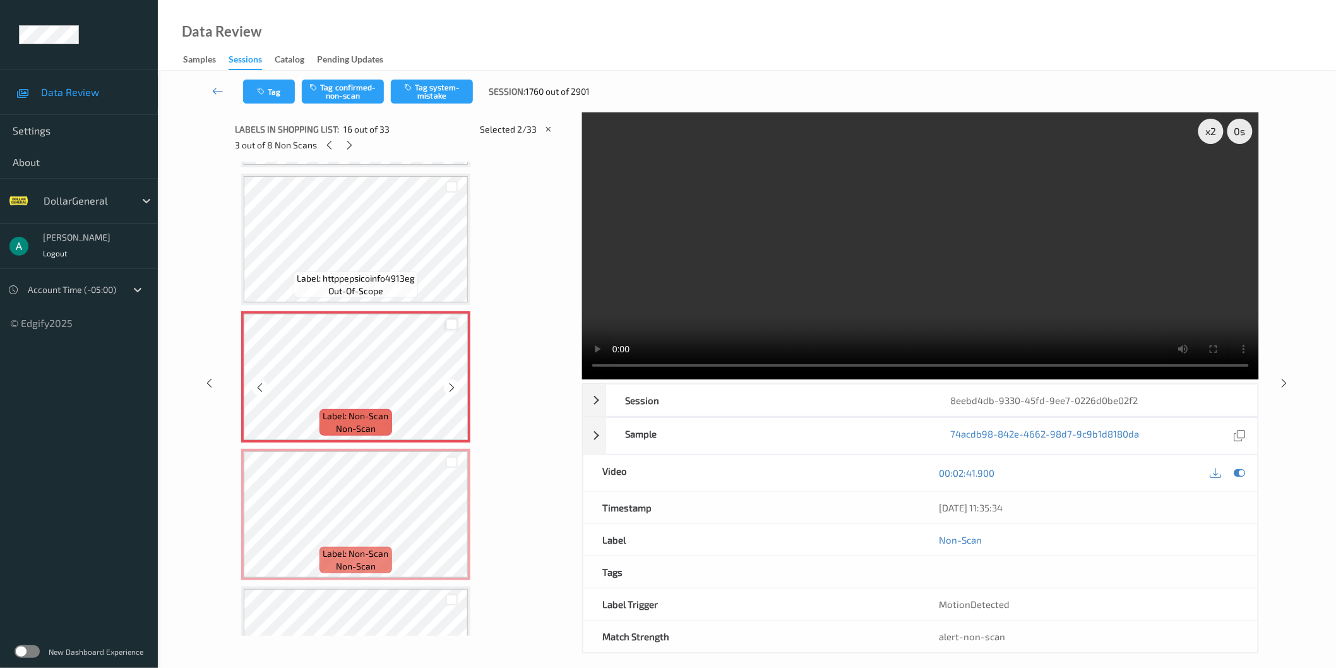
click at [451, 319] on div at bounding box center [452, 325] width 12 height 12
click at [453, 456] on div at bounding box center [452, 462] width 12 height 12
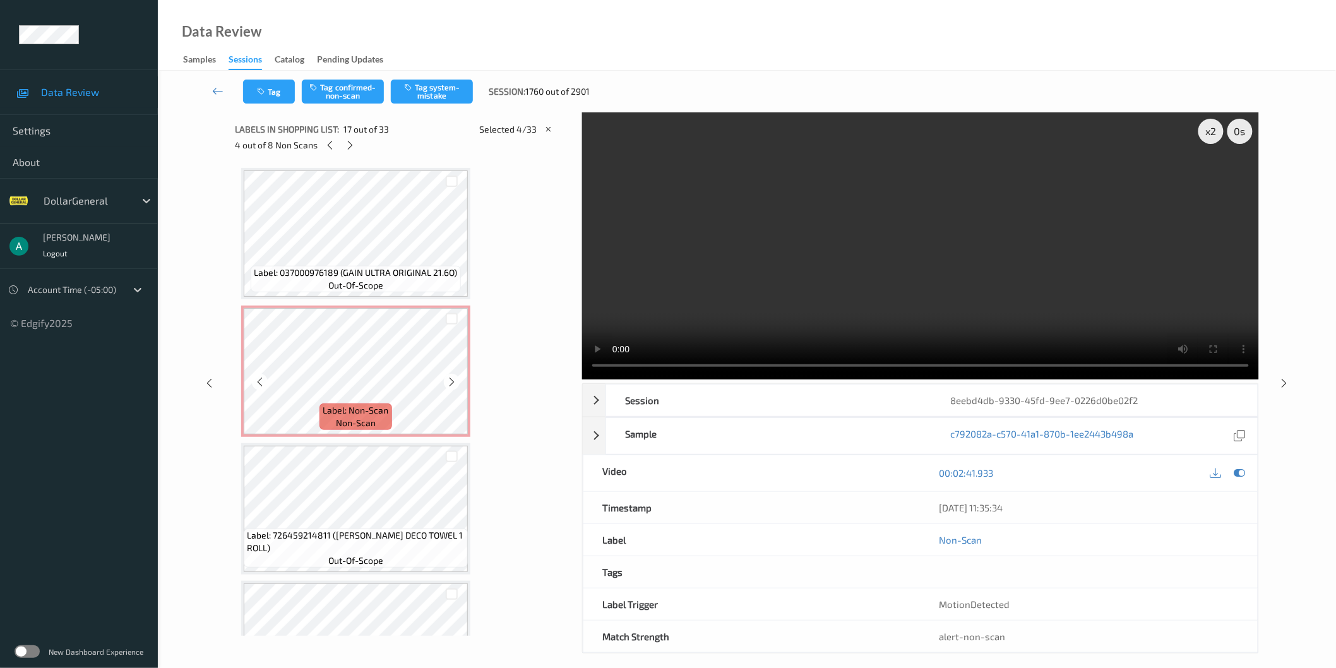
scroll to position [2856, 0]
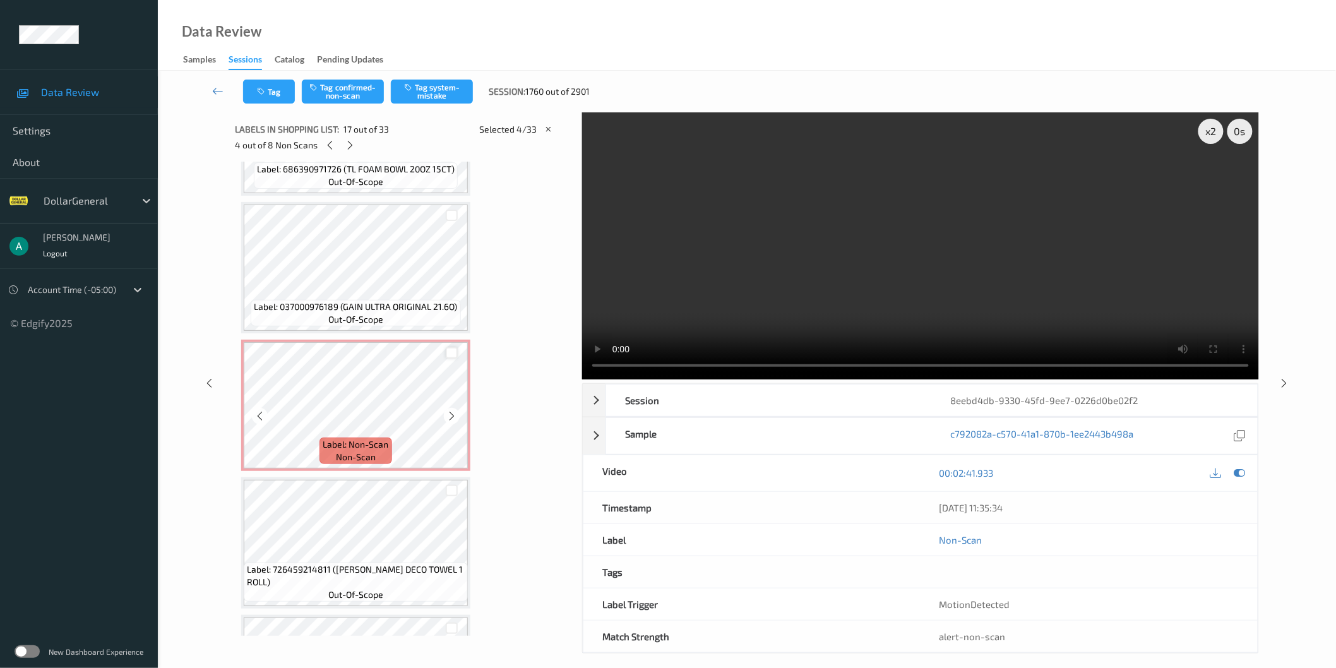
click at [453, 347] on div at bounding box center [452, 353] width 12 height 12
click at [351, 145] on icon at bounding box center [349, 145] width 11 height 11
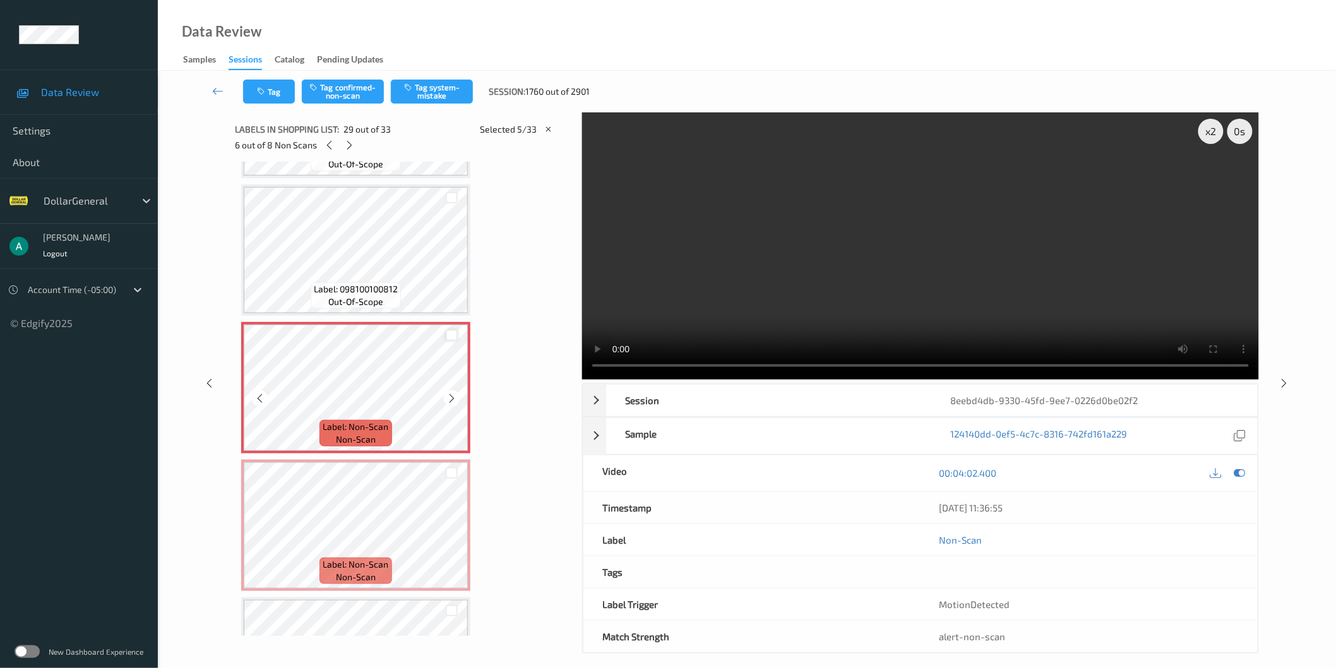
click at [453, 330] on div at bounding box center [452, 336] width 12 height 12
drag, startPoint x: 452, startPoint y: 444, endPoint x: 441, endPoint y: 443, distance: 11.4
click at [452, 467] on div at bounding box center [452, 473] width 12 height 12
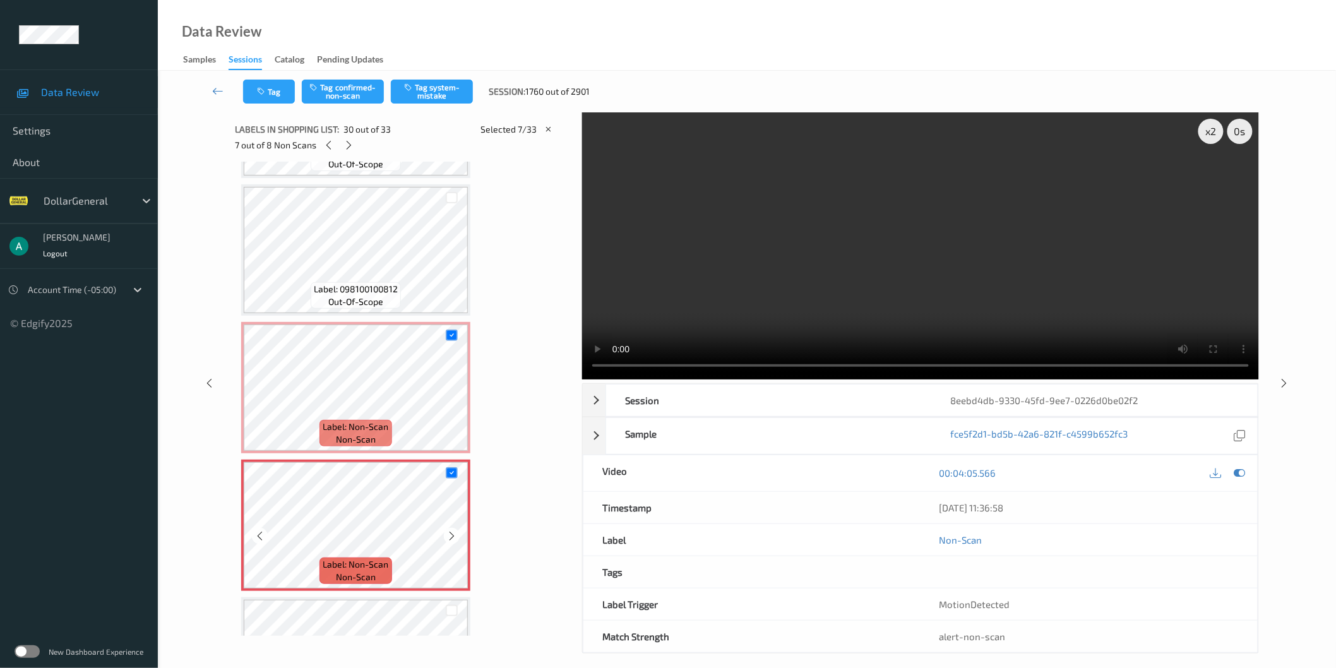
scroll to position [4045, 0]
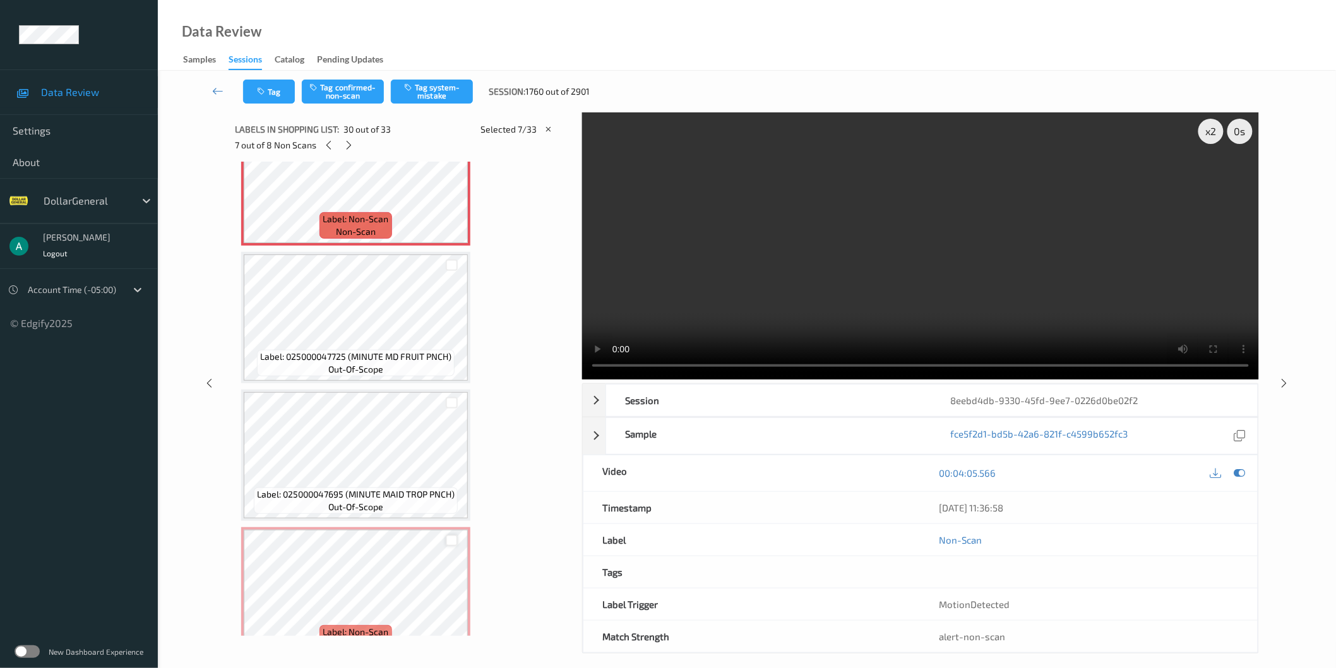
click at [452, 535] on div at bounding box center [452, 541] width 12 height 12
click at [431, 91] on button "Tag system-mistake" at bounding box center [432, 92] width 82 height 24
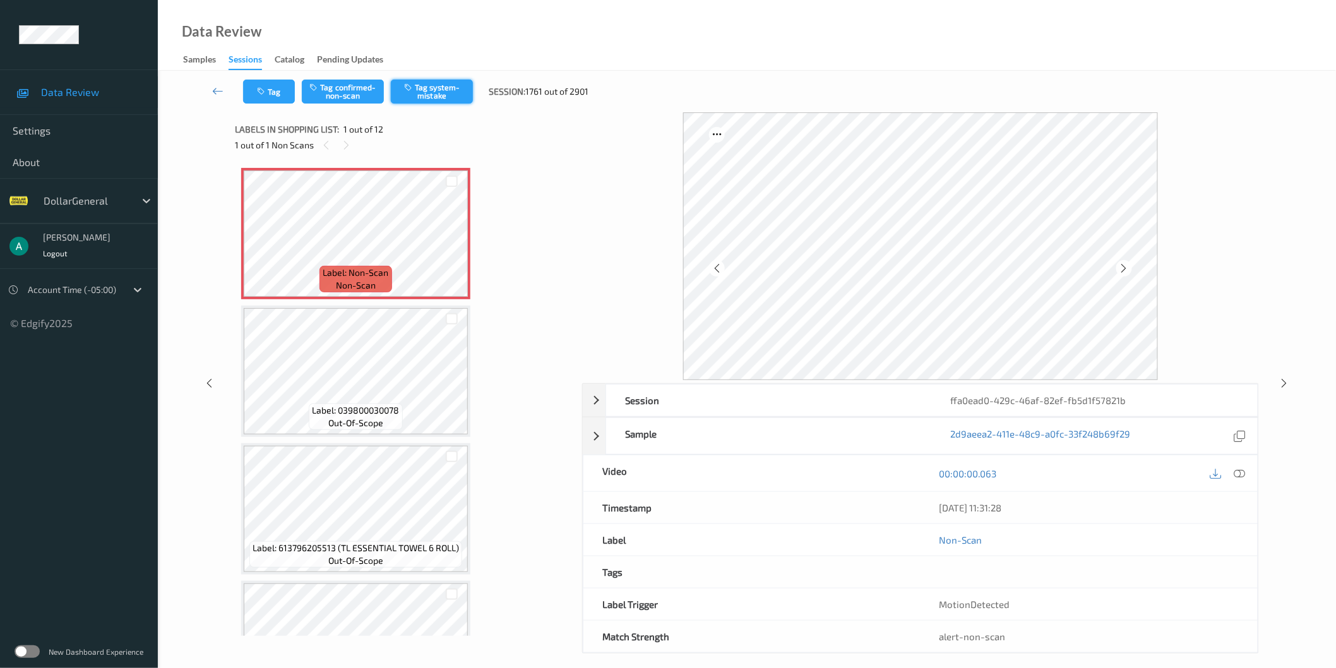
click at [436, 97] on button "Tag system-mistake" at bounding box center [432, 92] width 82 height 24
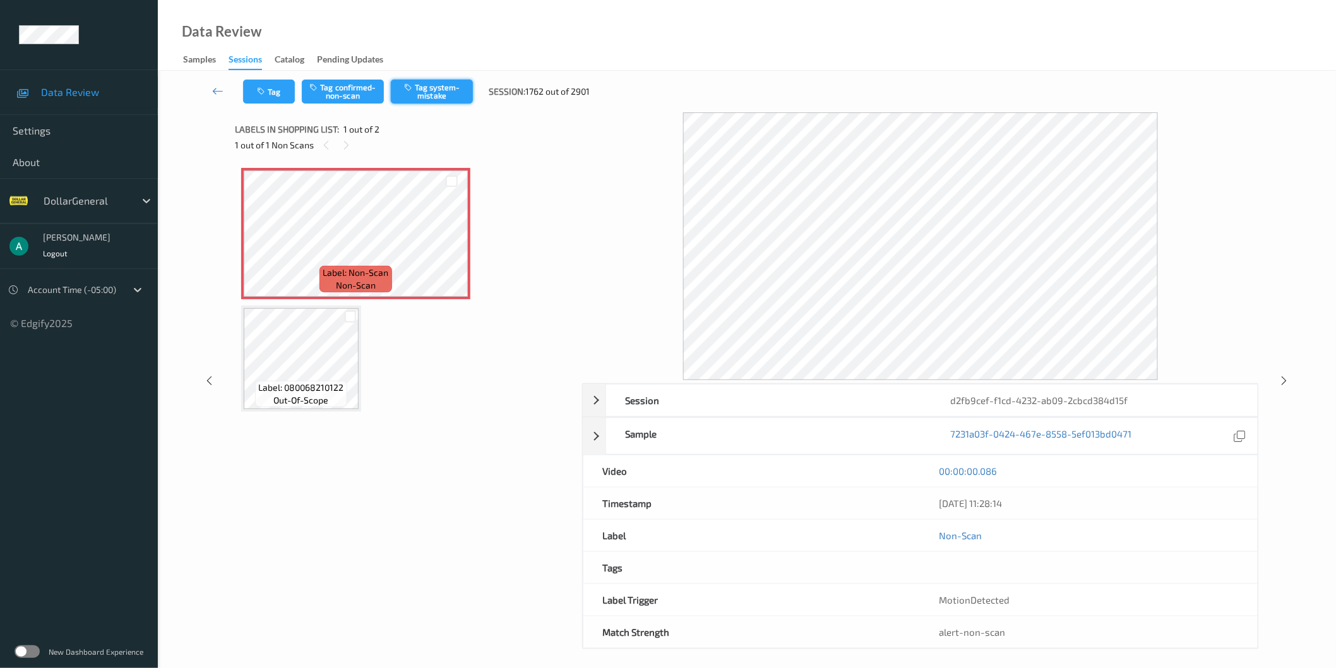
click at [445, 86] on button "Tag system-mistake" at bounding box center [432, 92] width 82 height 24
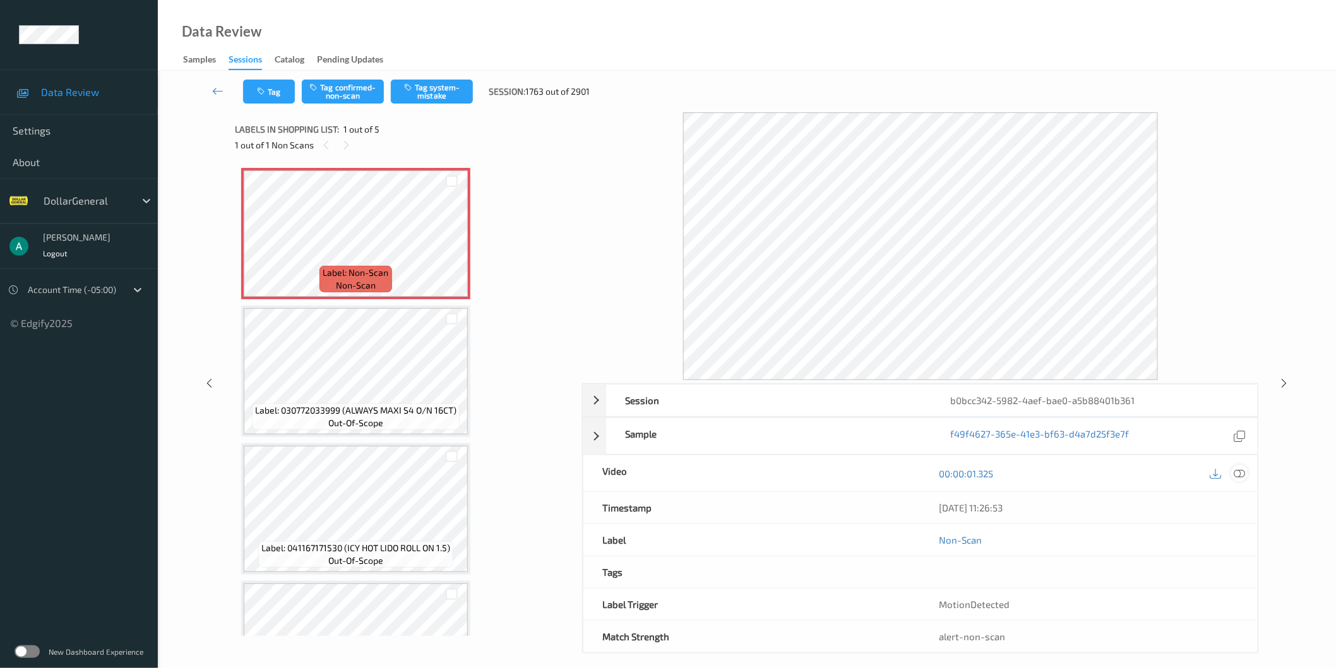
click at [1237, 468] on icon at bounding box center [1239, 472] width 11 height 11
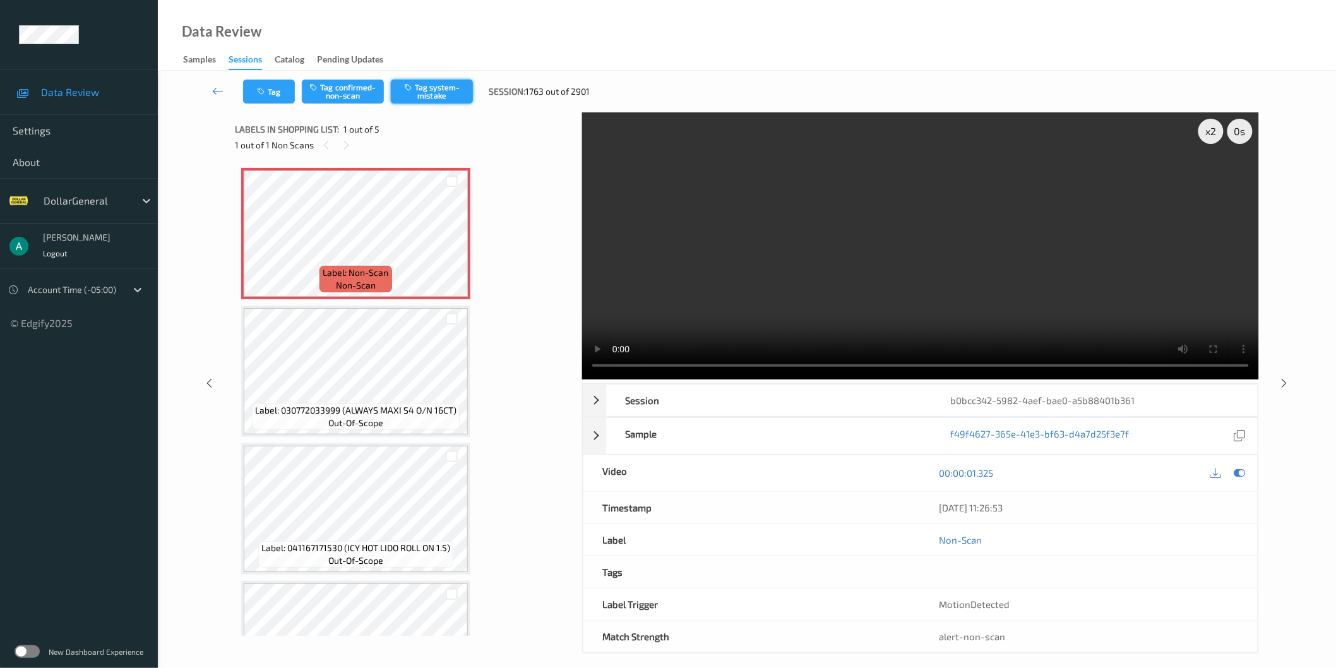
drag, startPoint x: 442, startPoint y: 73, endPoint x: 443, endPoint y: 80, distance: 7.0
click at [443, 80] on div "Tag Tag confirmed-non-scan Tag system-mistake Session: 1763 out of 2901" at bounding box center [747, 92] width 1126 height 42
click at [443, 84] on button "Tag system-mistake" at bounding box center [432, 92] width 82 height 24
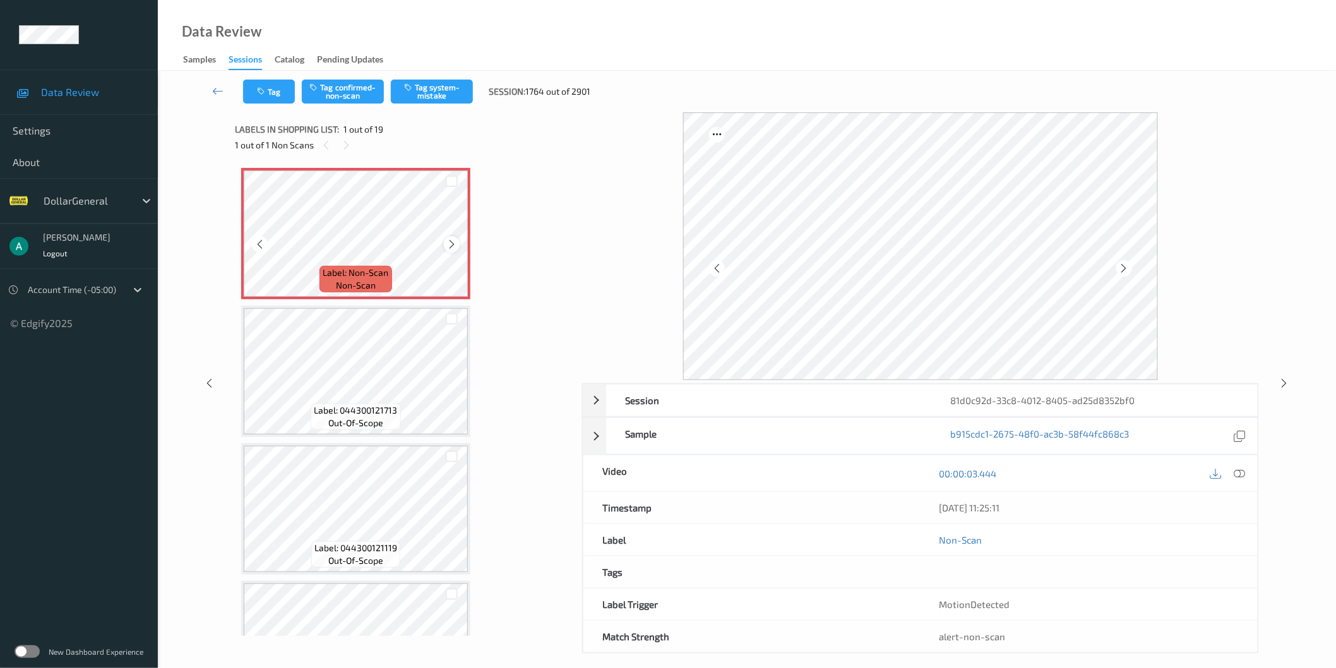
click at [453, 244] on icon at bounding box center [451, 244] width 11 height 11
click at [457, 244] on div at bounding box center [452, 244] width 16 height 16
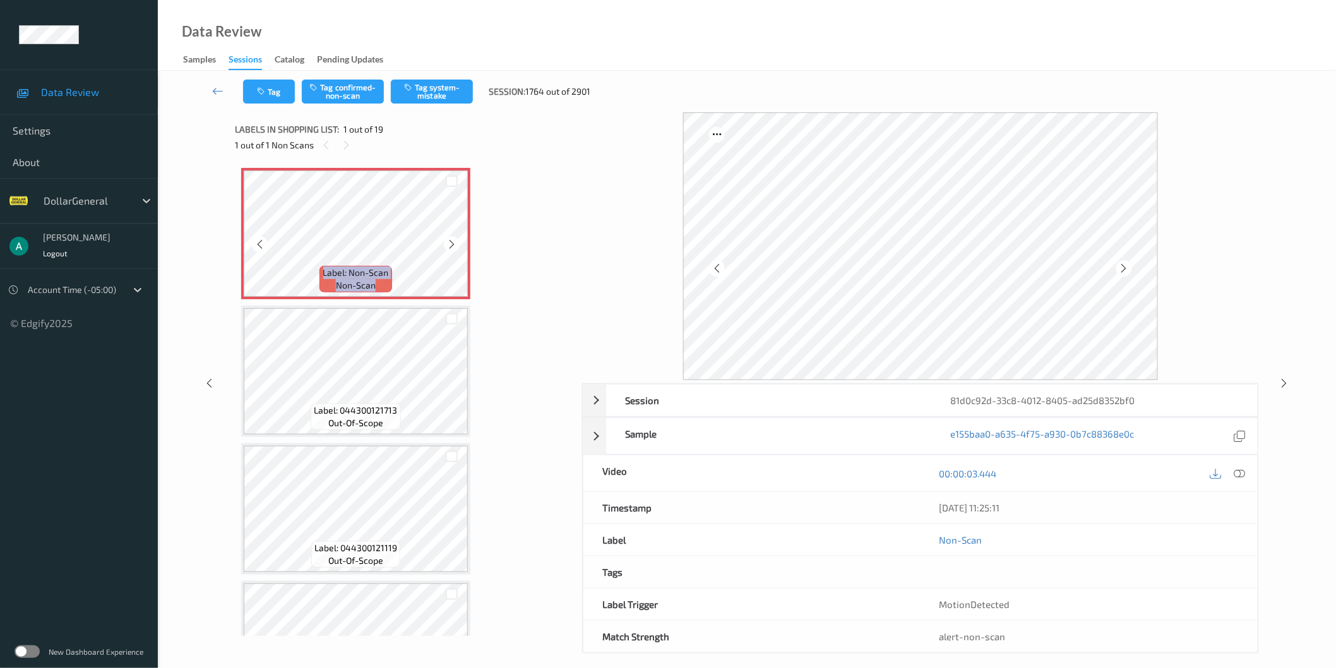
click at [457, 244] on div at bounding box center [452, 244] width 16 height 16
click at [1235, 473] on icon at bounding box center [1239, 472] width 11 height 11
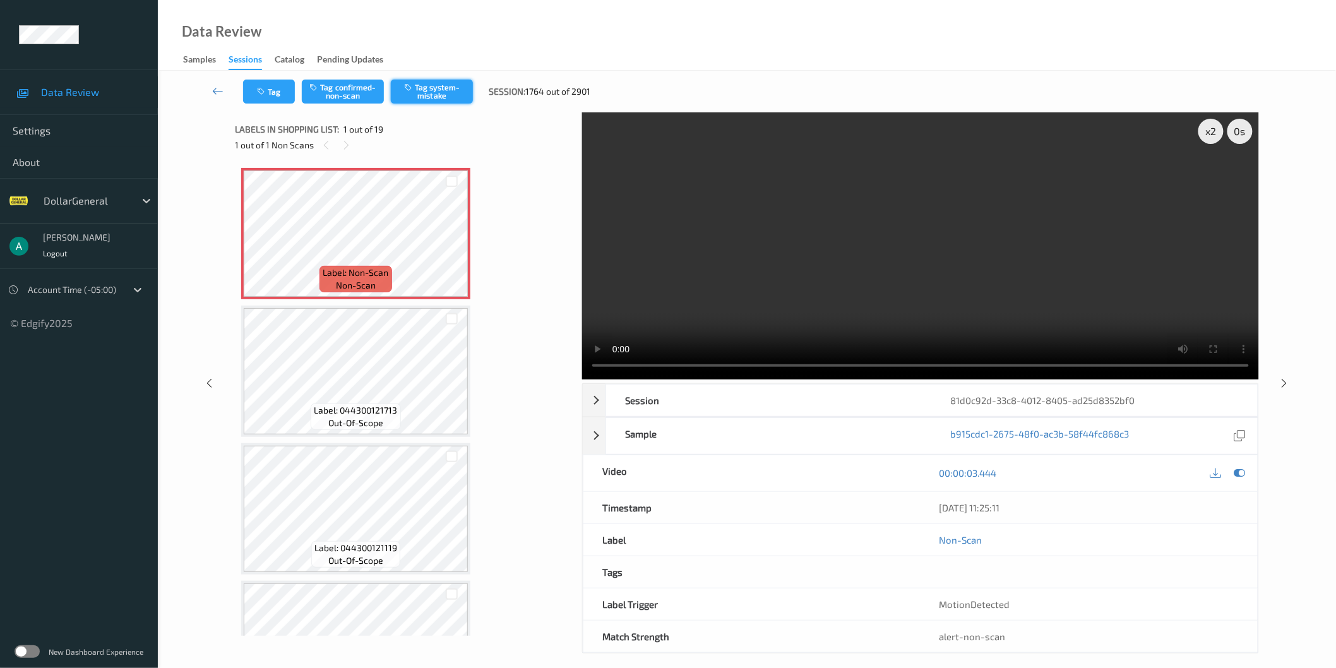
click at [455, 97] on button "Tag system-mistake" at bounding box center [432, 92] width 82 height 24
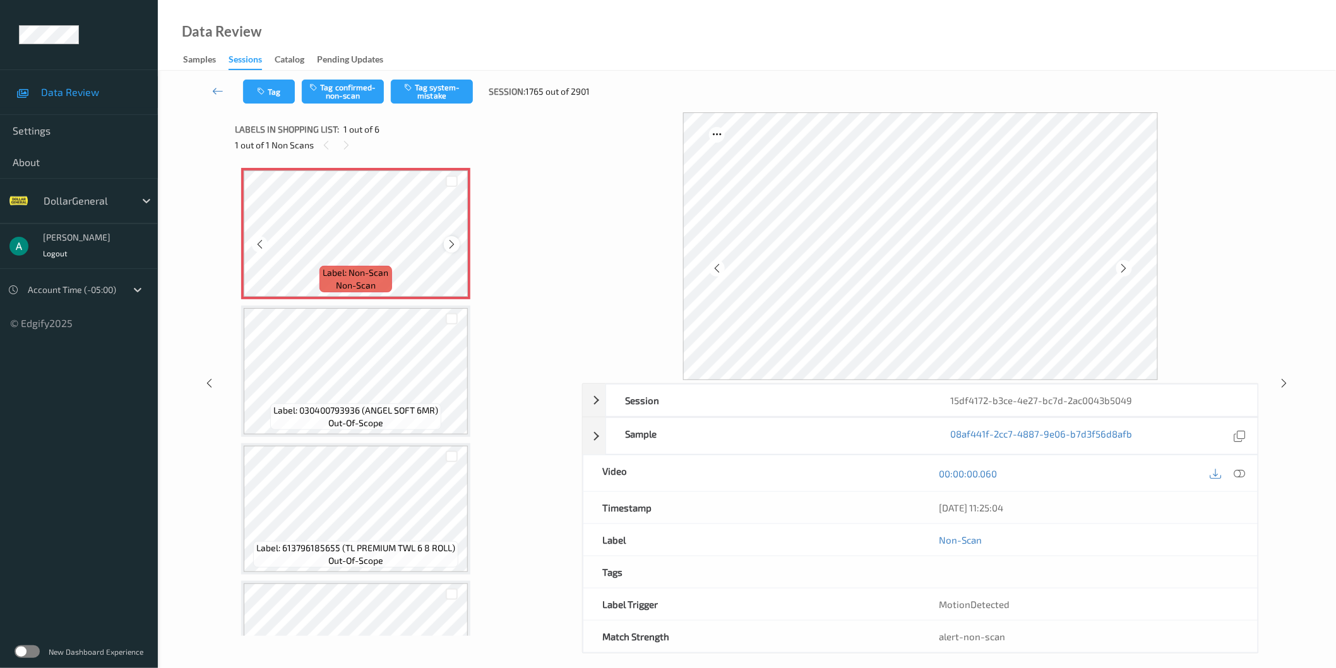
click at [453, 242] on icon at bounding box center [451, 244] width 11 height 11
click at [428, 93] on button "Tag system-mistake" at bounding box center [432, 92] width 82 height 24
click at [453, 242] on icon at bounding box center [451, 244] width 11 height 11
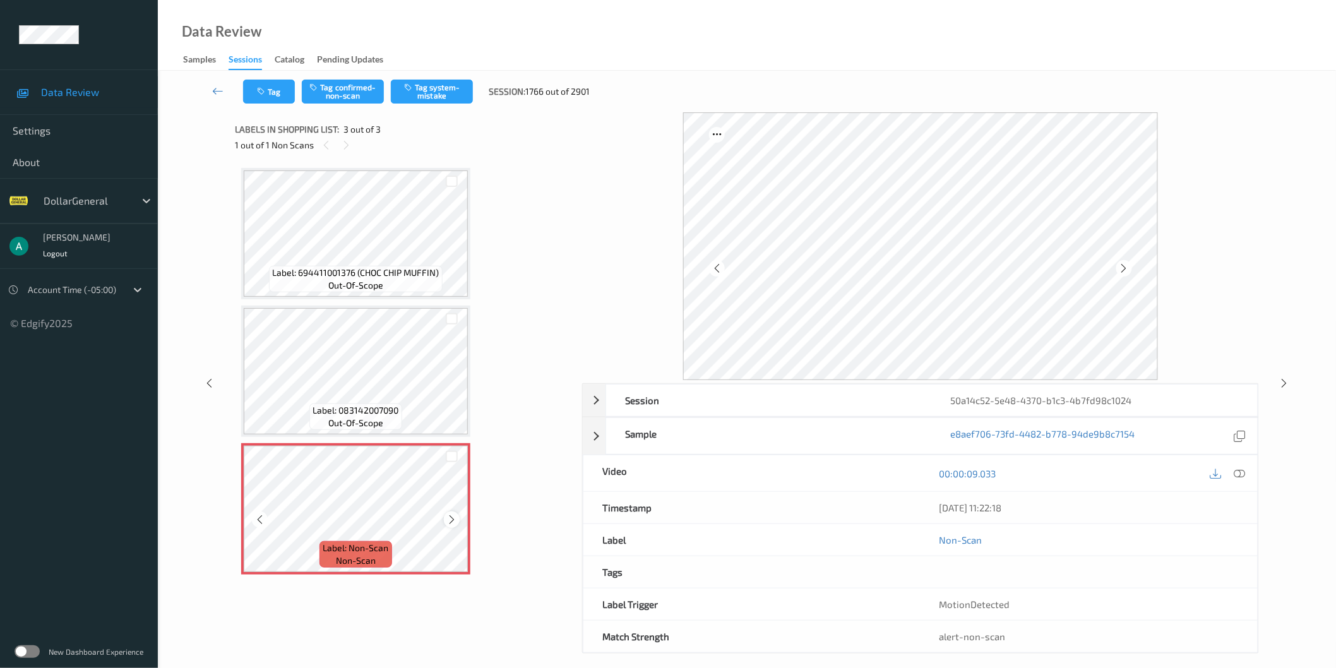
click at [450, 516] on icon at bounding box center [451, 519] width 11 height 11
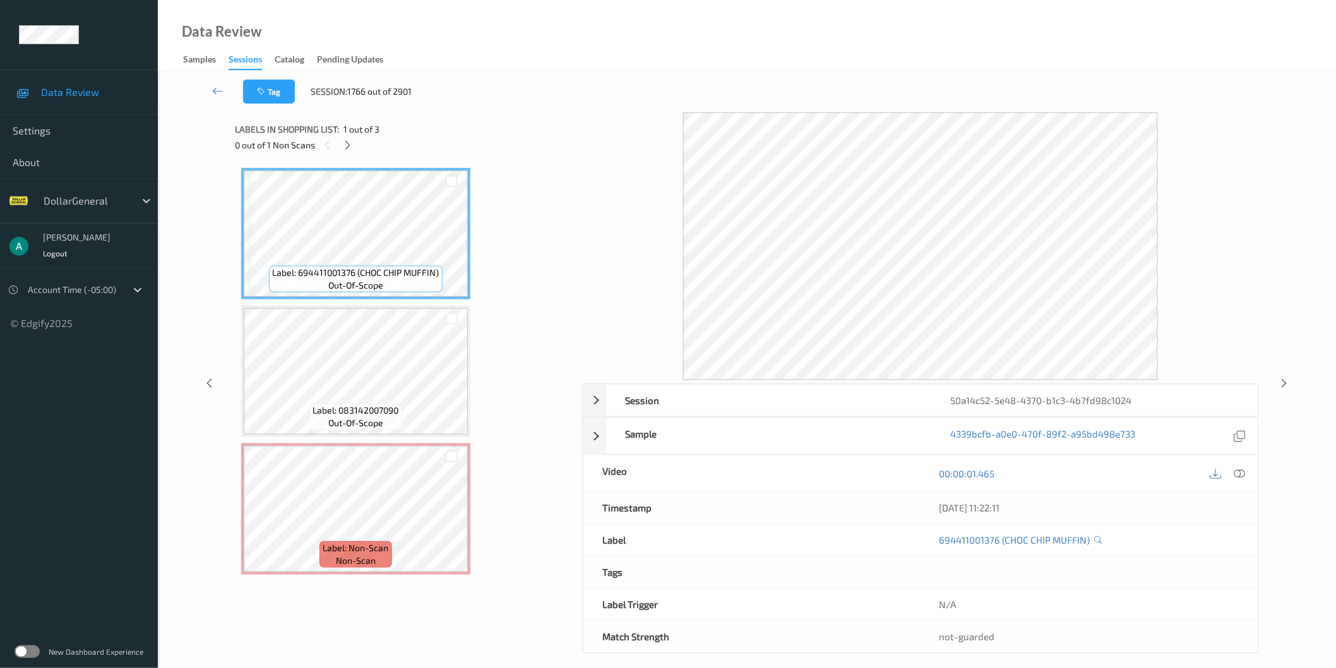
click at [381, 406] on span "Label: 083142007090" at bounding box center [356, 410] width 86 height 13
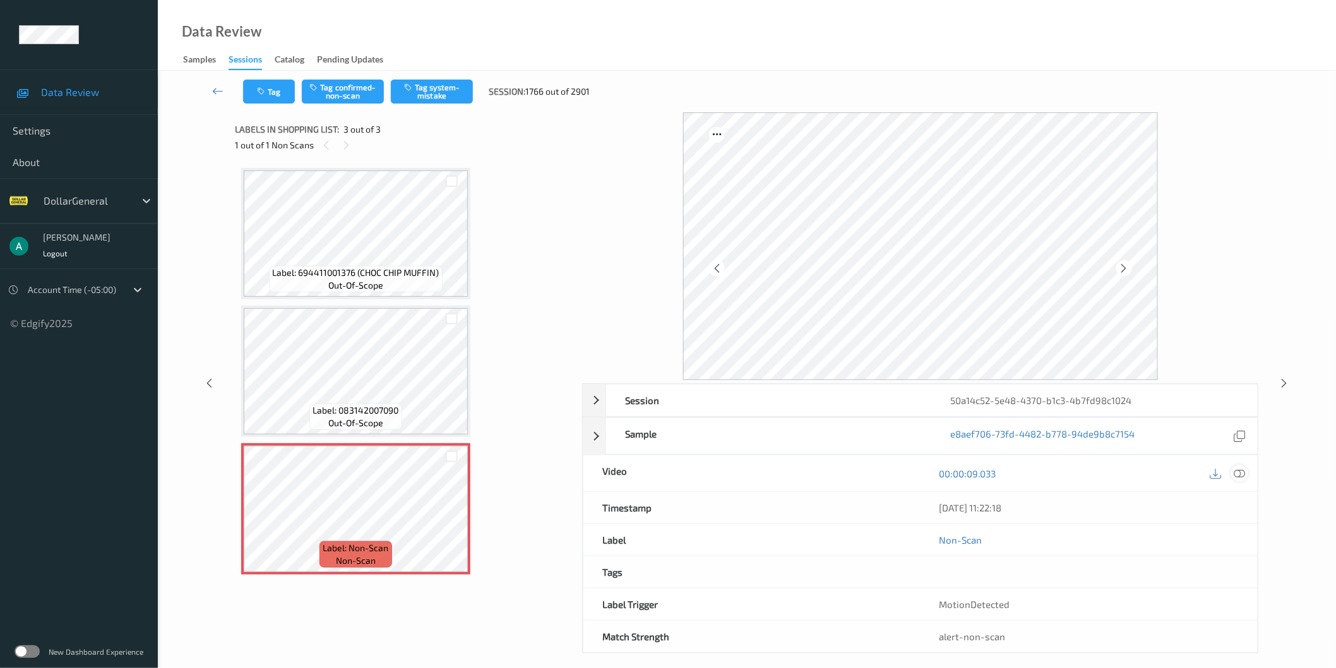
click at [1238, 471] on icon at bounding box center [1239, 472] width 11 height 11
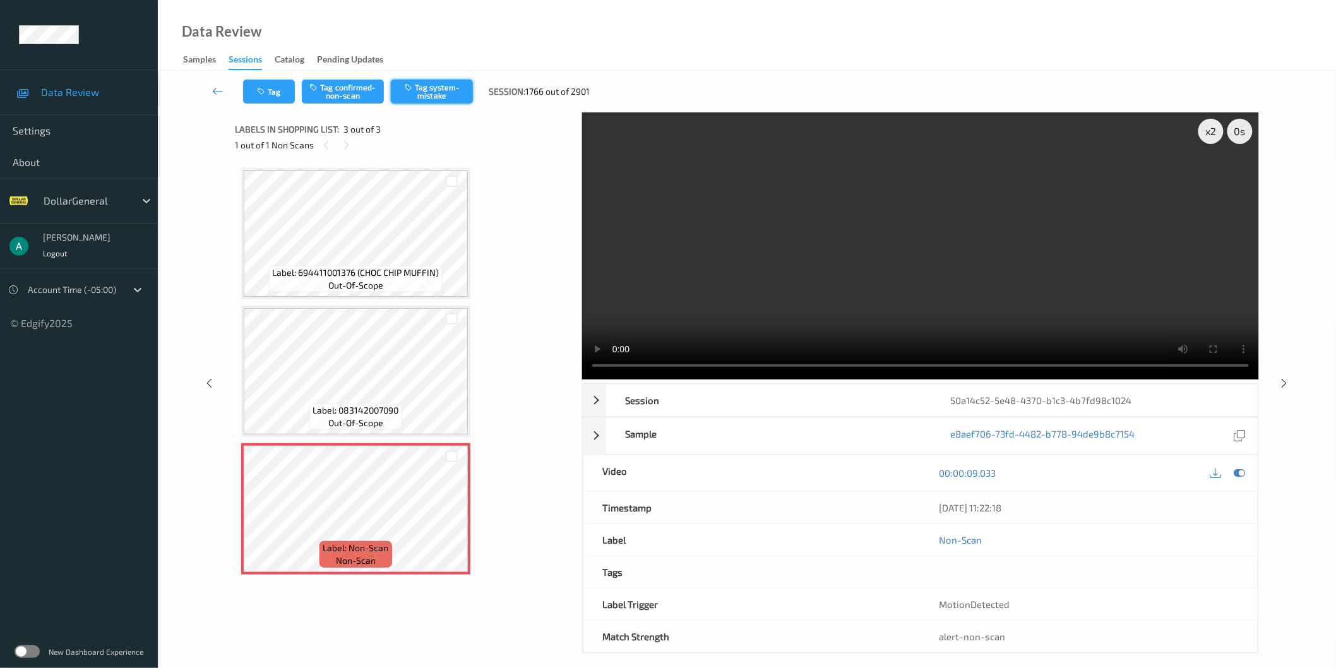
click at [419, 93] on button "Tag system-mistake" at bounding box center [432, 92] width 82 height 24
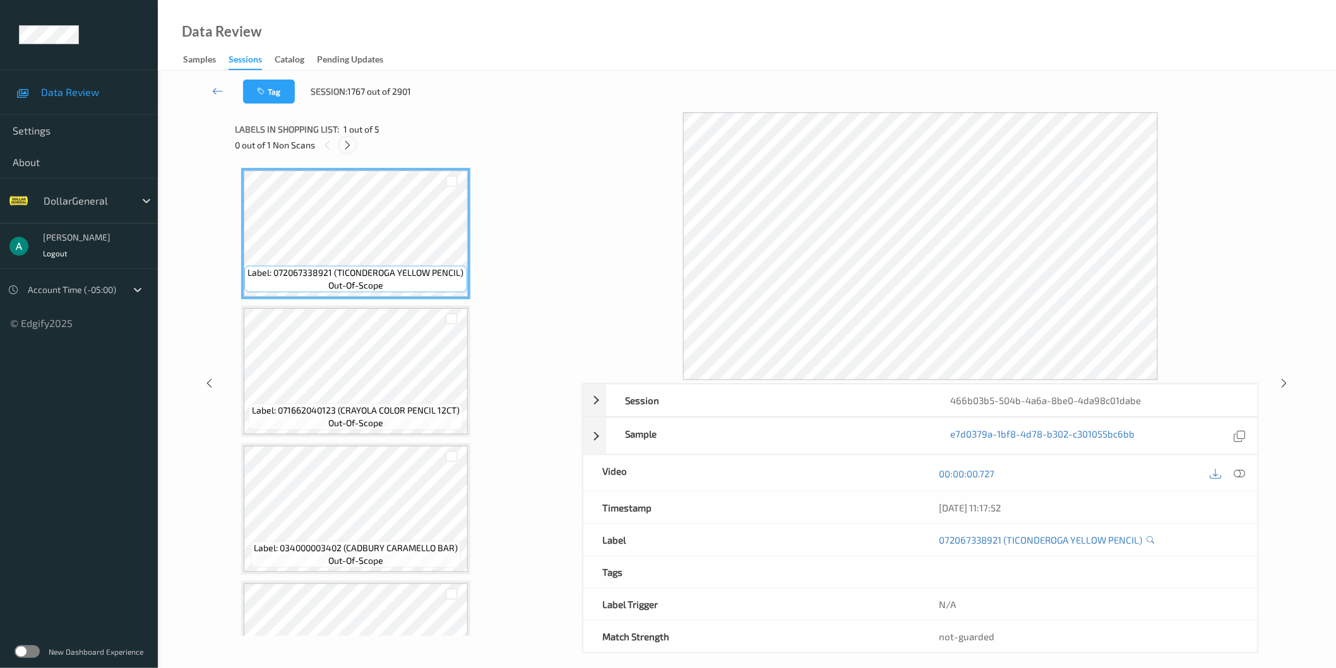
click at [352, 141] on icon at bounding box center [347, 145] width 11 height 11
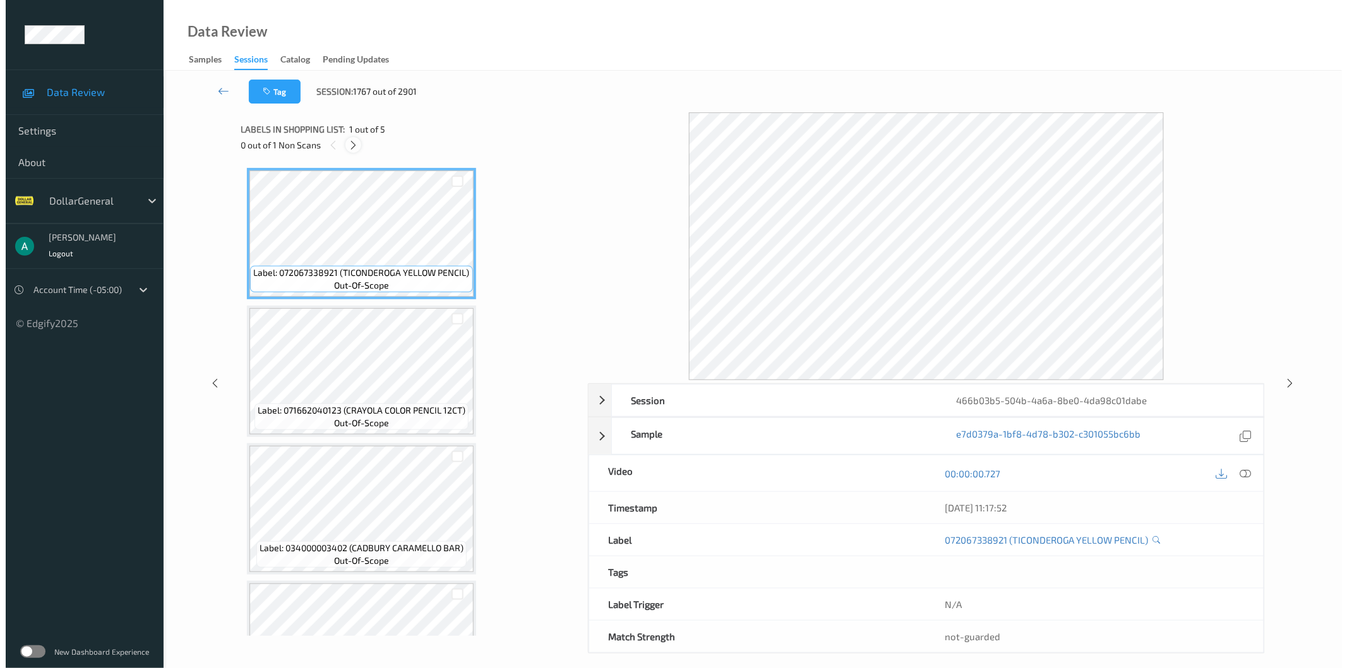
scroll to position [215, 0]
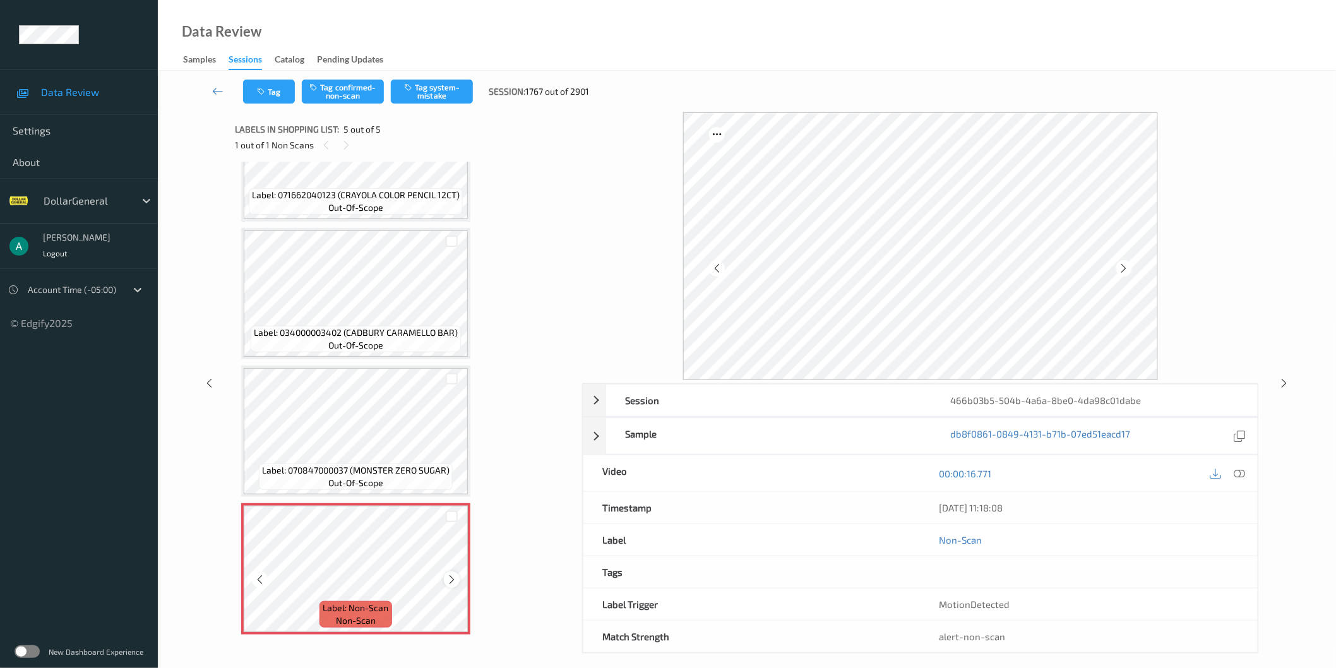
click at [451, 578] on icon at bounding box center [451, 579] width 11 height 11
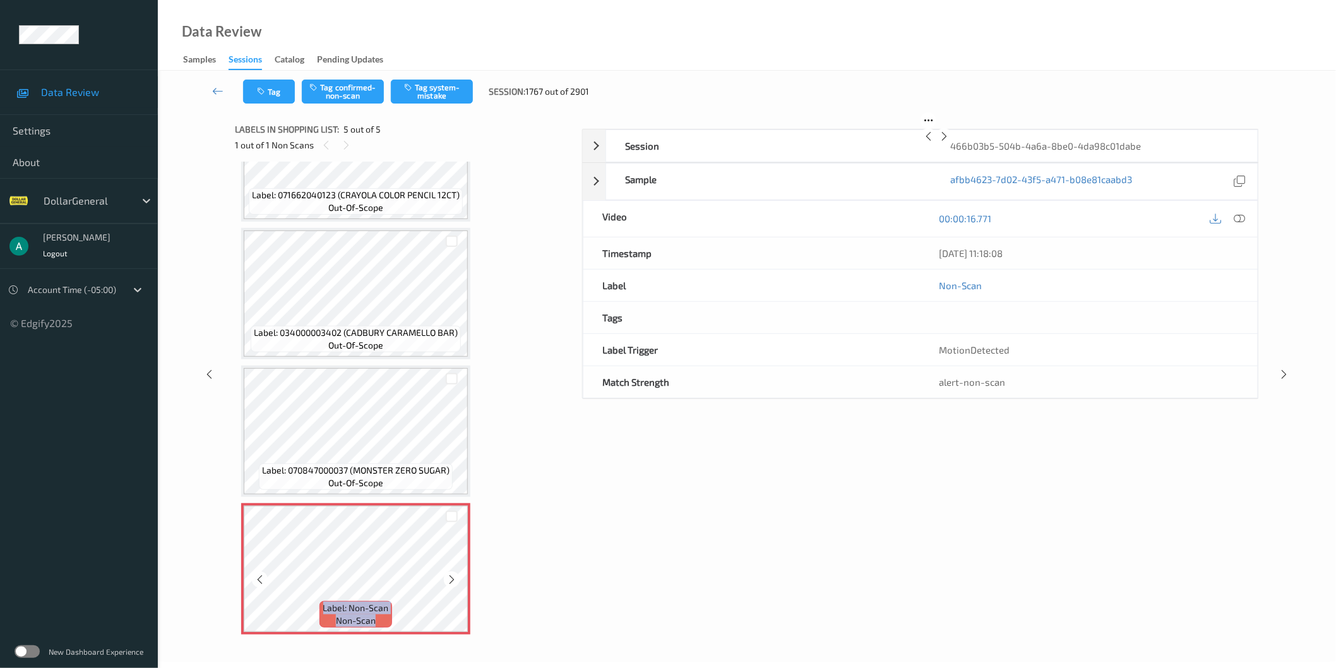
click at [451, 578] on icon at bounding box center [451, 579] width 11 height 11
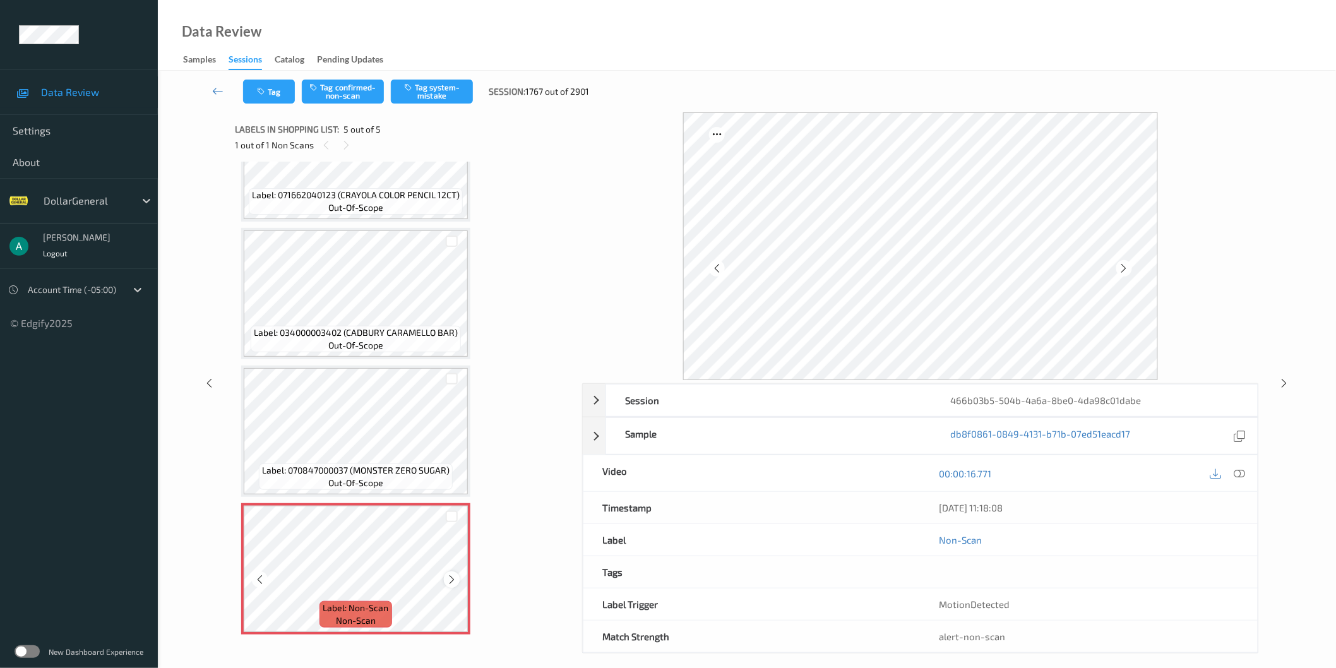
click at [451, 575] on icon at bounding box center [451, 579] width 11 height 11
click at [437, 91] on button "Tag system-mistake" at bounding box center [432, 92] width 82 height 24
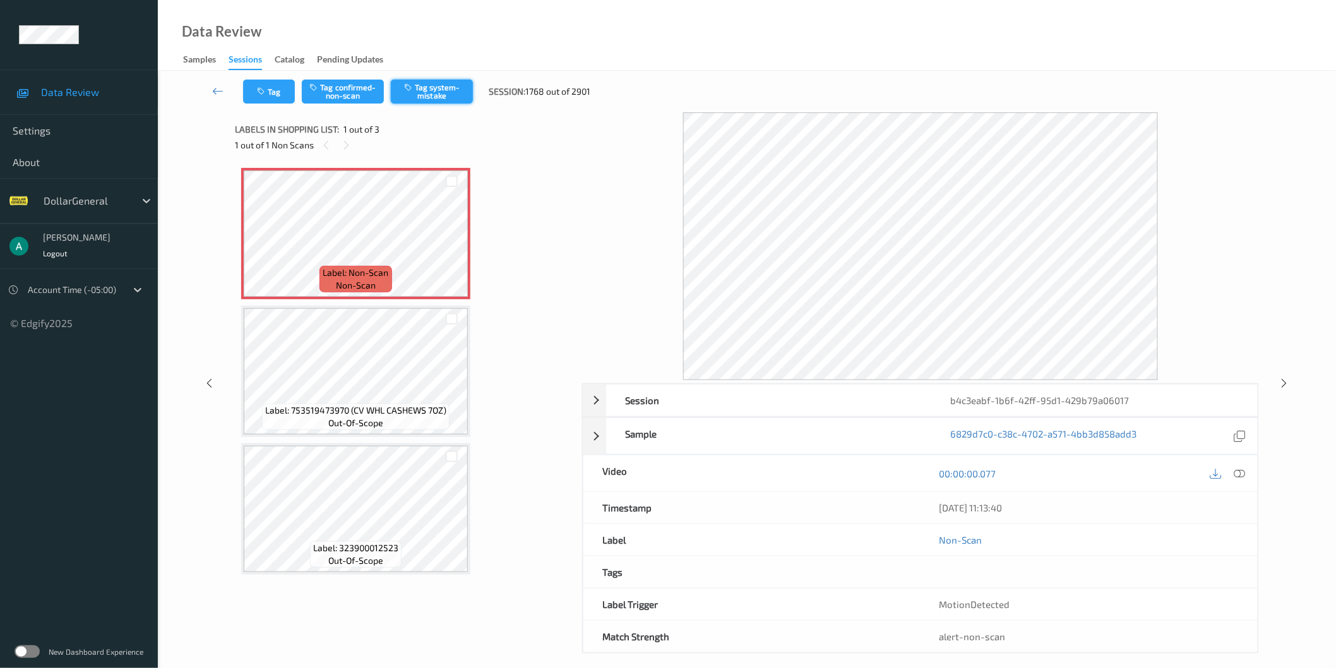
click at [412, 84] on icon "button" at bounding box center [409, 87] width 11 height 9
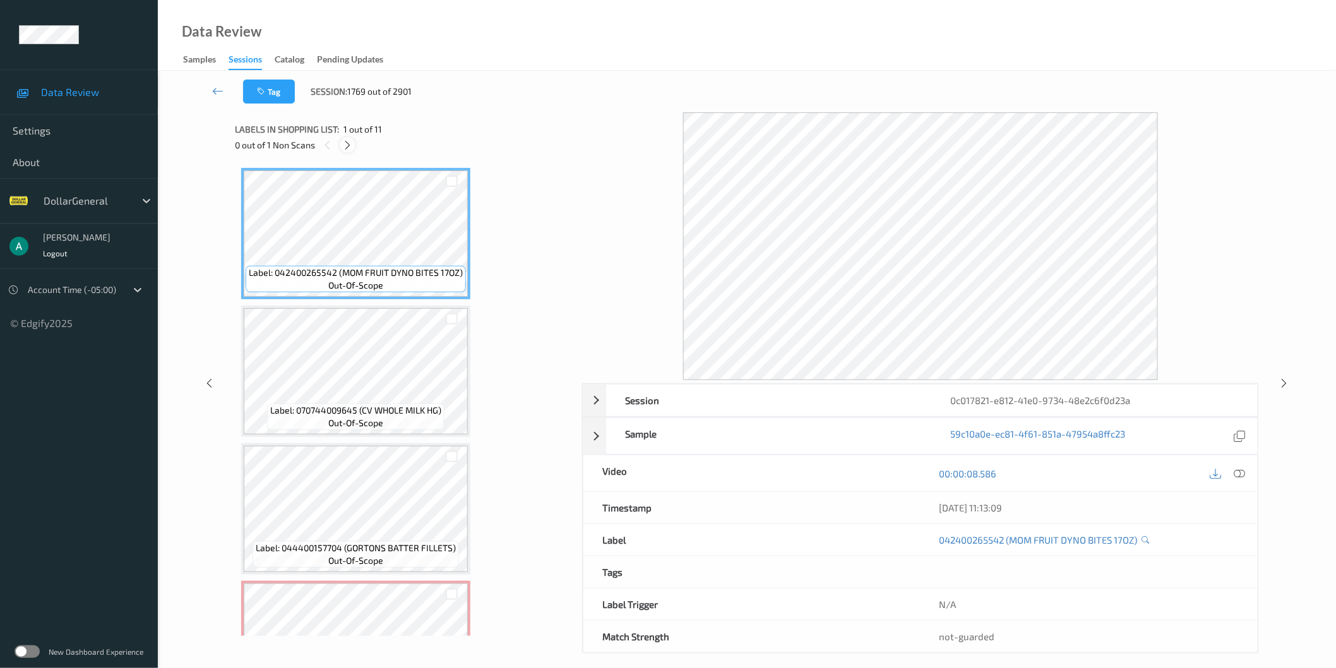
click at [341, 143] on div at bounding box center [348, 145] width 16 height 16
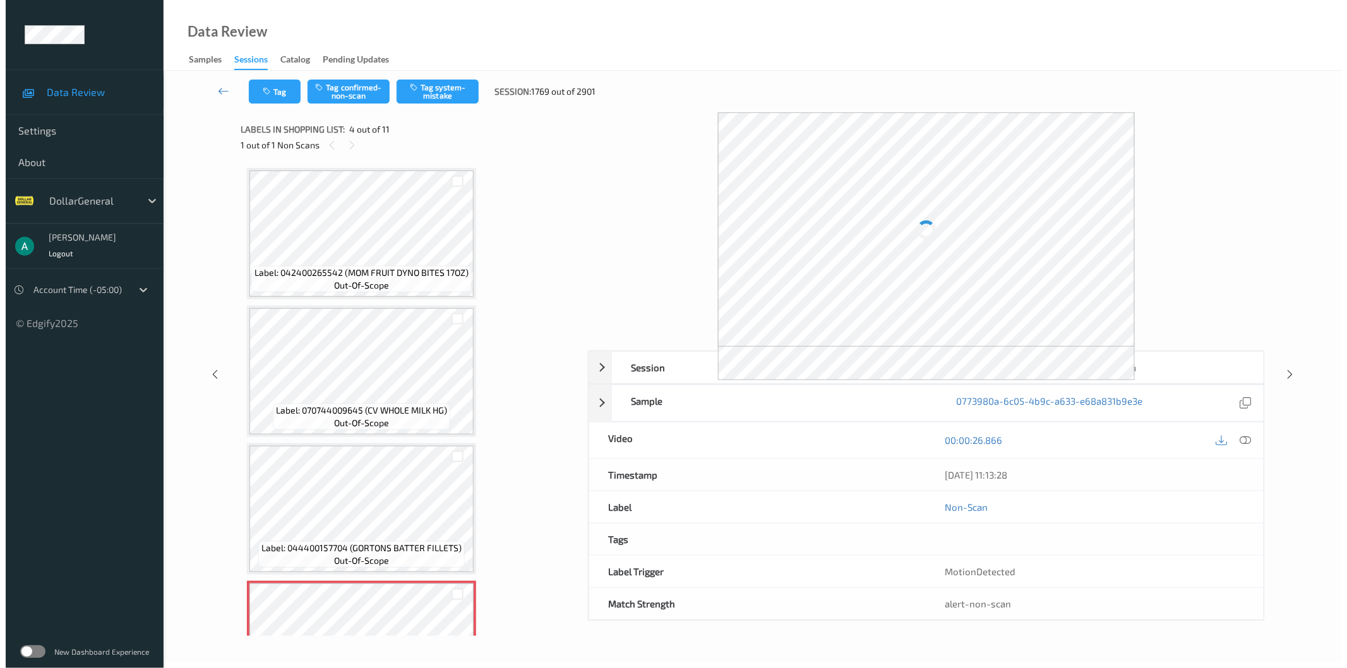
scroll to position [280, 0]
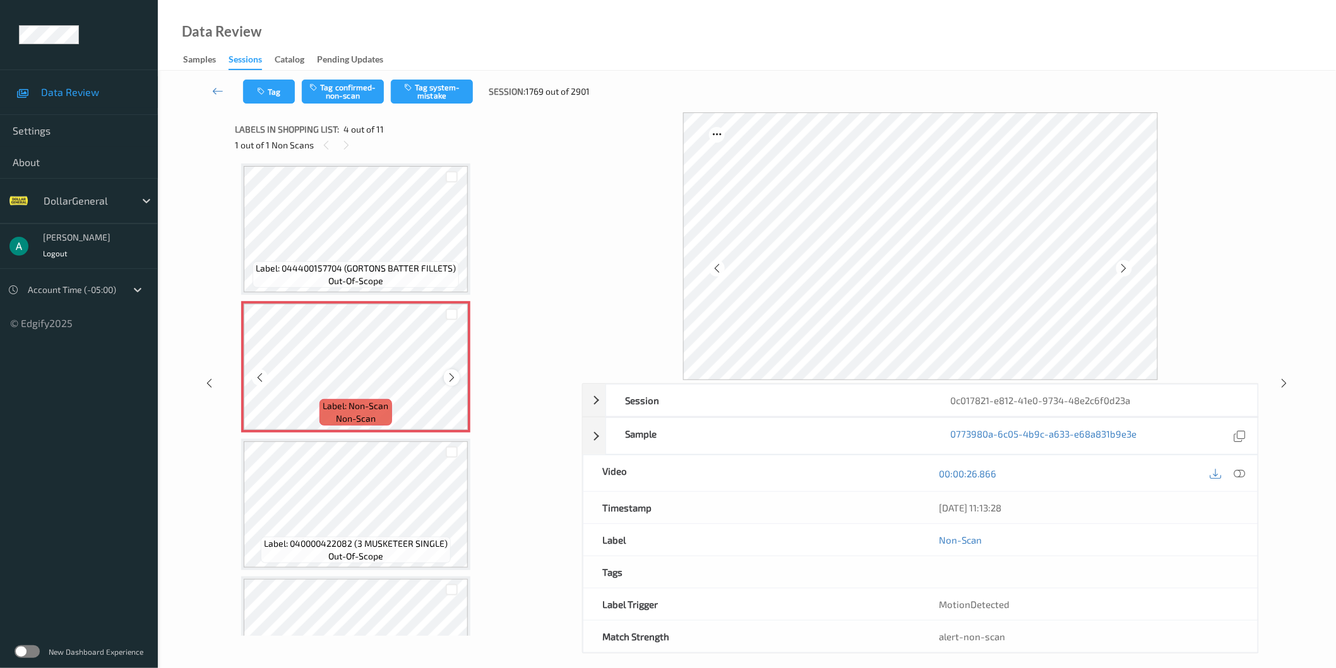
click at [451, 372] on icon at bounding box center [451, 377] width 11 height 11
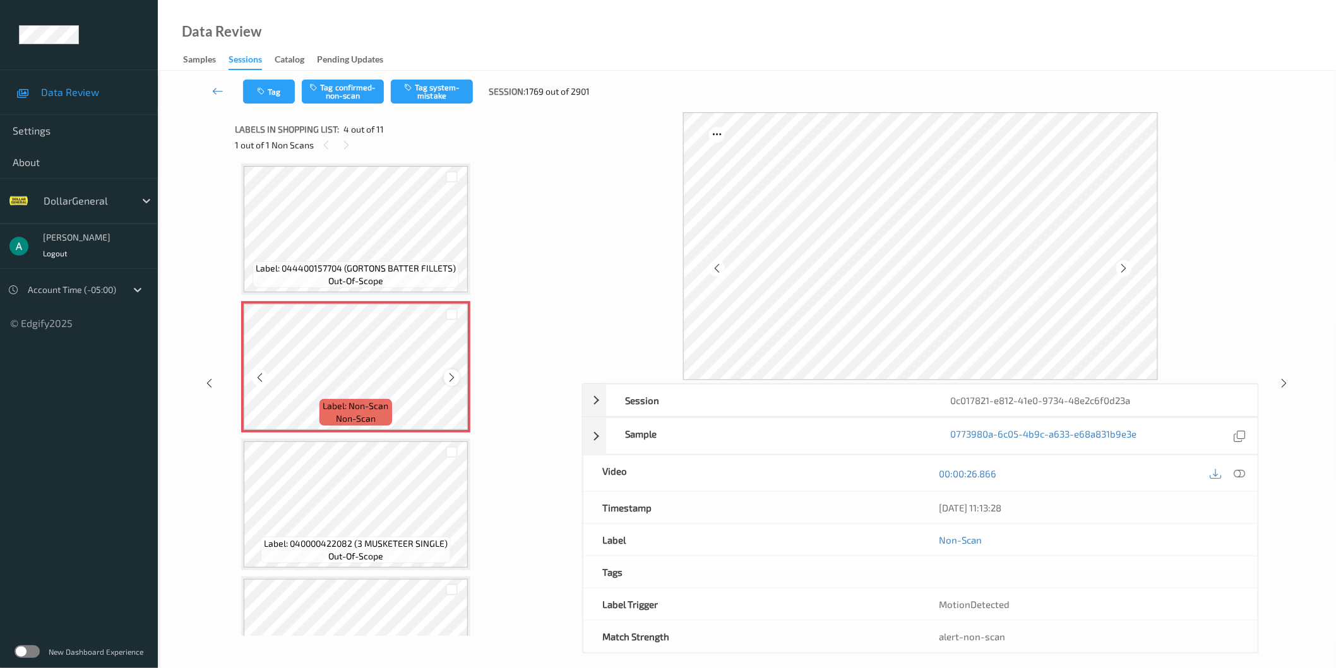
click at [453, 373] on icon at bounding box center [451, 377] width 11 height 11
click at [443, 87] on button "Tag system-mistake" at bounding box center [432, 92] width 82 height 24
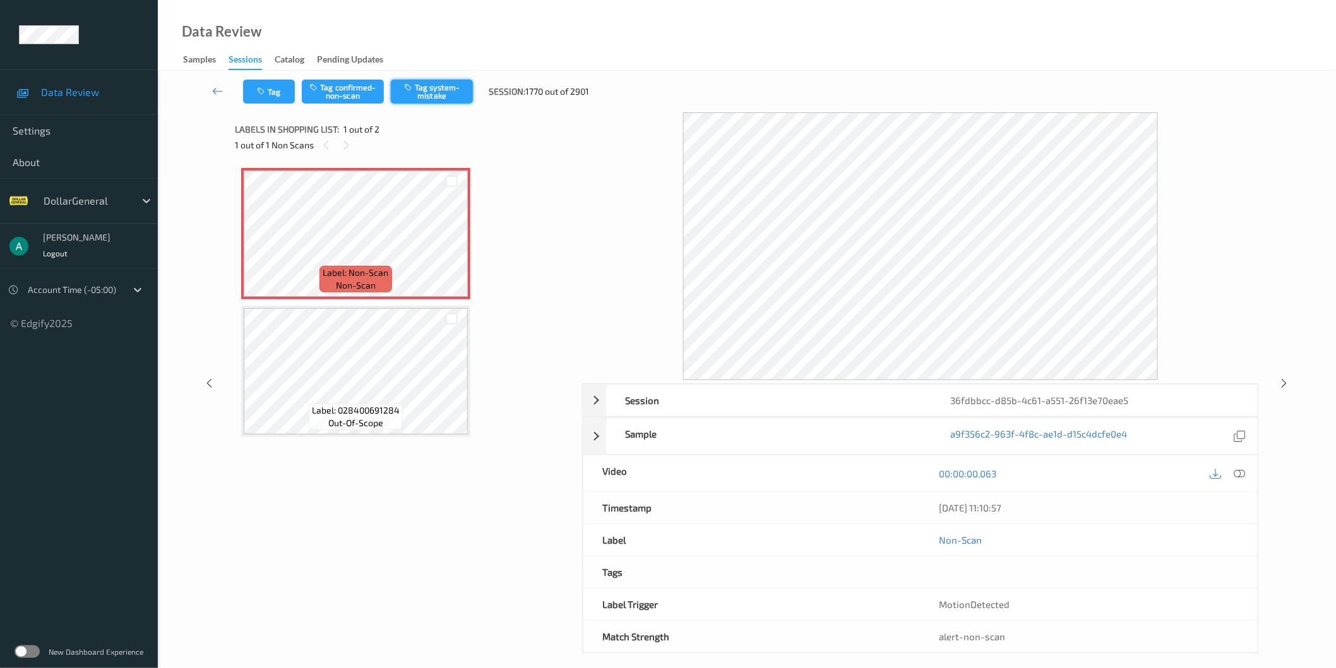
click at [430, 92] on button "Tag system-mistake" at bounding box center [432, 92] width 82 height 24
click at [445, 243] on div at bounding box center [452, 244] width 16 height 16
click at [446, 243] on icon at bounding box center [451, 244] width 11 height 11
click at [452, 244] on icon at bounding box center [451, 244] width 11 height 11
click at [453, 246] on icon at bounding box center [451, 244] width 11 height 11
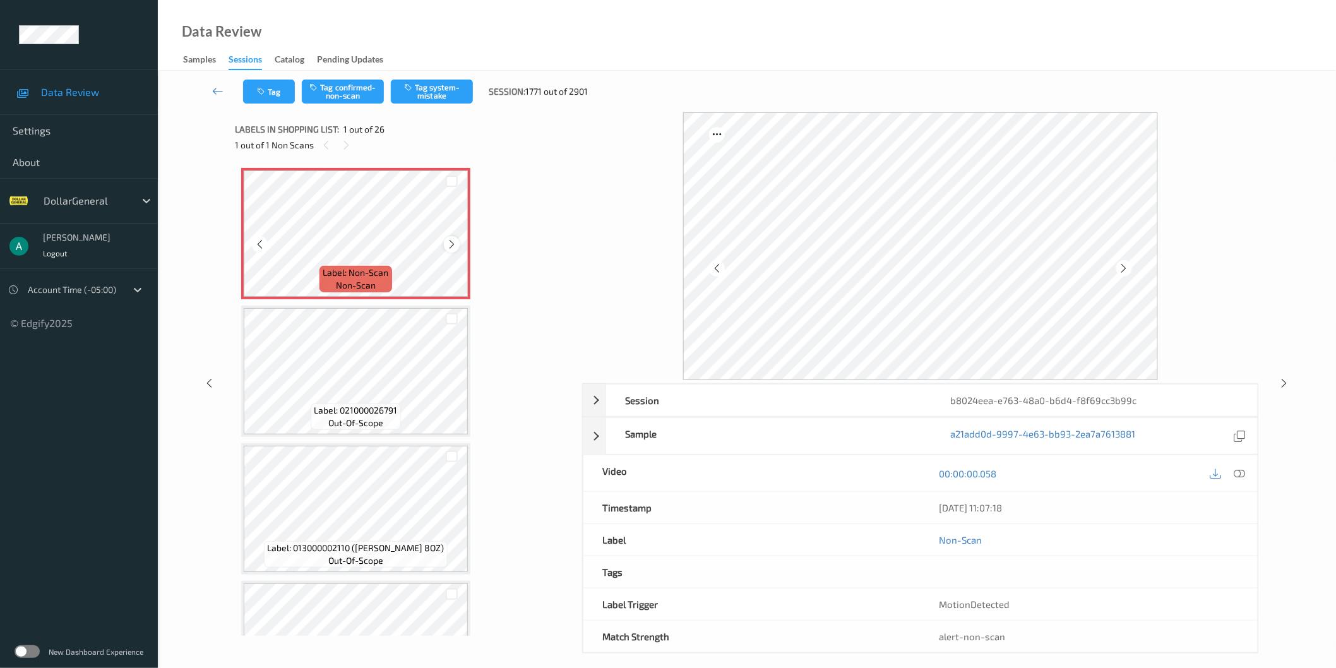
click at [452, 249] on icon at bounding box center [451, 244] width 11 height 11
click at [433, 93] on button "Tag system-mistake" at bounding box center [432, 92] width 82 height 24
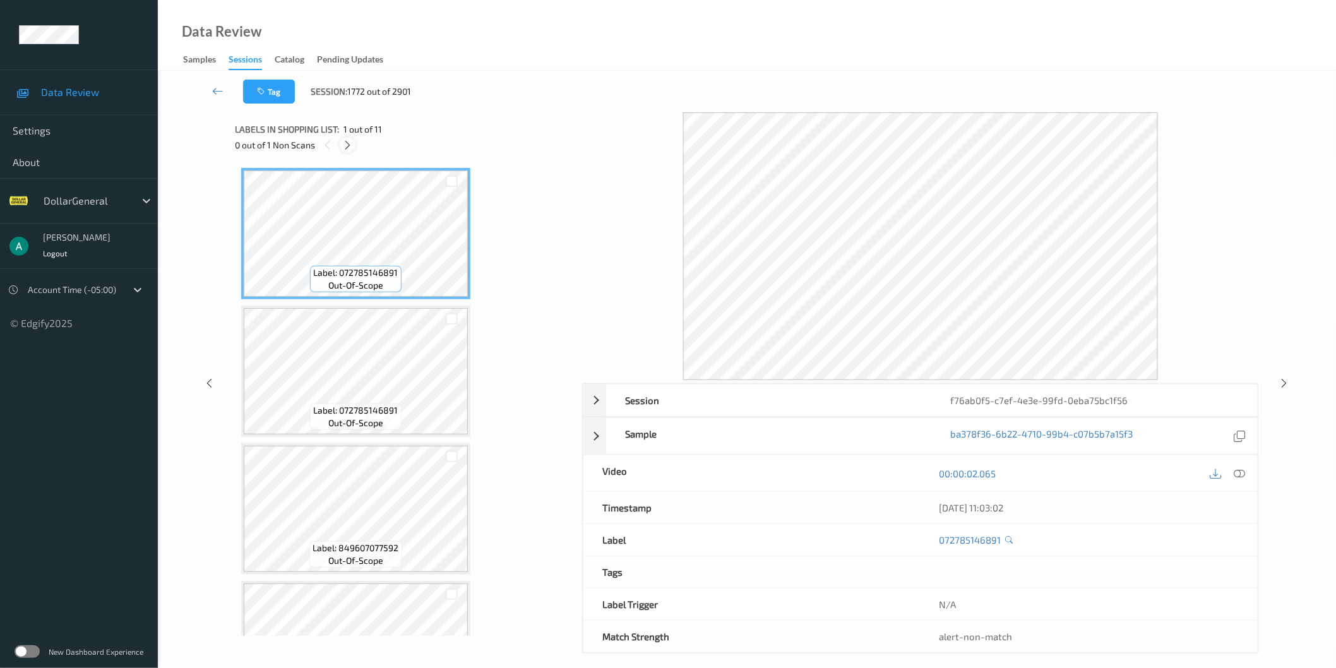
click at [352, 150] on div at bounding box center [348, 145] width 16 height 16
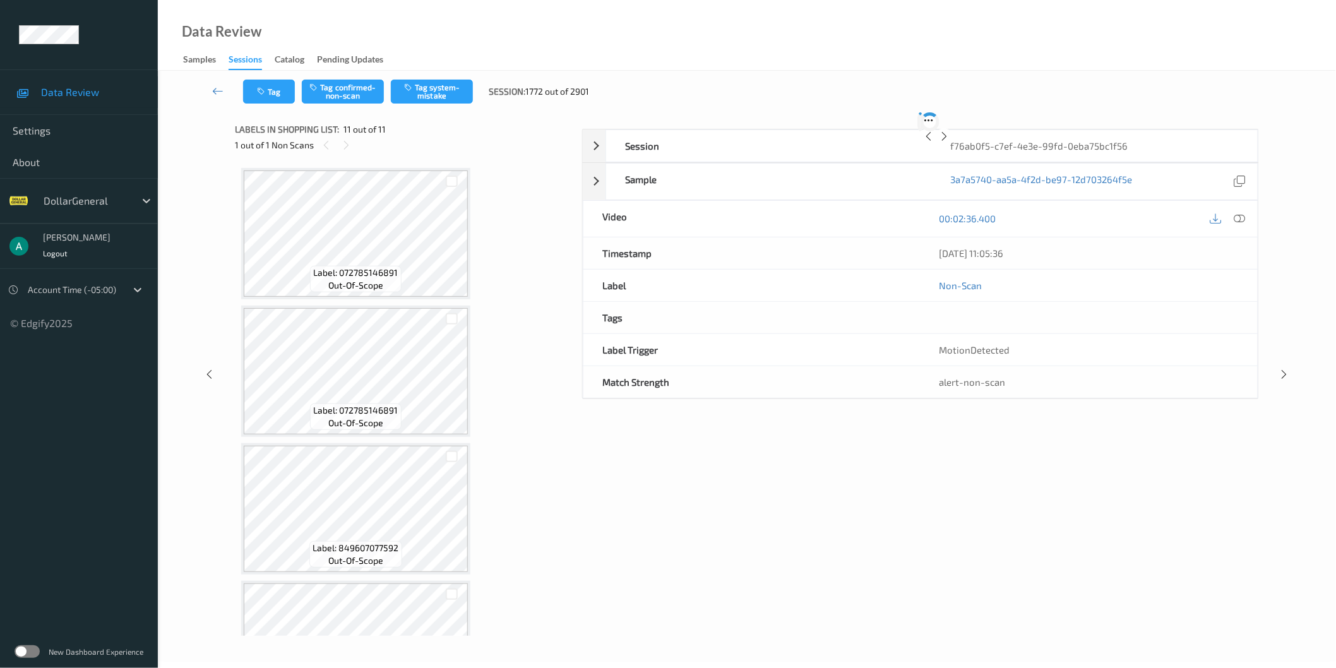
scroll to position [1036, 0]
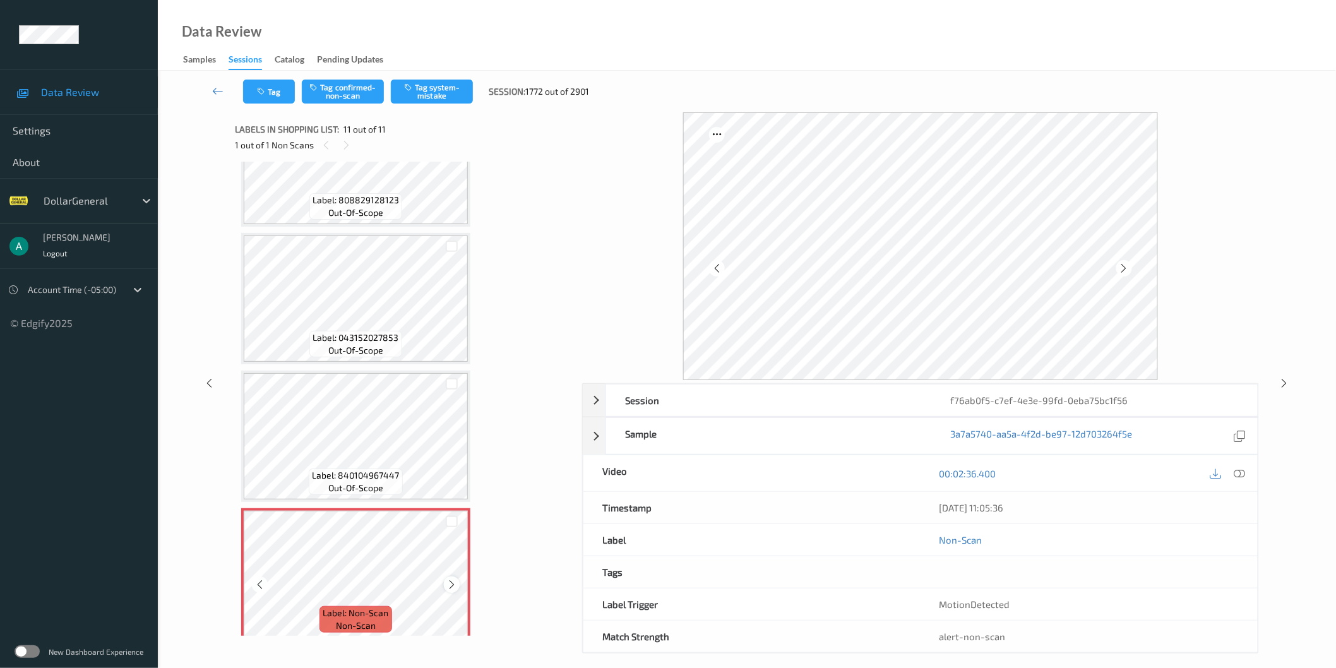
click at [451, 579] on icon at bounding box center [451, 584] width 11 height 11
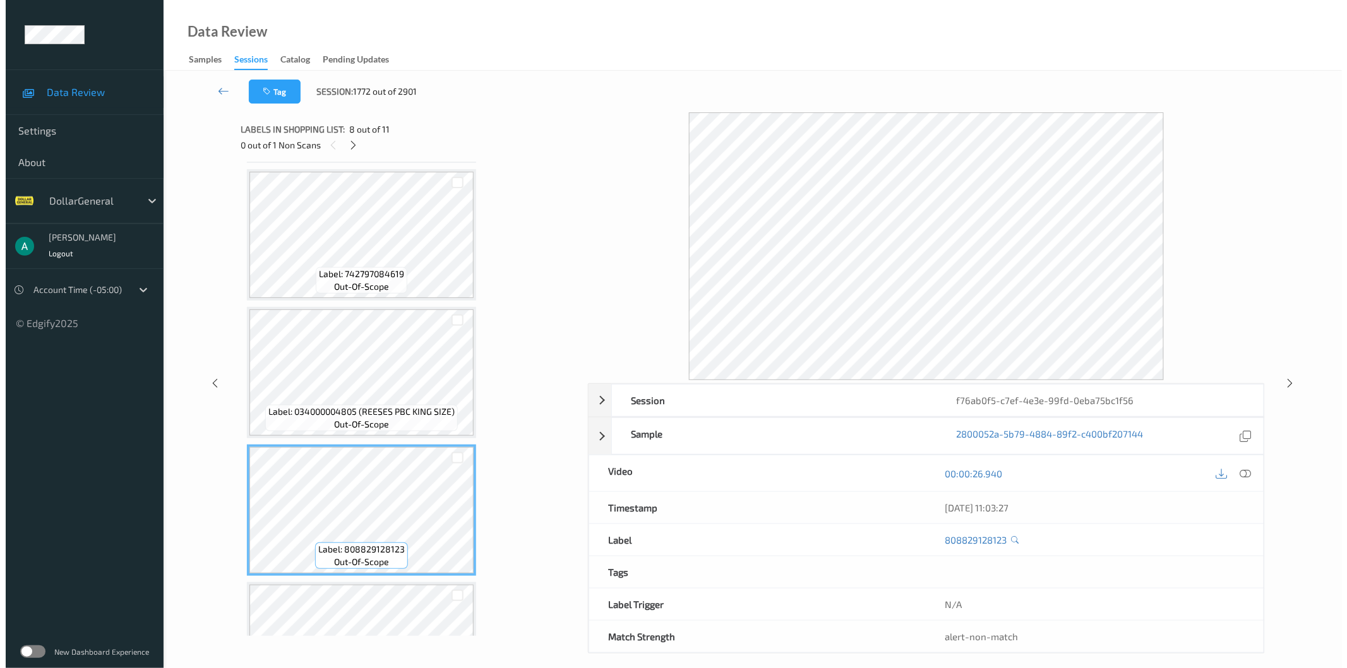
scroll to position [685, 0]
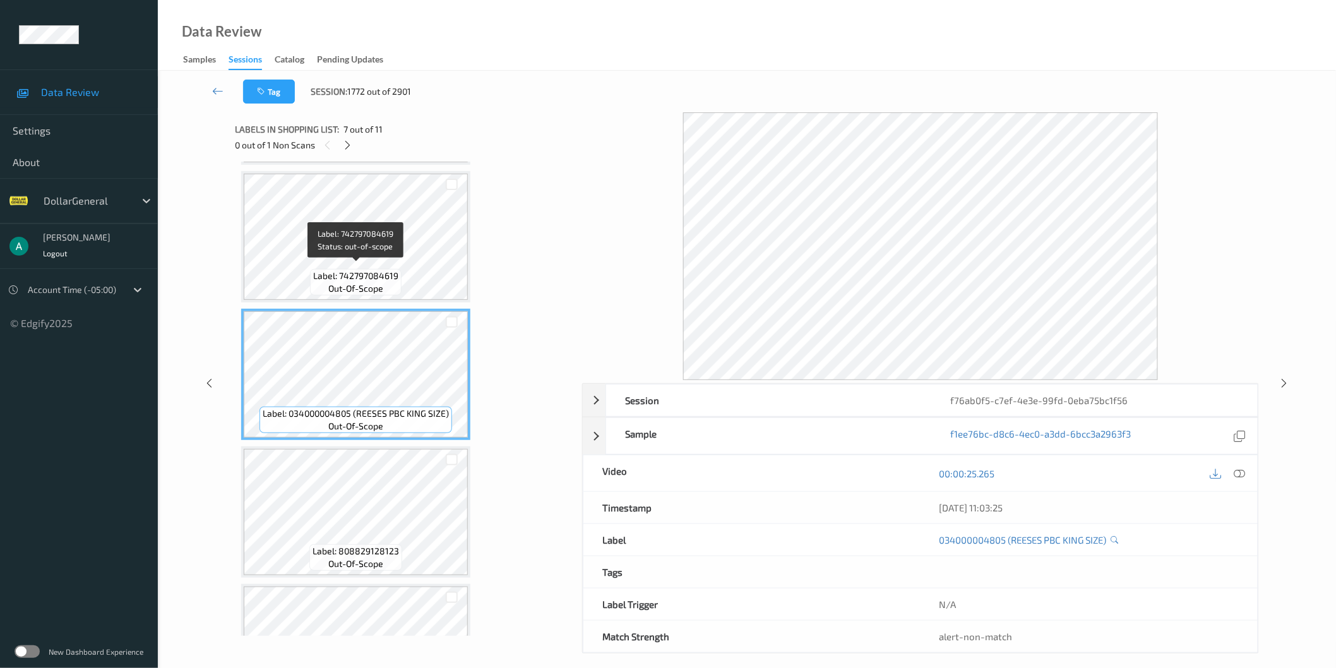
click at [365, 270] on span "Label: 742797084619" at bounding box center [355, 276] width 85 height 13
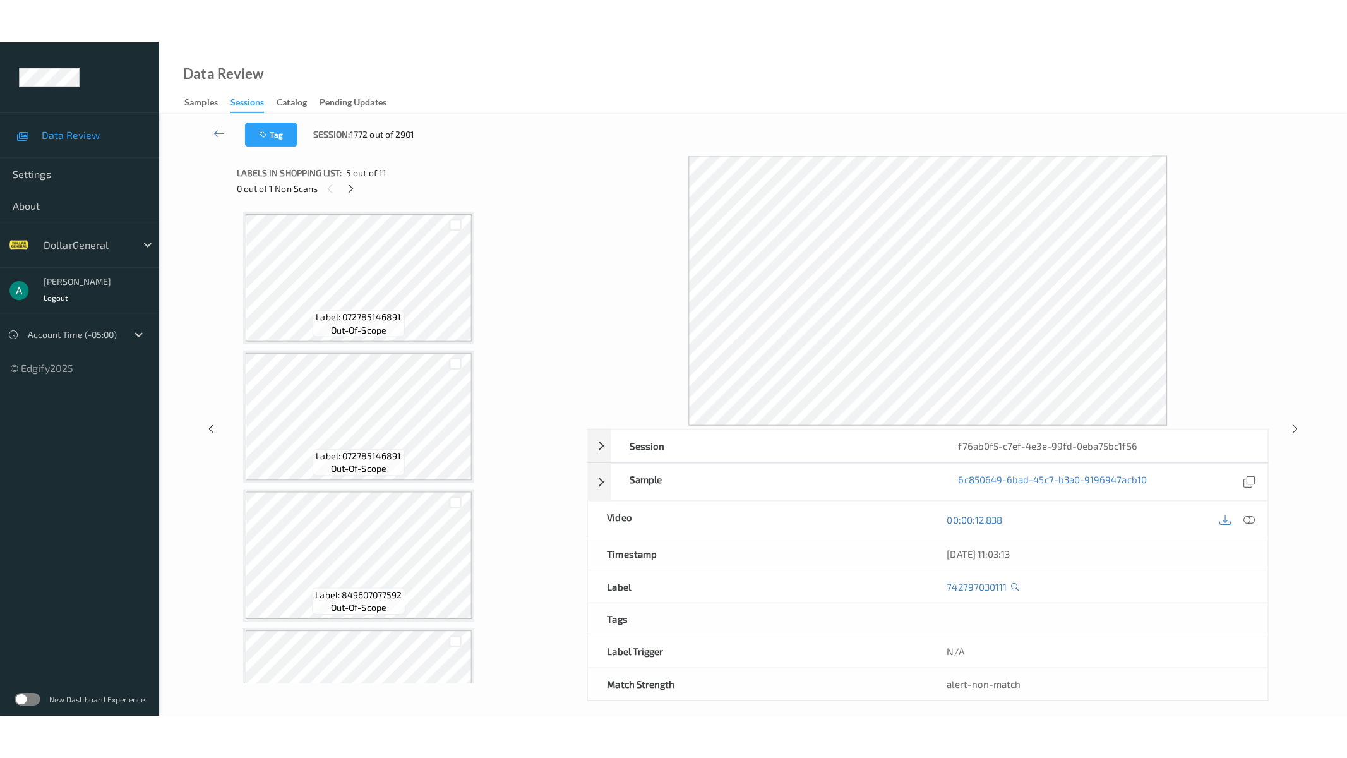
scroll to position [1036, 0]
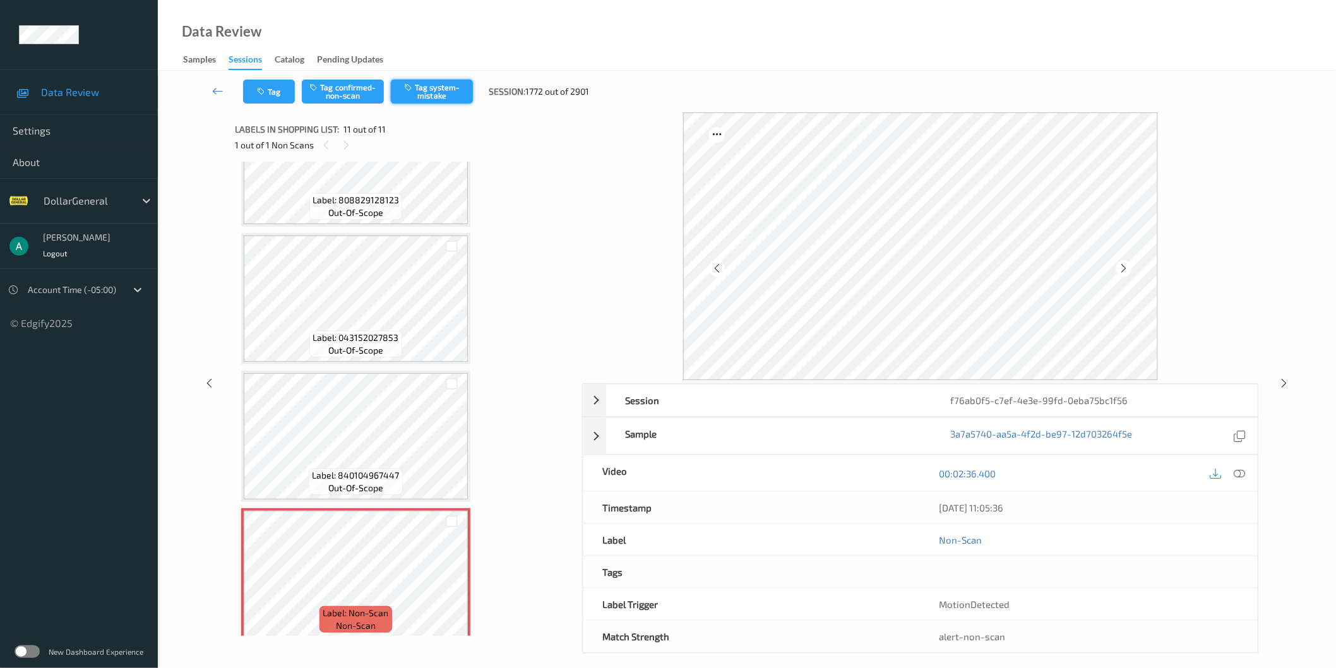
click at [444, 95] on button "Tag system-mistake" at bounding box center [432, 92] width 82 height 24
click at [1239, 466] on div at bounding box center [1239, 473] width 17 height 17
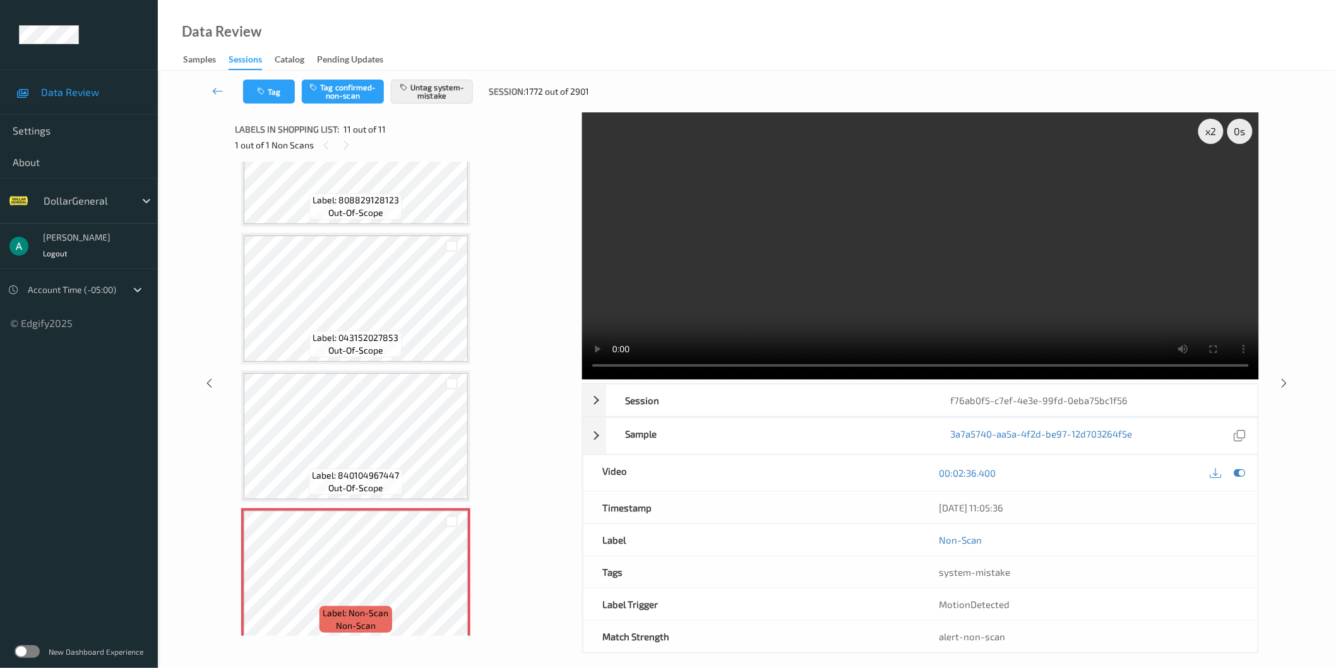
click at [1025, 266] on video at bounding box center [920, 245] width 677 height 267
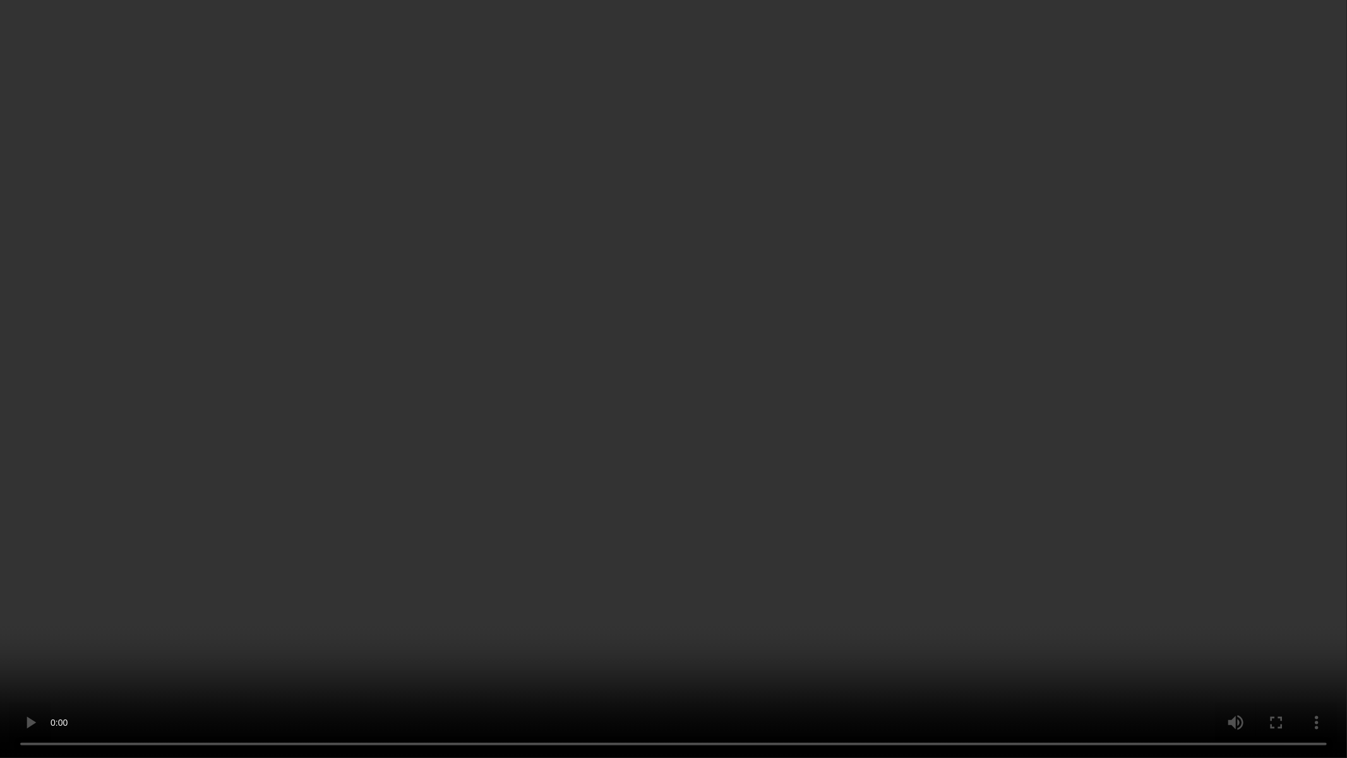
click at [901, 420] on video at bounding box center [673, 379] width 1347 height 758
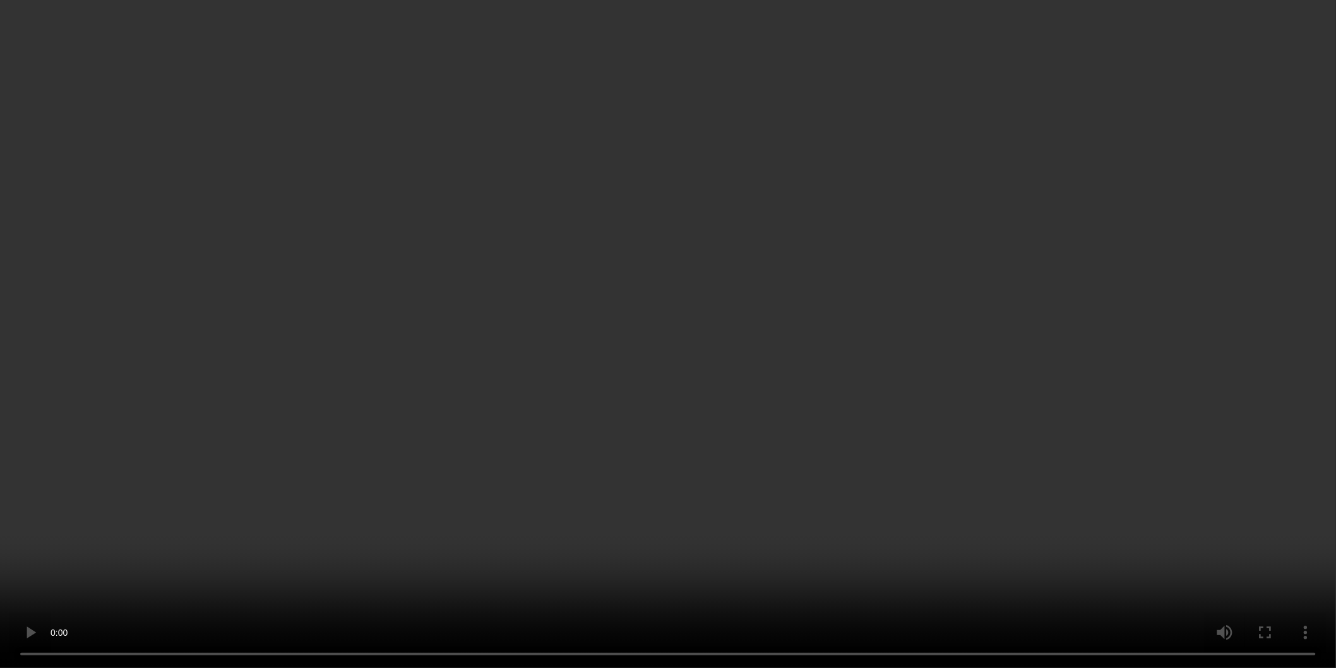
scroll to position [1036, 0]
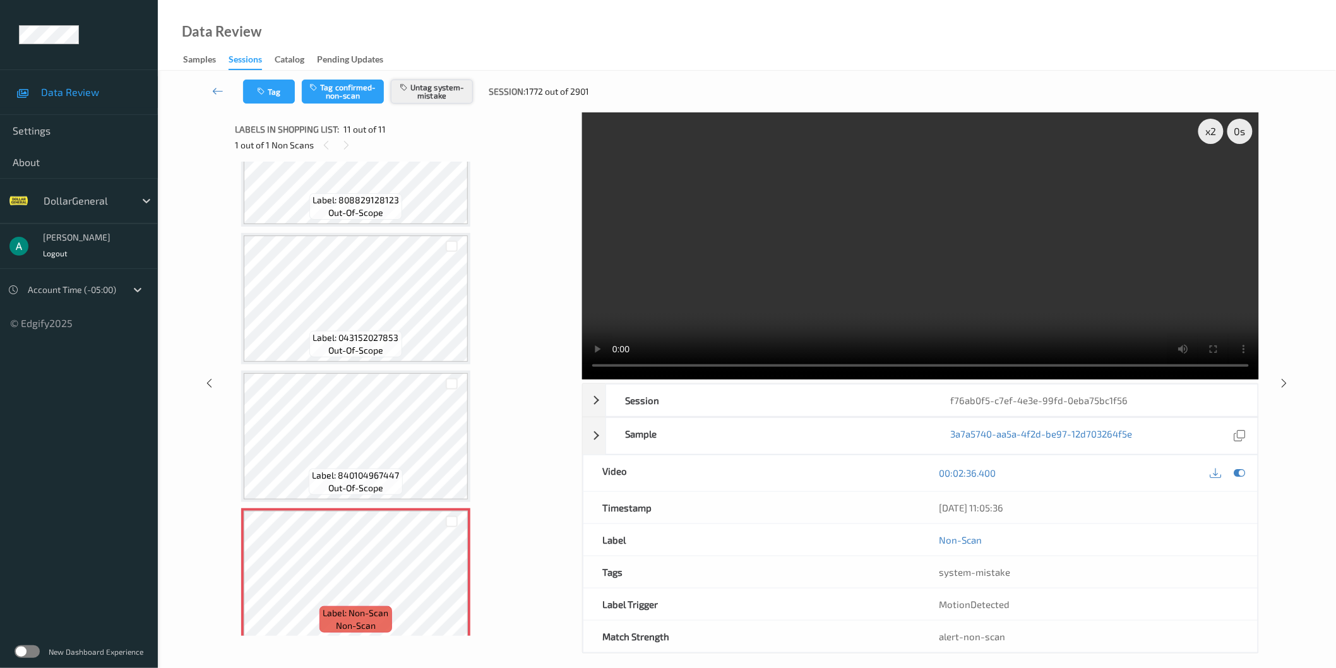
click at [439, 98] on button "Untag system-mistake" at bounding box center [432, 92] width 82 height 24
click at [366, 103] on button "Tag confirmed-non-scan" at bounding box center [343, 92] width 82 height 24
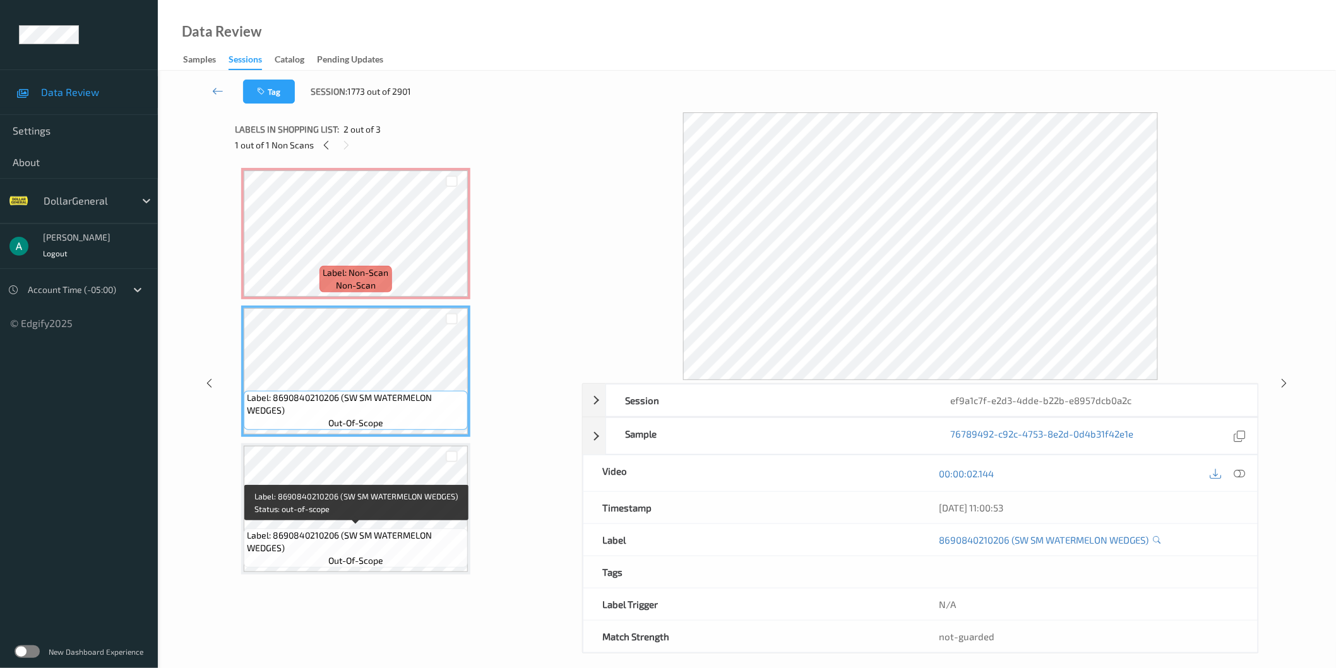
click at [378, 528] on div "Label: 8690840210206 (SW SM WATERMELON WEDGES) out-of-scope" at bounding box center [356, 547] width 224 height 39
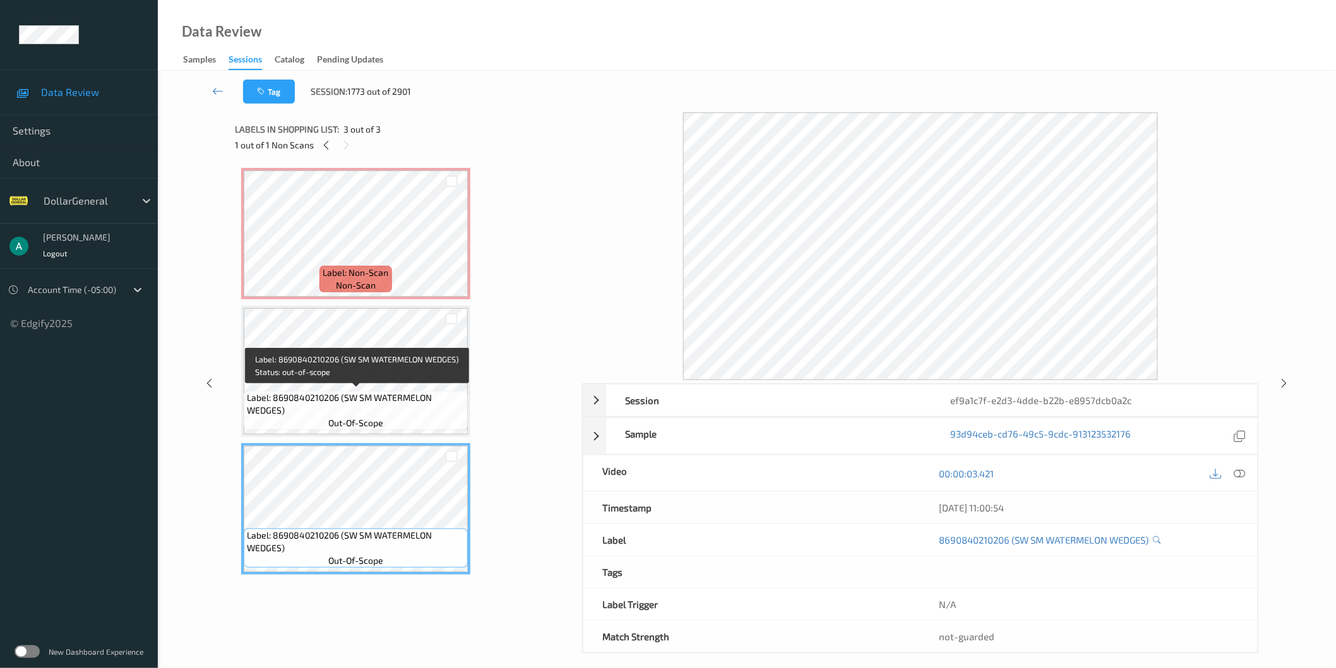
click at [369, 401] on span "Label: 8690840210206 (SW SM WATERMELON WEDGES)" at bounding box center [356, 403] width 218 height 25
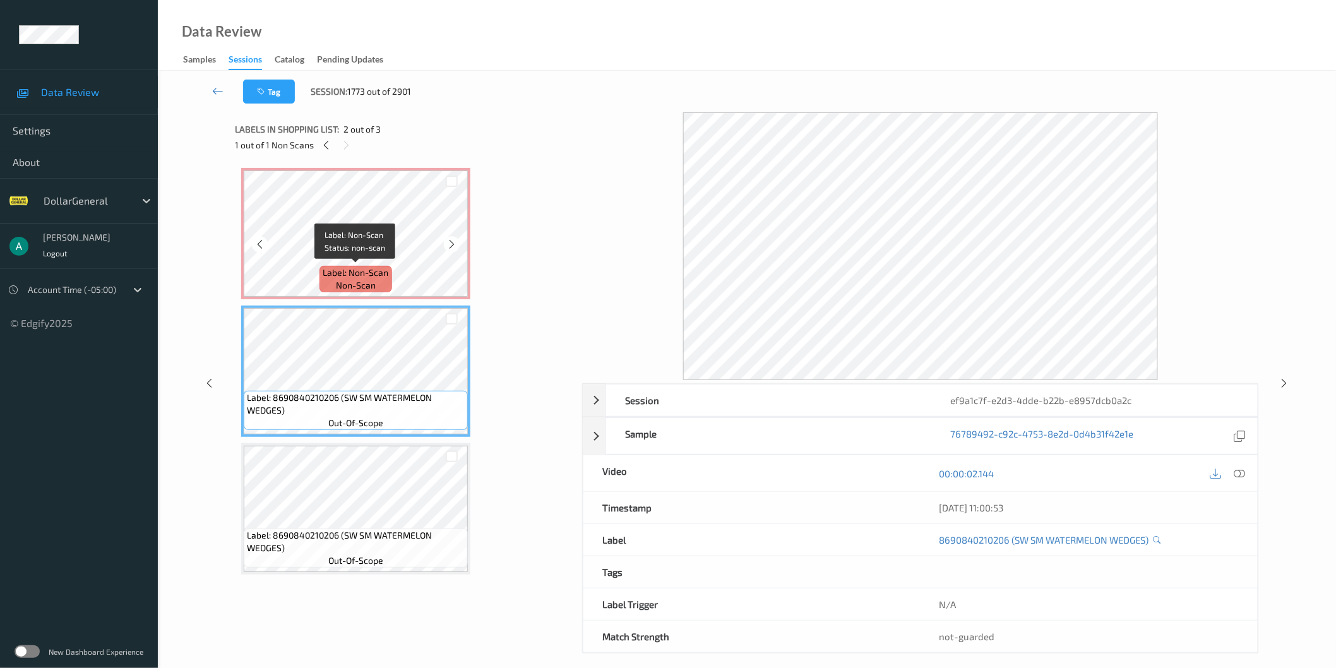
click at [372, 267] on span "Label: Non-Scan" at bounding box center [356, 272] width 66 height 13
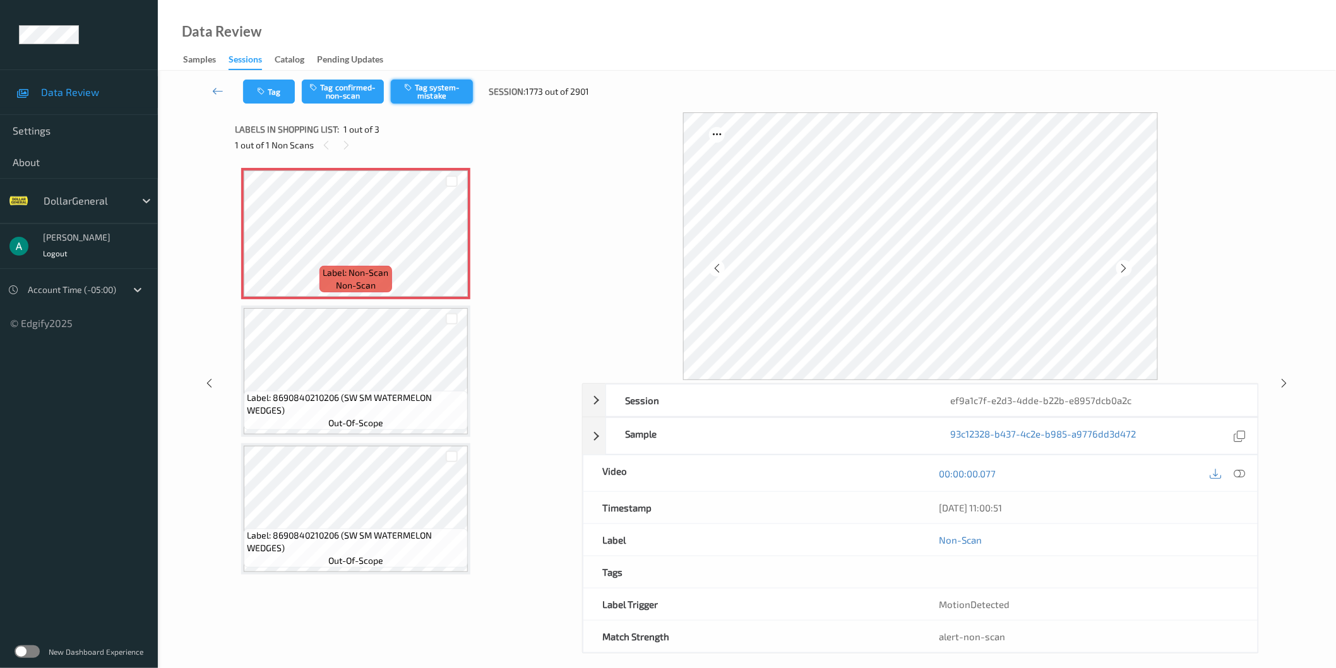
click at [430, 101] on button "Tag system-mistake" at bounding box center [432, 92] width 82 height 24
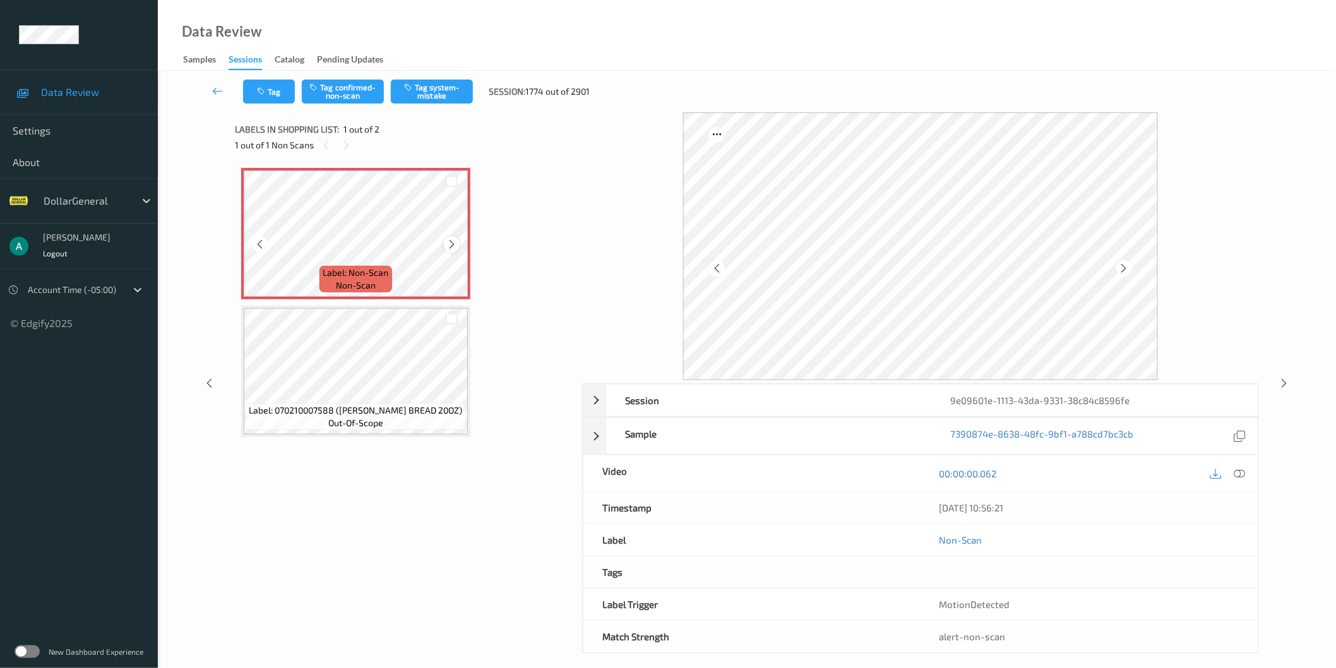
click at [458, 244] on div "Label: Non-Scan non-scan" at bounding box center [355, 233] width 229 height 131
click at [453, 245] on icon at bounding box center [451, 244] width 11 height 11
click at [434, 87] on button "Tag system-mistake" at bounding box center [432, 92] width 82 height 24
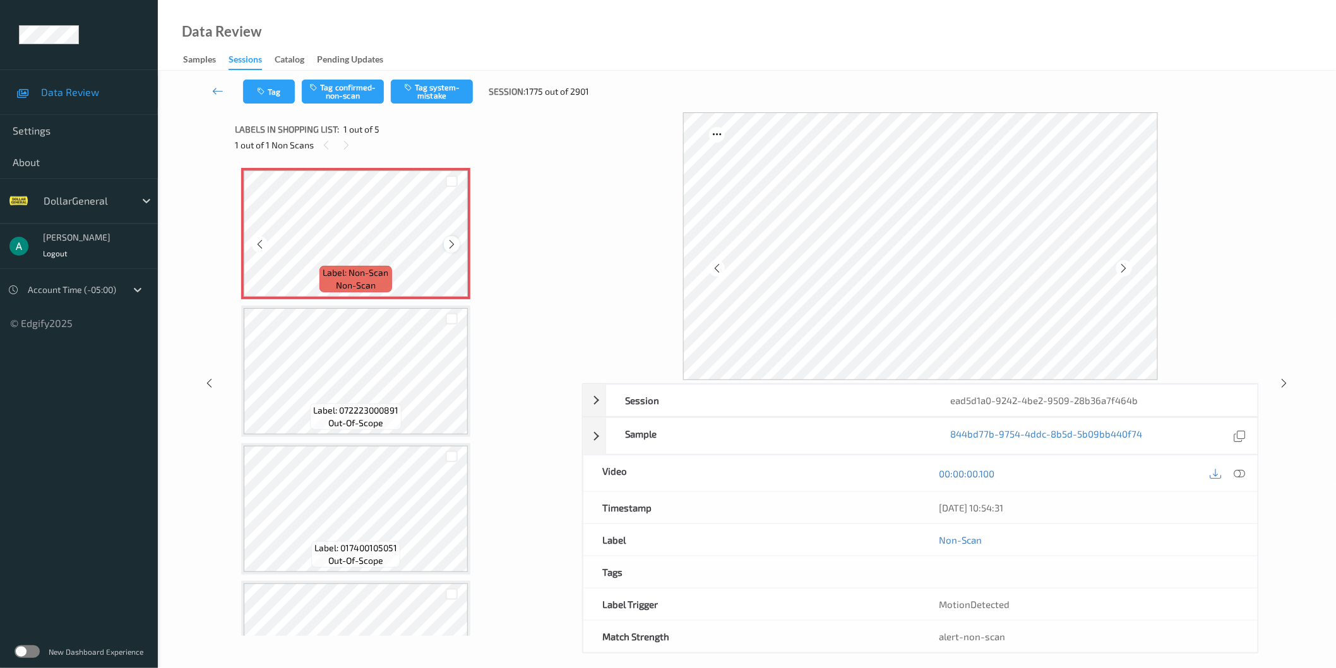
click at [448, 242] on icon at bounding box center [451, 244] width 11 height 11
click at [459, 99] on button "Tag system-mistake" at bounding box center [432, 92] width 82 height 24
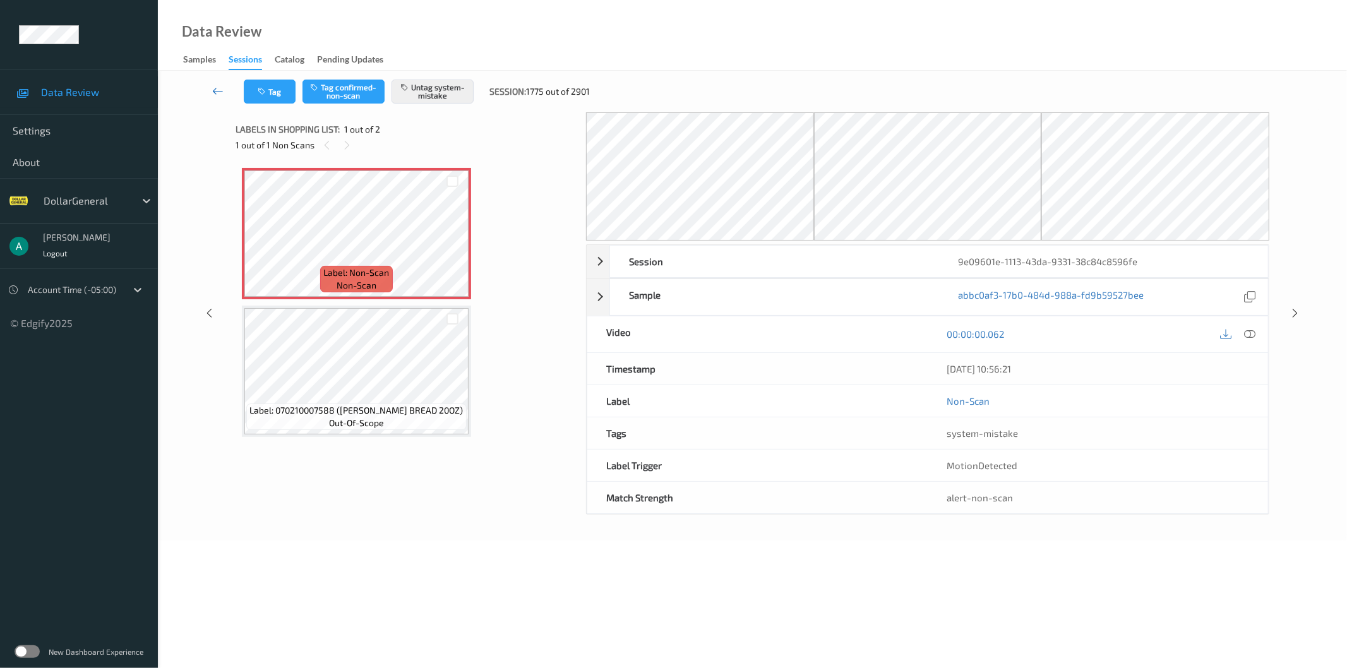
click at [222, 90] on icon at bounding box center [217, 91] width 11 height 13
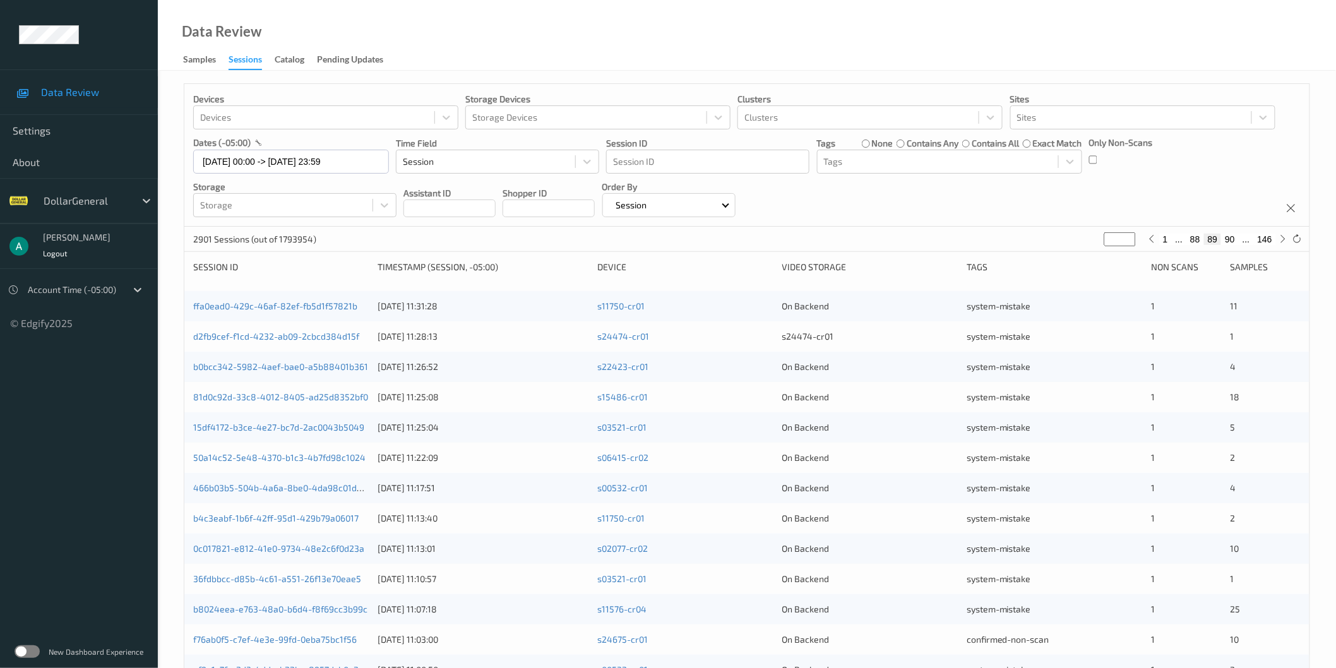
click at [1117, 237] on input "**" at bounding box center [1120, 239] width 32 height 14
type input "*"
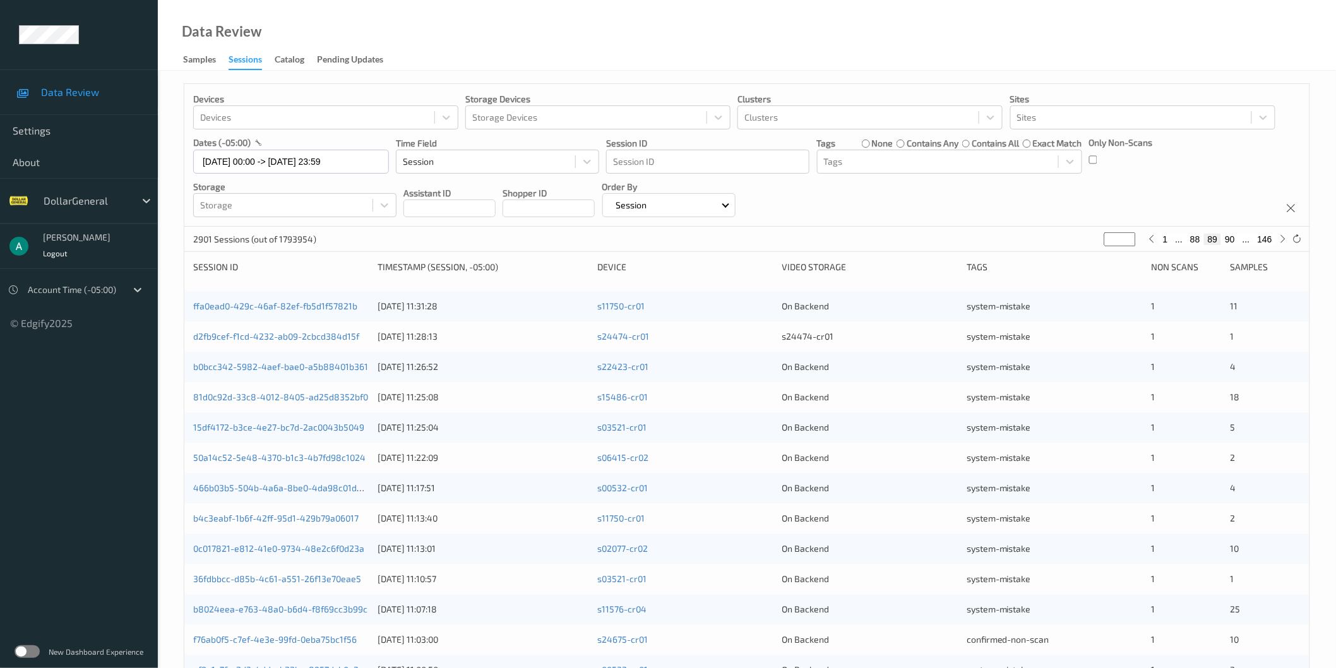
type input "**"
click at [1233, 238] on button "75" at bounding box center [1230, 239] width 18 height 11
type input "**"
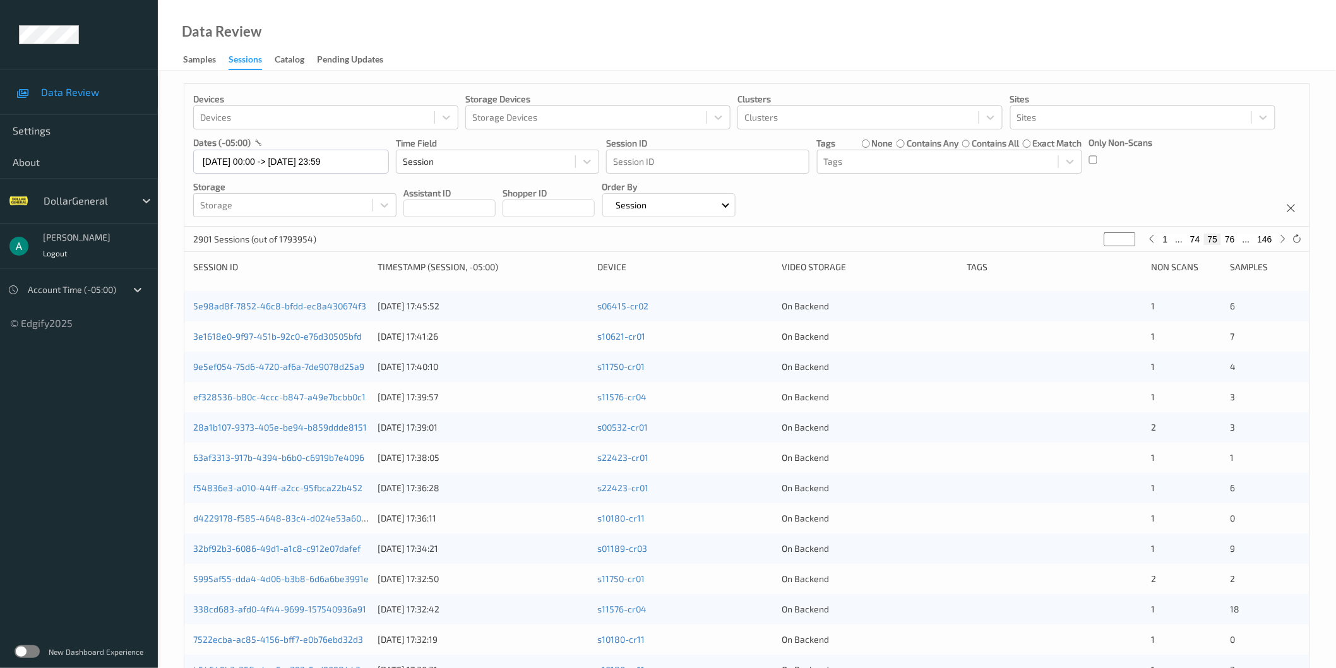
click at [1234, 239] on button "76" at bounding box center [1230, 239] width 18 height 11
type input "**"
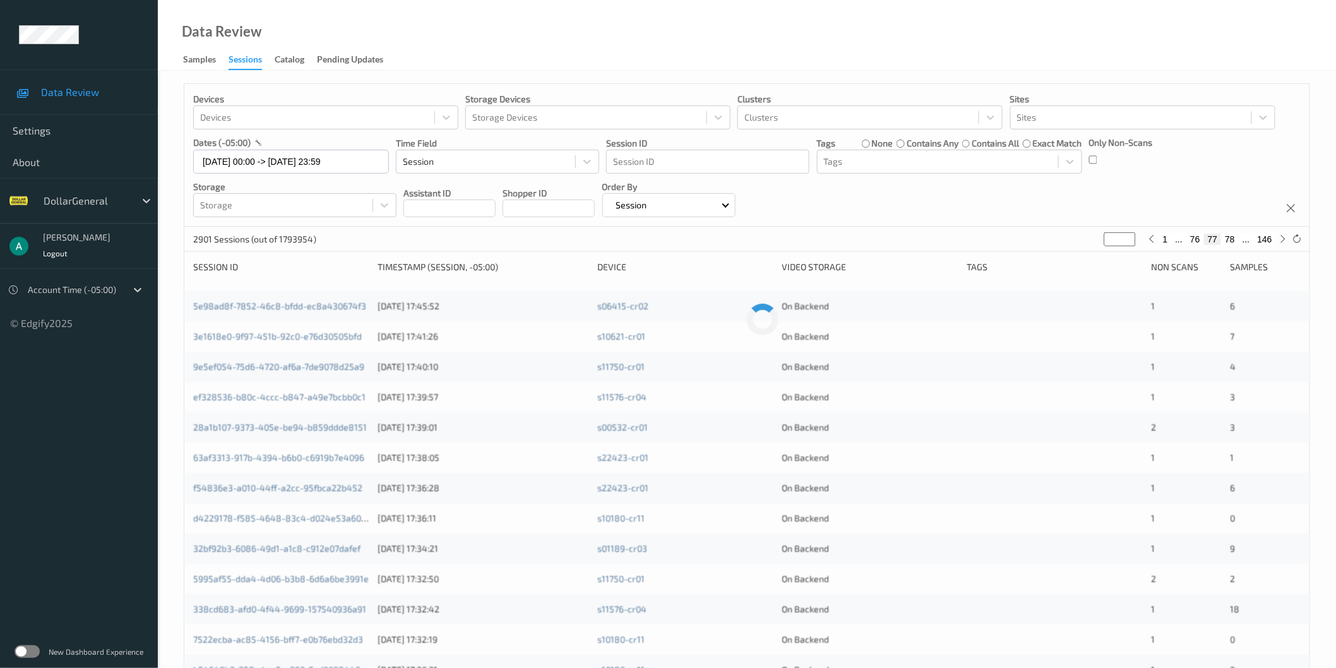
click at [1234, 239] on button "78" at bounding box center [1230, 239] width 18 height 11
type input "**"
click at [1234, 239] on button "79" at bounding box center [1230, 239] width 18 height 11
type input "**"
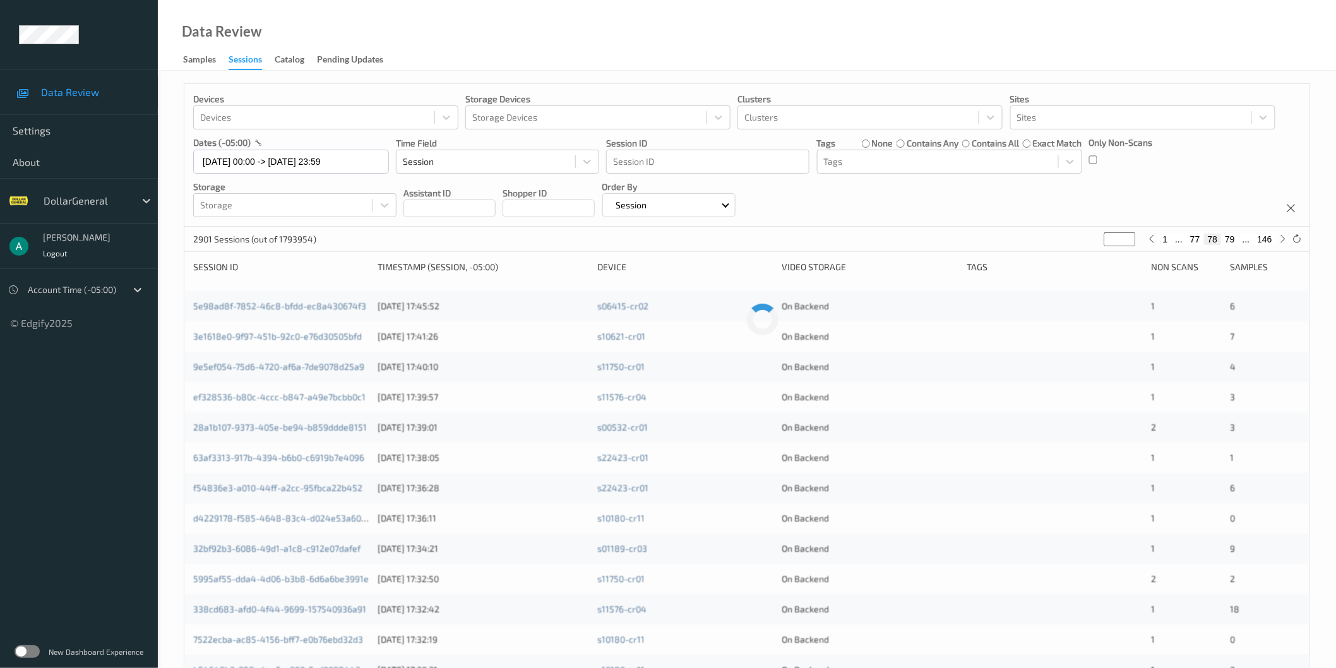
type input "**"
click at [1234, 239] on button "81" at bounding box center [1230, 239] width 18 height 11
type input "**"
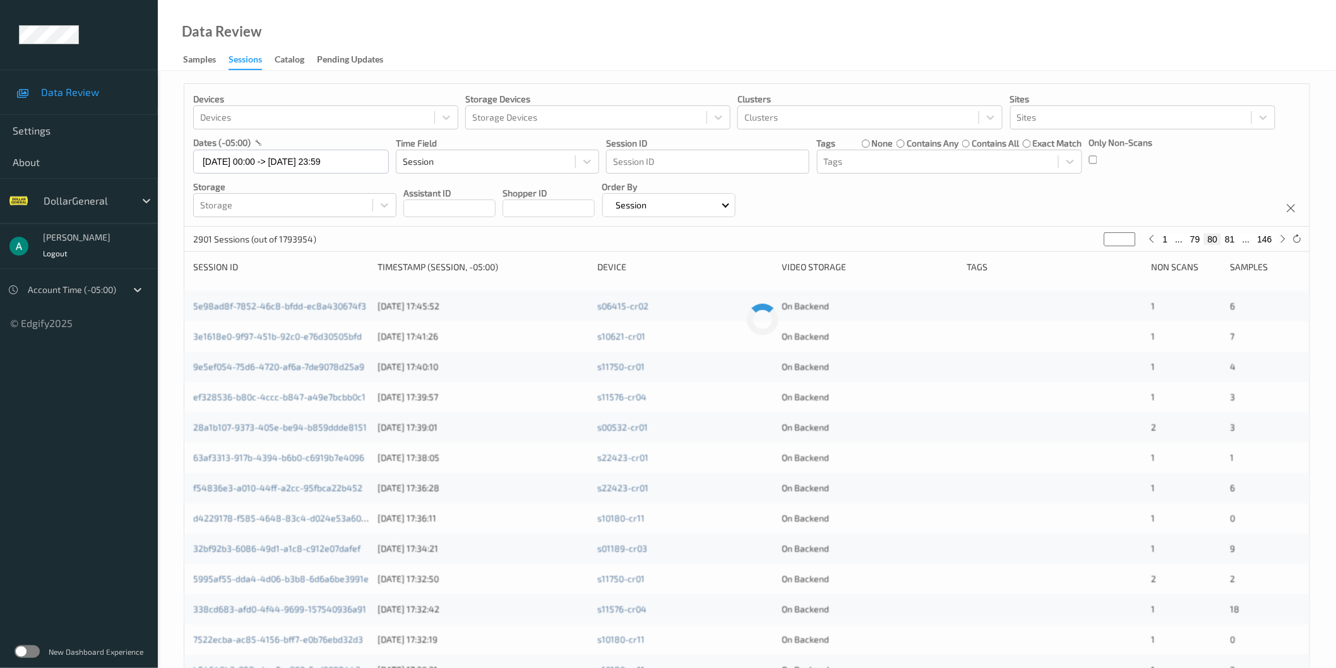
type input "**"
click at [1234, 239] on button "83" at bounding box center [1230, 239] width 18 height 11
type input "**"
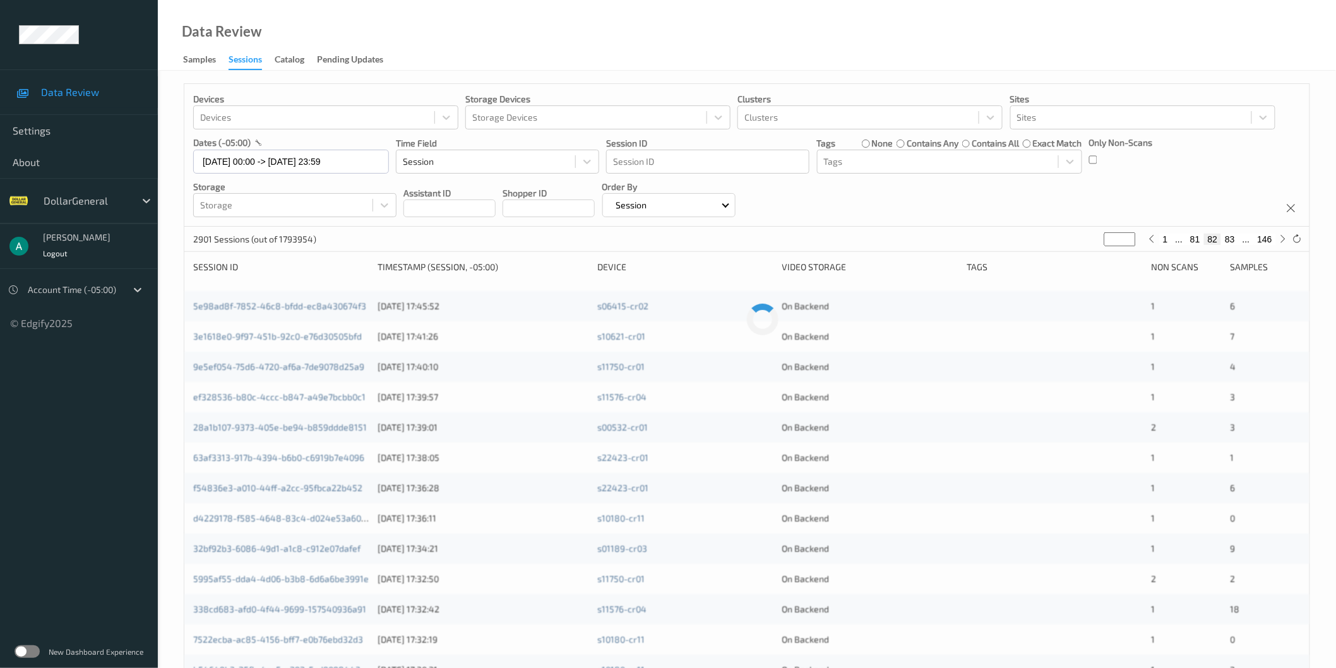
type input "**"
click at [1230, 242] on button "85" at bounding box center [1230, 239] width 18 height 11
type input "**"
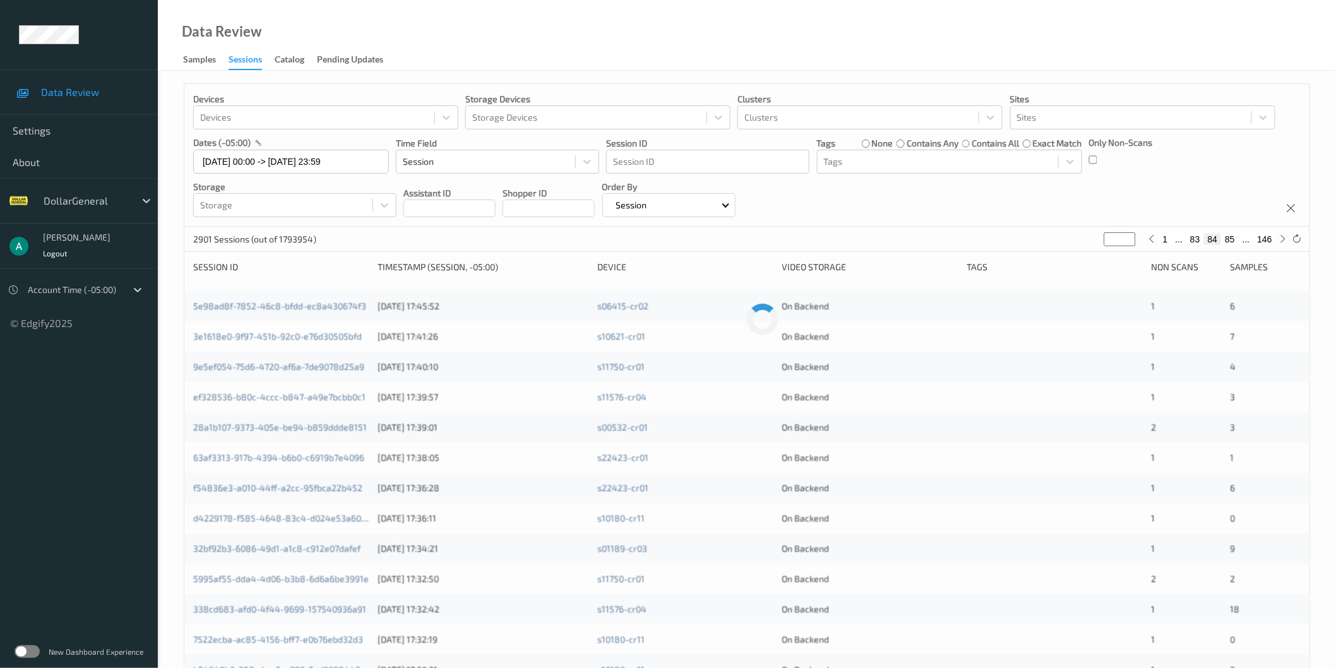
type input "**"
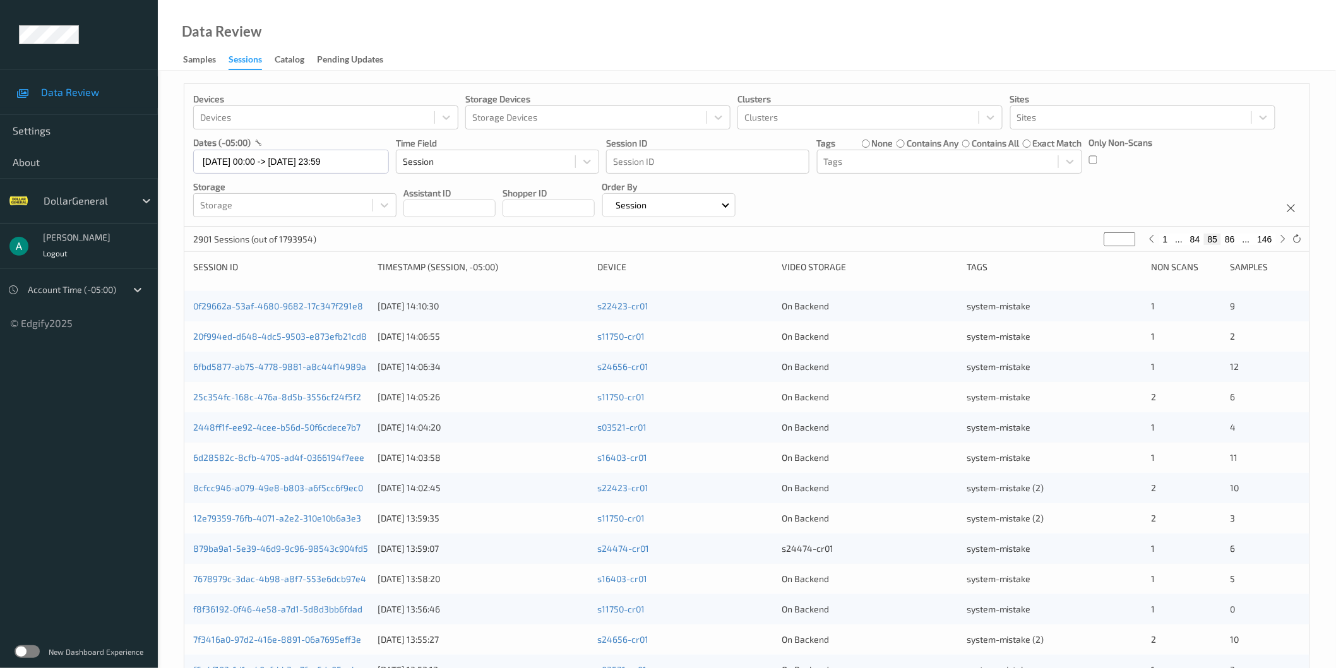
click at [1227, 237] on button "86" at bounding box center [1230, 239] width 18 height 11
type input "**"
click at [1227, 237] on button "87" at bounding box center [1230, 239] width 18 height 11
type input "**"
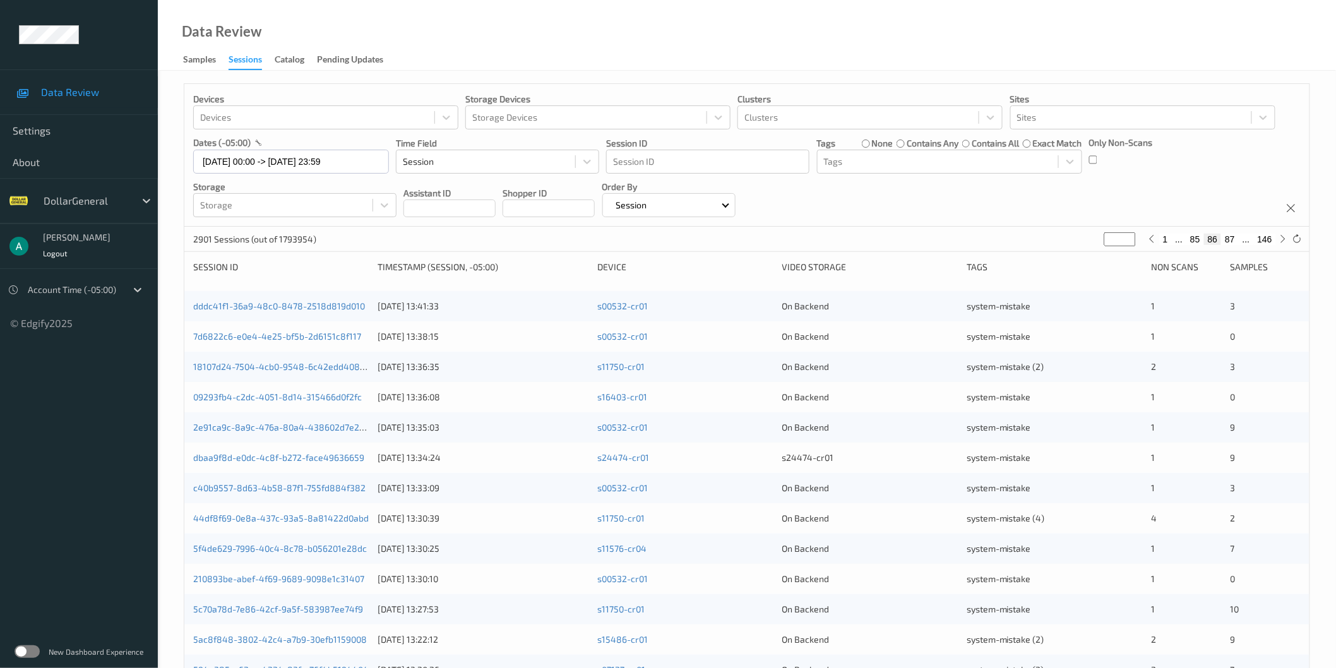
type input "**"
click at [1227, 237] on button "88" at bounding box center [1230, 239] width 18 height 11
type input "**"
click at [1227, 237] on button "89" at bounding box center [1230, 239] width 18 height 11
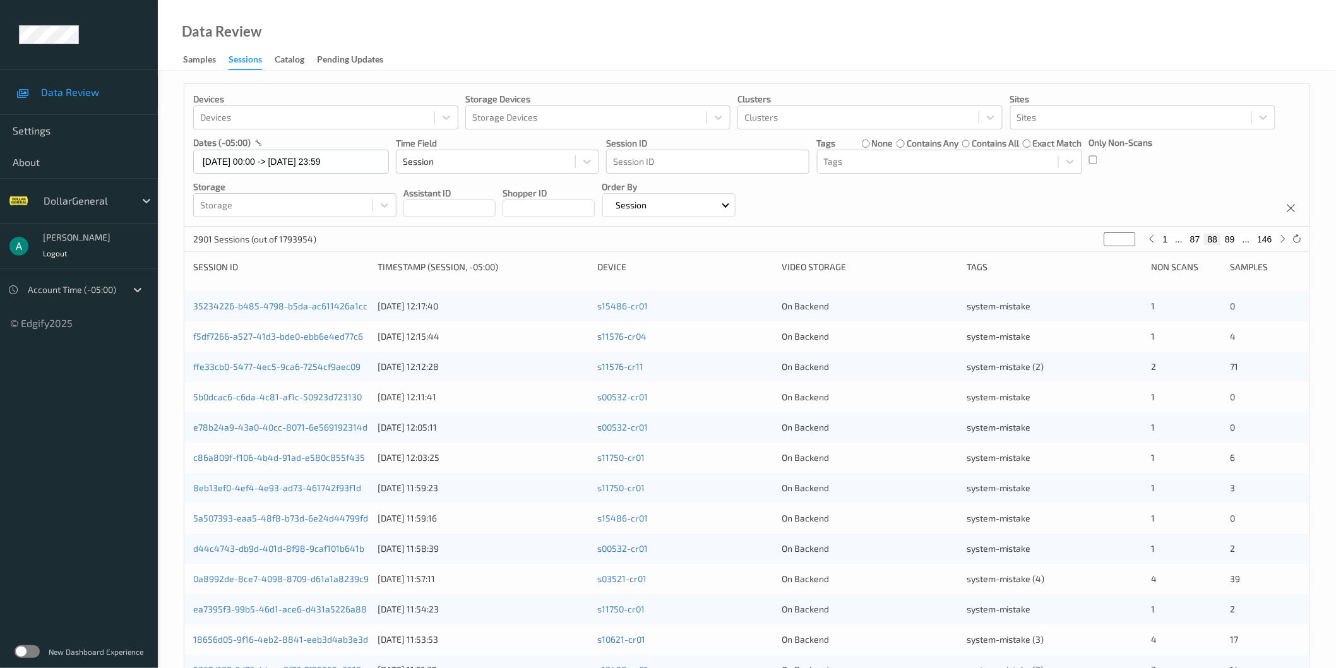
type input "**"
click at [1227, 237] on button "90" at bounding box center [1230, 239] width 18 height 11
type input "**"
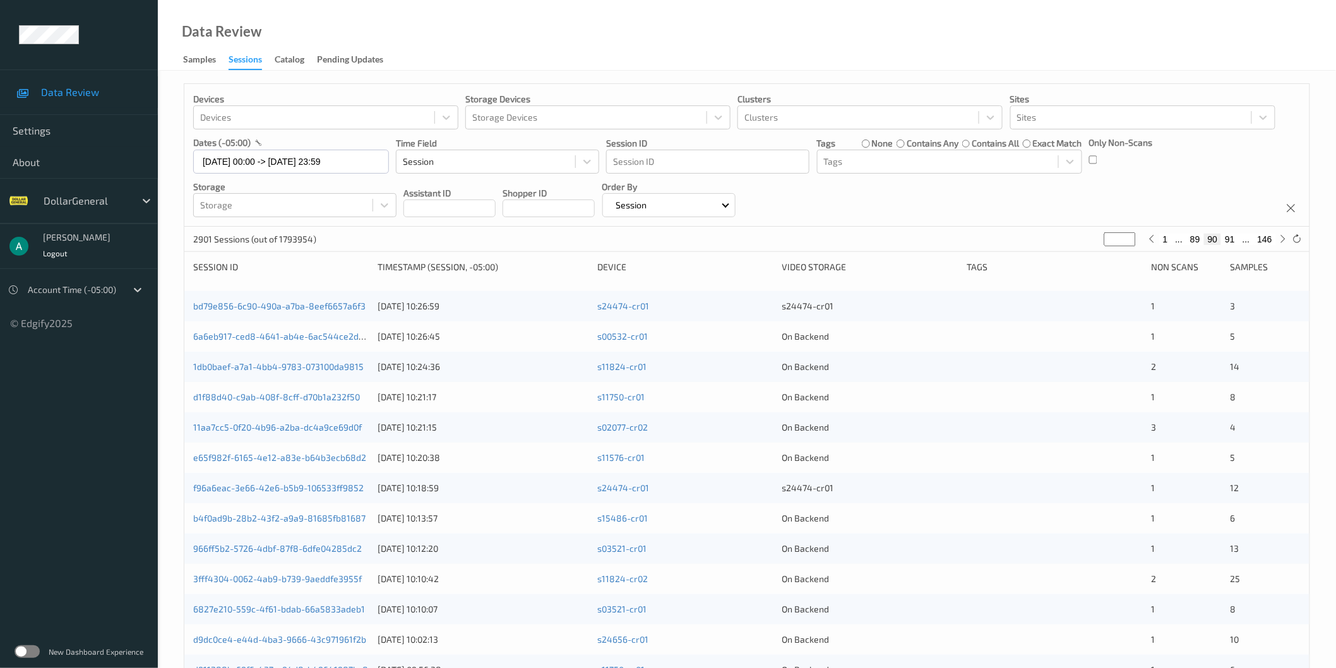
click at [1196, 239] on button "89" at bounding box center [1195, 239] width 18 height 11
type input "**"
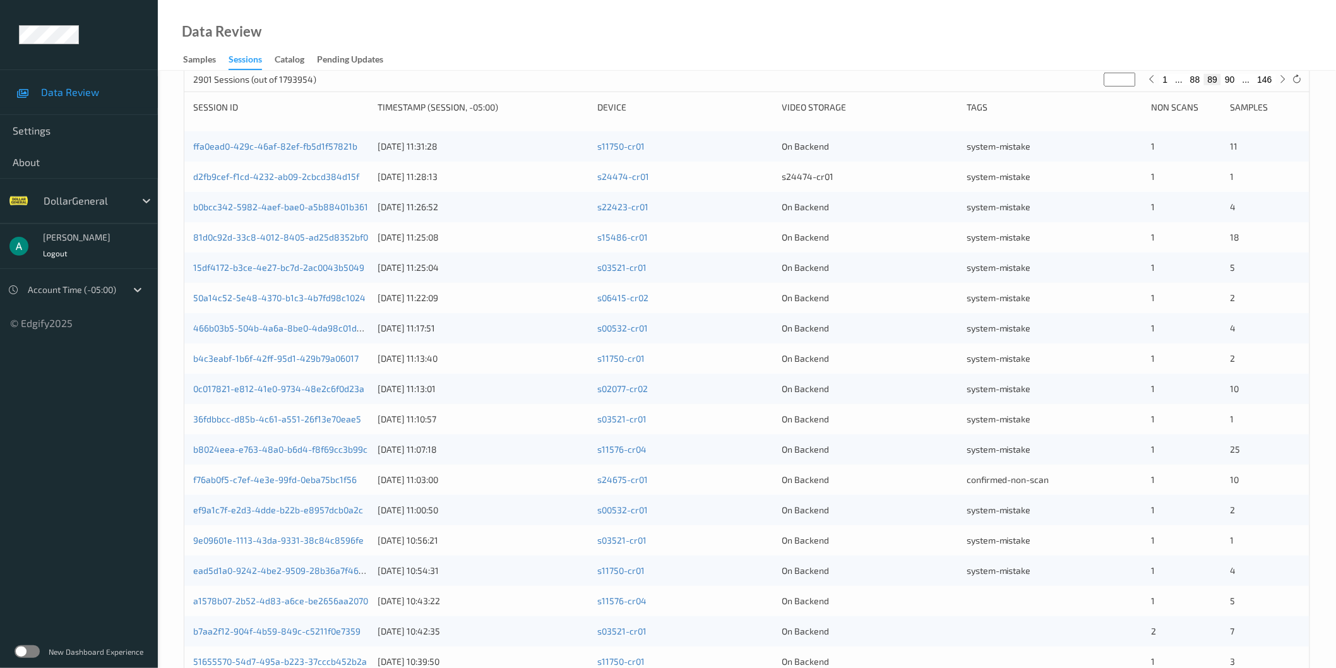
scroll to position [281, 0]
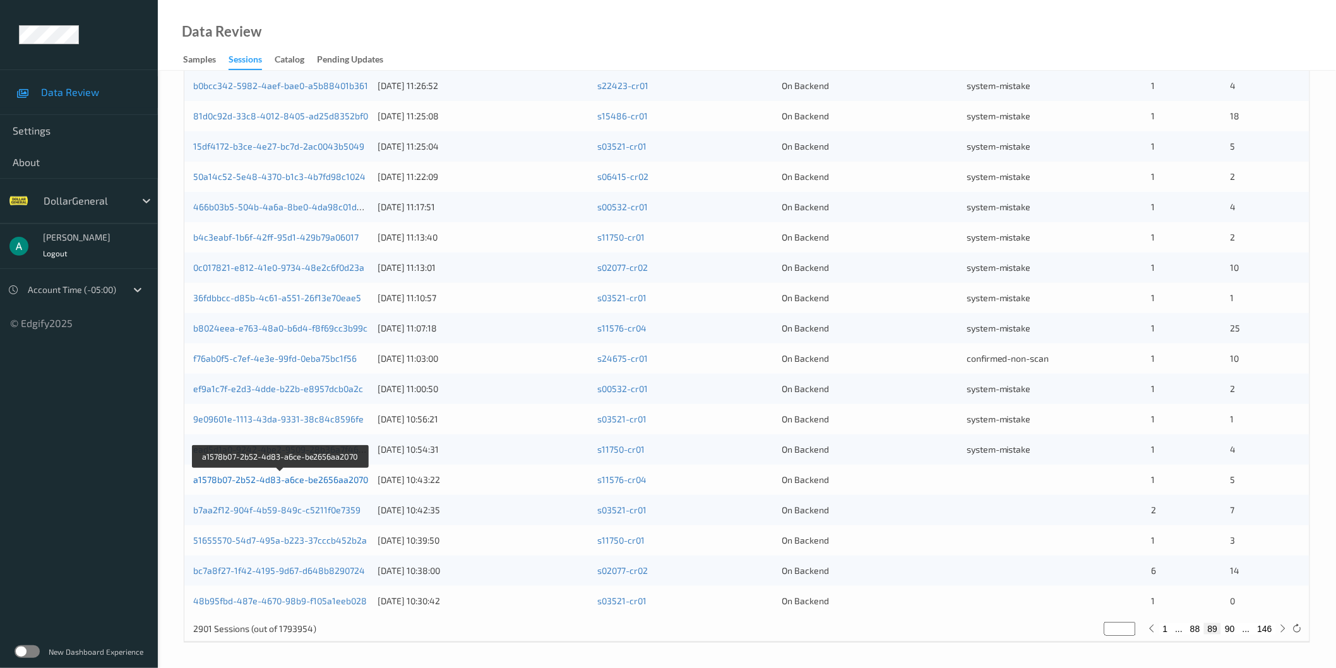
click at [270, 475] on link "a1578b07-2b52-4d83-a6ce-be2656aa2070" at bounding box center [280, 479] width 175 height 11
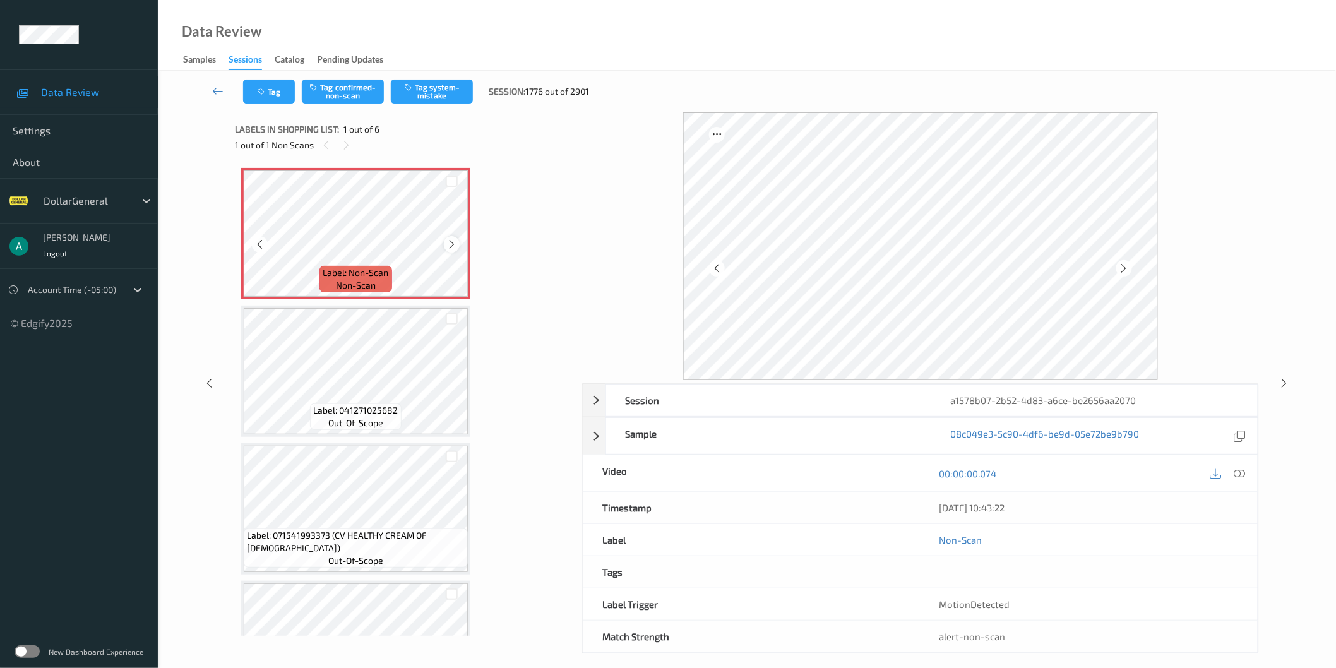
click at [449, 245] on icon at bounding box center [451, 244] width 11 height 11
click at [424, 92] on button "Tag system-mistake" at bounding box center [432, 92] width 82 height 24
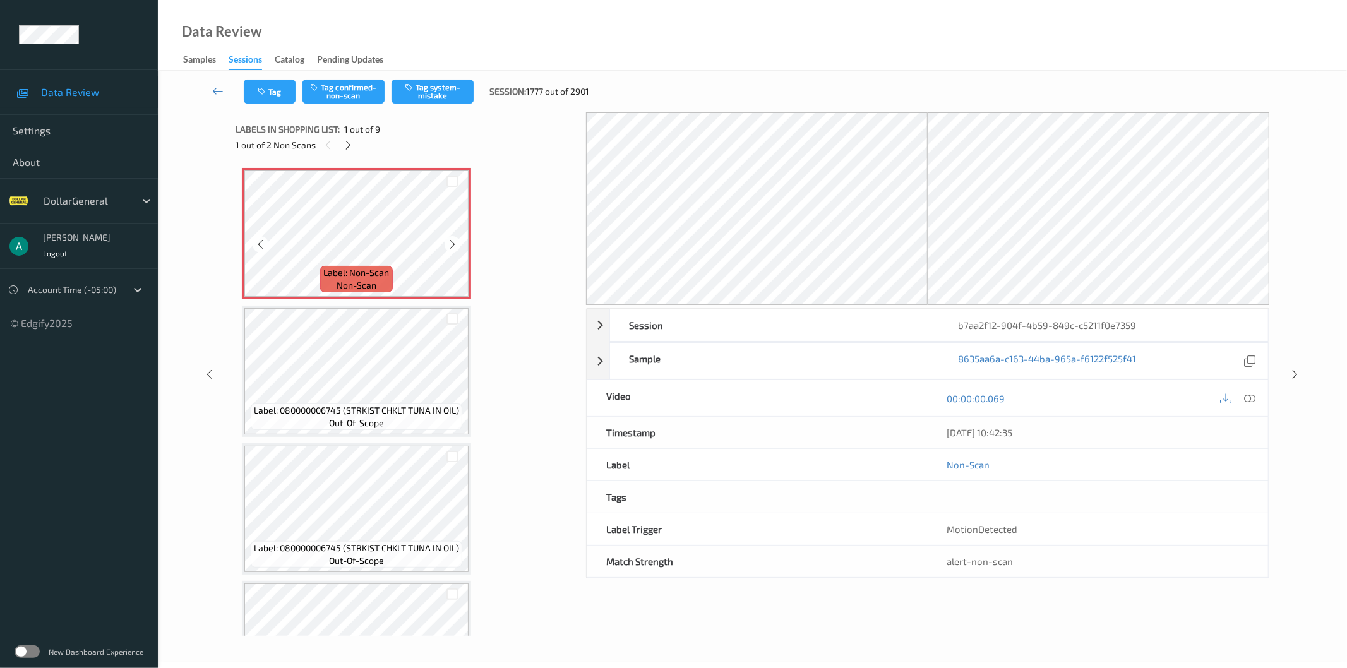
click at [376, 266] on div "Label: Non-Scan non-scan" at bounding box center [356, 279] width 72 height 27
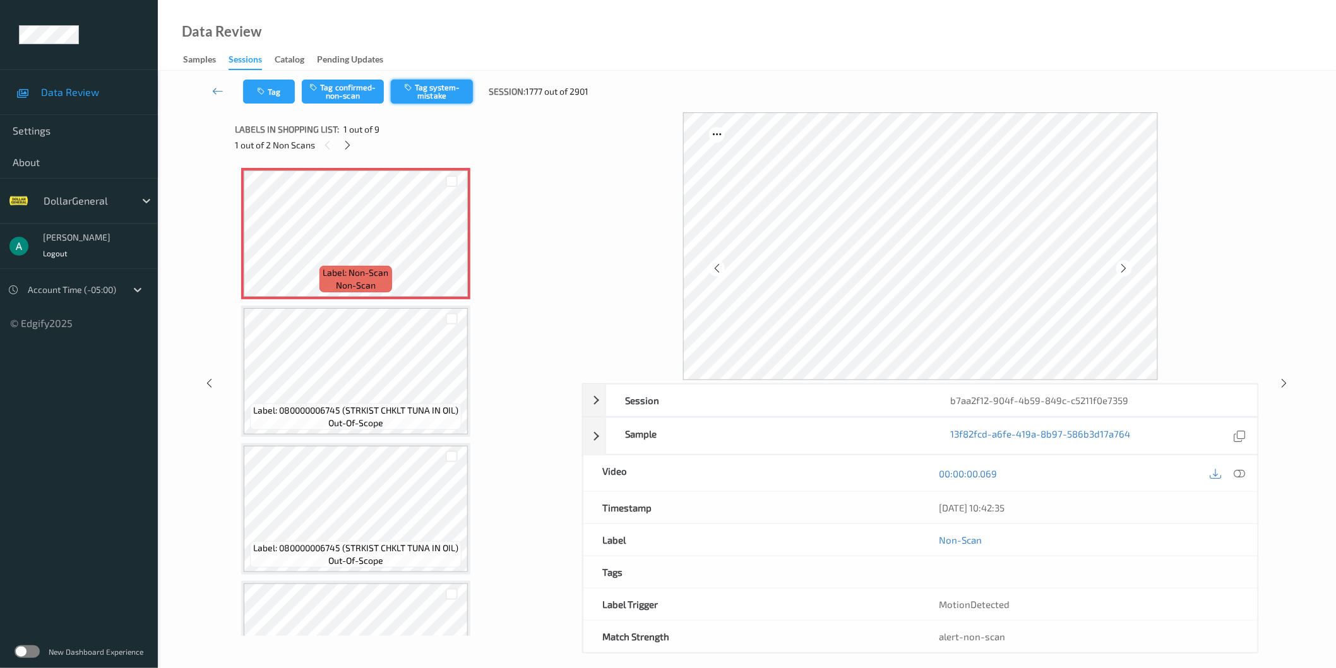
click at [414, 100] on button "Tag system-mistake" at bounding box center [432, 92] width 82 height 24
click at [451, 95] on button "Tag system-mistake" at bounding box center [432, 92] width 82 height 24
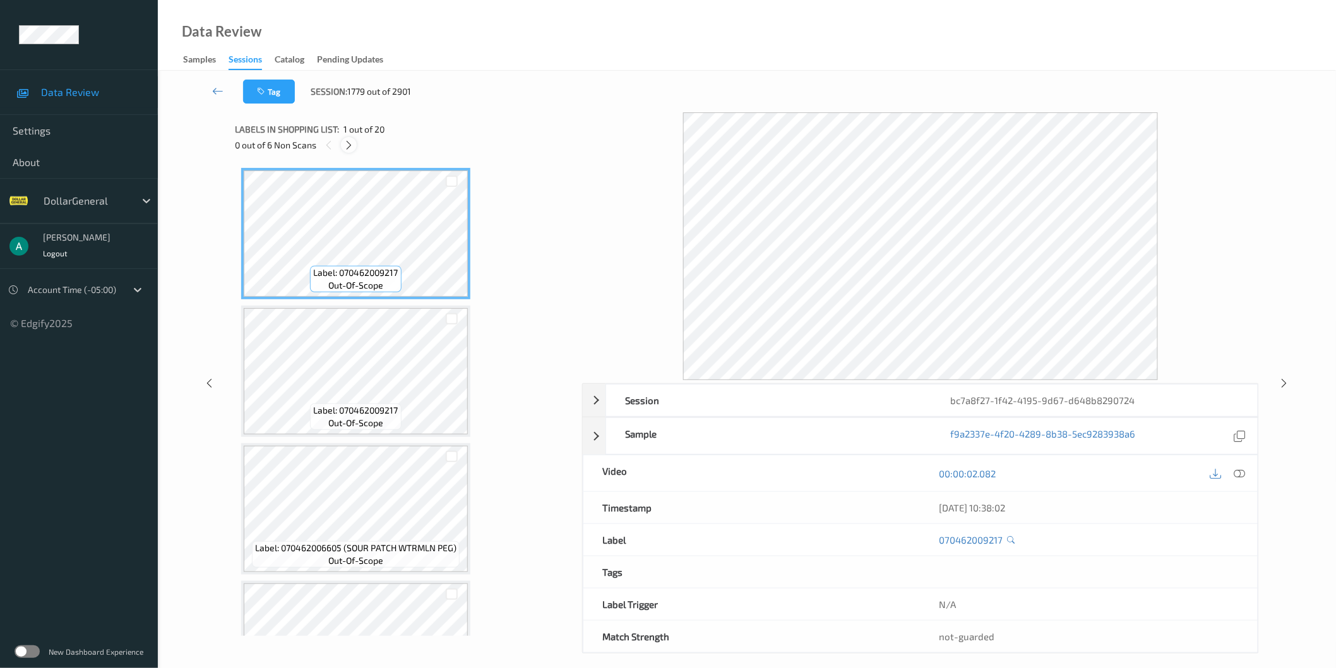
click at [346, 146] on icon at bounding box center [348, 145] width 11 height 11
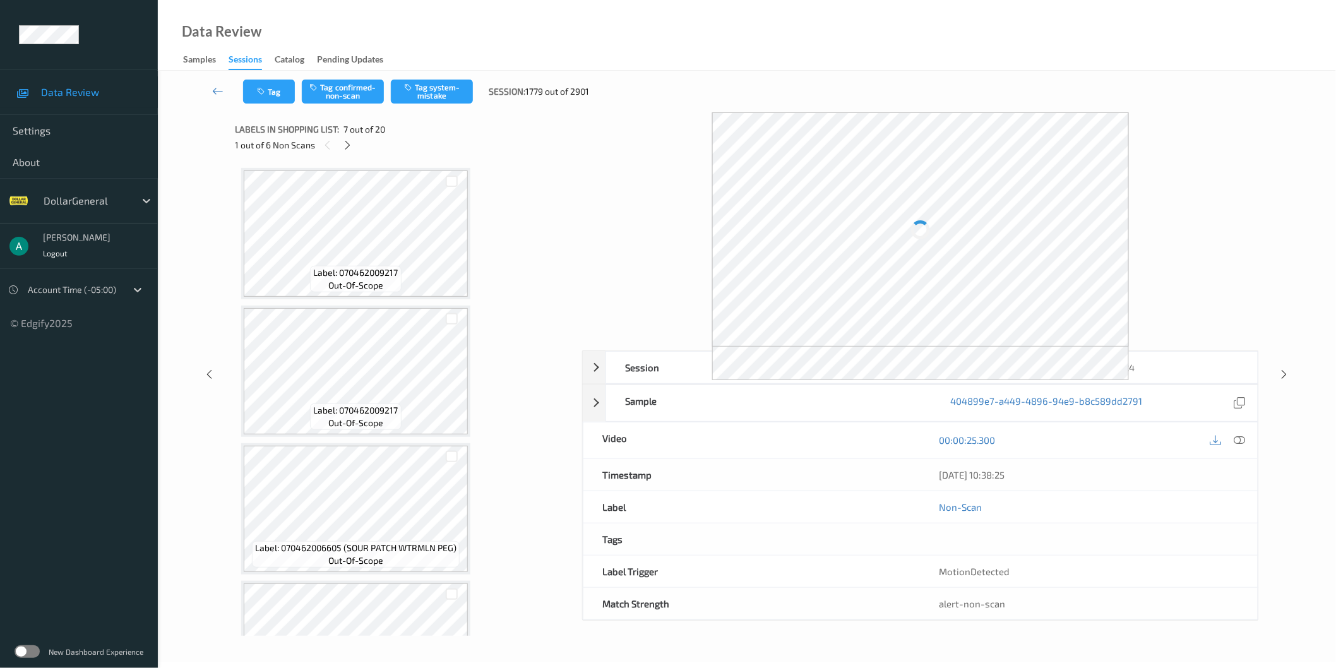
scroll to position [690, 0]
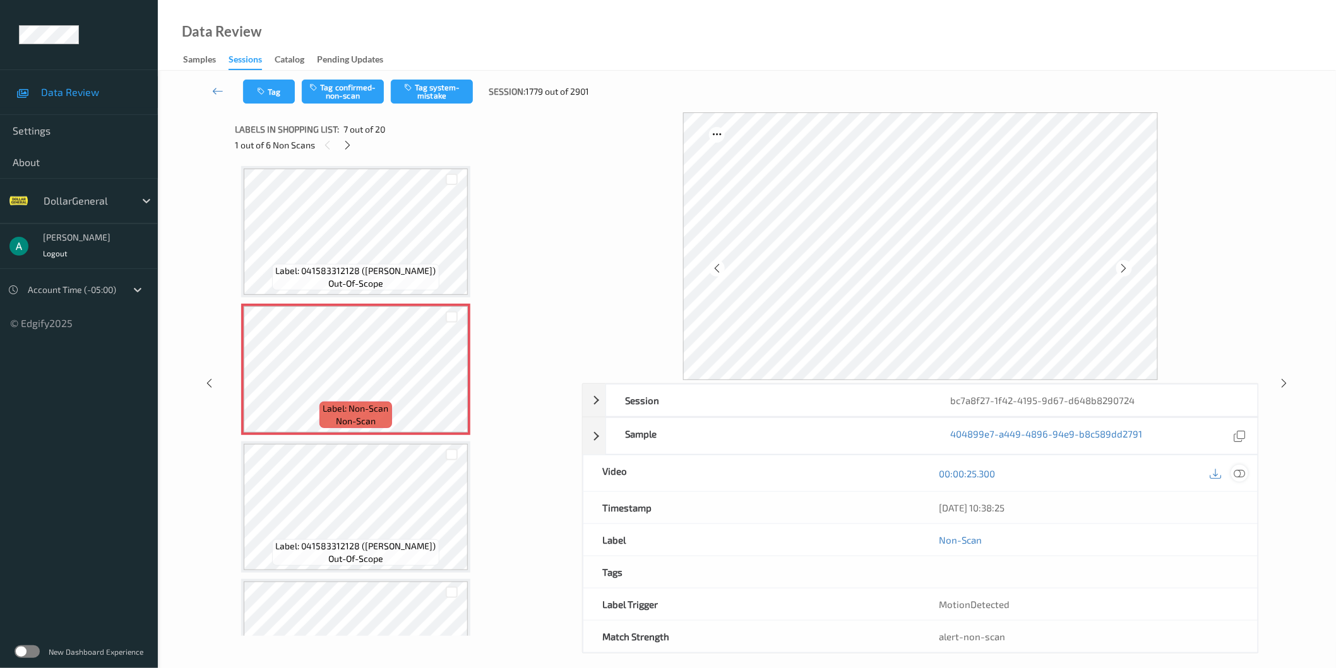
click at [1242, 475] on icon at bounding box center [1239, 472] width 11 height 11
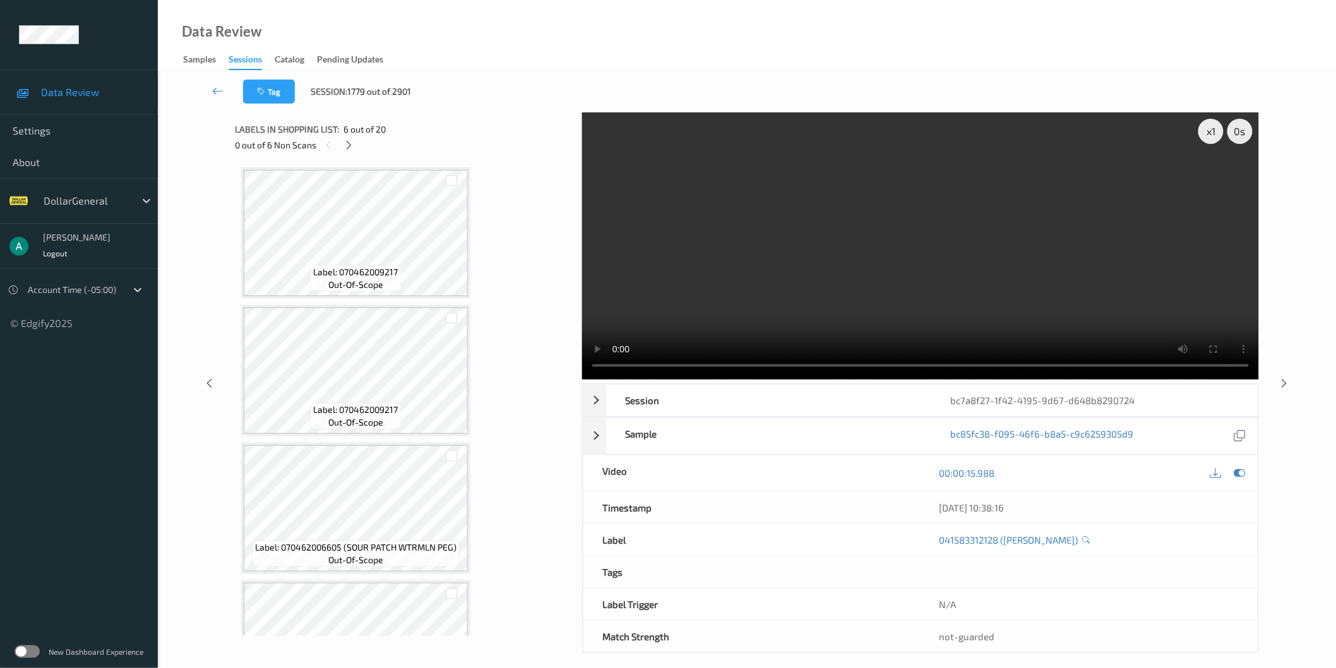
scroll to position [0, 0]
click at [1210, 128] on div "x 1" at bounding box center [1210, 131] width 25 height 25
click at [1216, 127] on div "x 2" at bounding box center [1210, 131] width 25 height 25
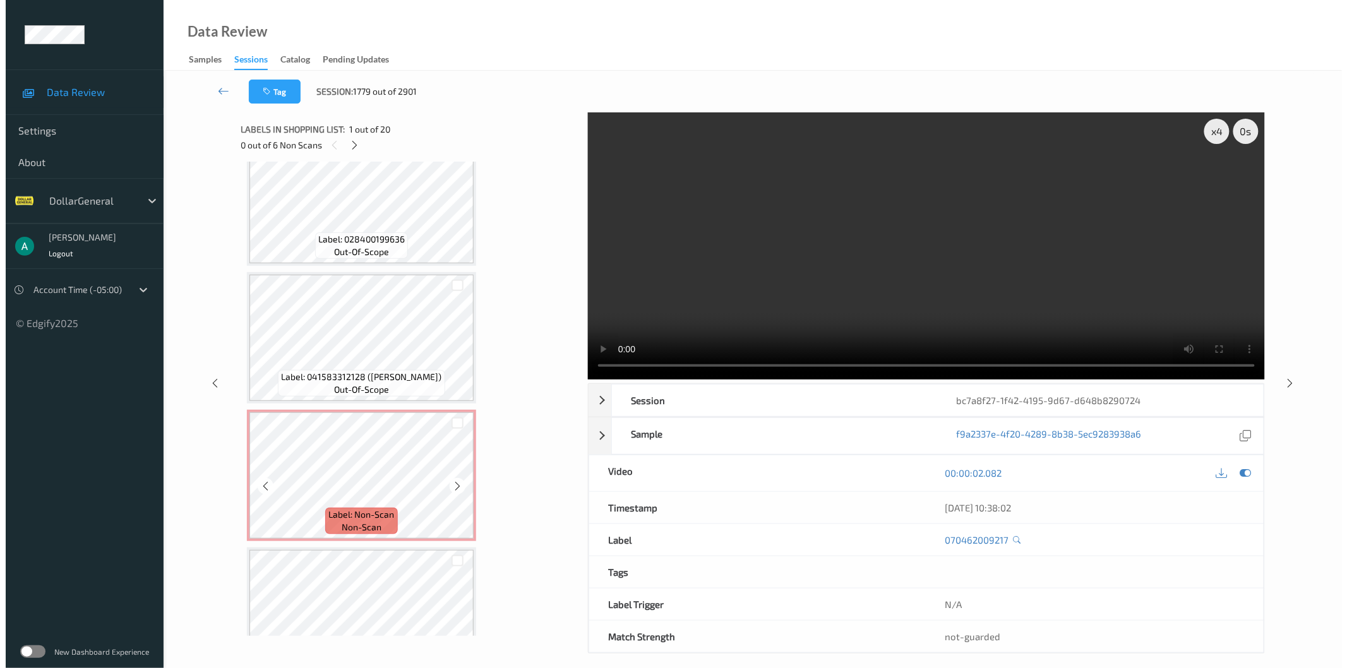
scroll to position [701, 0]
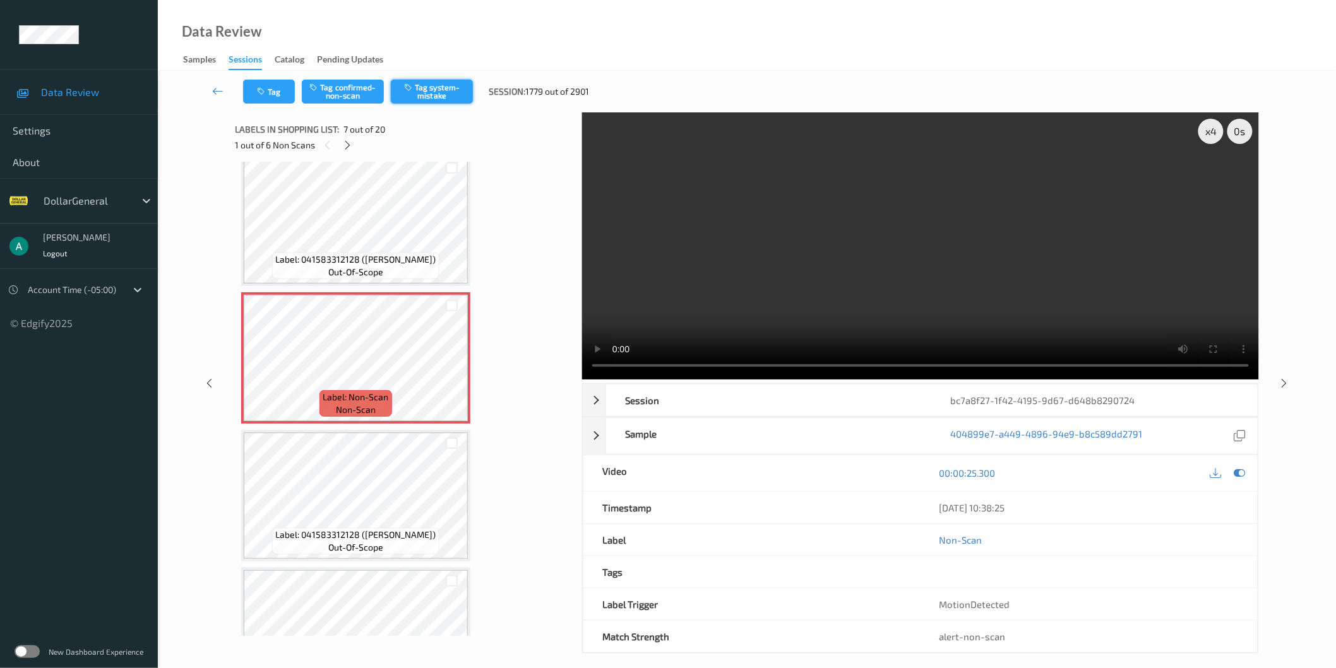
click at [432, 80] on button "Tag system-mistake" at bounding box center [432, 92] width 82 height 24
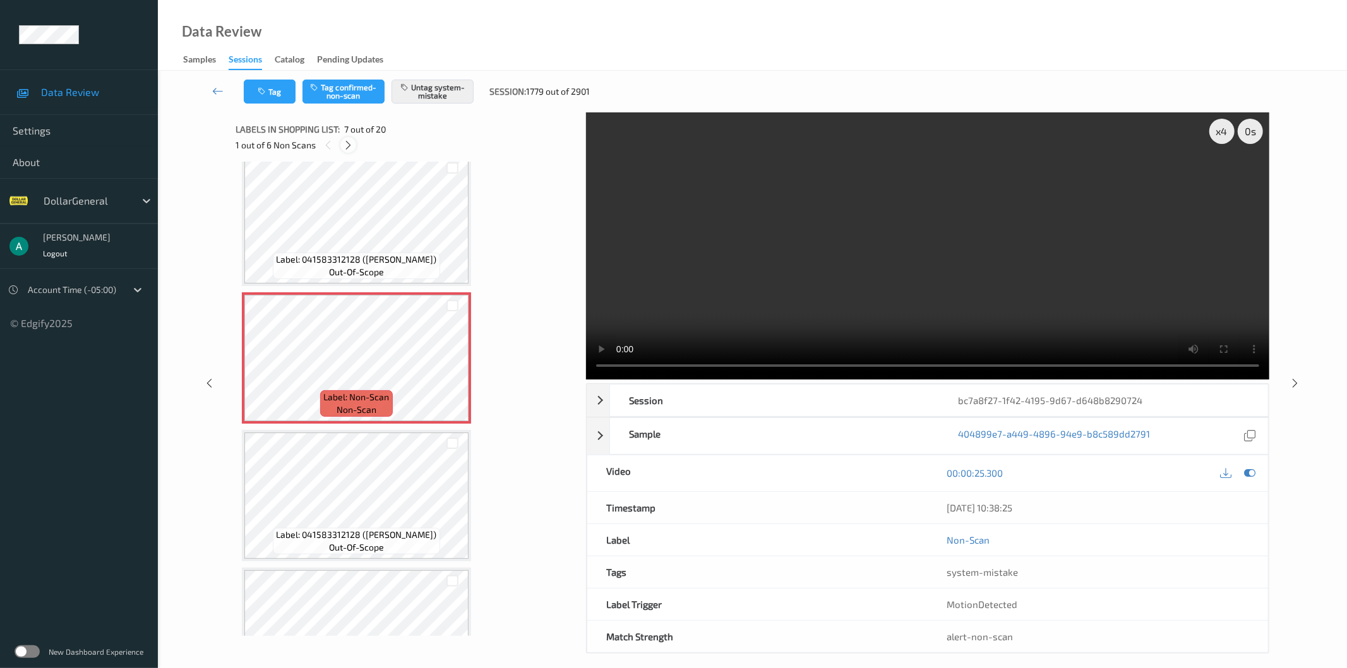
click at [348, 143] on icon at bounding box center [348, 145] width 11 height 11
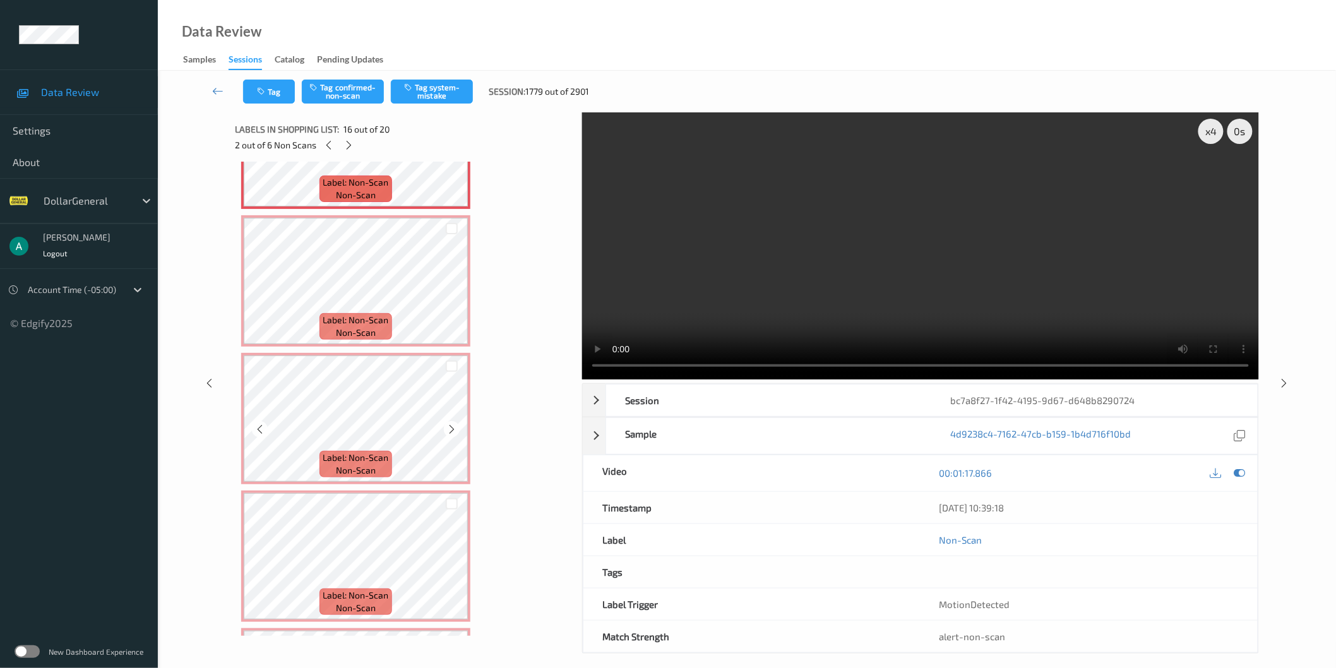
scroll to position [1921, 0]
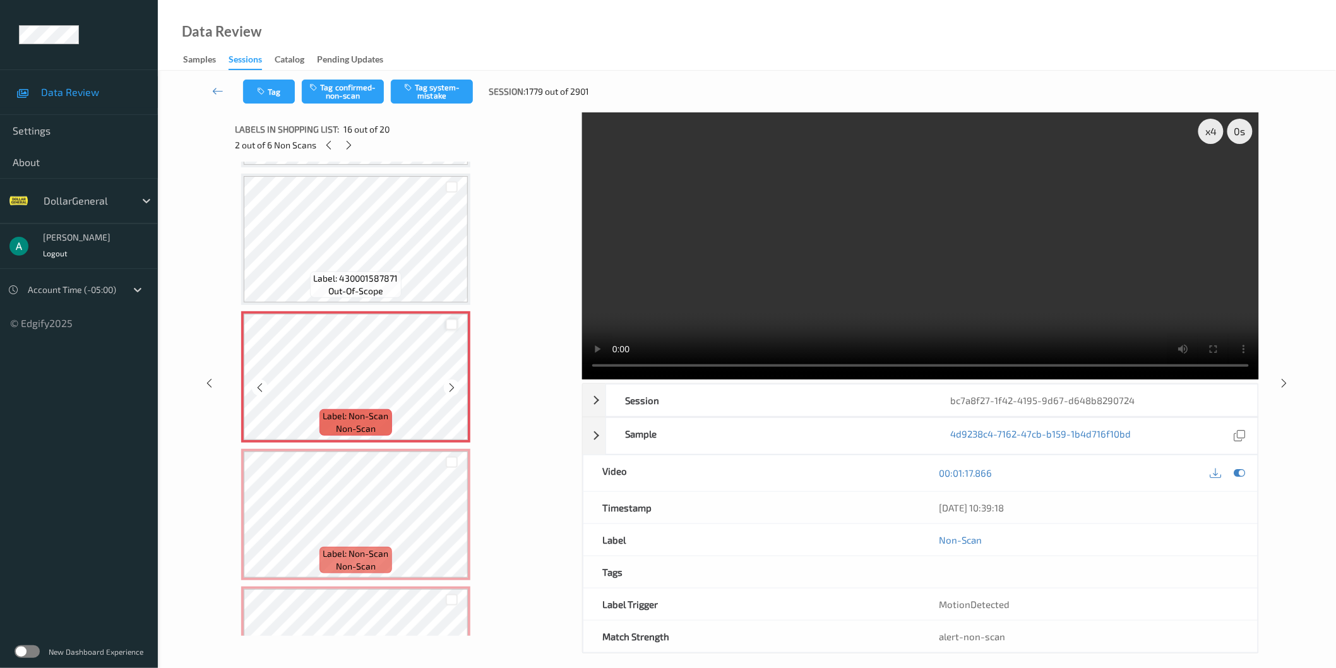
click at [453, 319] on div at bounding box center [452, 325] width 12 height 12
click at [453, 456] on div at bounding box center [452, 462] width 12 height 12
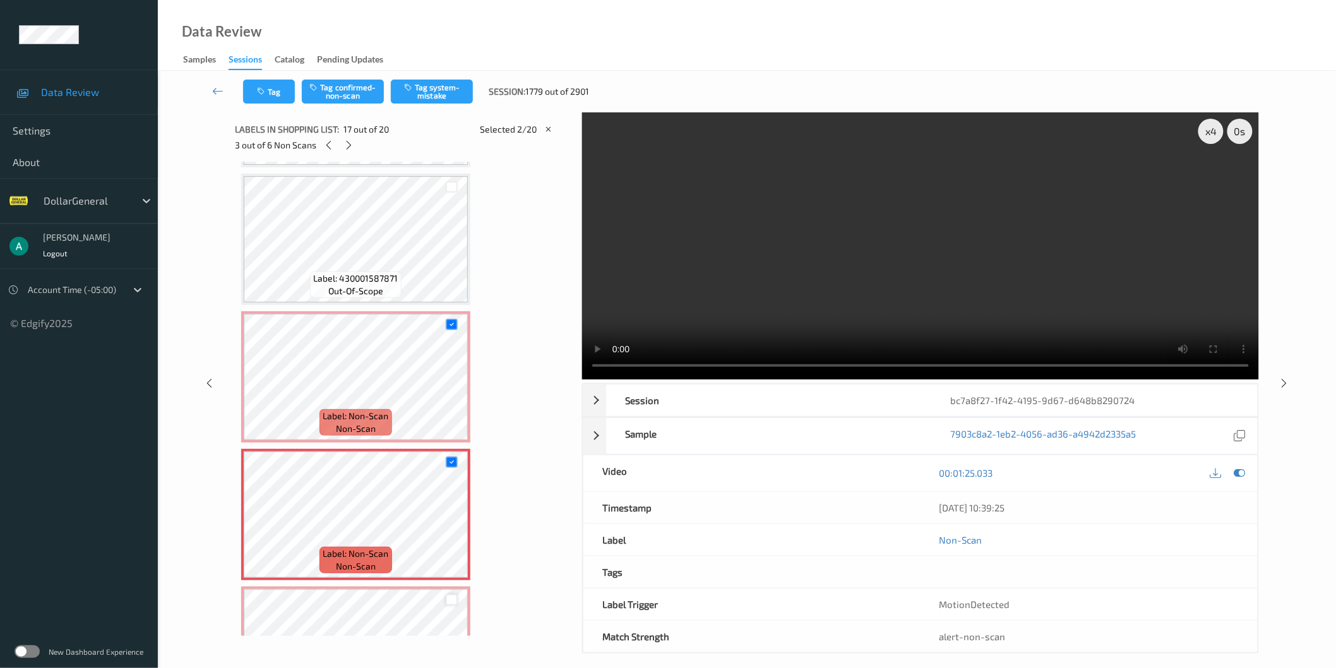
click at [446, 589] on div at bounding box center [452, 599] width 32 height 21
click at [446, 594] on div at bounding box center [452, 600] width 12 height 12
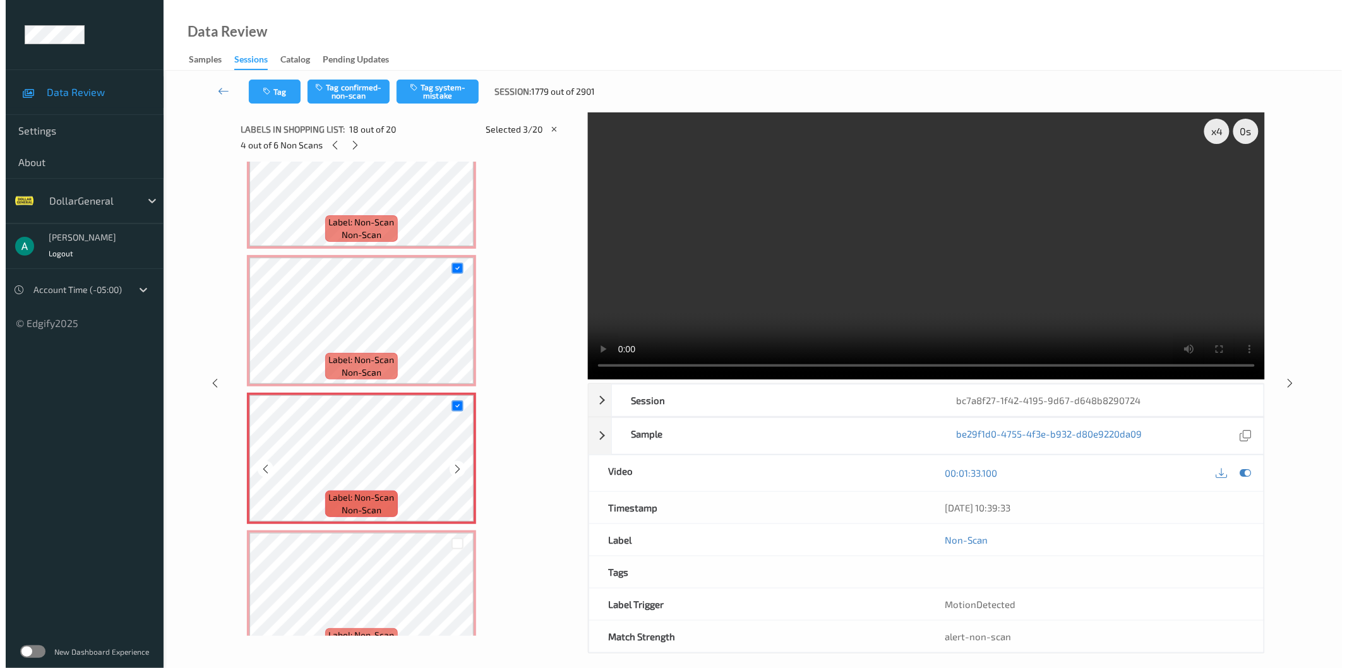
scroll to position [2267, 0]
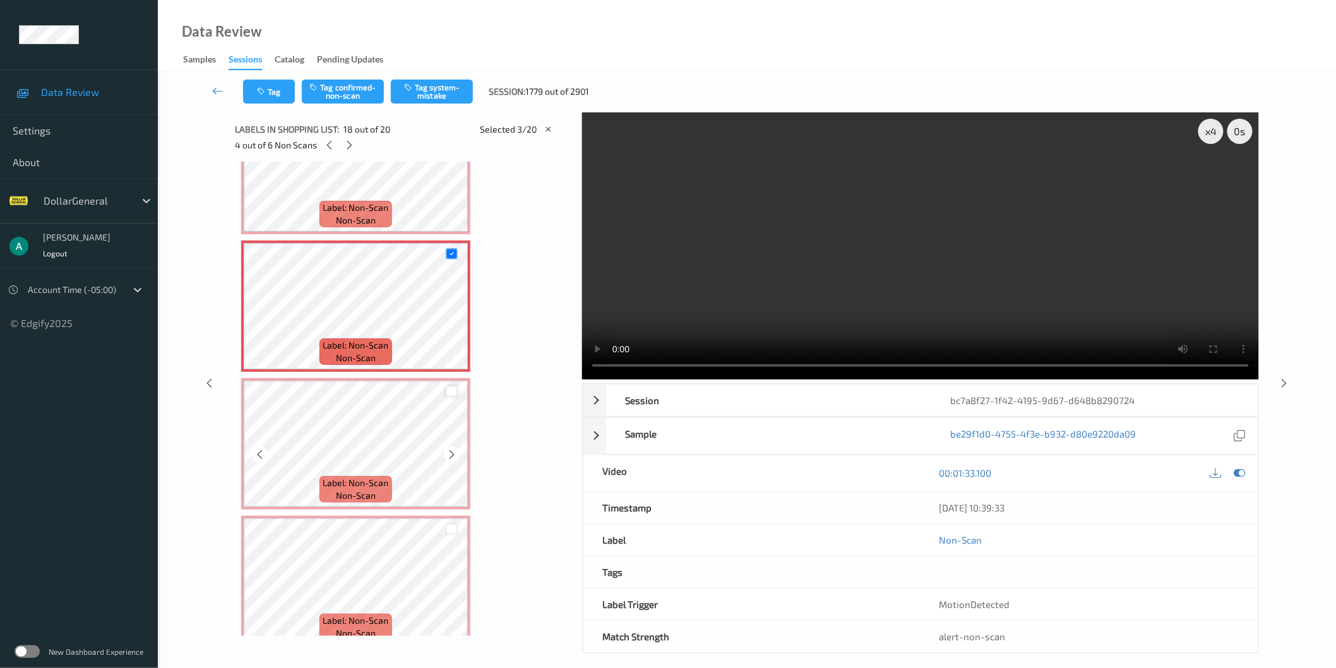
click at [453, 386] on div at bounding box center [452, 392] width 12 height 12
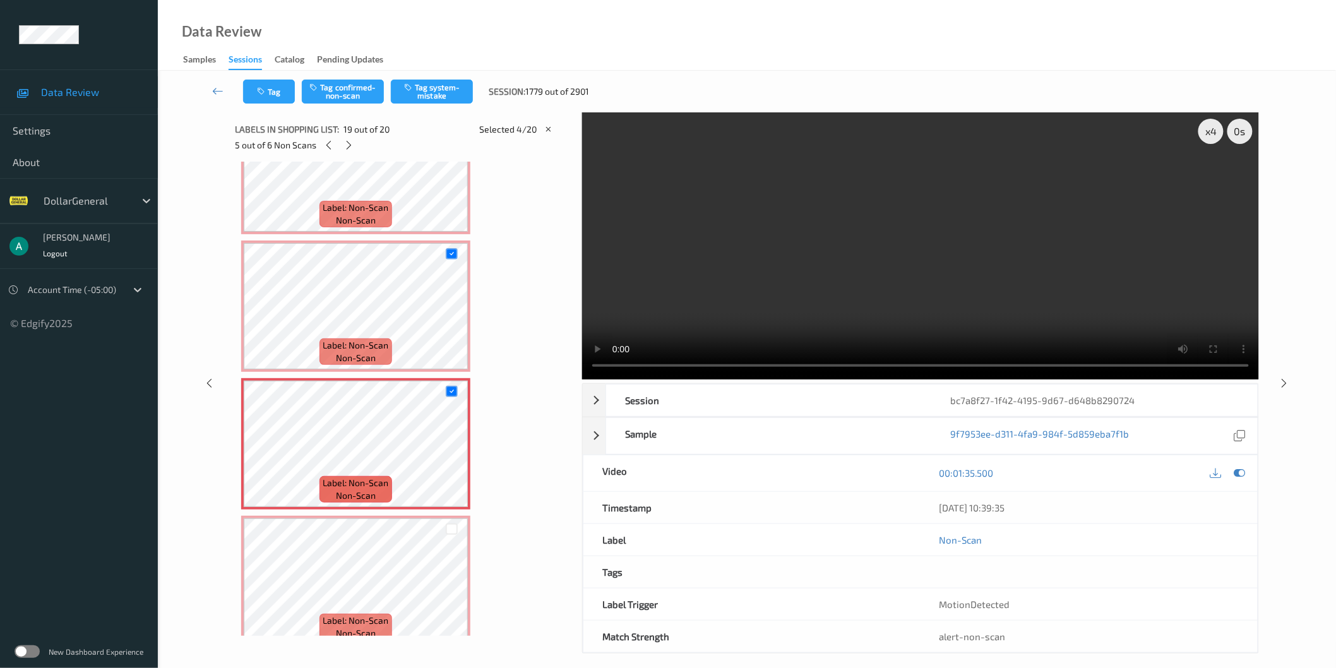
drag, startPoint x: 449, startPoint y: 514, endPoint x: 443, endPoint y: 513, distance: 6.6
click at [449, 523] on div at bounding box center [452, 529] width 12 height 12
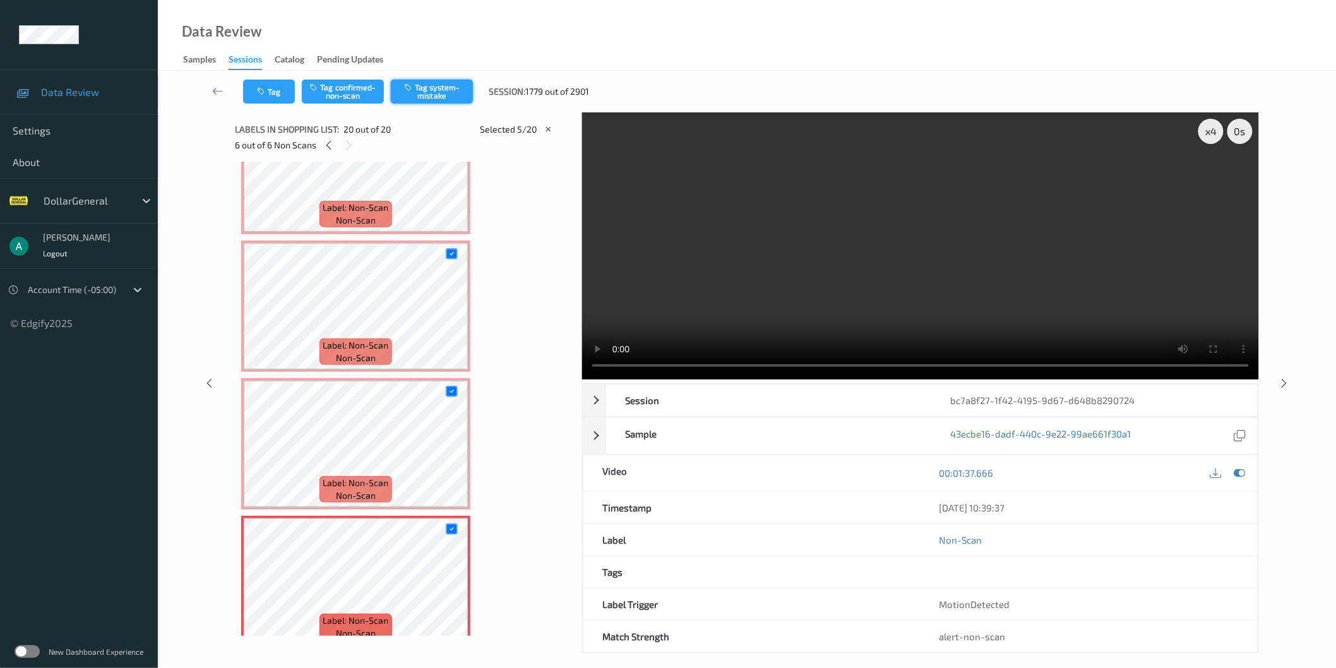
click at [437, 89] on button "Tag system-mistake" at bounding box center [432, 92] width 82 height 24
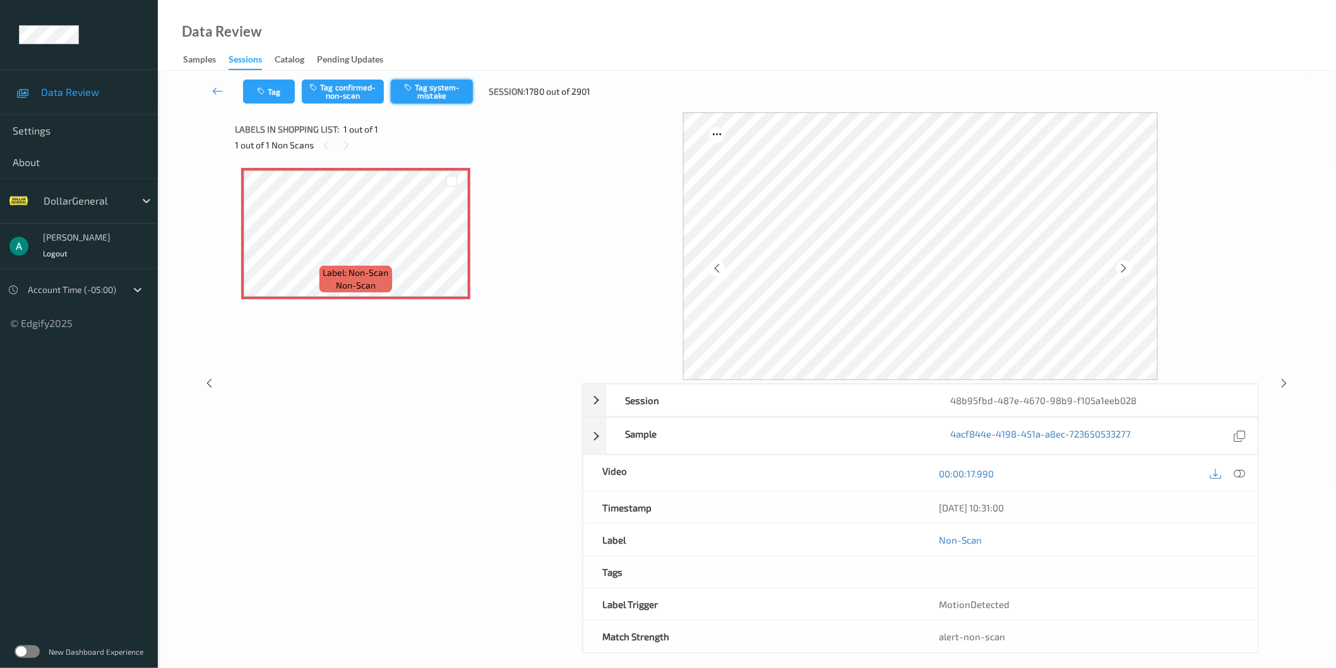
click at [450, 90] on button "Tag system-mistake" at bounding box center [432, 92] width 82 height 24
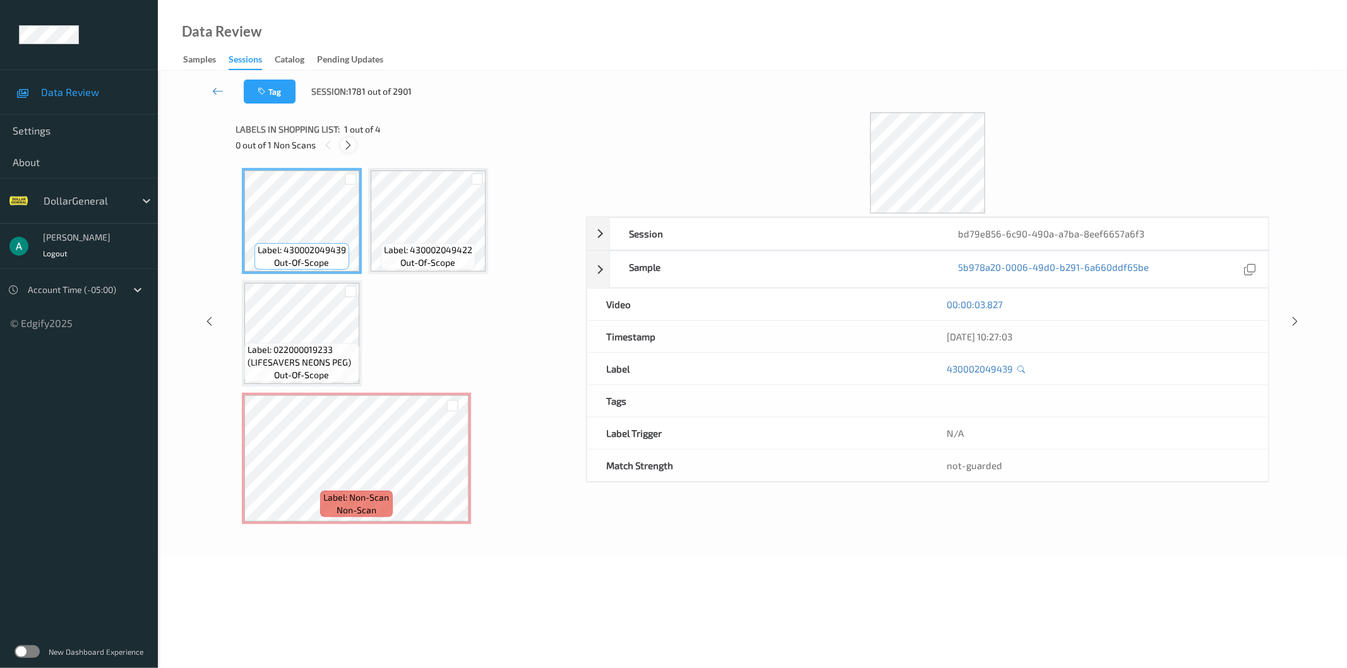
click at [348, 150] on icon at bounding box center [348, 145] width 11 height 11
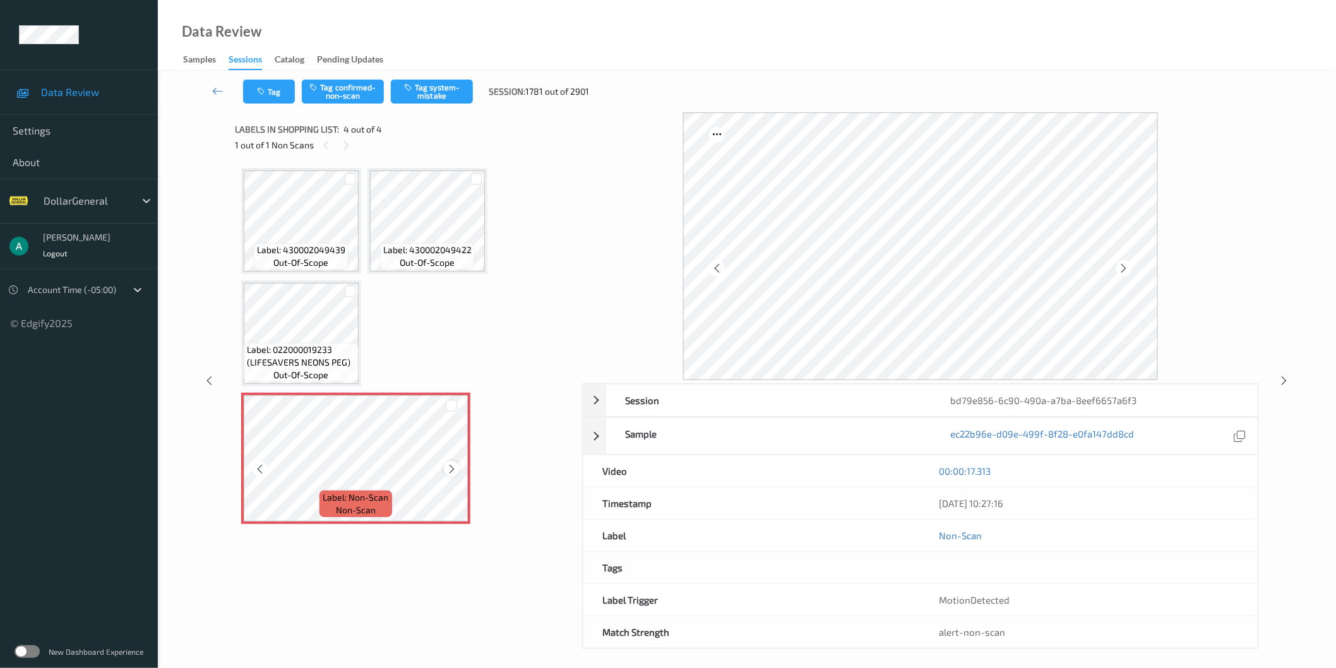
click at [451, 465] on icon at bounding box center [451, 468] width 11 height 11
click at [444, 90] on button "Tag system-mistake" at bounding box center [432, 92] width 82 height 24
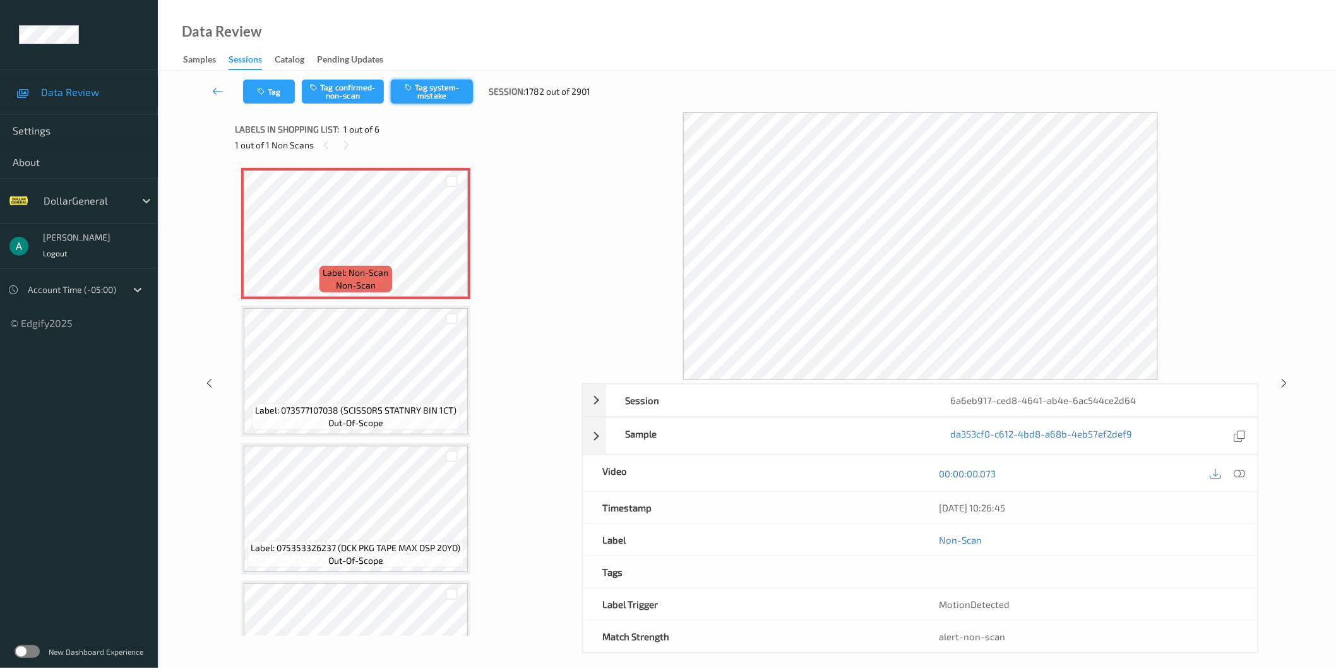
click at [444, 88] on button "Tag system-mistake" at bounding box center [432, 92] width 82 height 24
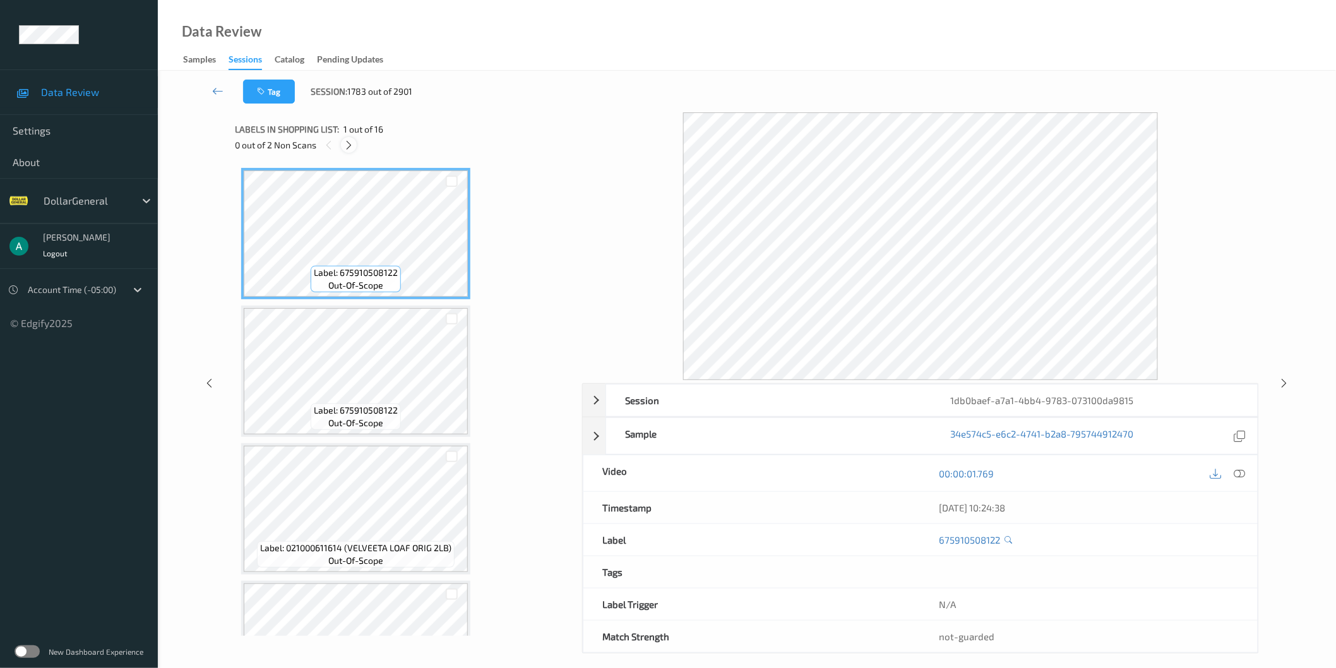
click at [350, 146] on icon at bounding box center [348, 145] width 11 height 11
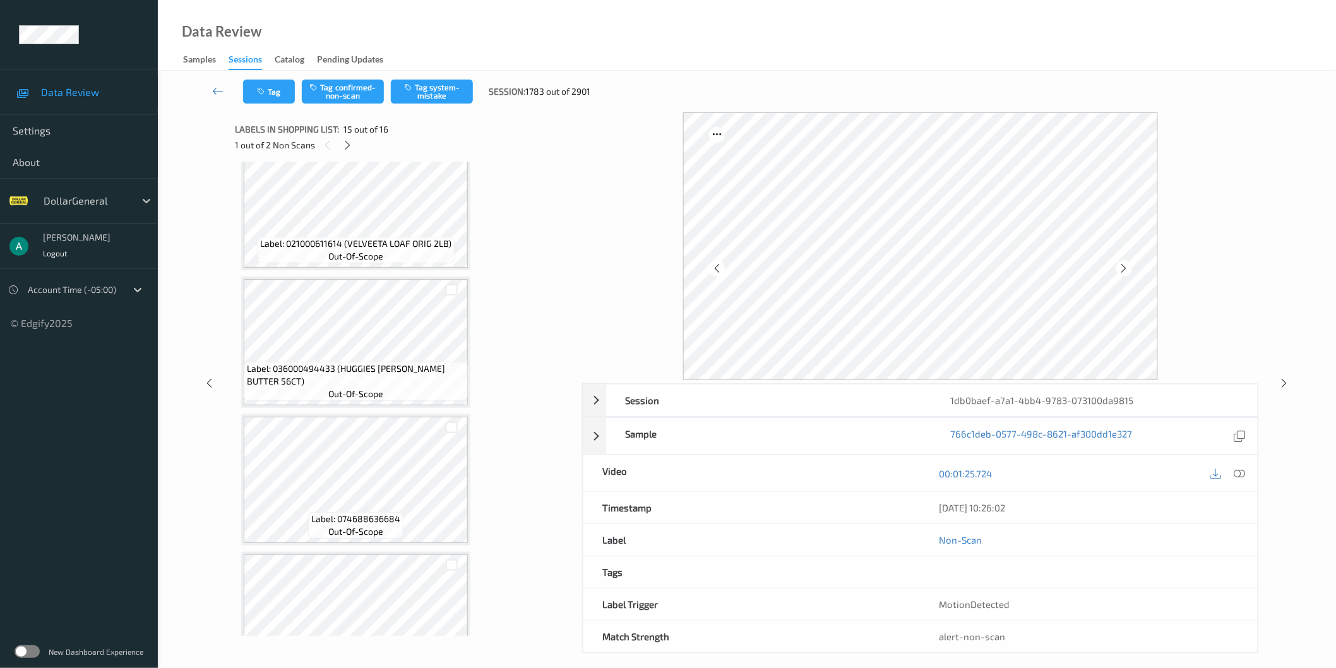
scroll to position [350, 0]
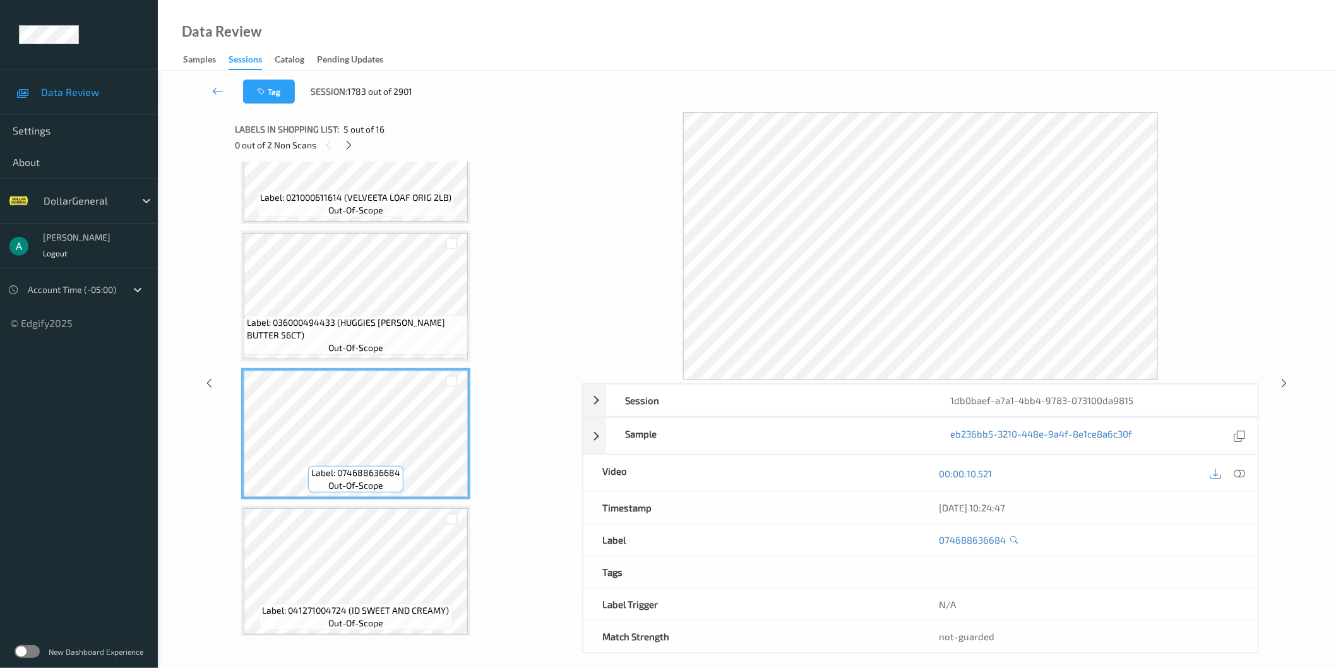
click at [365, 494] on div "Label: 074688636684 out-of-scope" at bounding box center [355, 433] width 229 height 131
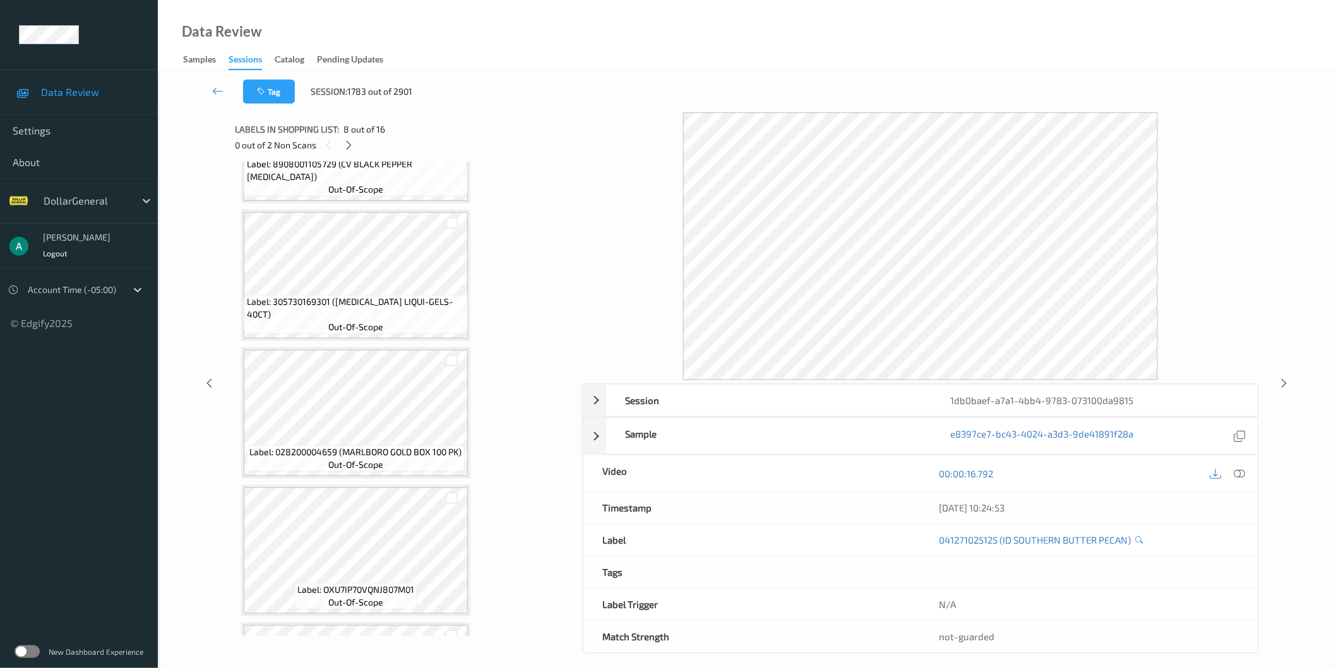
scroll to position [1720, 0]
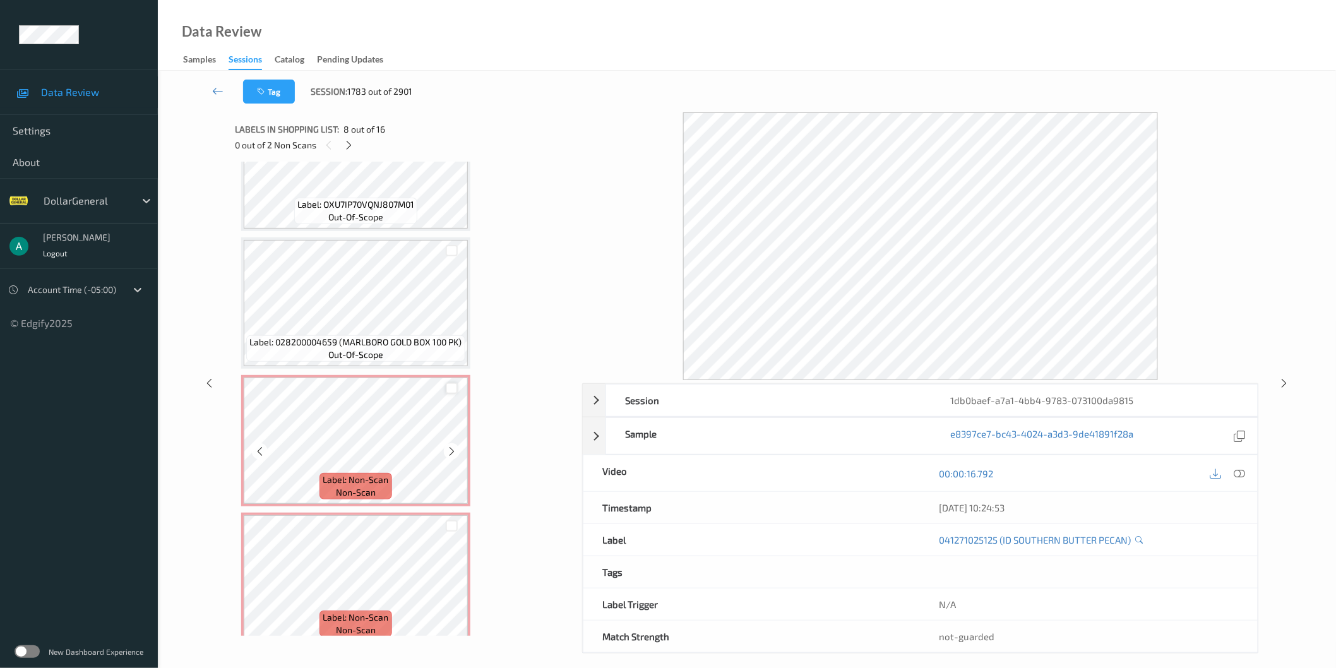
click at [453, 383] on div at bounding box center [452, 389] width 12 height 12
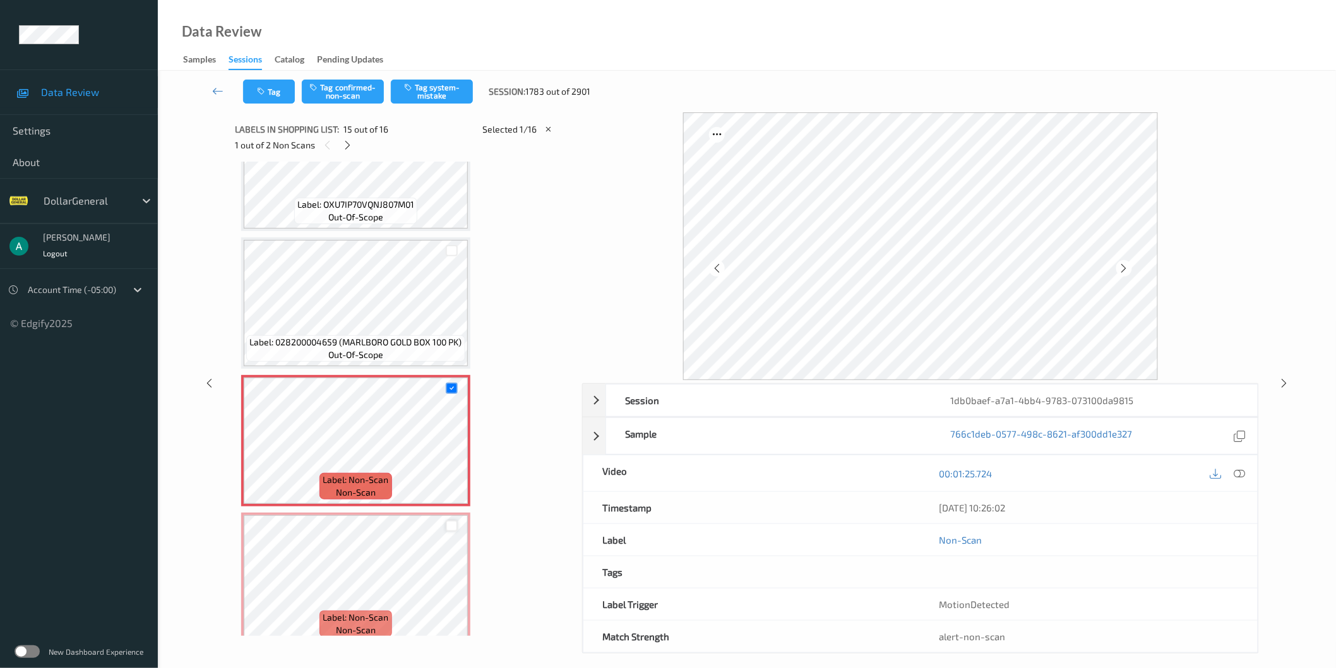
click at [455, 520] on div at bounding box center [452, 526] width 12 height 12
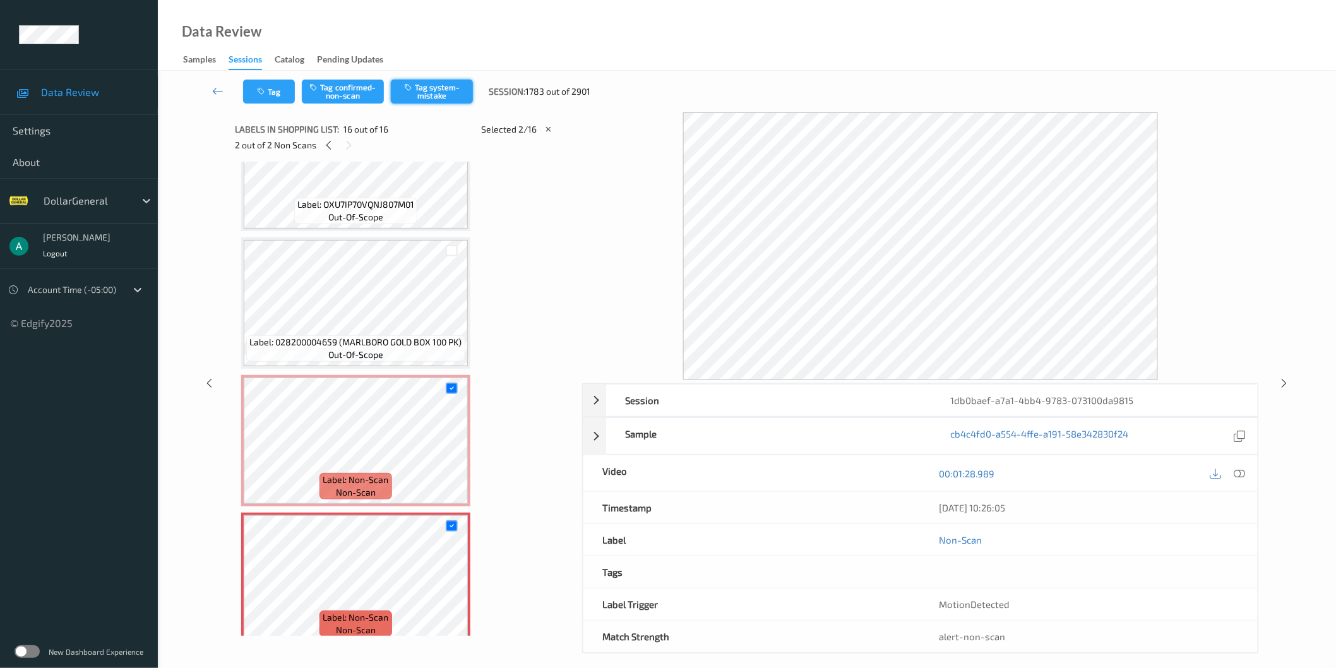
click at [450, 91] on button "Tag system-mistake" at bounding box center [432, 92] width 82 height 24
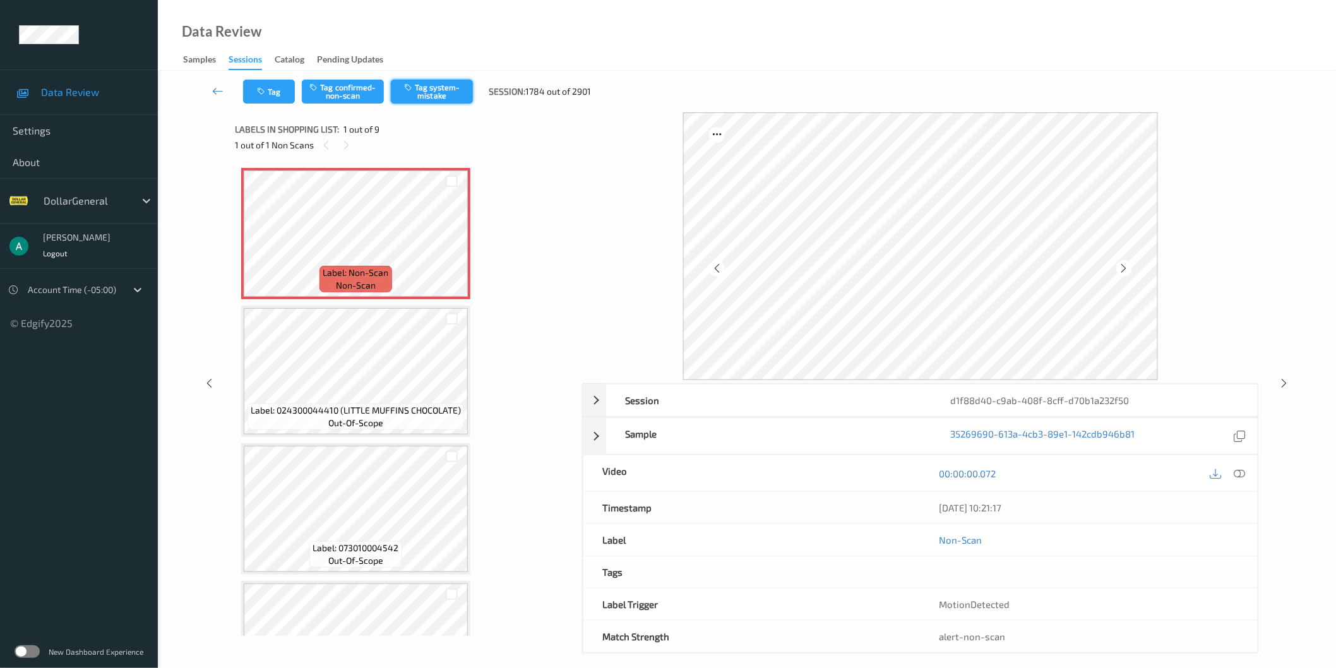
click at [453, 86] on button "Tag system-mistake" at bounding box center [432, 92] width 82 height 24
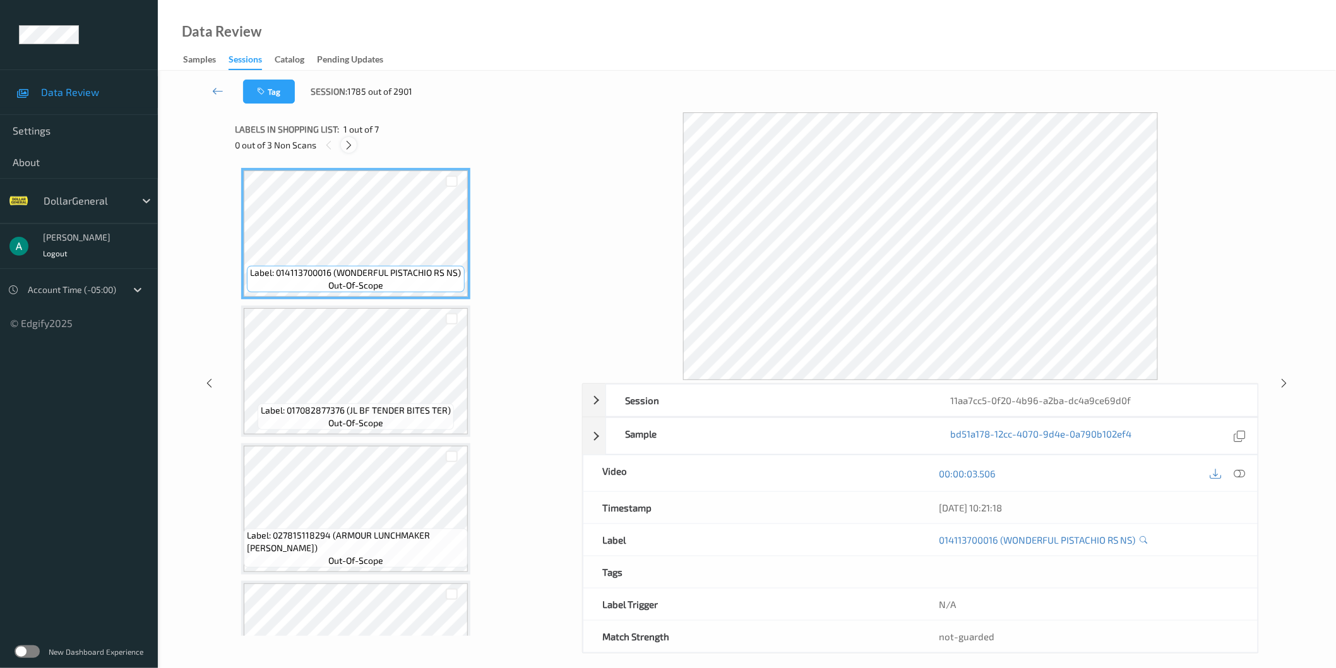
click at [348, 141] on icon at bounding box center [348, 145] width 11 height 11
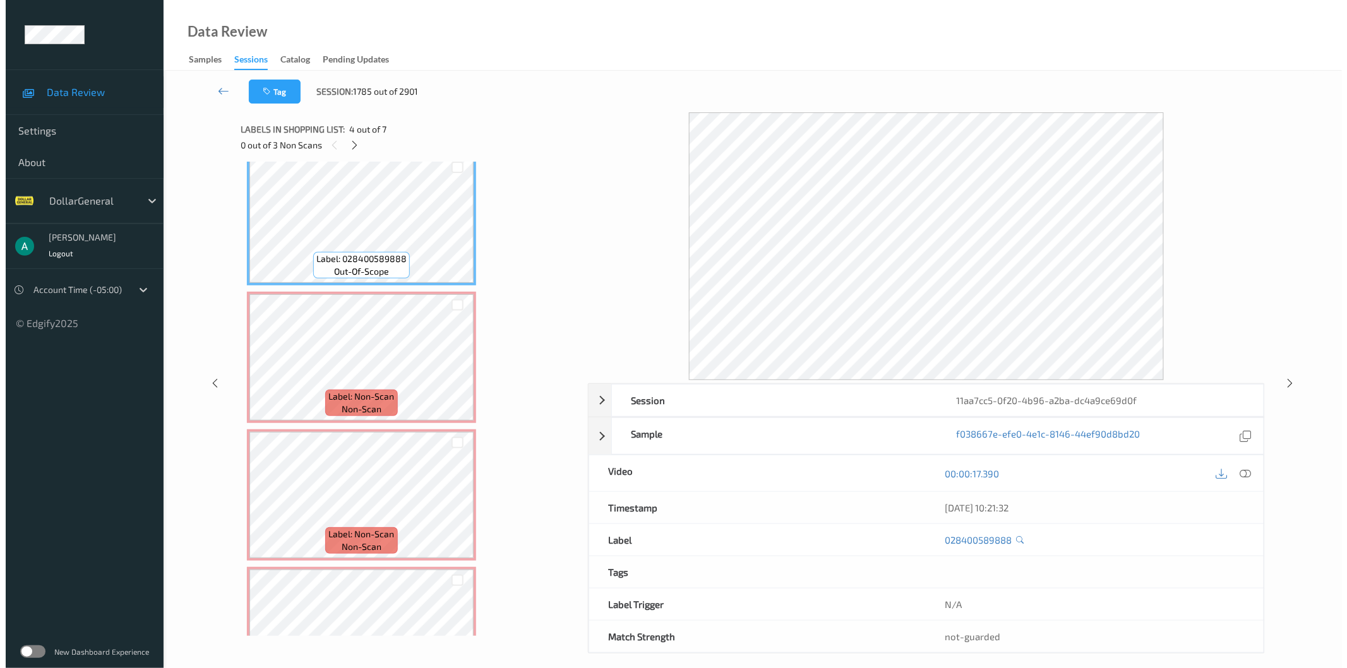
scroll to position [489, 0]
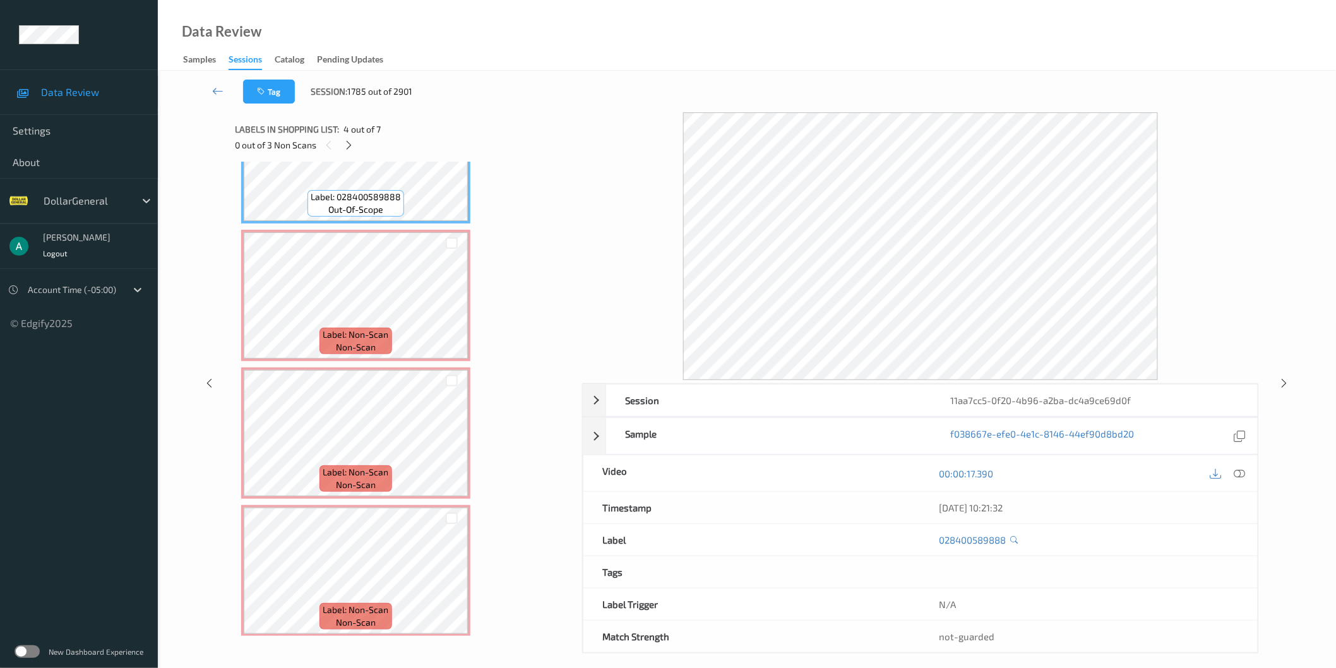
click at [444, 241] on div at bounding box center [452, 242] width 32 height 21
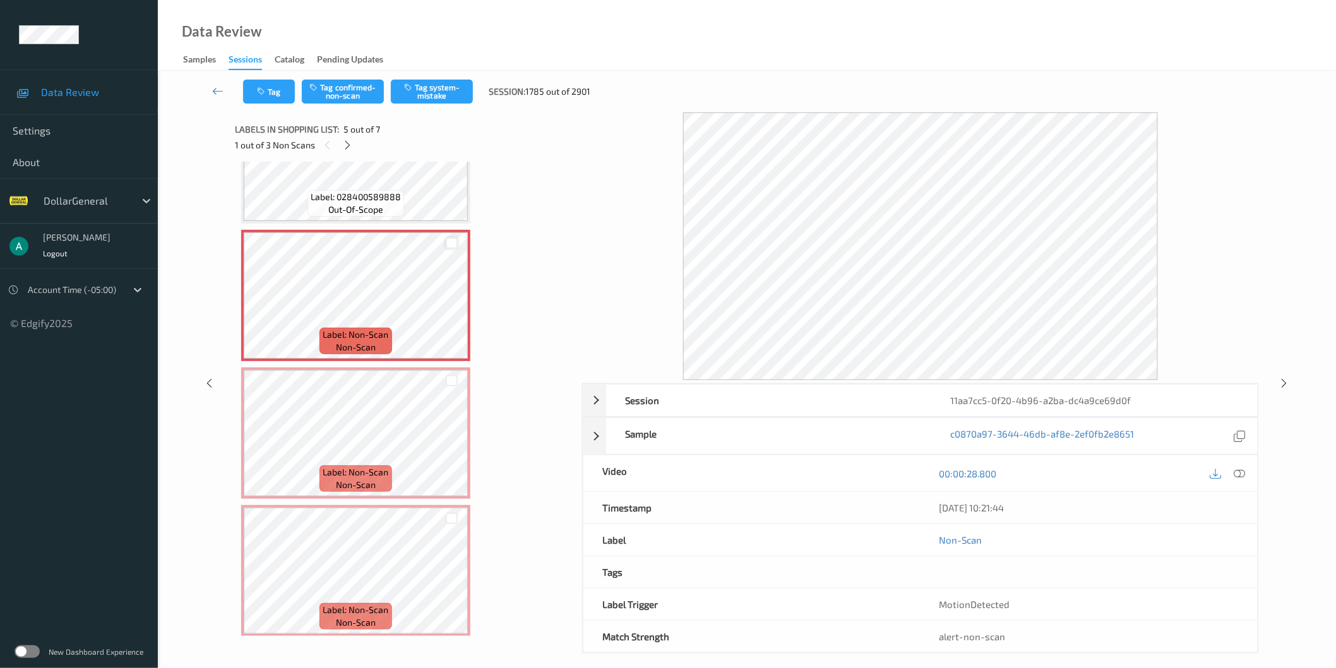
click at [451, 241] on div at bounding box center [452, 243] width 12 height 12
click at [451, 376] on div at bounding box center [452, 381] width 12 height 12
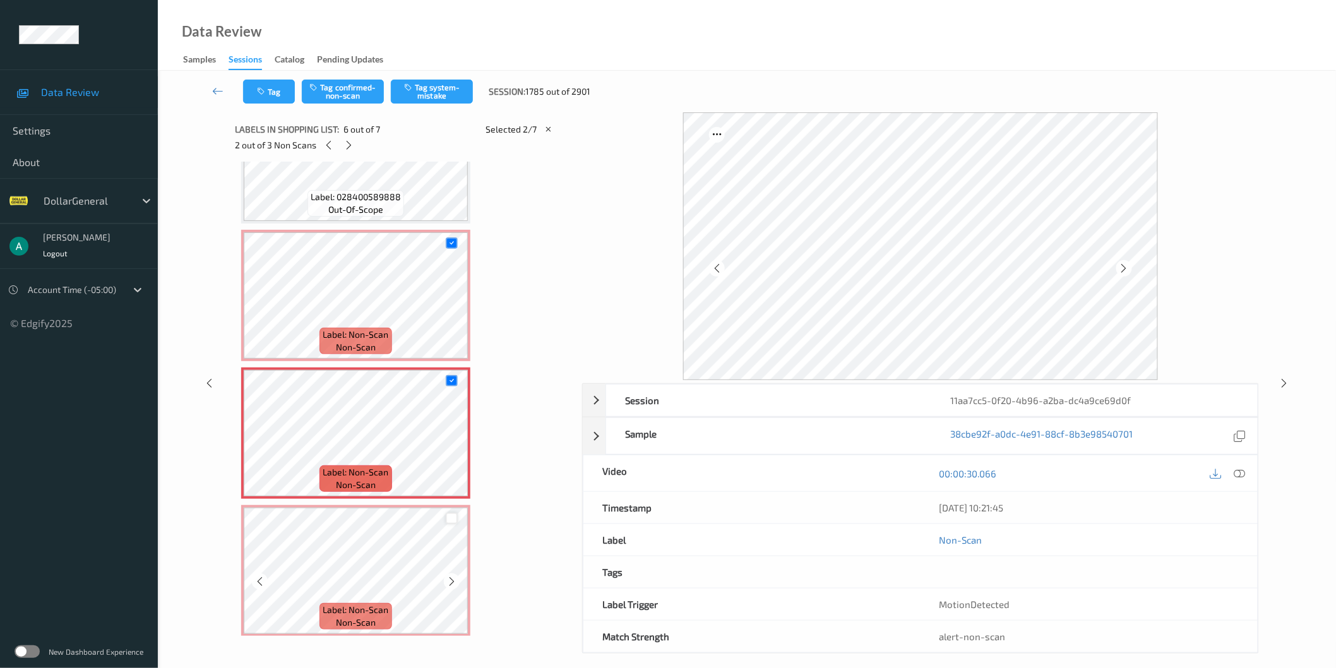
click at [449, 513] on div at bounding box center [452, 519] width 12 height 12
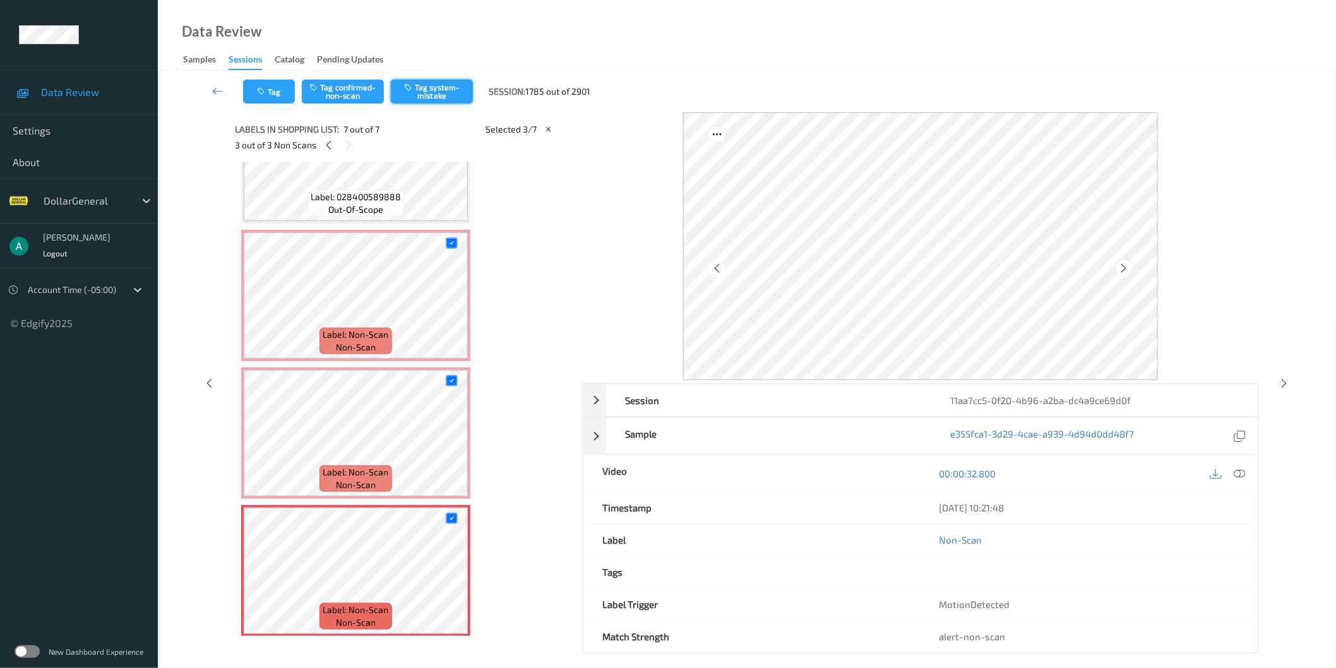
click at [440, 98] on button "Tag system-mistake" at bounding box center [432, 92] width 82 height 24
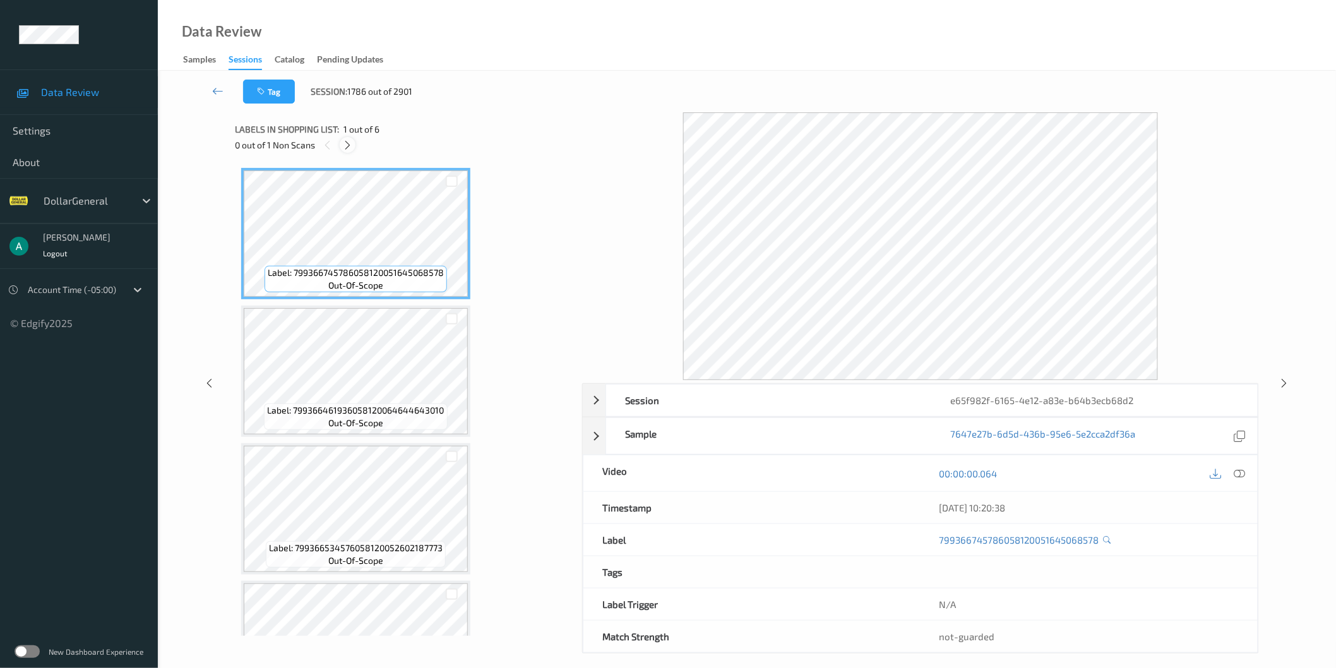
click at [345, 148] on icon at bounding box center [347, 145] width 11 height 11
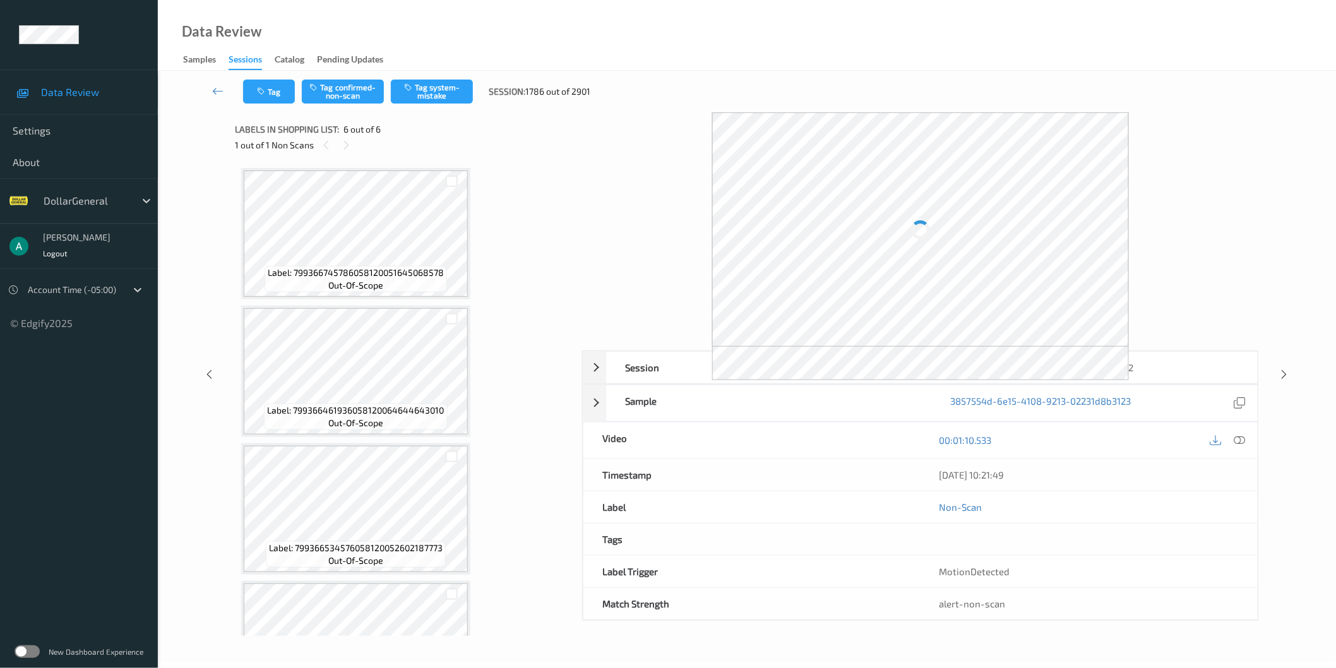
scroll to position [352, 0]
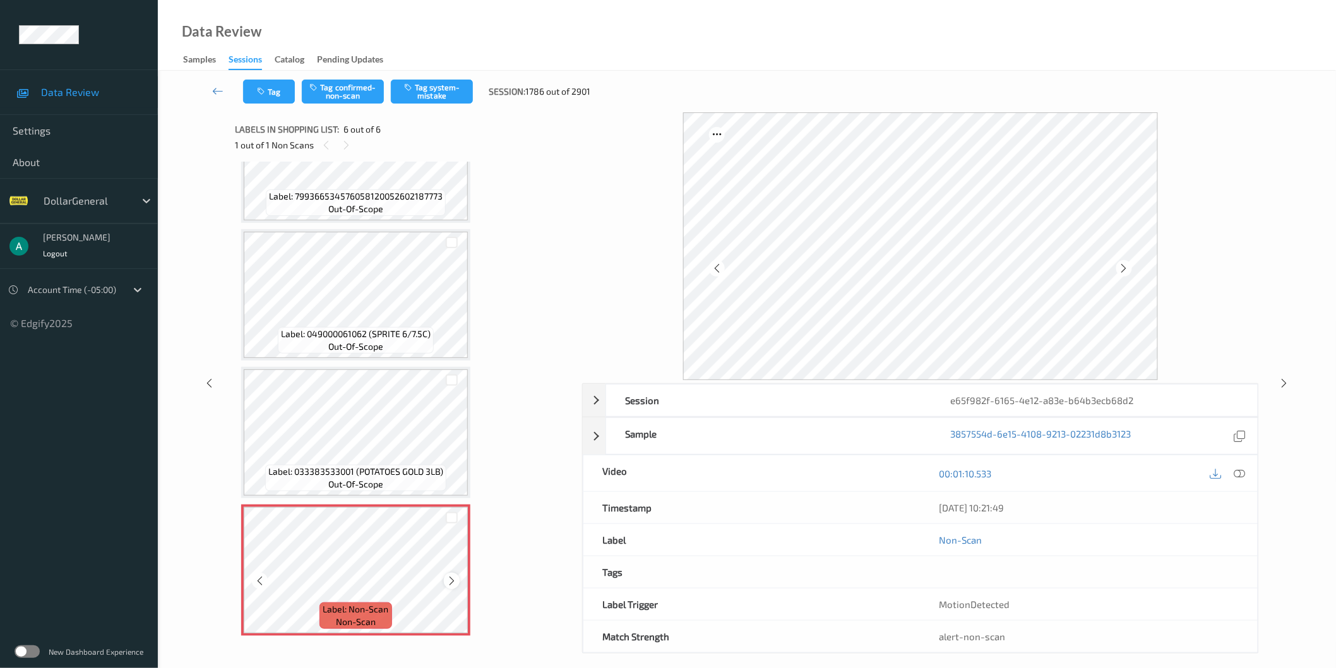
click at [449, 575] on icon at bounding box center [451, 580] width 11 height 11
click at [450, 575] on icon at bounding box center [451, 580] width 11 height 11
click at [455, 575] on icon at bounding box center [451, 580] width 11 height 11
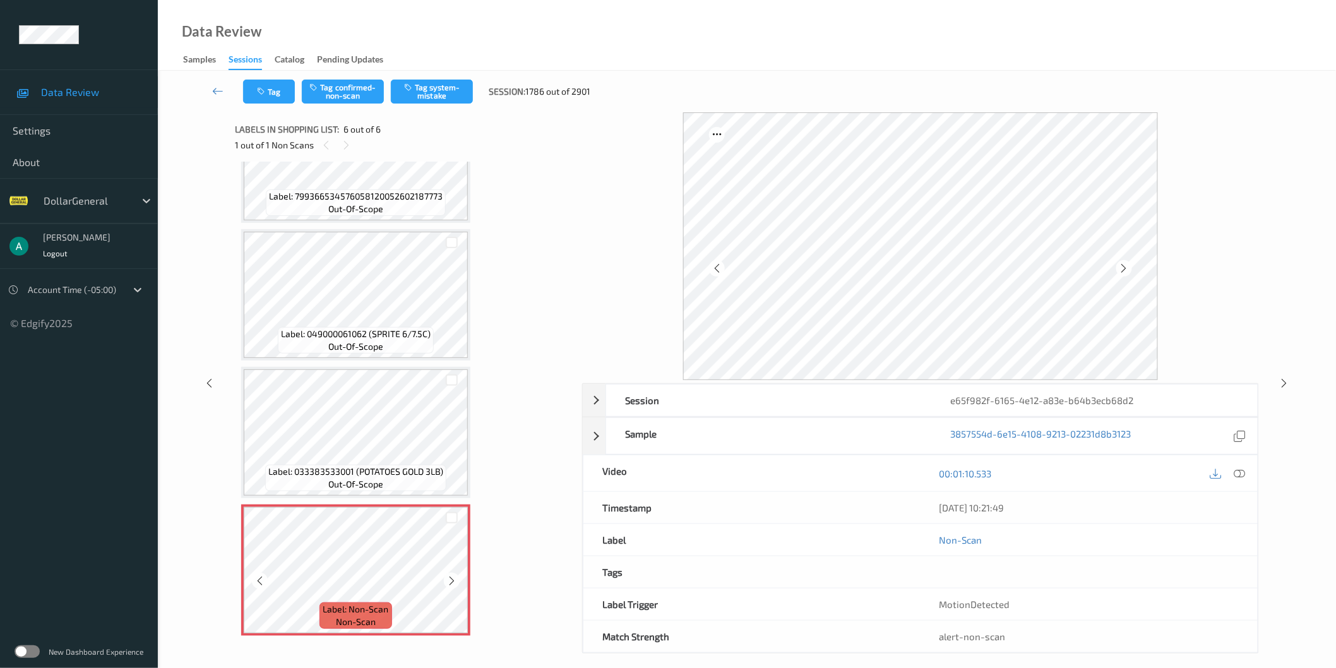
click at [455, 575] on icon at bounding box center [451, 580] width 11 height 11
click at [1239, 475] on icon at bounding box center [1239, 472] width 11 height 11
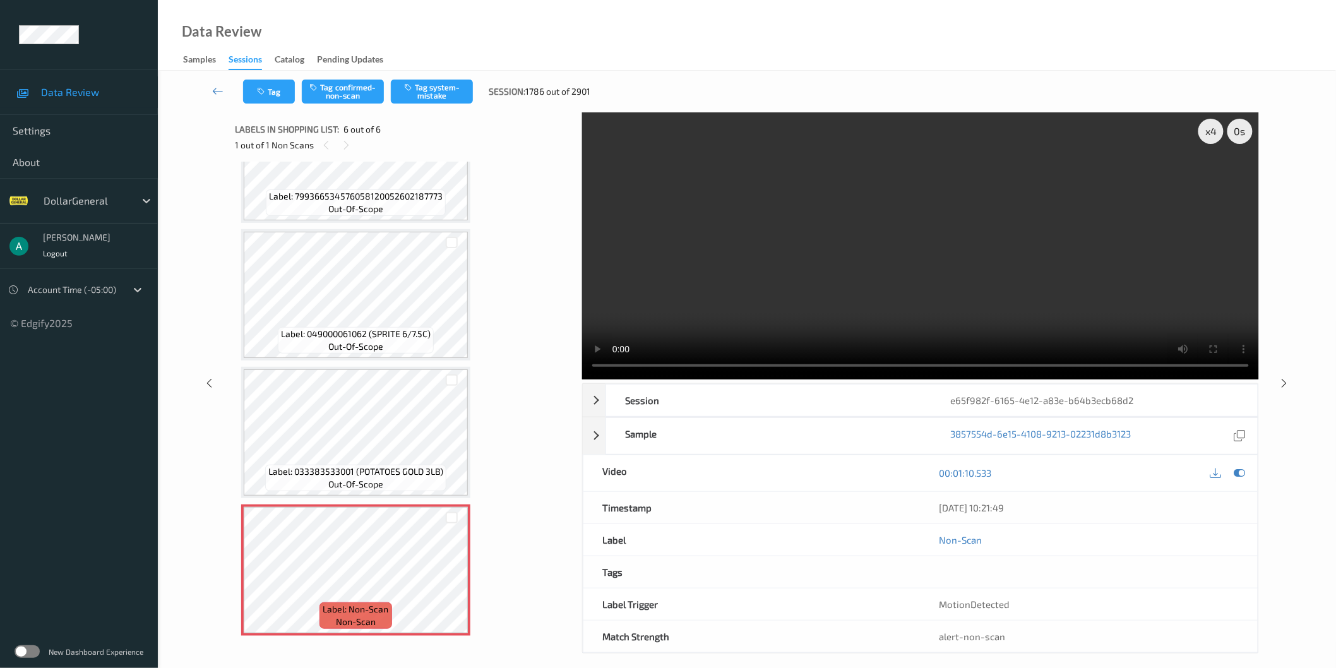
click at [1029, 225] on video at bounding box center [920, 245] width 677 height 267
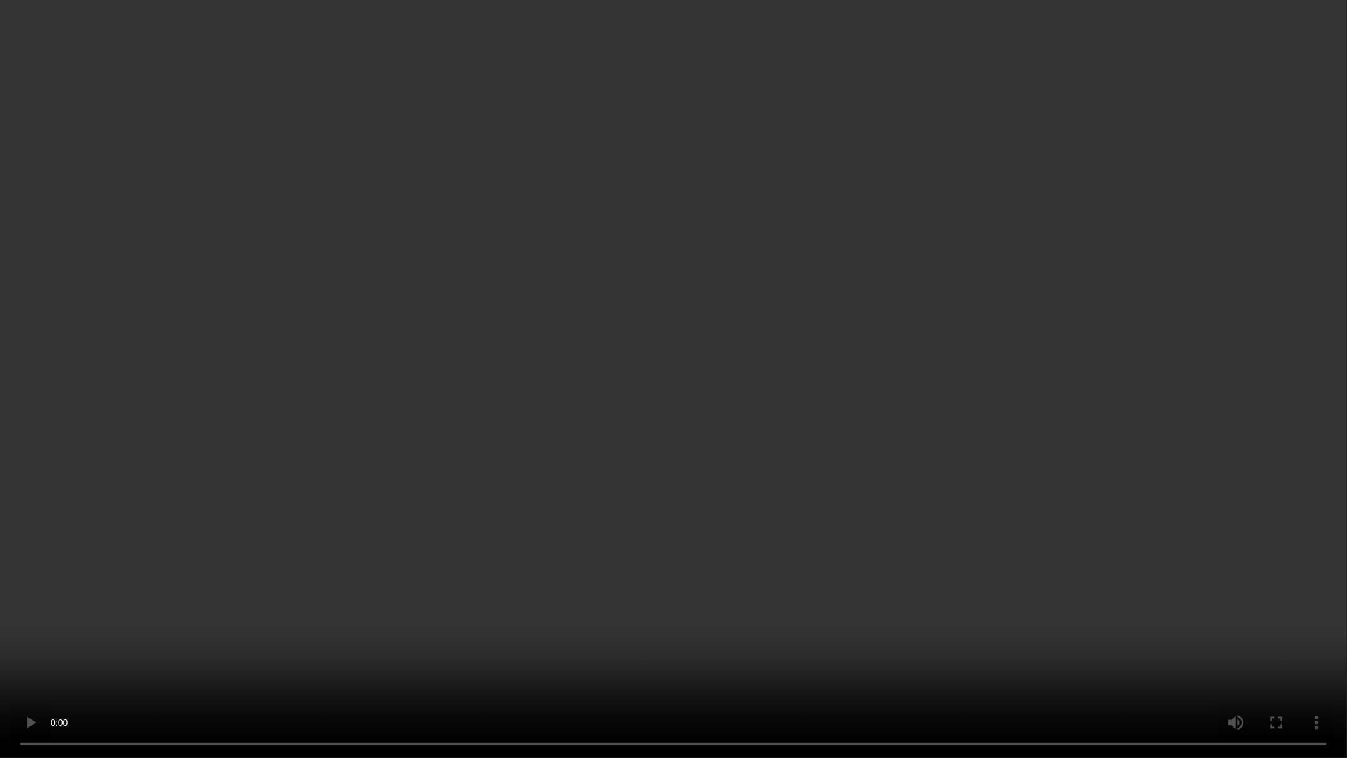
click at [499, 492] on video at bounding box center [673, 379] width 1347 height 758
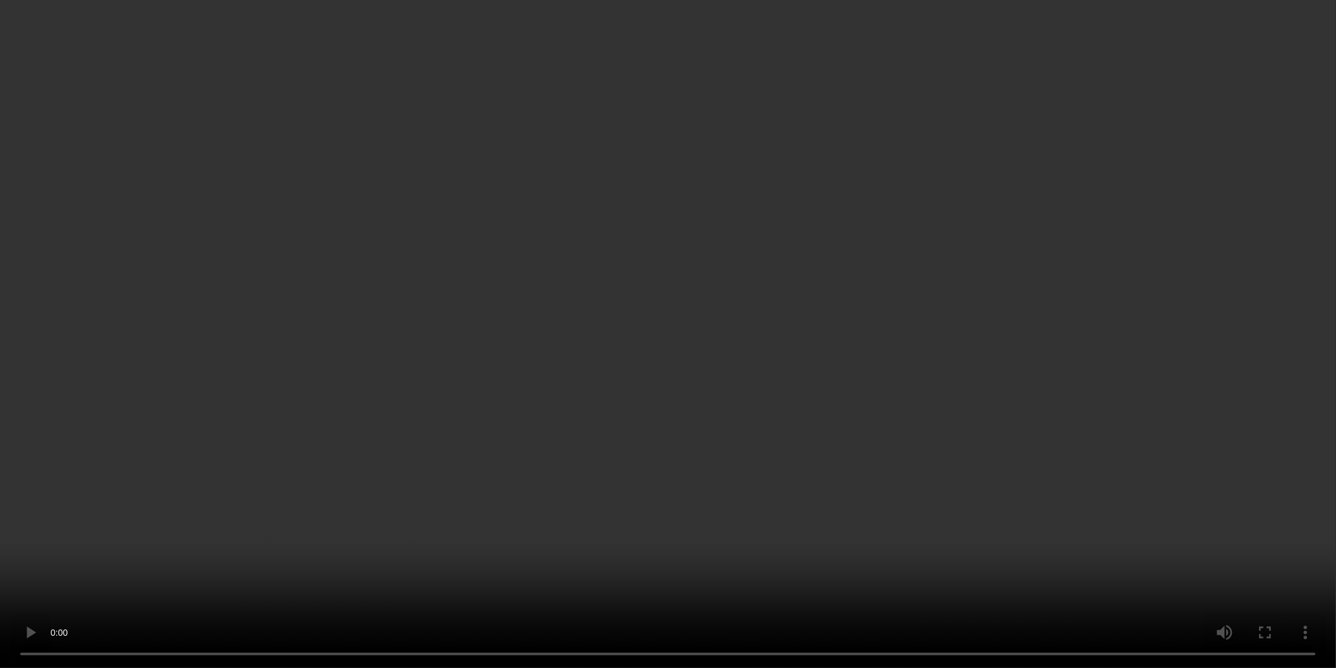
click at [1209, 129] on div "x 4" at bounding box center [1210, 131] width 25 height 25
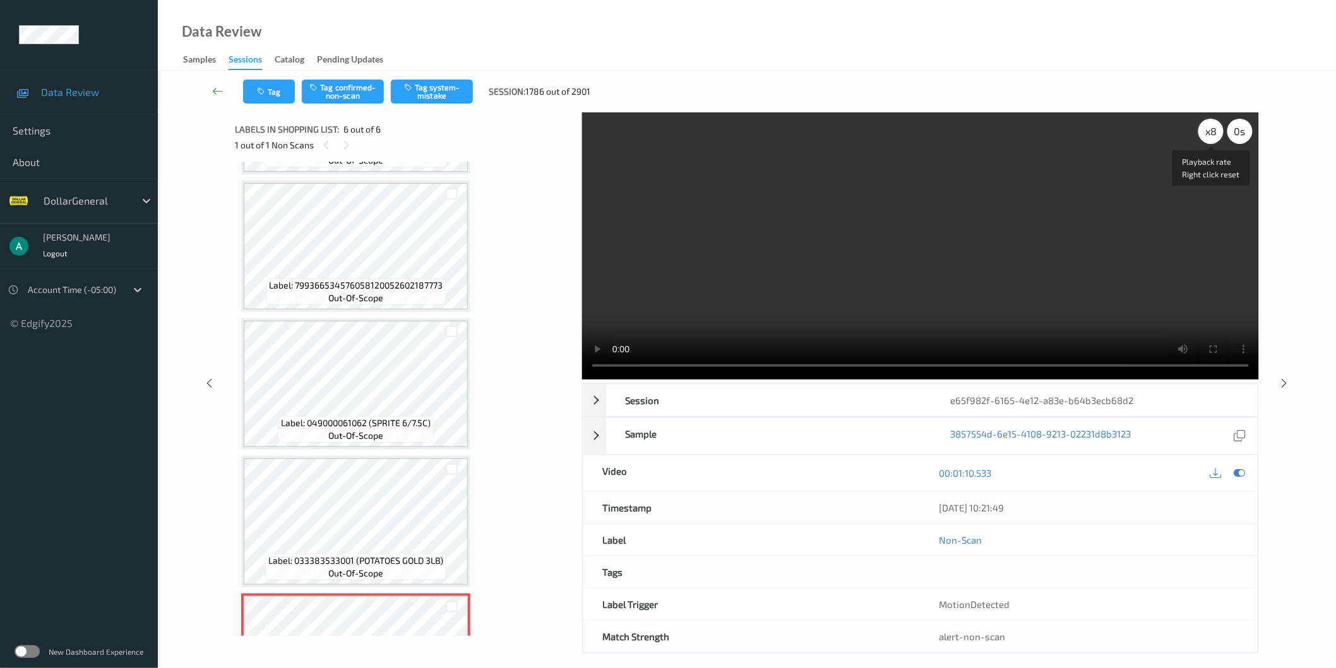
click at [1209, 129] on div "x 8" at bounding box center [1210, 131] width 25 height 25
click at [1210, 137] on div "x 2" at bounding box center [1210, 131] width 25 height 25
click at [837, 278] on video at bounding box center [920, 245] width 677 height 267
click at [837, 277] on video at bounding box center [920, 245] width 677 height 267
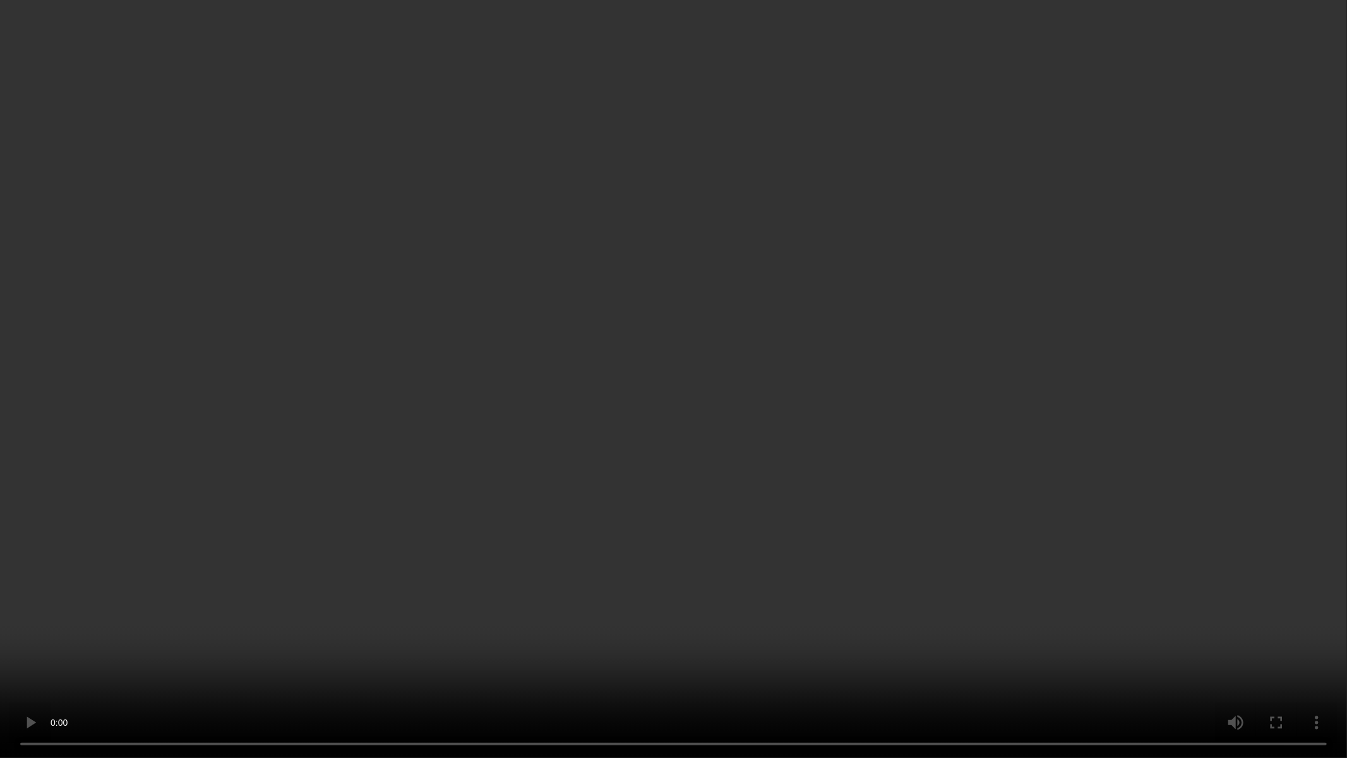
click at [873, 278] on video at bounding box center [673, 379] width 1347 height 758
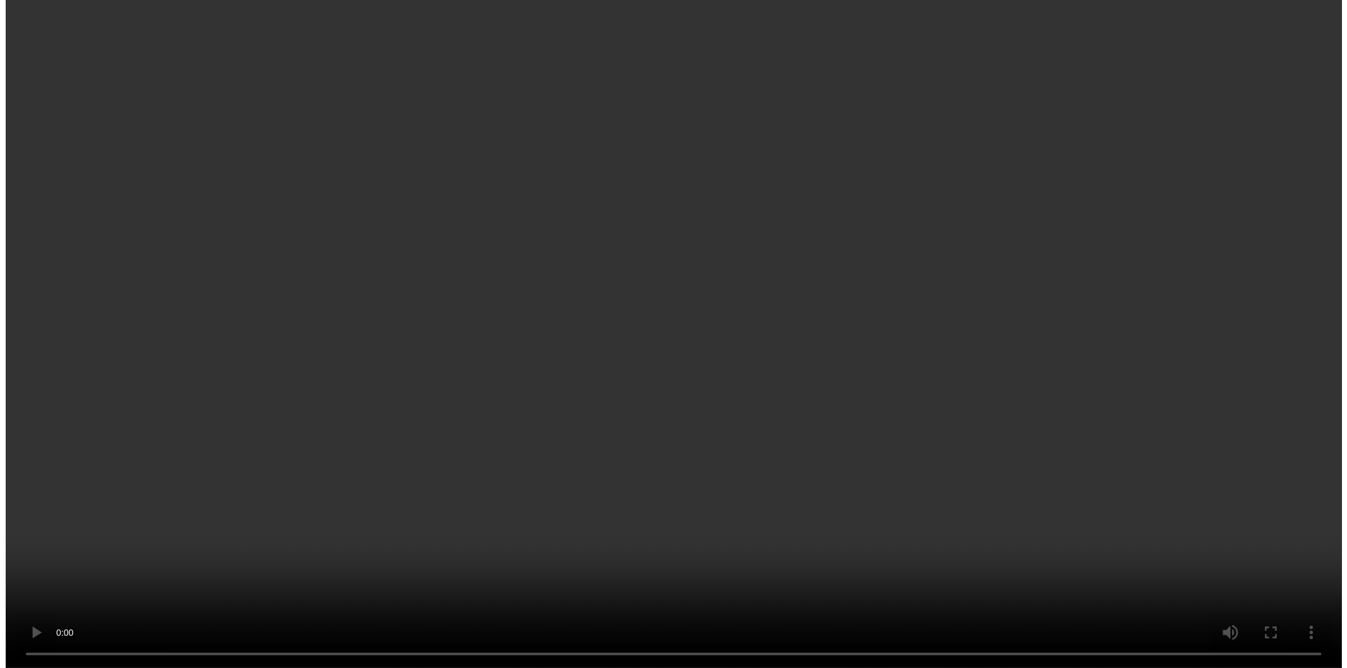
scroll to position [352, 0]
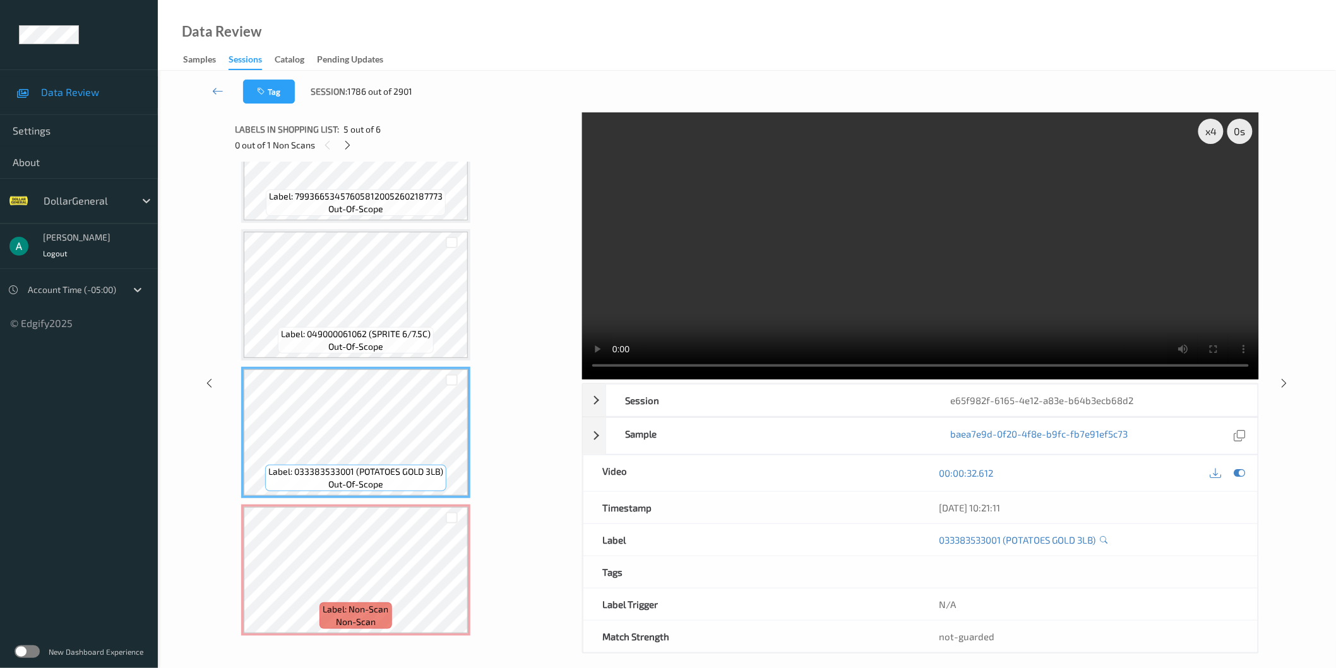
click at [1043, 369] on video at bounding box center [920, 245] width 677 height 267
click at [955, 217] on video at bounding box center [920, 245] width 677 height 267
drag, startPoint x: 955, startPoint y: 217, endPoint x: 929, endPoint y: 220, distance: 26.7
click at [929, 220] on video at bounding box center [920, 245] width 677 height 267
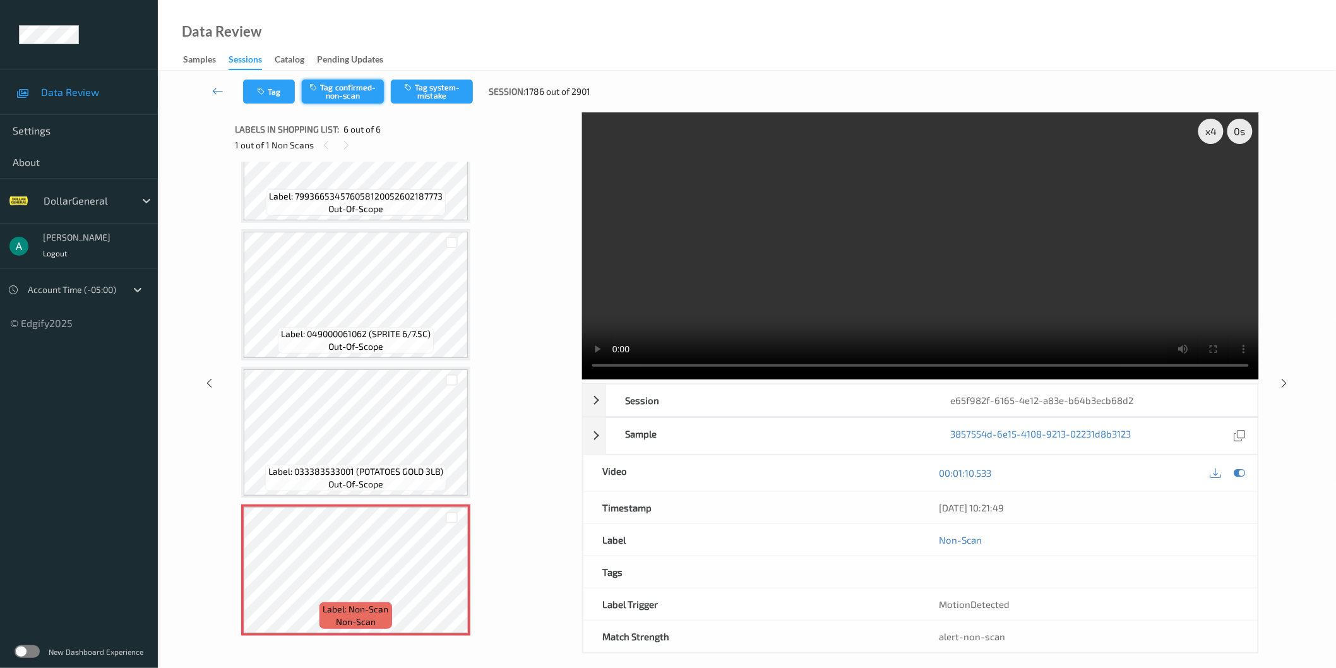
click at [360, 87] on button "Tag confirmed-non-scan" at bounding box center [343, 92] width 82 height 24
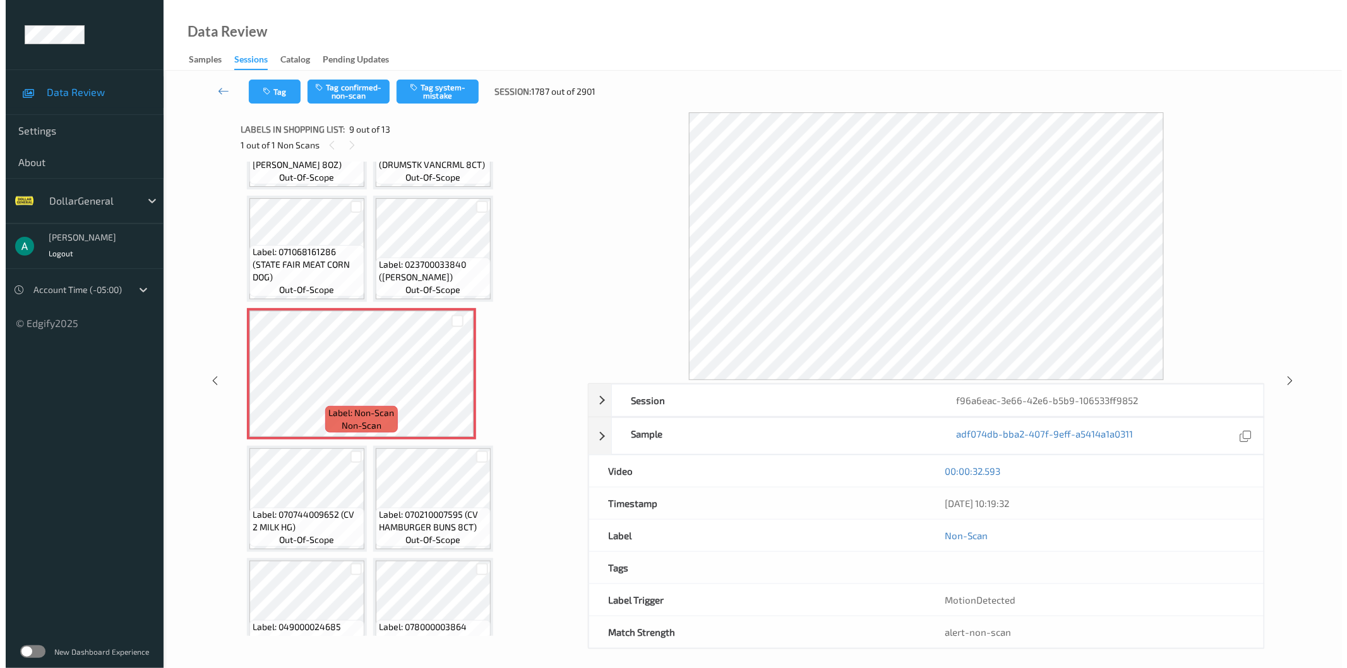
scroll to position [337, 0]
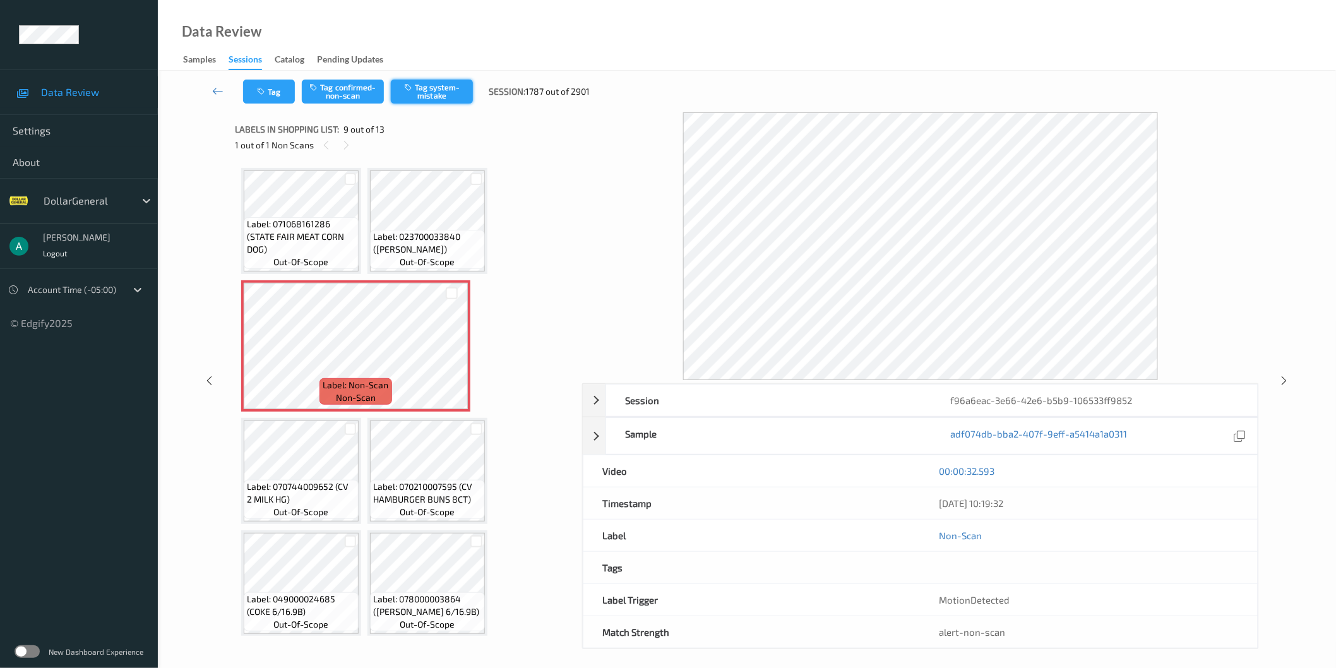
click at [464, 95] on button "Tag system-mistake" at bounding box center [432, 92] width 82 height 24
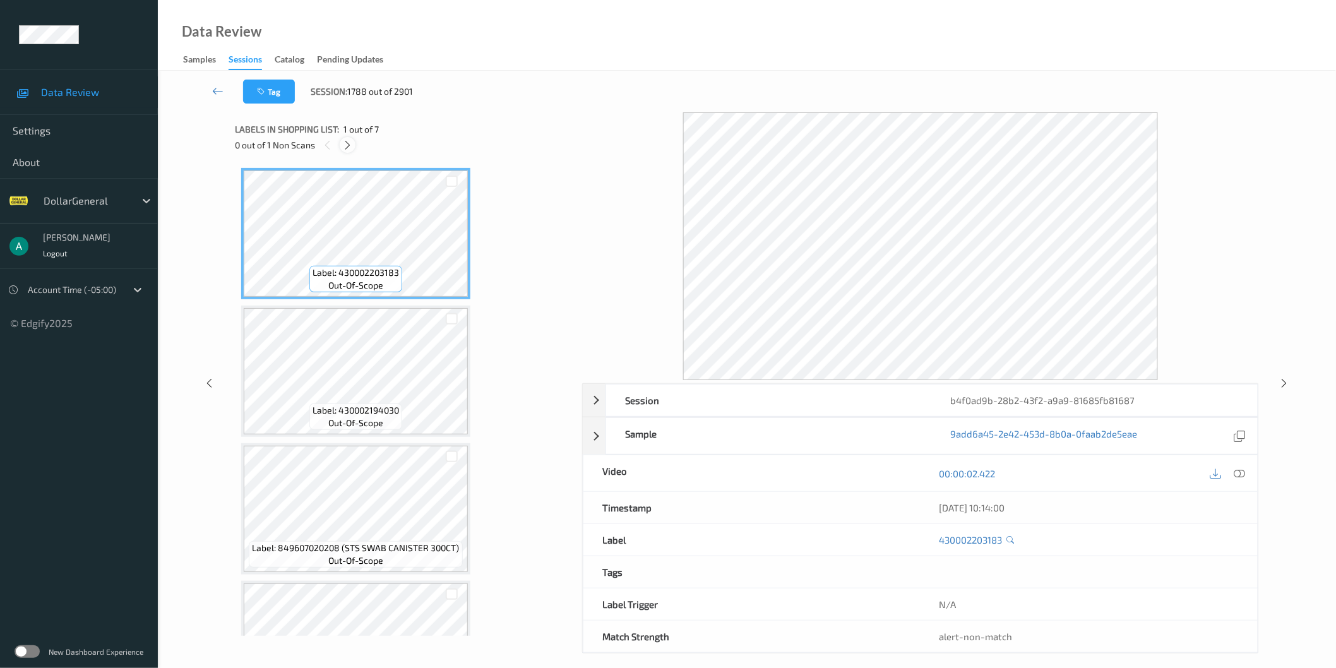
click at [350, 141] on icon at bounding box center [347, 145] width 11 height 11
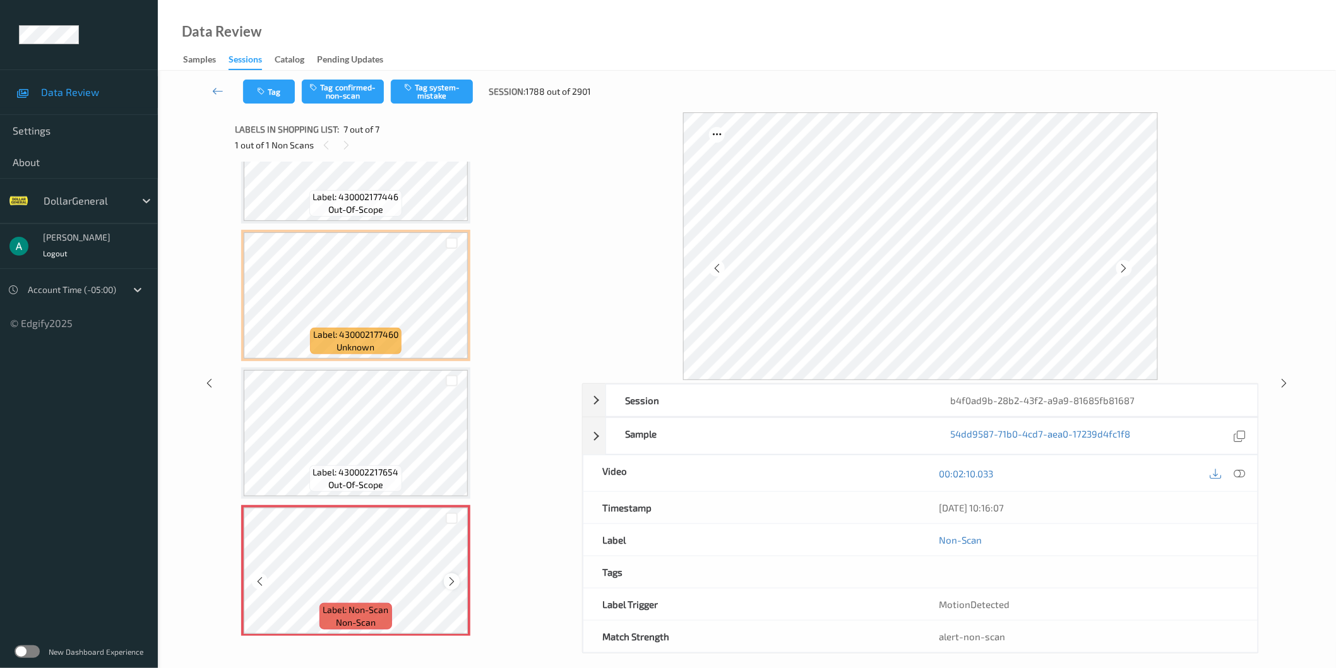
click at [453, 576] on icon at bounding box center [451, 581] width 11 height 11
click at [449, 97] on button "Tag system-mistake" at bounding box center [432, 92] width 82 height 24
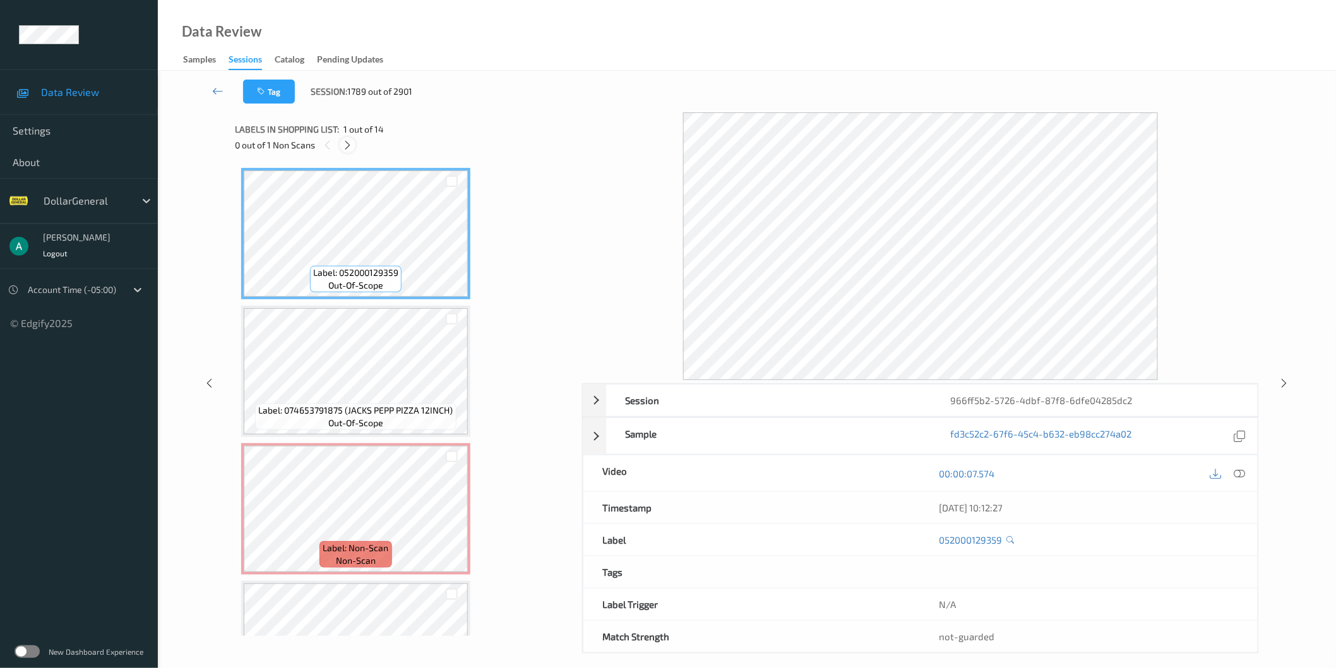
click at [346, 143] on icon at bounding box center [347, 145] width 11 height 11
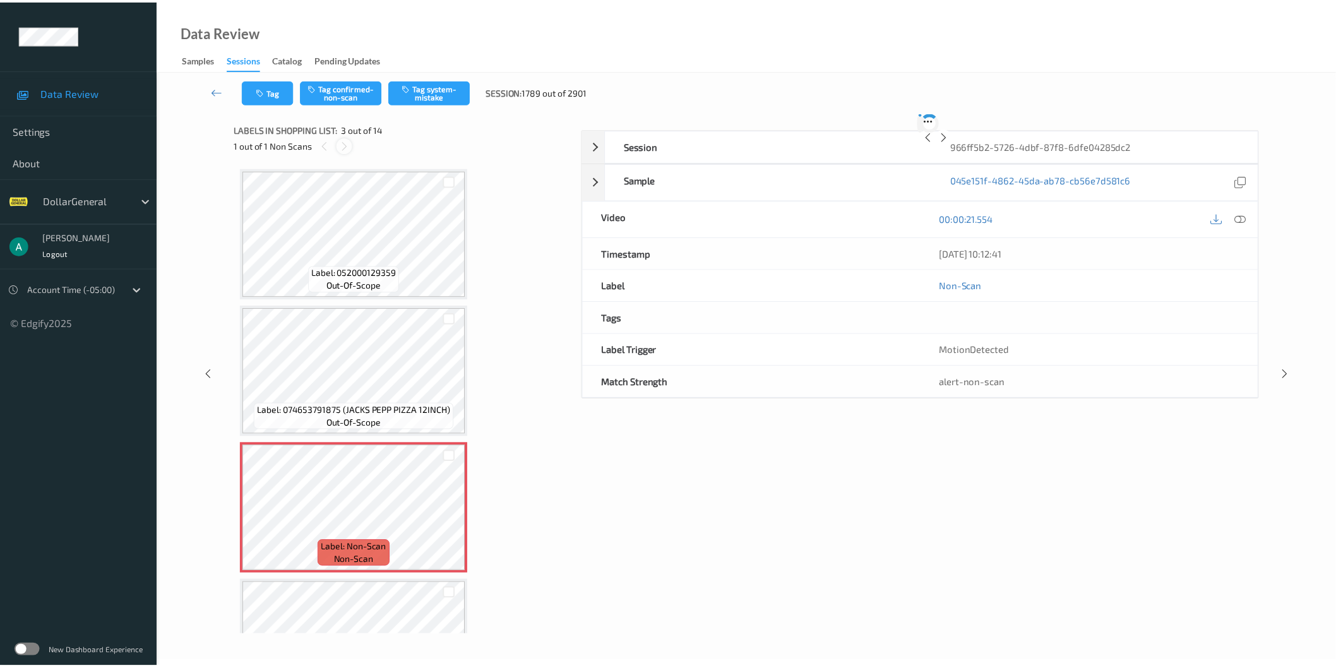
scroll to position [143, 0]
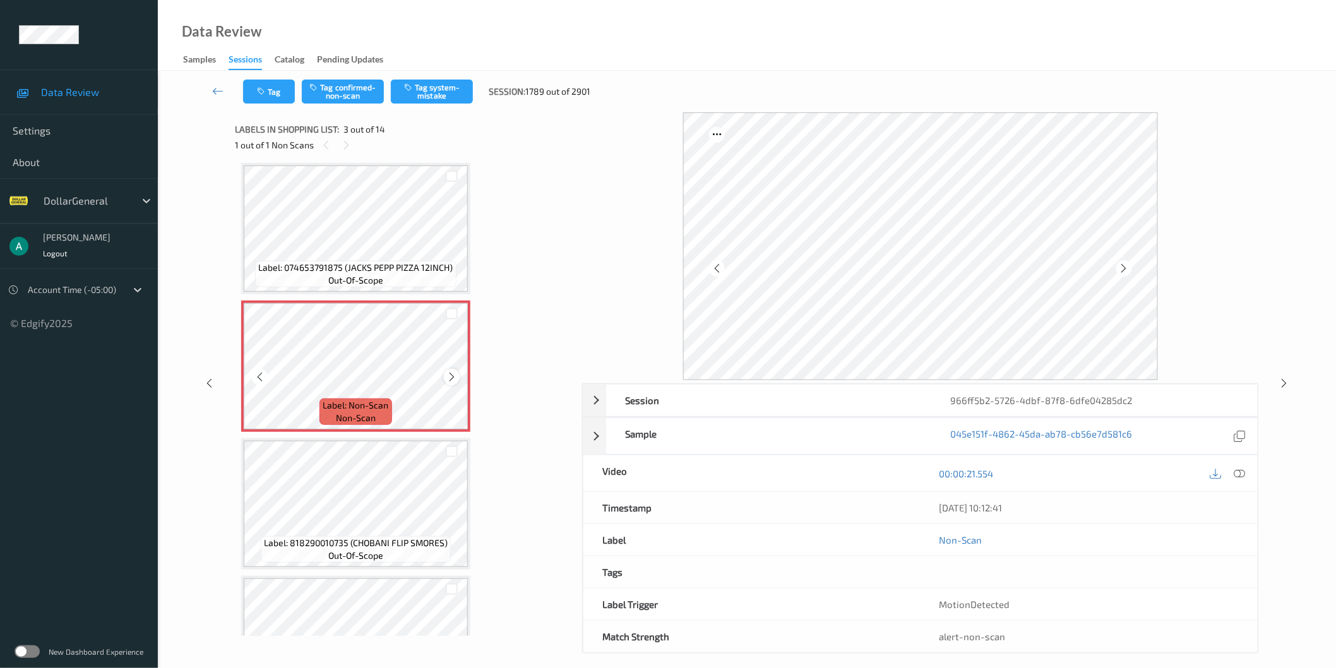
click at [453, 377] on icon at bounding box center [451, 376] width 11 height 11
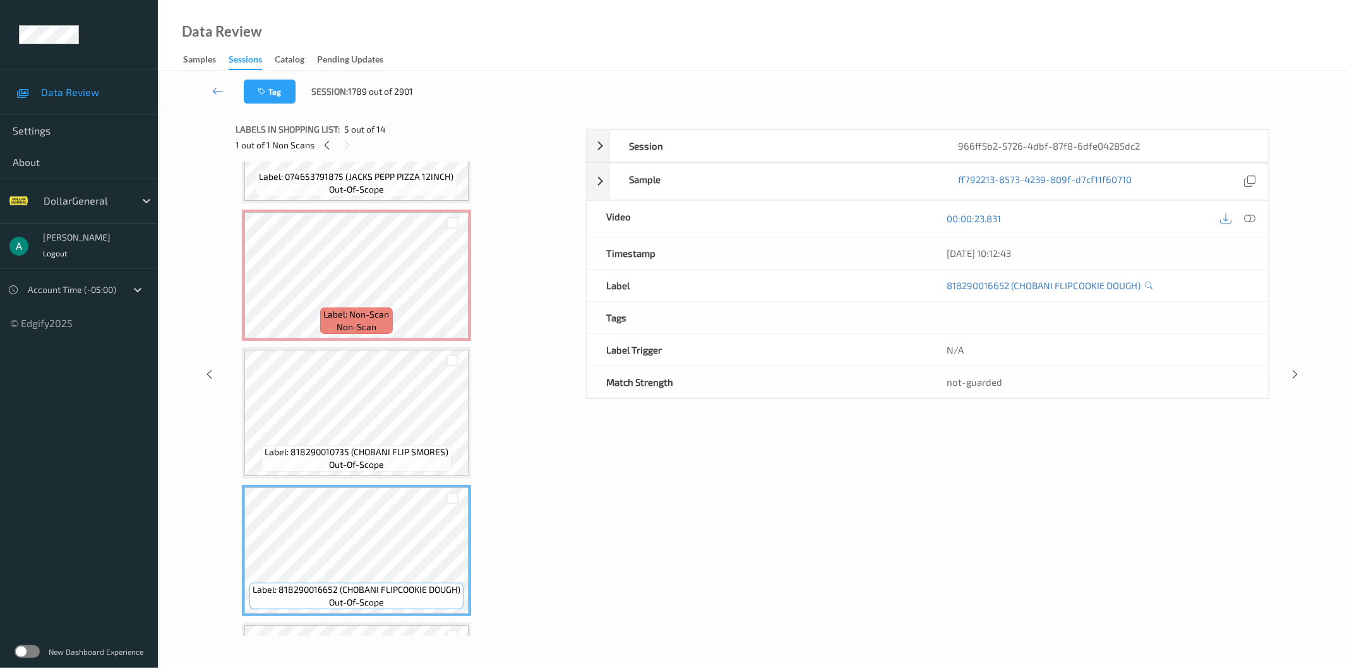
scroll to position [350, 0]
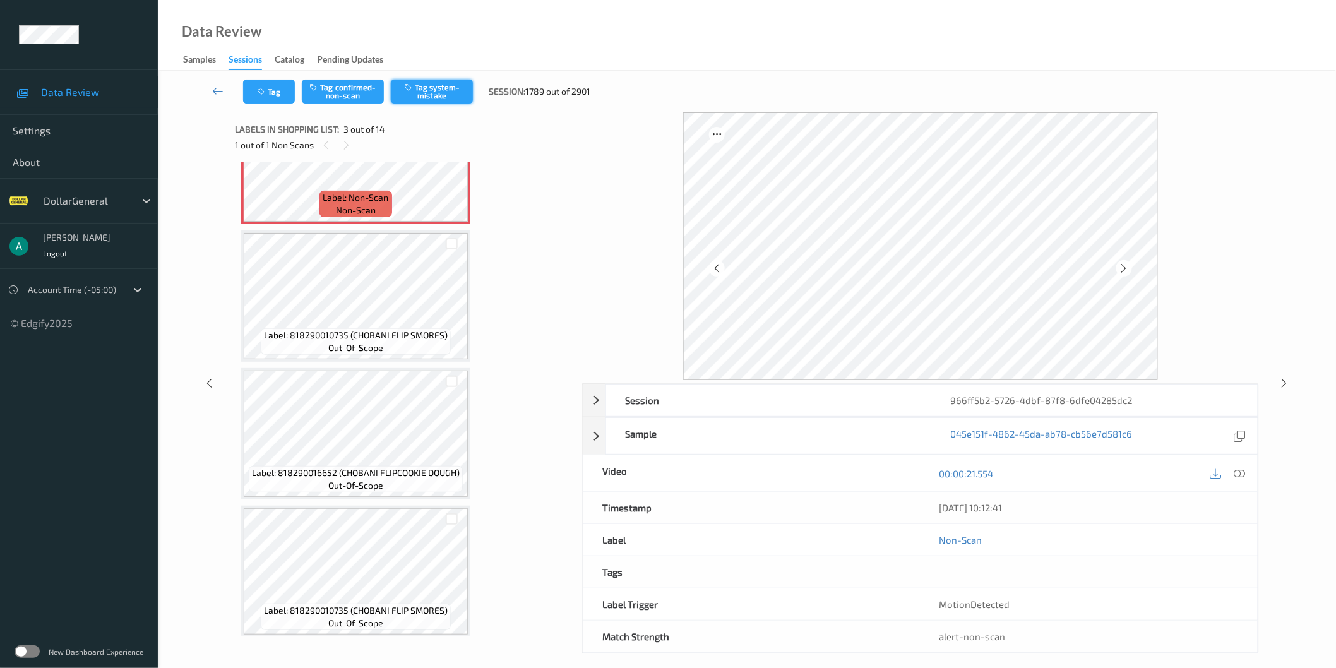
click at [425, 87] on button "Tag system-mistake" at bounding box center [432, 92] width 82 height 24
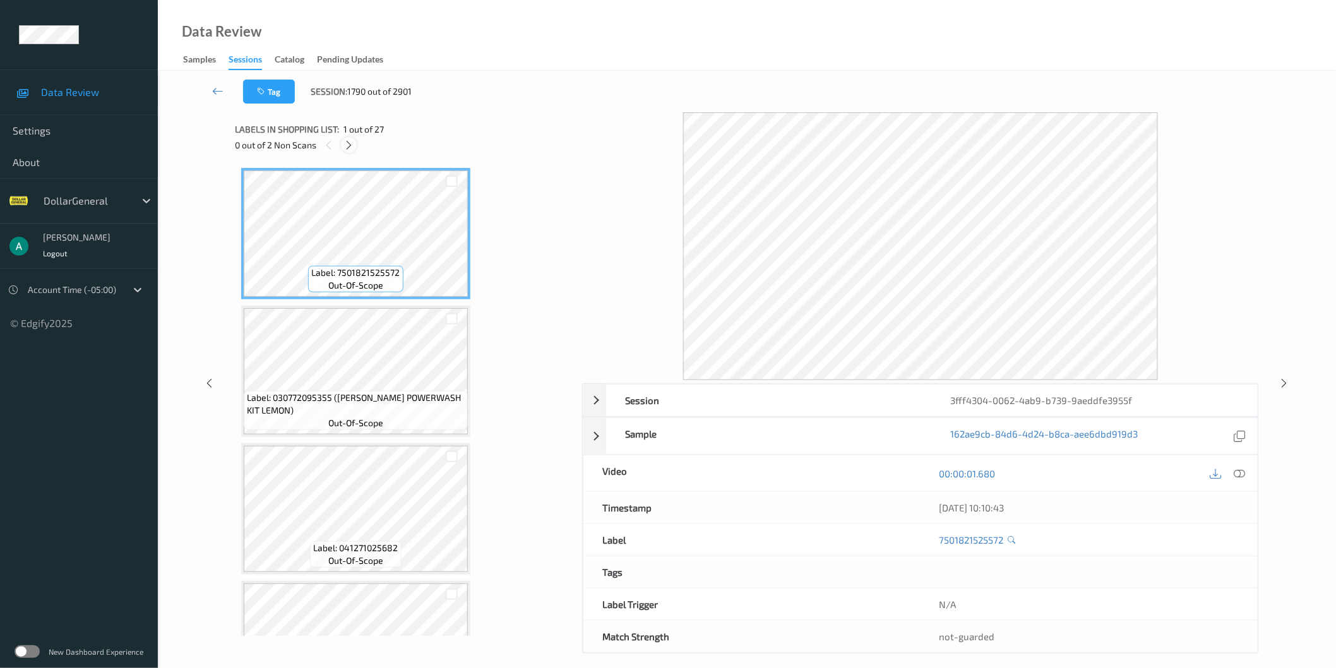
click at [352, 146] on icon at bounding box center [348, 145] width 11 height 11
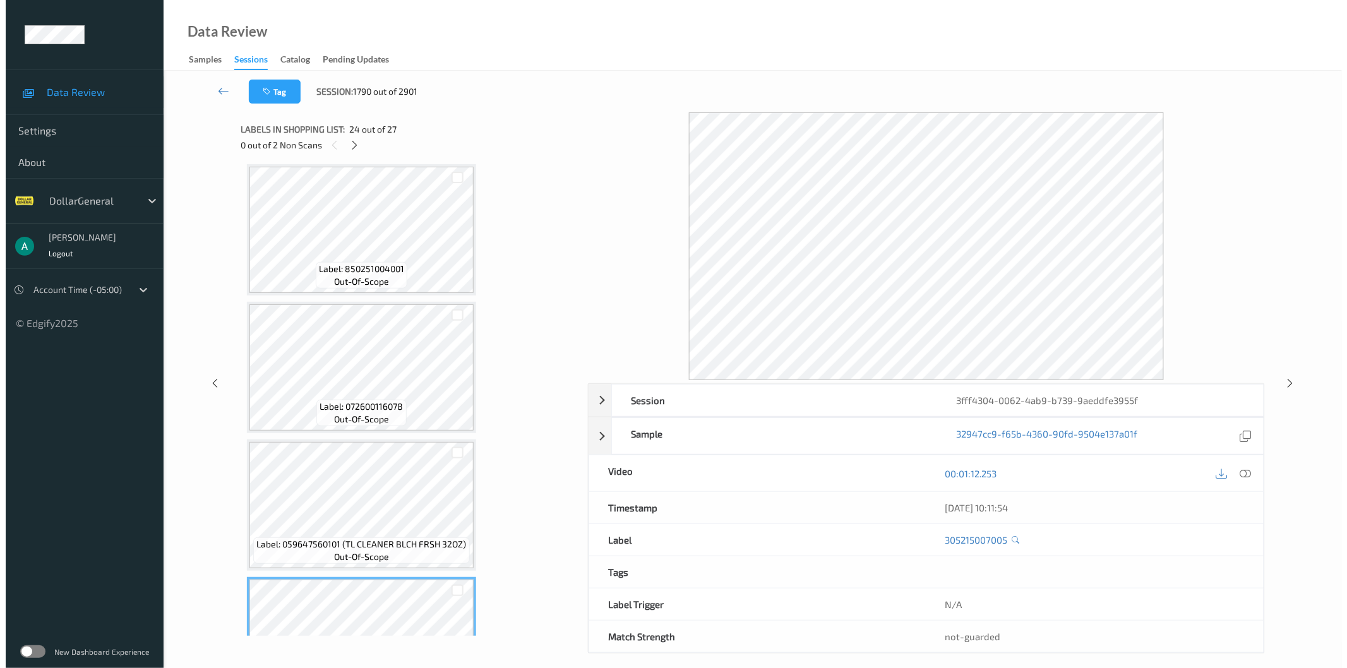
scroll to position [3224, 0]
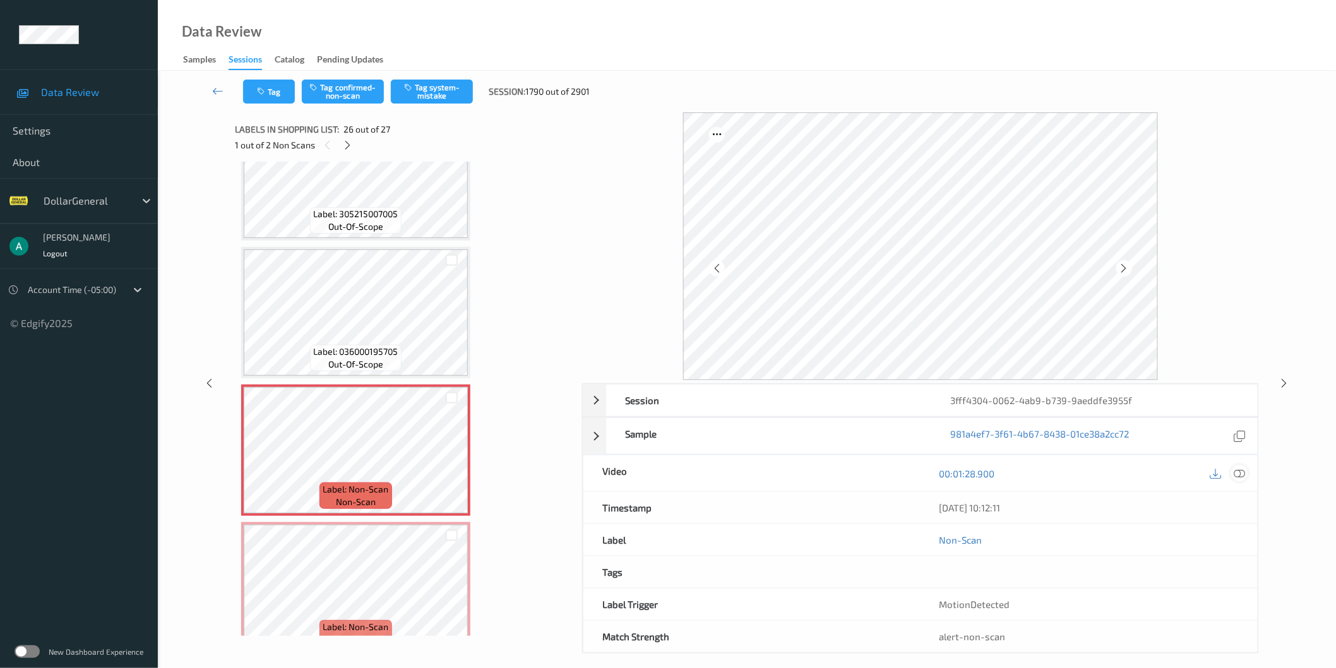
click at [1239, 473] on icon at bounding box center [1239, 472] width 11 height 11
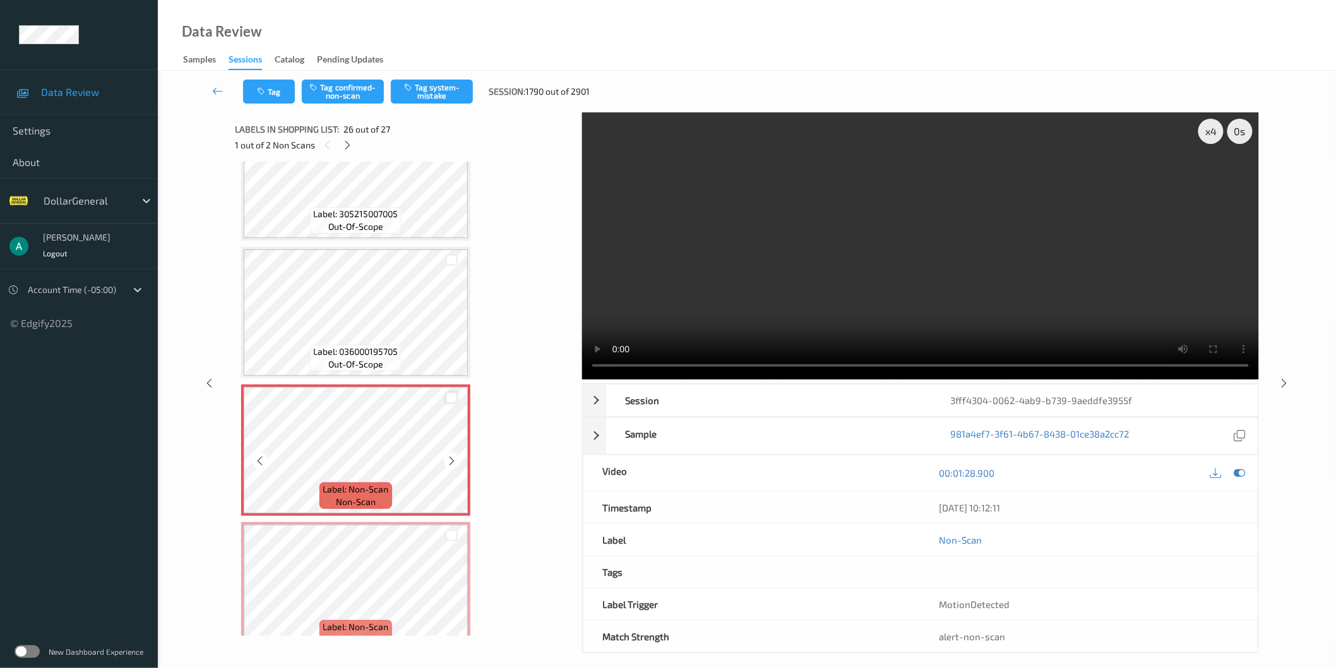
click at [446, 392] on div at bounding box center [452, 398] width 12 height 12
click at [455, 530] on div at bounding box center [452, 536] width 12 height 12
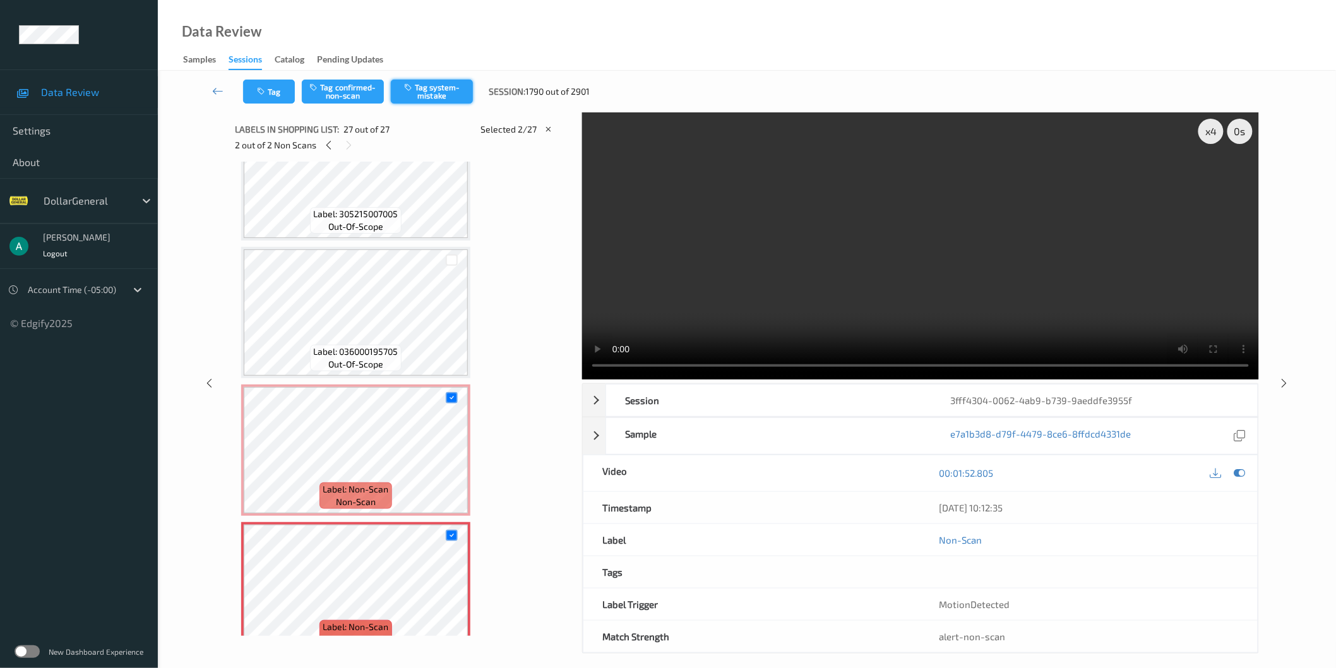
click at [415, 86] on button "Tag system-mistake" at bounding box center [432, 92] width 82 height 24
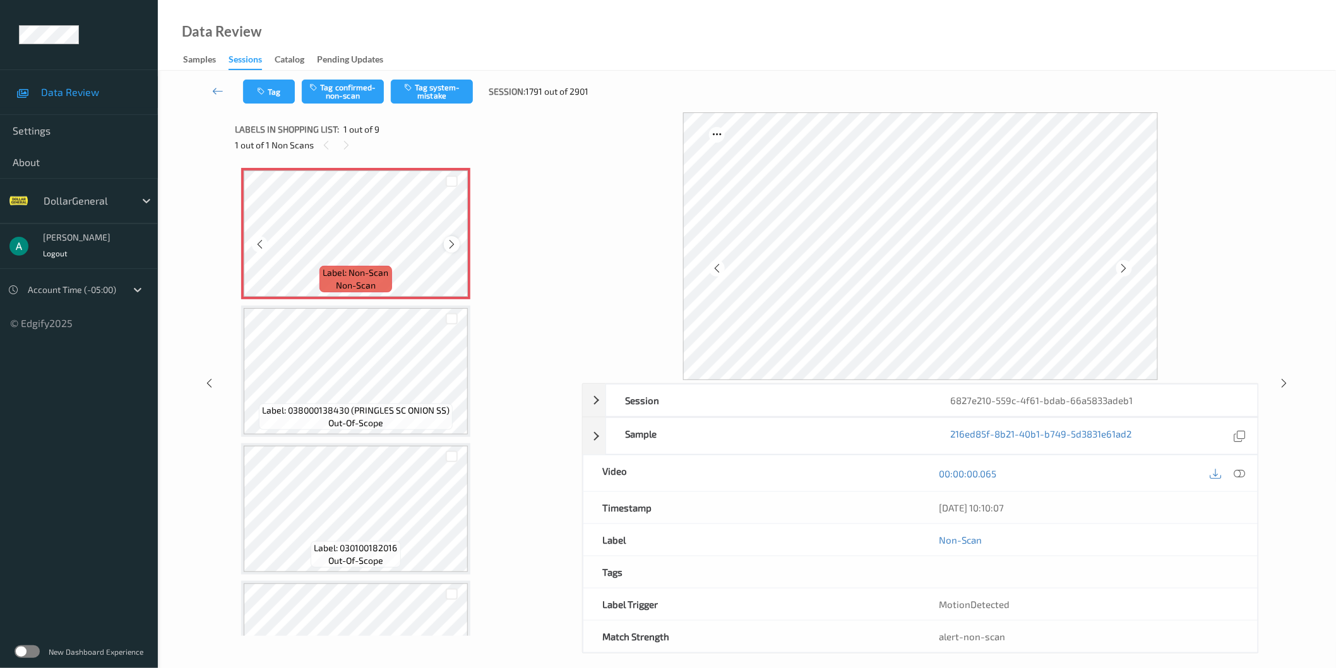
click at [456, 247] on icon at bounding box center [451, 244] width 11 height 11
click at [451, 243] on icon at bounding box center [451, 244] width 11 height 11
click at [451, 242] on icon at bounding box center [451, 244] width 11 height 11
click at [470, 98] on button "Tag system-mistake" at bounding box center [432, 92] width 82 height 24
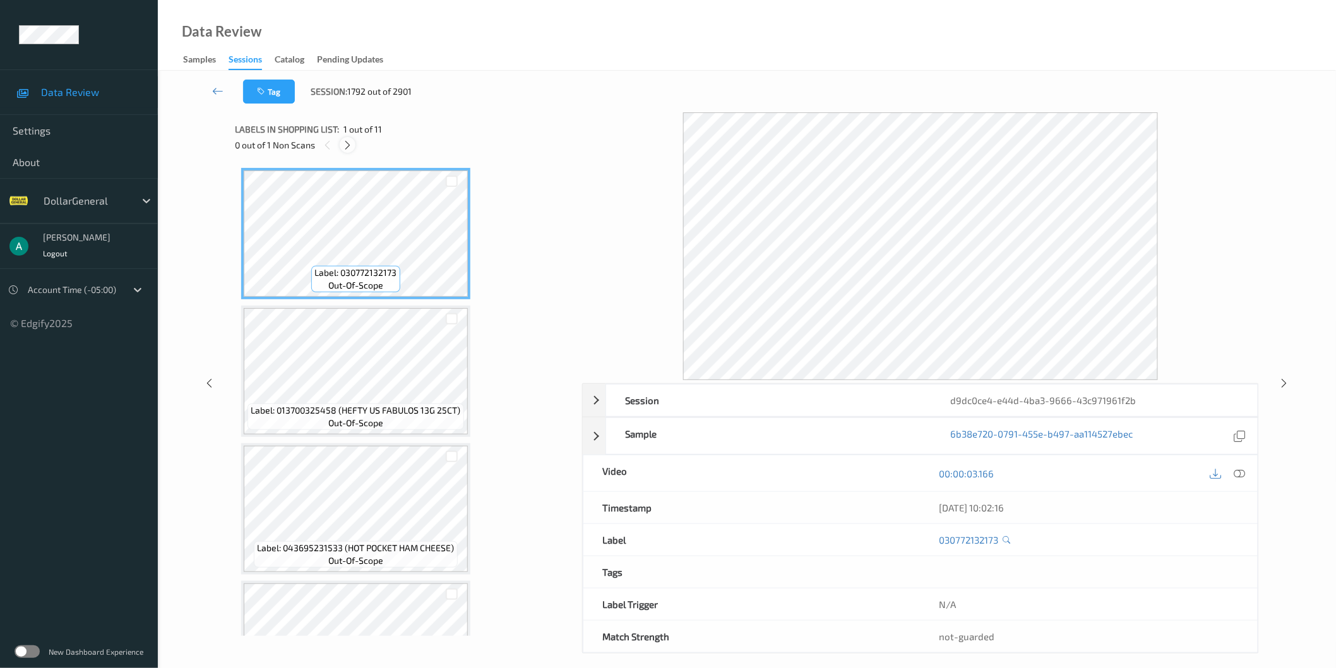
click at [345, 141] on icon at bounding box center [347, 145] width 11 height 11
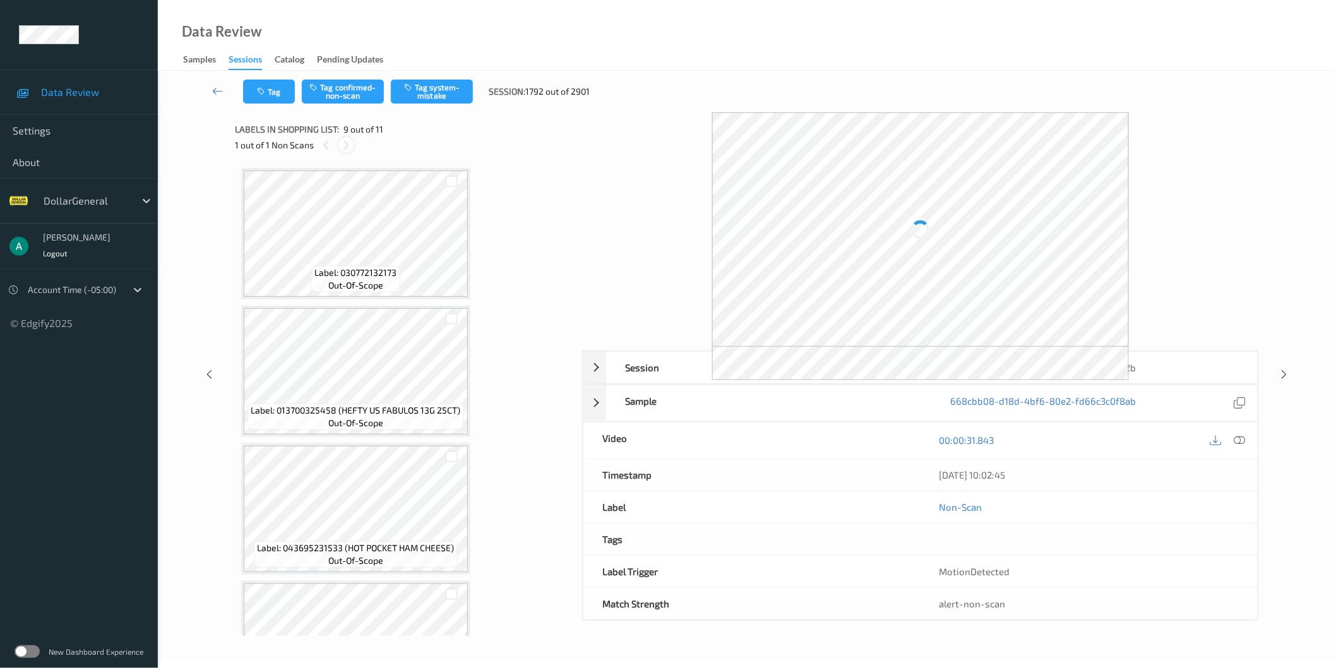
scroll to position [963, 0]
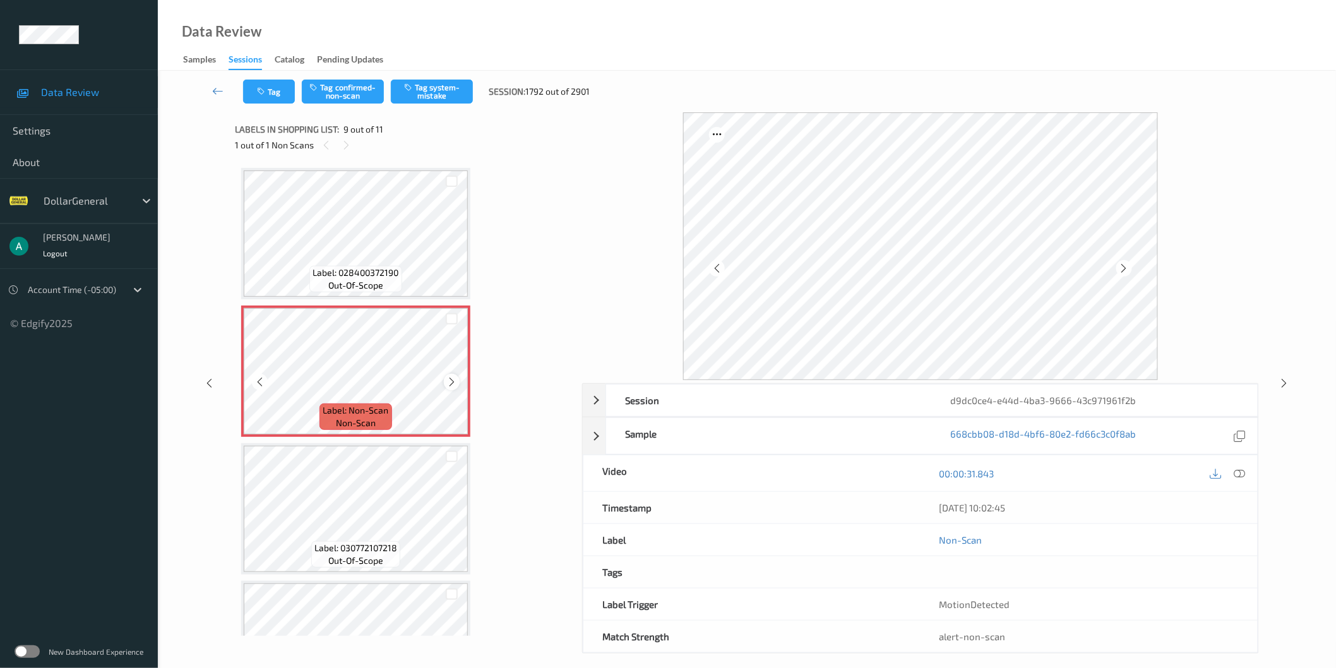
click at [456, 376] on icon at bounding box center [451, 381] width 11 height 11
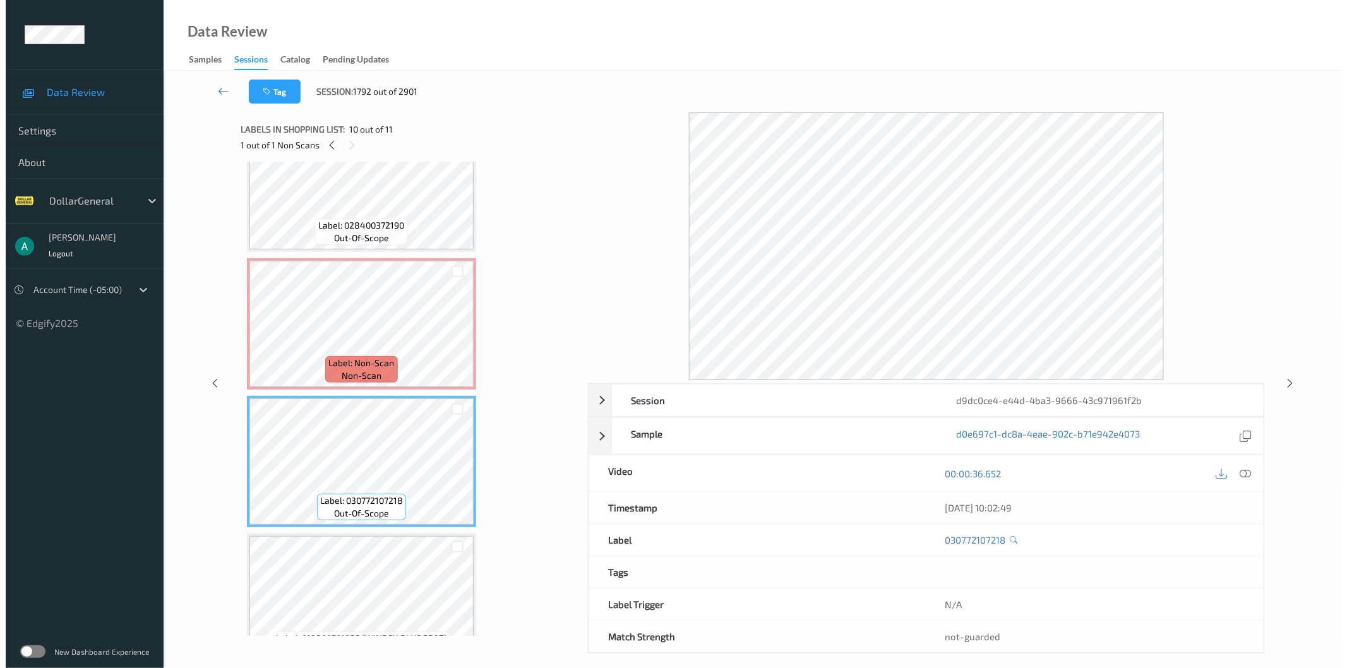
scroll to position [1036, 0]
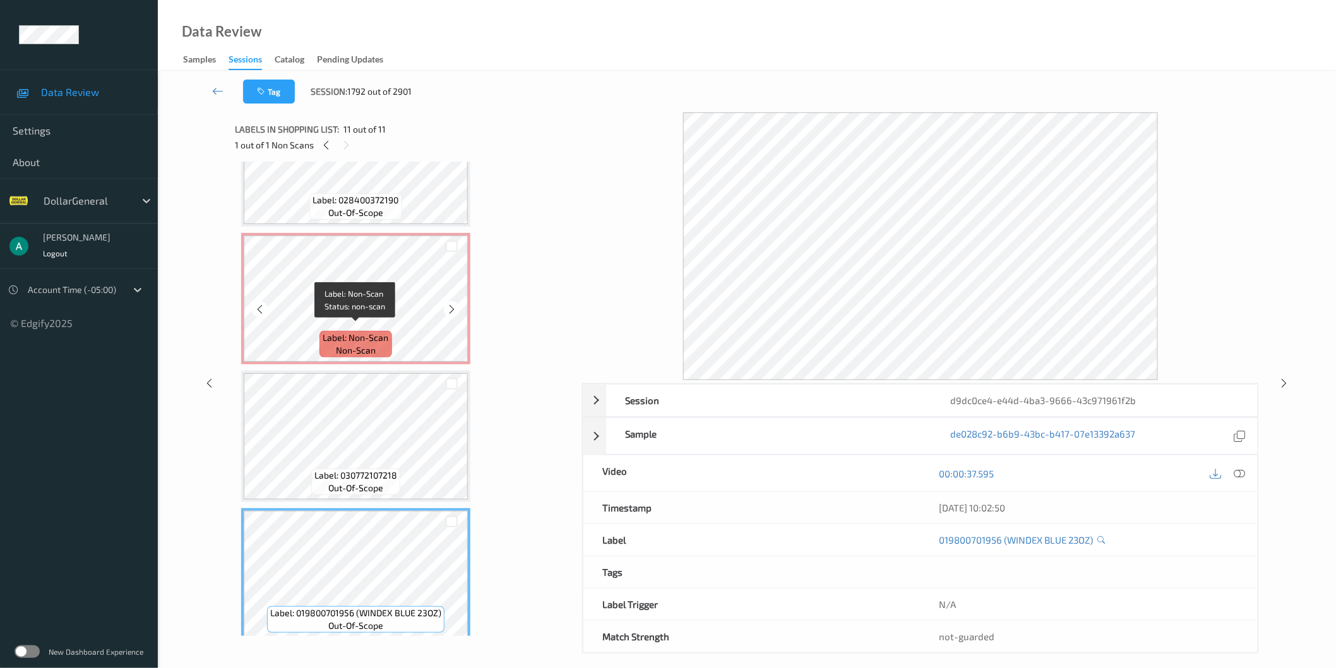
click at [379, 332] on span "Label: Non-Scan" at bounding box center [356, 337] width 66 height 13
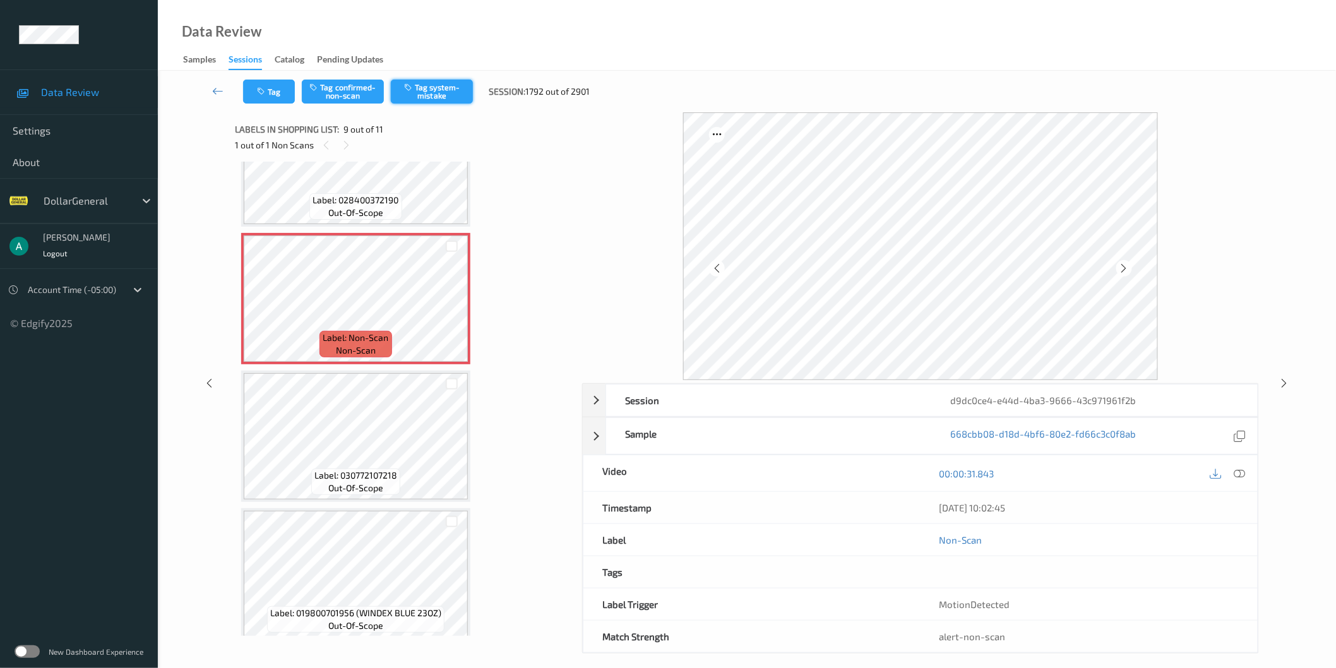
click at [449, 91] on button "Tag system-mistake" at bounding box center [432, 92] width 82 height 24
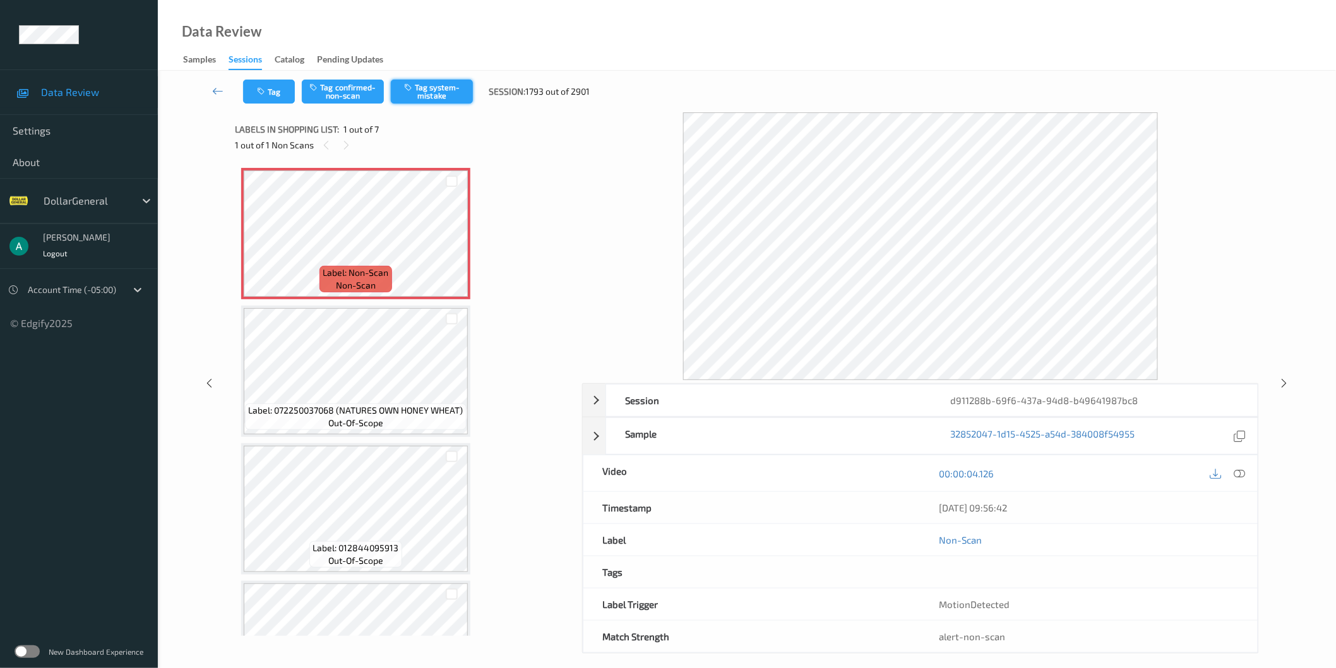
click at [443, 91] on button "Tag system-mistake" at bounding box center [432, 92] width 82 height 24
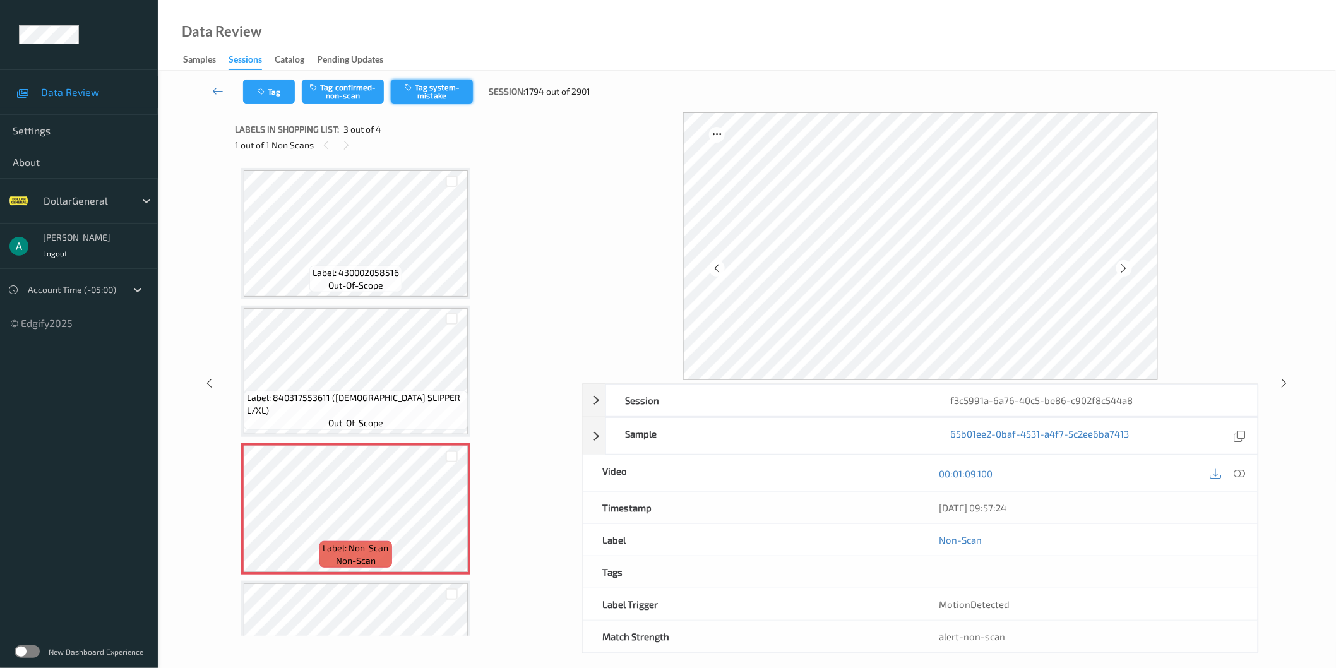
click at [446, 99] on button "Tag system-mistake" at bounding box center [432, 92] width 82 height 24
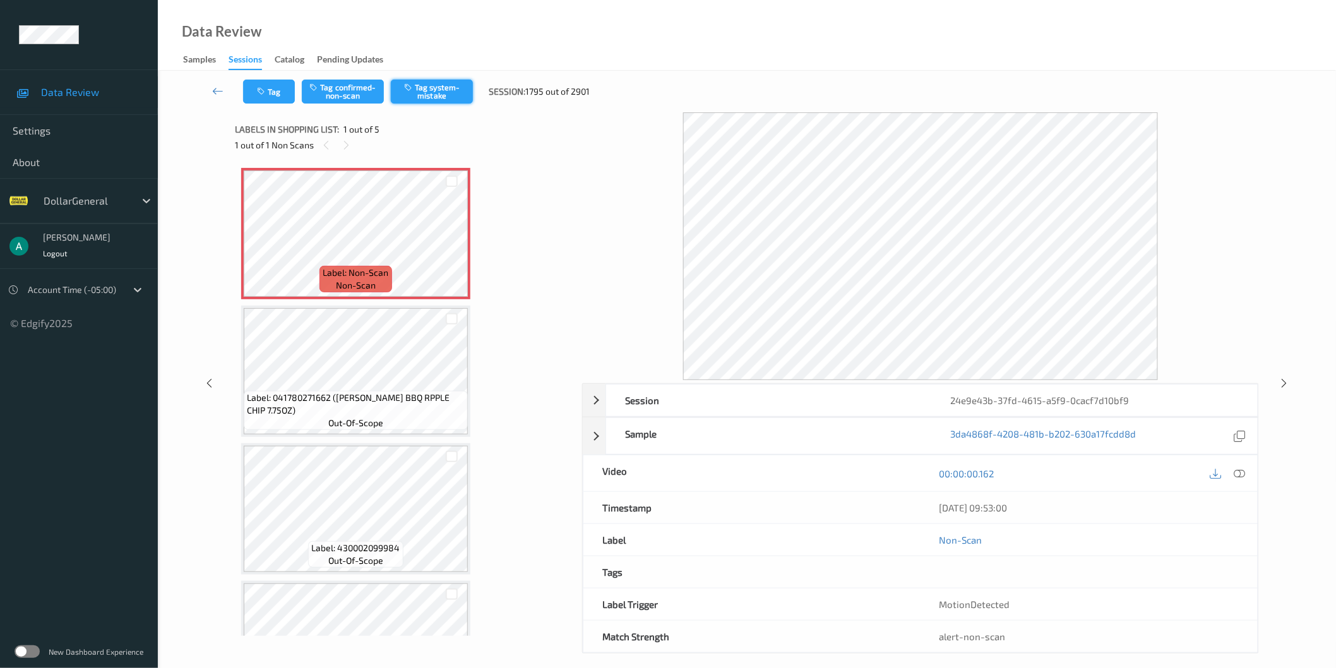
click at [436, 86] on button "Tag system-mistake" at bounding box center [432, 92] width 82 height 24
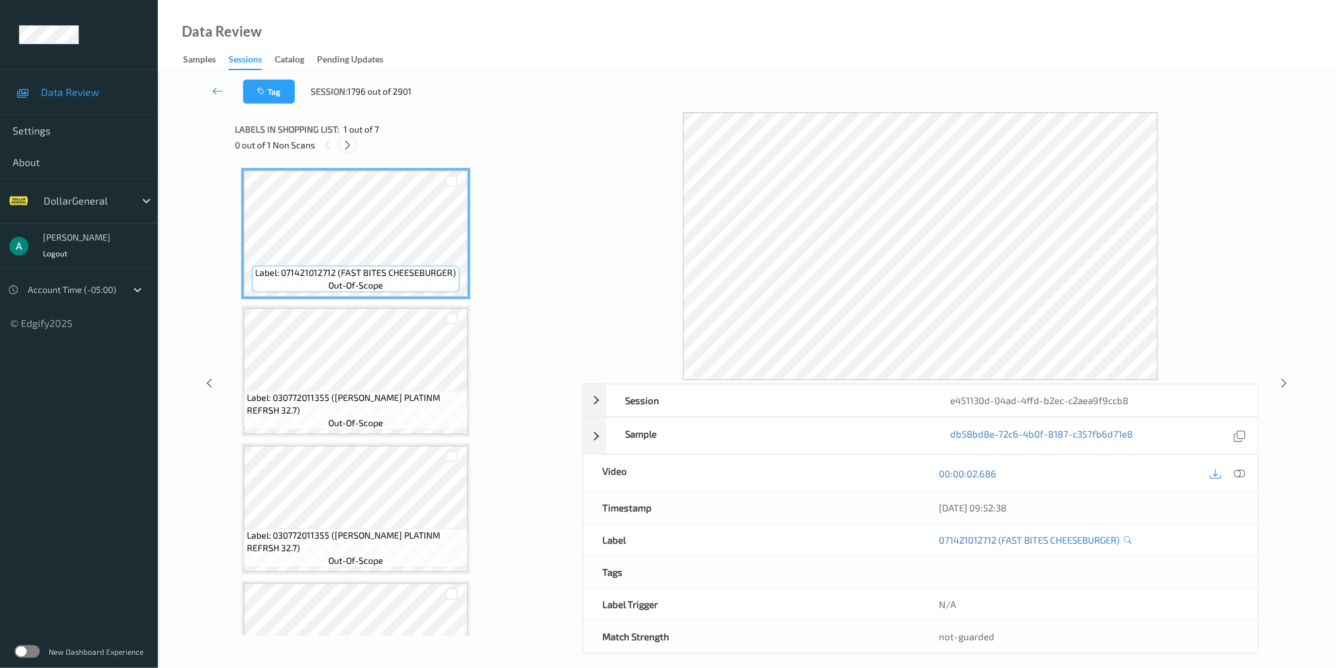
click at [350, 144] on icon at bounding box center [347, 145] width 11 height 11
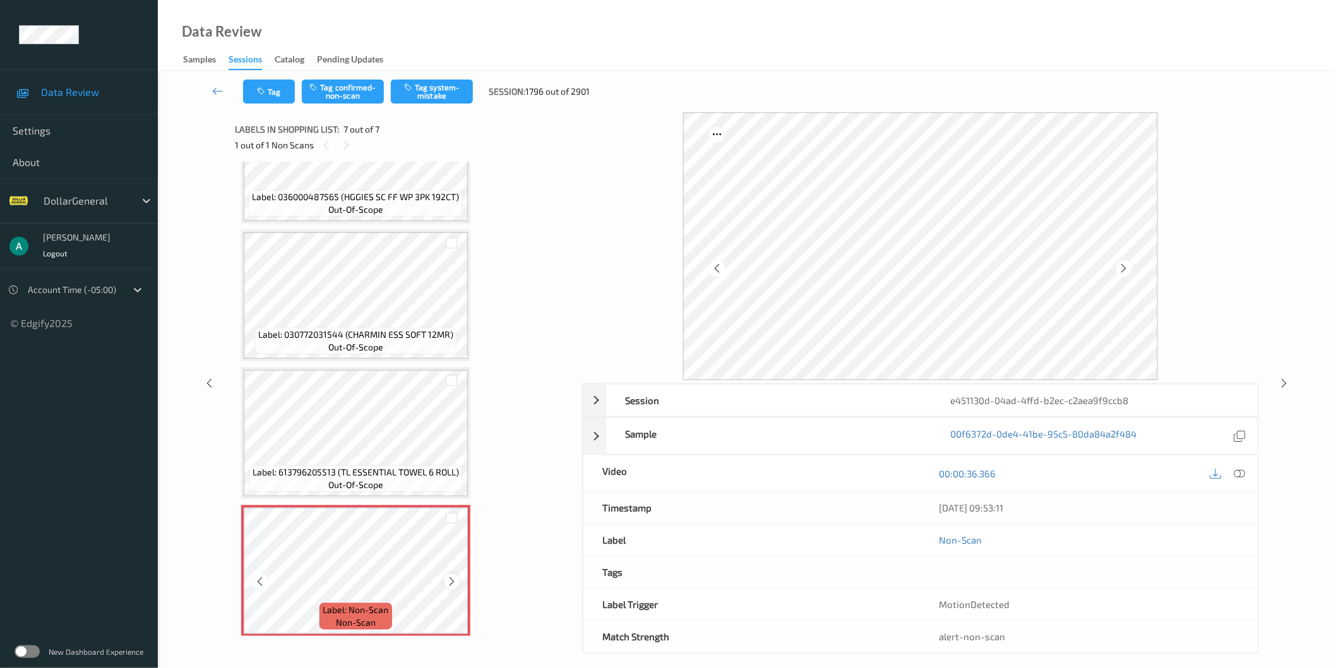
click at [451, 576] on icon at bounding box center [451, 581] width 11 height 11
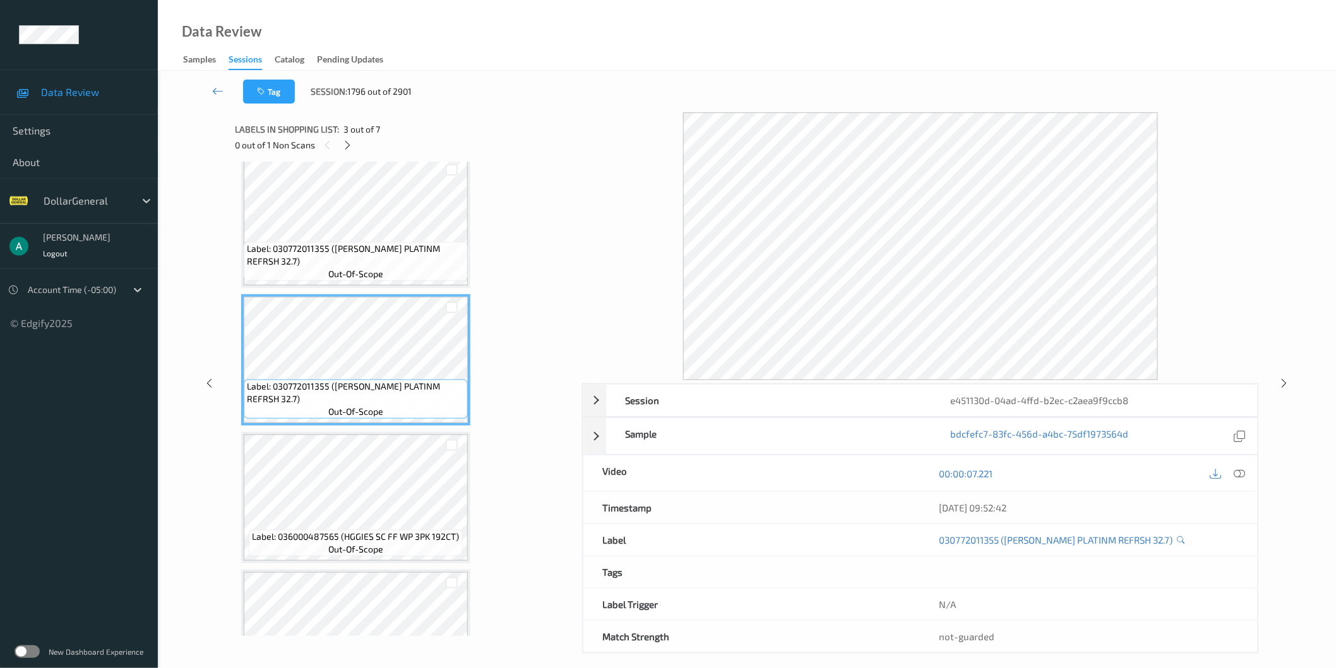
scroll to position [350, 0]
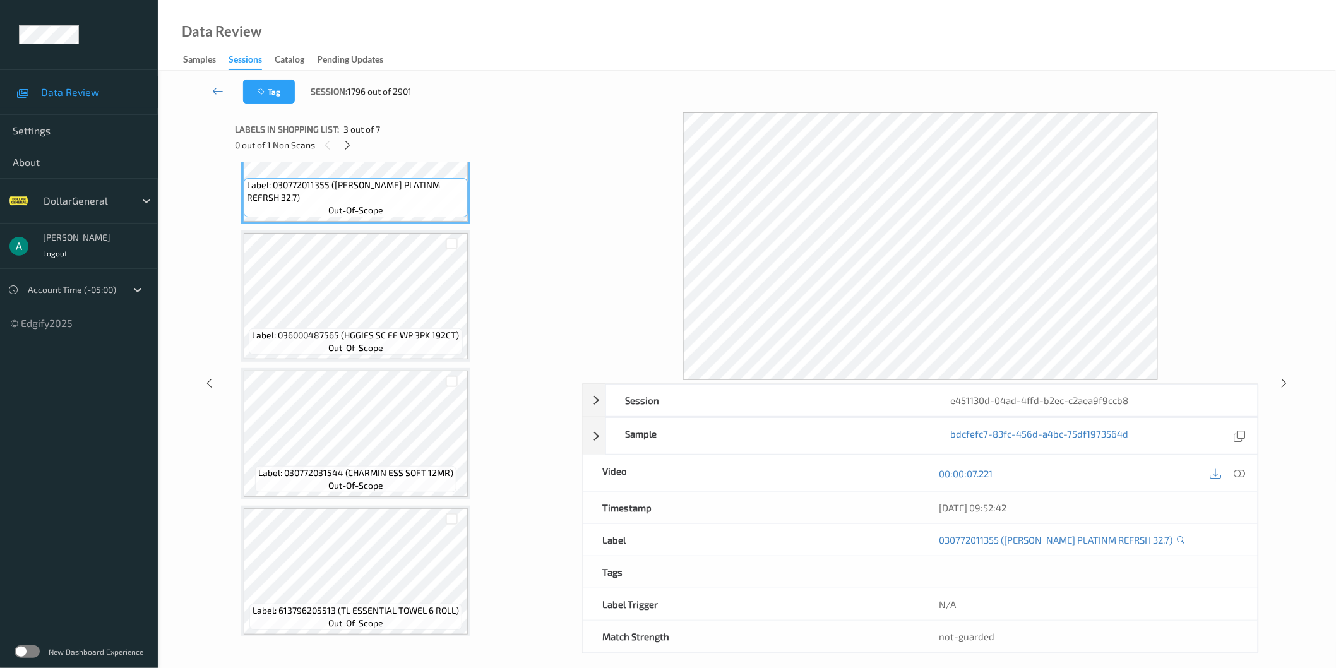
click at [364, 328] on div "Label: 036000487565 (HGGIES SC FF WP 3PK 192CT) out-of-scope" at bounding box center [355, 341] width 213 height 27
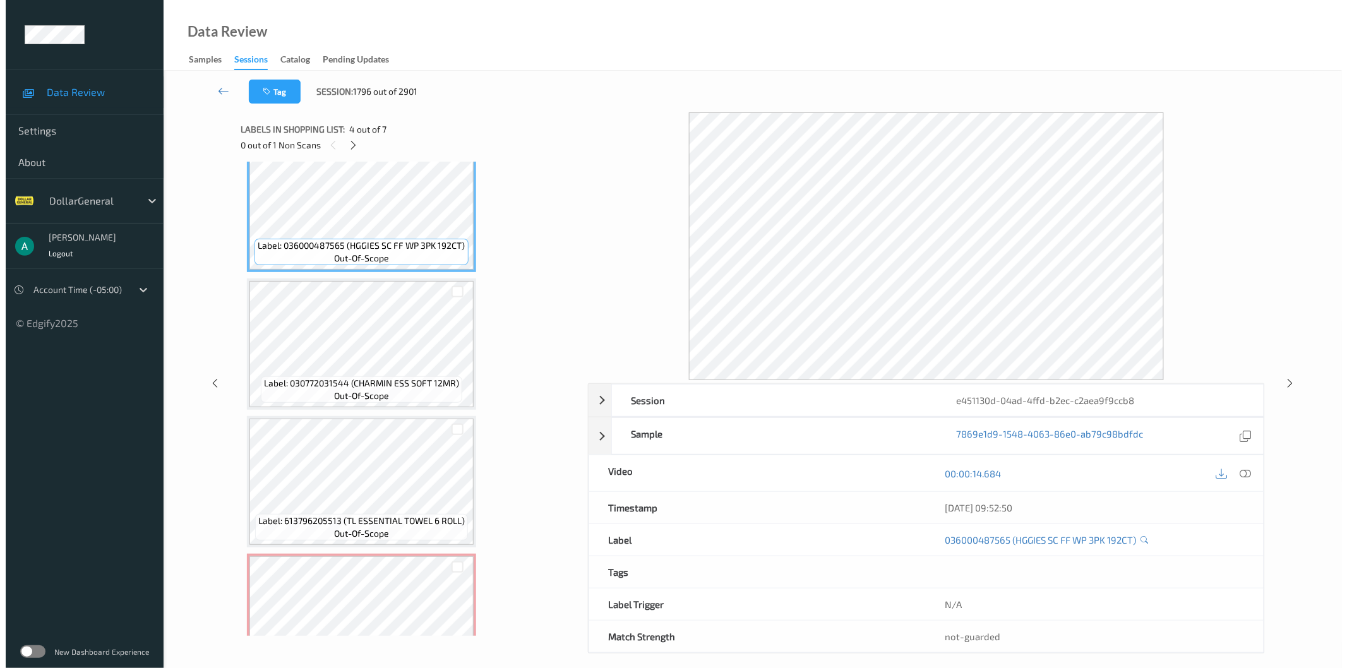
scroll to position [489, 0]
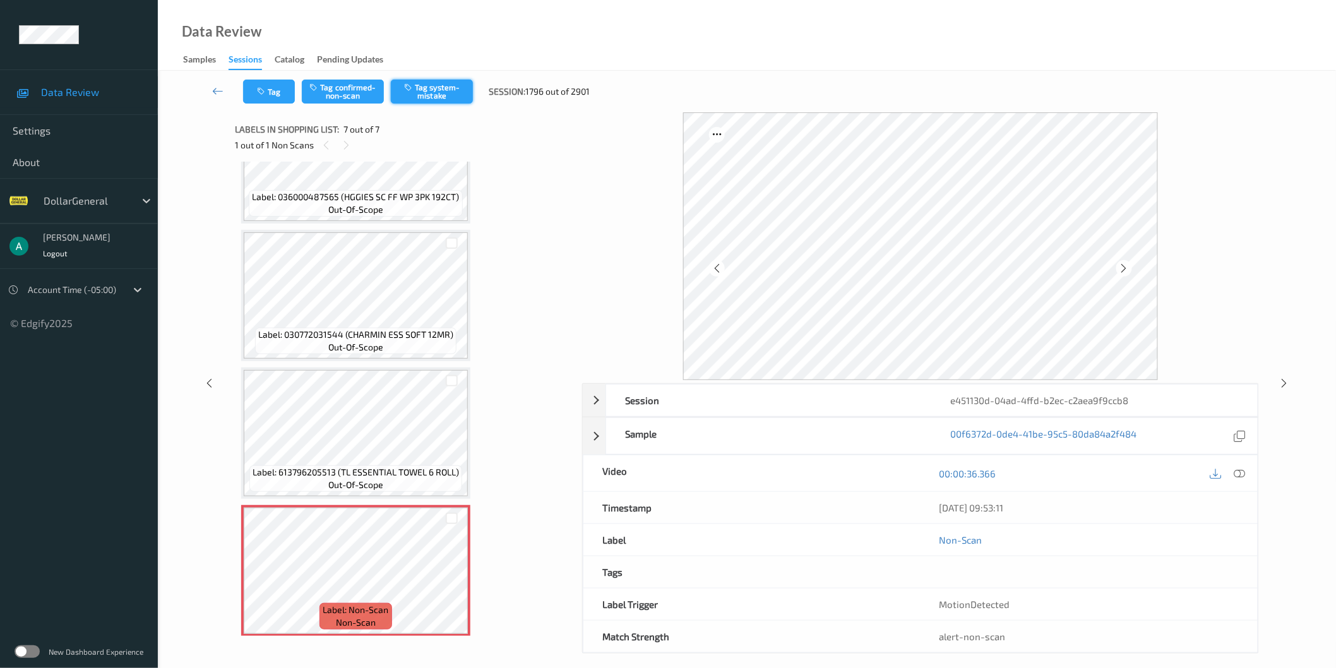
click at [444, 95] on button "Tag system-mistake" at bounding box center [432, 92] width 82 height 24
click at [451, 576] on icon at bounding box center [451, 581] width 11 height 11
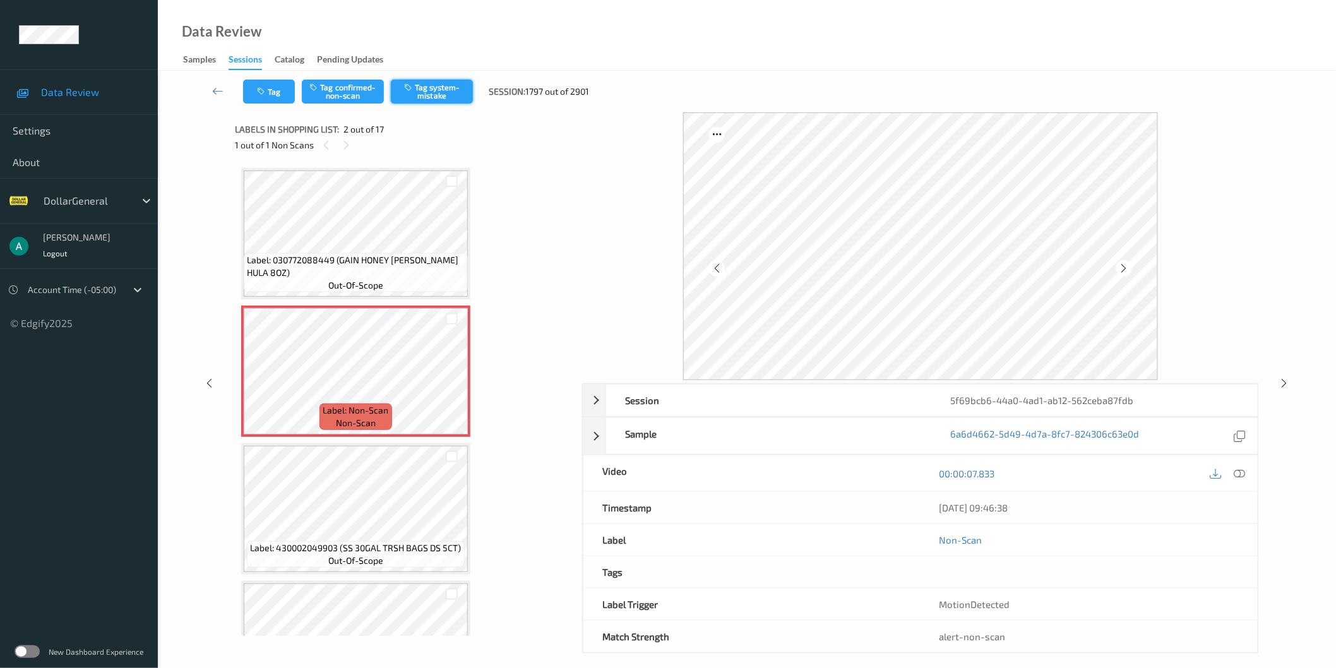
click at [427, 95] on button "Tag system-mistake" at bounding box center [432, 92] width 82 height 24
click at [453, 384] on icon at bounding box center [451, 381] width 11 height 11
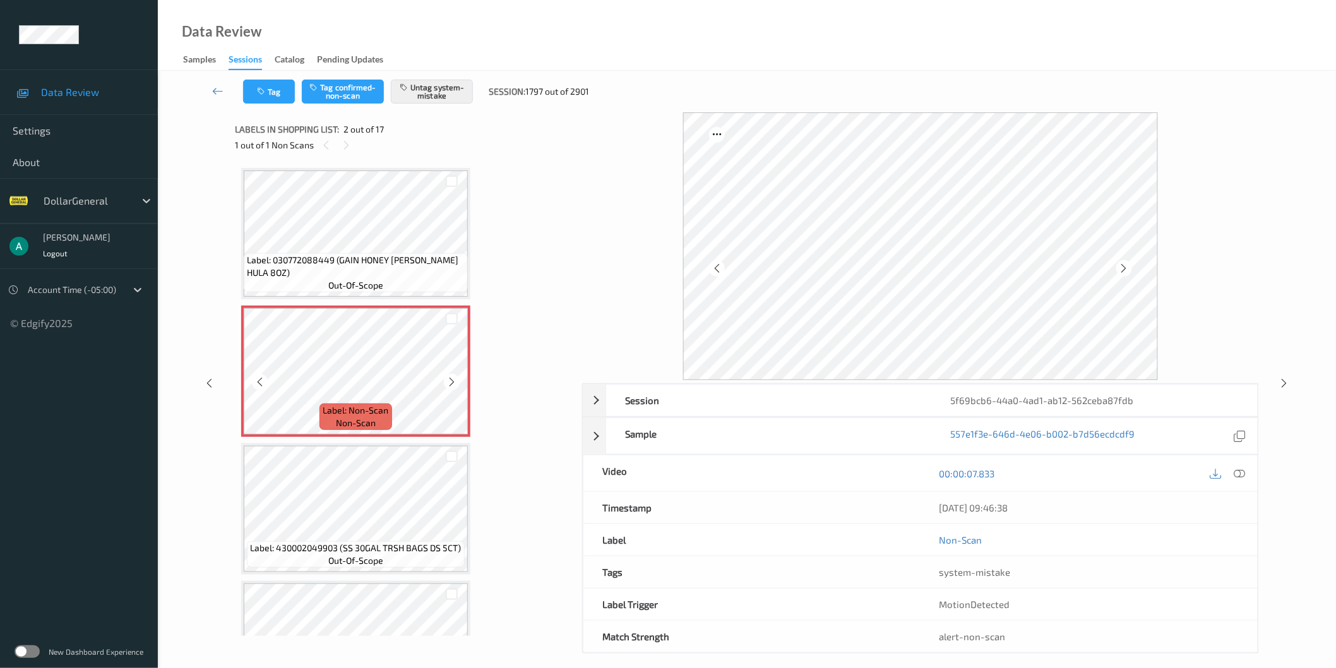
click at [453, 384] on icon at bounding box center [451, 381] width 11 height 11
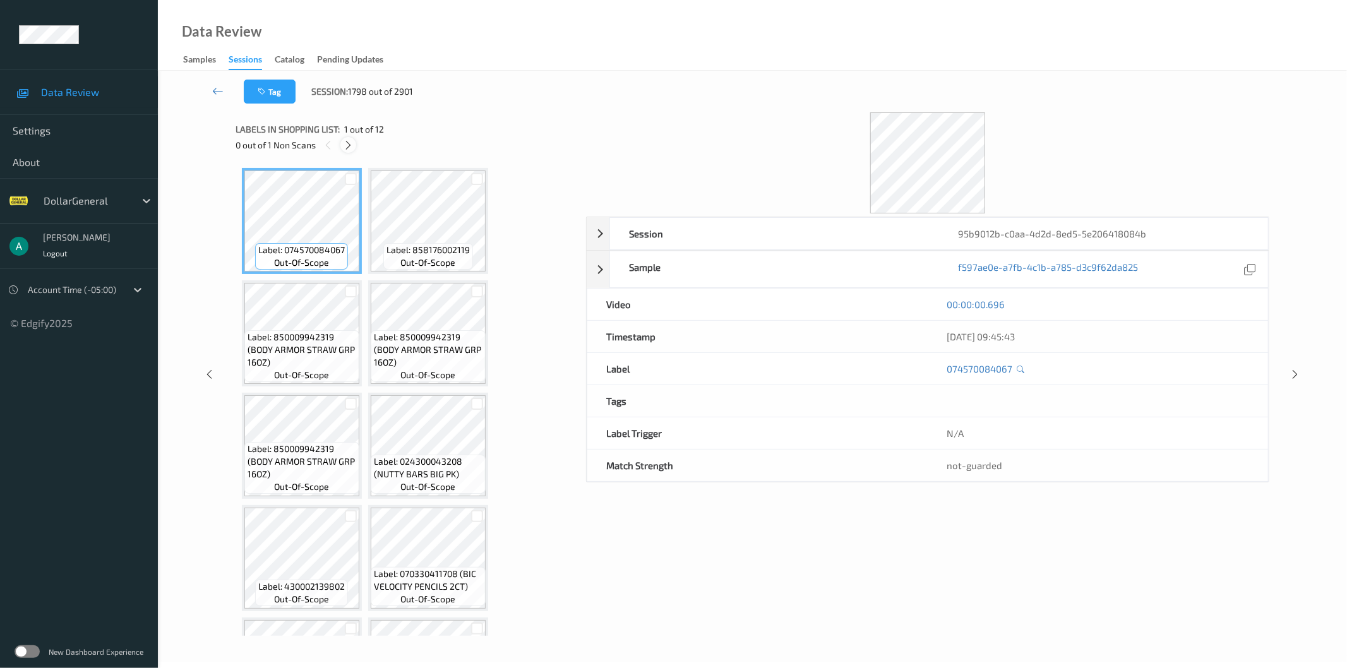
click at [348, 141] on icon at bounding box center [348, 145] width 11 height 11
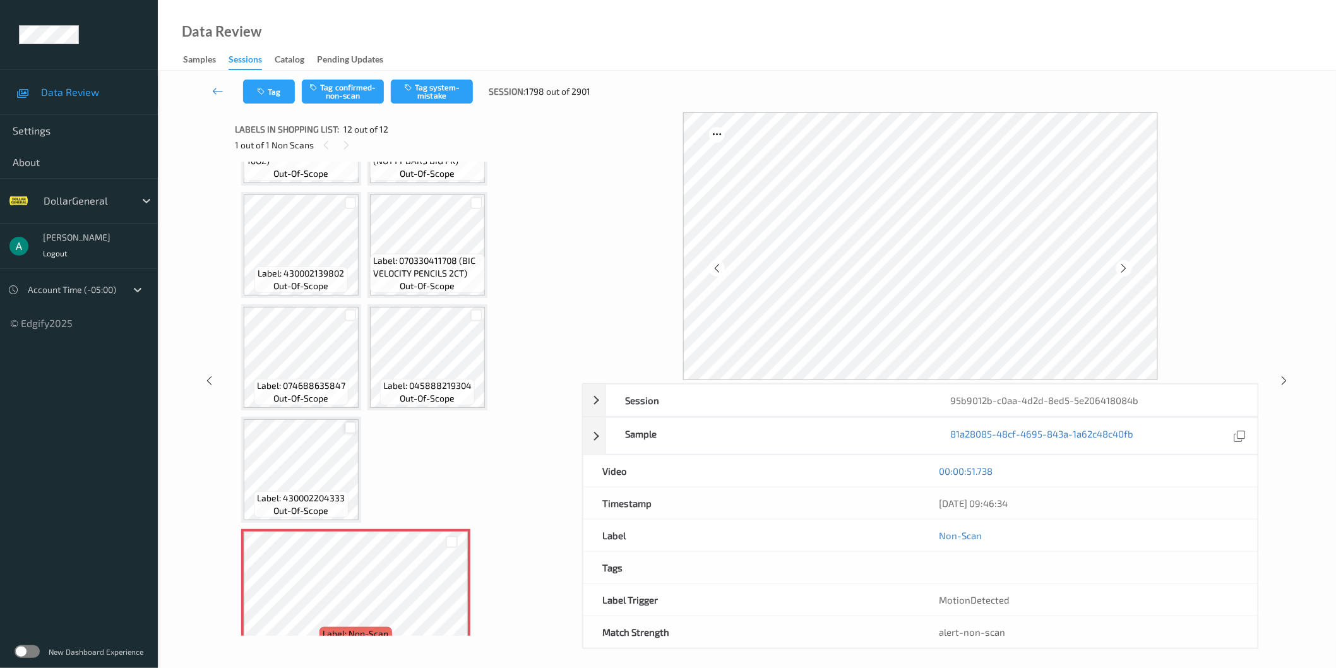
scroll to position [337, 0]
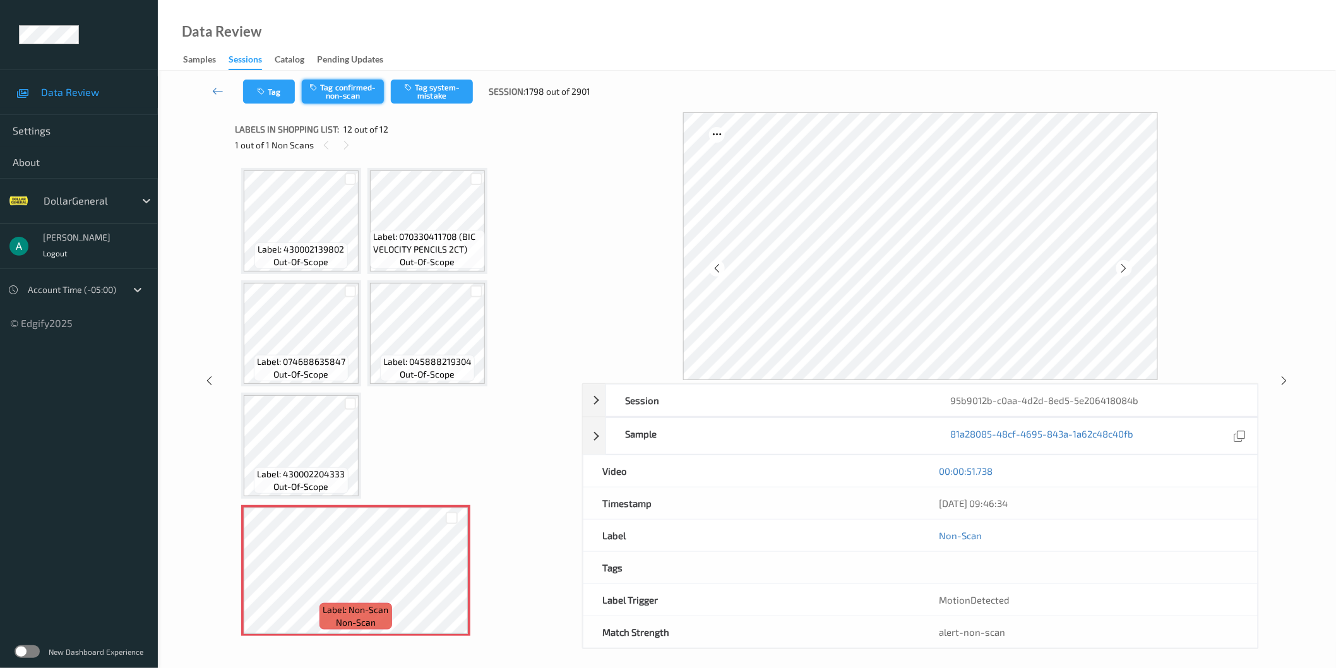
click at [355, 86] on button "Tag confirmed-non-scan" at bounding box center [343, 92] width 82 height 24
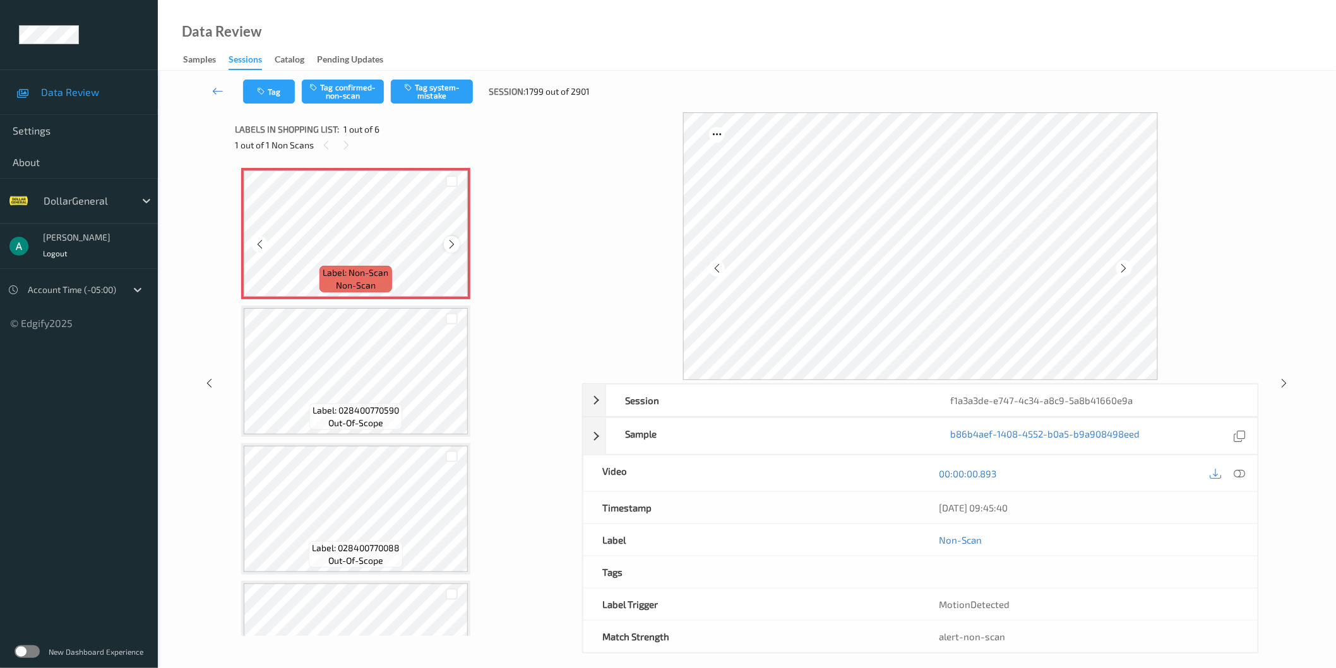
click at [451, 244] on icon at bounding box center [451, 244] width 11 height 11
click at [455, 91] on button "Tag system-mistake" at bounding box center [432, 92] width 82 height 24
click at [463, 99] on button "Tag system-mistake" at bounding box center [432, 92] width 82 height 24
